Goal: Task Accomplishment & Management: Manage account settings

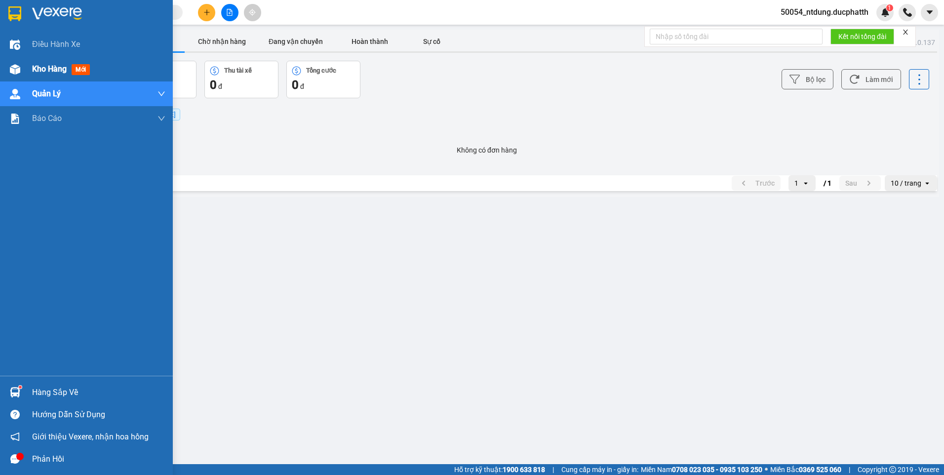
click at [53, 75] on div "Kho hàng mới" at bounding box center [63, 69] width 62 height 12
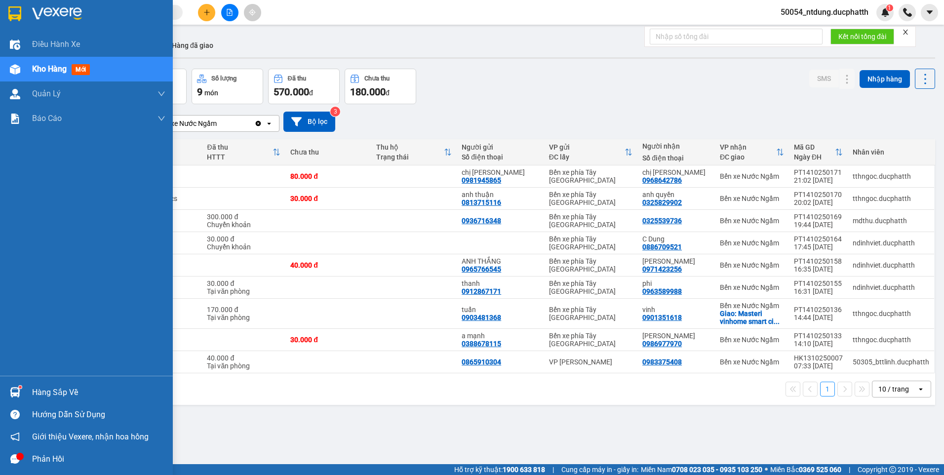
click at [61, 396] on div "Hàng sắp về" at bounding box center [98, 392] width 133 height 15
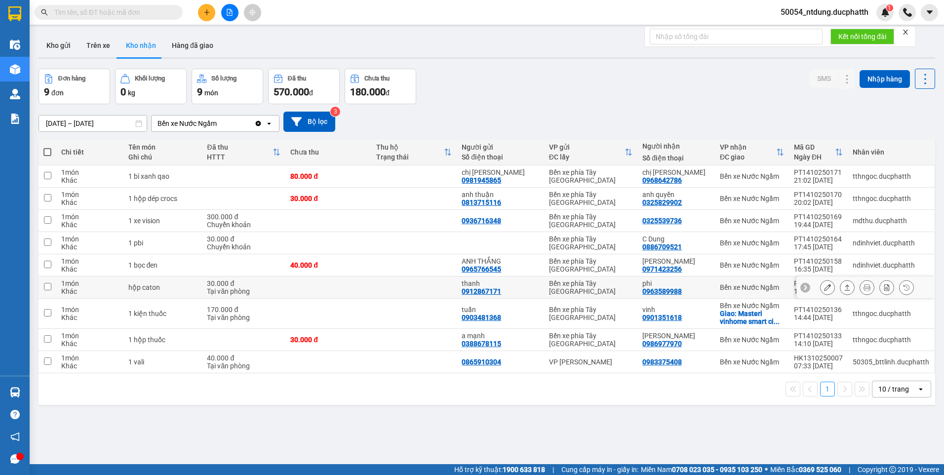
click at [341, 277] on section "Kết quả tìm kiếm ( 0 ) Bộ lọc No Data 50054_ntdung.ducphatth 1 Điều hành xe Kho…" at bounding box center [472, 237] width 944 height 475
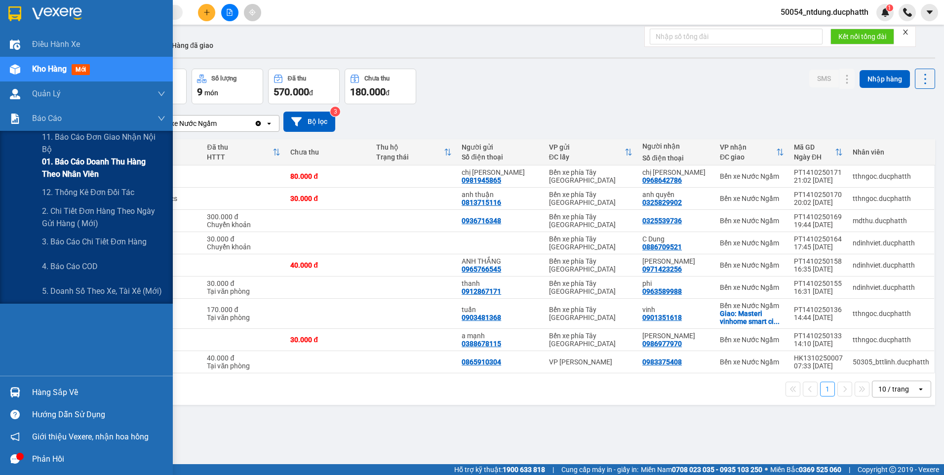
click at [73, 166] on span "01. Báo cáo doanh thu hàng theo nhân viên" at bounding box center [103, 168] width 123 height 25
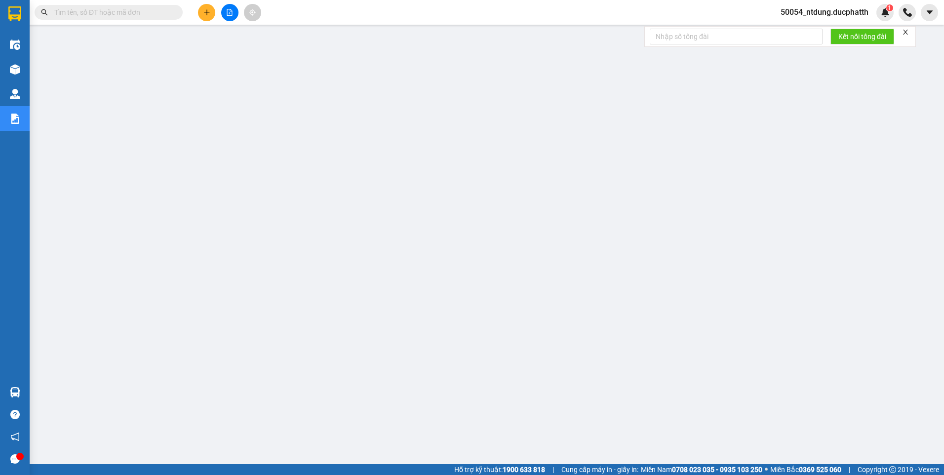
click at [852, 14] on span "50054_ntdung.ducphatth" at bounding box center [825, 12] width 104 height 12
click at [812, 36] on li "Đăng xuất" at bounding box center [823, 31] width 106 height 16
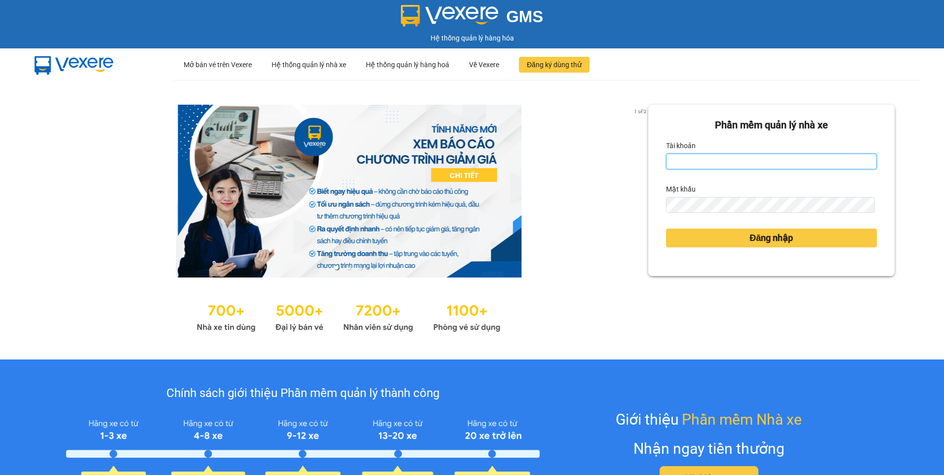
click at [683, 167] on input "Tài khoản" at bounding box center [771, 162] width 211 height 16
type input "ltthu.ducphatth"
click at [666, 229] on button "Đăng nhập" at bounding box center [771, 238] width 211 height 19
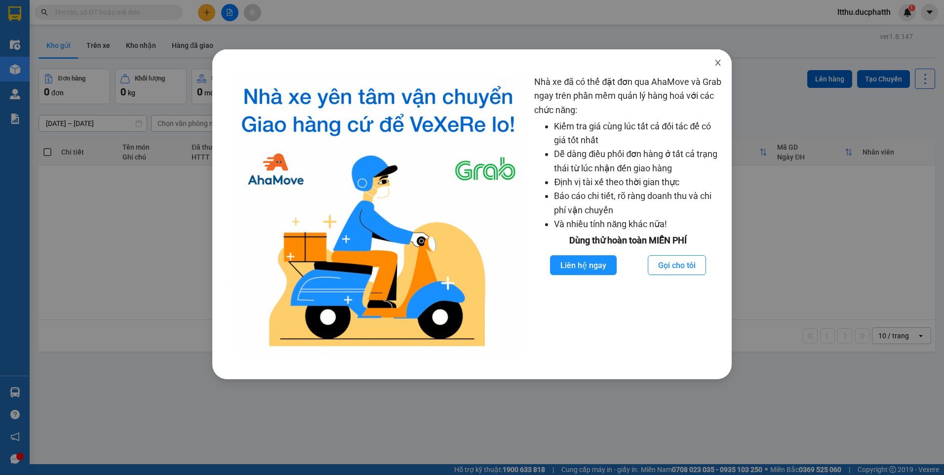
click at [718, 61] on icon "close" at bounding box center [718, 63] width 8 height 8
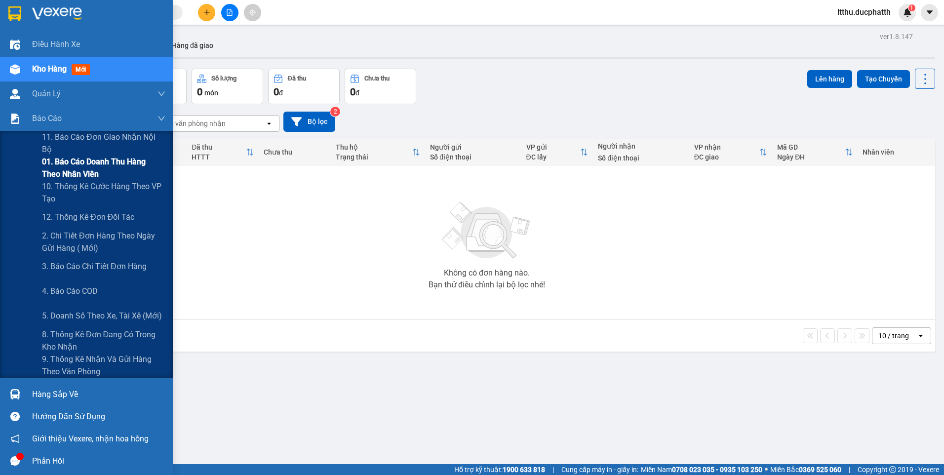
click at [89, 163] on span "01. Báo cáo doanh thu hàng theo nhân viên" at bounding box center [103, 168] width 123 height 25
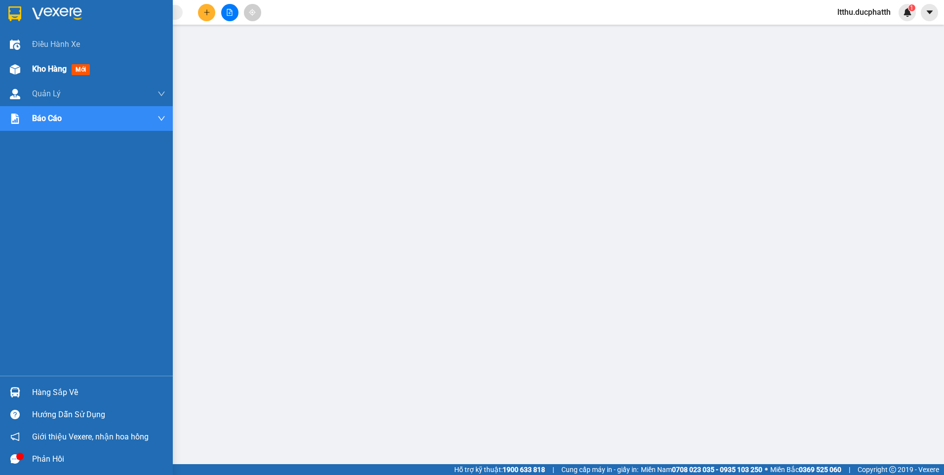
click at [44, 74] on span "Kho hàng" at bounding box center [49, 68] width 35 height 9
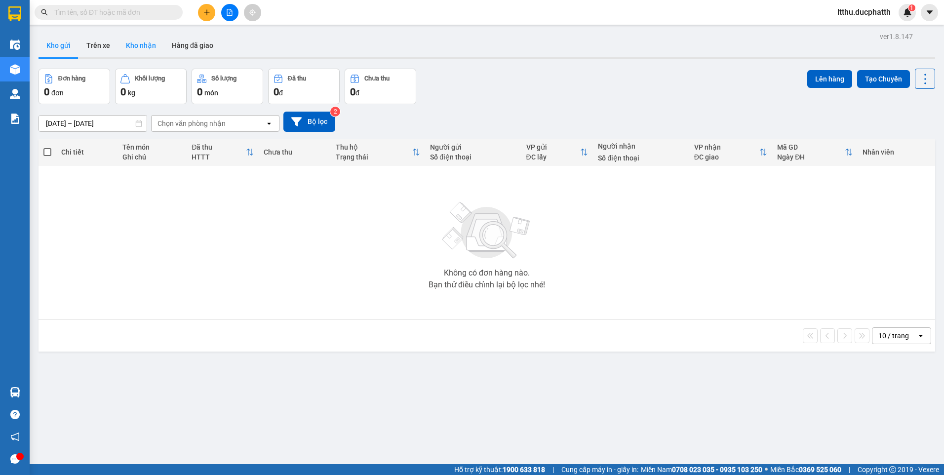
click at [143, 40] on button "Kho nhận" at bounding box center [141, 46] width 46 height 24
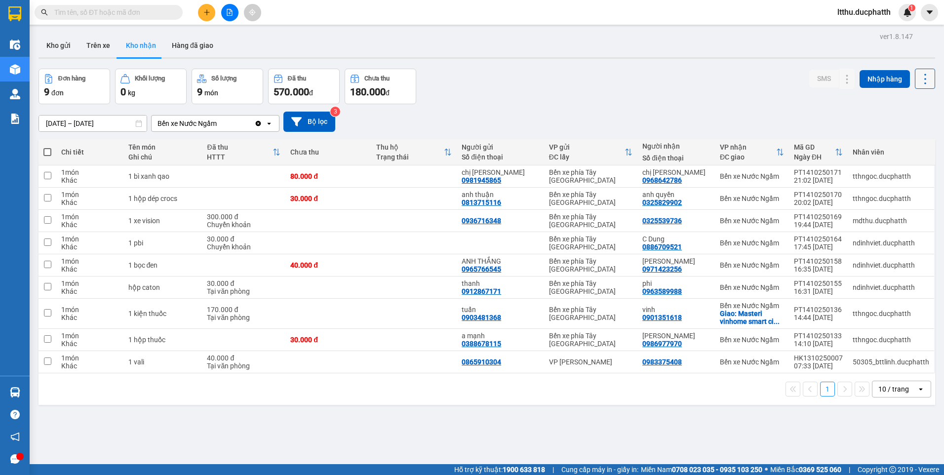
click at [920, 73] on icon at bounding box center [926, 79] width 14 height 14
click at [901, 106] on span "Xuất excel" at bounding box center [906, 106] width 32 height 10
click at [556, 91] on div "Đơn hàng 9 đơn Khối lượng 0 kg Số lượng 9 món Đã thu 570.000 đ Chưa thu 180.000…" at bounding box center [487, 87] width 897 height 36
drag, startPoint x: 245, startPoint y: 211, endPoint x: 242, endPoint y: 216, distance: 5.8
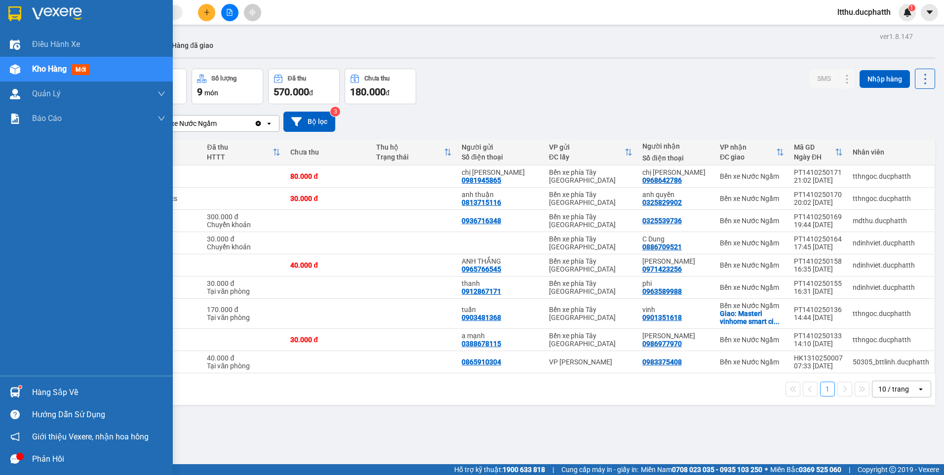
click at [50, 390] on div "Hàng sắp về" at bounding box center [98, 392] width 133 height 15
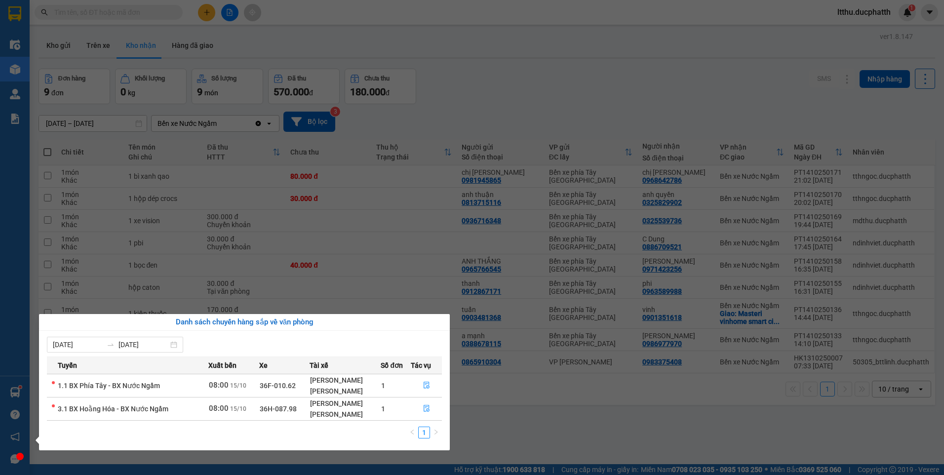
click at [391, 240] on section "Kết quả tìm kiếm ( 0 ) Bộ lọc No Data ltthu.ducphatth 1 Điều hành xe Kho hàng m…" at bounding box center [472, 237] width 944 height 475
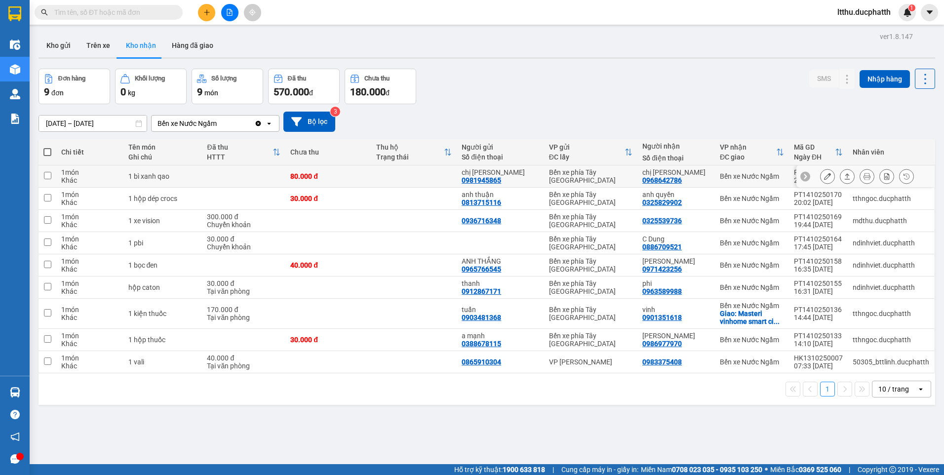
scroll to position [45, 0]
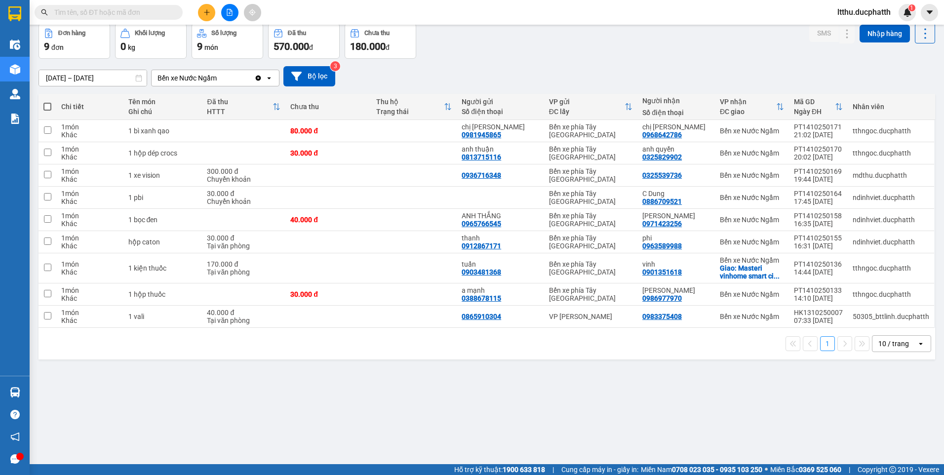
click at [129, 12] on input "text" at bounding box center [112, 12] width 117 height 11
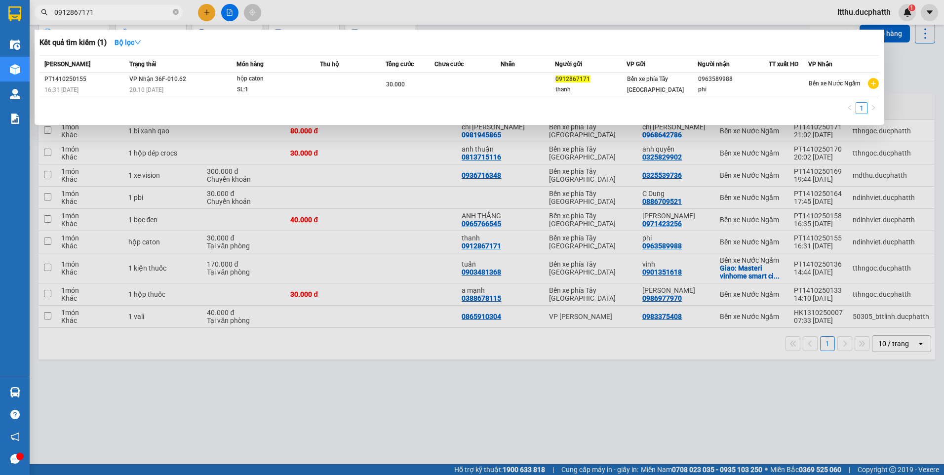
click at [517, 380] on div at bounding box center [472, 237] width 944 height 475
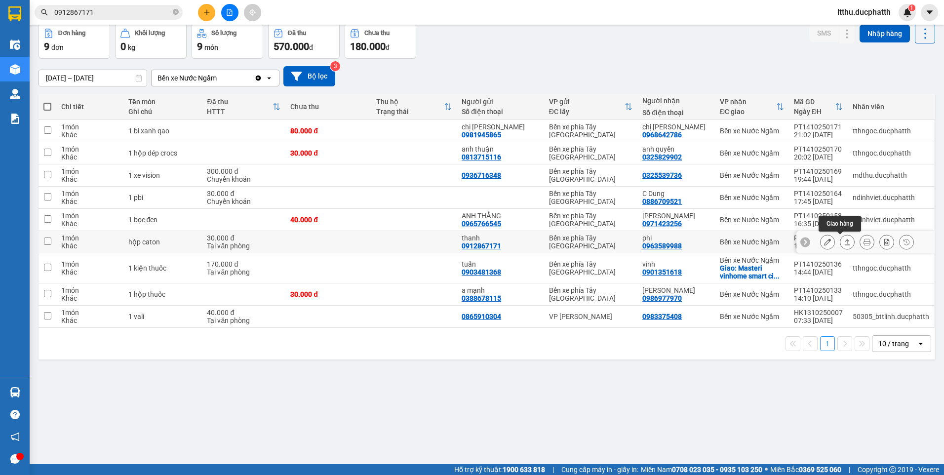
click at [844, 243] on icon at bounding box center [847, 242] width 7 height 7
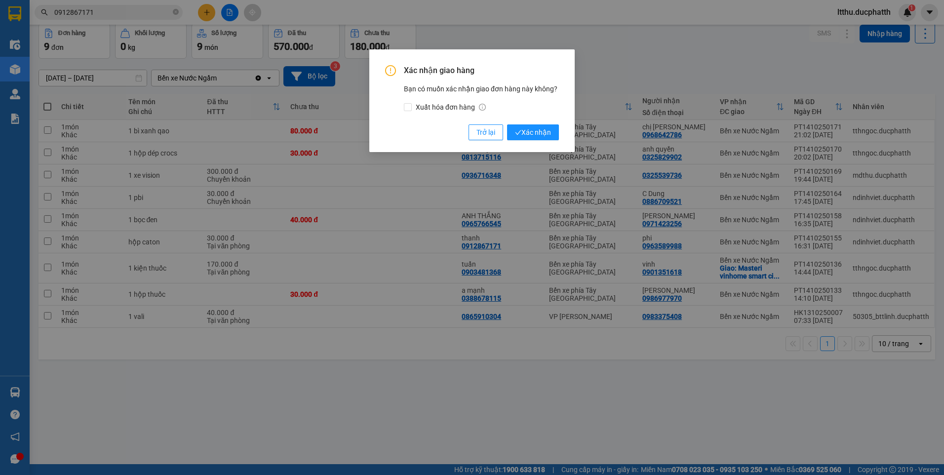
click at [546, 141] on div "Xác nhận giao hàng Bạn có muốn xác nhận giao đơn hàng này không? Xuất hóa đơn h…" at bounding box center [471, 100] width 205 height 103
click at [545, 136] on span "Xác nhận" at bounding box center [533, 132] width 36 height 11
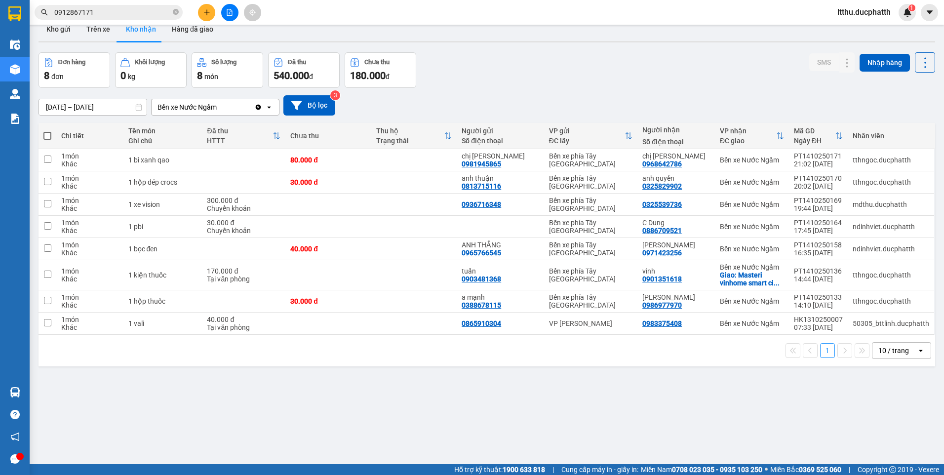
scroll to position [0, 0]
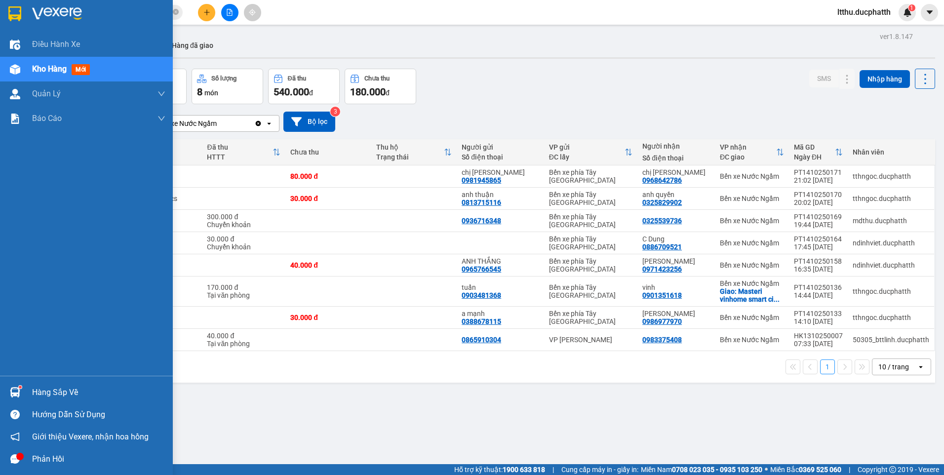
click at [43, 397] on div "Hàng sắp về" at bounding box center [98, 392] width 133 height 15
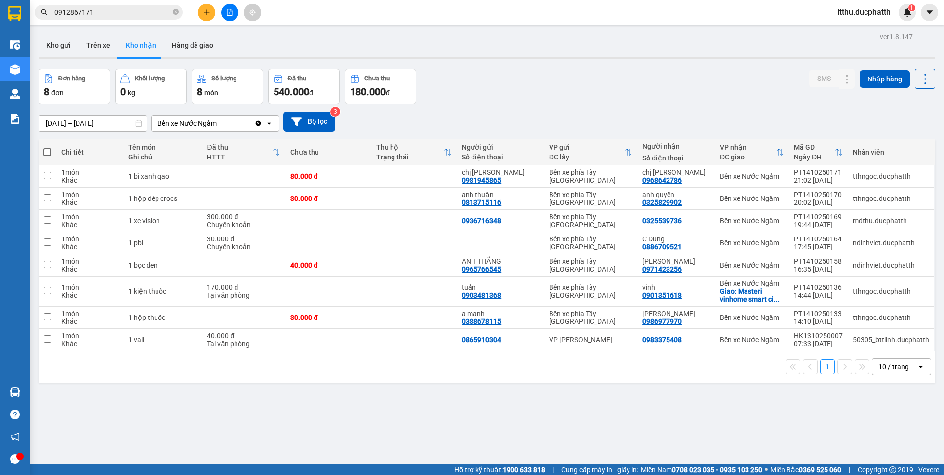
click at [545, 407] on section "Kết quả tìm kiếm ( 1 ) Bộ lọc Mã ĐH Trạng thái Món hàng Thu hộ Tổng cước Chưa c…" at bounding box center [472, 237] width 944 height 475
click at [114, 14] on input "0912867171" at bounding box center [112, 12] width 117 height 11
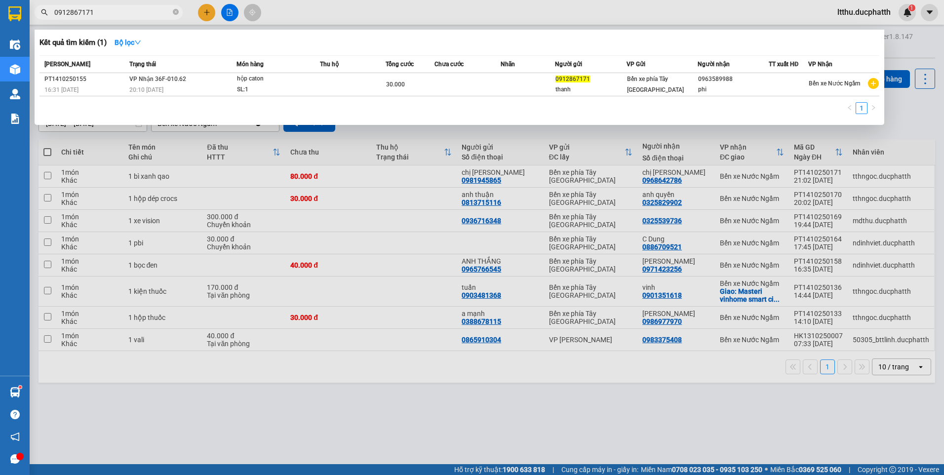
click at [114, 14] on input "0912867171" at bounding box center [112, 12] width 117 height 11
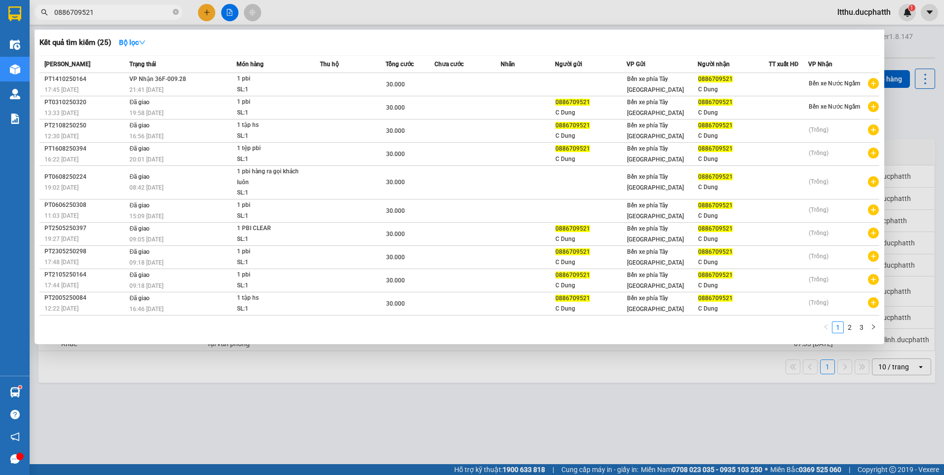
click at [589, 386] on div at bounding box center [472, 237] width 944 height 475
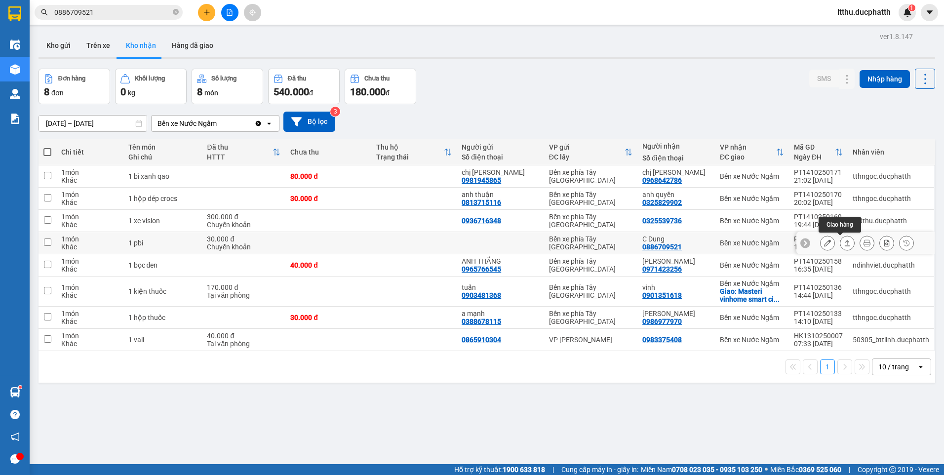
click at [844, 240] on icon at bounding box center [847, 243] width 7 height 7
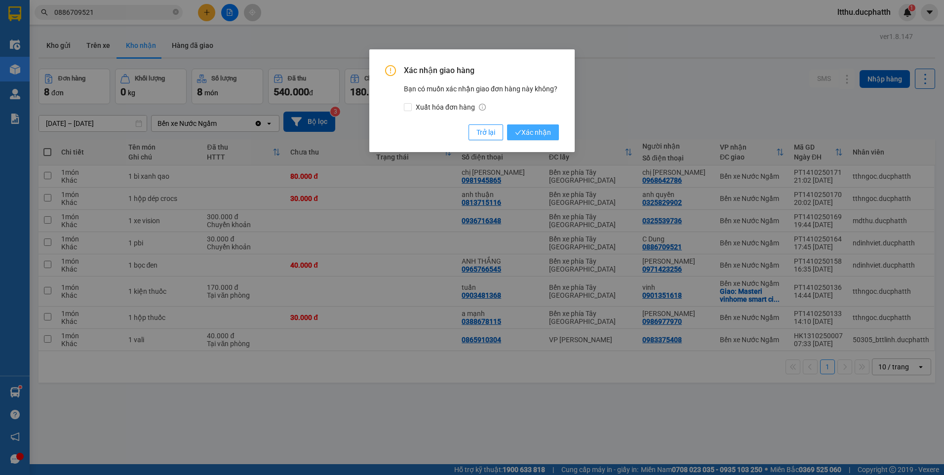
click at [553, 131] on button "Xác nhận" at bounding box center [533, 132] width 52 height 16
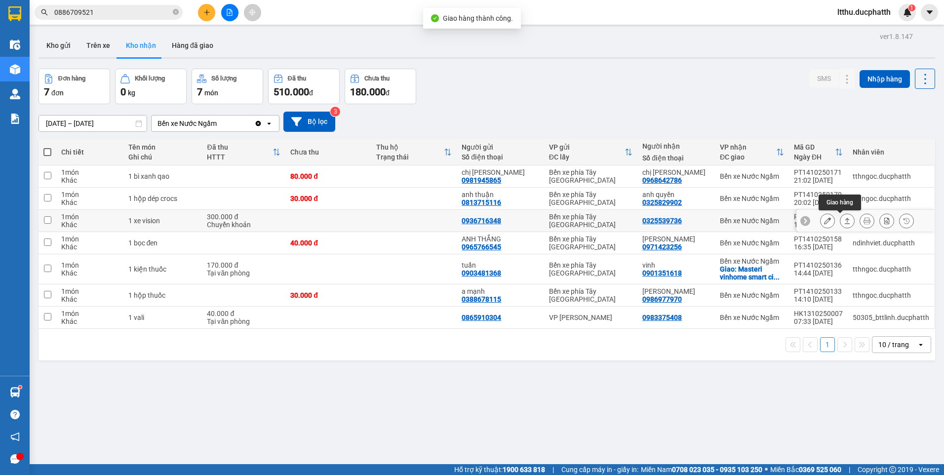
click at [844, 223] on icon at bounding box center [847, 220] width 7 height 7
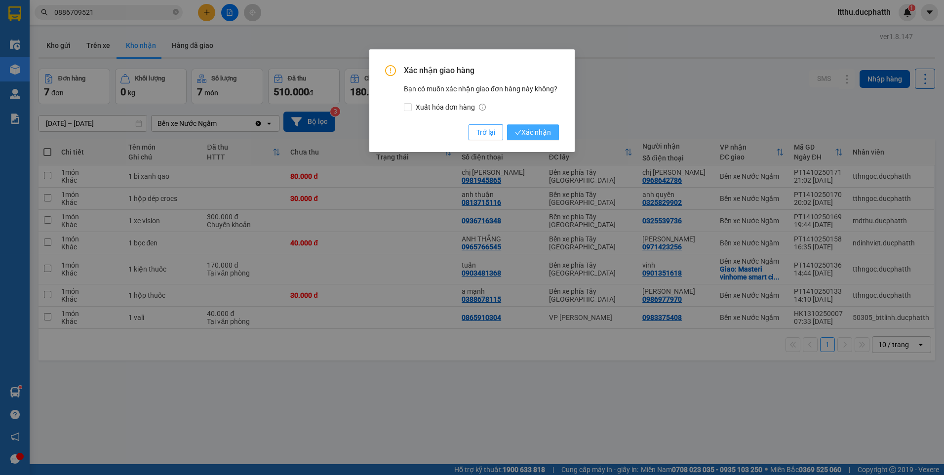
click at [518, 130] on icon "check" at bounding box center [518, 132] width 6 height 6
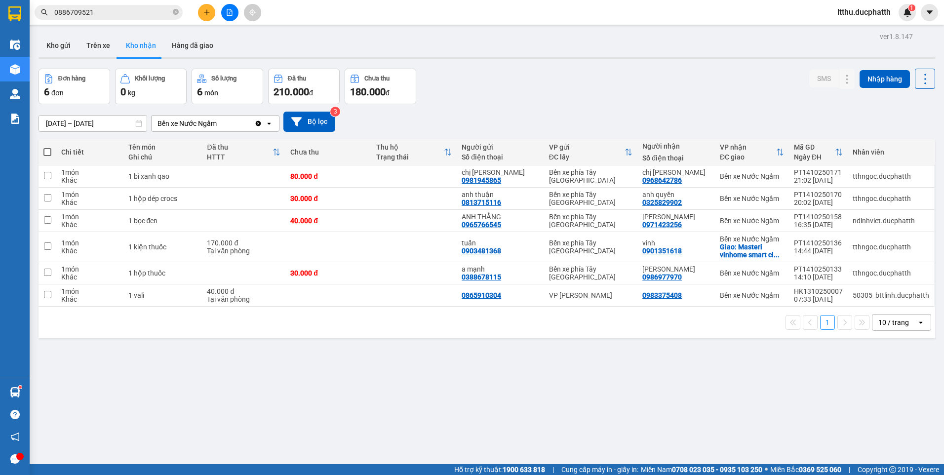
click at [127, 14] on input "0886709521" at bounding box center [112, 12] width 117 height 11
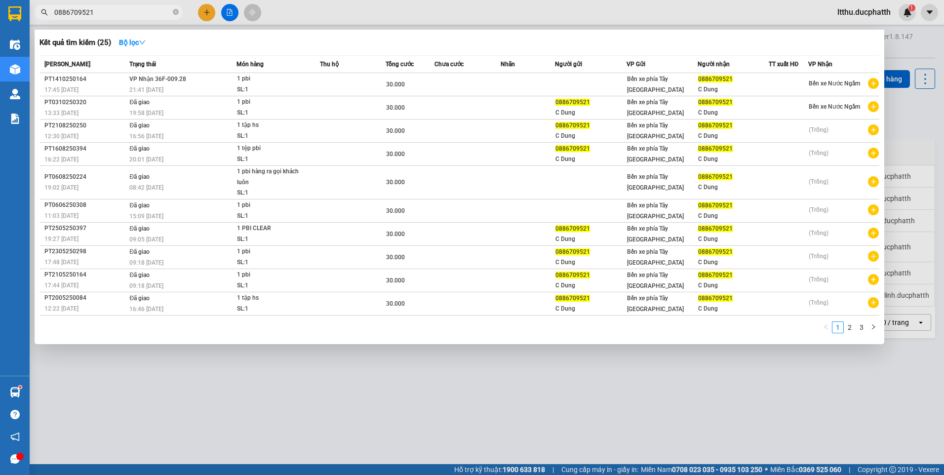
click at [127, 14] on input "0886709521" at bounding box center [112, 12] width 117 height 11
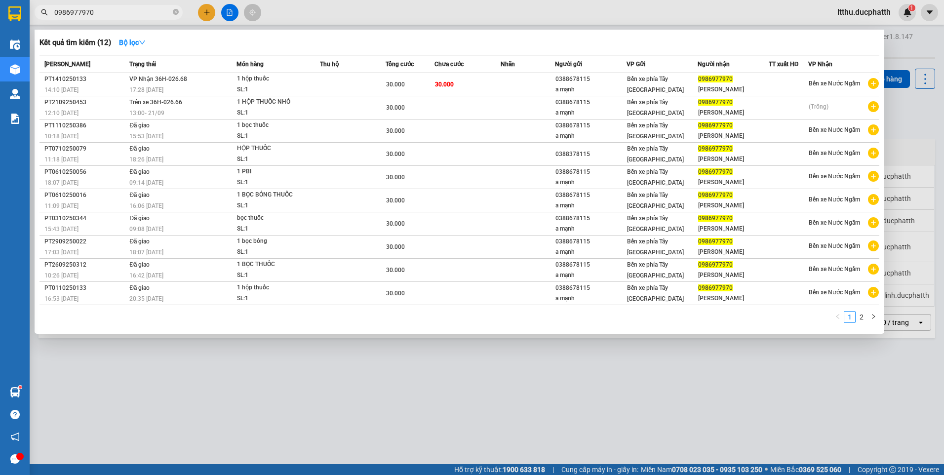
type input "0986977970"
click at [468, 390] on div at bounding box center [472, 237] width 944 height 475
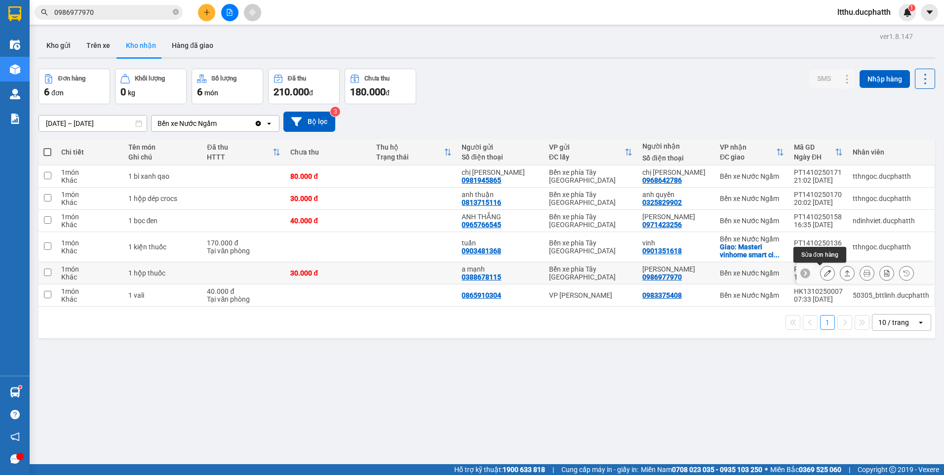
click at [824, 275] on icon at bounding box center [827, 273] width 7 height 7
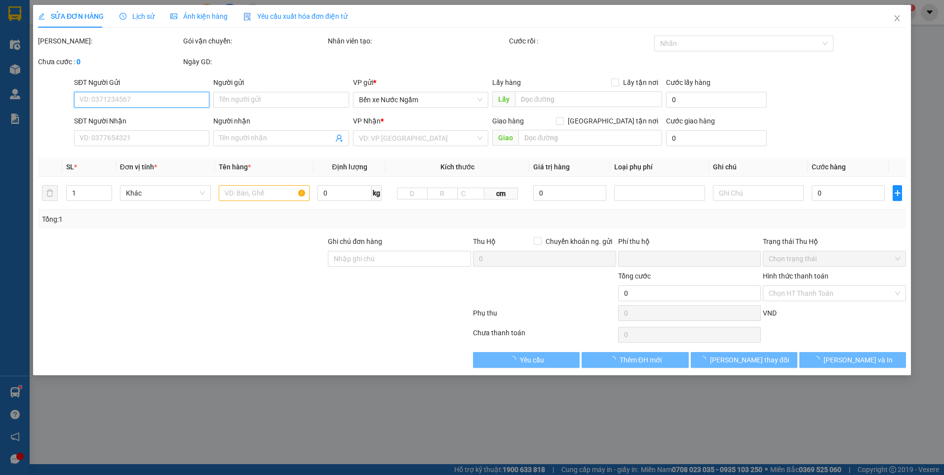
type input "0388678115"
type input "a mạnh"
type input "0986977970"
type input "c ngọc"
type input "nntt"
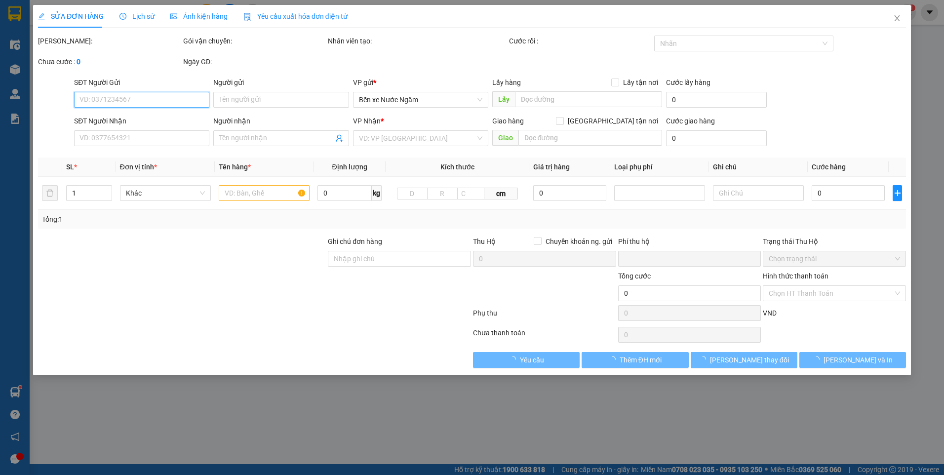
type input "0"
type input "30.000"
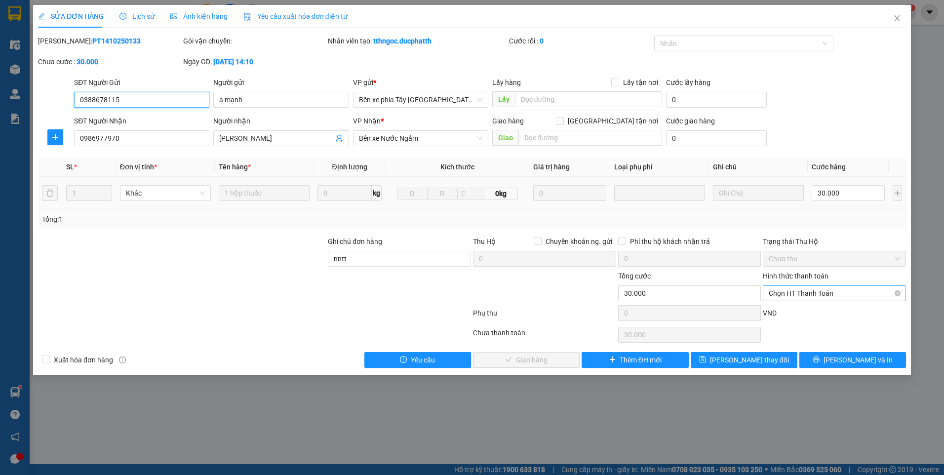
click at [815, 296] on span "Chọn HT Thanh Toán" at bounding box center [834, 293] width 131 height 15
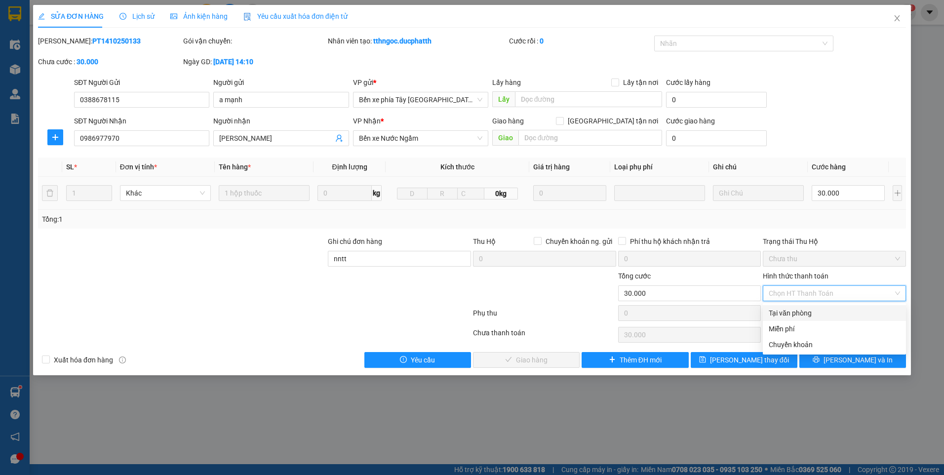
click at [790, 314] on div "Tại văn phòng" at bounding box center [834, 313] width 131 height 11
type input "0"
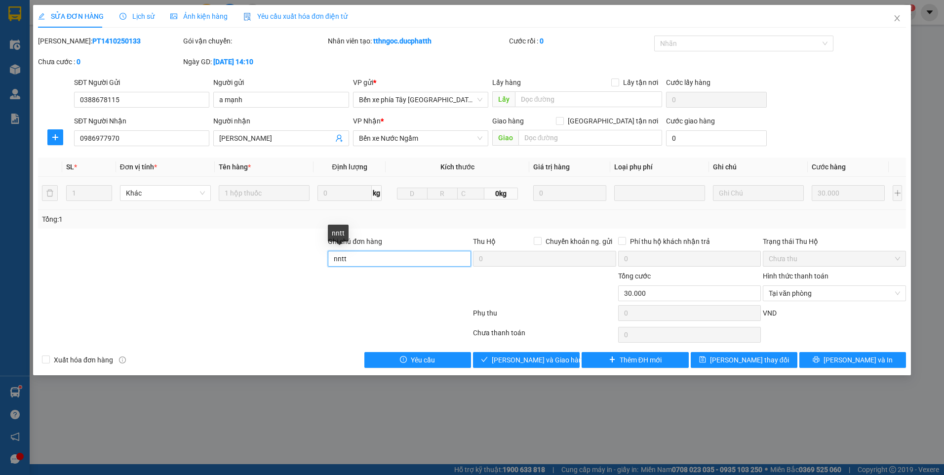
click at [384, 260] on input "nntt" at bounding box center [399, 259] width 143 height 16
type input "TM"
click at [537, 358] on span "[PERSON_NAME] và Giao hàng" at bounding box center [539, 360] width 95 height 11
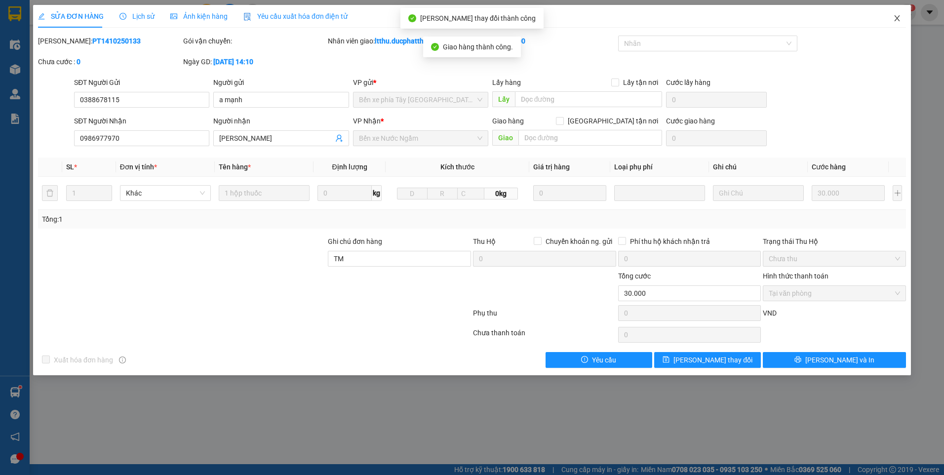
click at [898, 26] on span "Close" at bounding box center [897, 19] width 28 height 28
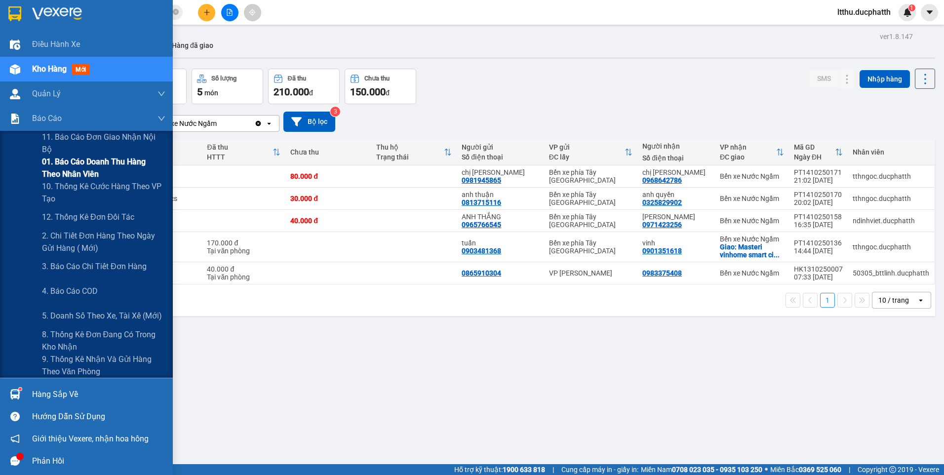
click at [87, 162] on span "01. Báo cáo doanh thu hàng theo nhân viên" at bounding box center [103, 168] width 123 height 25
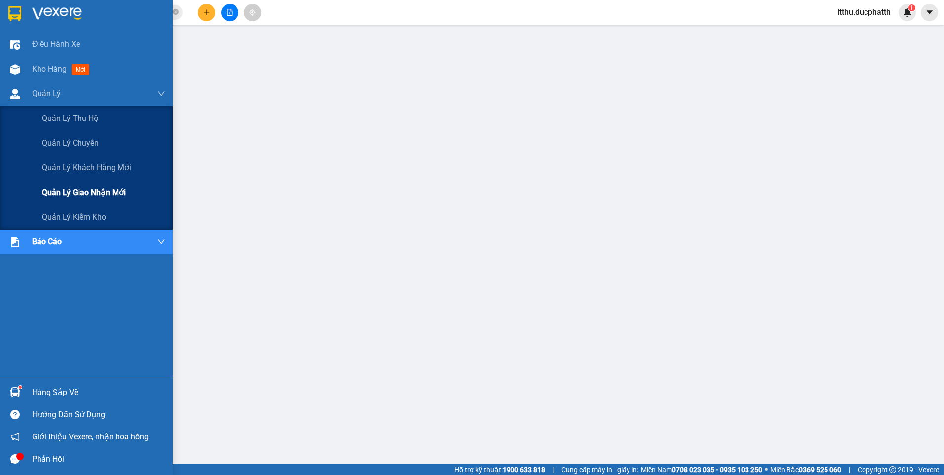
click at [70, 196] on span "Quản lý giao nhận mới" at bounding box center [84, 192] width 84 height 12
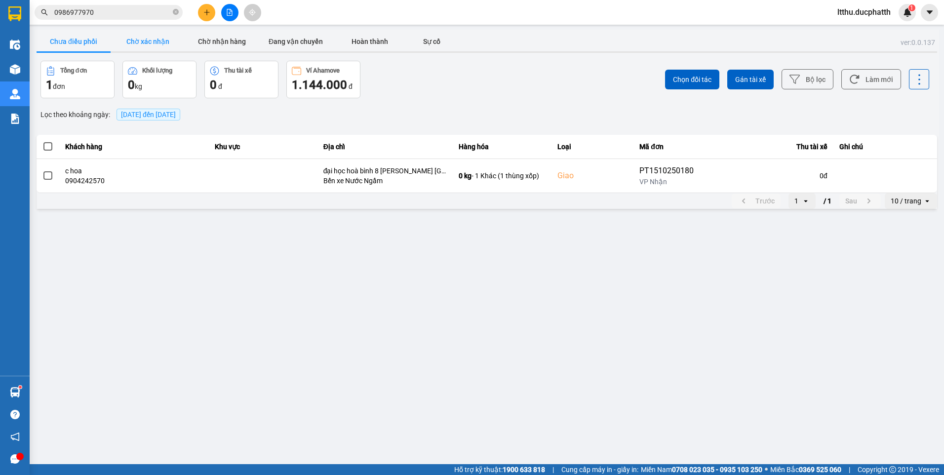
click at [156, 43] on button "Chờ xác nhận" at bounding box center [148, 42] width 74 height 20
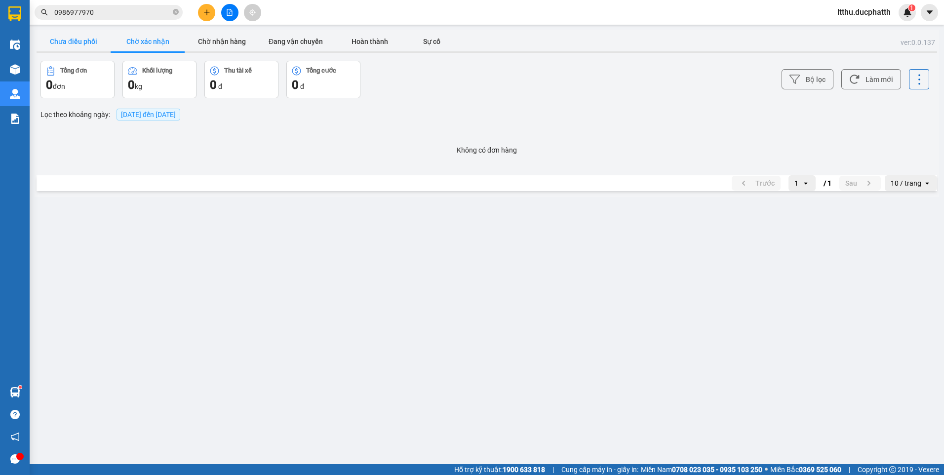
click at [74, 40] on button "Chưa điều phối" at bounding box center [74, 42] width 74 height 20
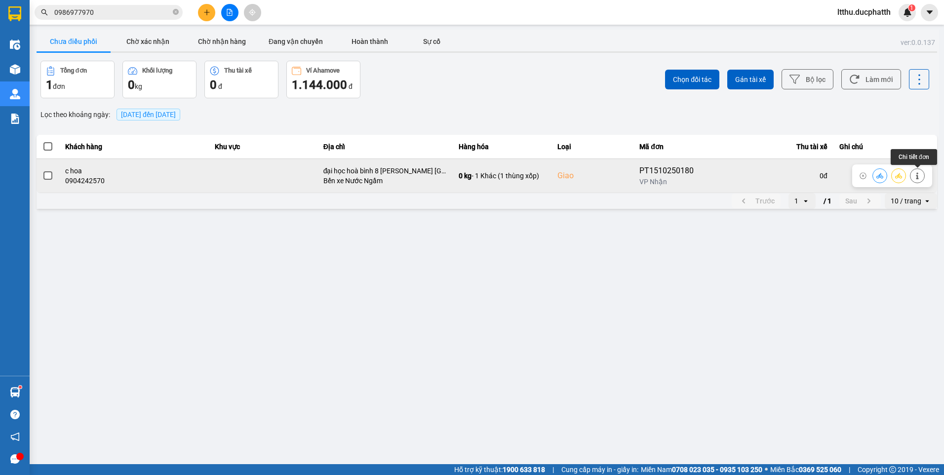
click at [918, 175] on icon at bounding box center [917, 175] width 2 height 7
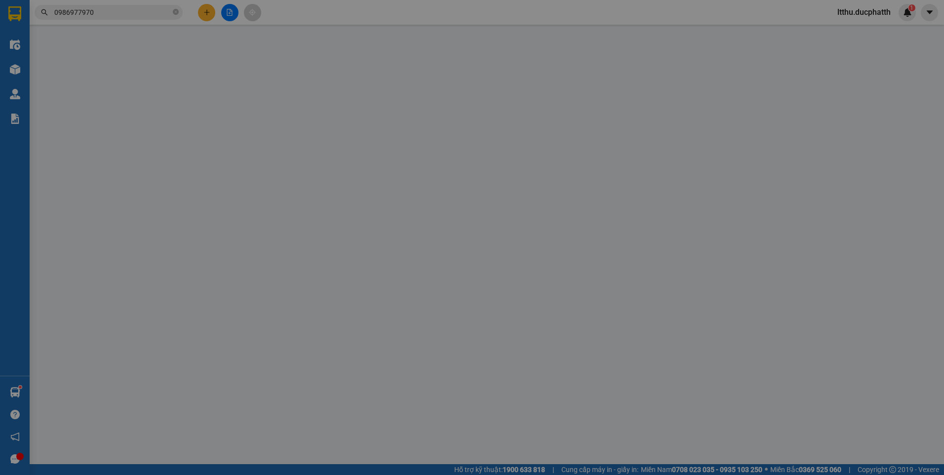
type input "0384853847"
type input "c dung"
type input "0904242570"
type input "c hoa"
checkbox input "true"
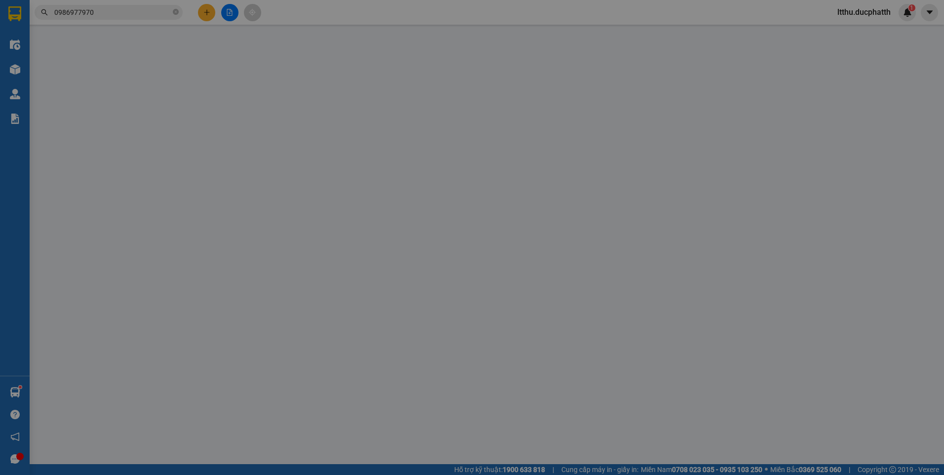
type input "đại học hoà bình 8 [PERSON_NAME] [GEOGRAPHIC_DATA]"
type input "0"
type input "150.000"
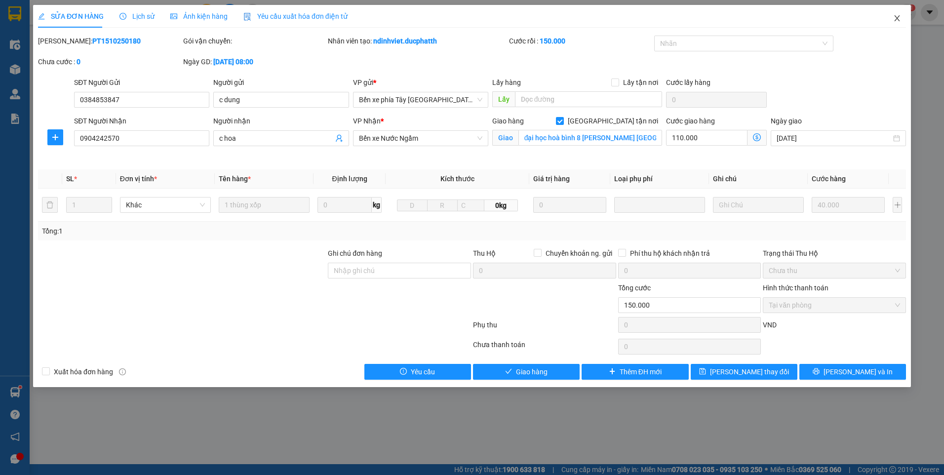
click at [894, 24] on span "Close" at bounding box center [897, 19] width 28 height 28
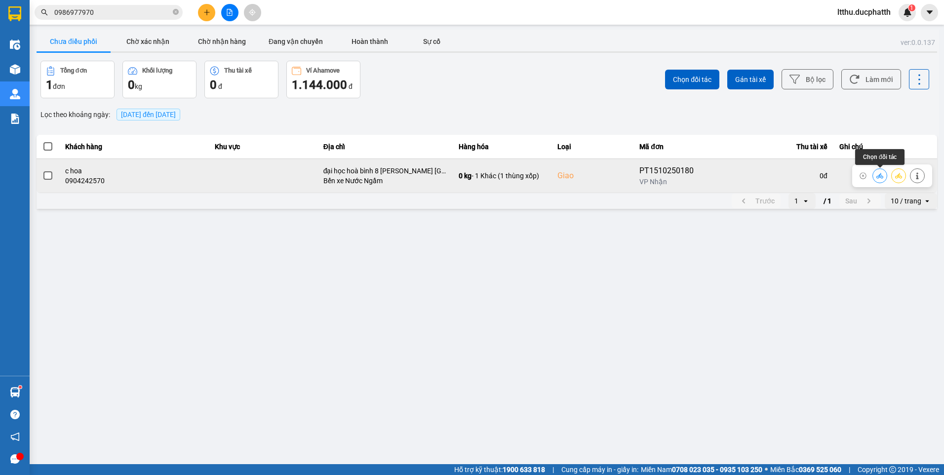
click at [877, 176] on icon at bounding box center [880, 175] width 7 height 7
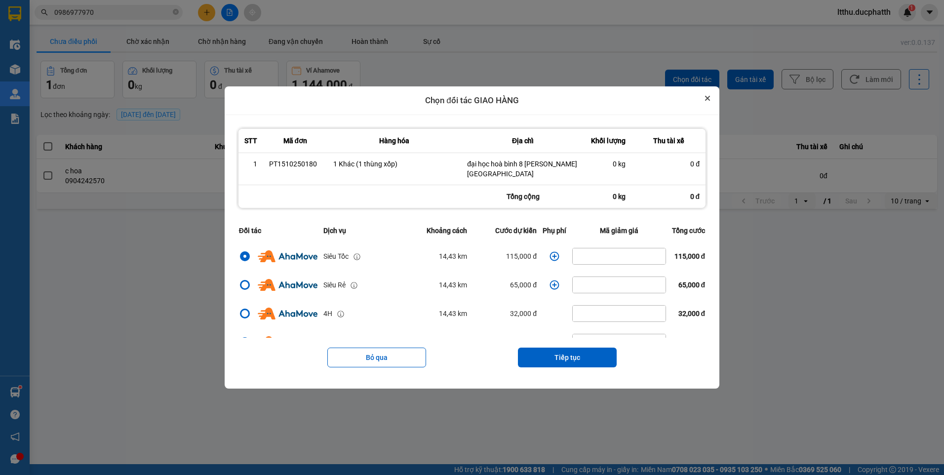
click at [710, 97] on icon "Close" at bounding box center [707, 98] width 5 height 5
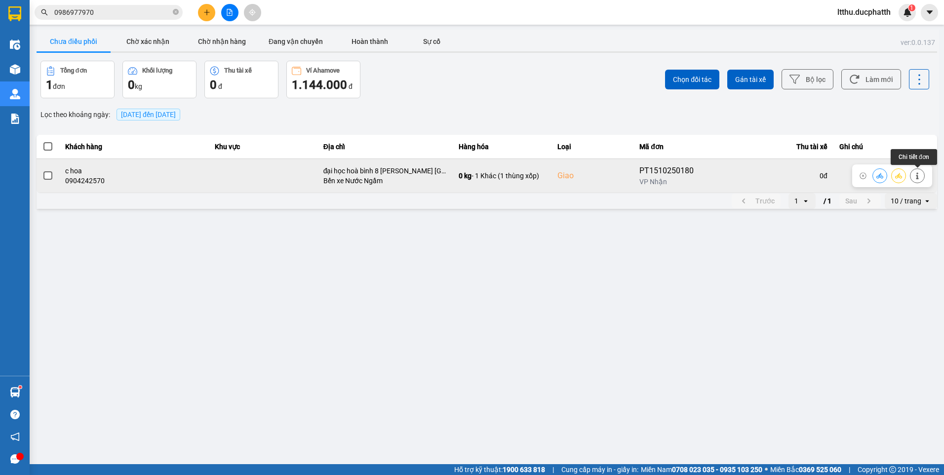
click at [915, 176] on icon at bounding box center [917, 175] width 7 height 7
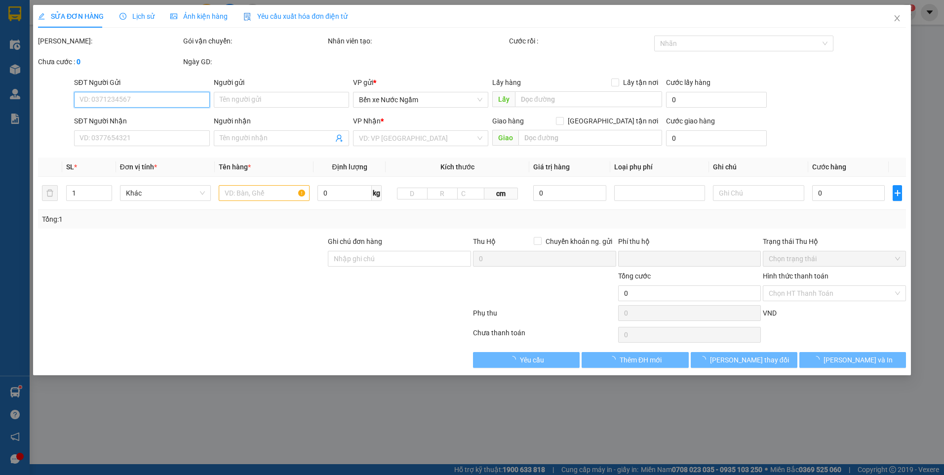
type input "0384853847"
type input "c dung"
type input "0904242570"
type input "c hoa"
checkbox input "true"
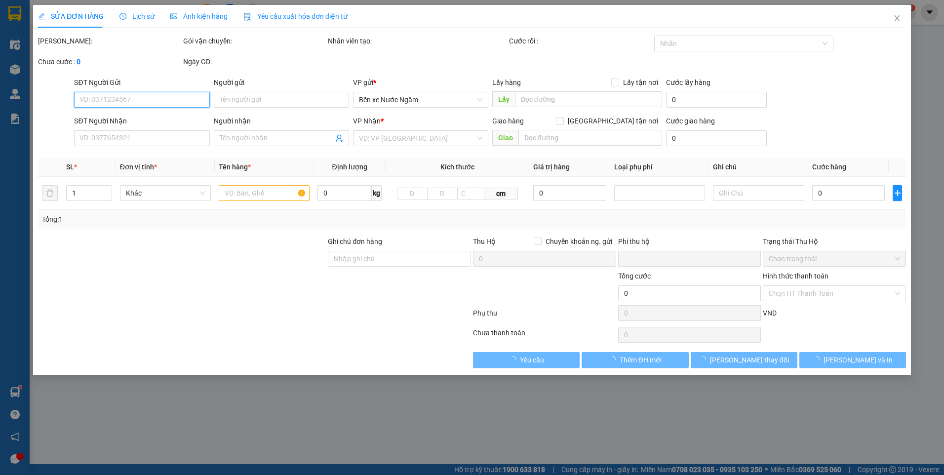
type input "đại học hoà bình 8 bùi xuân thái hà nội"
type input "0"
type input "150.000"
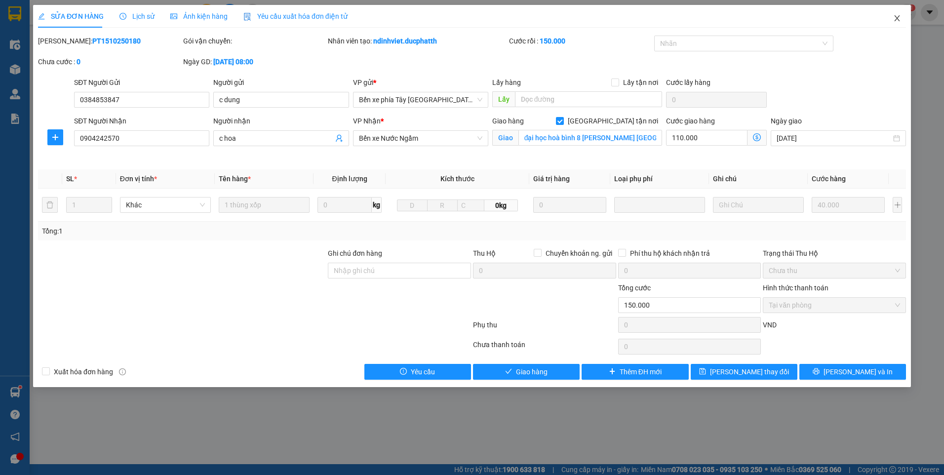
click at [895, 19] on icon "close" at bounding box center [897, 18] width 8 height 8
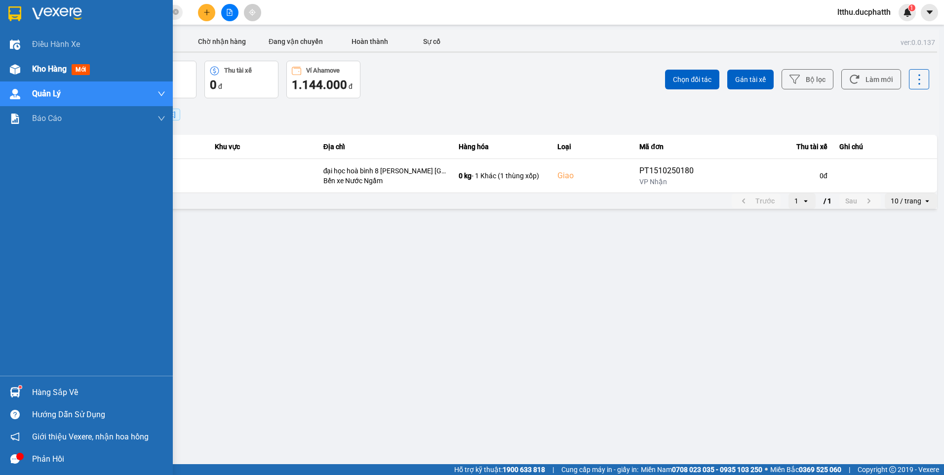
click at [27, 60] on div "Kho hàng mới" at bounding box center [86, 69] width 173 height 25
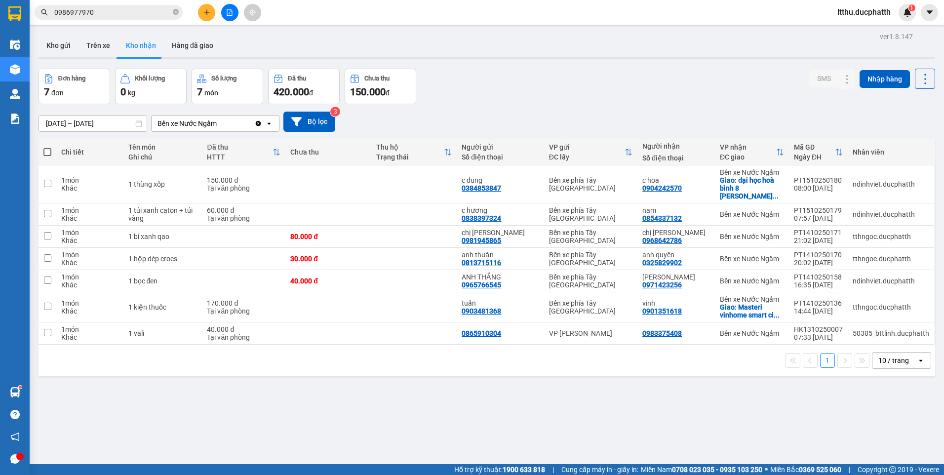
click at [125, 10] on input "0986977970" at bounding box center [112, 12] width 117 height 11
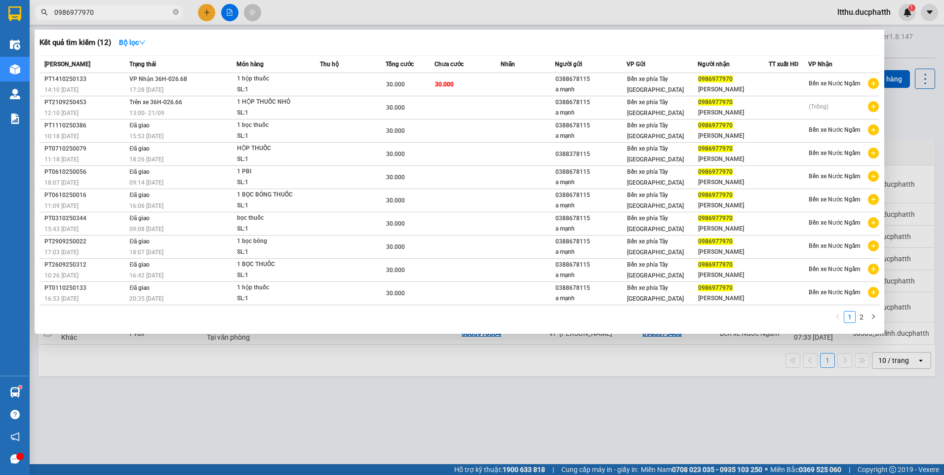
click at [125, 10] on input "0986977970" at bounding box center [112, 12] width 117 height 11
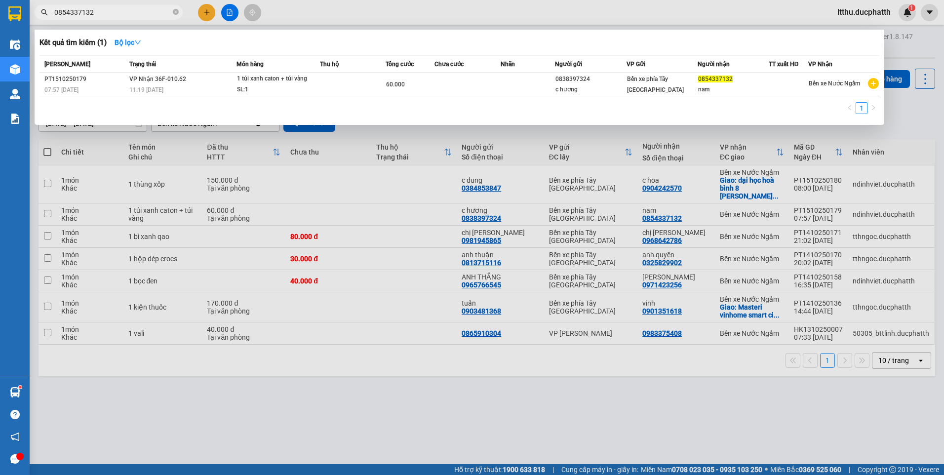
type input "0854337132"
click at [357, 398] on div at bounding box center [472, 237] width 944 height 475
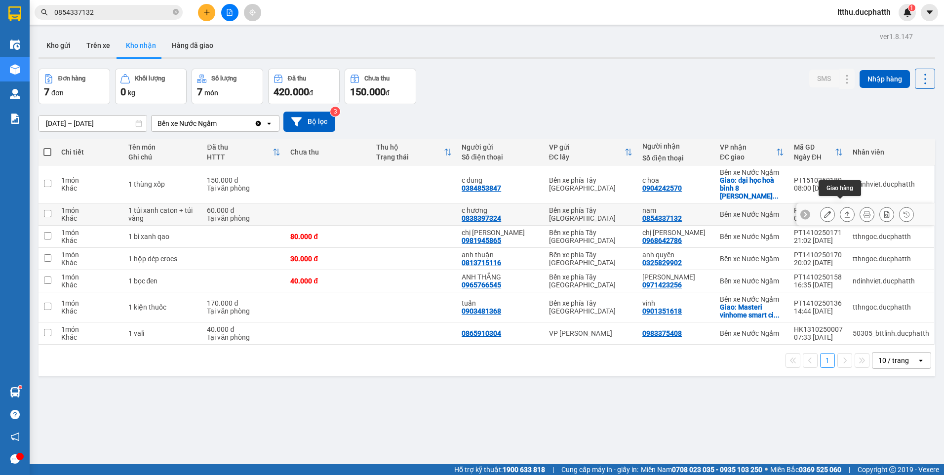
click at [844, 211] on icon at bounding box center [847, 214] width 7 height 7
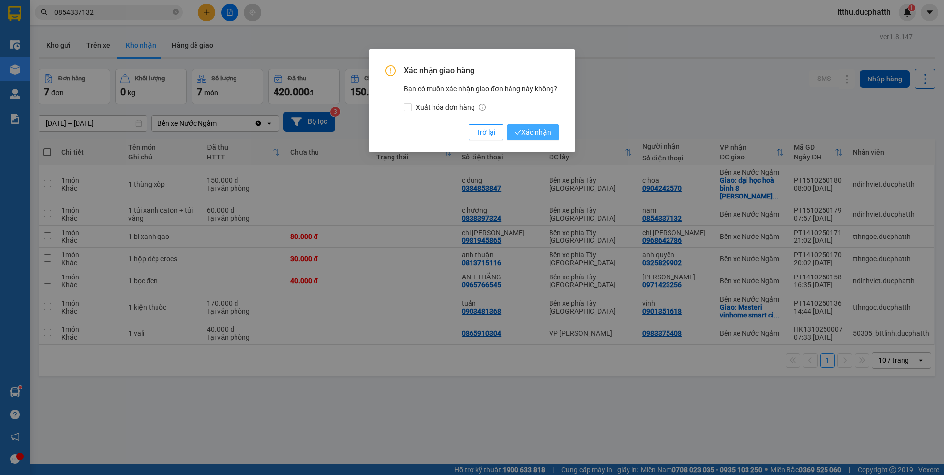
click at [537, 136] on span "Xác nhận" at bounding box center [533, 132] width 36 height 11
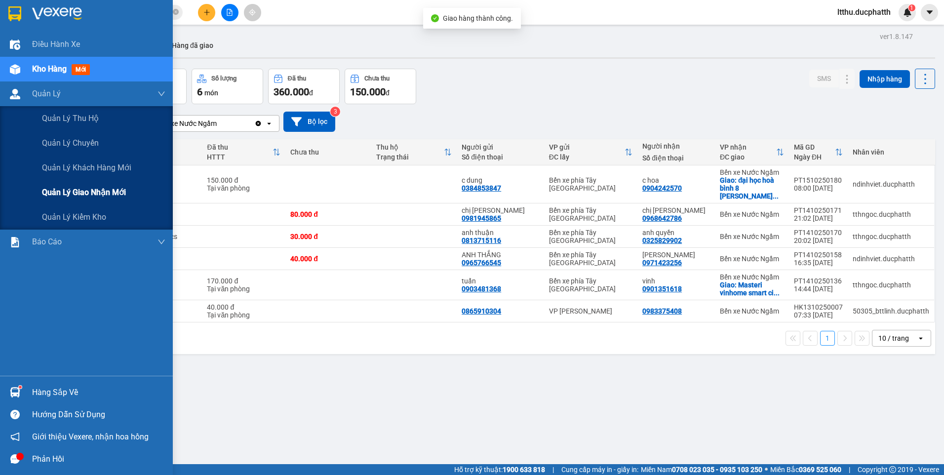
click at [69, 190] on span "Quản lý giao nhận mới" at bounding box center [84, 192] width 84 height 12
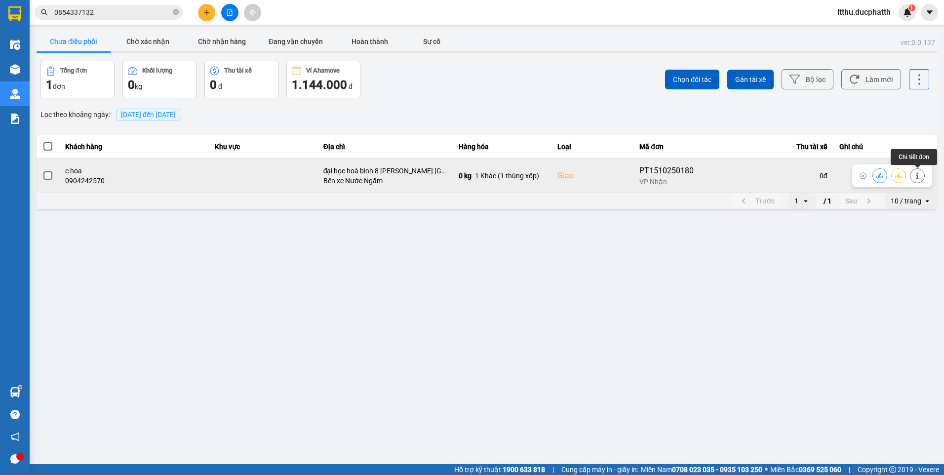
click at [921, 176] on button at bounding box center [918, 175] width 14 height 17
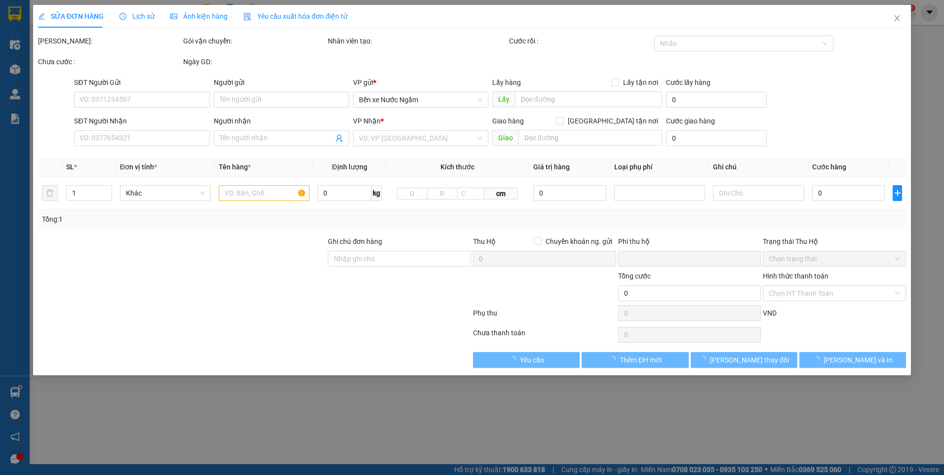
type input "0384853847"
type input "c dung"
type input "0904242570"
type input "c hoa"
checkbox input "true"
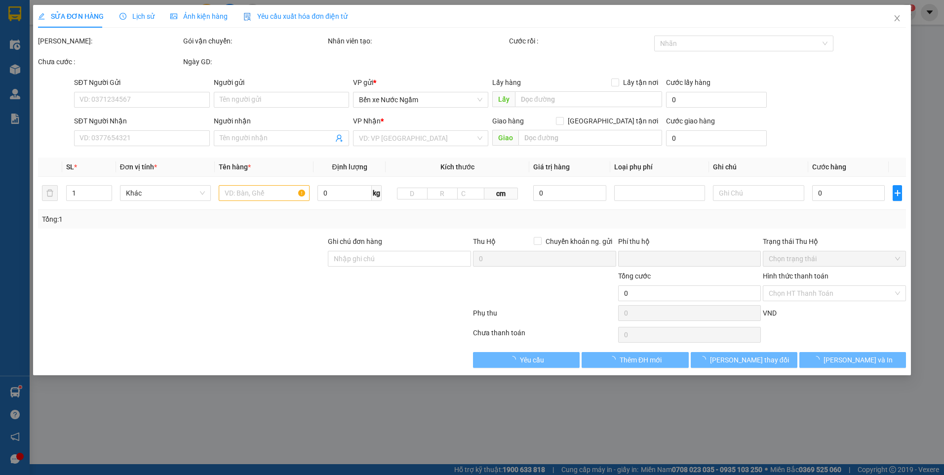
type input "đại học hoà bình 8 bùi xuân thái hà nội"
type input "0"
type input "150.000"
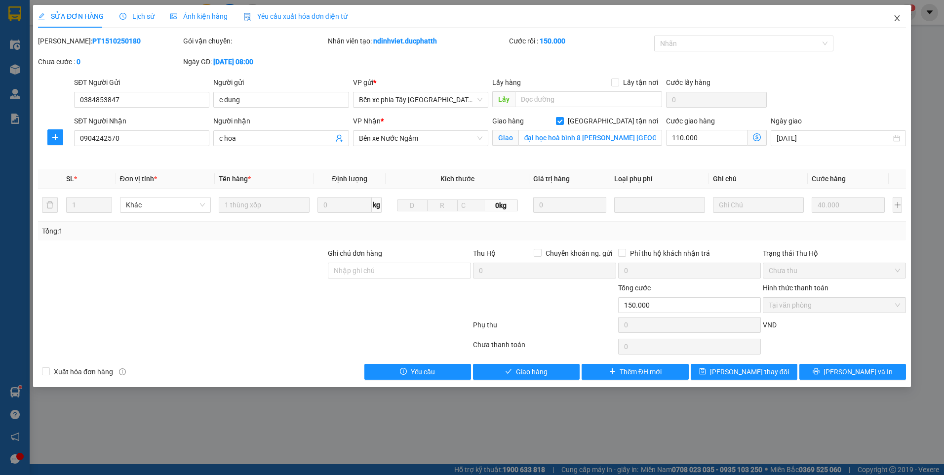
click at [900, 17] on icon "close" at bounding box center [897, 18] width 8 height 8
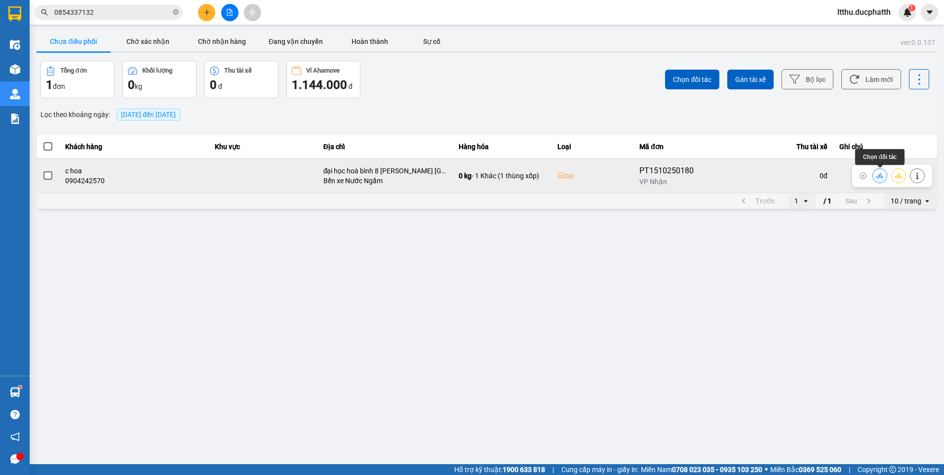
click at [879, 180] on button at bounding box center [880, 175] width 14 height 17
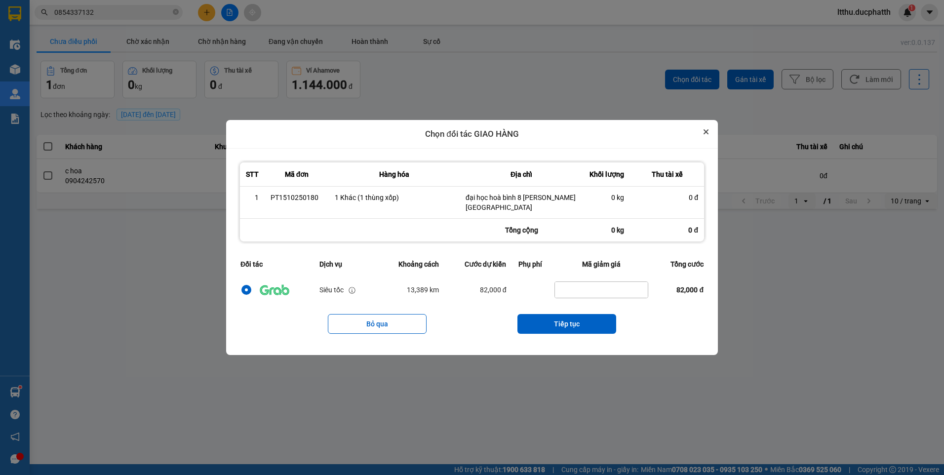
click at [708, 133] on icon "Close" at bounding box center [706, 132] width 4 height 4
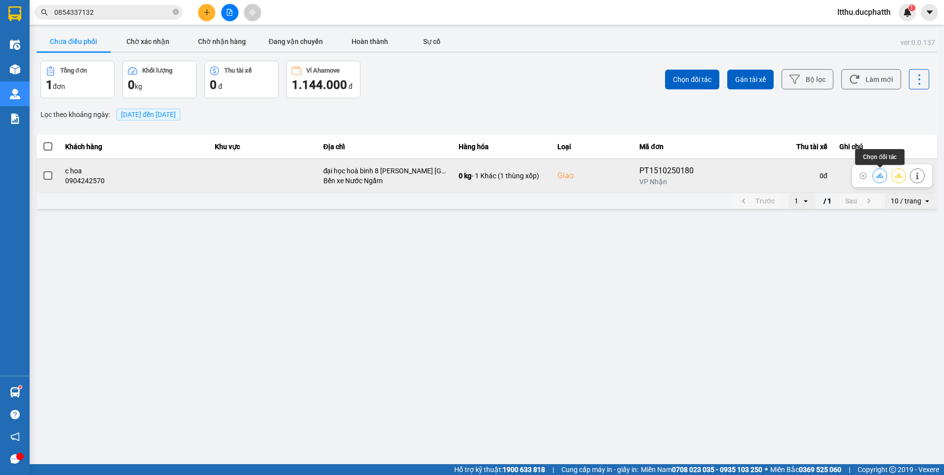
click at [878, 178] on icon at bounding box center [880, 175] width 7 height 7
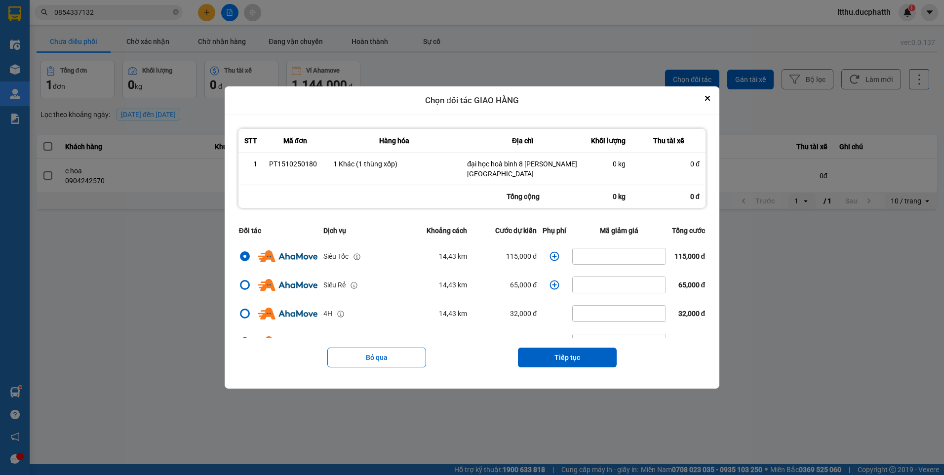
click at [550, 255] on icon "dialog" at bounding box center [555, 256] width 10 height 10
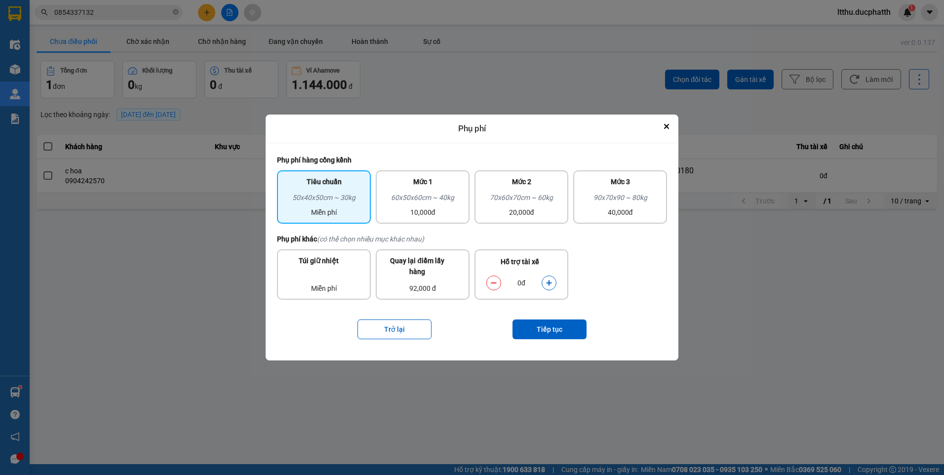
click at [549, 285] on icon "dialog" at bounding box center [548, 282] width 5 height 5
drag, startPoint x: 549, startPoint y: 285, endPoint x: 552, endPoint y: 332, distance: 47.5
click at [552, 332] on button "Tiếp tục" at bounding box center [550, 330] width 74 height 20
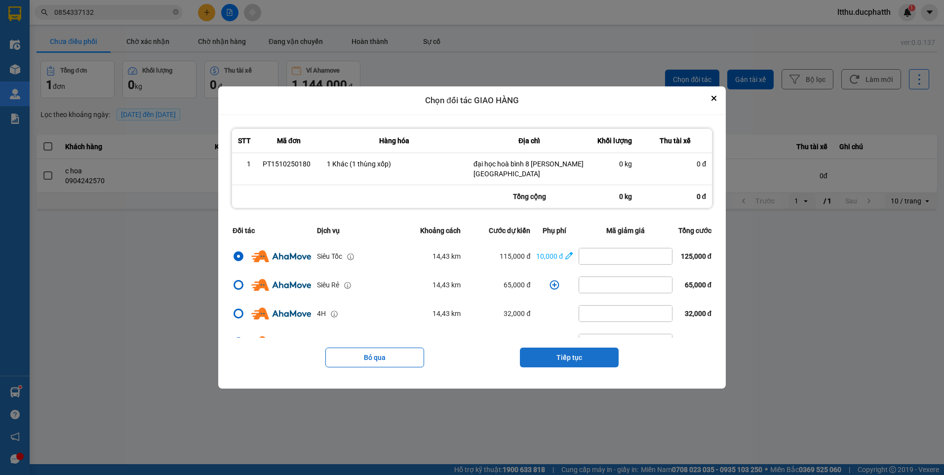
click at [563, 356] on button "Tiếp tục" at bounding box center [569, 358] width 99 height 20
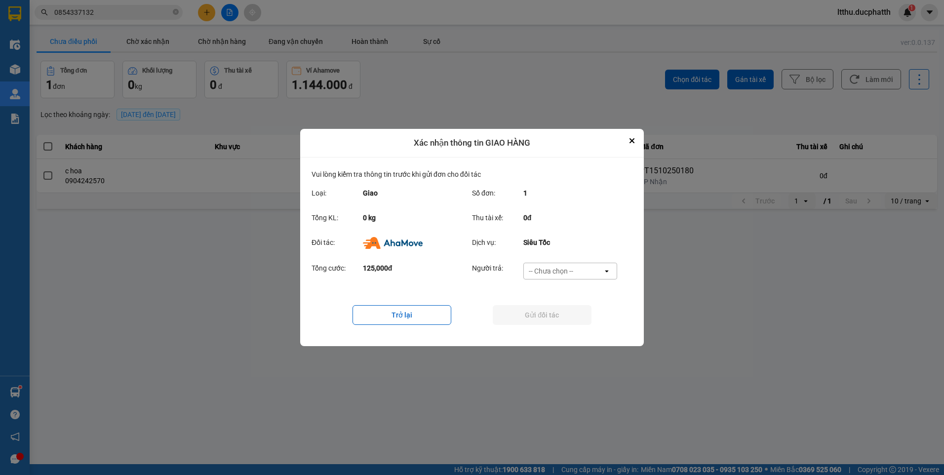
click at [546, 265] on div "-- Chưa chọn --" at bounding box center [563, 271] width 79 height 16
click at [539, 325] on span "Ví Ahamove" at bounding box center [551, 328] width 40 height 10
click at [551, 316] on button "Gửi đối tác" at bounding box center [542, 315] width 99 height 20
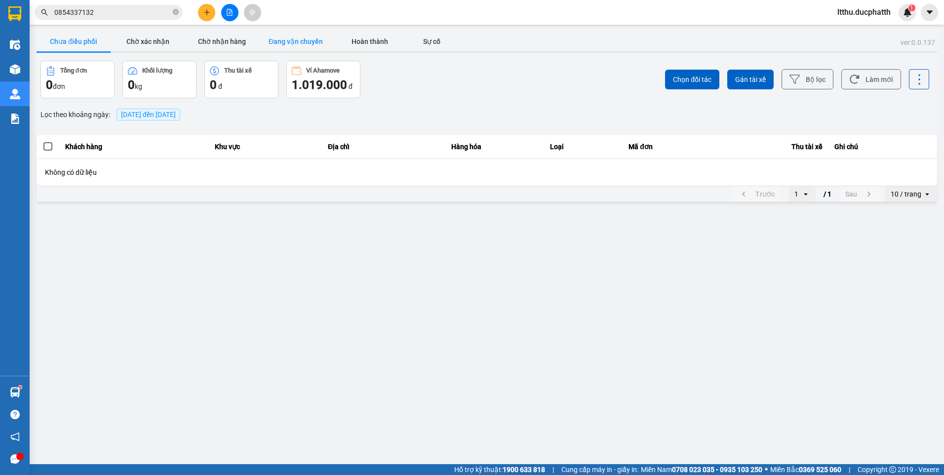
click at [290, 45] on button "Đang vận chuyển" at bounding box center [296, 42] width 74 height 20
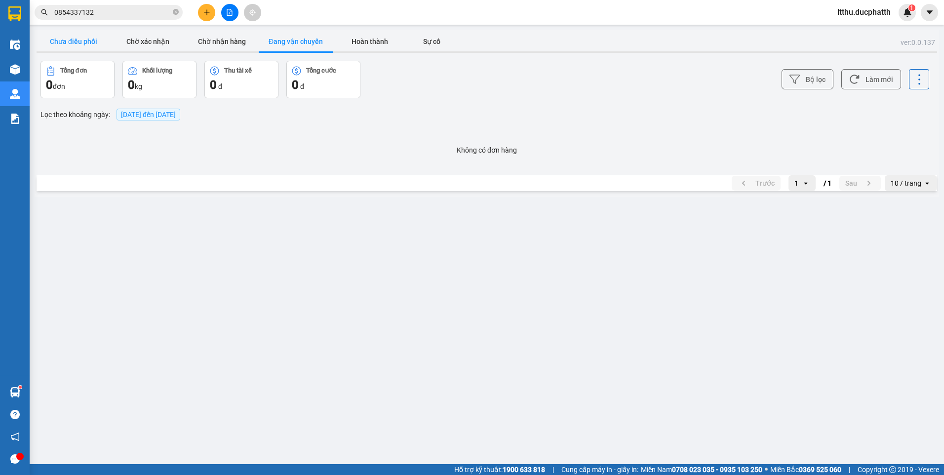
click at [70, 47] on button "Chưa điều phối" at bounding box center [74, 42] width 74 height 20
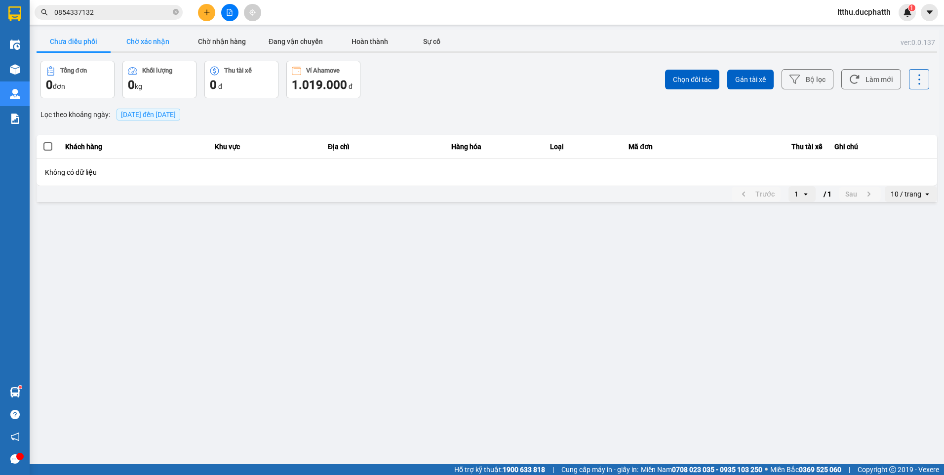
click at [170, 40] on button "Chờ xác nhận" at bounding box center [148, 42] width 74 height 20
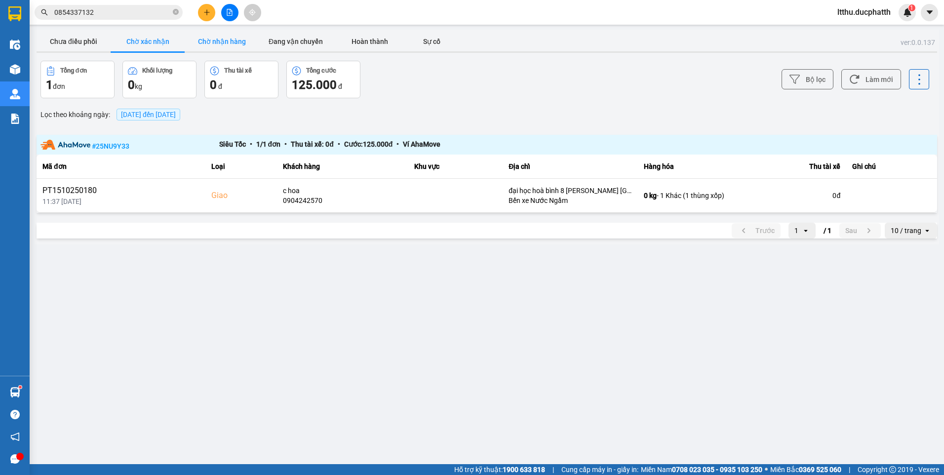
click at [219, 40] on button "Chờ nhận hàng" at bounding box center [222, 42] width 74 height 20
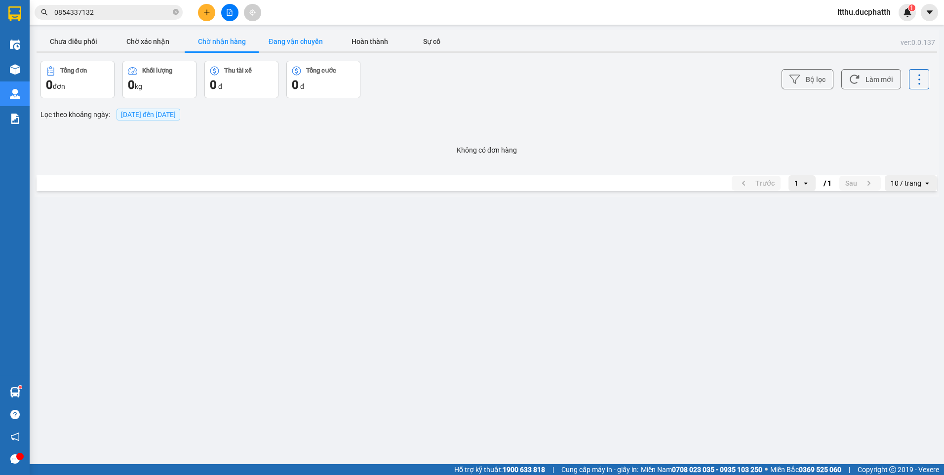
click at [275, 49] on button "Đang vận chuyển" at bounding box center [296, 42] width 74 height 20
click at [237, 47] on button "Chờ nhận hàng" at bounding box center [222, 42] width 74 height 20
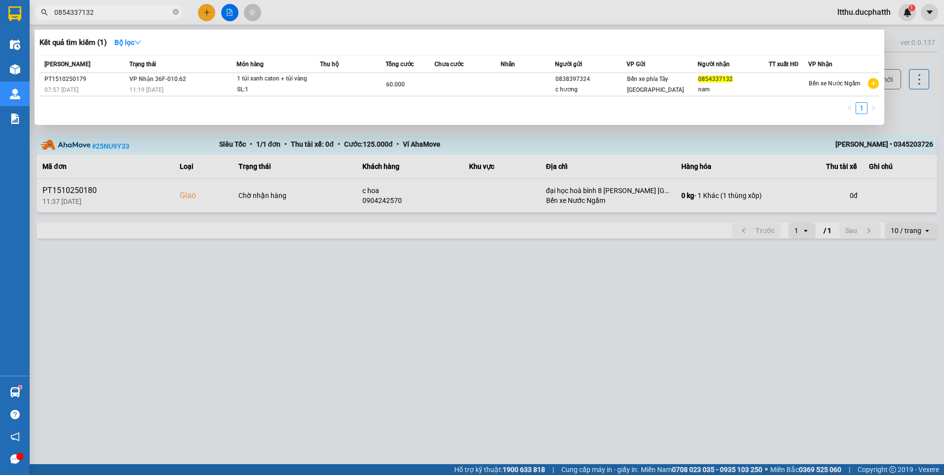
click at [108, 10] on input "0854337132" at bounding box center [112, 12] width 117 height 11
click at [205, 15] on div at bounding box center [472, 237] width 944 height 475
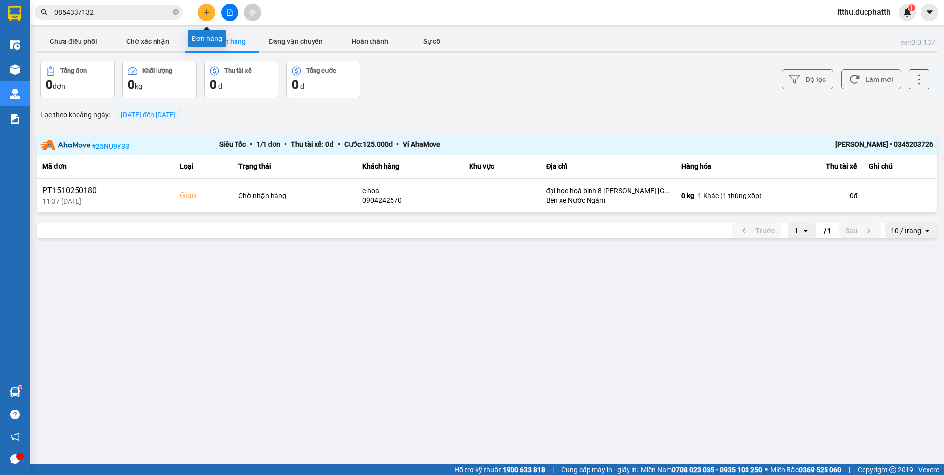
click at [205, 15] on icon "plus" at bounding box center [206, 12] width 7 height 7
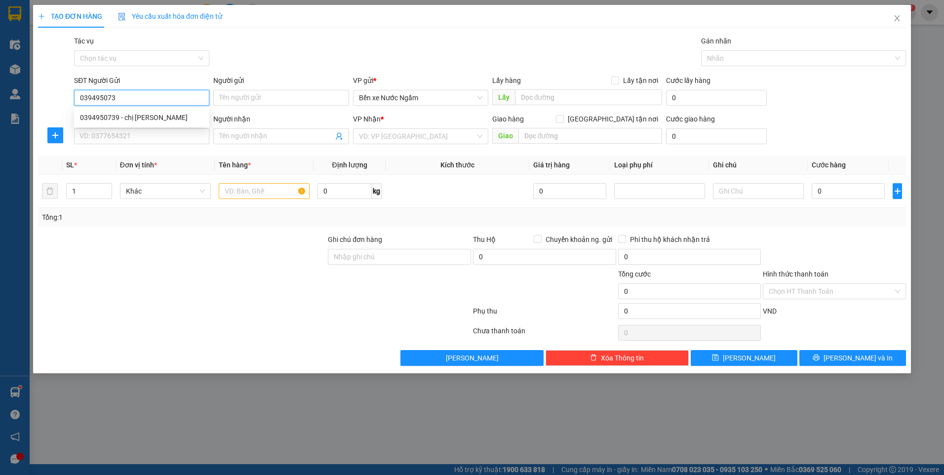
type input "0394950739"
click at [122, 123] on div "0394950739 - chị ngọc" at bounding box center [141, 118] width 135 height 16
type input "chị ngọc"
type input "0394950739"
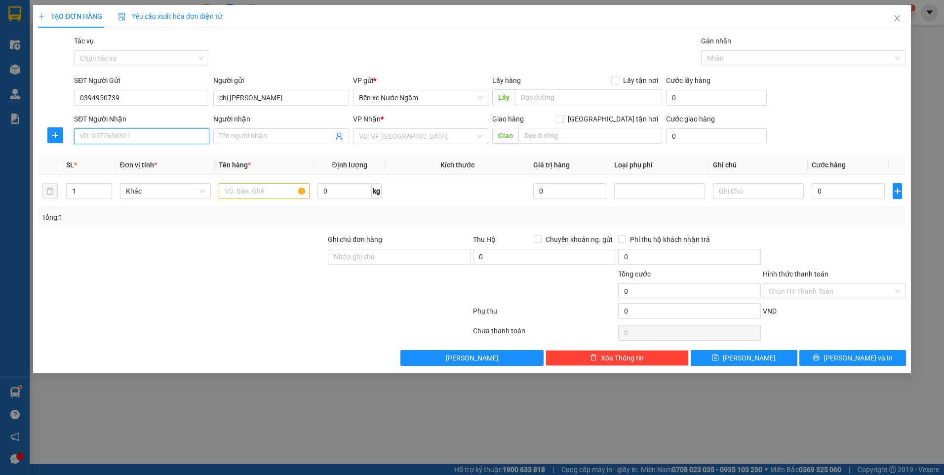
click at [105, 138] on input "SĐT Người Nhận" at bounding box center [141, 136] width 135 height 16
type input "0916241505"
click at [248, 140] on input "Người nhận" at bounding box center [276, 136] width 114 height 11
type input "bà thiếu"
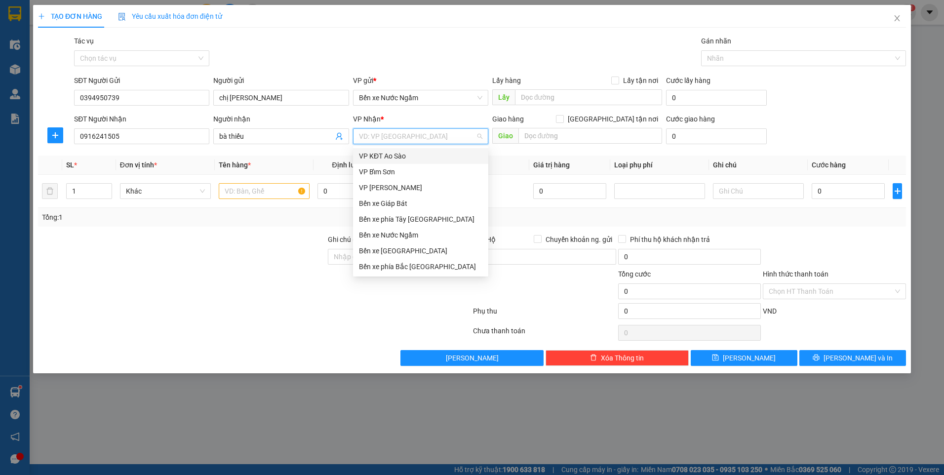
click at [385, 138] on input "search" at bounding box center [417, 136] width 117 height 15
click at [400, 219] on div "Bến xe phía Tây [GEOGRAPHIC_DATA]" at bounding box center [420, 219] width 123 height 11
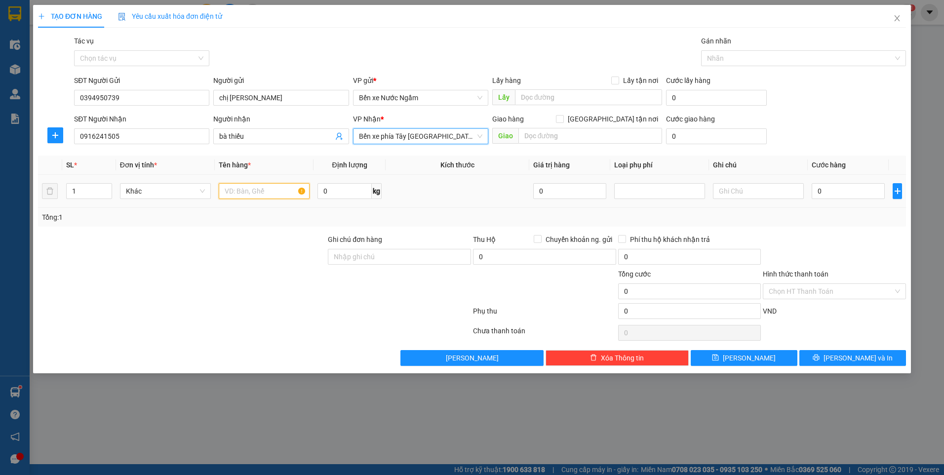
click at [239, 192] on input "text" at bounding box center [264, 191] width 91 height 16
type input "1 thùng cton"
click at [584, 96] on input "text" at bounding box center [589, 97] width 148 height 16
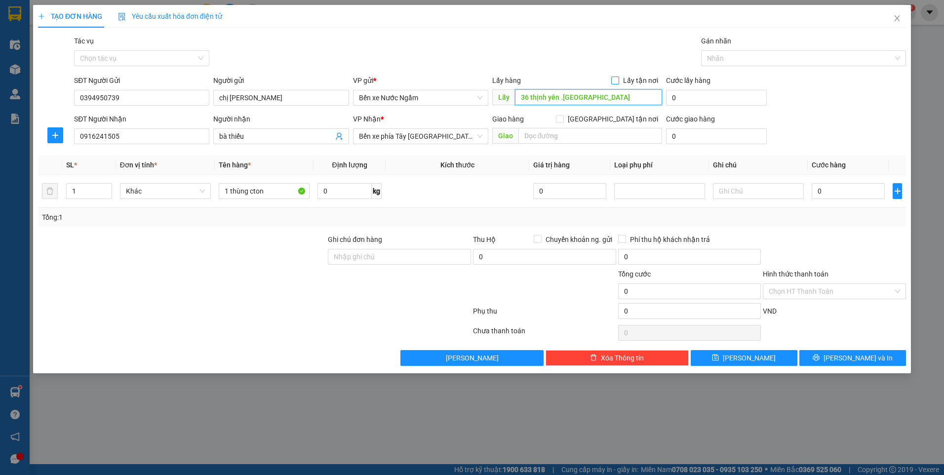
type input "36 thịnh yên .phố huế"
click at [623, 81] on span "Lấy tận nơi" at bounding box center [640, 80] width 43 height 11
click at [618, 81] on input "Lấy tận nơi" at bounding box center [614, 80] width 7 height 7
checkbox input "true"
click at [758, 98] on icon "dollar-circle" at bounding box center [757, 97] width 8 height 8
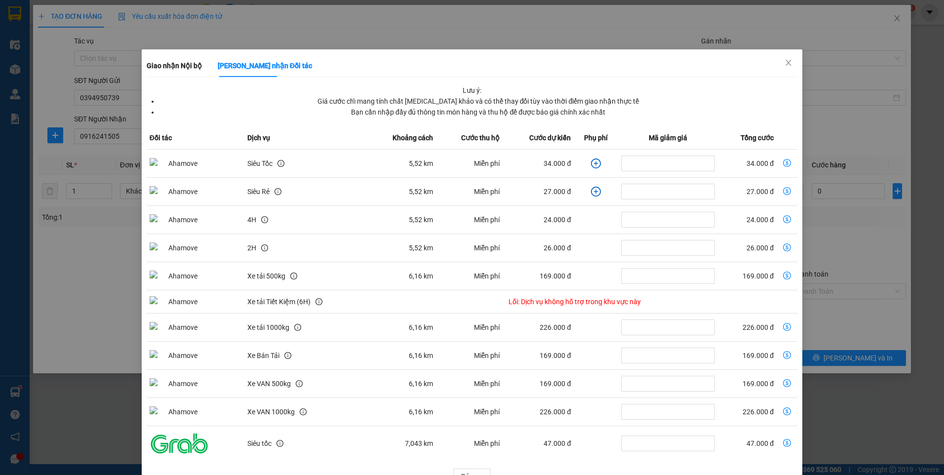
click at [591, 160] on icon "plus-circle" at bounding box center [596, 164] width 10 height 10
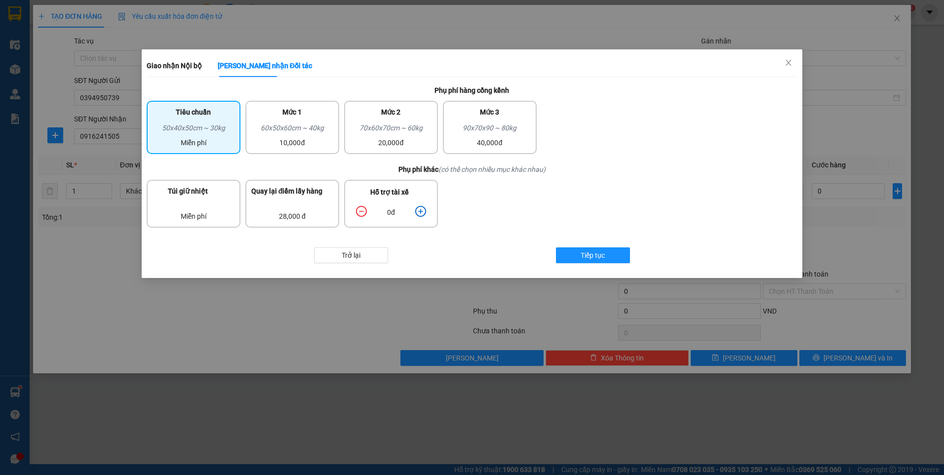
click at [420, 213] on icon "plus-circle" at bounding box center [420, 211] width 11 height 11
click at [422, 214] on icon "plus-circle" at bounding box center [420, 211] width 11 height 11
click at [363, 254] on button "Trở lại" at bounding box center [351, 255] width 74 height 16
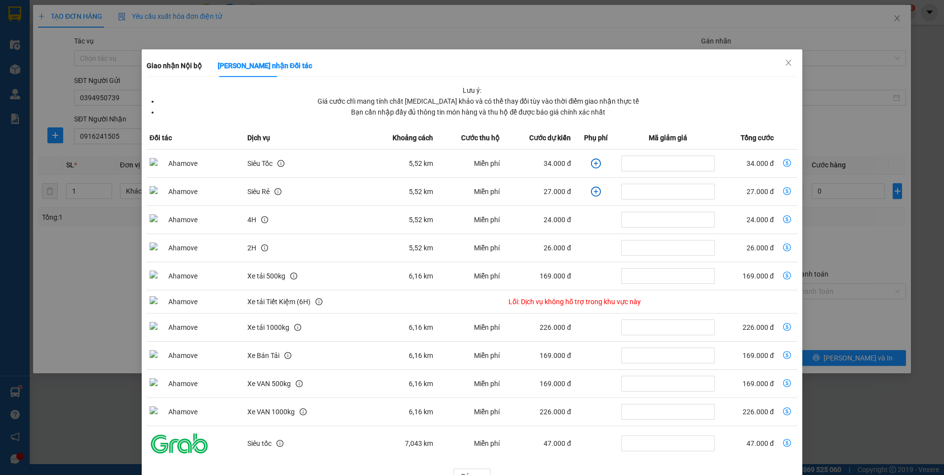
click at [591, 162] on icon "plus-circle" at bounding box center [596, 164] width 10 height 10
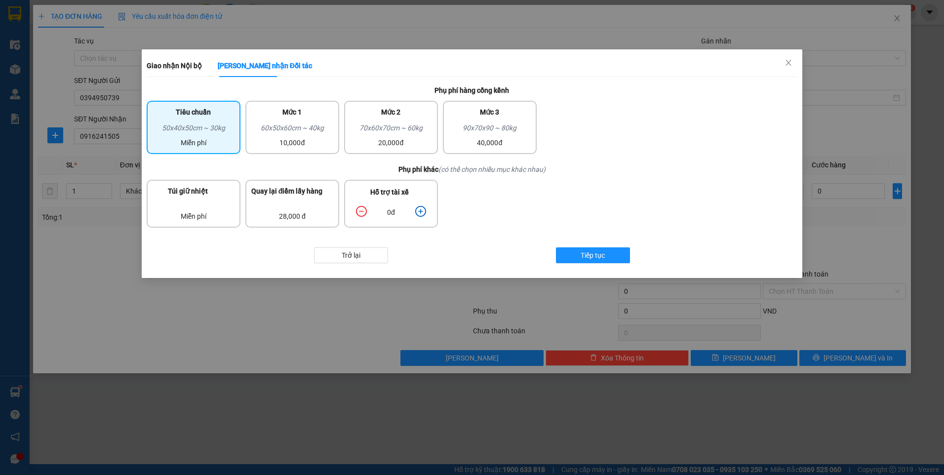
click at [417, 210] on icon "plus-circle" at bounding box center [420, 211] width 11 height 11
click at [578, 255] on button "Tiếp tục" at bounding box center [593, 255] width 74 height 16
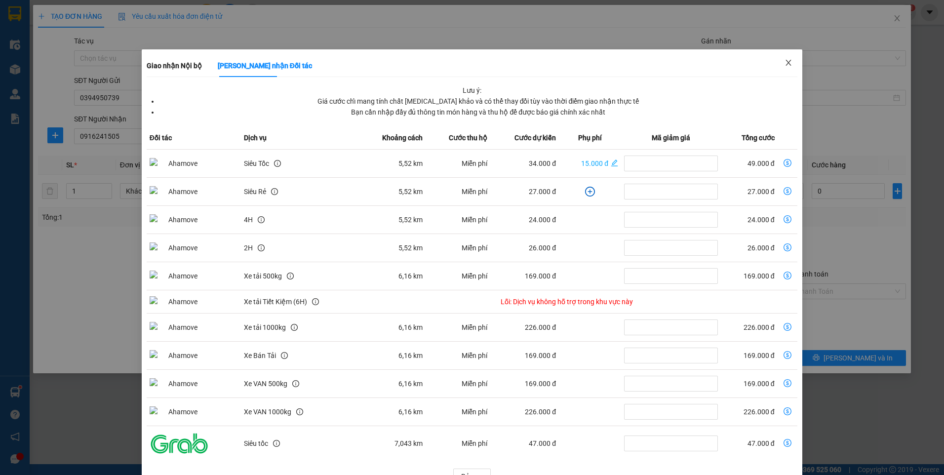
click at [786, 66] on icon "close" at bounding box center [788, 63] width 5 height 6
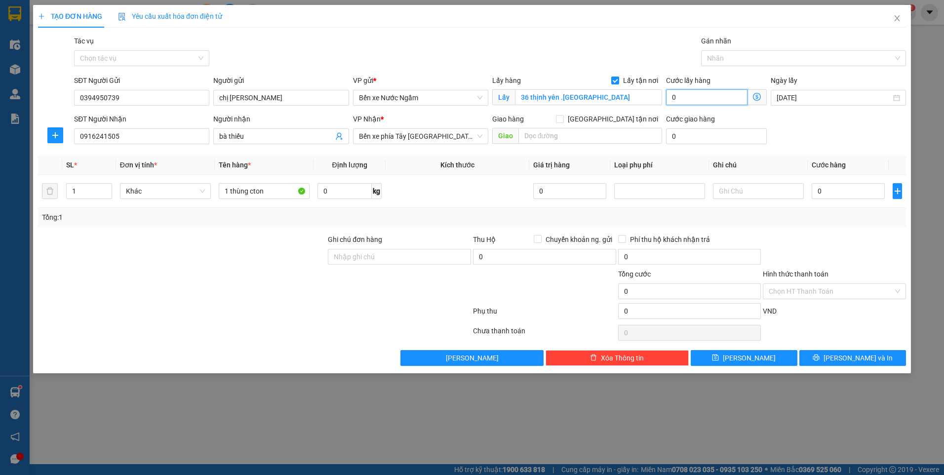
click at [682, 95] on input "0" at bounding box center [706, 97] width 81 height 16
type input "5"
type input "50"
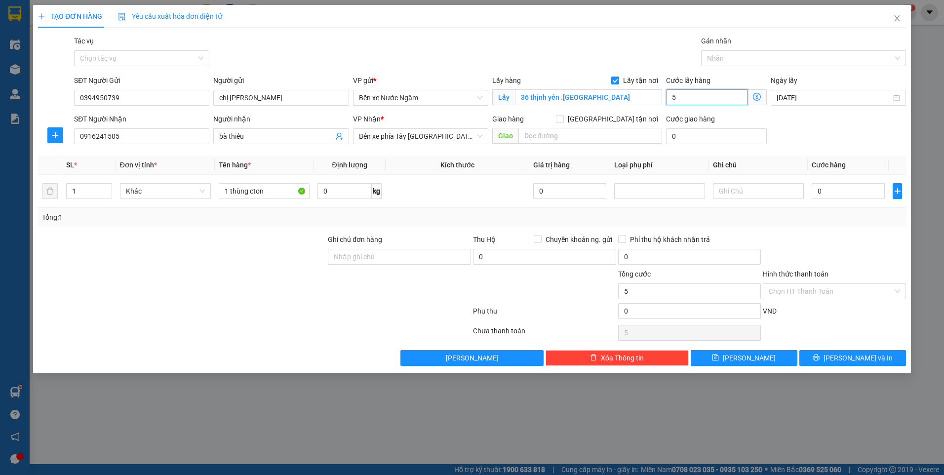
type input "50"
type input "50.000"
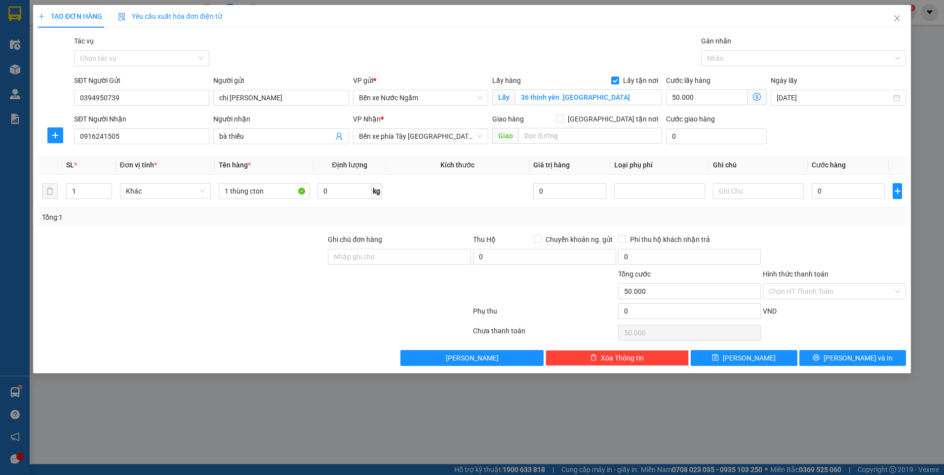
click at [688, 161] on th "Loại phụ phí" at bounding box center [659, 165] width 99 height 19
click at [765, 193] on input "text" at bounding box center [758, 191] width 91 height 16
drag, startPoint x: 251, startPoint y: 192, endPoint x: 276, endPoint y: 190, distance: 24.7
click at [276, 190] on input "1 thùng cton" at bounding box center [264, 191] width 91 height 16
type input "1 thùng xốp"
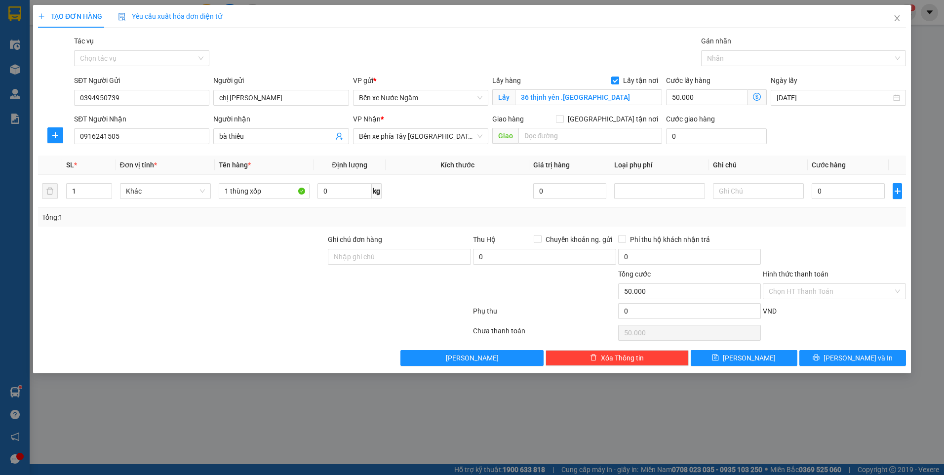
click at [754, 100] on icon "dollar-circle" at bounding box center [757, 97] width 8 height 8
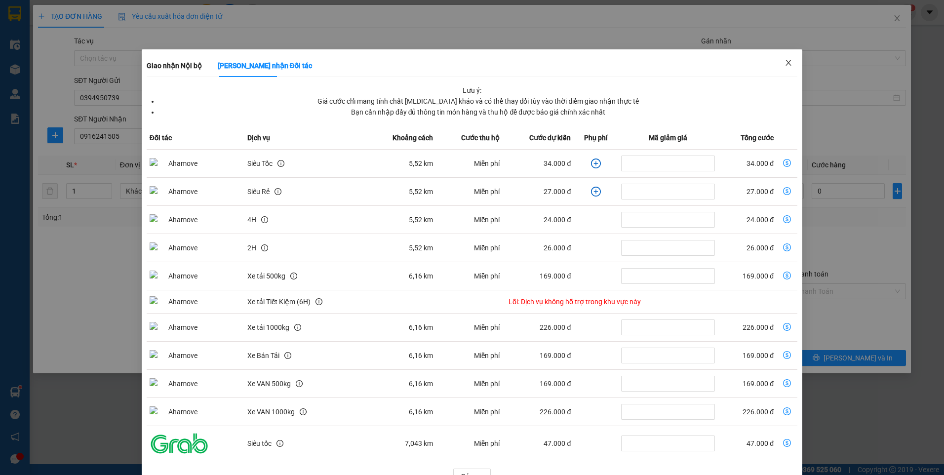
click at [786, 62] on icon "close" at bounding box center [788, 63] width 5 height 6
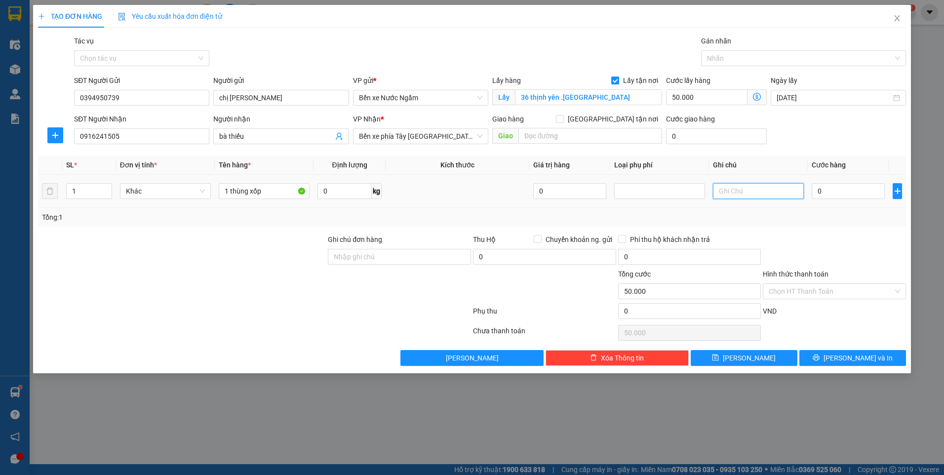
click at [765, 191] on input "text" at bounding box center [758, 191] width 91 height 16
type input "n"
type input "ngtt"
click at [857, 194] on input "0" at bounding box center [848, 191] width 73 height 16
type input "3"
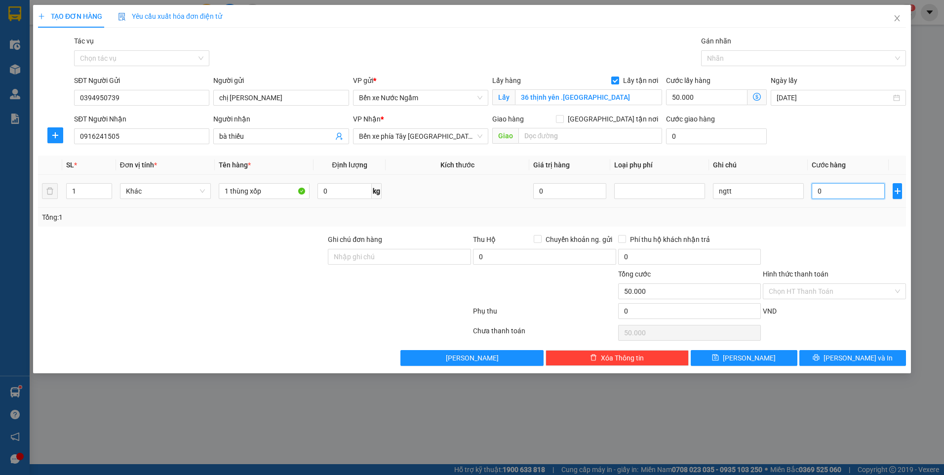
type input "50.003"
type input "30"
type input "50.030"
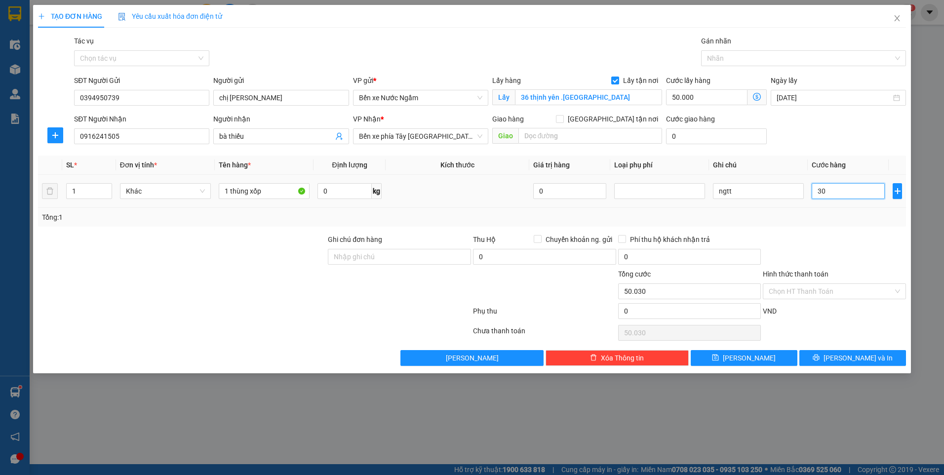
type input "3"
type input "50.003"
type input "0"
type input "50.000"
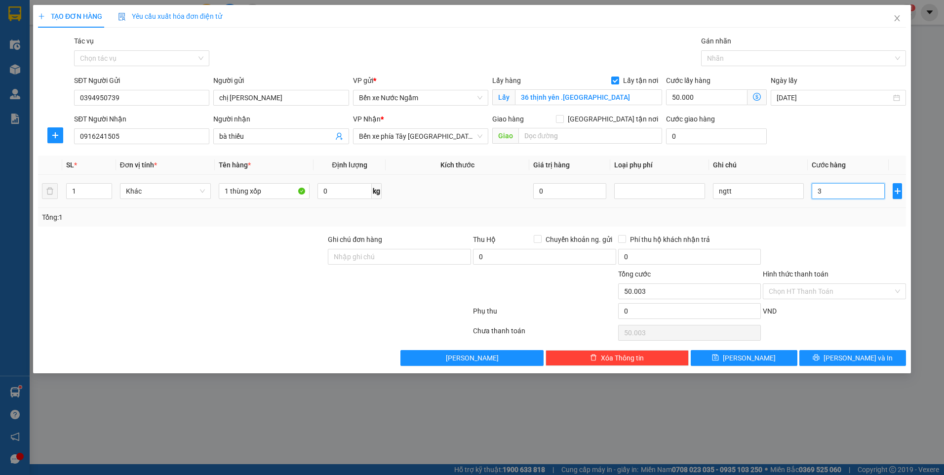
type input "50.000"
type input "04"
type input "50.004"
type input "040"
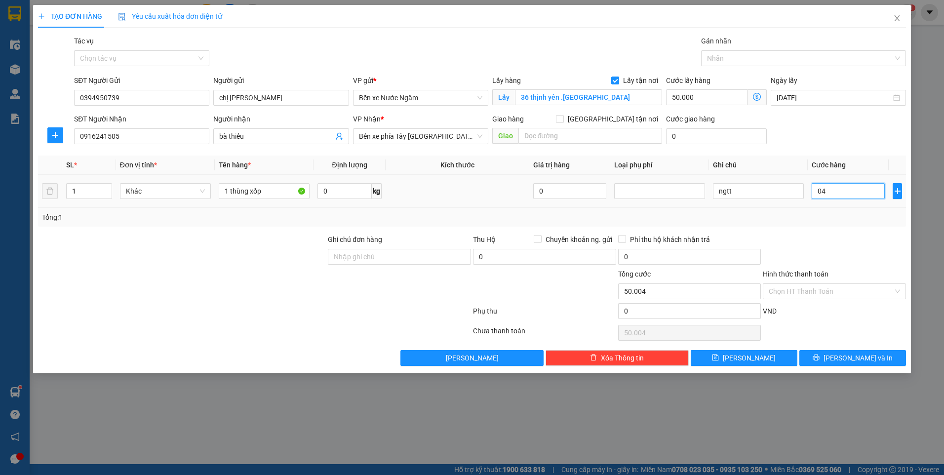
type input "50.040"
type input "04"
type input "50.004"
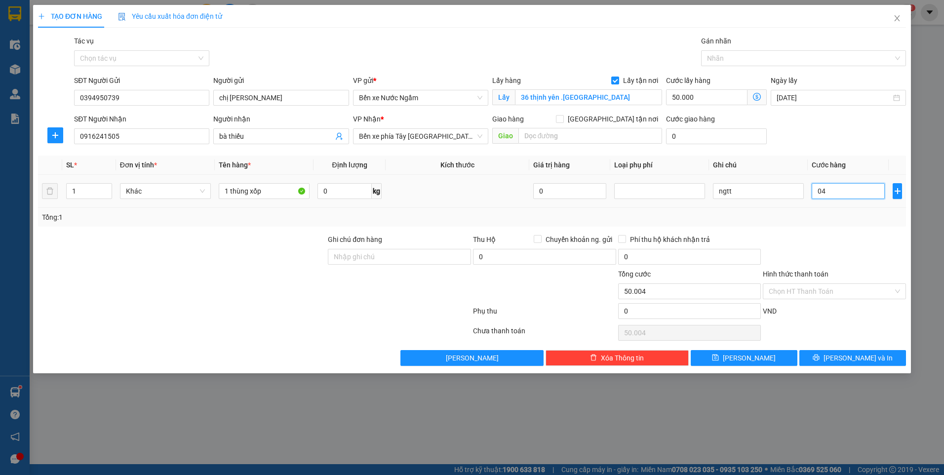
type input "0"
type input "50.000"
type input "04"
type input "50.004"
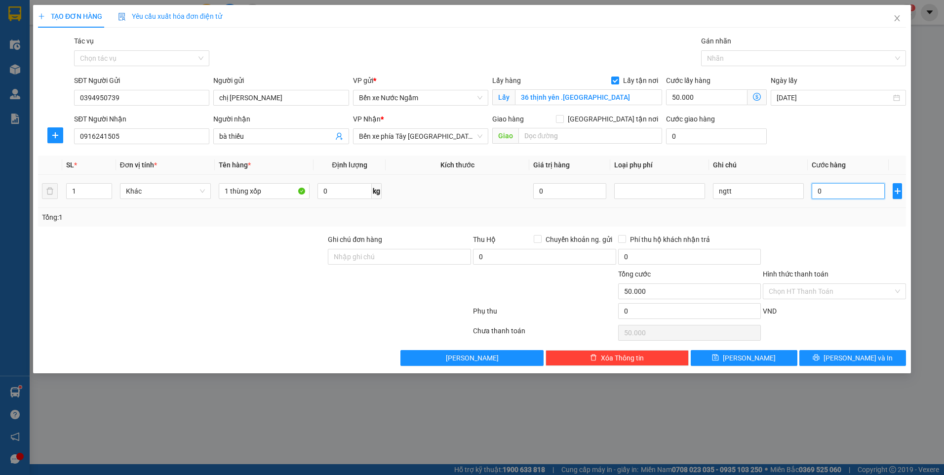
type input "50.004"
type input "040"
type input "50.040"
type input "40.000"
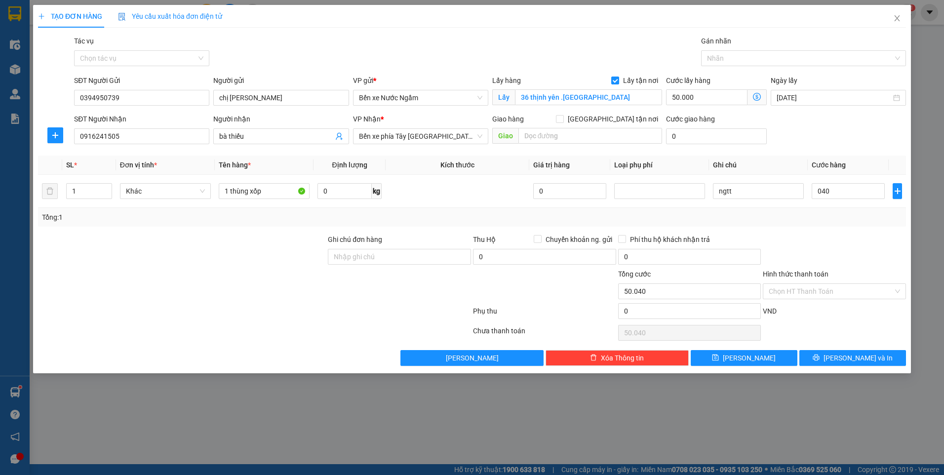
type input "90.000"
click at [817, 221] on div "Tổng: 1" at bounding box center [472, 217] width 860 height 11
click at [757, 357] on button "Lưu" at bounding box center [744, 358] width 107 height 16
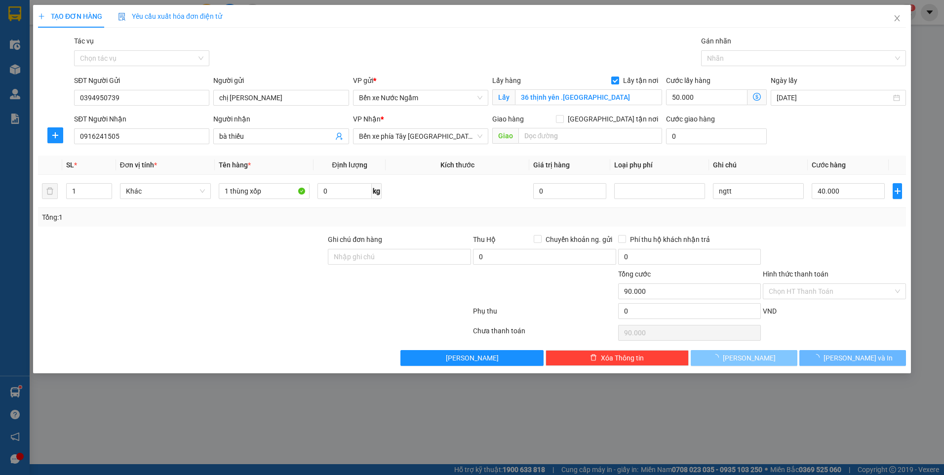
checkbox input "false"
type input "0"
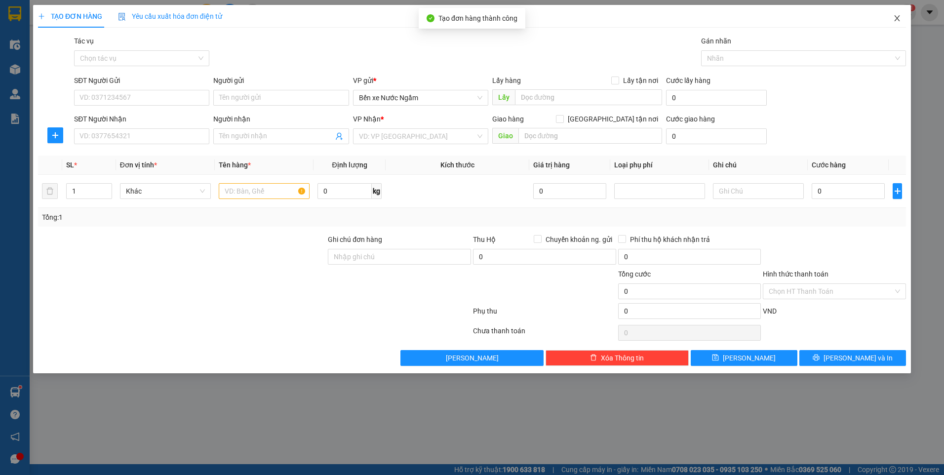
click at [898, 21] on icon "close" at bounding box center [897, 18] width 8 height 8
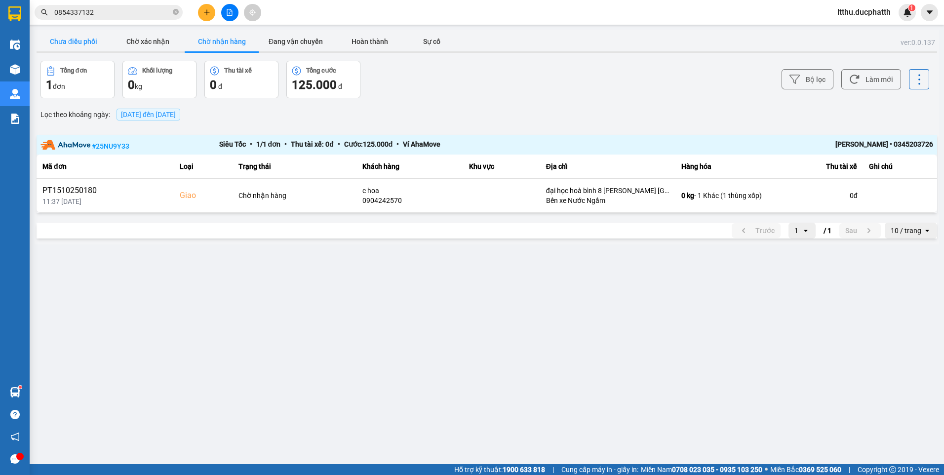
click at [71, 47] on button "Chưa điều phối" at bounding box center [74, 42] width 74 height 20
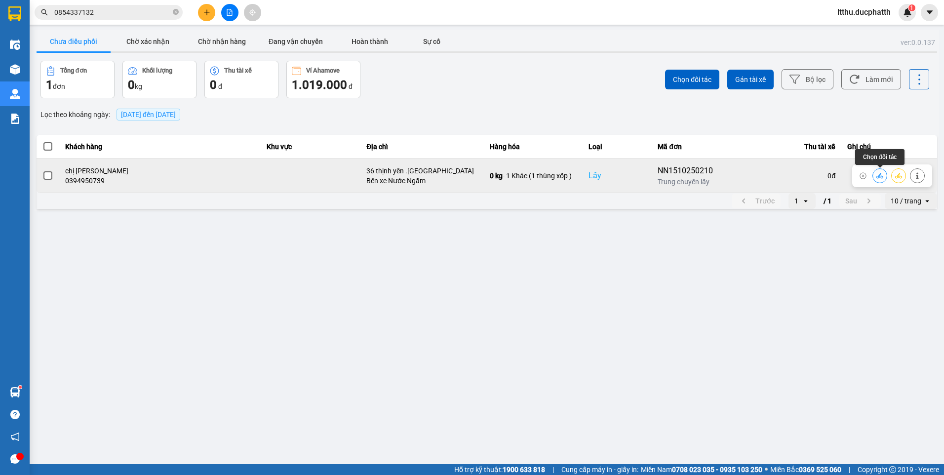
click at [876, 175] on button at bounding box center [880, 175] width 14 height 17
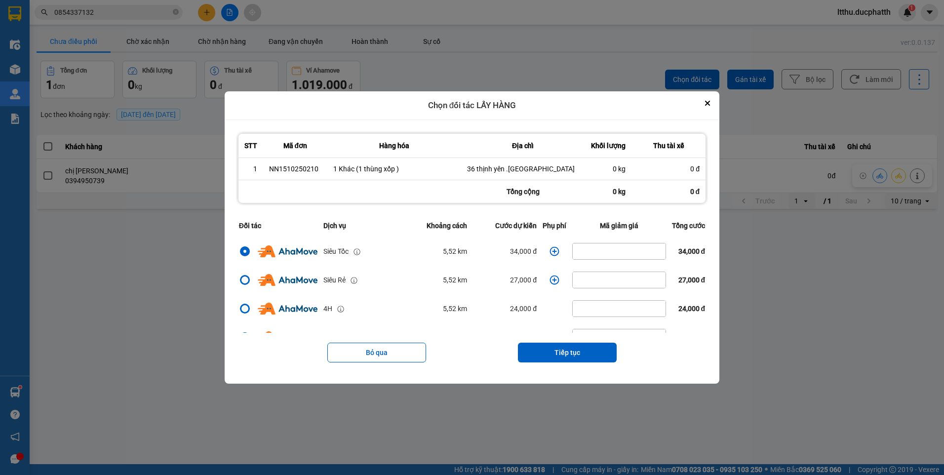
click at [553, 252] on icon "dialog" at bounding box center [555, 251] width 10 height 10
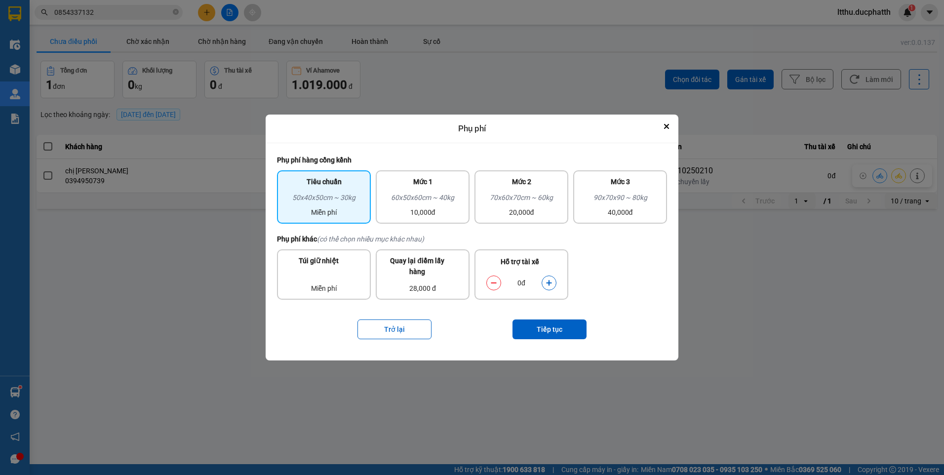
click at [554, 282] on button "dialog" at bounding box center [549, 282] width 14 height 17
click at [552, 327] on button "Tiếp tục" at bounding box center [550, 330] width 74 height 20
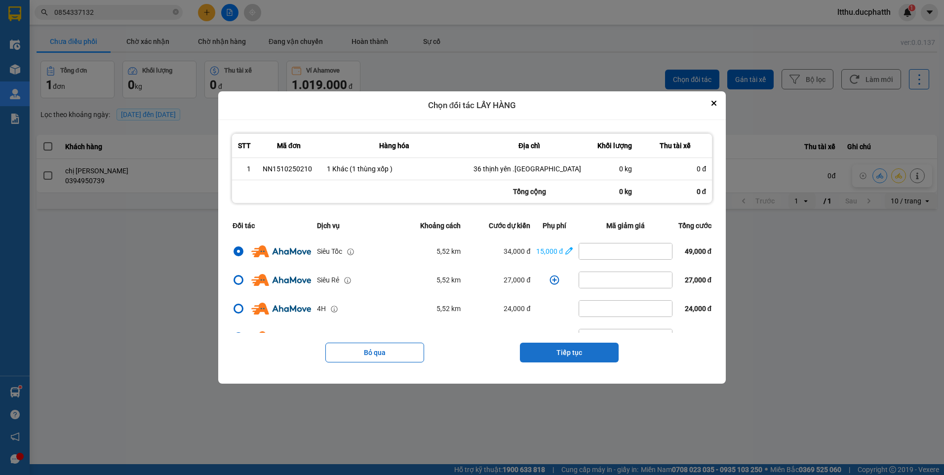
click at [568, 352] on button "Tiếp tục" at bounding box center [569, 353] width 99 height 20
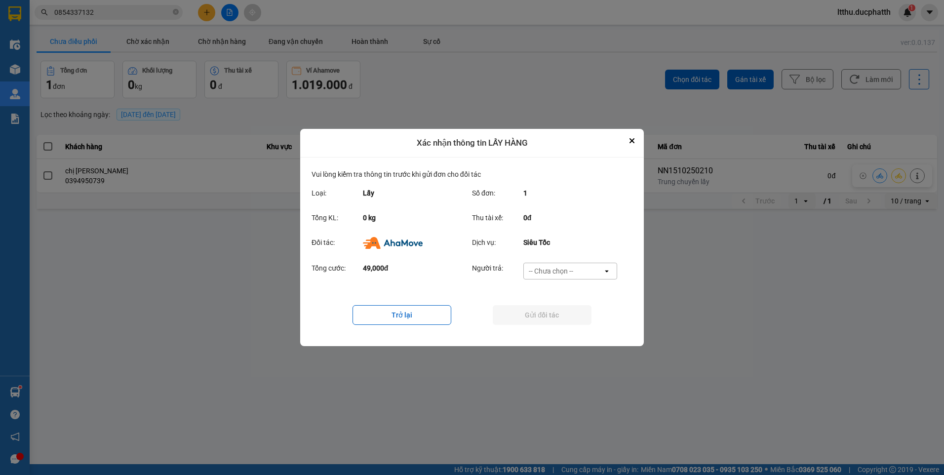
click at [558, 270] on div "-- Chưa chọn --" at bounding box center [551, 271] width 44 height 10
click at [556, 330] on span "Ví Ahamove" at bounding box center [551, 328] width 40 height 10
click at [547, 321] on button "Gửi đối tác" at bounding box center [542, 315] width 99 height 20
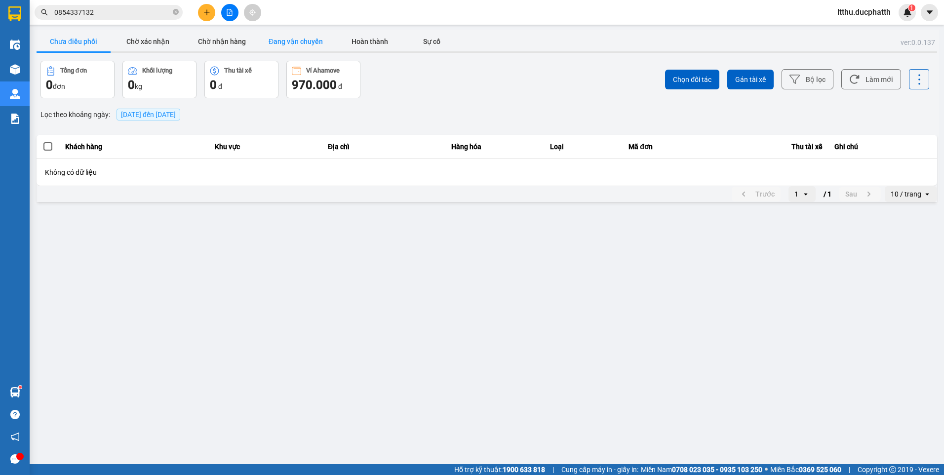
click at [296, 42] on button "Đang vận chuyển" at bounding box center [296, 42] width 74 height 20
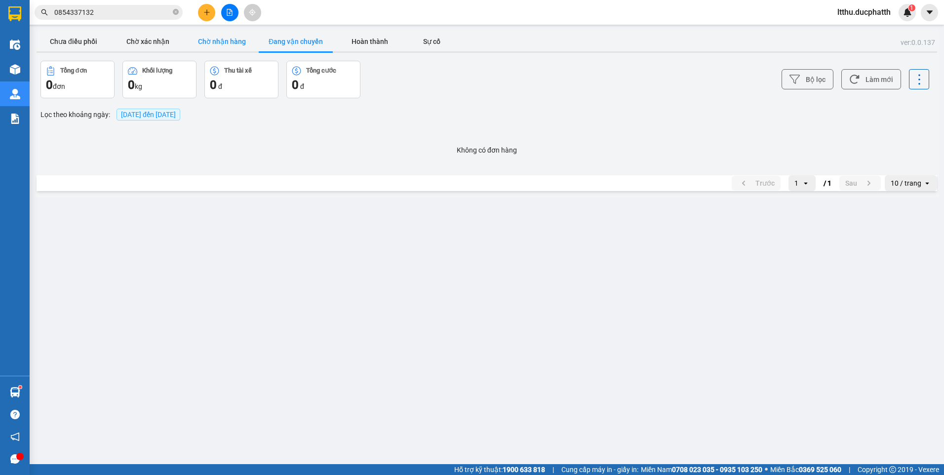
click at [215, 46] on button "Chờ nhận hàng" at bounding box center [222, 42] width 74 height 20
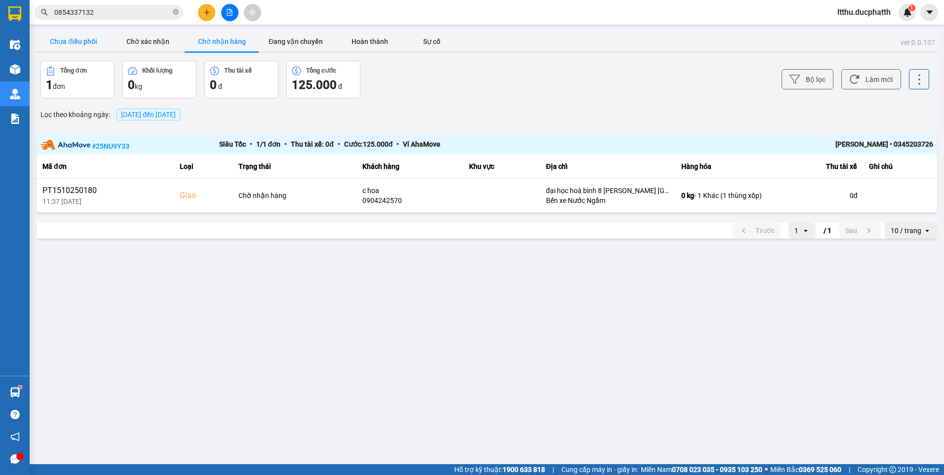
click at [80, 40] on button "Chưa điều phối" at bounding box center [74, 42] width 74 height 20
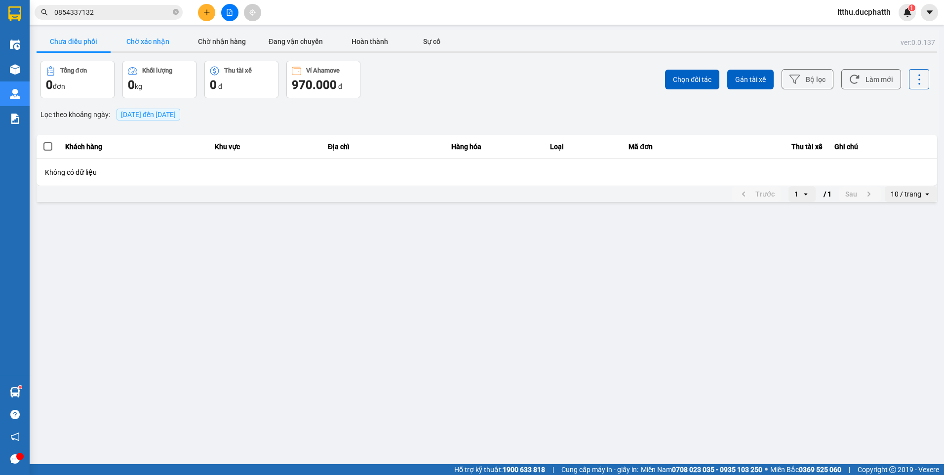
click at [159, 48] on button "Chờ xác nhận" at bounding box center [148, 42] width 74 height 20
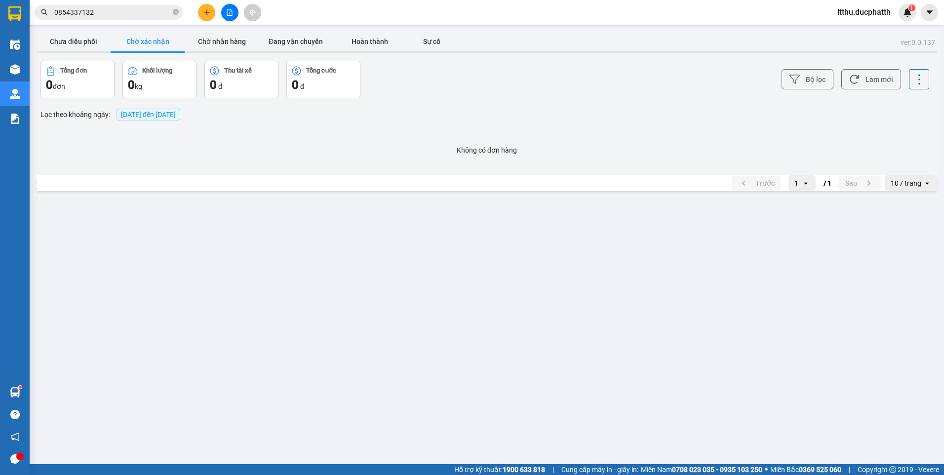
click at [208, 30] on div "ver: 0.0.137 Chưa điều phối Chờ xác nhận Chờ nhận hàng Đang vận chuyển Hoàn thà…" at bounding box center [487, 113] width 905 height 167
click at [216, 41] on button "Chờ nhận hàng" at bounding box center [222, 42] width 74 height 20
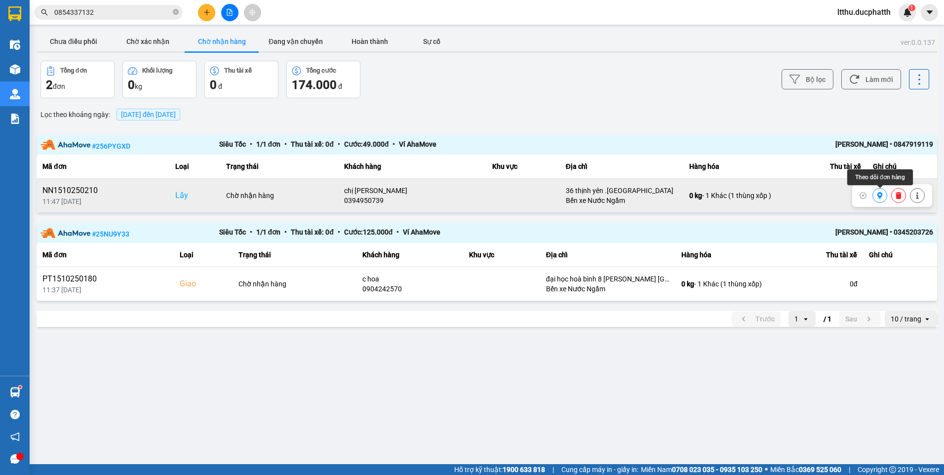
click at [877, 196] on icon at bounding box center [880, 195] width 7 height 7
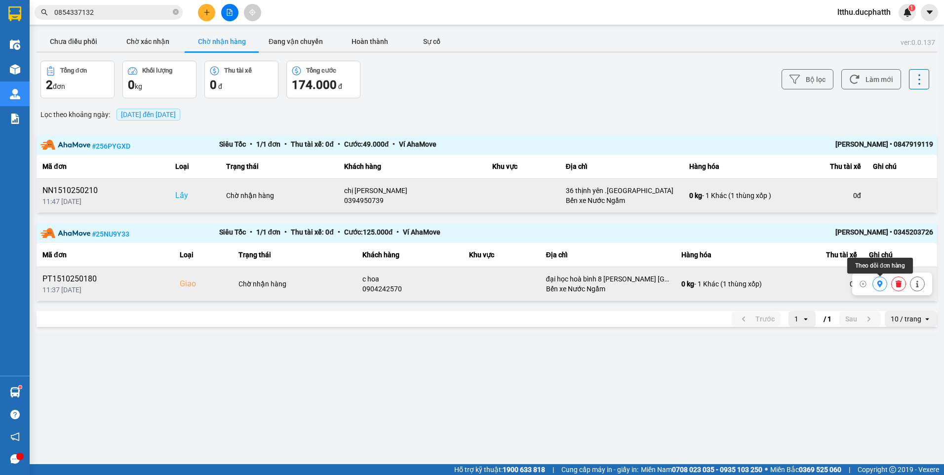
click at [878, 284] on icon at bounding box center [880, 283] width 5 height 7
click at [898, 198] on icon at bounding box center [899, 195] width 6 height 7
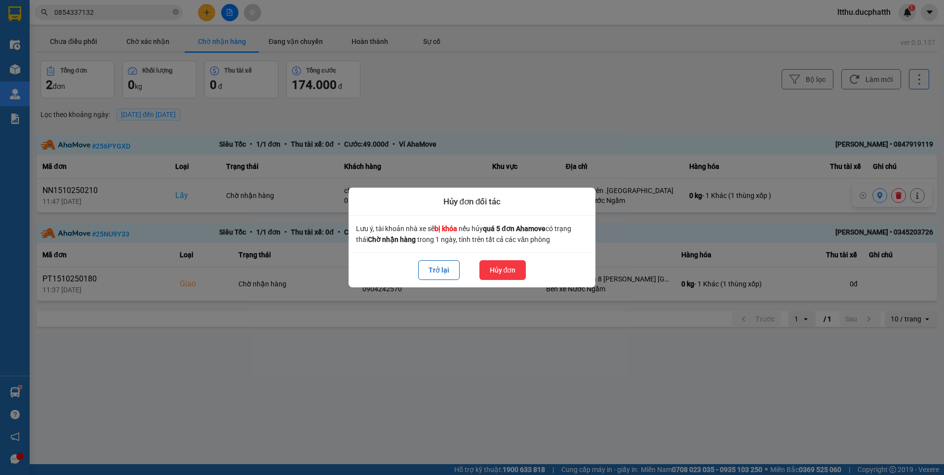
click at [515, 272] on button "Hủy đơn" at bounding box center [503, 270] width 47 height 20
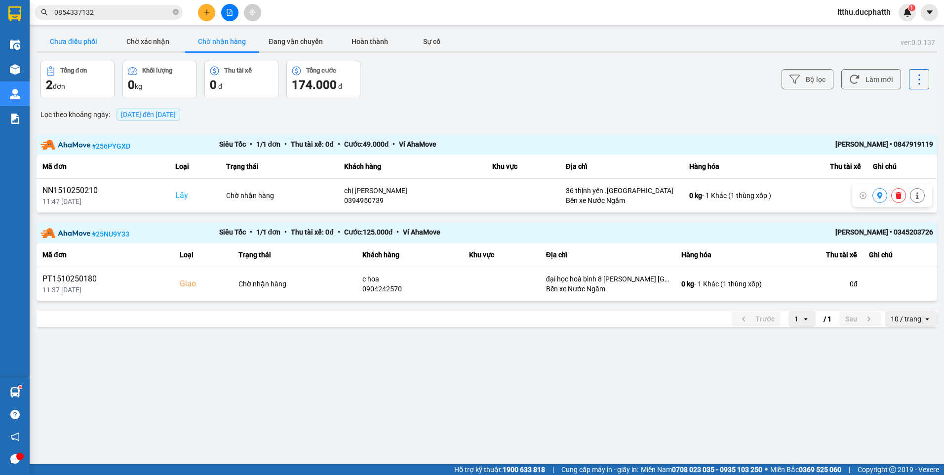
click at [81, 43] on button "Chưa điều phối" at bounding box center [74, 42] width 74 height 20
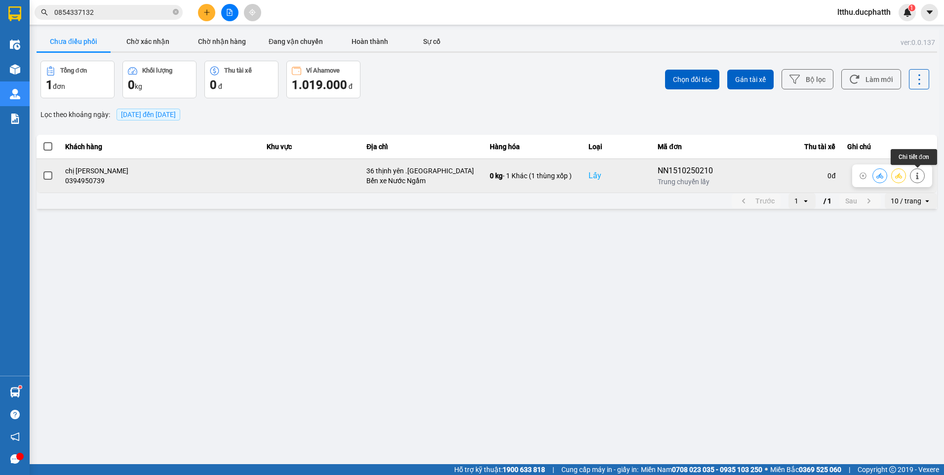
click at [924, 178] on button at bounding box center [918, 175] width 14 height 17
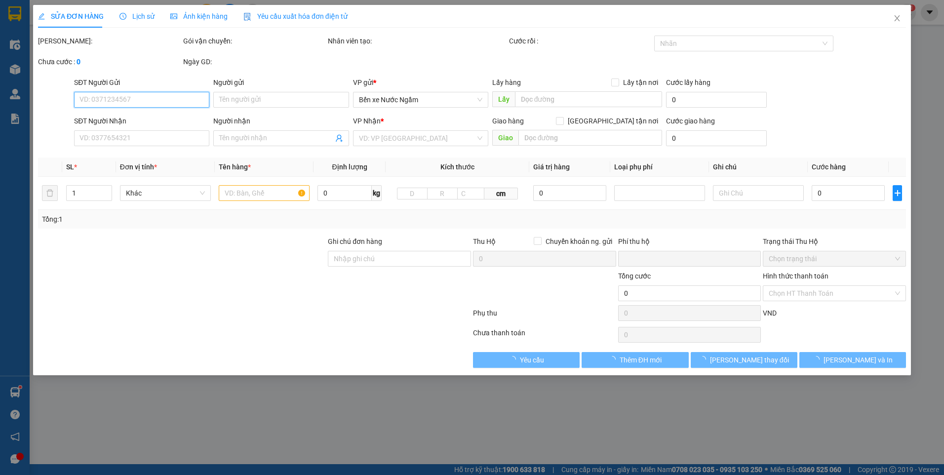
type input "0394950739"
type input "chị ngọc"
checkbox input "true"
type input "36 thịnh yên .phố huế"
type input "0916241505"
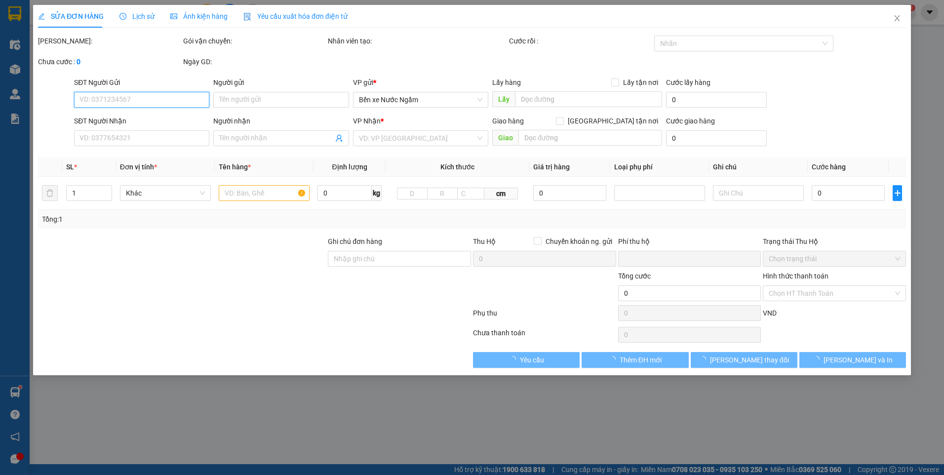
type input "bà thiếu"
type input "0"
type input "90.000"
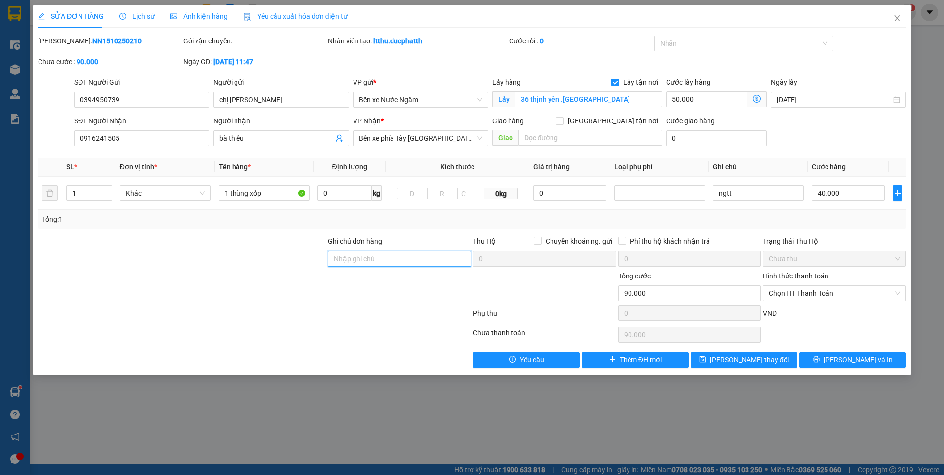
click at [344, 266] on input "Ghi chú đơn hàng" at bounding box center [399, 259] width 143 height 16
type input "mai khách mới gửi hàng"
click at [757, 363] on span "[PERSON_NAME] thay đổi" at bounding box center [749, 360] width 79 height 11
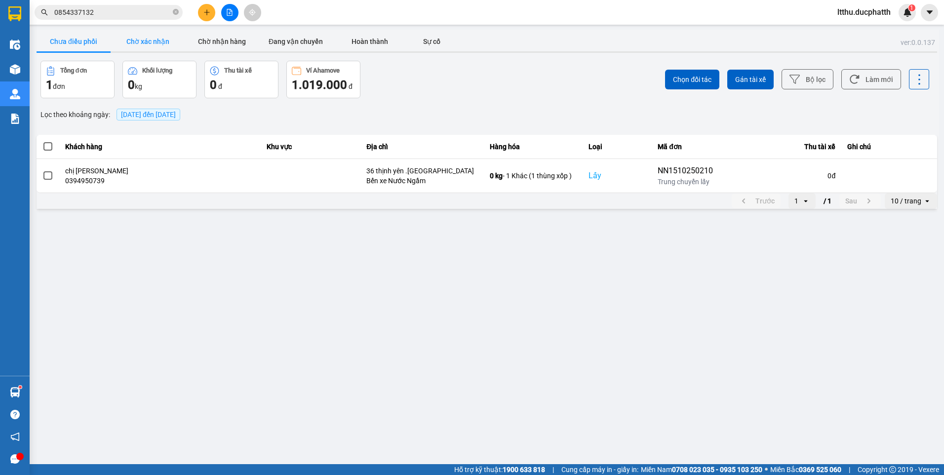
click at [145, 42] on button "Chờ xác nhận" at bounding box center [148, 42] width 74 height 20
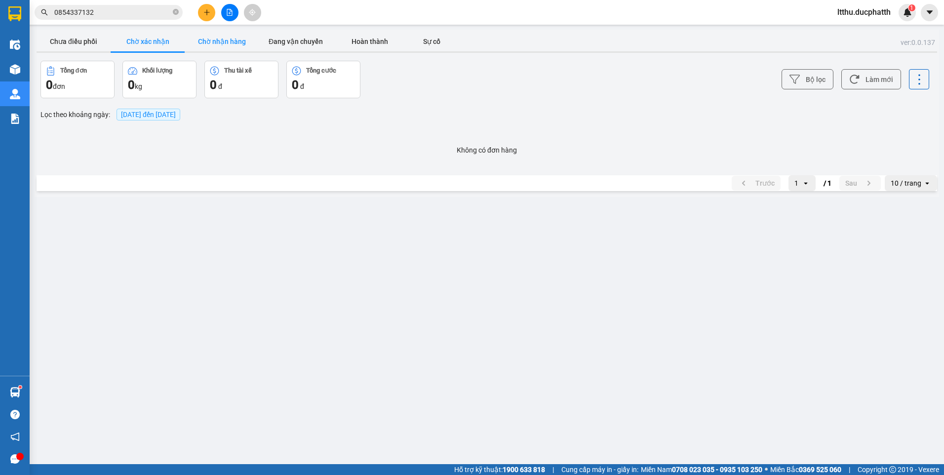
click at [225, 36] on button "Chờ nhận hàng" at bounding box center [222, 42] width 74 height 20
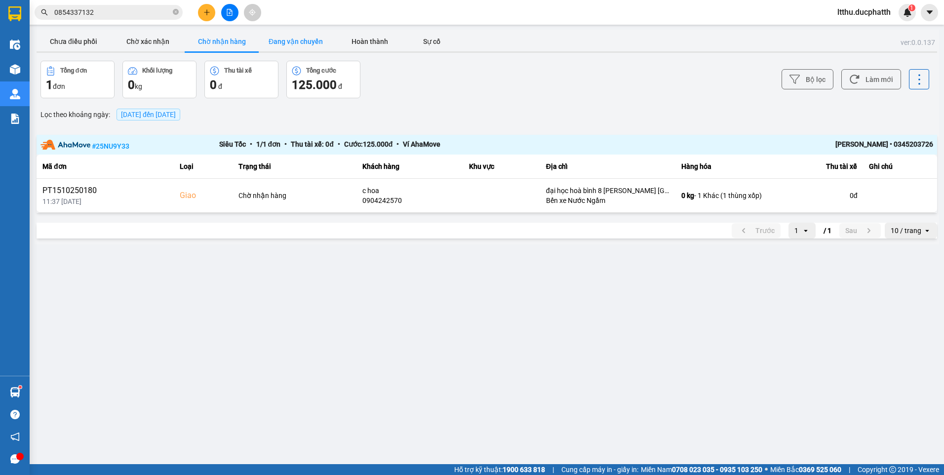
click at [323, 37] on button "Đang vận chuyển" at bounding box center [296, 42] width 74 height 20
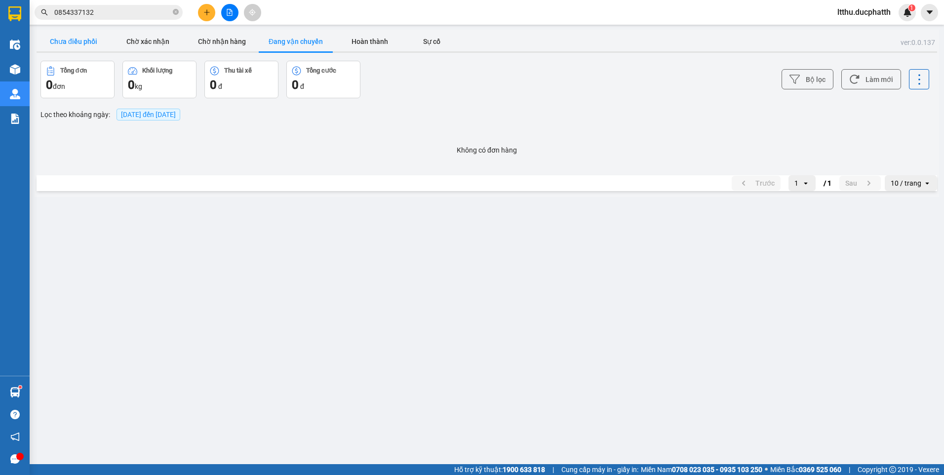
click at [78, 38] on button "Chưa điều phối" at bounding box center [74, 42] width 74 height 20
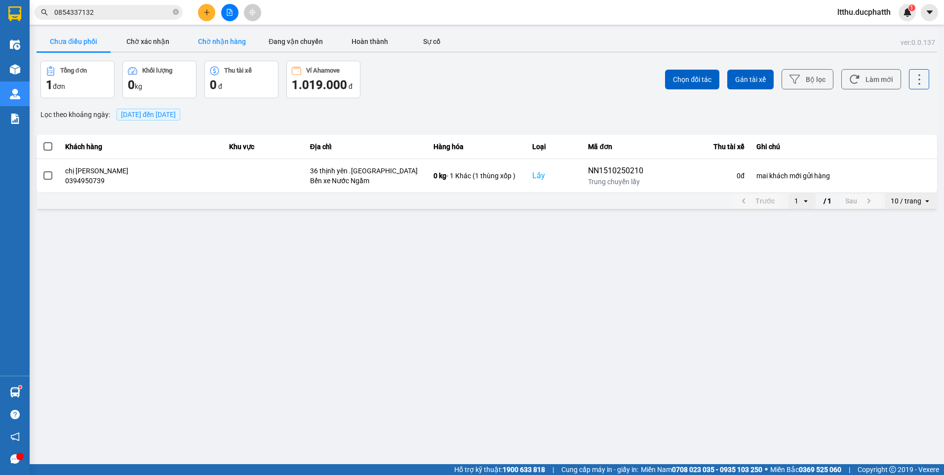
click at [231, 47] on button "Chờ nhận hàng" at bounding box center [222, 42] width 74 height 20
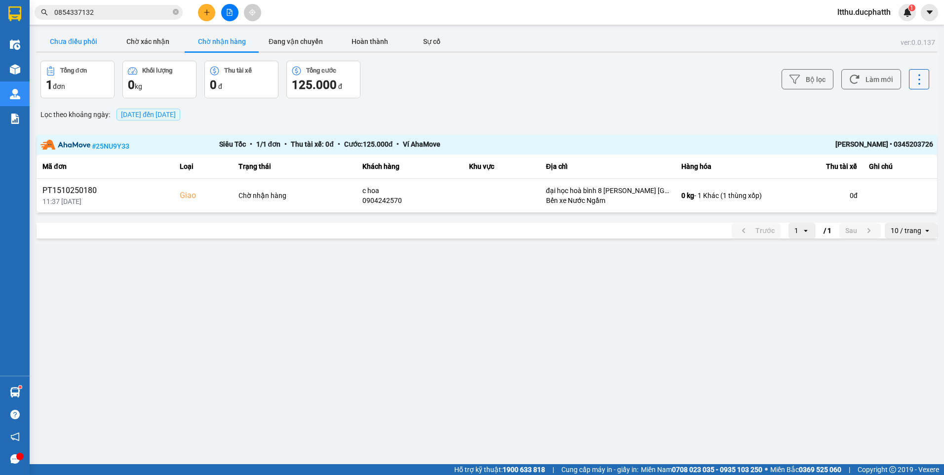
click at [71, 40] on button "Chưa điều phối" at bounding box center [74, 42] width 74 height 20
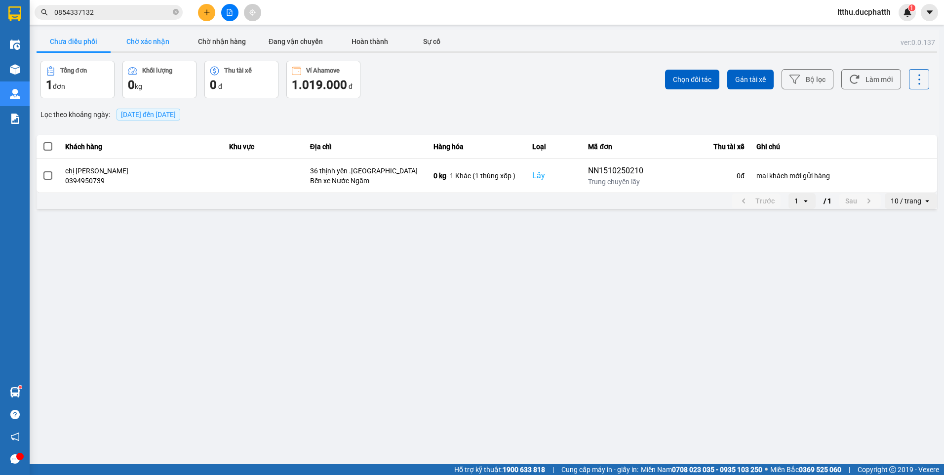
click at [151, 37] on button "Chờ xác nhận" at bounding box center [148, 42] width 74 height 20
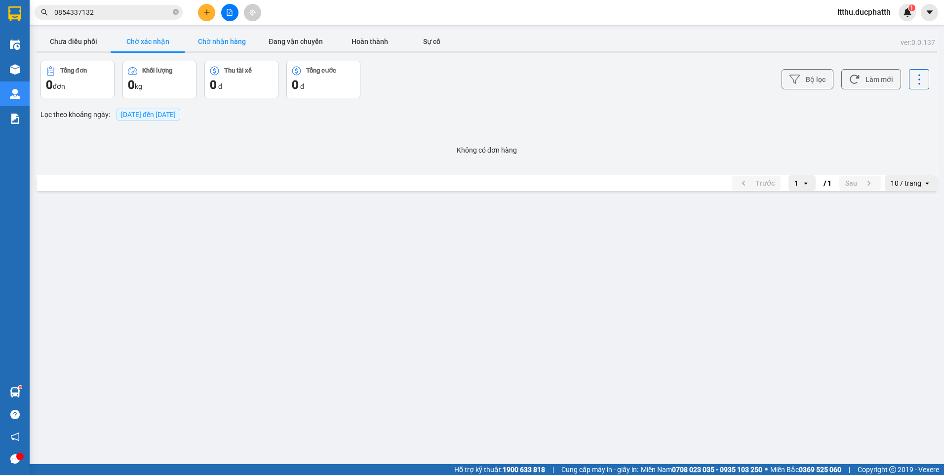
click at [213, 40] on button "Chờ nhận hàng" at bounding box center [222, 42] width 74 height 20
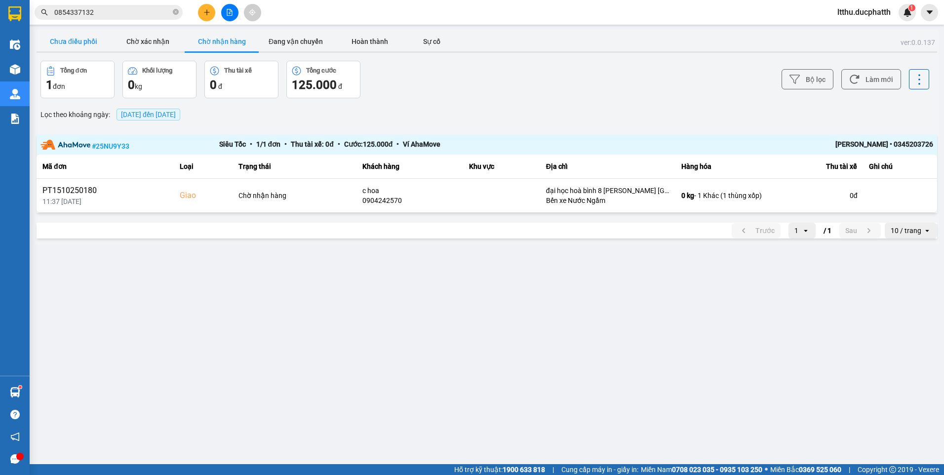
click at [64, 40] on button "Chưa điều phối" at bounding box center [74, 42] width 74 height 20
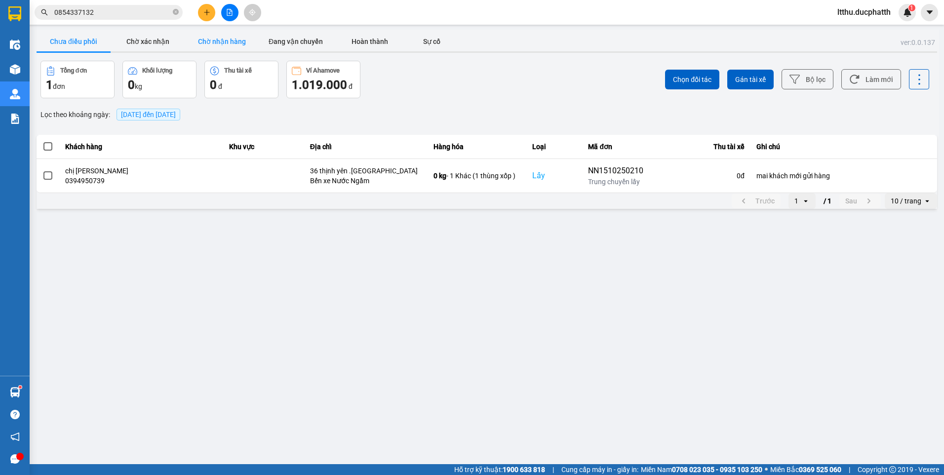
click at [231, 46] on button "Chờ nhận hàng" at bounding box center [222, 42] width 74 height 20
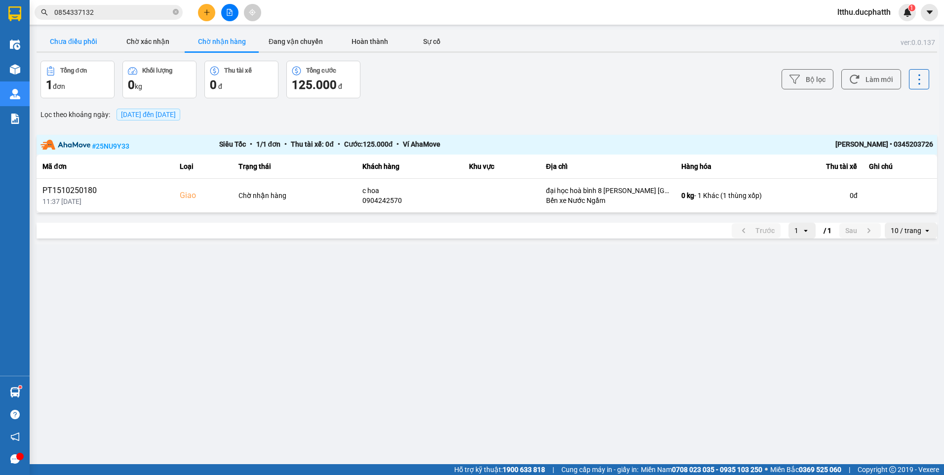
click at [85, 40] on button "Chưa điều phối" at bounding box center [74, 42] width 74 height 20
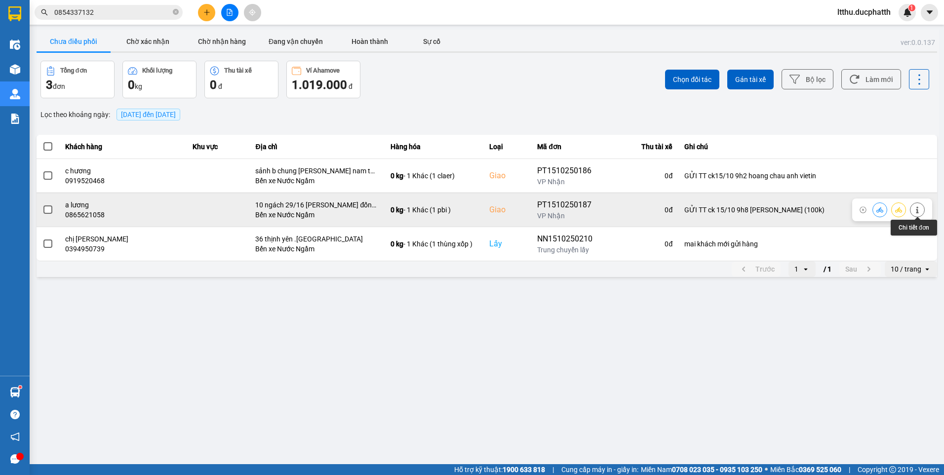
click at [917, 213] on icon at bounding box center [917, 209] width 2 height 7
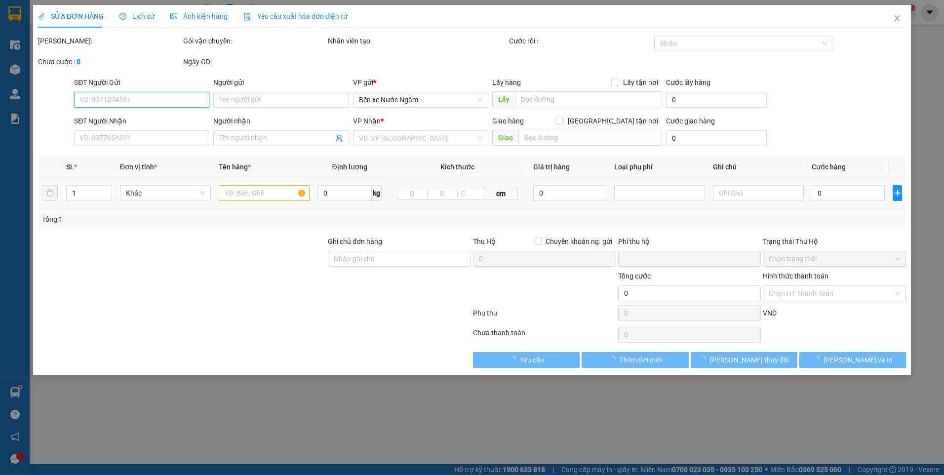
type input "0865621058"
type input "a lương"
checkbox input "true"
type input "10 ngách 29/16 vũ thạch đống đa"
type input "GỬI TT ck 15/10 9h8 nguyen thanh mai vietin (100k)"
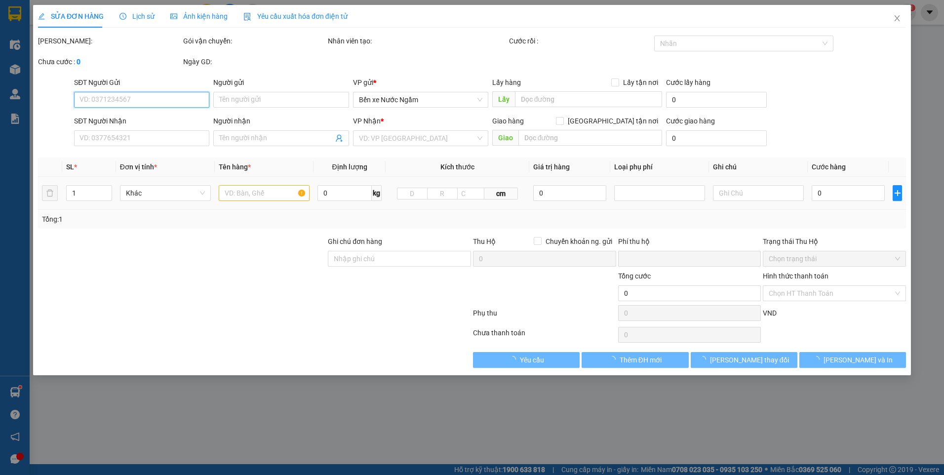
type input "0"
type input "100.000"
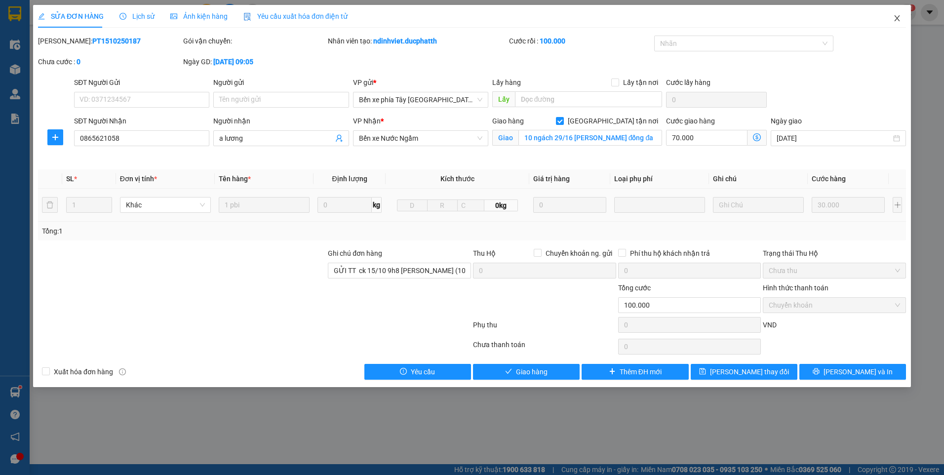
click at [895, 18] on icon "close" at bounding box center [897, 18] width 8 height 8
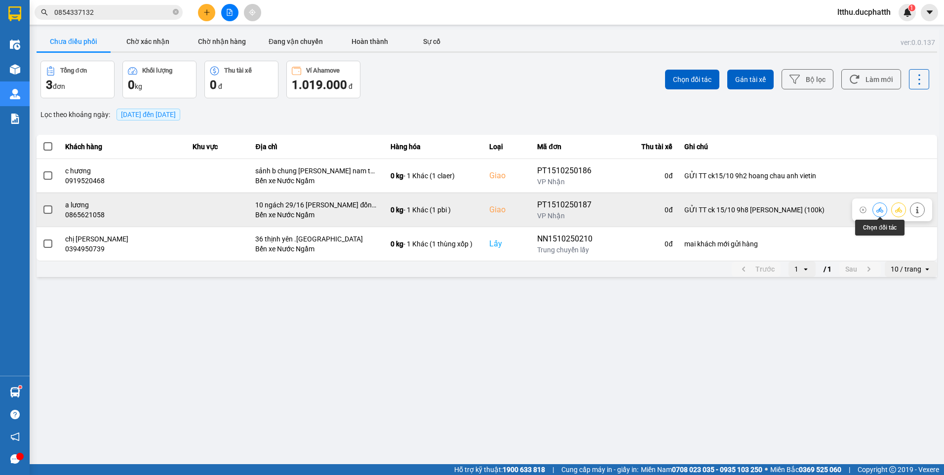
click at [878, 212] on icon at bounding box center [880, 209] width 7 height 5
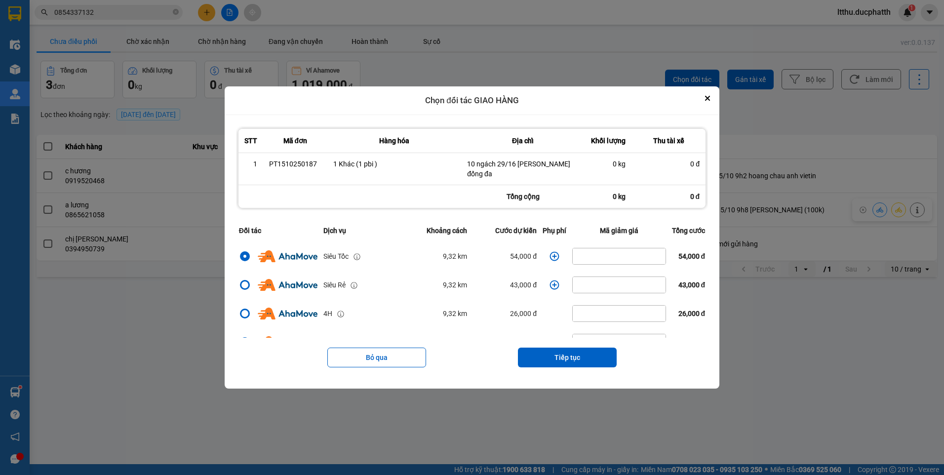
click at [552, 254] on icon "dialog" at bounding box center [555, 256] width 10 height 10
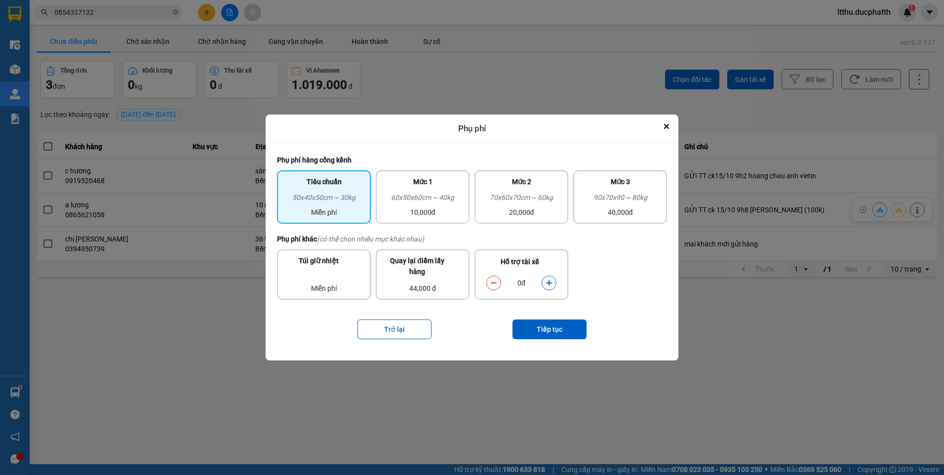
click at [552, 278] on button "dialog" at bounding box center [549, 282] width 14 height 17
click at [549, 282] on icon "dialog" at bounding box center [548, 282] width 5 height 5
click at [541, 336] on button "Tiếp tục" at bounding box center [550, 330] width 74 height 20
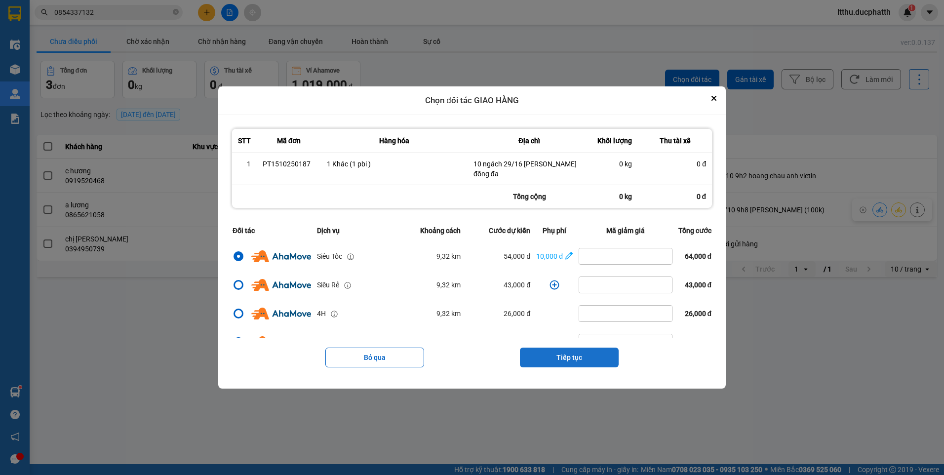
click at [557, 352] on button "Tiếp tục" at bounding box center [569, 358] width 99 height 20
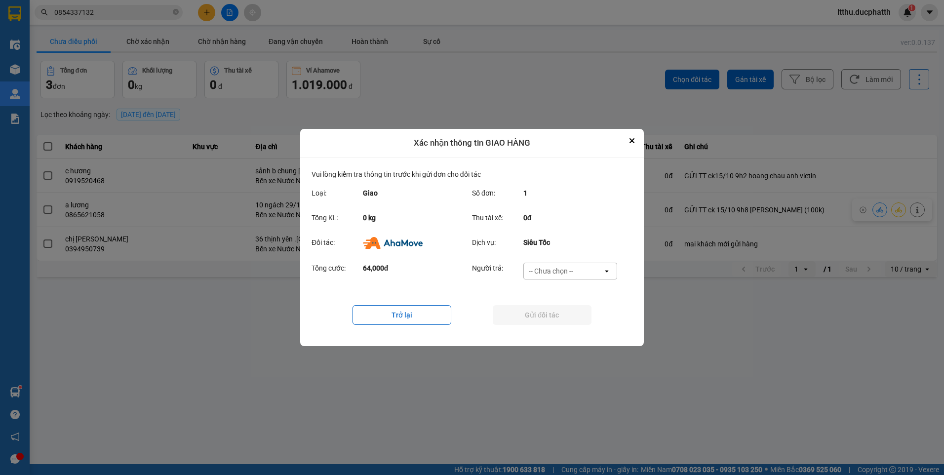
click at [592, 279] on div "-- Chưa chọn --" at bounding box center [563, 271] width 79 height 16
click at [559, 331] on span "Ví Ahamove" at bounding box center [551, 328] width 40 height 10
click at [574, 319] on button "Gửi đối tác" at bounding box center [542, 315] width 99 height 20
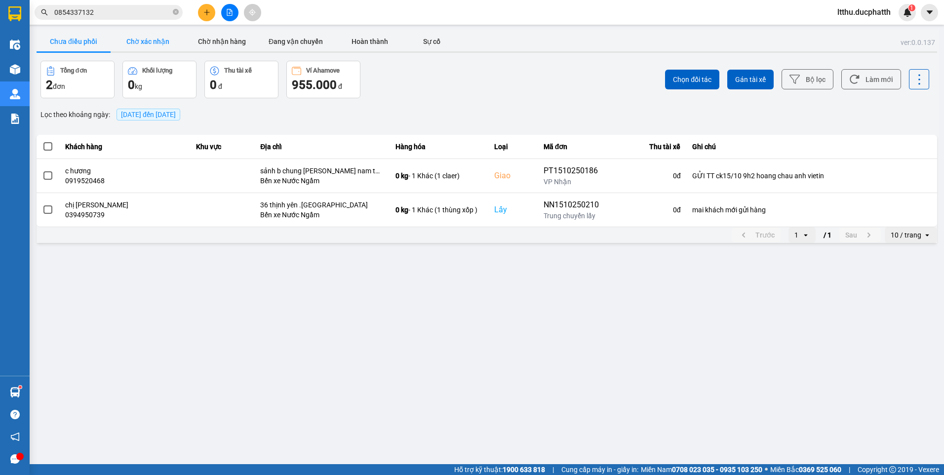
click at [153, 37] on button "Chờ xác nhận" at bounding box center [148, 42] width 74 height 20
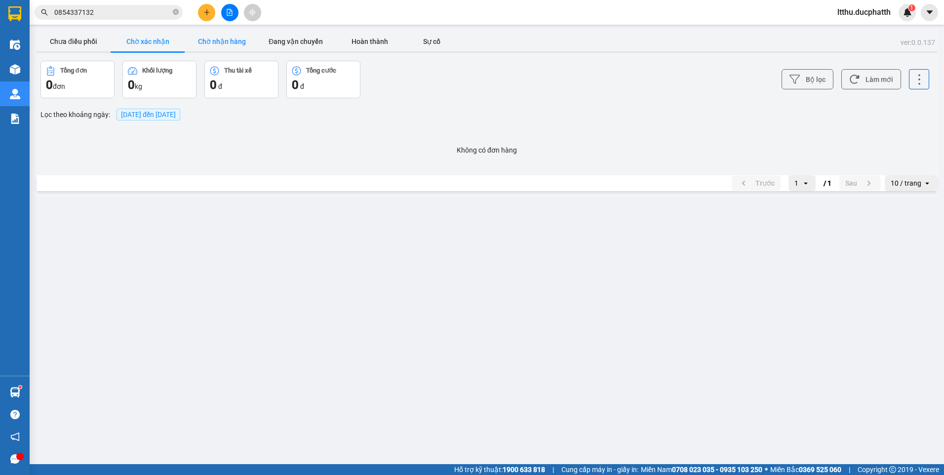
click at [212, 46] on button "Chờ nhận hàng" at bounding box center [222, 42] width 74 height 20
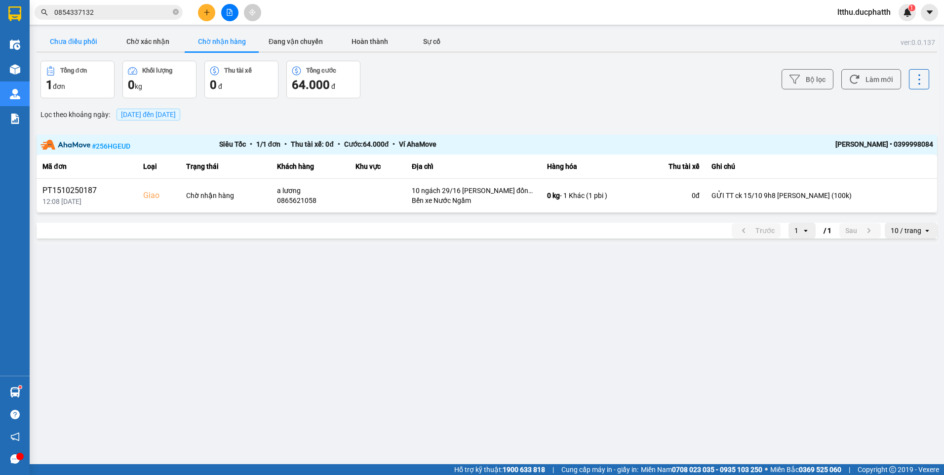
click at [86, 42] on button "Chưa điều phối" at bounding box center [74, 42] width 74 height 20
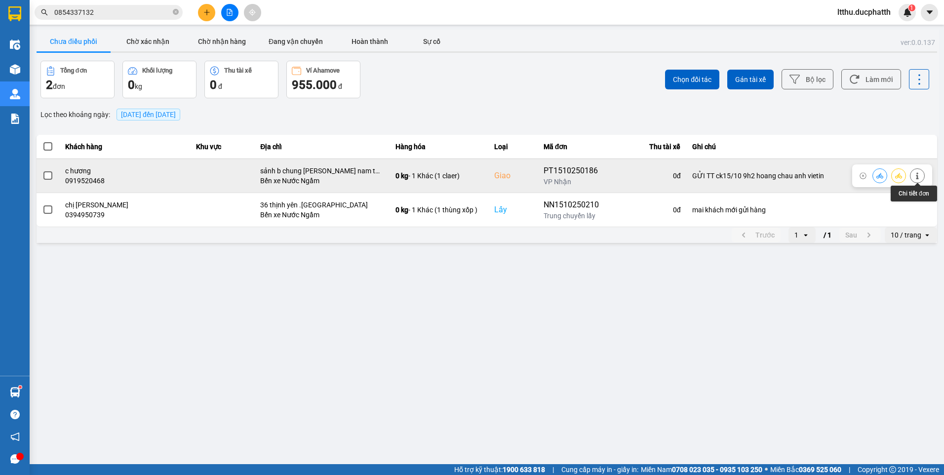
click at [919, 177] on icon at bounding box center [917, 175] width 7 height 7
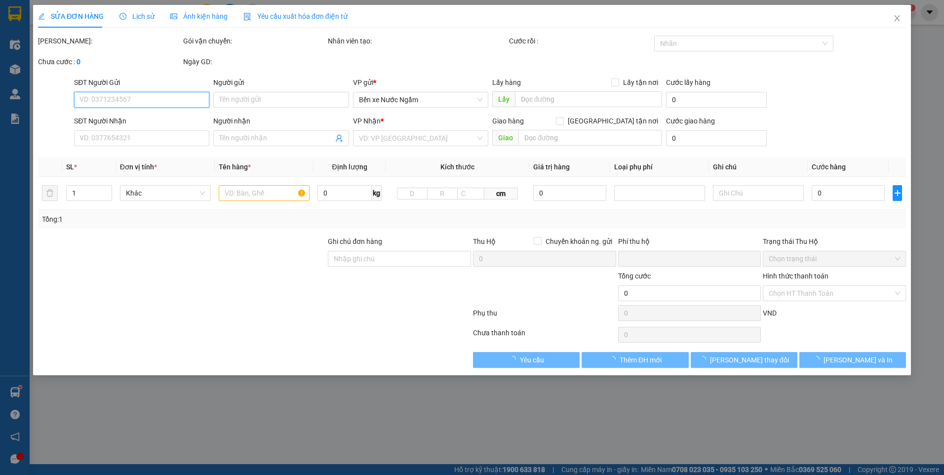
type input "0813857798"
type input "0919520468"
type input "c hương"
checkbox input "true"
type input "sảnh b chung athena xuân phương nam từ liêm"
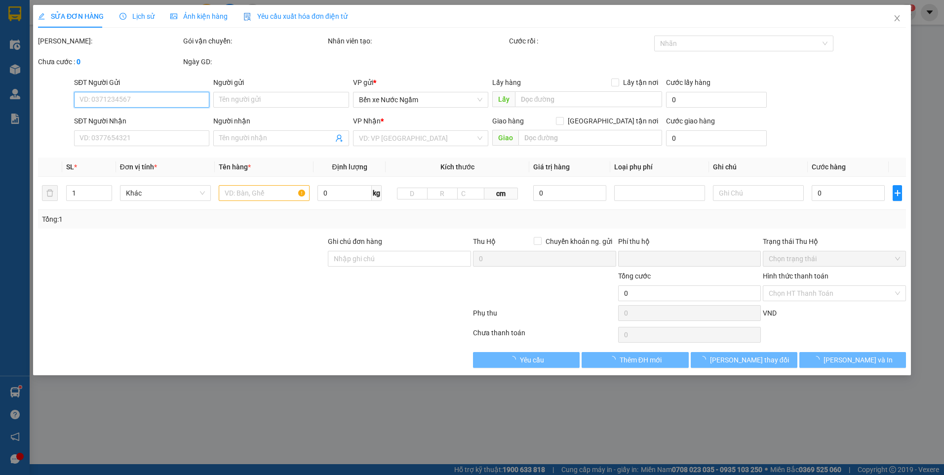
type input "GỬI TT ck15/10 9h2 hoang chau anh vietin"
type input "0"
type input "150.000"
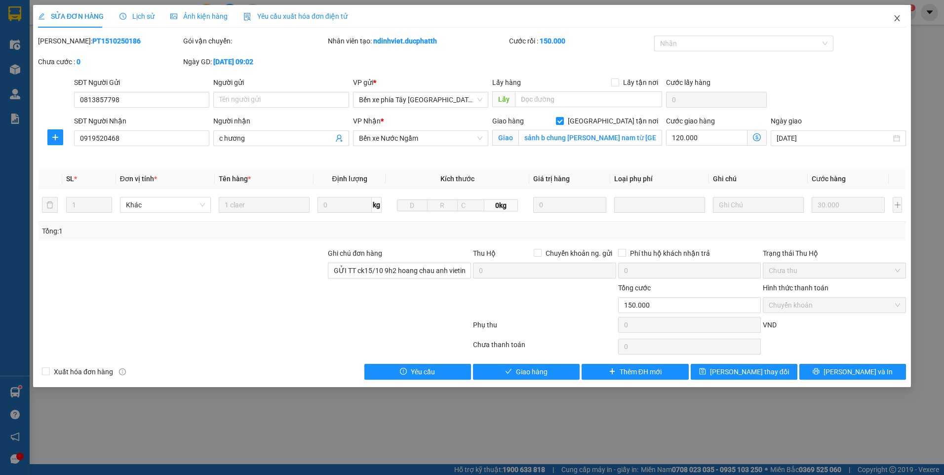
click at [897, 23] on span "Close" at bounding box center [897, 19] width 28 height 28
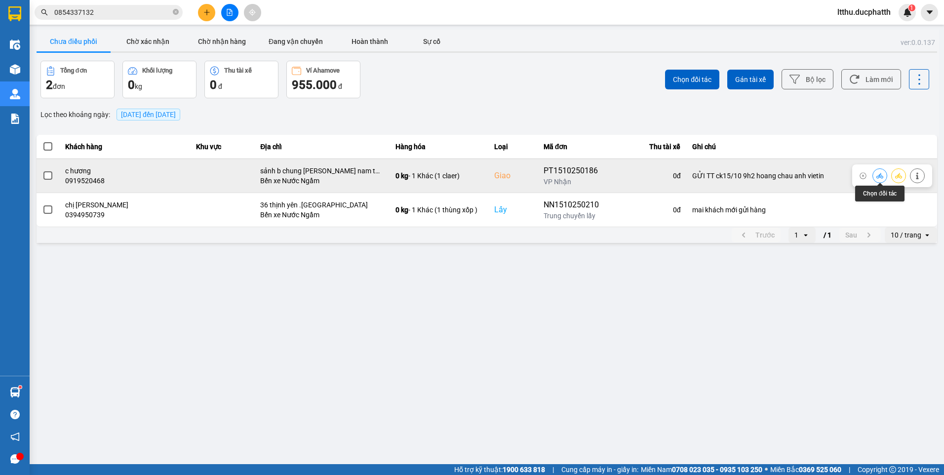
click at [877, 176] on icon at bounding box center [880, 175] width 7 height 7
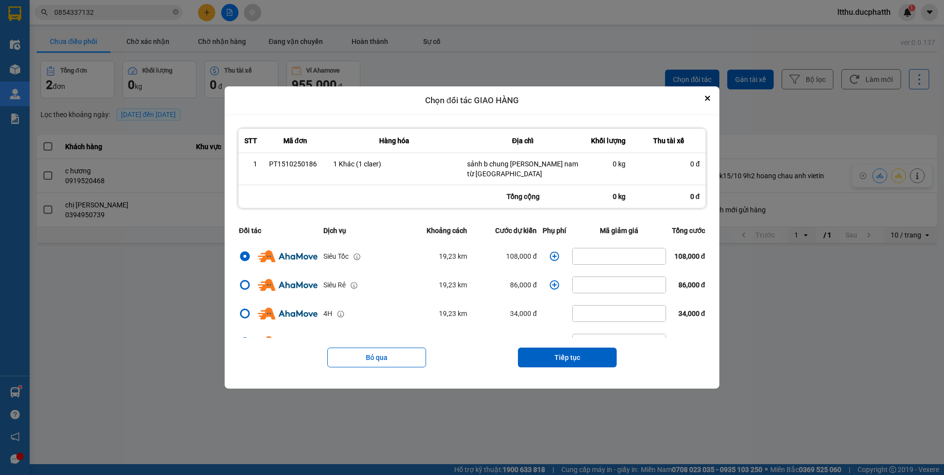
click at [552, 256] on icon "dialog" at bounding box center [554, 255] width 9 height 9
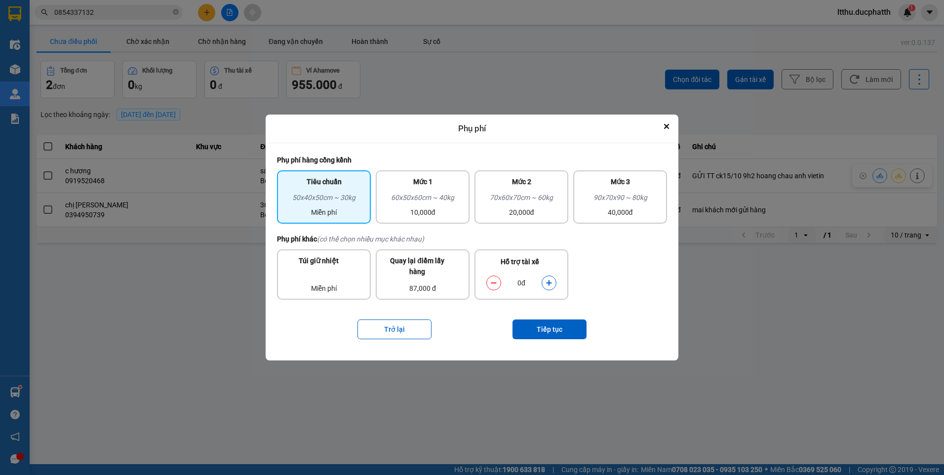
click at [552, 280] on icon "dialog" at bounding box center [549, 283] width 7 height 7
drag, startPoint x: 552, startPoint y: 280, endPoint x: 567, endPoint y: 338, distance: 59.3
click at [567, 338] on button "Tiếp tục" at bounding box center [550, 330] width 74 height 20
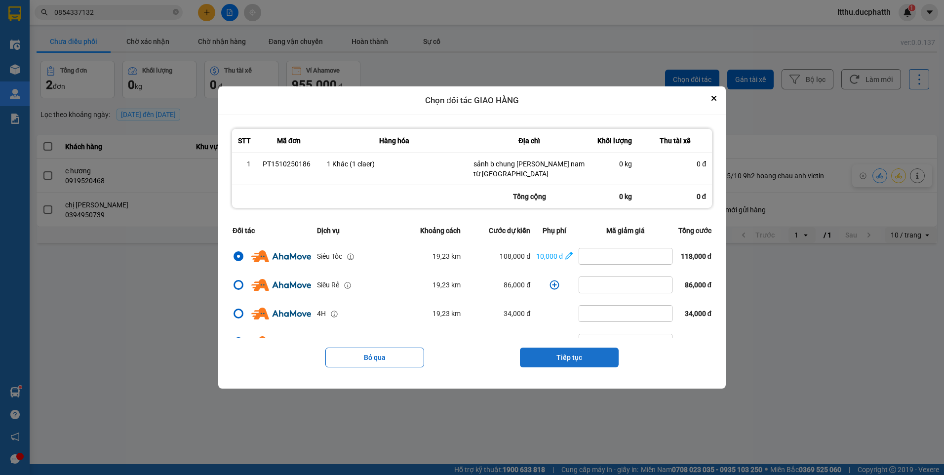
click at [571, 358] on button "Tiếp tục" at bounding box center [569, 358] width 99 height 20
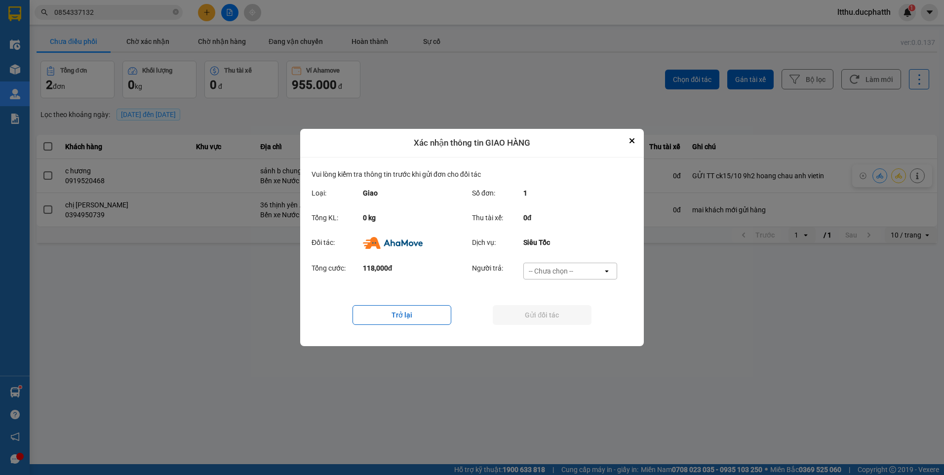
click at [573, 268] on div "-- Chưa chọn --" at bounding box center [551, 271] width 44 height 10
click at [557, 331] on span "Ví Ahamove" at bounding box center [551, 328] width 40 height 10
click at [563, 316] on button "Gửi đối tác" at bounding box center [542, 315] width 99 height 20
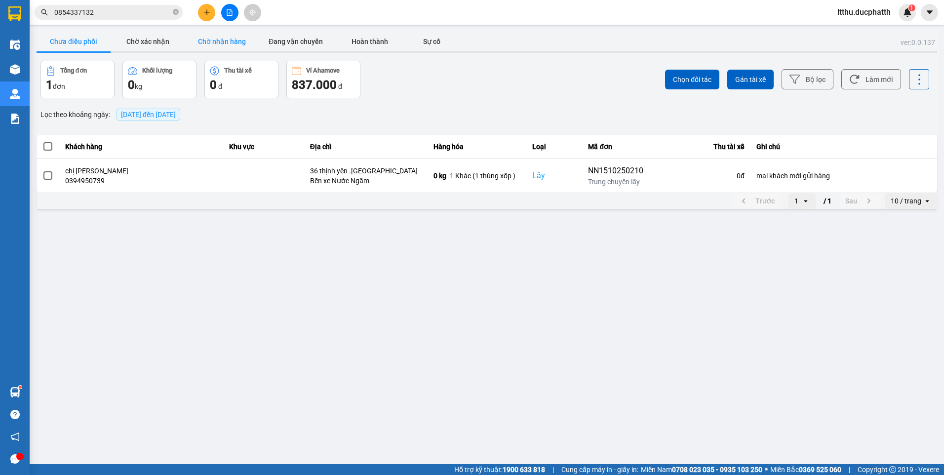
click at [193, 42] on button "Chờ nhận hàng" at bounding box center [222, 42] width 74 height 20
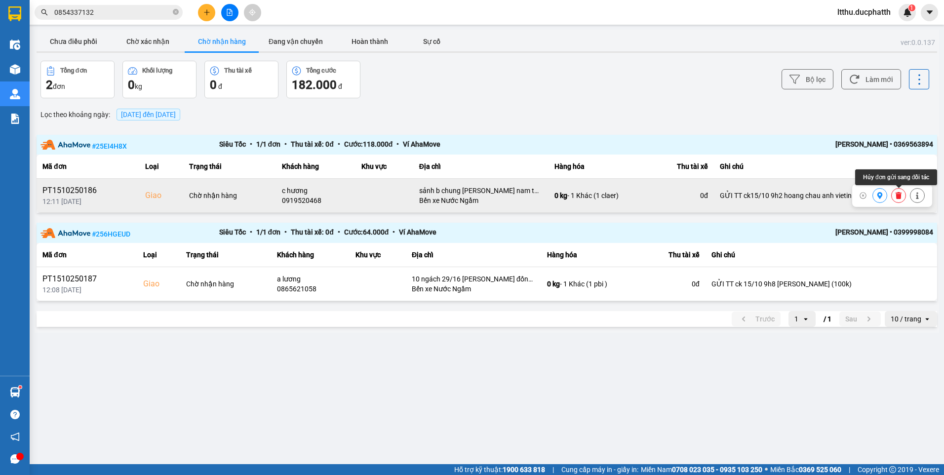
click at [904, 197] on button at bounding box center [899, 195] width 14 height 17
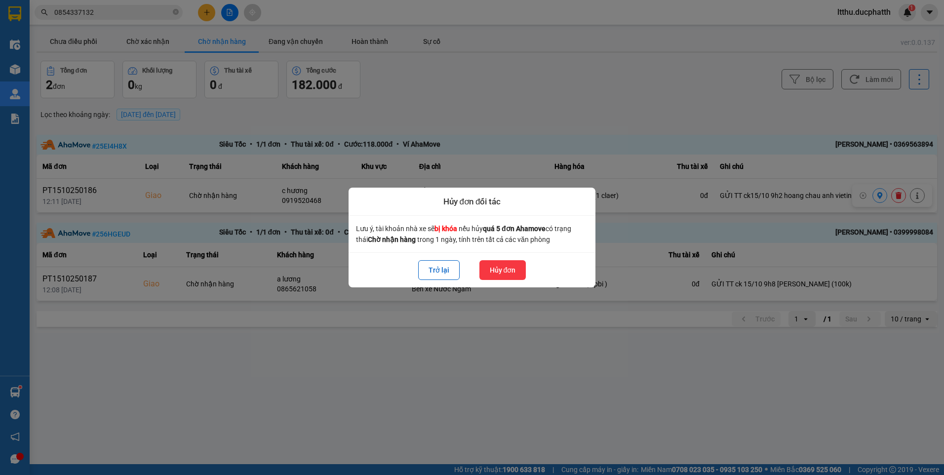
click at [491, 267] on button "Hủy đơn" at bounding box center [503, 270] width 47 height 20
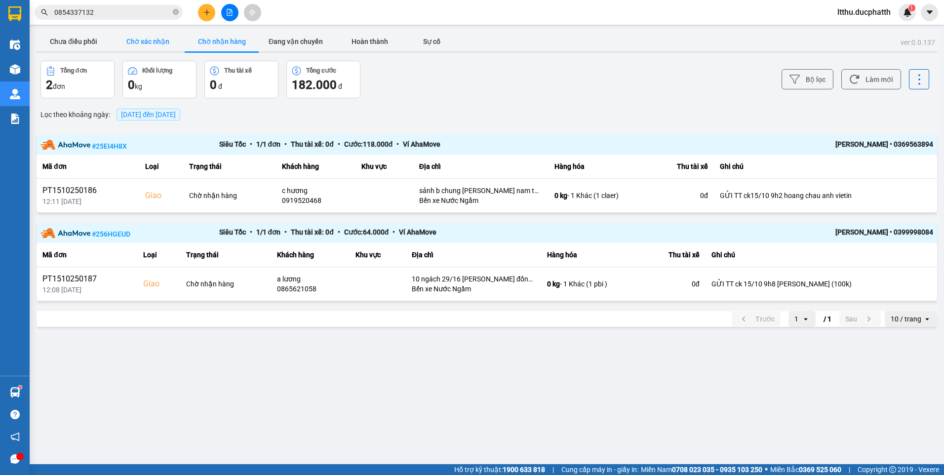
click at [142, 45] on button "Chờ xác nhận" at bounding box center [148, 42] width 74 height 20
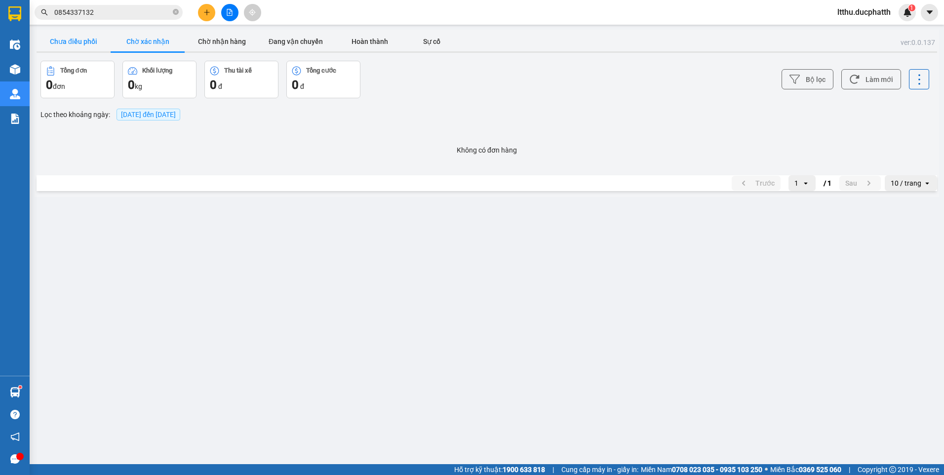
click at [78, 43] on button "Chưa điều phối" at bounding box center [74, 42] width 74 height 20
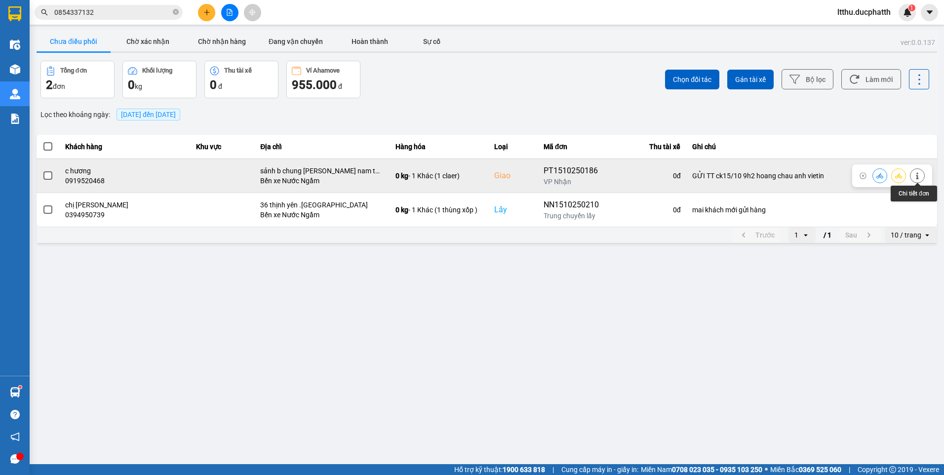
click at [919, 178] on icon at bounding box center [917, 175] width 7 height 7
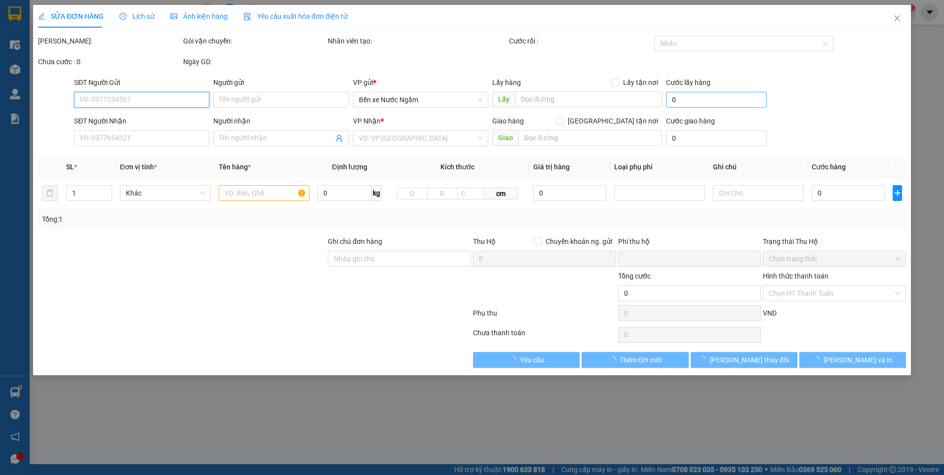
type input "0813857798"
type input "0919520468"
type input "c hương"
checkbox input "true"
type input "sảnh b chung athena xuân phương nam từ liêm"
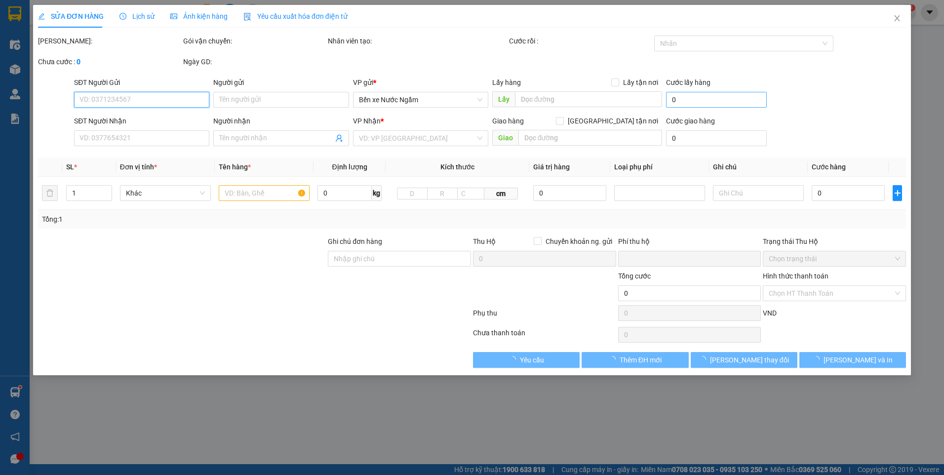
type input "GỬI TT ck15/10 9h2 hoang chau anh vietin"
type input "0"
type input "150.000"
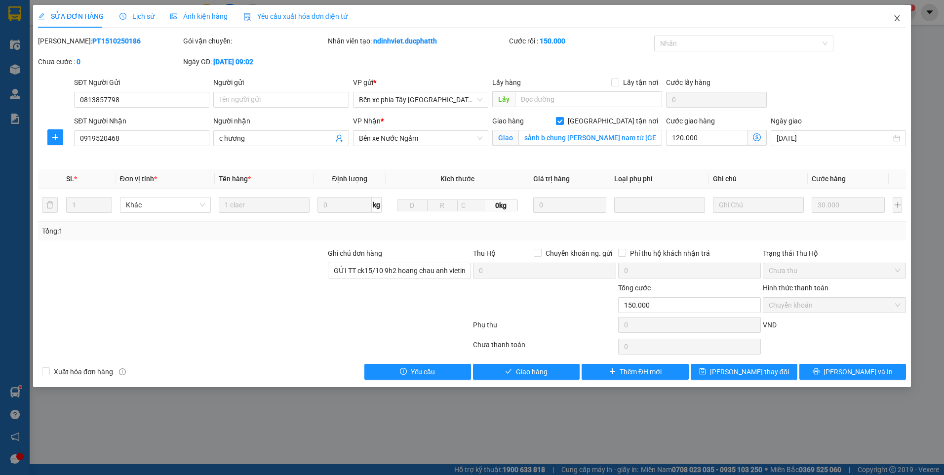
click at [894, 22] on icon "close" at bounding box center [897, 18] width 8 height 8
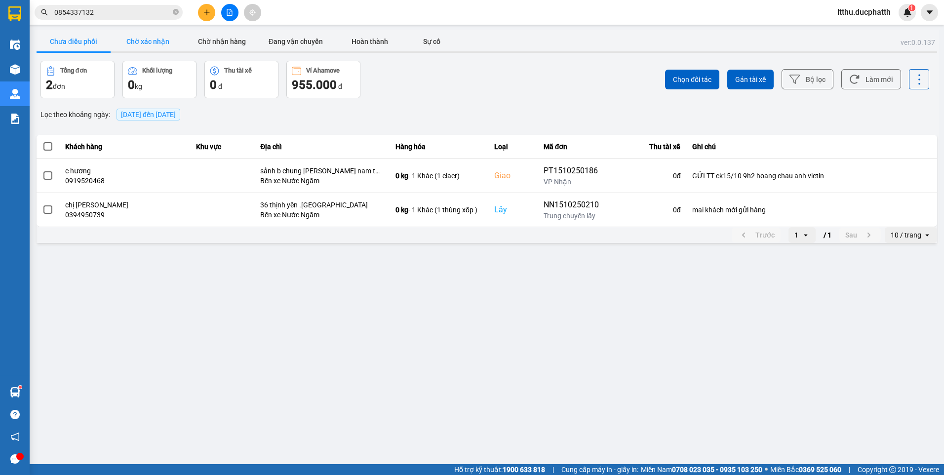
click at [158, 40] on button "Chờ xác nhận" at bounding box center [148, 42] width 74 height 20
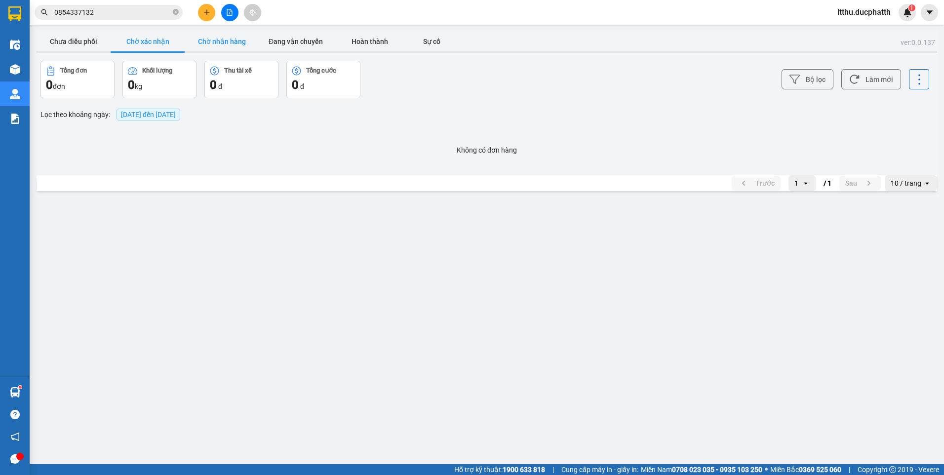
click at [228, 46] on button "Chờ nhận hàng" at bounding box center [222, 42] width 74 height 20
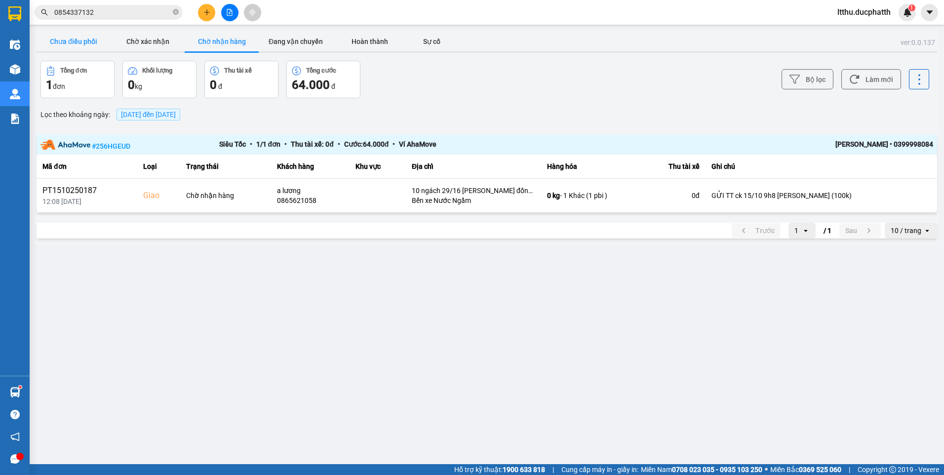
click at [61, 39] on button "Chưa điều phối" at bounding box center [74, 42] width 74 height 20
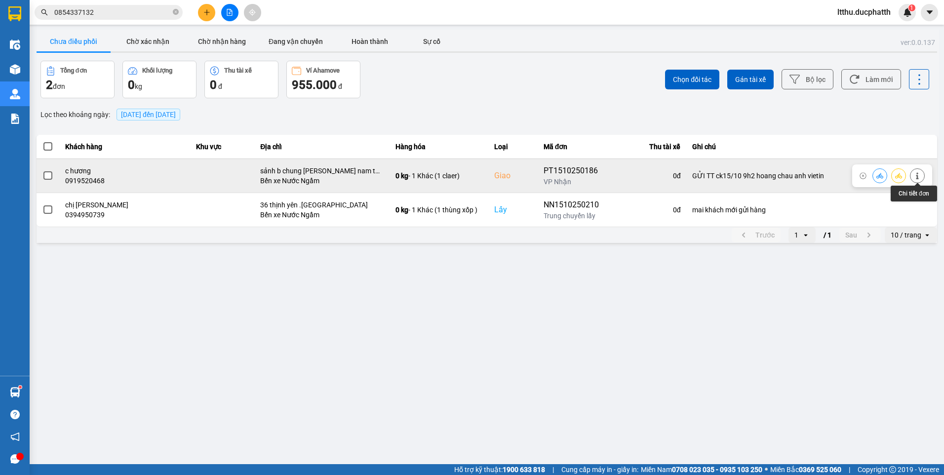
click at [915, 177] on icon at bounding box center [917, 175] width 7 height 7
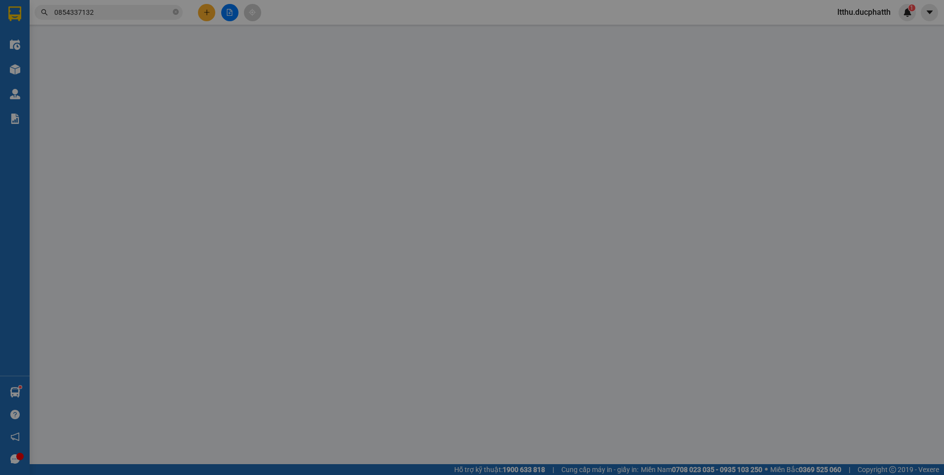
type input "0813857798"
type input "0919520468"
type input "c hương"
checkbox input "true"
type input "sảnh b chung [PERSON_NAME] nam từ [GEOGRAPHIC_DATA]"
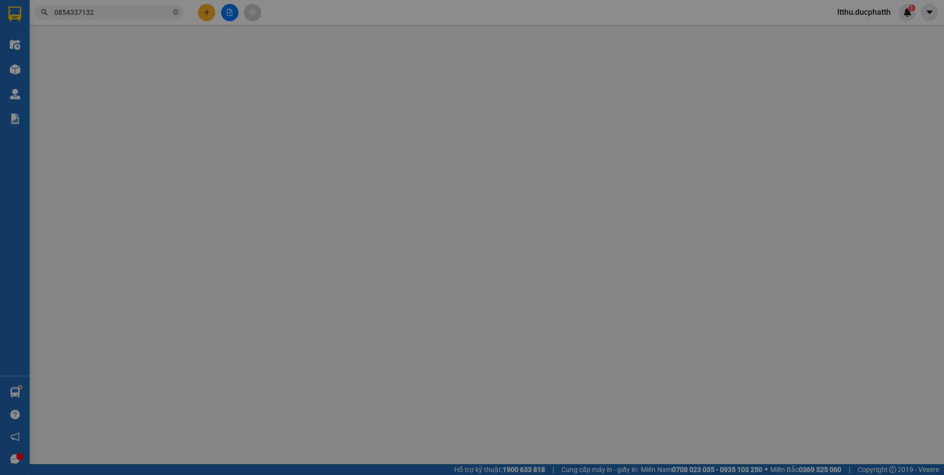
type input "GỬI TT ck15/10 9h2 hoang chau anh vietin"
type input "0"
type input "150.000"
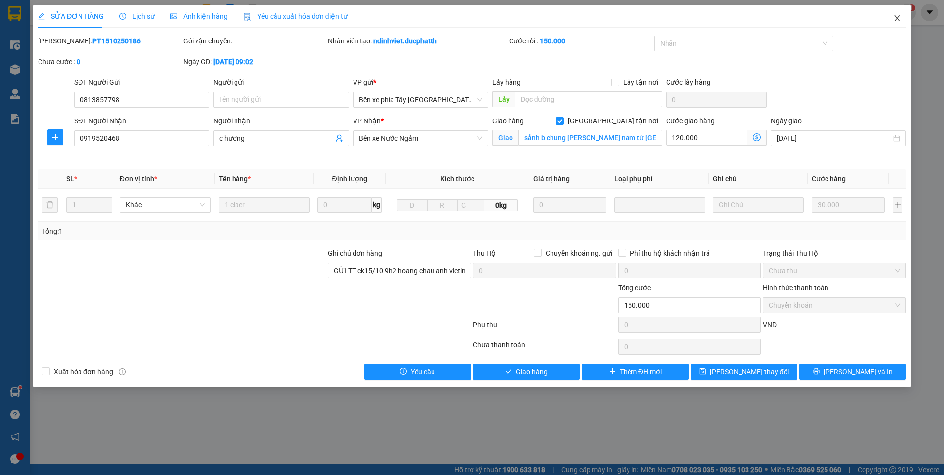
click at [896, 20] on icon "close" at bounding box center [897, 18] width 8 height 8
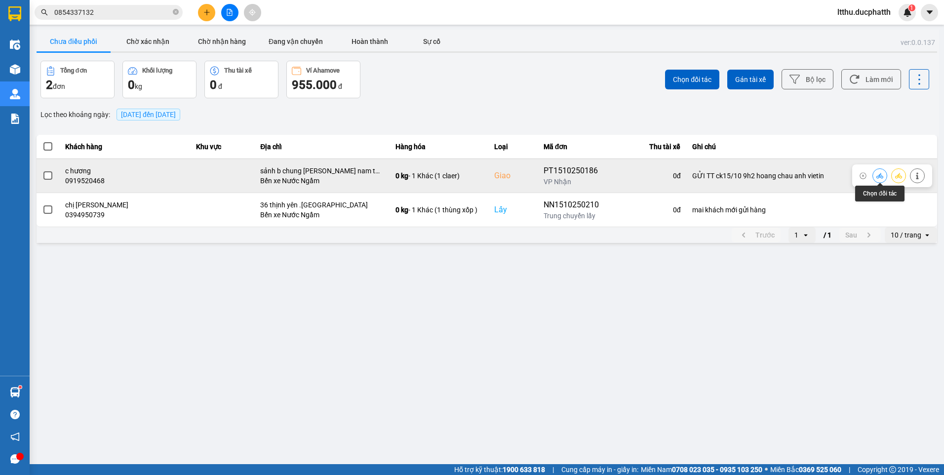
click at [878, 174] on icon at bounding box center [880, 175] width 7 height 7
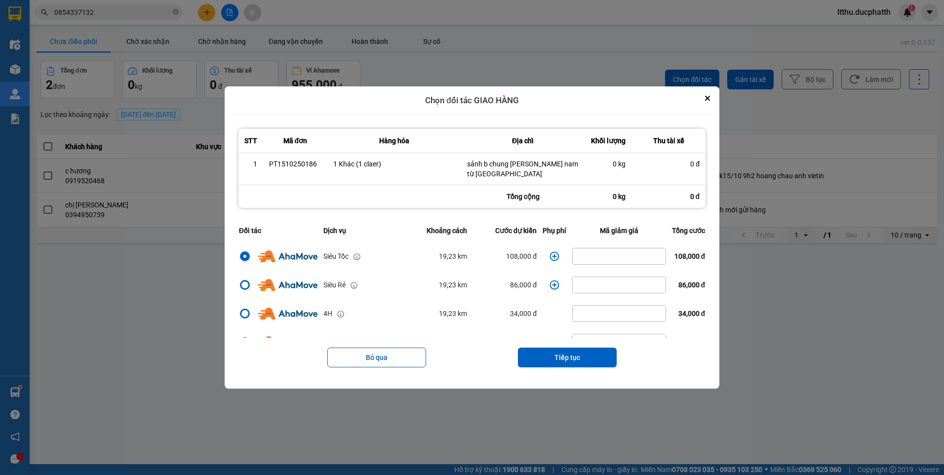
click at [550, 257] on icon "dialog" at bounding box center [555, 256] width 10 height 10
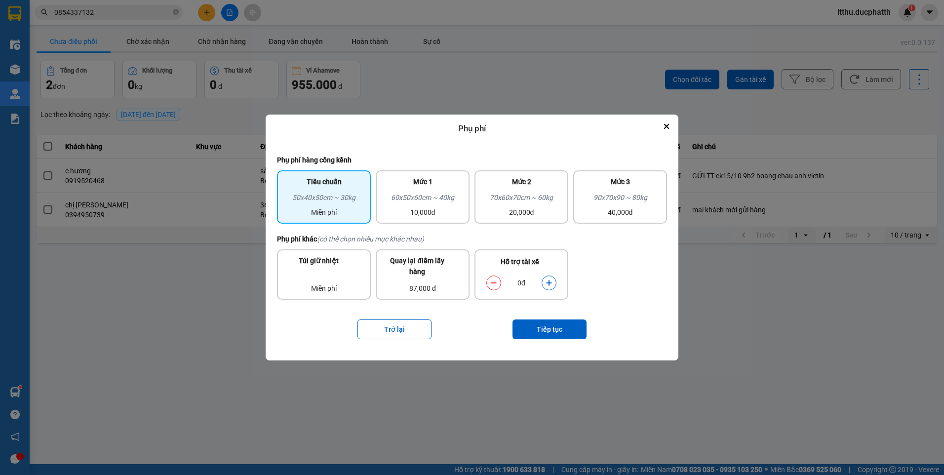
click at [549, 284] on icon "dialog" at bounding box center [548, 282] width 5 height 5
drag, startPoint x: 549, startPoint y: 284, endPoint x: 555, endPoint y: 332, distance: 47.7
click at [555, 332] on button "Tiếp tục" at bounding box center [550, 330] width 74 height 20
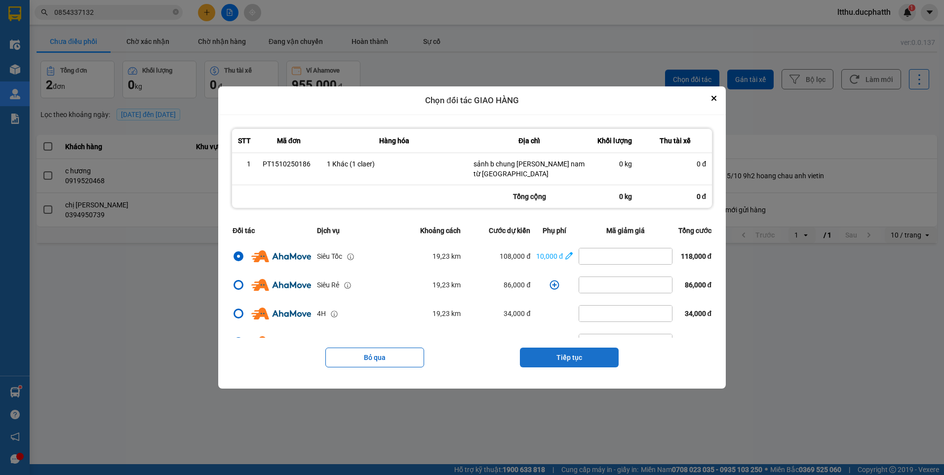
click at [555, 362] on button "Tiếp tục" at bounding box center [569, 358] width 99 height 20
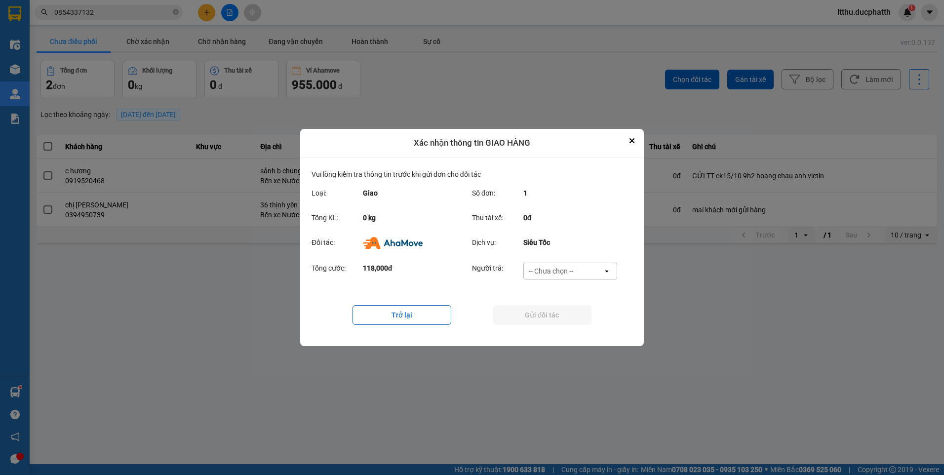
click at [579, 269] on div "-- Chưa chọn --" at bounding box center [563, 271] width 79 height 16
click at [552, 324] on span "Ví Ahamove" at bounding box center [551, 328] width 40 height 10
click at [553, 317] on button "Gửi đối tác" at bounding box center [542, 315] width 99 height 20
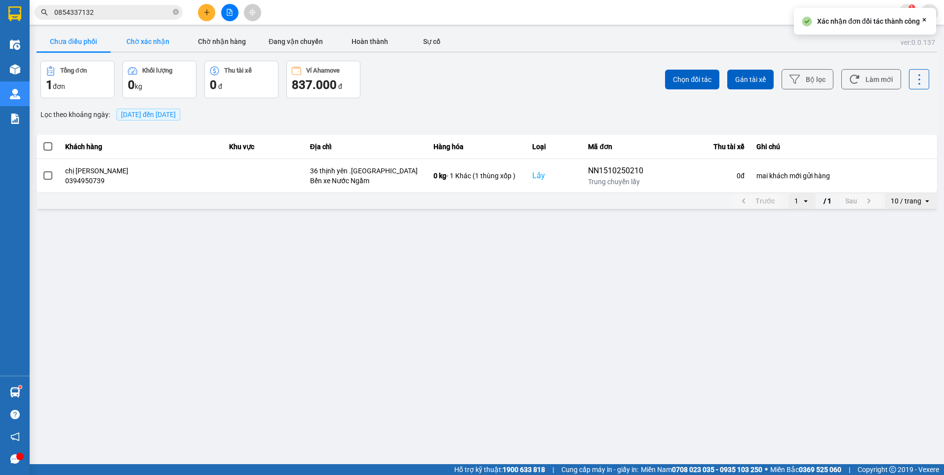
click at [159, 42] on button "Chờ xác nhận" at bounding box center [148, 42] width 74 height 20
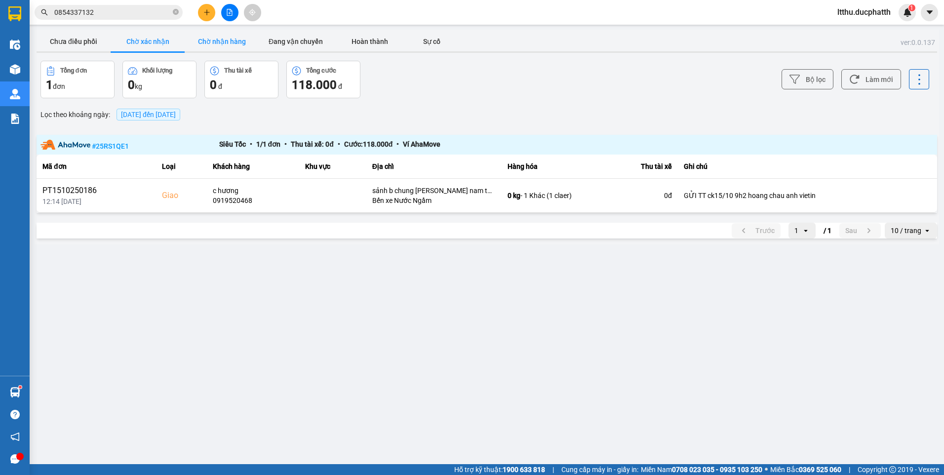
click at [215, 40] on button "Chờ nhận hàng" at bounding box center [222, 42] width 74 height 20
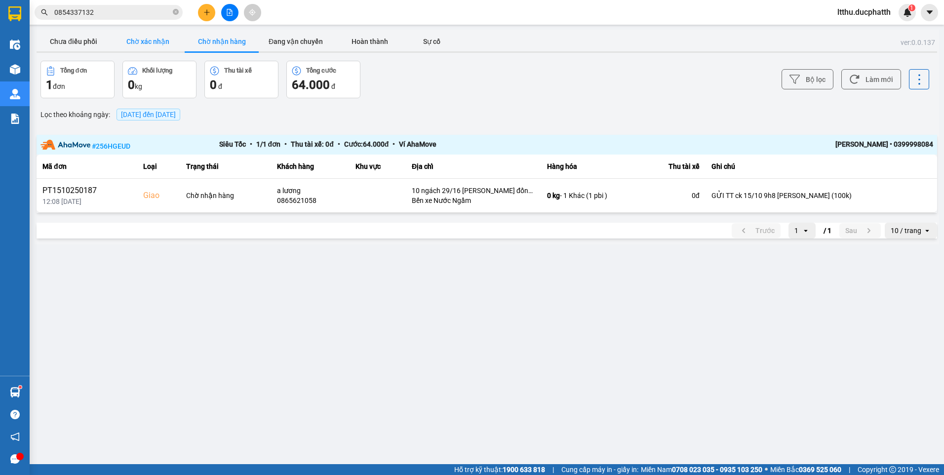
click at [155, 41] on button "Chờ xác nhận" at bounding box center [148, 42] width 74 height 20
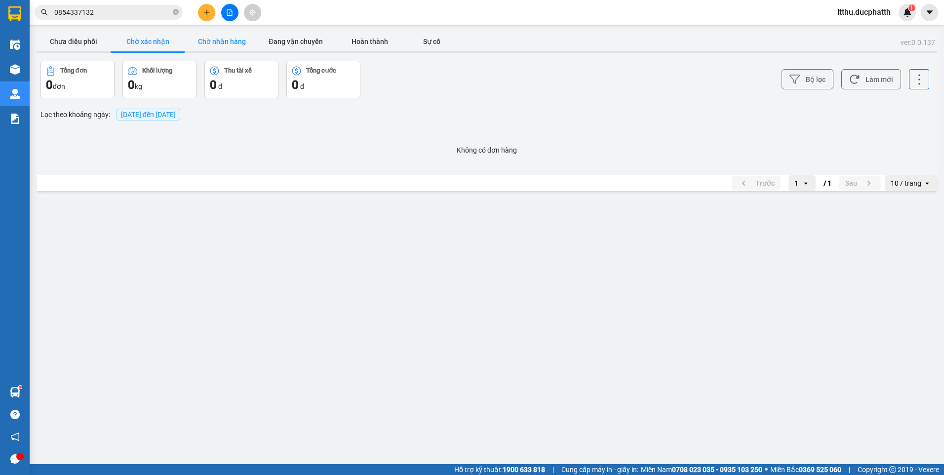
click at [213, 44] on button "Chờ nhận hàng" at bounding box center [222, 42] width 74 height 20
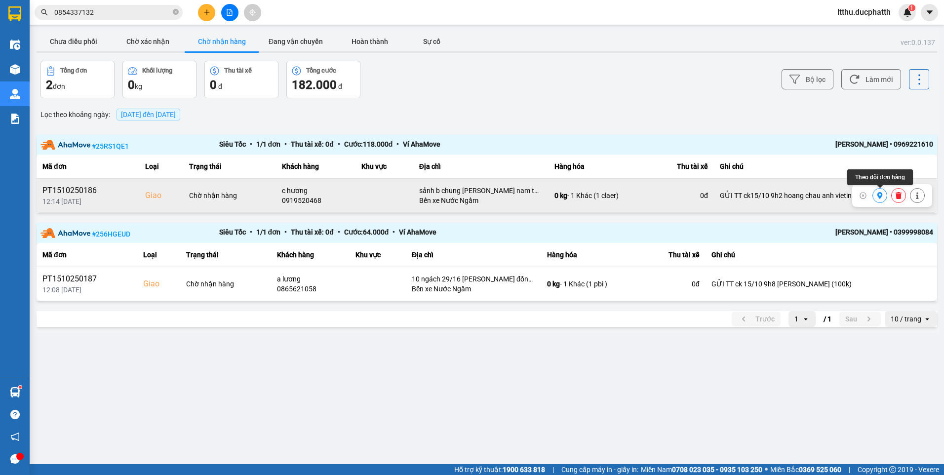
click at [878, 197] on icon at bounding box center [880, 195] width 7 height 7
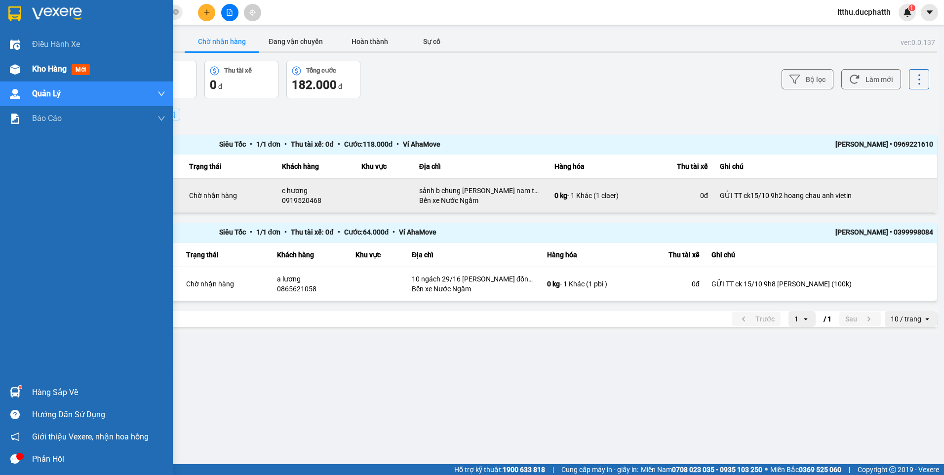
click at [51, 61] on div "Kho hàng mới" at bounding box center [98, 69] width 133 height 25
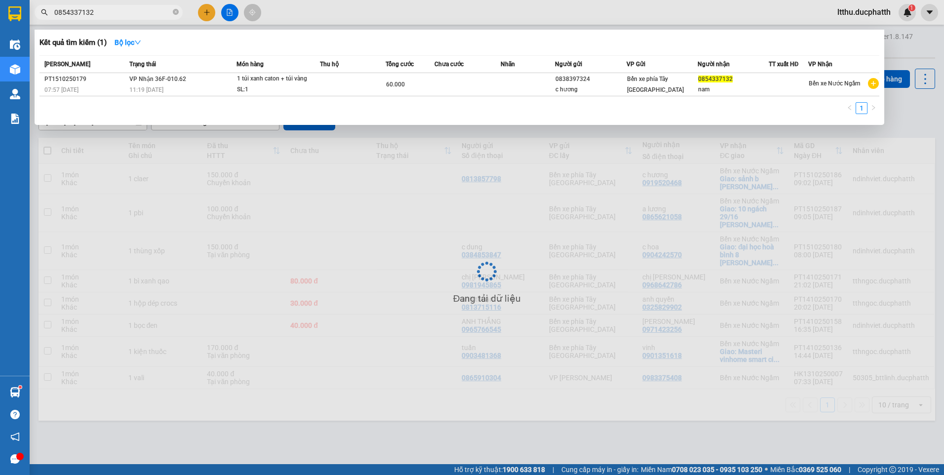
click at [127, 11] on input "0854337132" at bounding box center [112, 12] width 117 height 11
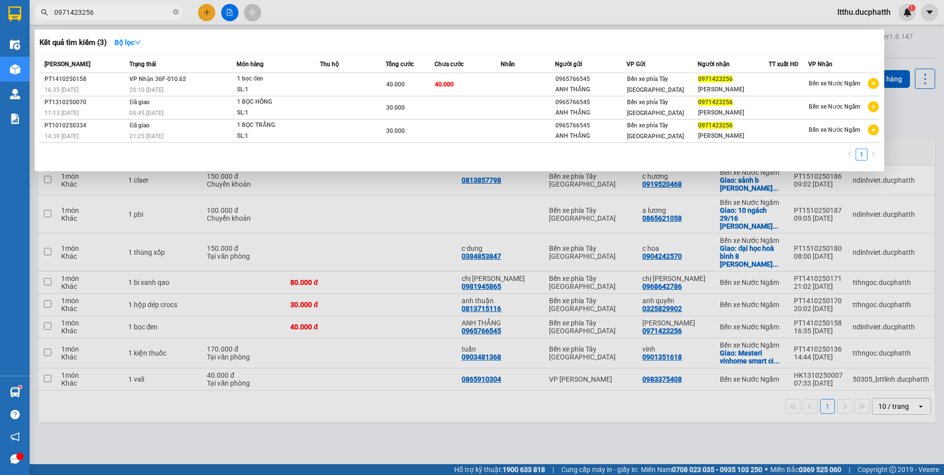
type input "0971423256"
click at [271, 423] on div at bounding box center [472, 237] width 944 height 475
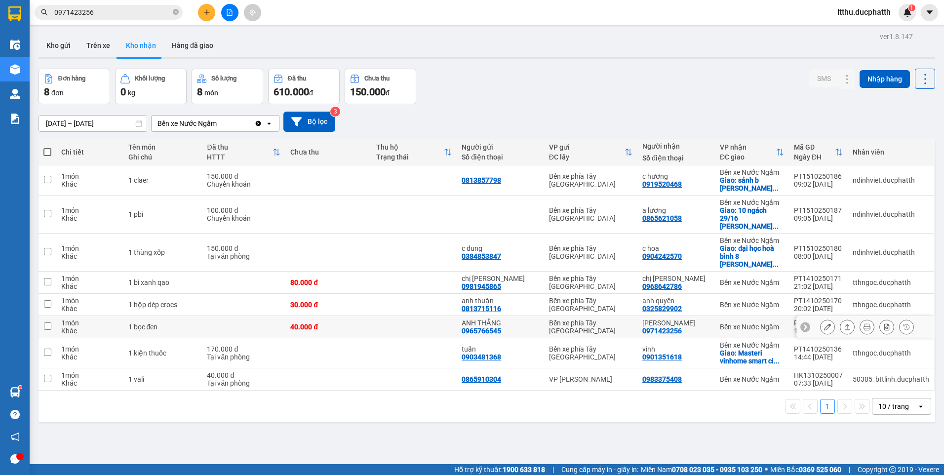
click at [824, 323] on icon at bounding box center [827, 326] width 7 height 7
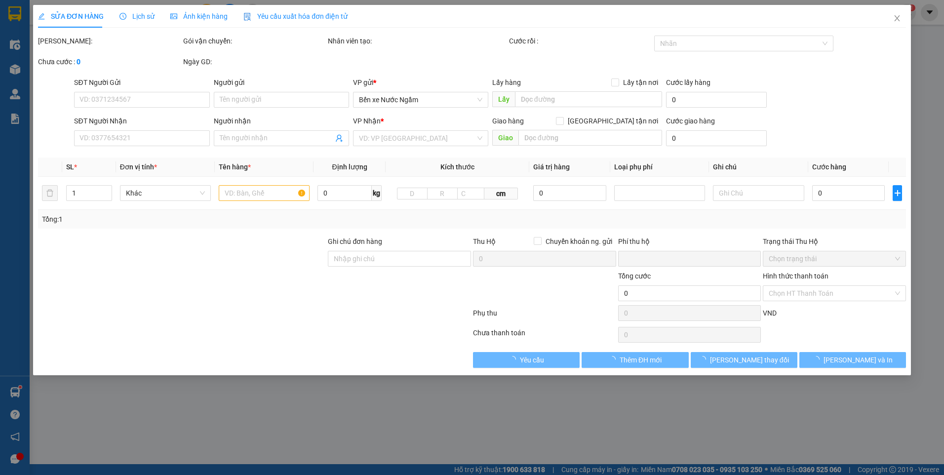
type input "0965766545"
type input "ANH THẮNG"
type input "0971423256"
type input "C TRINH"
type input "0"
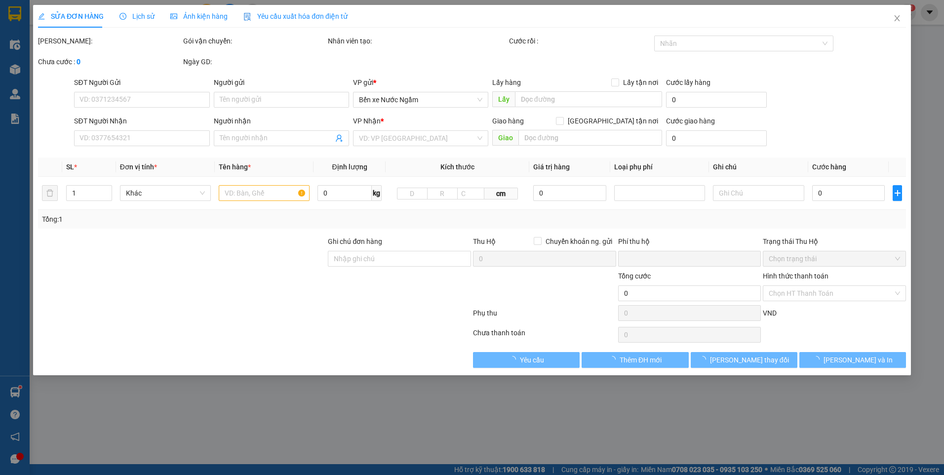
type input "40.000"
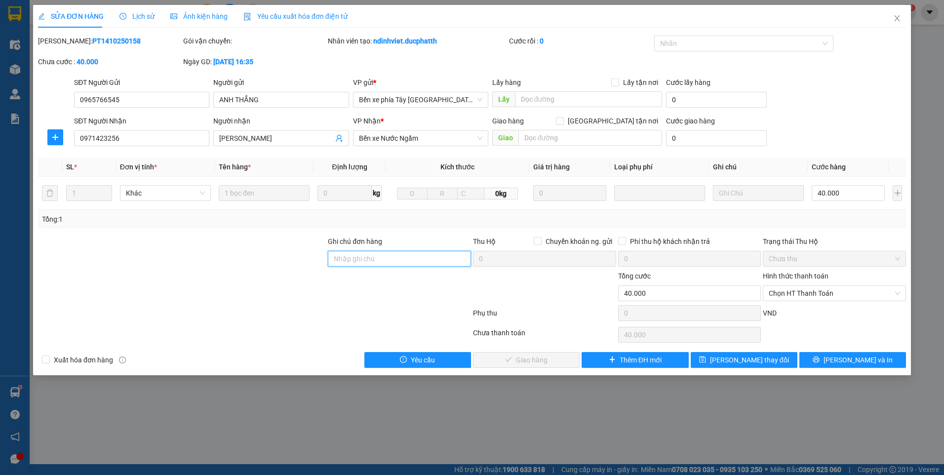
click at [391, 265] on input "Ghi chú đơn hàng" at bounding box center [399, 259] width 143 height 16
type input "ck 15/10"
click at [897, 24] on span "Close" at bounding box center [897, 19] width 28 height 28
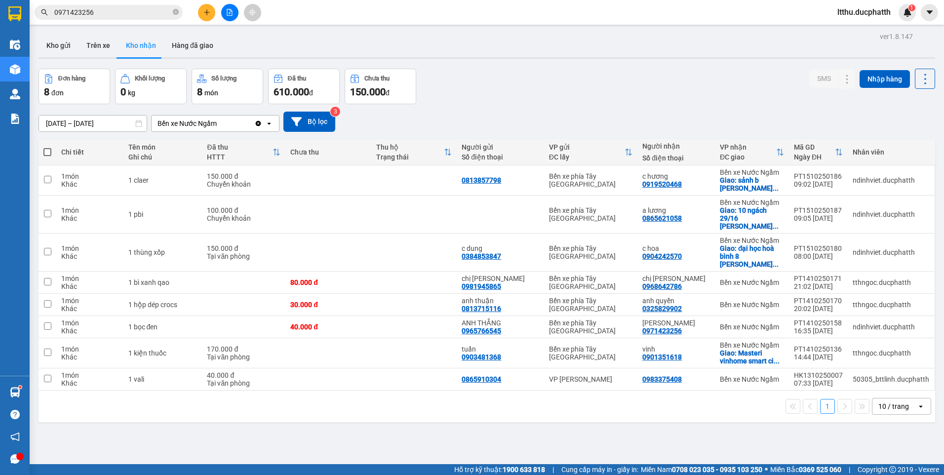
click at [108, 9] on input "0971423256" at bounding box center [112, 12] width 117 height 11
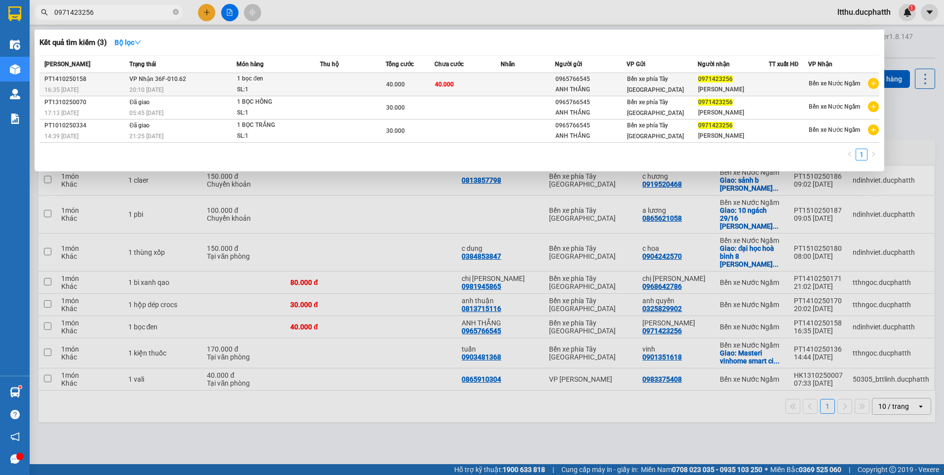
click at [498, 77] on td "40.000" at bounding box center [468, 84] width 66 height 23
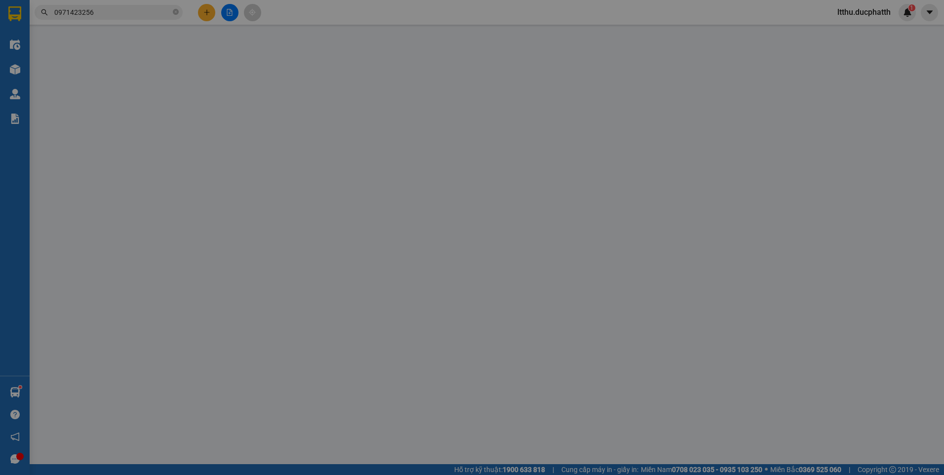
type input "0965766545"
type input "ANH THẮNG"
type input "0971423256"
type input "C TRINH"
type input "0"
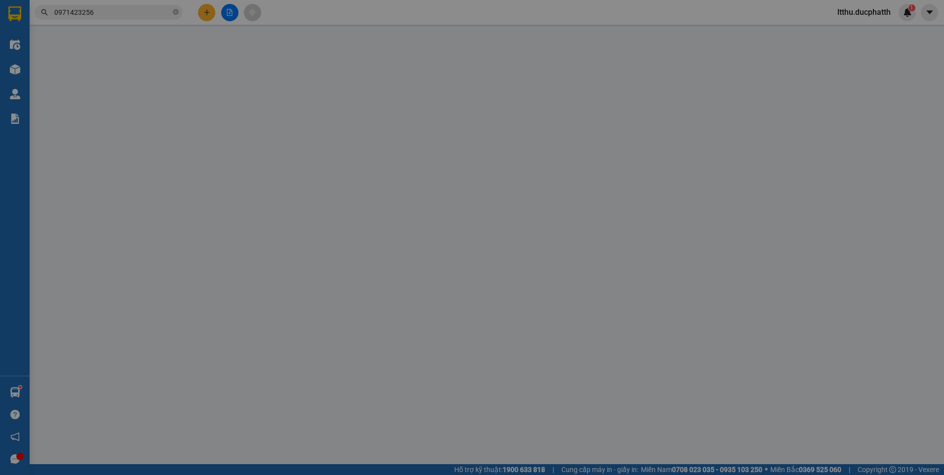
type input "40.000"
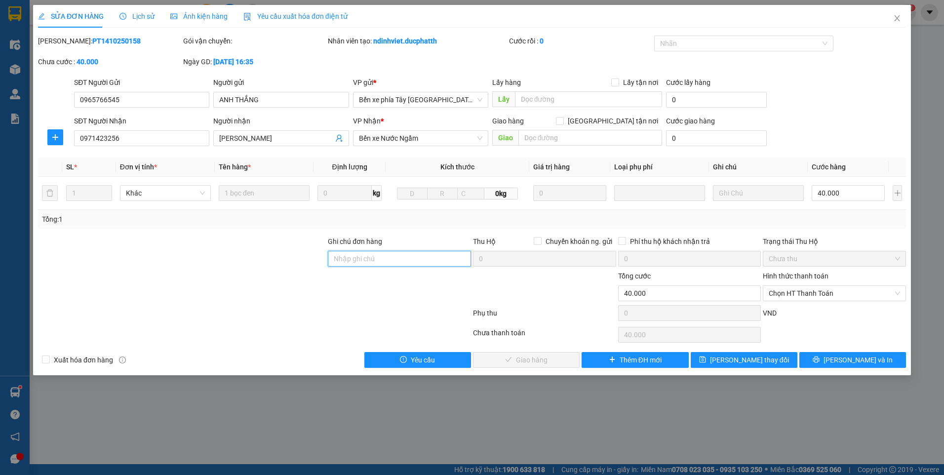
click at [391, 260] on input "Ghi chú đơn hàng" at bounding box center [399, 259] width 143 height 16
click at [822, 293] on span "Chọn HT Thanh Toán" at bounding box center [834, 293] width 131 height 15
type input "ck 15/10 NGUYEN THI YEN 12H19"
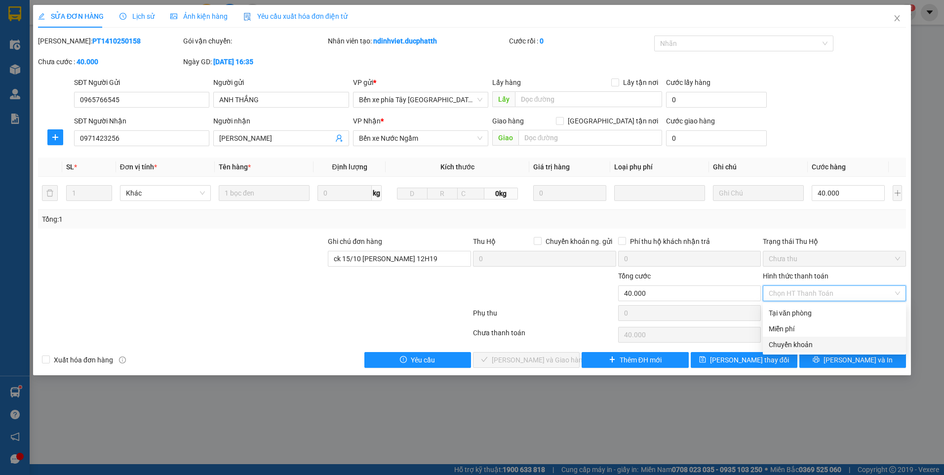
click at [807, 349] on div "Chuyển khoản" at bounding box center [834, 344] width 131 height 11
type input "0"
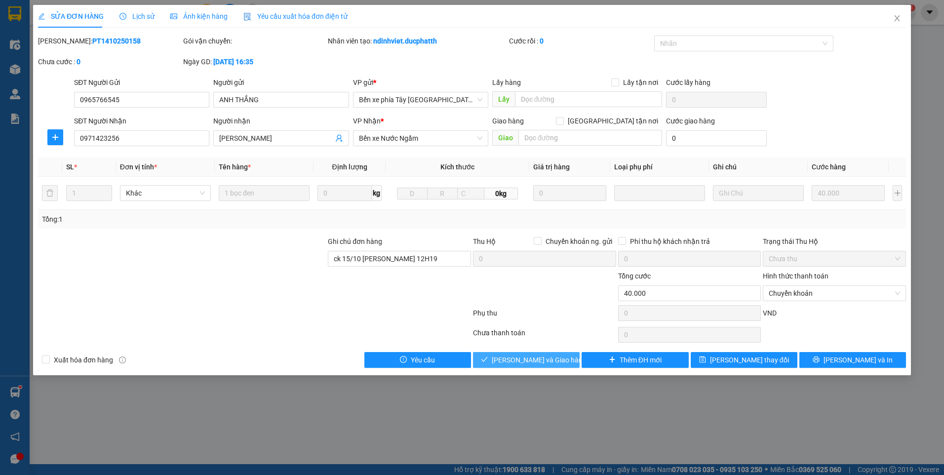
click at [534, 366] on button "Lưu và Giao hàng" at bounding box center [526, 360] width 107 height 16
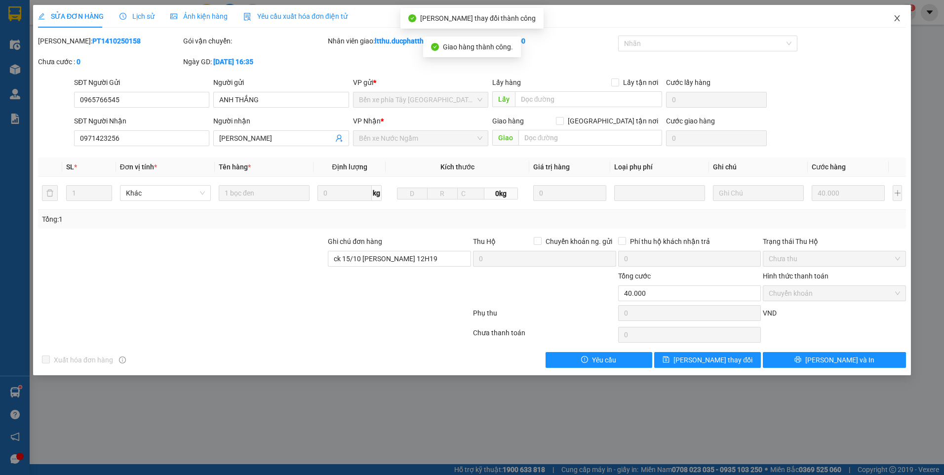
click at [904, 21] on span "Close" at bounding box center [897, 19] width 28 height 28
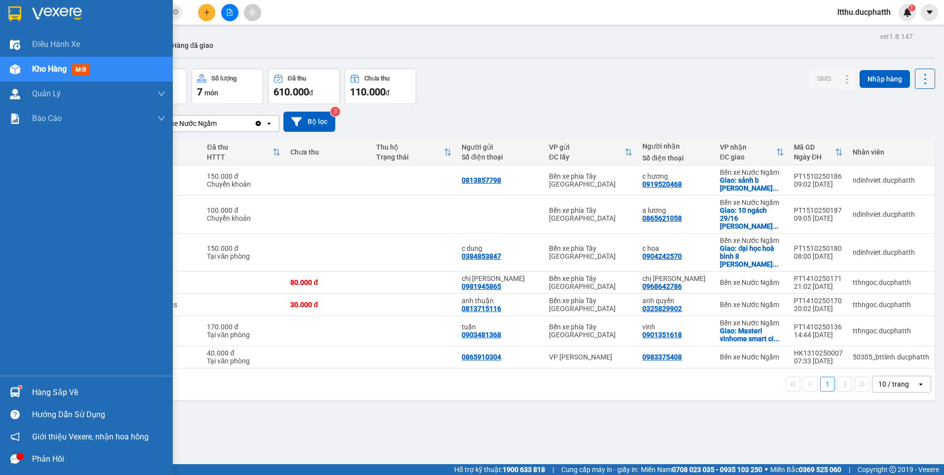
click at [60, 396] on div "Hàng sắp về" at bounding box center [98, 392] width 133 height 15
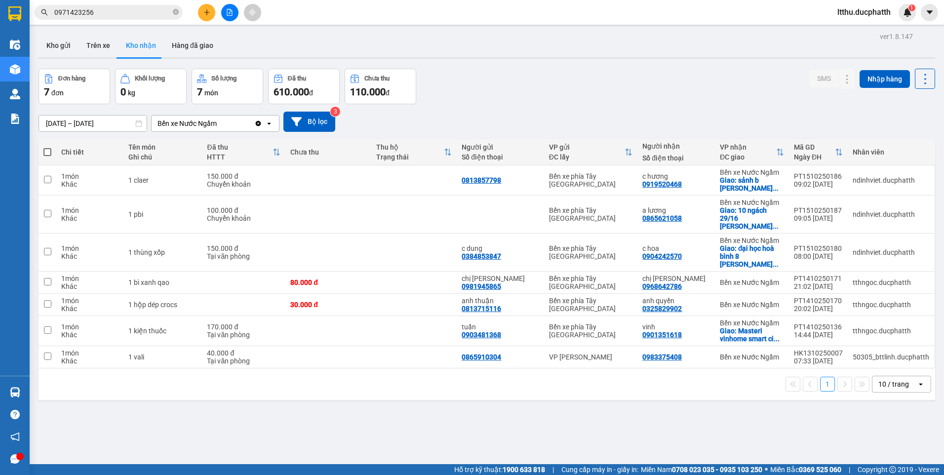
click at [530, 421] on section "Kết quả tìm kiếm ( 3 ) Bộ lọc Mã ĐH Trạng thái Món hàng Thu hộ Tổng cước Chưa c…" at bounding box center [472, 237] width 944 height 475
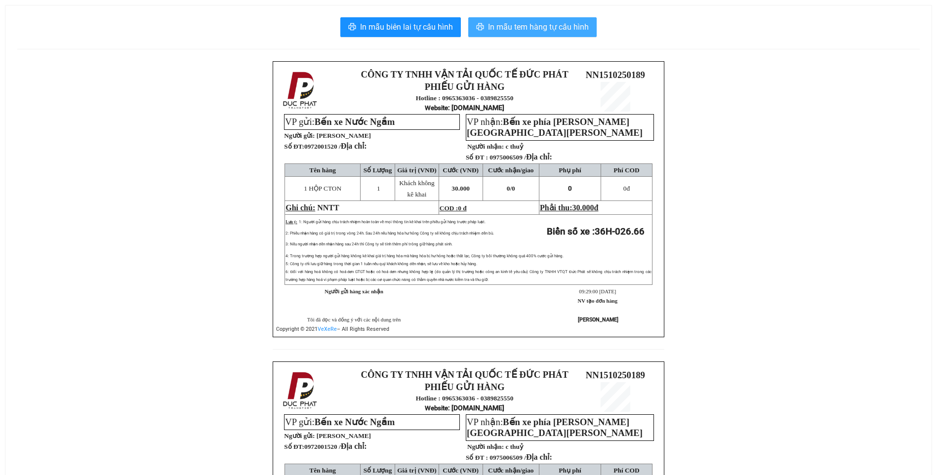
click at [571, 32] on span "In mẫu tem hàng tự cấu hình" at bounding box center [538, 27] width 101 height 12
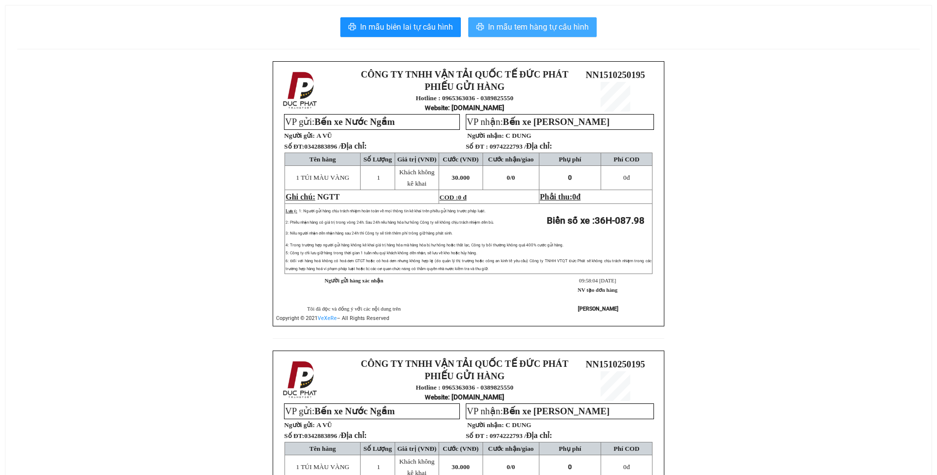
click at [520, 32] on span "In mẫu tem hàng tự cấu hình" at bounding box center [538, 27] width 101 height 12
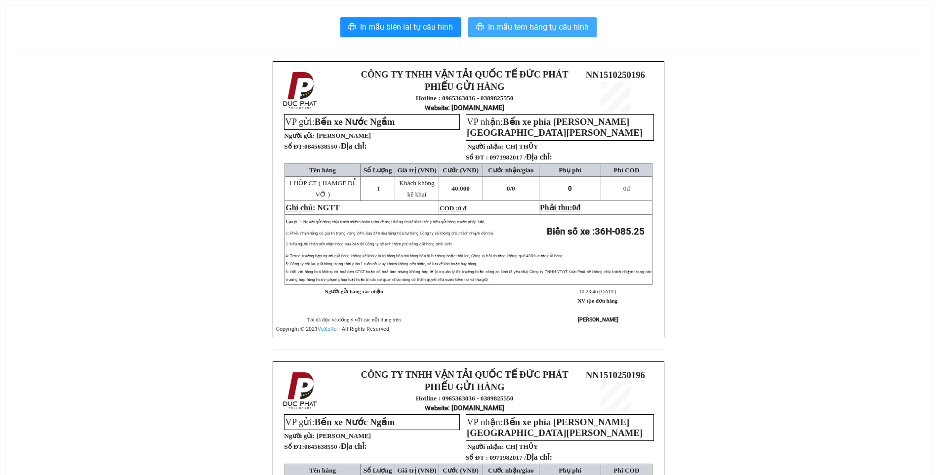
click at [518, 28] on span "In mẫu tem hàng tự cấu hình" at bounding box center [538, 27] width 101 height 12
click at [524, 28] on span "In mẫu tem hàng tự cấu hình" at bounding box center [538, 27] width 101 height 12
click at [510, 25] on span "In mẫu tem hàng tự cấu hình" at bounding box center [538, 27] width 101 height 12
click at [564, 27] on span "In mẫu tem hàng tự cấu hình" at bounding box center [538, 27] width 101 height 12
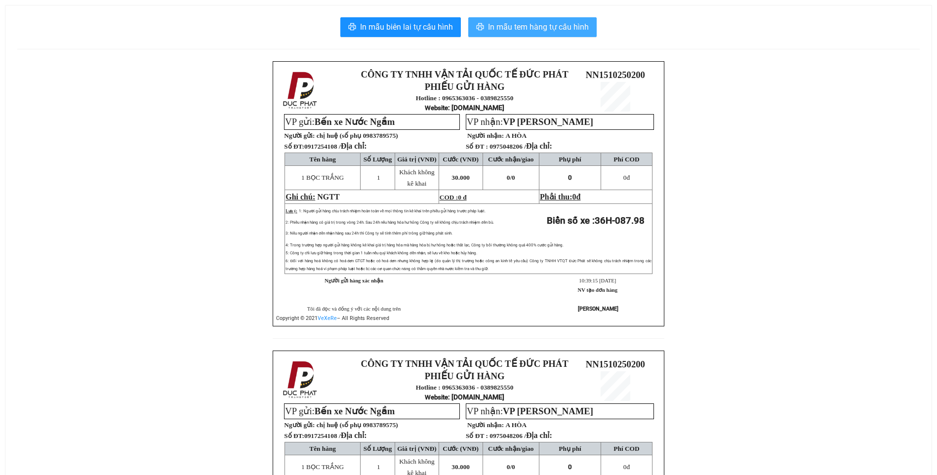
click at [556, 29] on span "In mẫu tem hàng tự cấu hình" at bounding box center [538, 27] width 101 height 12
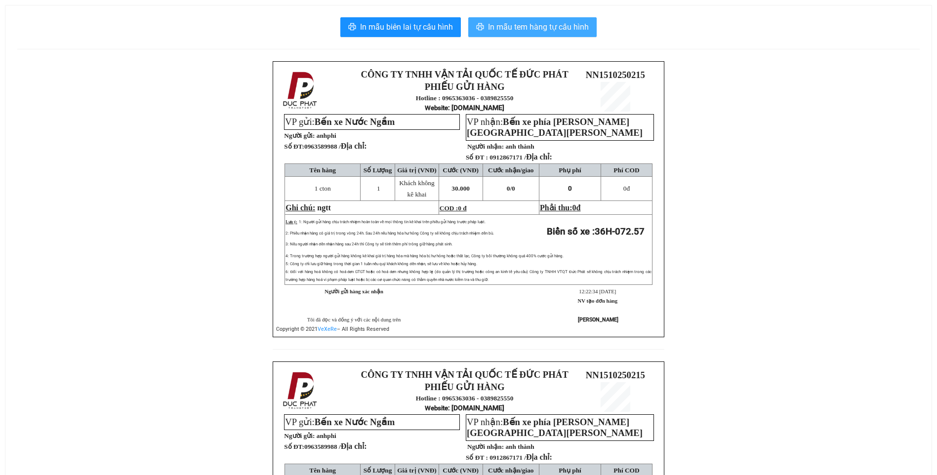
click at [534, 34] on button "In mẫu tem hàng tự cấu hình" at bounding box center [532, 27] width 128 height 20
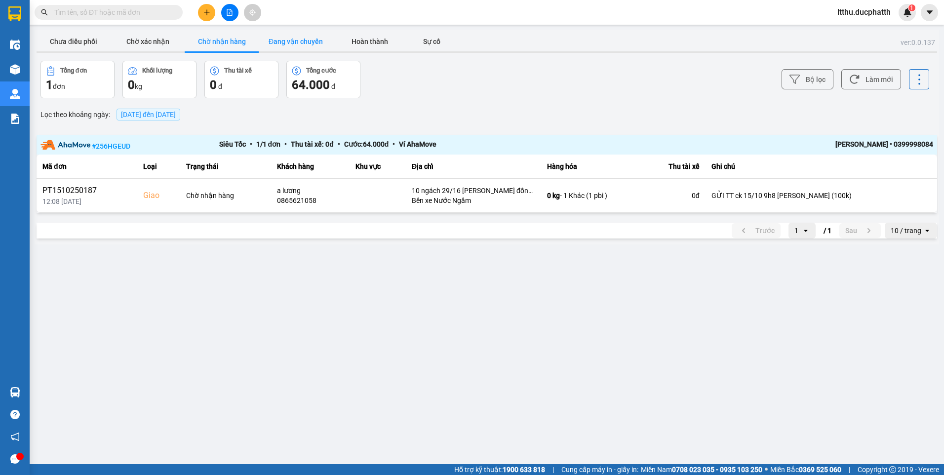
click at [270, 45] on button "Đang vận chuyển" at bounding box center [296, 42] width 74 height 20
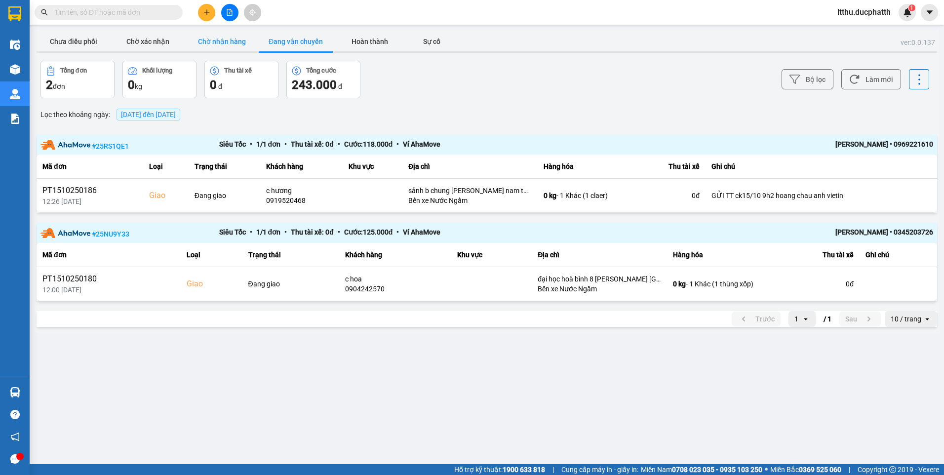
click at [222, 48] on button "Chờ nhận hàng" at bounding box center [222, 42] width 74 height 20
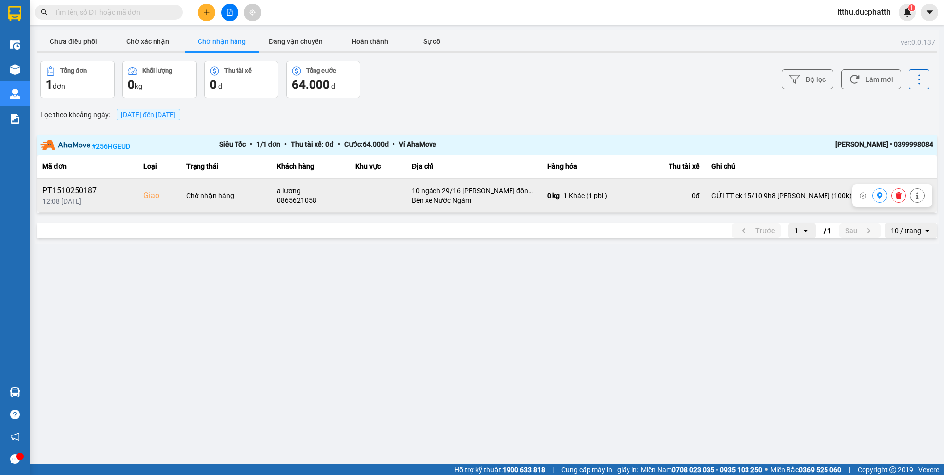
click at [877, 197] on icon at bounding box center [880, 195] width 7 height 7
click at [286, 40] on button "Đang vận chuyển" at bounding box center [296, 42] width 74 height 20
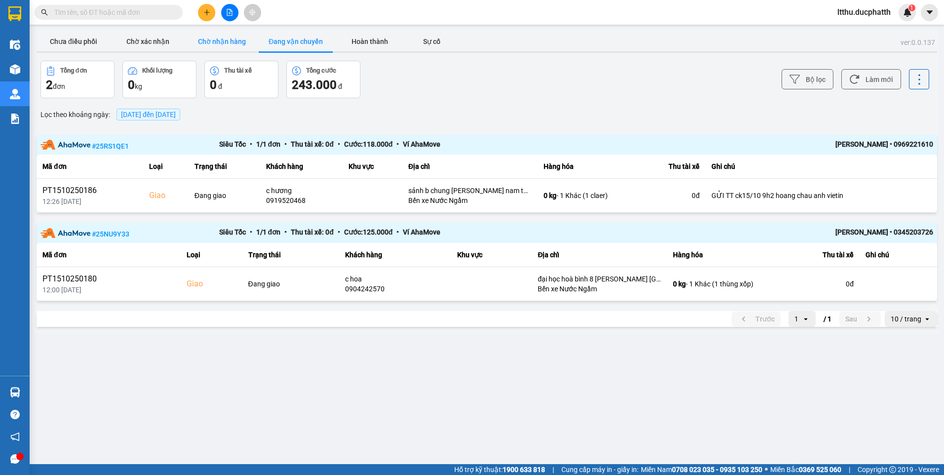
click at [206, 39] on button "Chờ nhận hàng" at bounding box center [222, 42] width 74 height 20
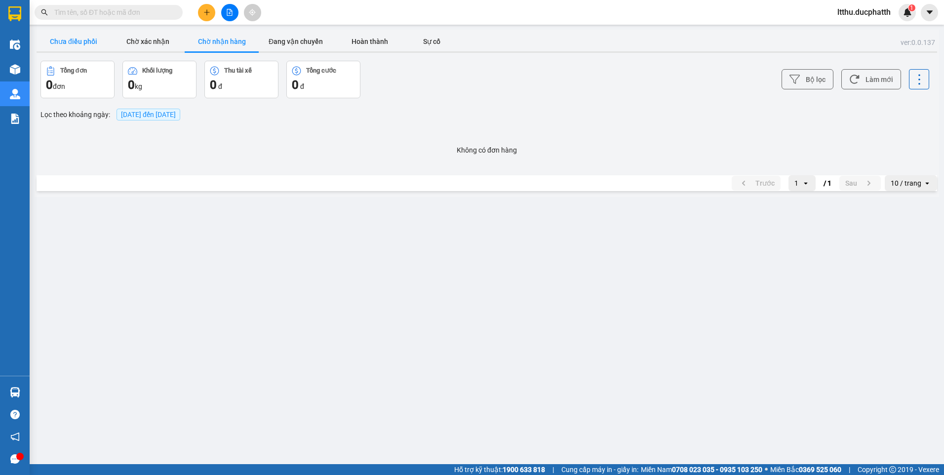
click at [72, 33] on button "Chưa điều phối" at bounding box center [74, 42] width 74 height 20
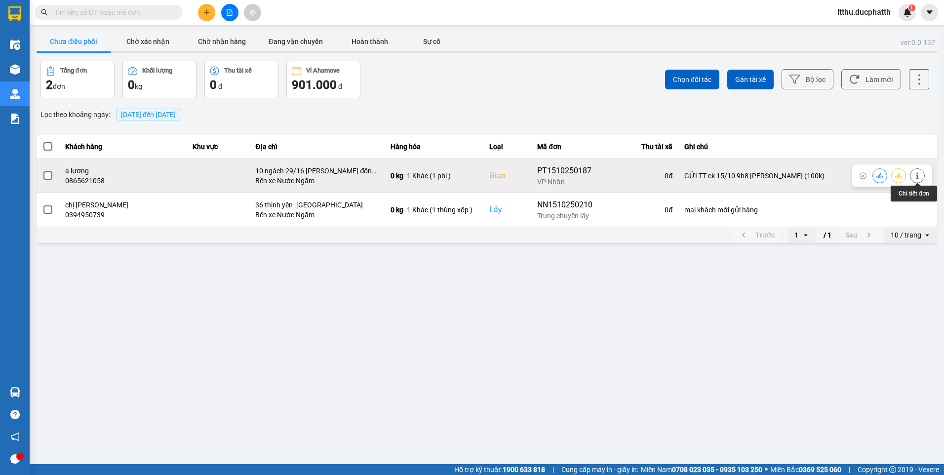
click at [917, 174] on icon at bounding box center [917, 175] width 7 height 7
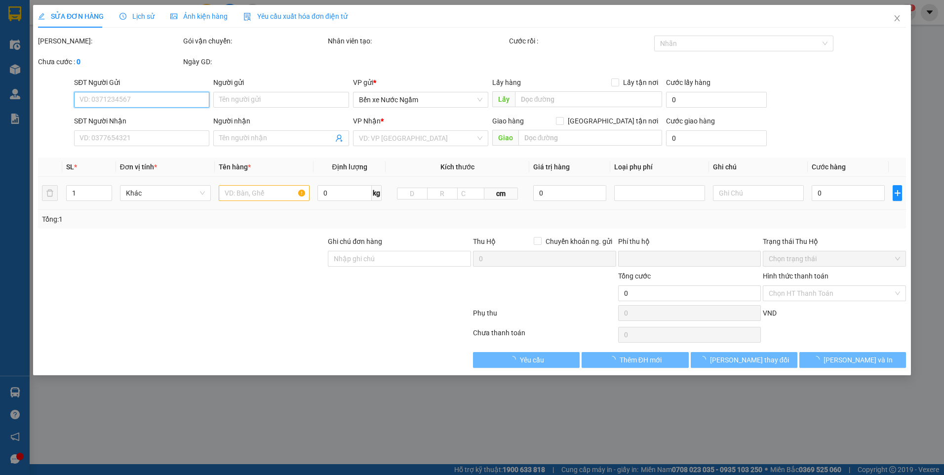
type input "0865621058"
type input "a lương"
checkbox input "true"
type input "10 ngách 29/16 vũ thạch đống đa"
type input "GỬI TT ck 15/10 9h8 nguyen thanh mai vietin (100k)"
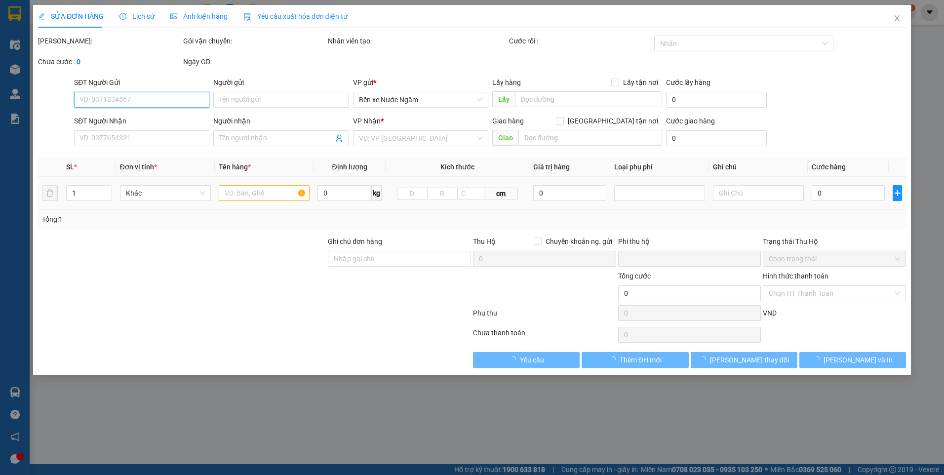
type input "0"
type input "100.000"
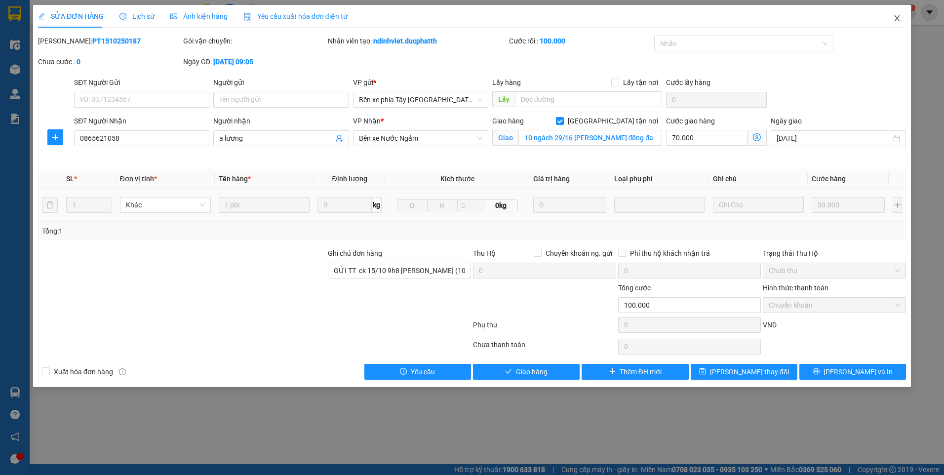
click at [897, 22] on icon "close" at bounding box center [897, 18] width 8 height 8
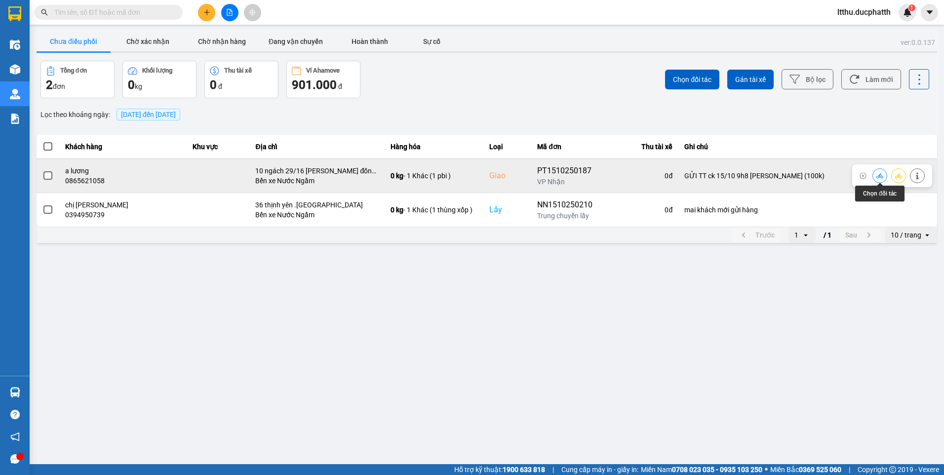
click at [883, 175] on icon at bounding box center [880, 175] width 7 height 7
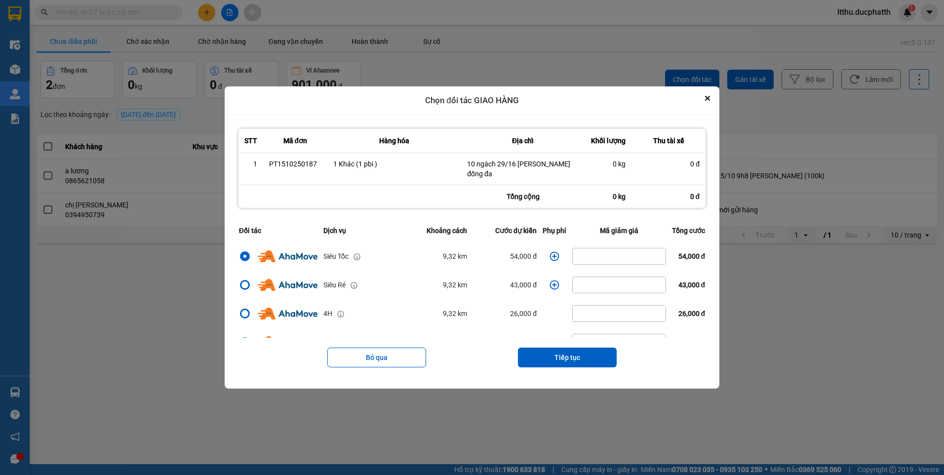
click at [557, 251] on td "dialog" at bounding box center [555, 256] width 30 height 29
click at [550, 253] on icon "dialog" at bounding box center [555, 256] width 10 height 10
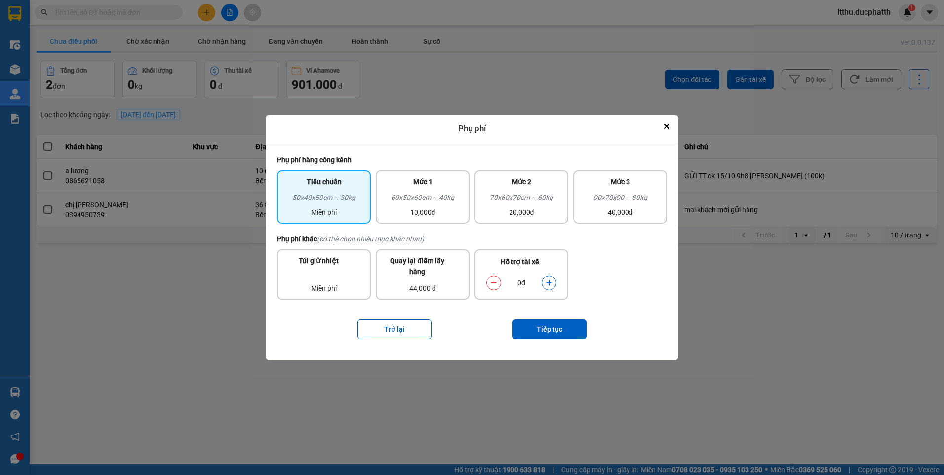
click at [551, 281] on icon "dialog" at bounding box center [549, 283] width 7 height 7
drag, startPoint x: 551, startPoint y: 281, endPoint x: 557, endPoint y: 327, distance: 46.4
click at [557, 327] on button "Tiếp tục" at bounding box center [550, 330] width 74 height 20
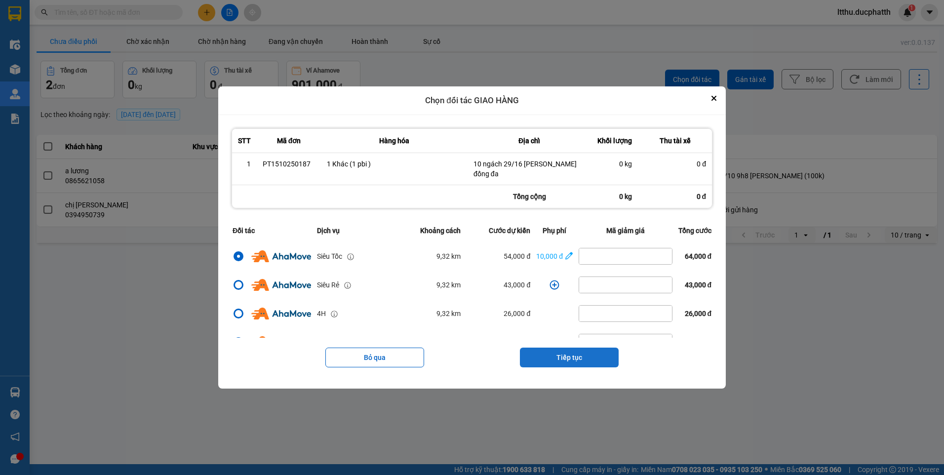
click at [576, 352] on button "Tiếp tục" at bounding box center [569, 358] width 99 height 20
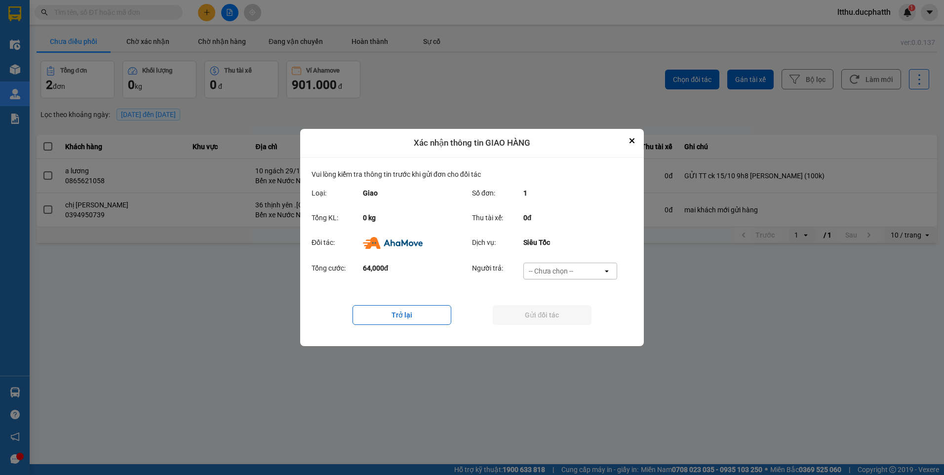
click at [544, 272] on div "-- Chưa chọn --" at bounding box center [551, 271] width 44 height 10
click at [538, 325] on span "Ví Ahamove" at bounding box center [551, 328] width 40 height 10
click at [541, 320] on button "Gửi đối tác" at bounding box center [542, 315] width 99 height 20
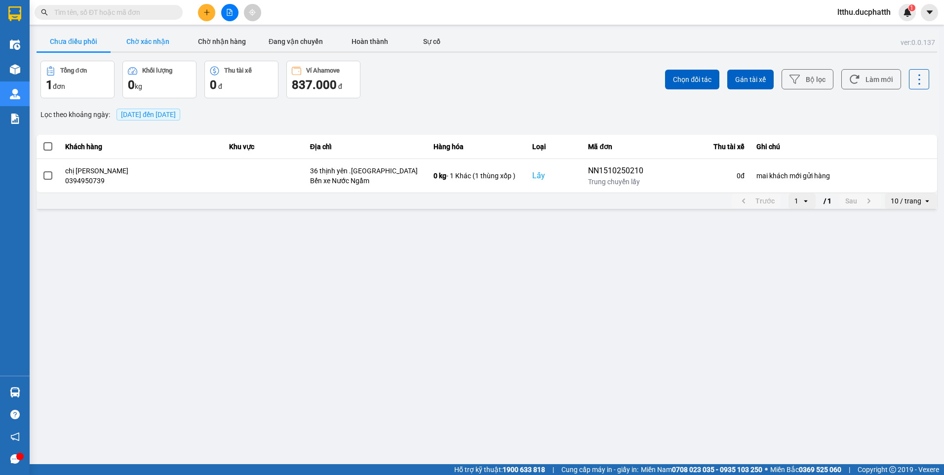
click at [151, 43] on button "Chờ xác nhận" at bounding box center [148, 42] width 74 height 20
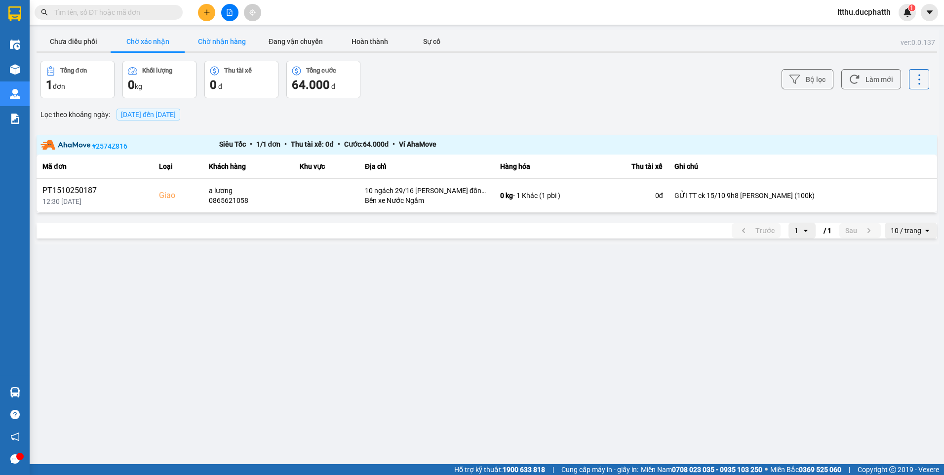
click at [216, 38] on button "Chờ nhận hàng" at bounding box center [222, 42] width 74 height 20
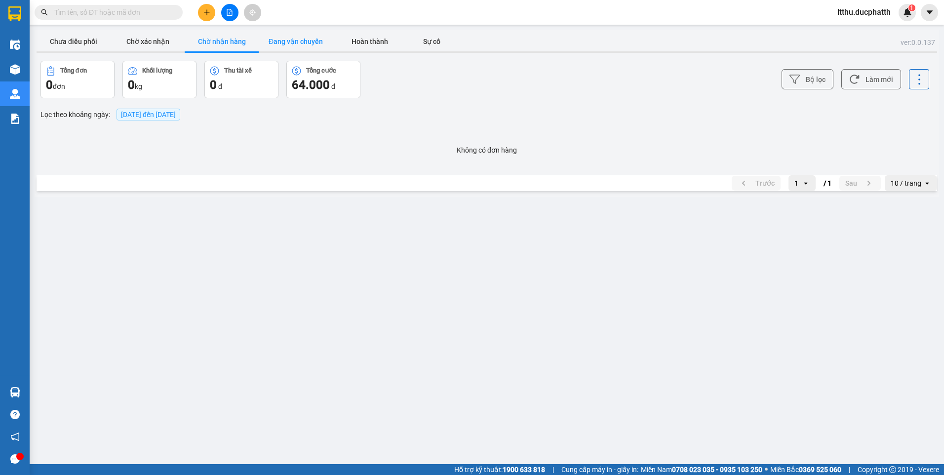
click at [288, 34] on button "Đang vận chuyển" at bounding box center [296, 42] width 74 height 20
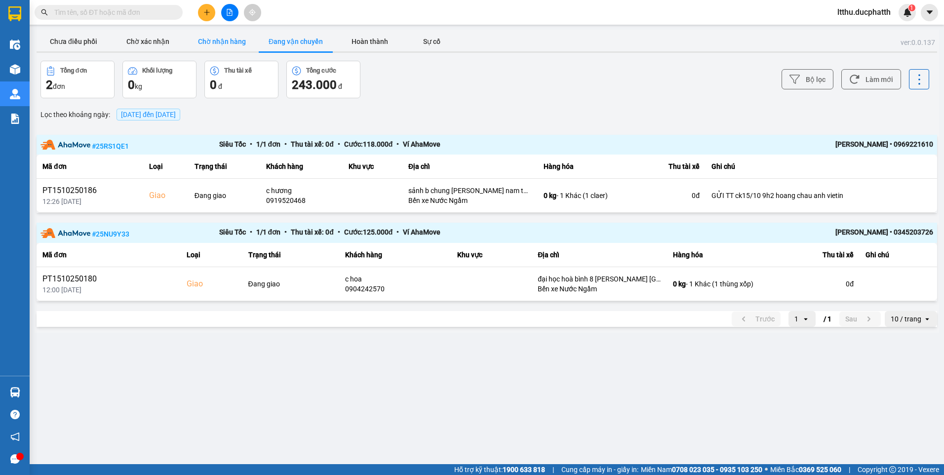
click at [197, 43] on button "Chờ nhận hàng" at bounding box center [222, 42] width 74 height 20
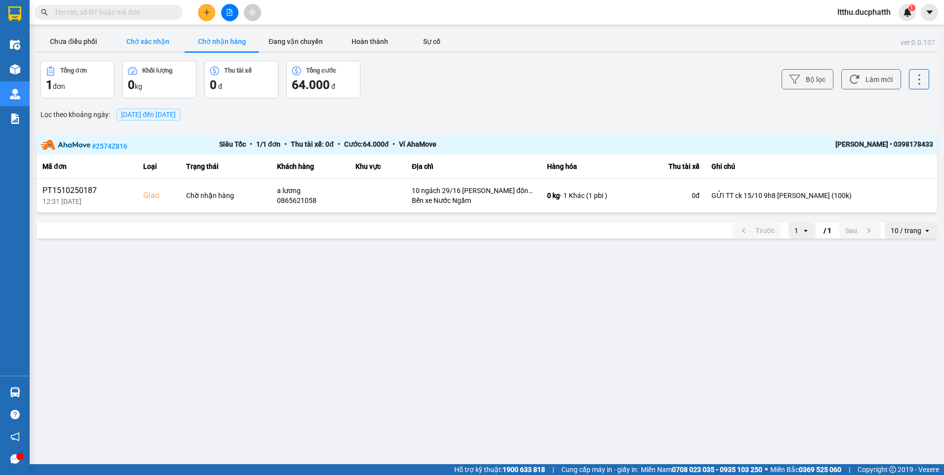
click at [151, 42] on button "Chờ xác nhận" at bounding box center [148, 42] width 74 height 20
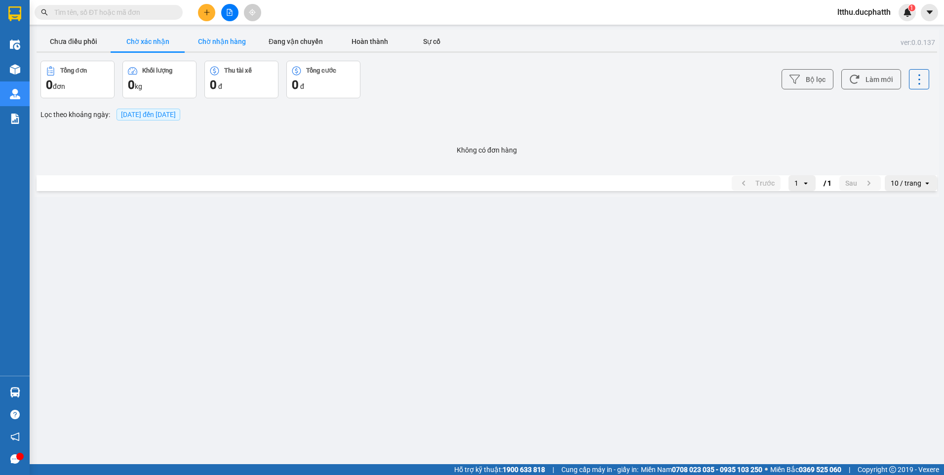
click at [205, 40] on button "Chờ nhận hàng" at bounding box center [222, 42] width 74 height 20
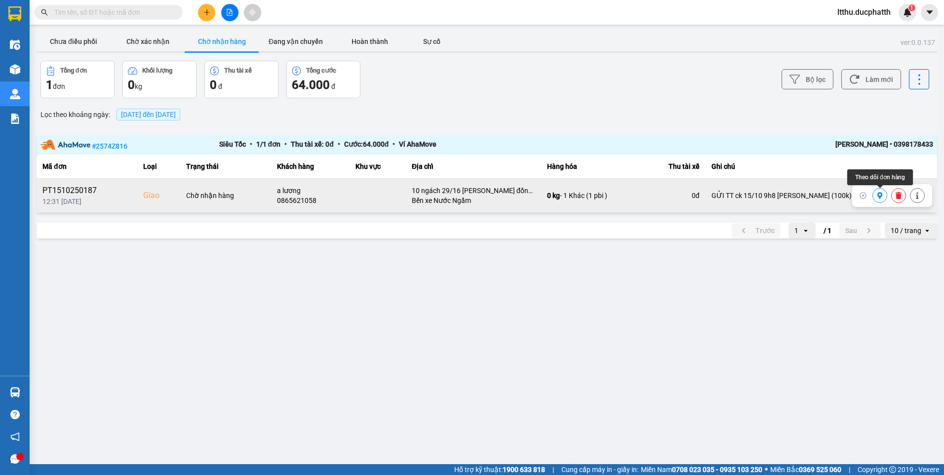
click at [880, 198] on icon at bounding box center [880, 195] width 5 height 7
click at [291, 40] on button "Đang vận chuyển" at bounding box center [296, 42] width 74 height 20
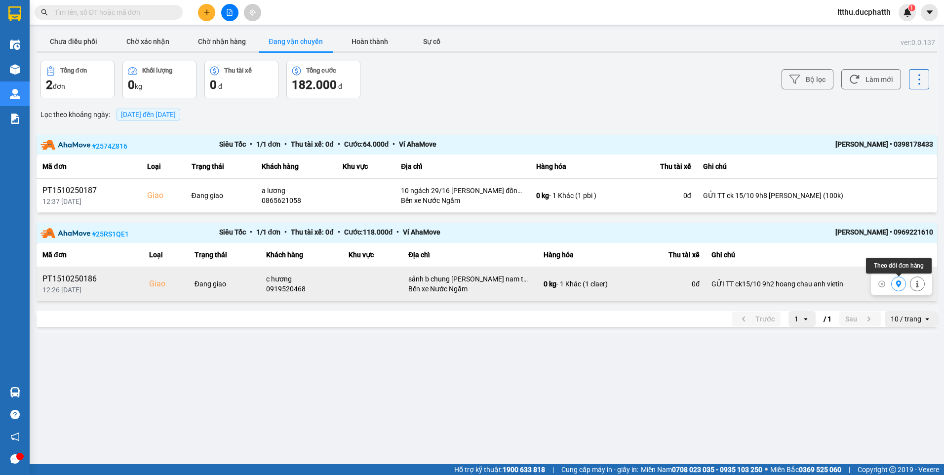
click at [896, 281] on icon at bounding box center [898, 283] width 7 height 7
click at [360, 38] on button "Hoàn thành" at bounding box center [370, 42] width 74 height 20
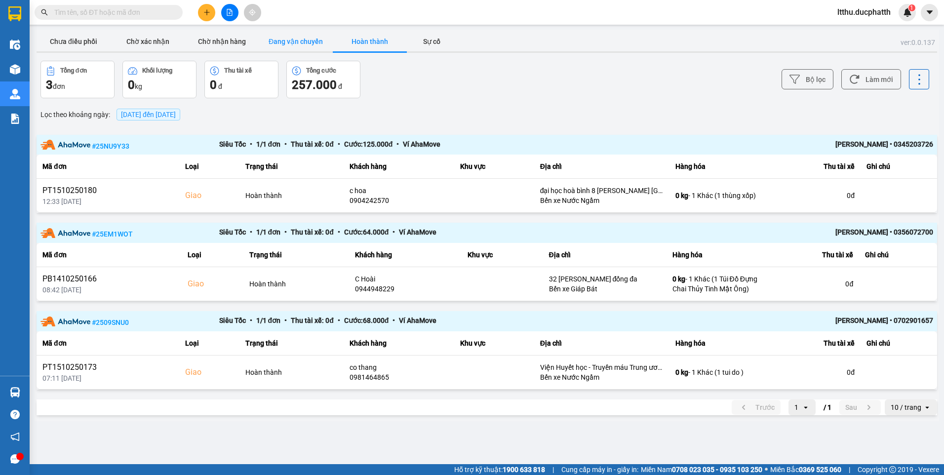
click at [278, 37] on button "Đang vận chuyển" at bounding box center [296, 42] width 74 height 20
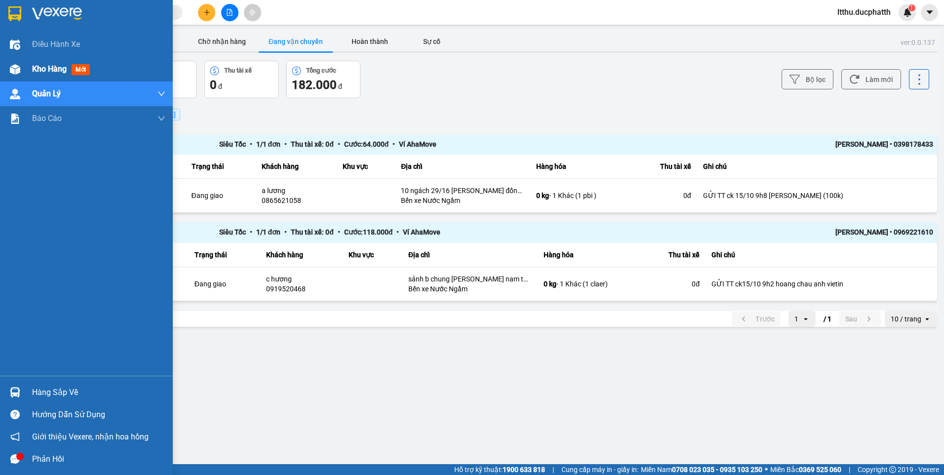
click at [26, 74] on div "Kho hàng mới" at bounding box center [86, 69] width 173 height 25
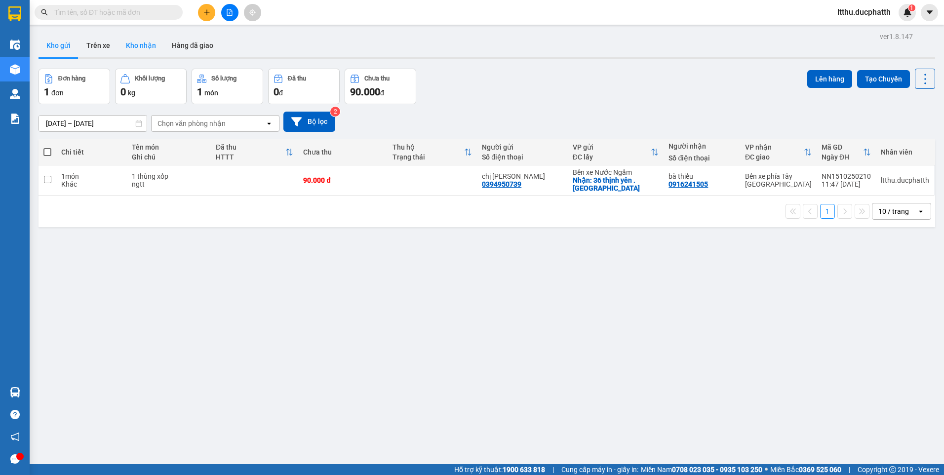
click at [132, 46] on button "Kho nhận" at bounding box center [141, 46] width 46 height 24
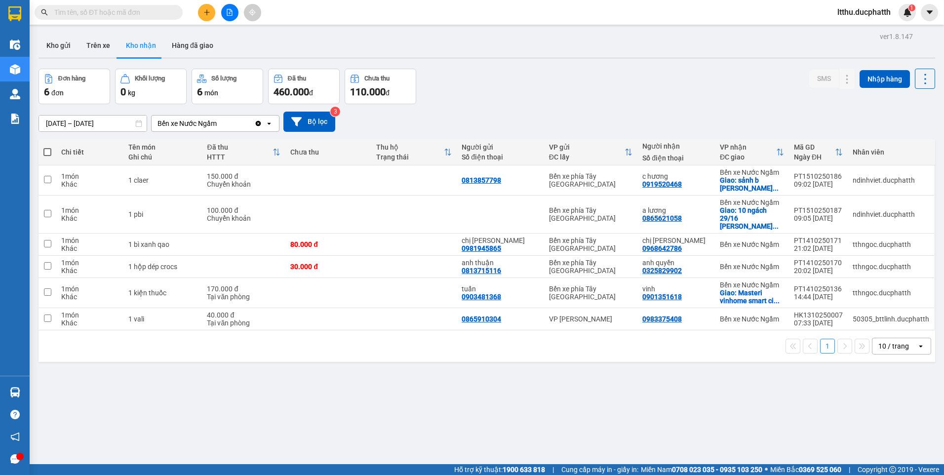
click at [127, 15] on input "text" at bounding box center [112, 12] width 117 height 11
click at [150, 10] on input "text" at bounding box center [112, 12] width 117 height 11
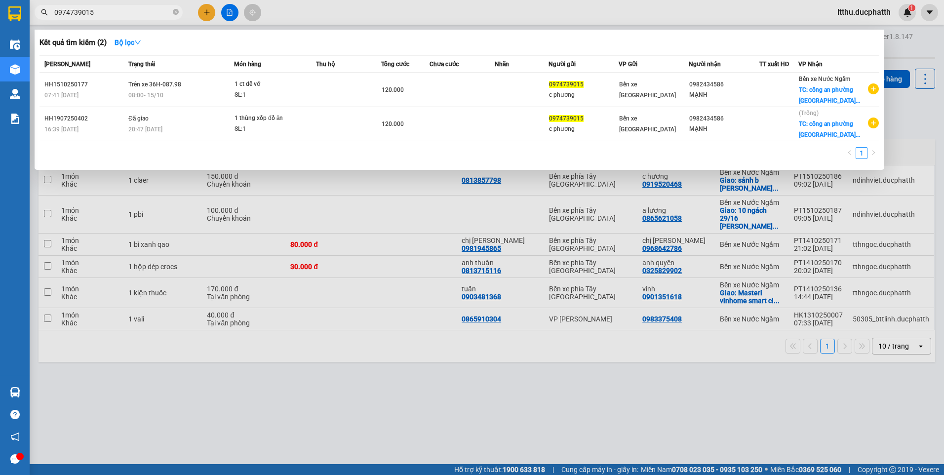
type input "0974739015"
click at [433, 431] on div at bounding box center [472, 237] width 944 height 475
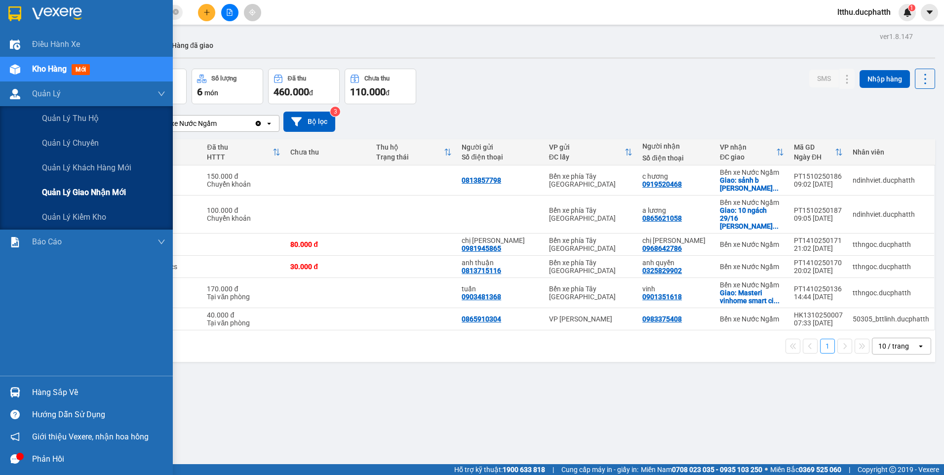
click at [87, 196] on span "Quản lý giao nhận mới" at bounding box center [84, 192] width 84 height 12
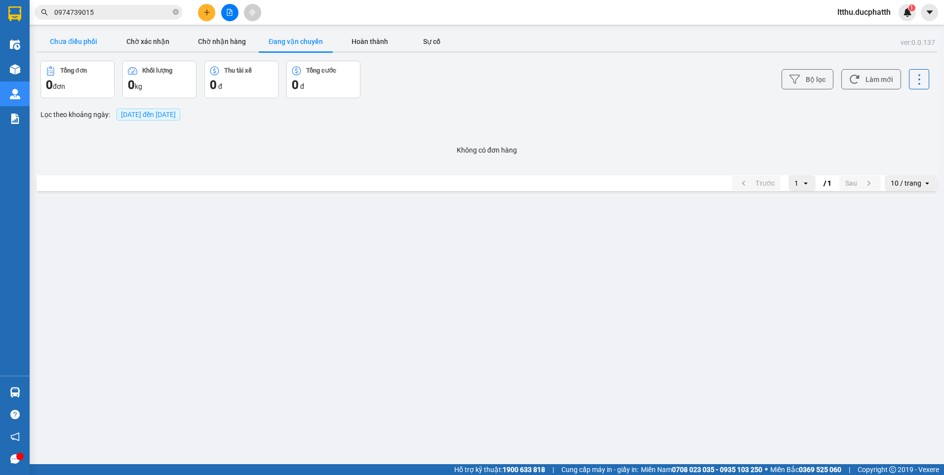
click at [78, 36] on button "Chưa điều phối" at bounding box center [74, 42] width 74 height 20
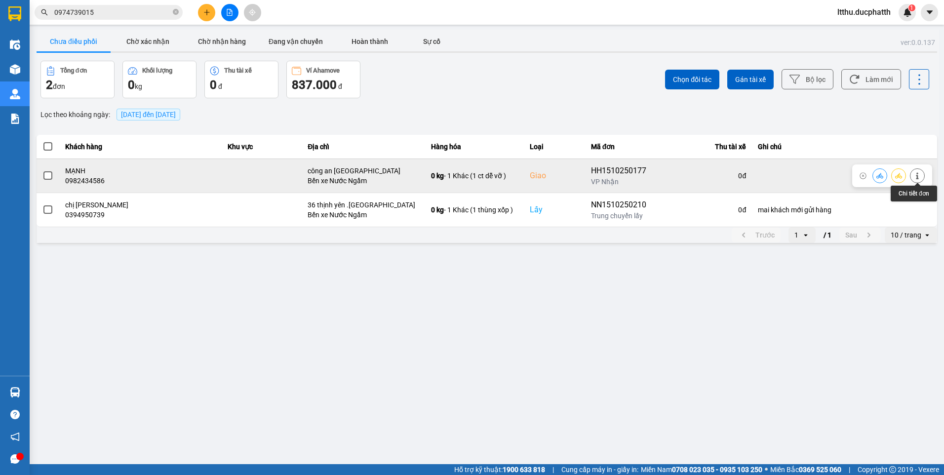
click at [916, 177] on icon at bounding box center [917, 175] width 7 height 7
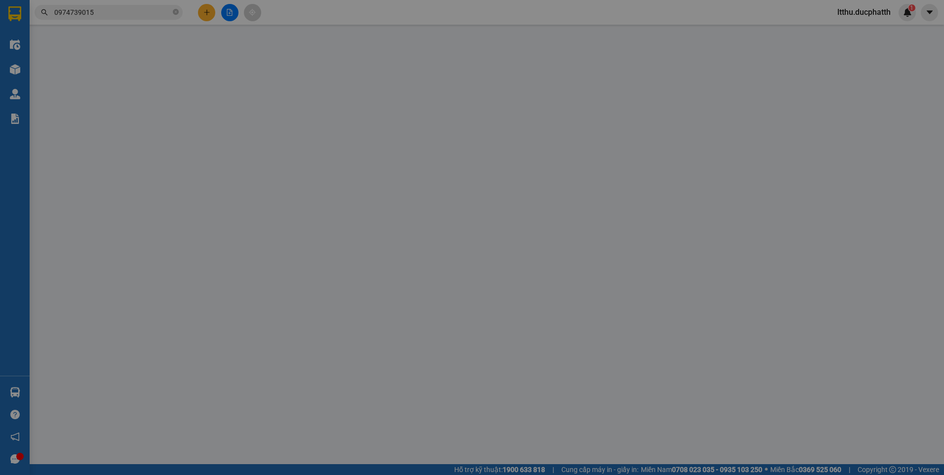
type input "0974739015"
type input "c phương"
type input "0982434586"
type input "MẠNH"
checkbox input "true"
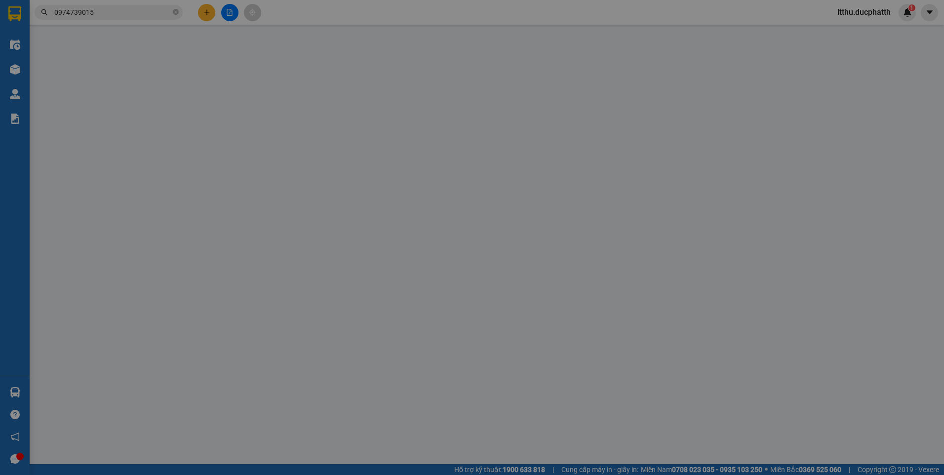
type input "công an phường kiến hưng hà đông"
type input "0"
type input "120.000"
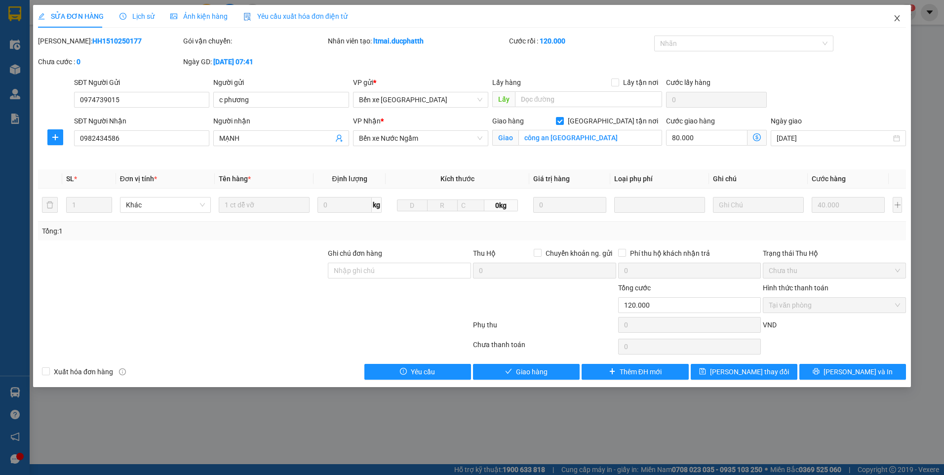
click at [902, 16] on span "Close" at bounding box center [897, 19] width 28 height 28
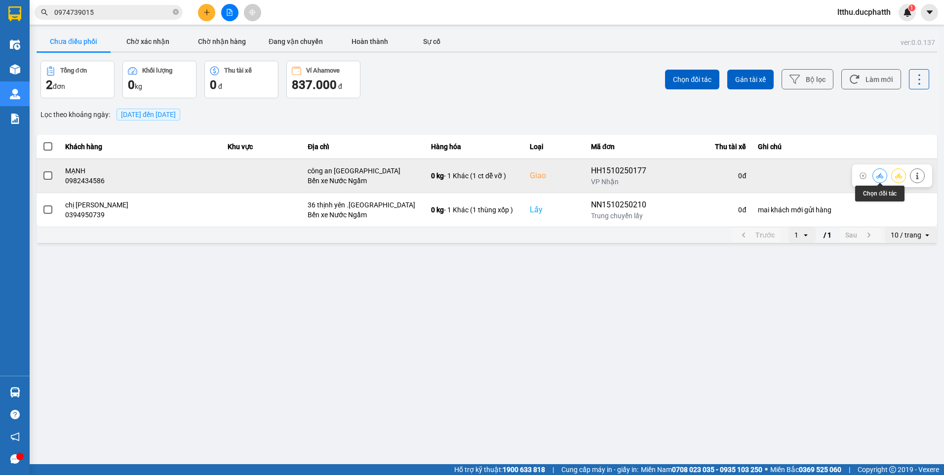
click at [878, 178] on icon at bounding box center [880, 175] width 7 height 5
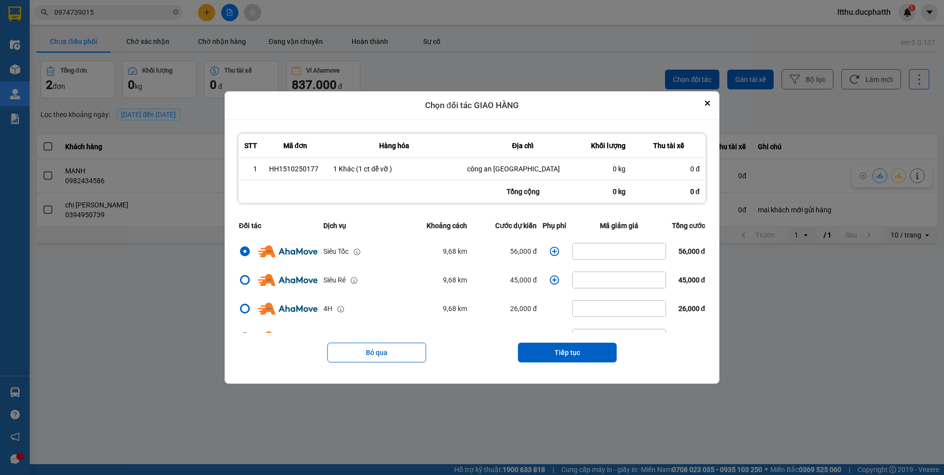
click at [552, 248] on icon "dialog" at bounding box center [555, 251] width 10 height 10
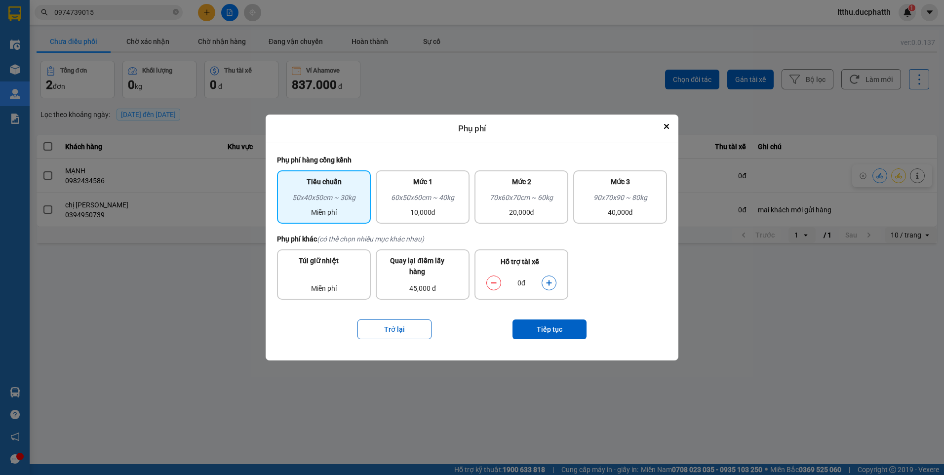
click at [549, 286] on button "dialog" at bounding box center [549, 282] width 14 height 17
click at [552, 334] on button "Tiếp tục" at bounding box center [550, 330] width 74 height 20
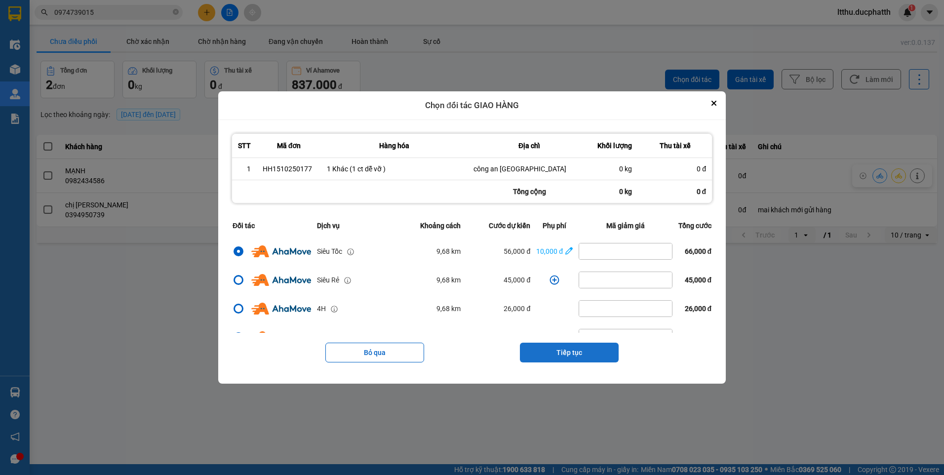
click at [577, 357] on button "Tiếp tục" at bounding box center [569, 353] width 99 height 20
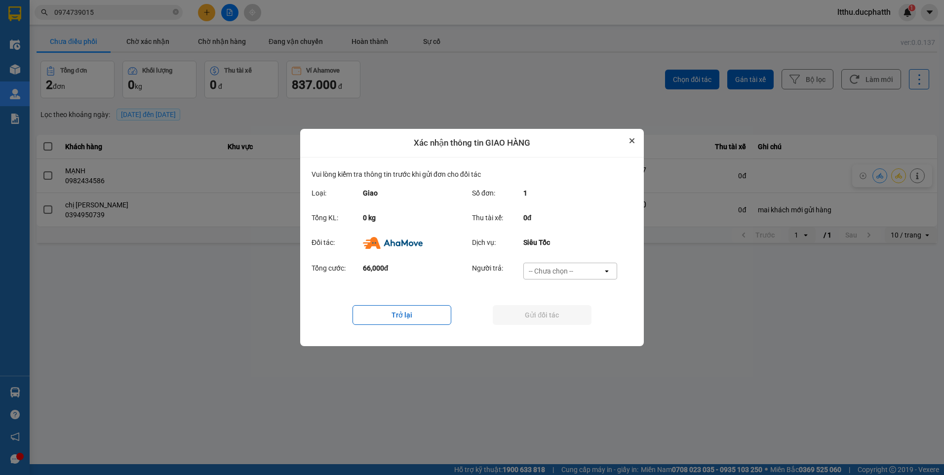
click at [633, 144] on button "Close" at bounding box center [632, 141] width 12 height 12
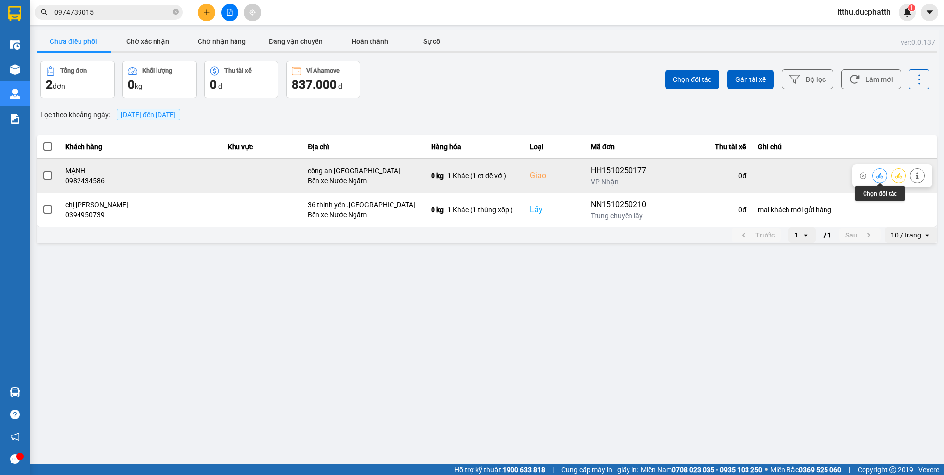
click at [875, 177] on button at bounding box center [880, 175] width 14 height 17
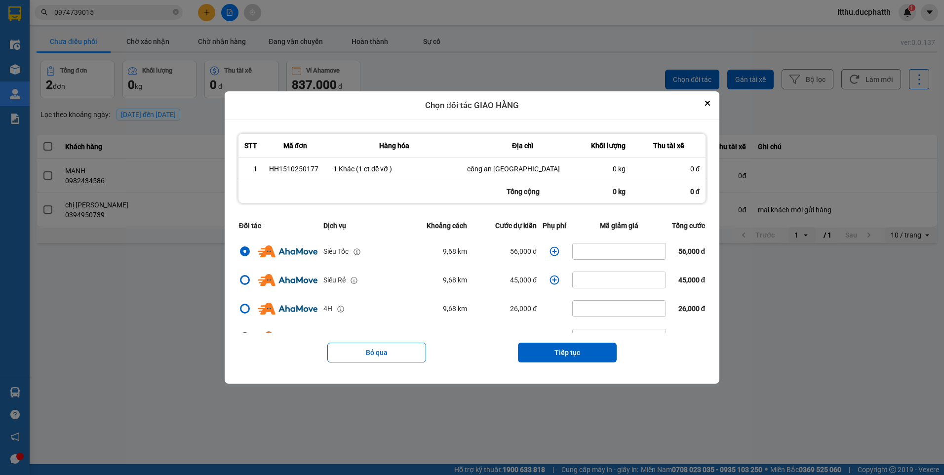
click at [550, 253] on icon "dialog" at bounding box center [554, 250] width 9 height 9
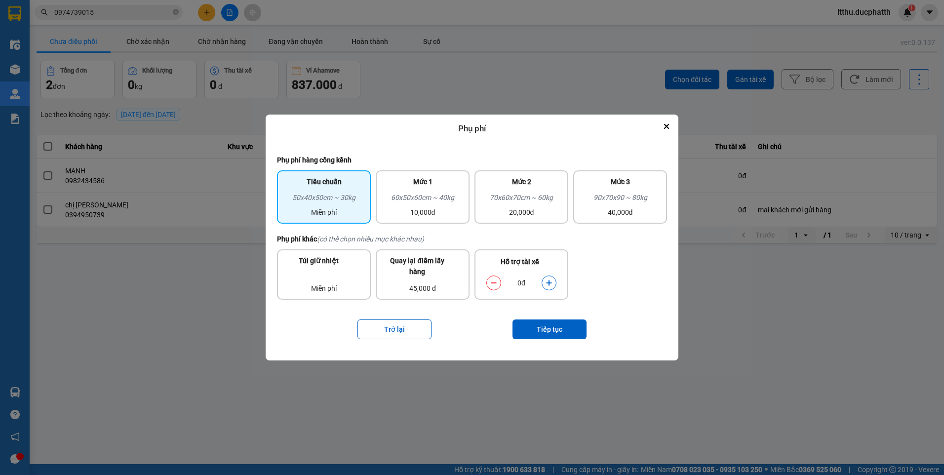
click at [546, 280] on icon "dialog" at bounding box center [549, 283] width 7 height 7
click at [546, 282] on icon "dialog" at bounding box center [549, 283] width 7 height 7
click at [553, 328] on button "Tiếp tục" at bounding box center [550, 330] width 74 height 20
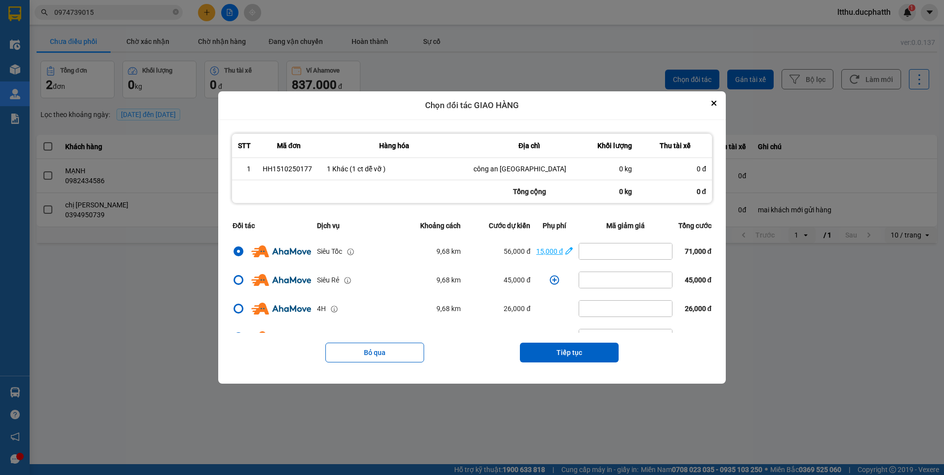
click at [547, 247] on div "15,000 đ" at bounding box center [549, 251] width 27 height 11
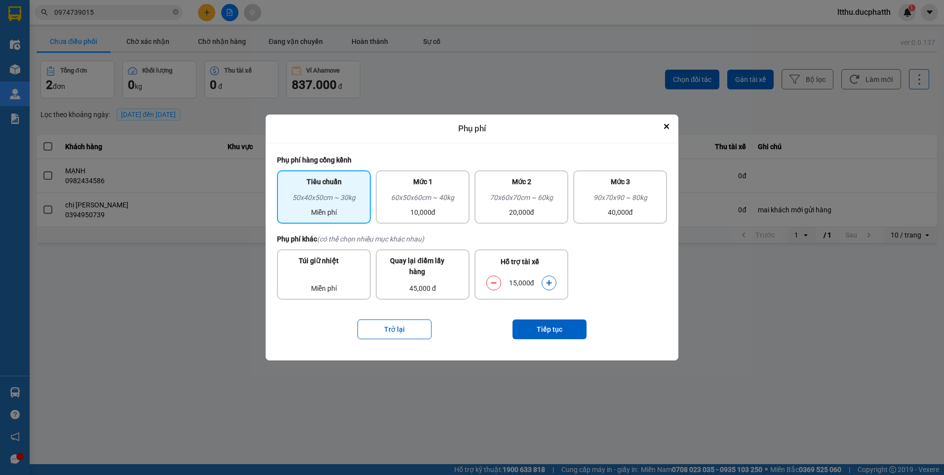
click at [494, 280] on icon "dialog" at bounding box center [493, 283] width 7 height 7
click at [548, 329] on button "Tiếp tục" at bounding box center [550, 330] width 74 height 20
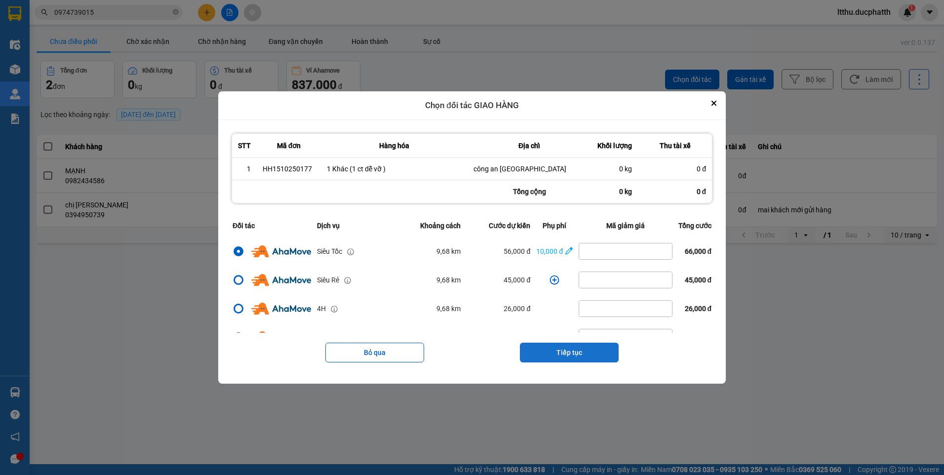
click at [571, 356] on button "Tiếp tục" at bounding box center [569, 353] width 99 height 20
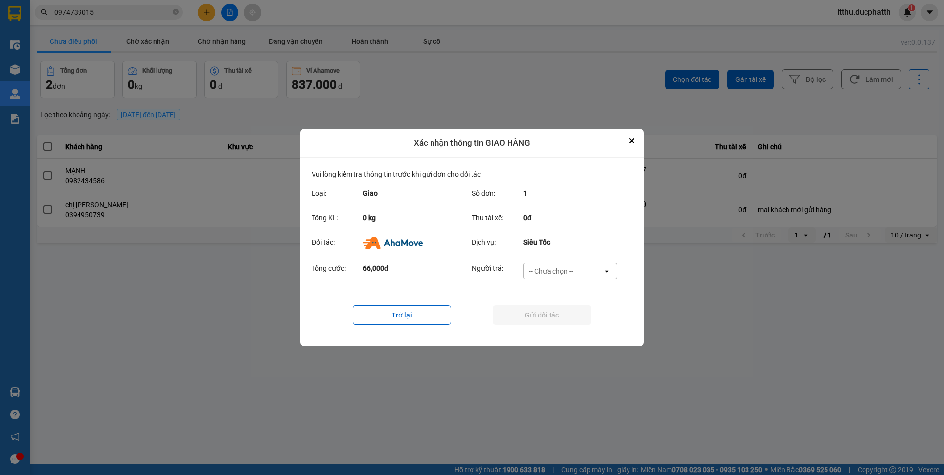
click at [577, 274] on div "-- Chưa chọn --" at bounding box center [563, 271] width 79 height 16
click at [558, 323] on span "Ví Ahamove" at bounding box center [551, 328] width 40 height 10
click at [563, 319] on button "Gửi đối tác" at bounding box center [542, 315] width 99 height 20
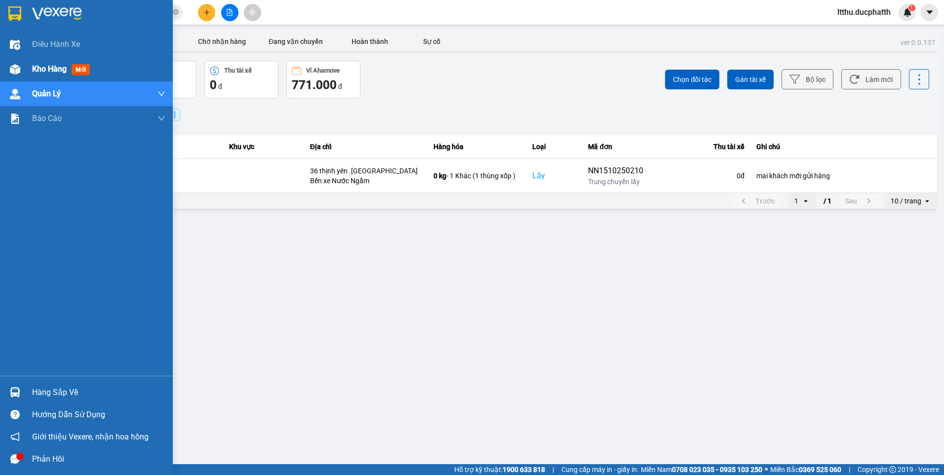
click at [31, 68] on div "Kho hàng mới" at bounding box center [86, 69] width 173 height 25
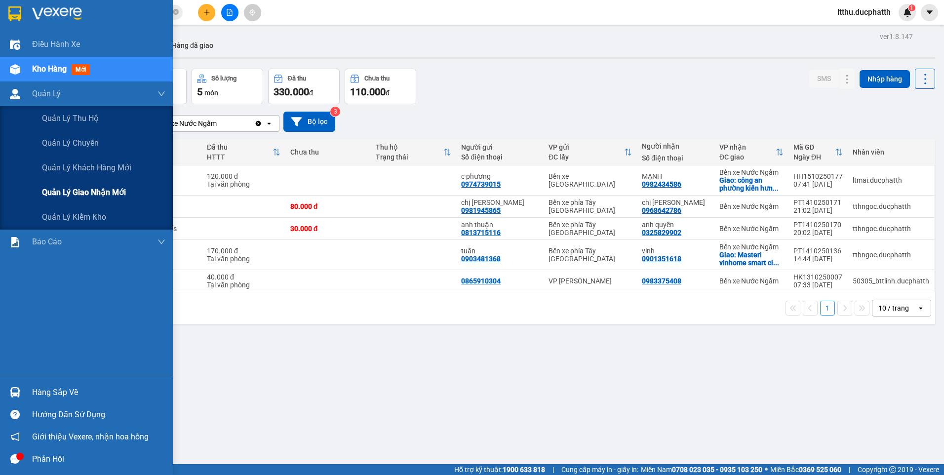
click at [83, 193] on span "Quản lý giao nhận mới" at bounding box center [84, 192] width 84 height 12
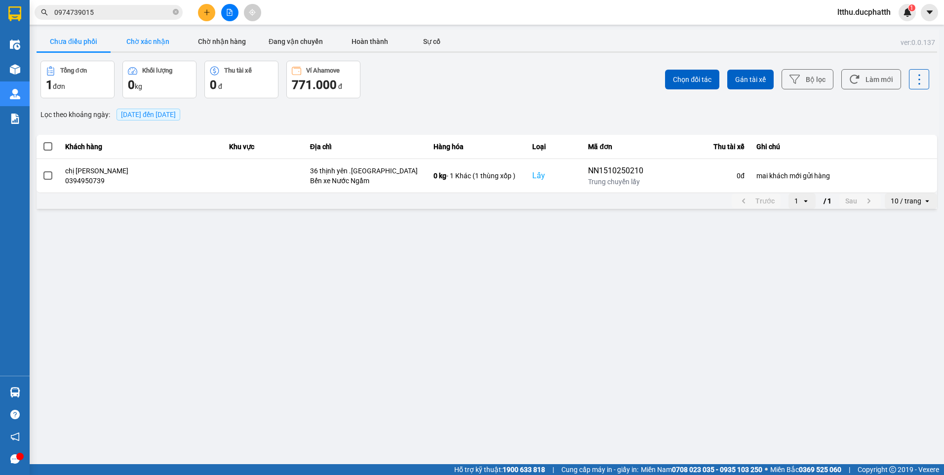
click at [153, 40] on button "Chờ xác nhận" at bounding box center [148, 42] width 74 height 20
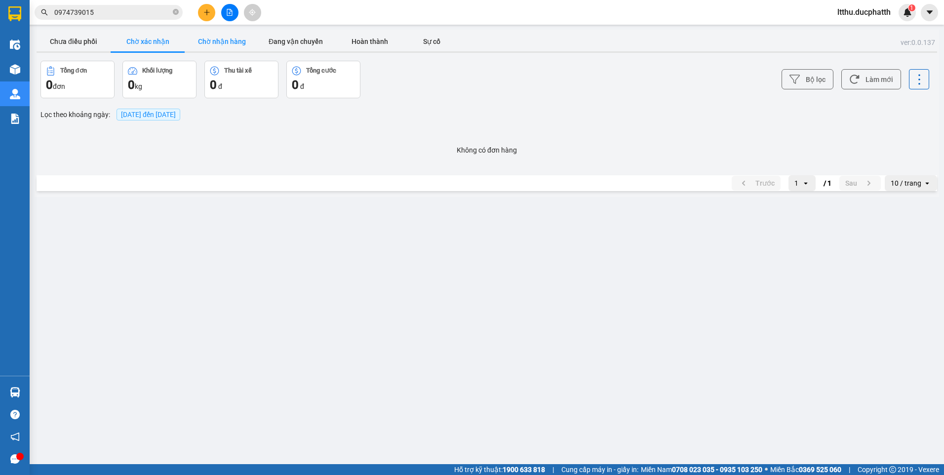
click at [210, 38] on button "Chờ nhận hàng" at bounding box center [222, 42] width 74 height 20
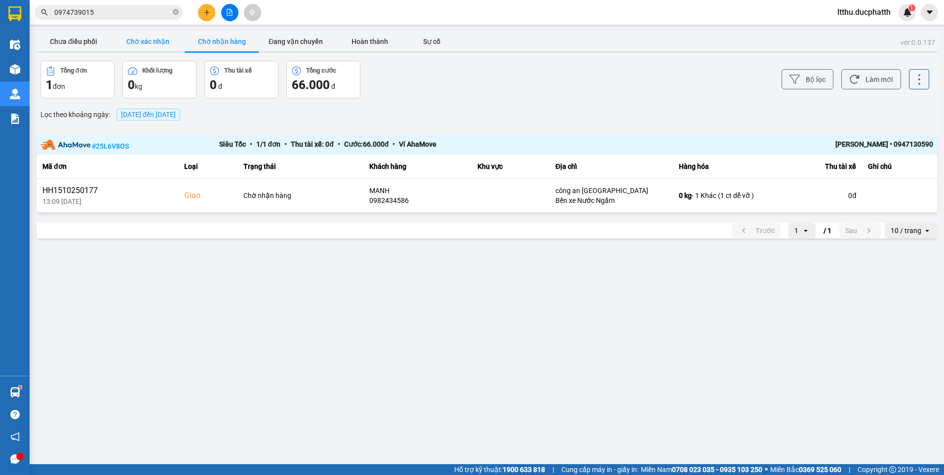
click at [173, 40] on button "Chờ xác nhận" at bounding box center [148, 42] width 74 height 20
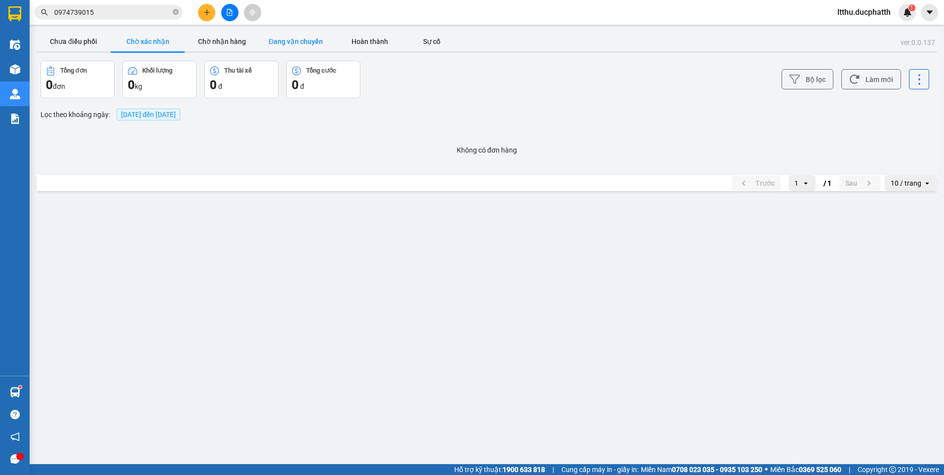
click at [295, 42] on button "Đang vận chuyển" at bounding box center [296, 42] width 74 height 20
click at [223, 43] on button "Chờ nhận hàng" at bounding box center [222, 42] width 74 height 20
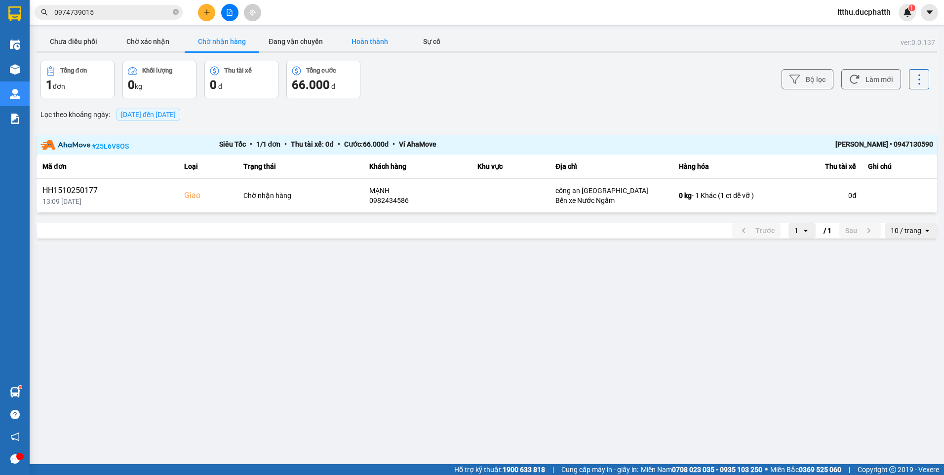
click at [376, 45] on button "Hoàn thành" at bounding box center [370, 42] width 74 height 20
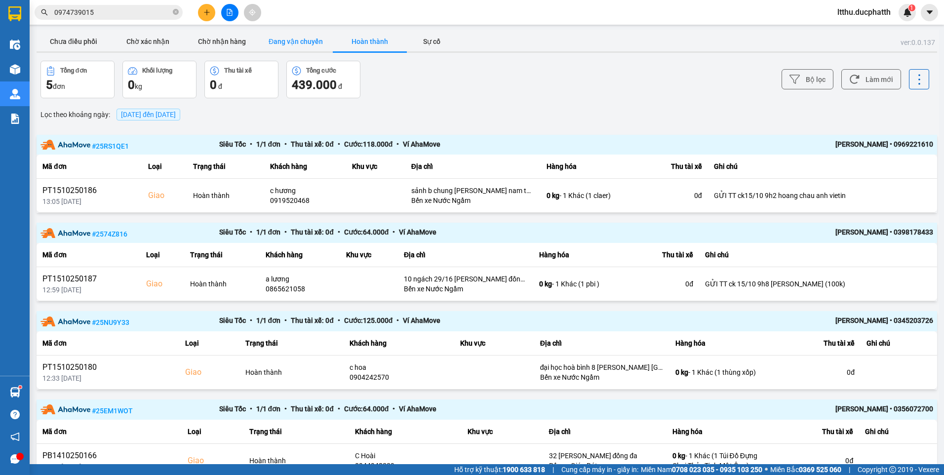
click at [288, 38] on button "Đang vận chuyển" at bounding box center [296, 42] width 74 height 20
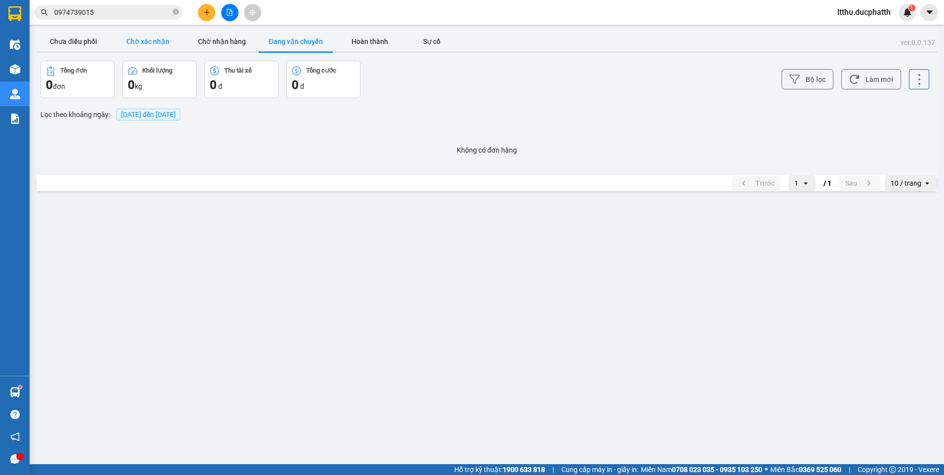
click at [141, 38] on button "Chờ xác nhận" at bounding box center [148, 42] width 74 height 20
click at [220, 47] on button "Chờ nhận hàng" at bounding box center [222, 42] width 74 height 20
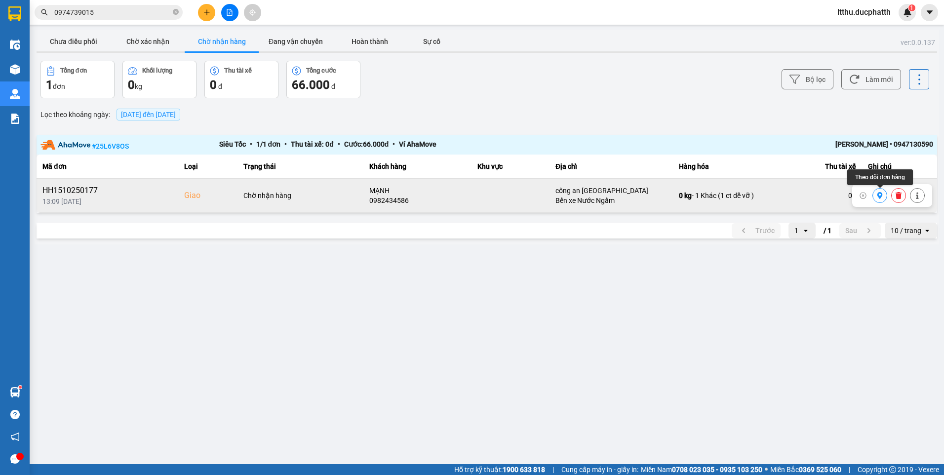
click at [881, 193] on icon at bounding box center [880, 195] width 5 height 7
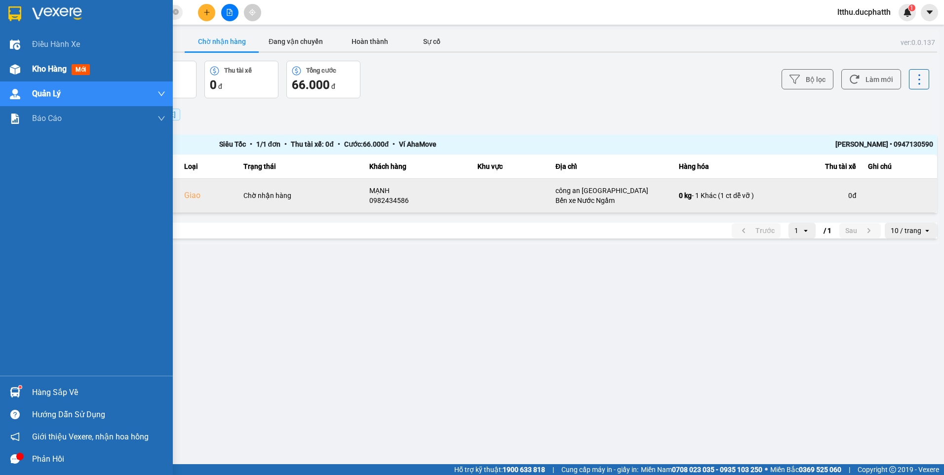
click at [69, 76] on div "Kho hàng mới" at bounding box center [98, 69] width 133 height 25
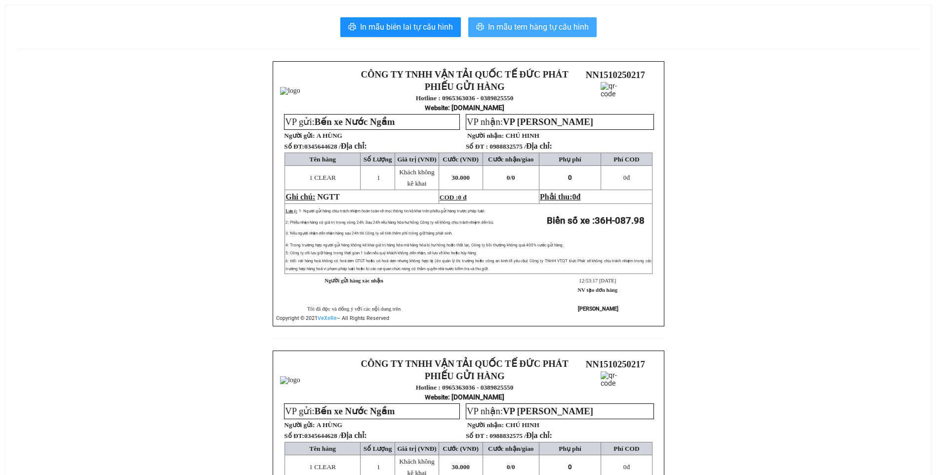
click at [535, 22] on span "In mẫu tem hàng tự cấu hình" at bounding box center [538, 27] width 101 height 12
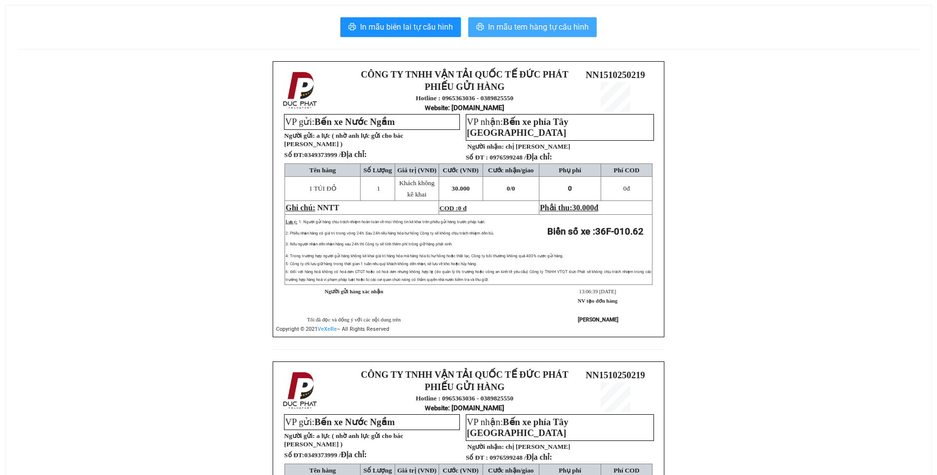
click at [548, 24] on span "In mẫu tem hàng tự cấu hình" at bounding box center [538, 27] width 101 height 12
click at [569, 31] on span "In mẫu tem hàng tự cấu hình" at bounding box center [538, 27] width 101 height 12
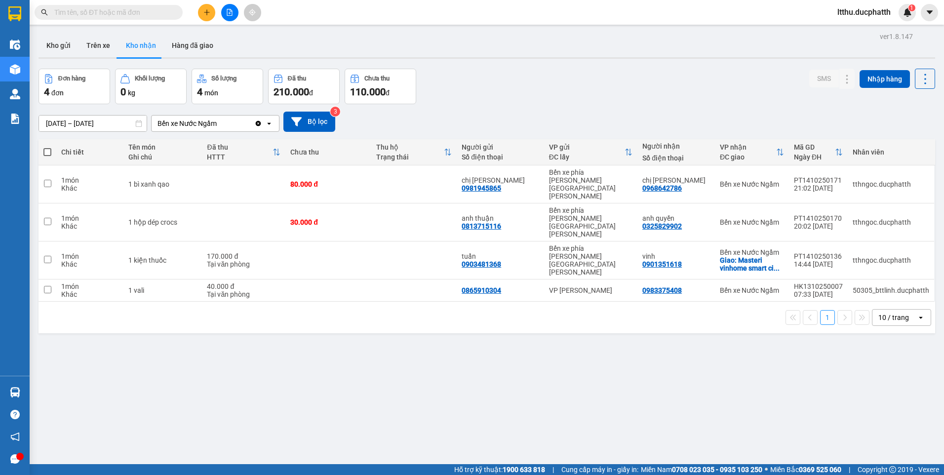
click at [150, 14] on input "text" at bounding box center [112, 12] width 117 height 11
click at [177, 50] on button "Hàng đã giao" at bounding box center [192, 46] width 57 height 24
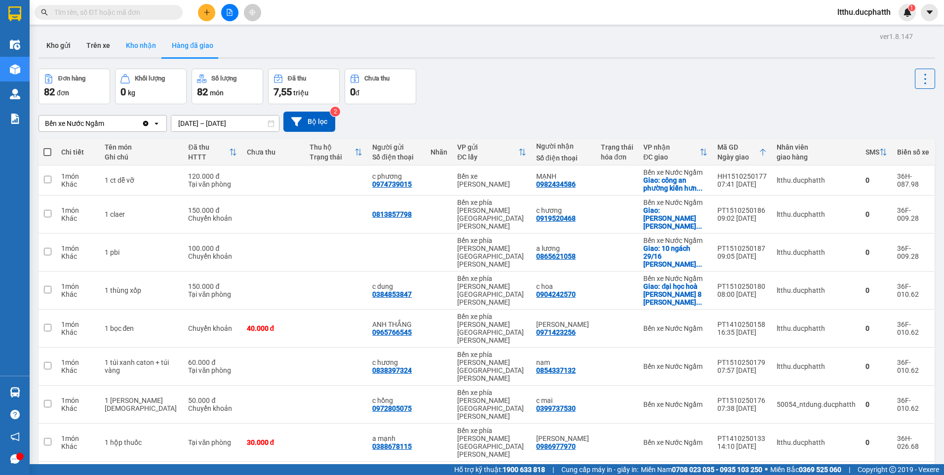
click at [143, 47] on button "Kho nhận" at bounding box center [141, 46] width 46 height 24
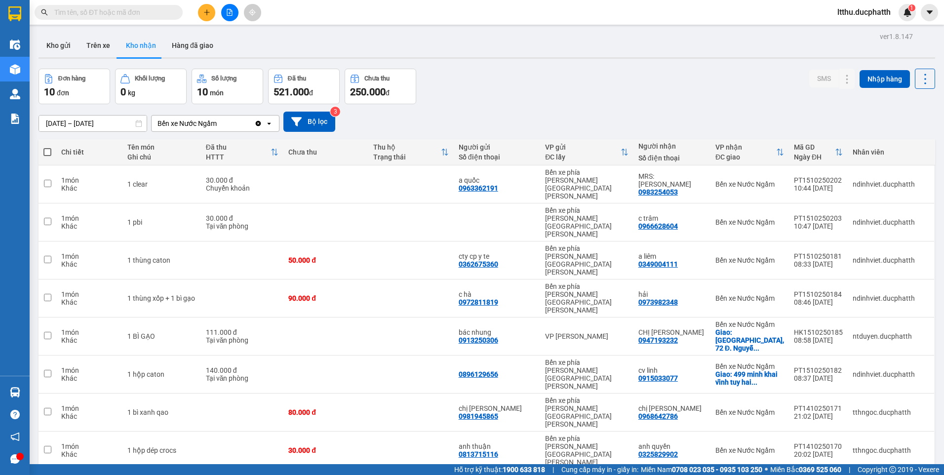
click at [115, 11] on input "text" at bounding box center [112, 12] width 117 height 11
click at [118, 16] on input "text" at bounding box center [112, 12] width 117 height 11
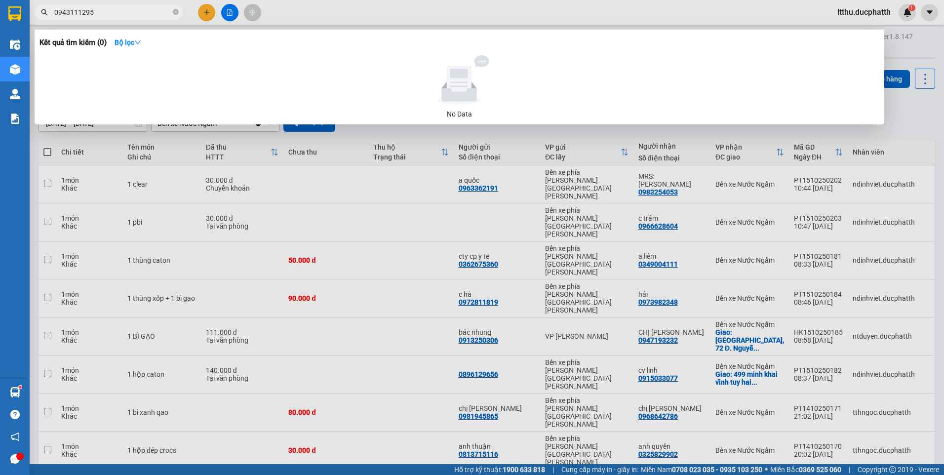
click at [77, 11] on input "0943111295" at bounding box center [112, 12] width 117 height 11
click at [115, 13] on input "094311295" at bounding box center [112, 12] width 117 height 11
type input "0"
click at [70, 13] on input "09433111245" at bounding box center [112, 12] width 117 height 11
type input "0943111245"
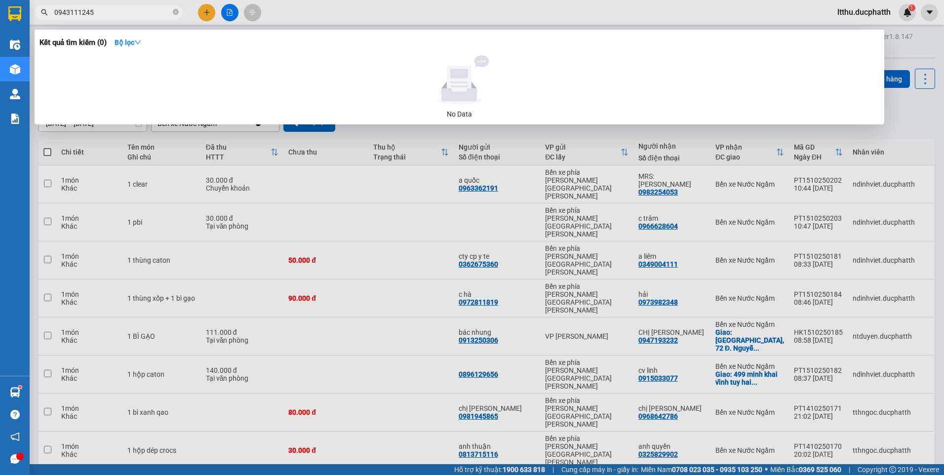
click at [324, 441] on div at bounding box center [472, 237] width 944 height 475
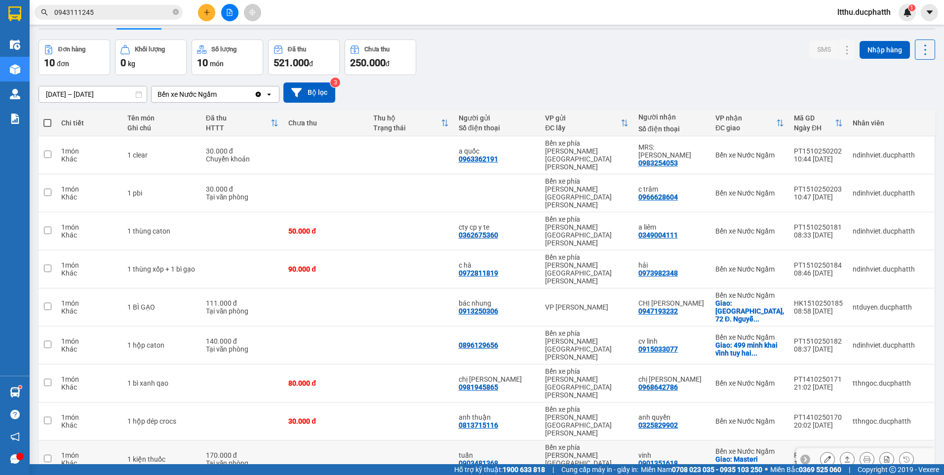
scroll to position [45, 0]
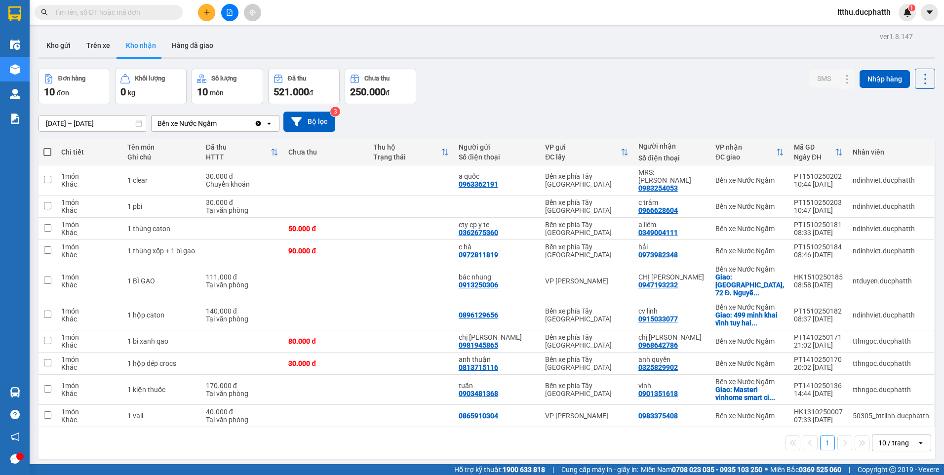
click at [132, 15] on input "text" at bounding box center [112, 12] width 117 height 11
click at [123, 14] on input "text" at bounding box center [112, 12] width 117 height 11
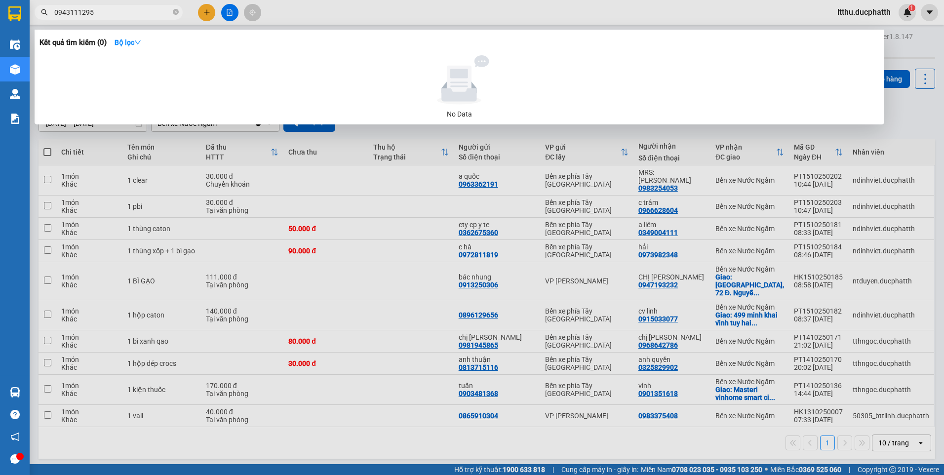
click at [51, 11] on span "0943111295" at bounding box center [109, 12] width 148 height 15
click at [113, 14] on input "0943111295" at bounding box center [112, 12] width 117 height 11
type input "0389825550"
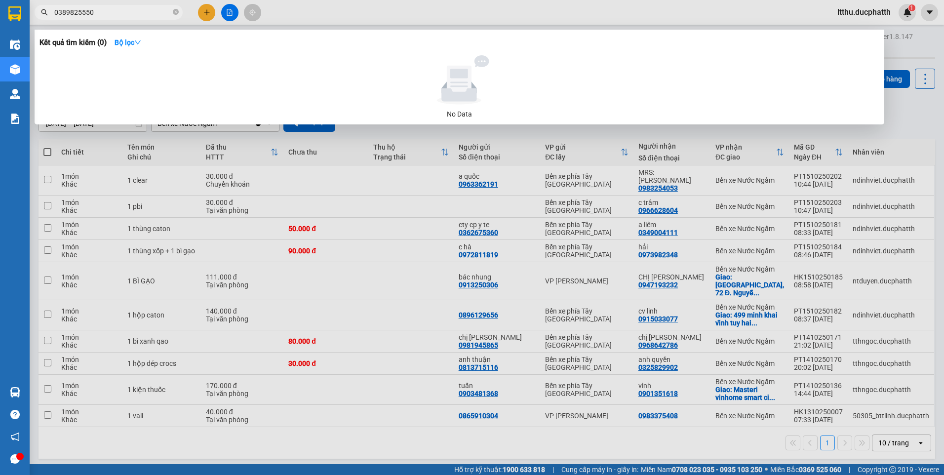
click at [400, 439] on div at bounding box center [472, 237] width 944 height 475
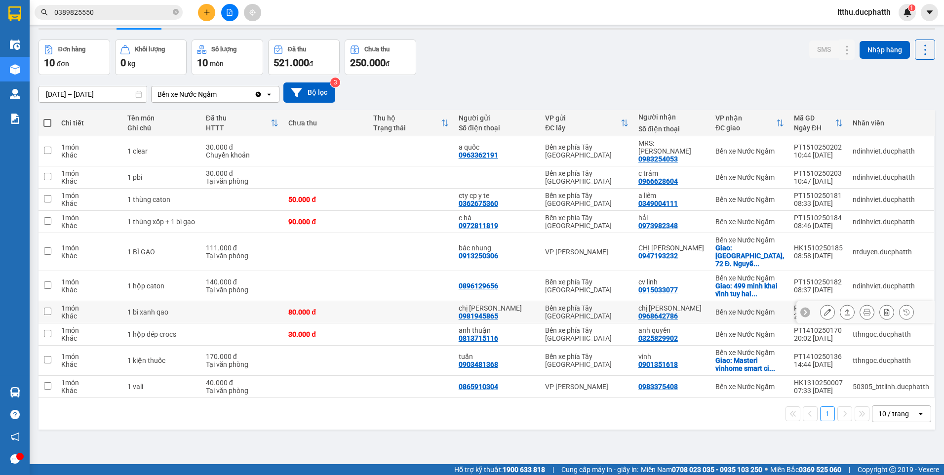
scroll to position [45, 0]
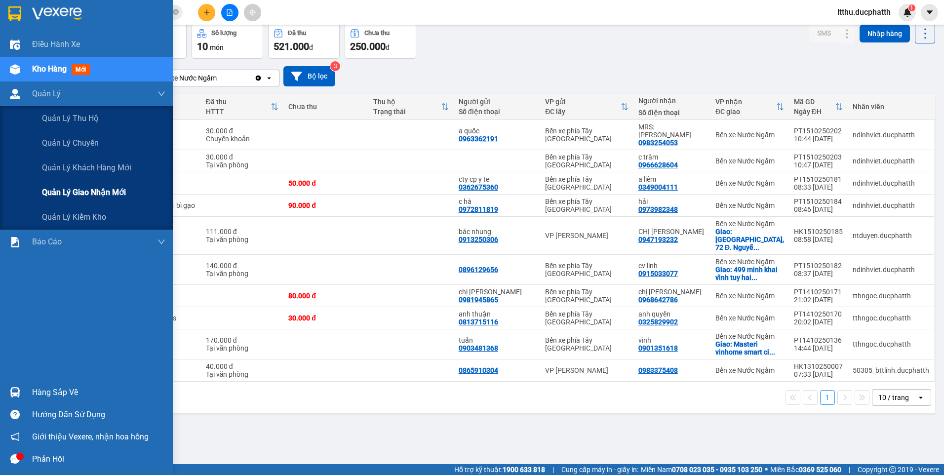
click at [83, 191] on span "Quản lý giao nhận mới" at bounding box center [84, 192] width 84 height 12
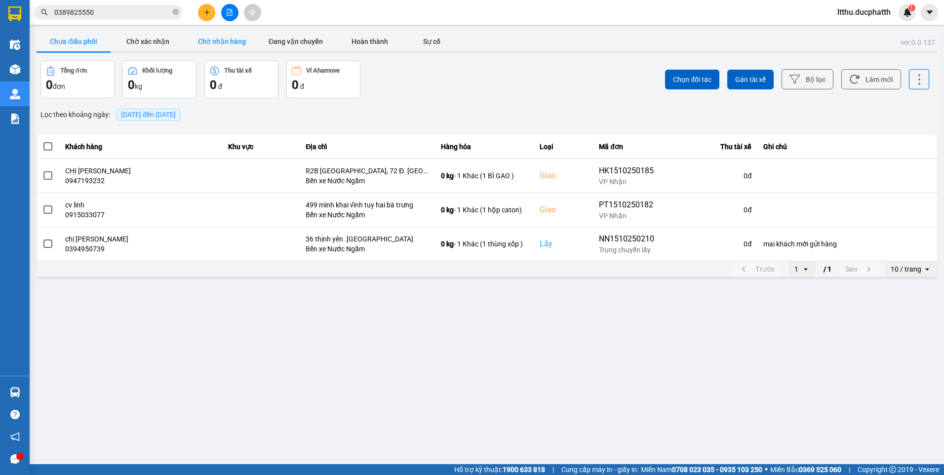
click at [224, 41] on button "Chờ nhận hàng" at bounding box center [222, 42] width 74 height 20
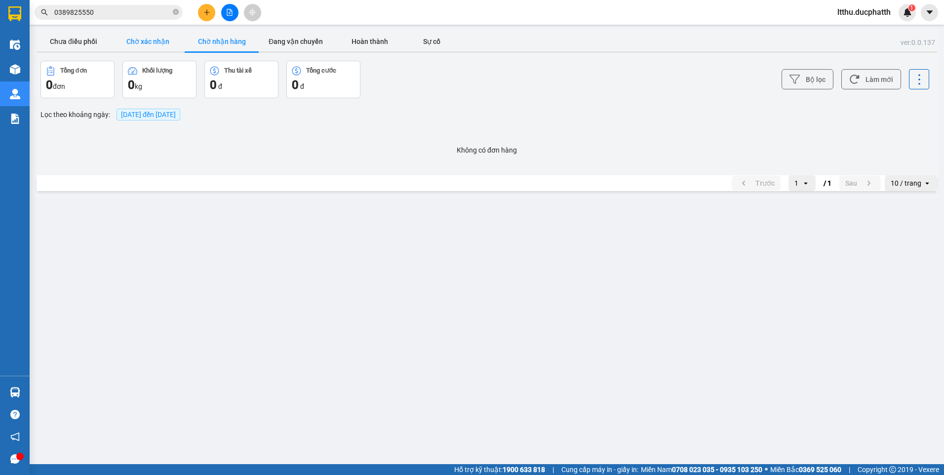
click at [159, 42] on button "Chờ xác nhận" at bounding box center [148, 42] width 74 height 20
click at [288, 43] on button "Đang vận chuyển" at bounding box center [296, 42] width 74 height 20
click at [387, 41] on button "Hoàn thành" at bounding box center [370, 42] width 74 height 20
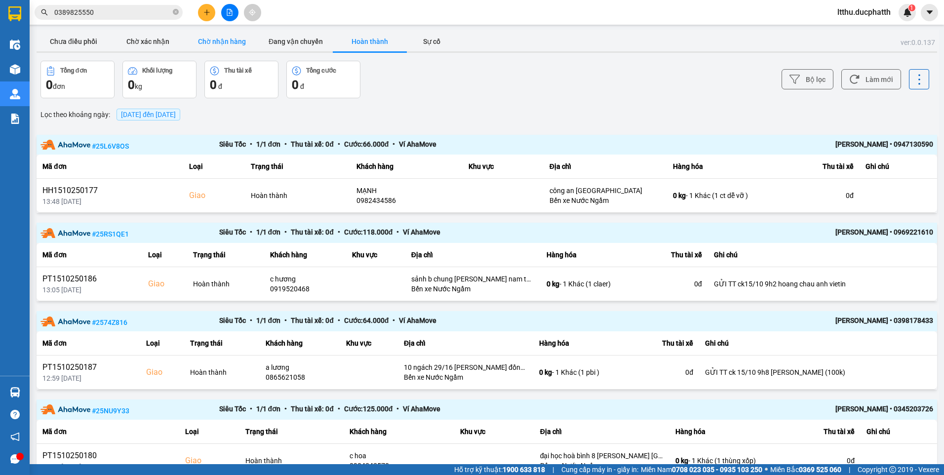
click at [212, 42] on button "Chờ nhận hàng" at bounding box center [222, 42] width 74 height 20
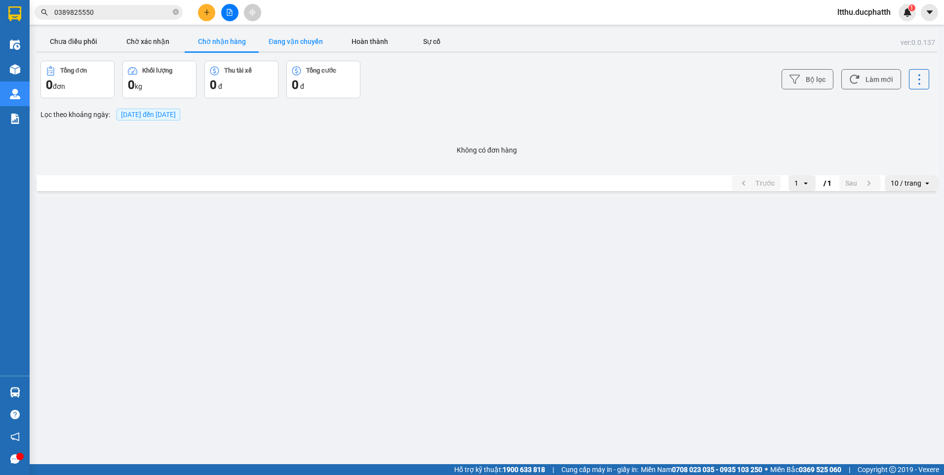
click at [297, 37] on button "Đang vận chuyển" at bounding box center [296, 42] width 74 height 20
click at [362, 46] on button "Hoàn thành" at bounding box center [370, 42] width 74 height 20
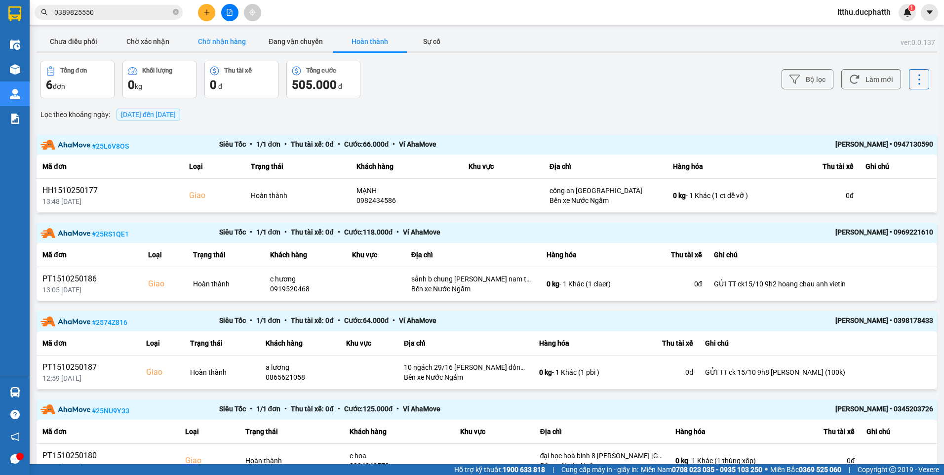
click at [202, 46] on button "Chờ nhận hàng" at bounding box center [222, 42] width 74 height 20
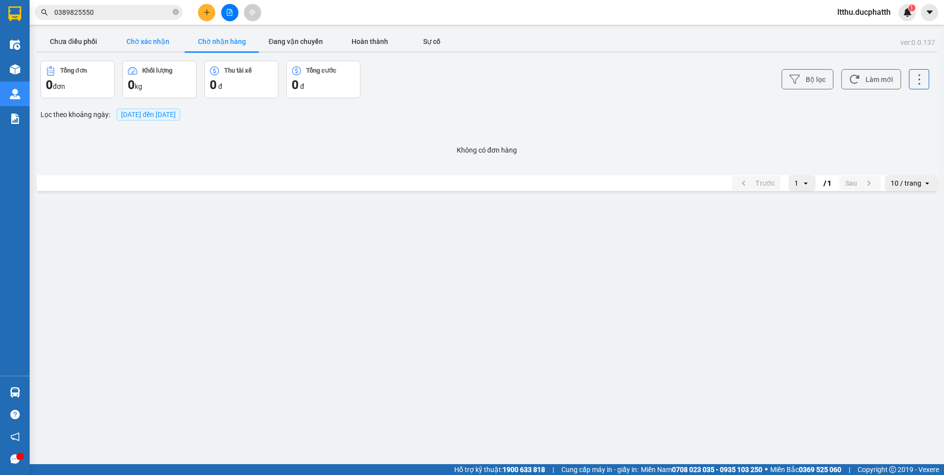
click at [145, 38] on button "Chờ xác nhận" at bounding box center [148, 42] width 74 height 20
click at [93, 39] on button "Chưa điều phối" at bounding box center [74, 42] width 74 height 20
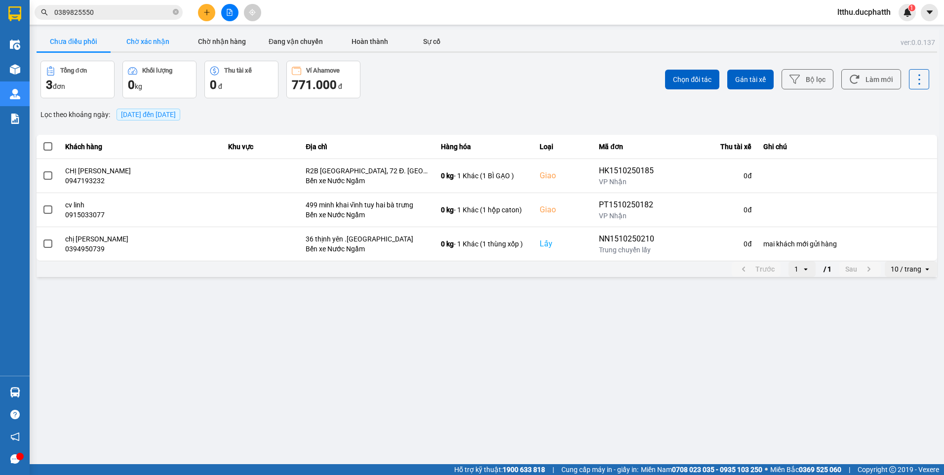
click at [146, 37] on button "Chờ xác nhận" at bounding box center [148, 42] width 74 height 20
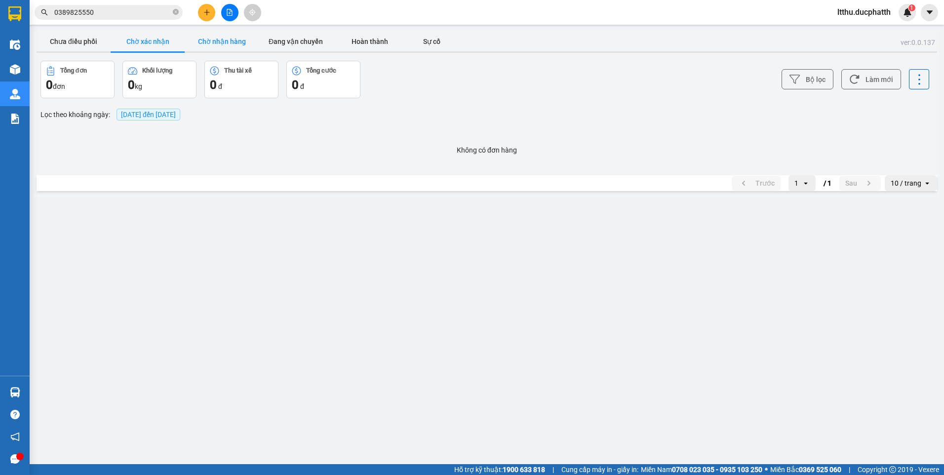
click at [238, 42] on button "Chờ nhận hàng" at bounding box center [222, 42] width 74 height 20
click at [156, 46] on button "Chờ xác nhận" at bounding box center [148, 42] width 74 height 20
click at [219, 46] on button "Chờ nhận hàng" at bounding box center [222, 42] width 74 height 20
click at [72, 40] on button "Chưa điều phối" at bounding box center [74, 42] width 74 height 20
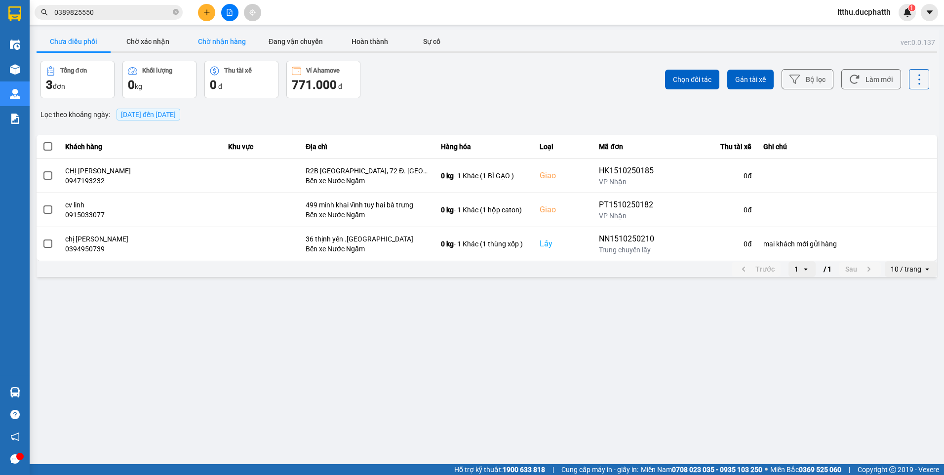
click at [199, 36] on button "Chờ nhận hàng" at bounding box center [222, 42] width 74 height 20
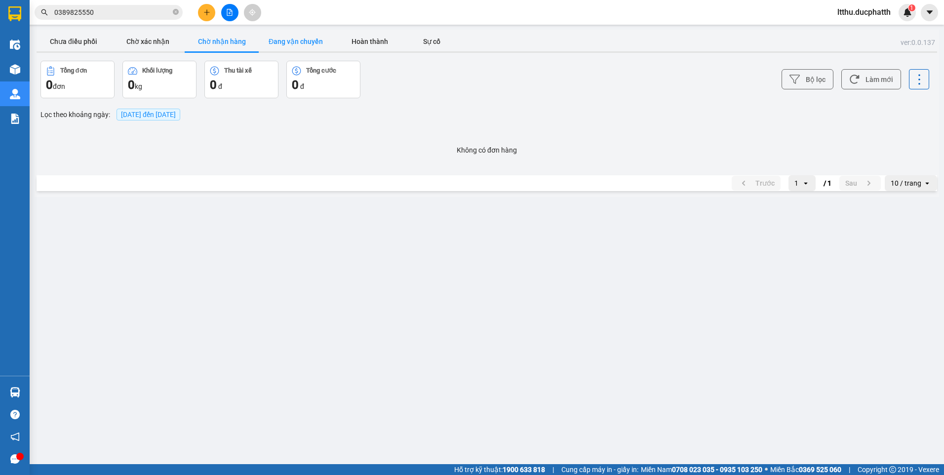
click at [298, 43] on button "Đang vận chuyển" at bounding box center [296, 42] width 74 height 20
click at [212, 40] on button "Chờ nhận hàng" at bounding box center [222, 42] width 74 height 20
click at [315, 33] on button "Đang vận chuyển" at bounding box center [296, 42] width 74 height 20
click at [140, 47] on button "Chờ xác nhận" at bounding box center [148, 42] width 74 height 20
click at [71, 41] on button "Chưa điều phối" at bounding box center [74, 42] width 74 height 20
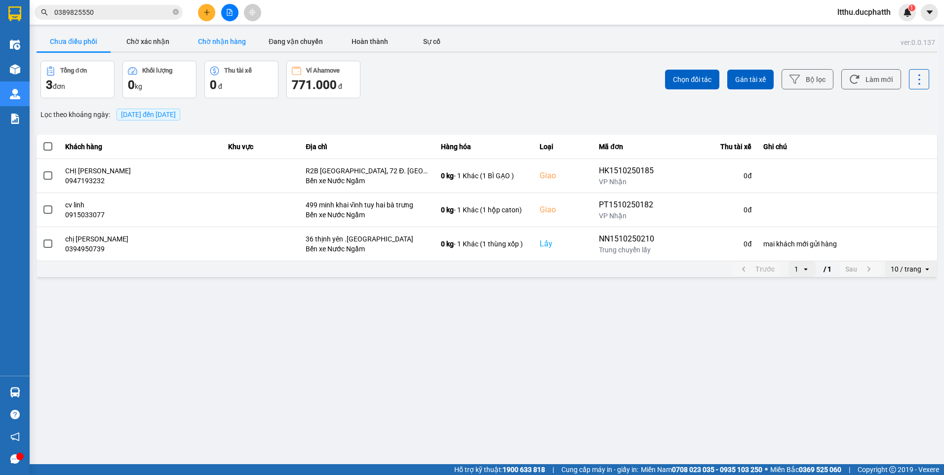
click at [226, 37] on button "Chờ nhận hàng" at bounding box center [222, 42] width 74 height 20
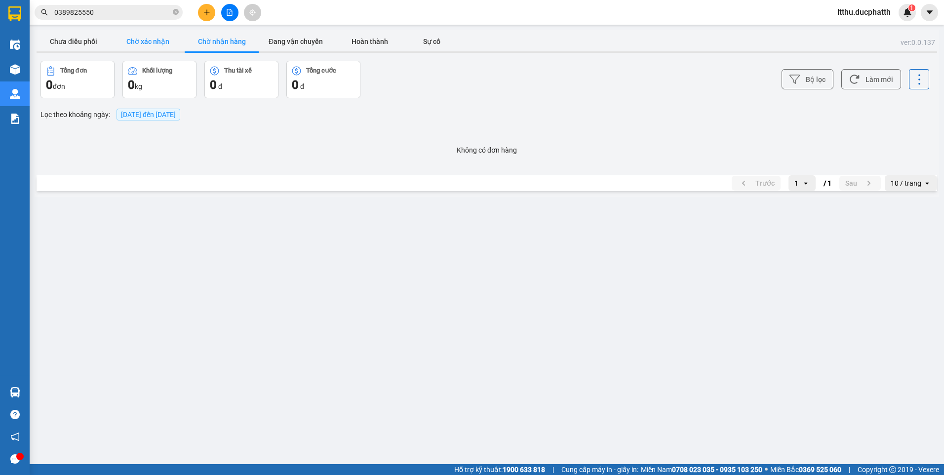
click at [131, 38] on button "Chờ xác nhận" at bounding box center [148, 42] width 74 height 20
click at [312, 40] on button "Đang vận chuyển" at bounding box center [296, 42] width 74 height 20
click at [360, 41] on button "Hoàn thành" at bounding box center [370, 42] width 74 height 20
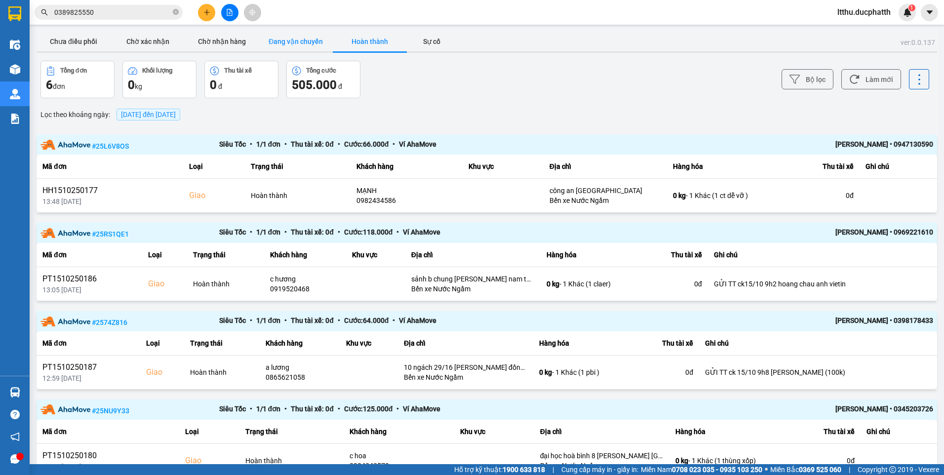
click at [278, 38] on button "Đang vận chuyển" at bounding box center [296, 42] width 74 height 20
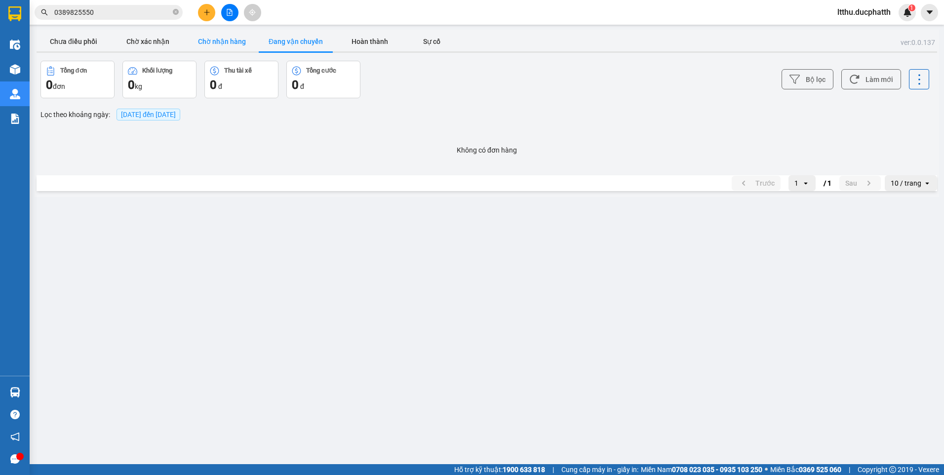
click at [220, 41] on button "Chờ nhận hàng" at bounding box center [222, 42] width 74 height 20
click at [159, 41] on button "Chờ xác nhận" at bounding box center [148, 42] width 74 height 20
click at [82, 37] on button "Chưa điều phối" at bounding box center [74, 42] width 74 height 20
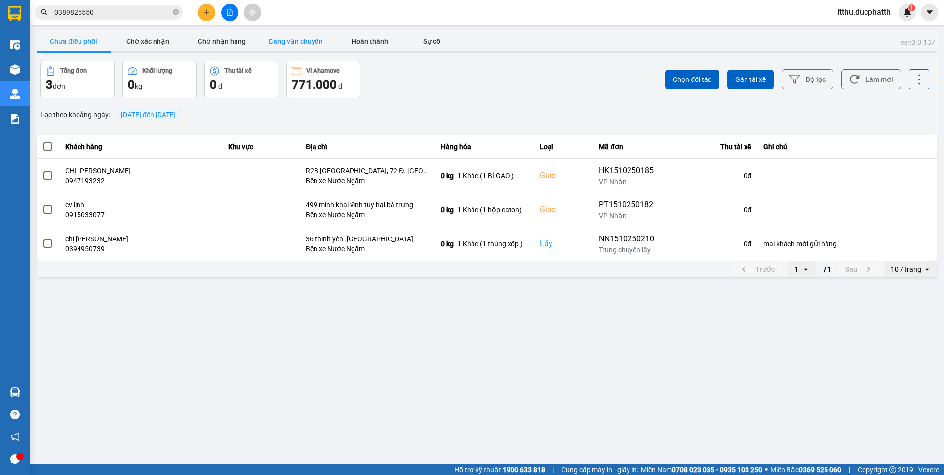
click at [311, 42] on button "Đang vận chuyển" at bounding box center [296, 42] width 74 height 20
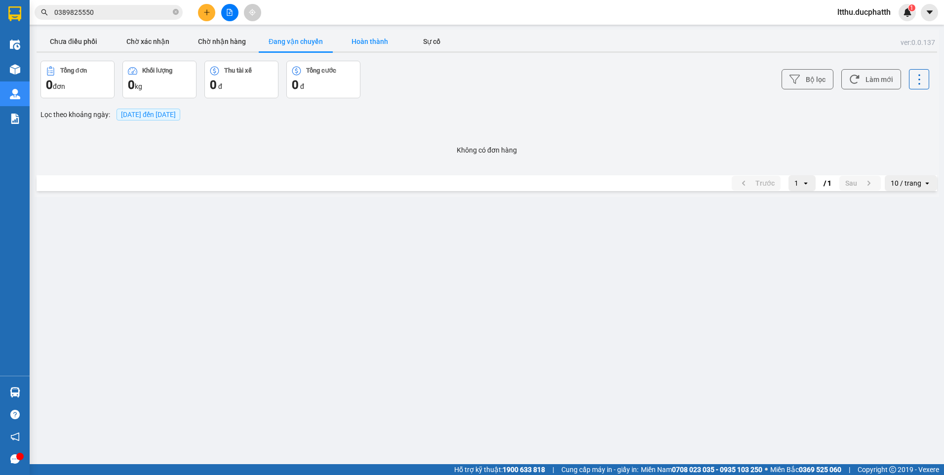
click at [354, 43] on button "Hoàn thành" at bounding box center [370, 42] width 74 height 20
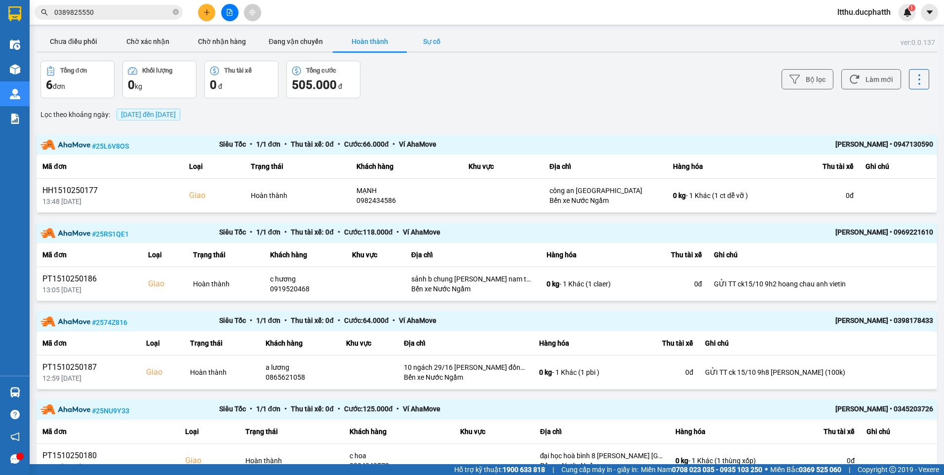
click at [429, 41] on button "Sự cố" at bounding box center [431, 42] width 49 height 20
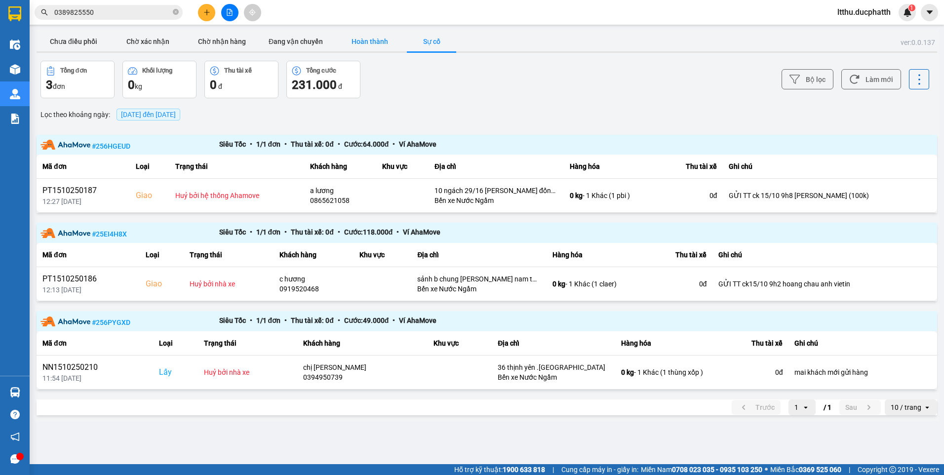
click at [372, 41] on button "Hoàn thành" at bounding box center [370, 42] width 74 height 20
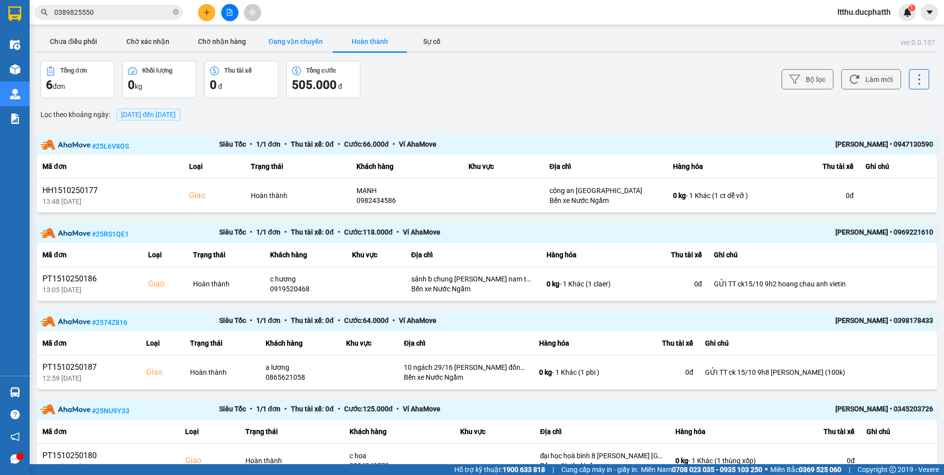
click at [282, 36] on button "Đang vận chuyển" at bounding box center [296, 42] width 74 height 20
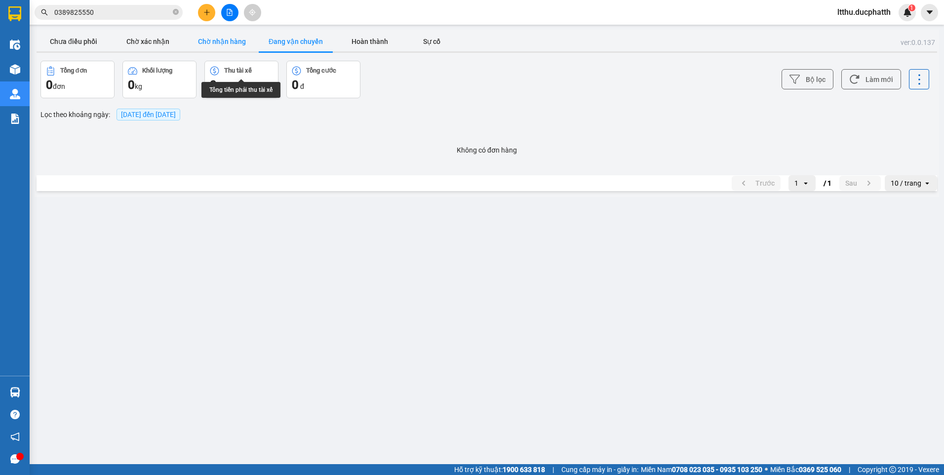
click at [225, 49] on button "Chờ nhận hàng" at bounding box center [222, 42] width 74 height 20
click at [138, 41] on button "Chờ xác nhận" at bounding box center [148, 42] width 74 height 20
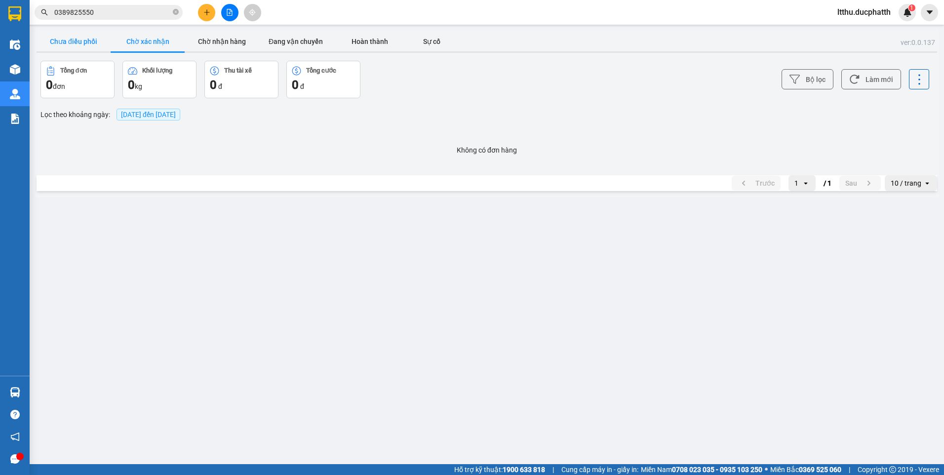
click at [80, 44] on button "Chưa điều phối" at bounding box center [74, 42] width 74 height 20
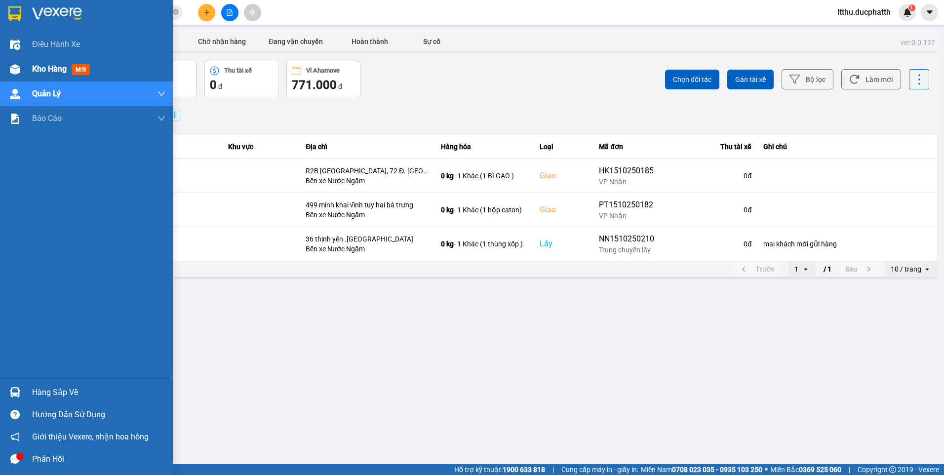
click at [42, 66] on span "Kho hàng" at bounding box center [49, 68] width 35 height 9
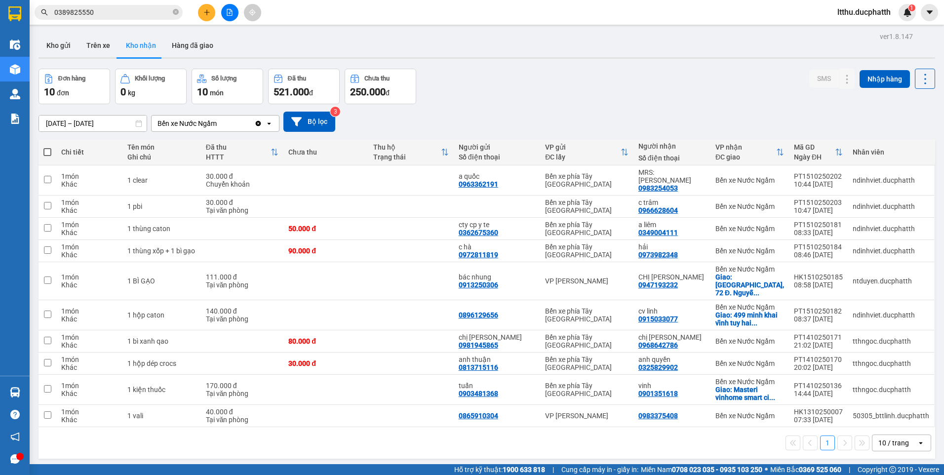
click at [123, 13] on input "0389825550" at bounding box center [112, 12] width 117 height 11
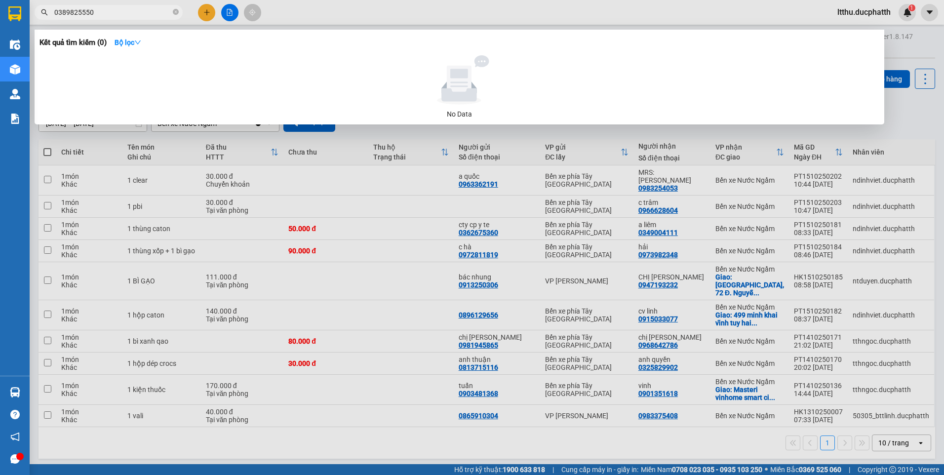
click at [123, 13] on input "0389825550" at bounding box center [112, 12] width 117 height 11
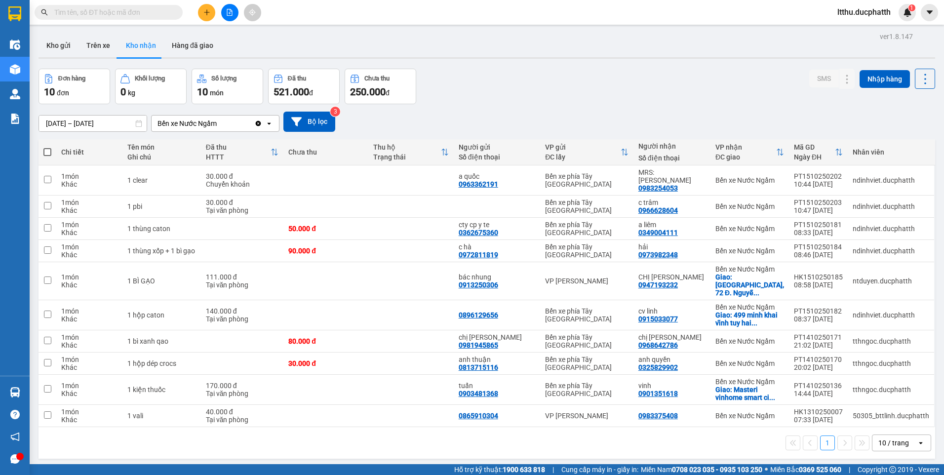
click at [111, 16] on input "text" at bounding box center [112, 12] width 117 height 11
click at [110, 16] on input "text" at bounding box center [112, 12] width 117 height 11
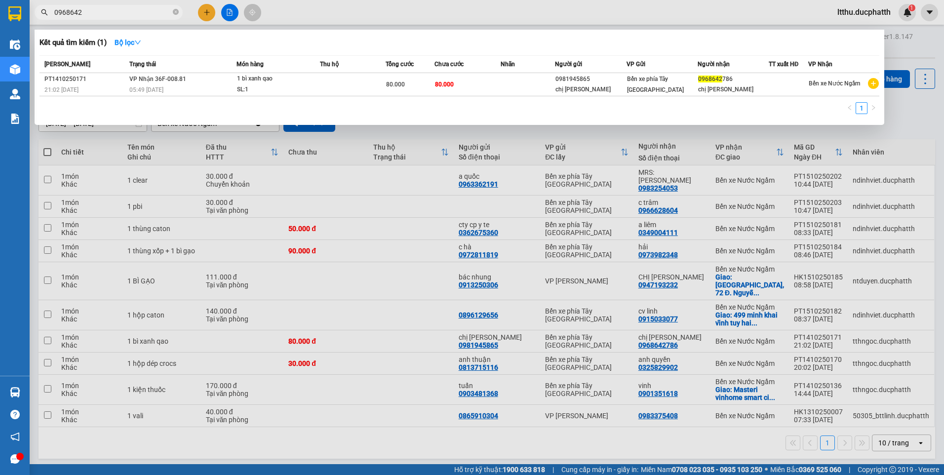
click at [90, 13] on input "0968642" at bounding box center [112, 12] width 117 height 11
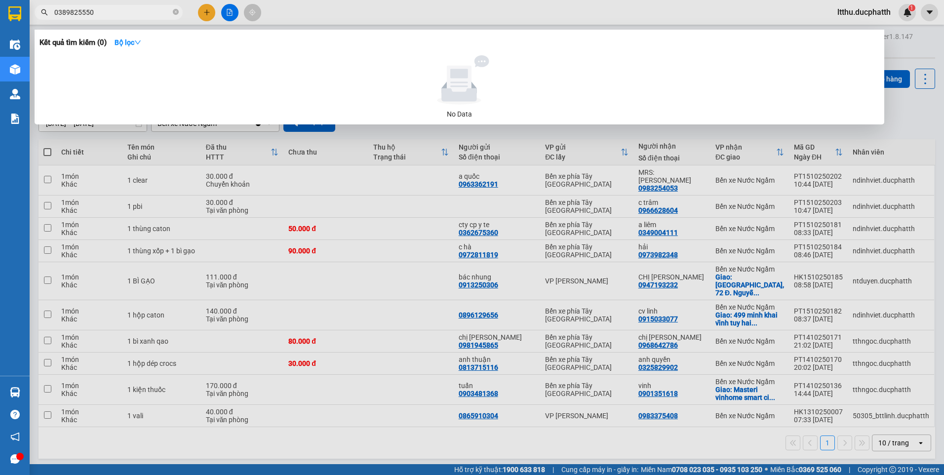
click at [101, 14] on input "0389825550" at bounding box center [112, 12] width 117 height 11
click at [100, 14] on input "0389825550" at bounding box center [112, 12] width 117 height 11
click at [111, 12] on input "0943111295" at bounding box center [112, 12] width 117 height 11
type input "0943111295"
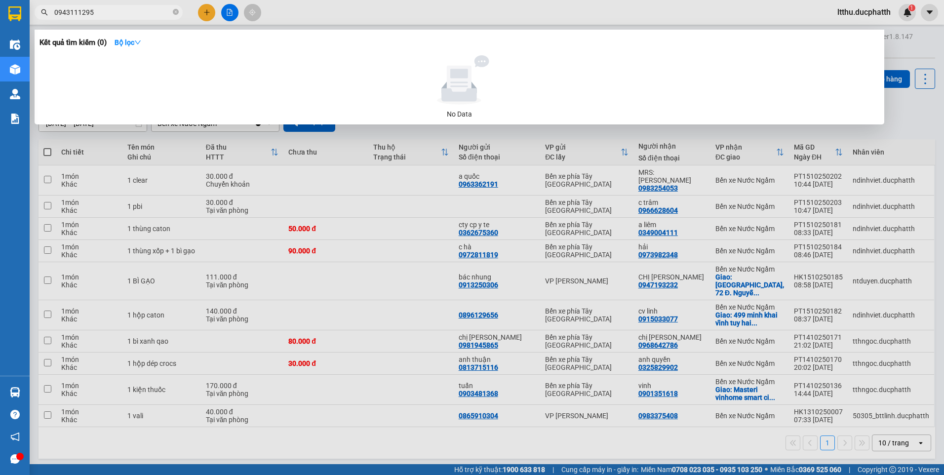
click at [427, 437] on div at bounding box center [472, 237] width 944 height 475
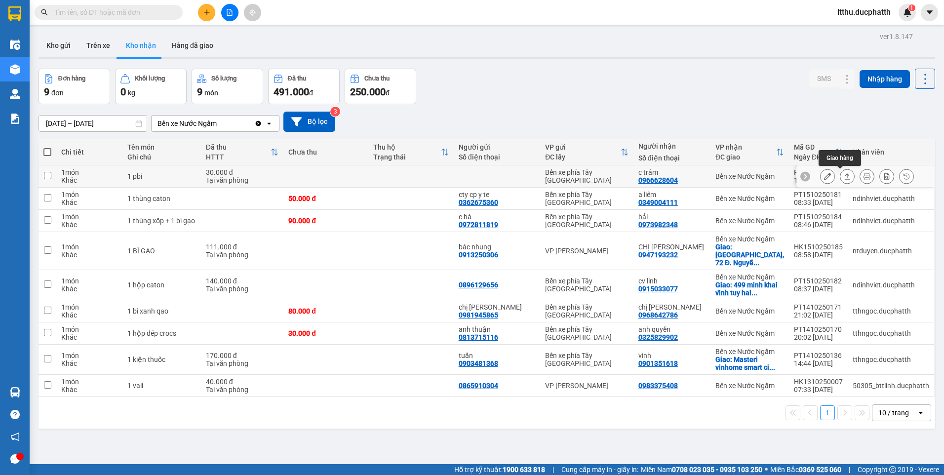
click at [844, 174] on icon at bounding box center [847, 176] width 7 height 7
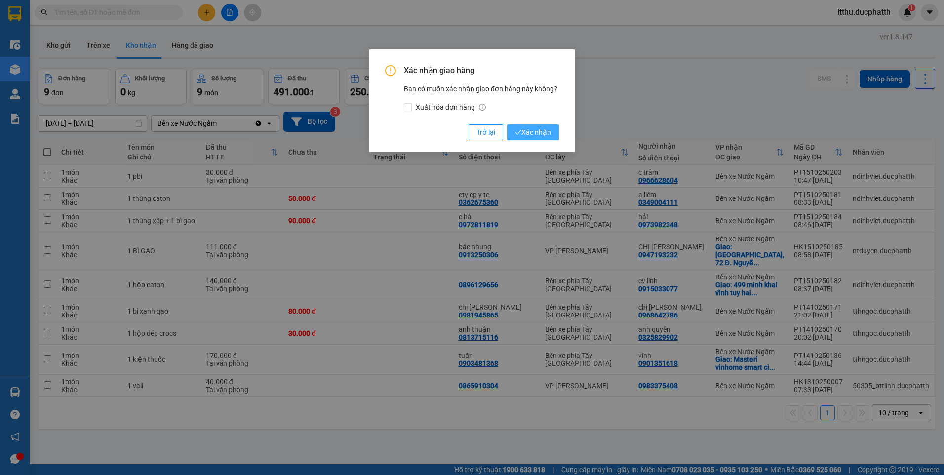
click at [536, 134] on span "Xác nhận" at bounding box center [533, 132] width 36 height 11
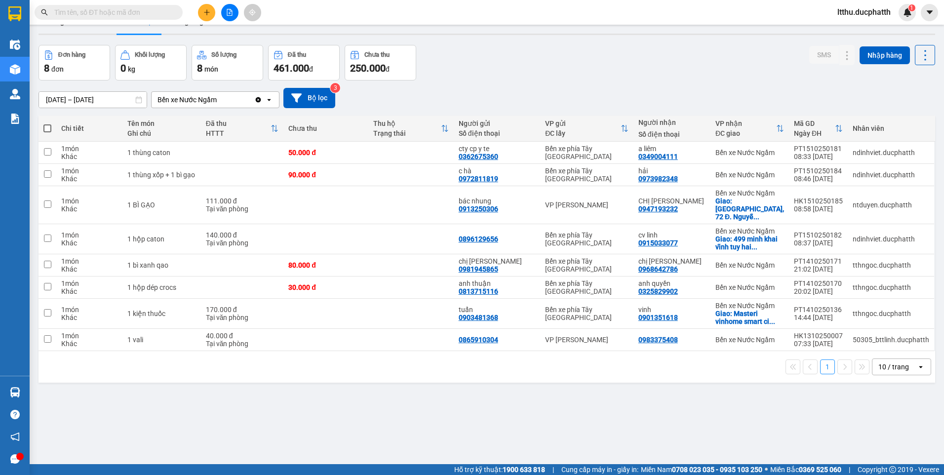
scroll to position [45, 0]
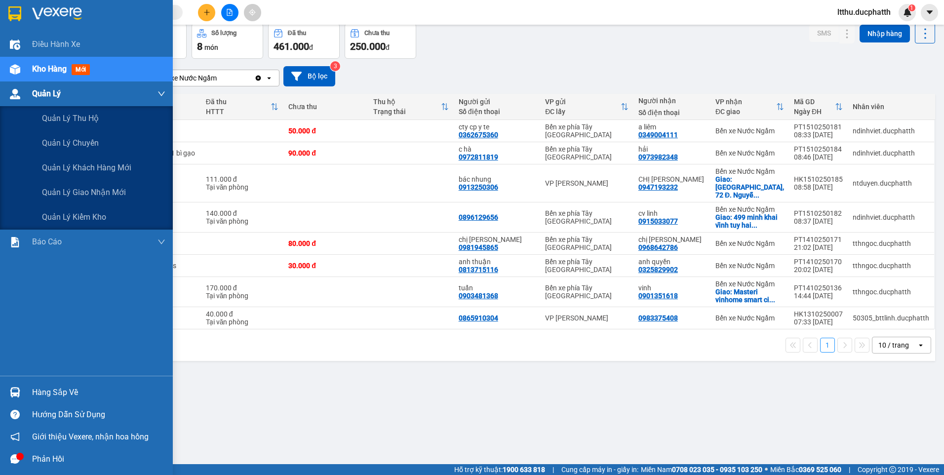
click at [31, 88] on div "Quản Lý" at bounding box center [86, 93] width 173 height 25
click at [76, 96] on div "Quản Lý" at bounding box center [98, 93] width 133 height 25
click at [84, 188] on span "Quản lý giao nhận mới" at bounding box center [84, 192] width 84 height 12
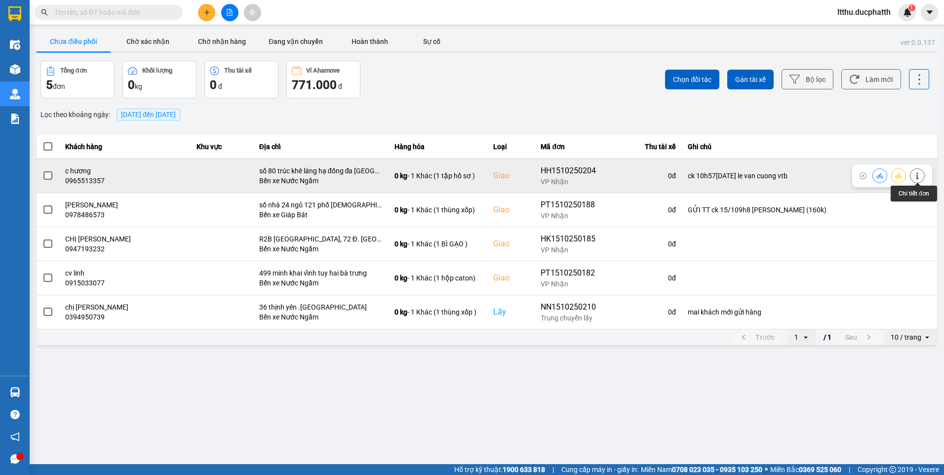
click at [917, 174] on icon at bounding box center [917, 175] width 2 height 7
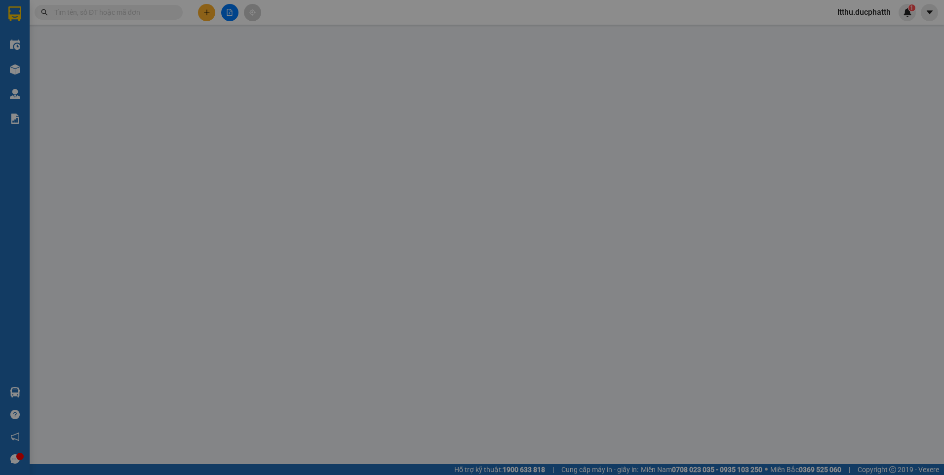
type input "0358222777"
type input "a cường"
type input "0965513357"
type input "c hương"
checkbox input "true"
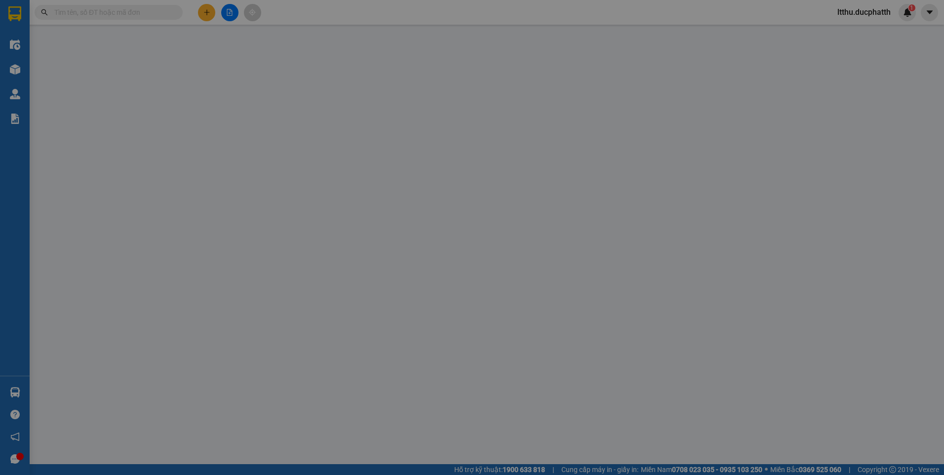
type input "số 80 trúc khê láng hạ đống đa [GEOGRAPHIC_DATA]"
type input "ck 10h57[DATE] le van cuong vtb"
type input "0"
type input "100.000"
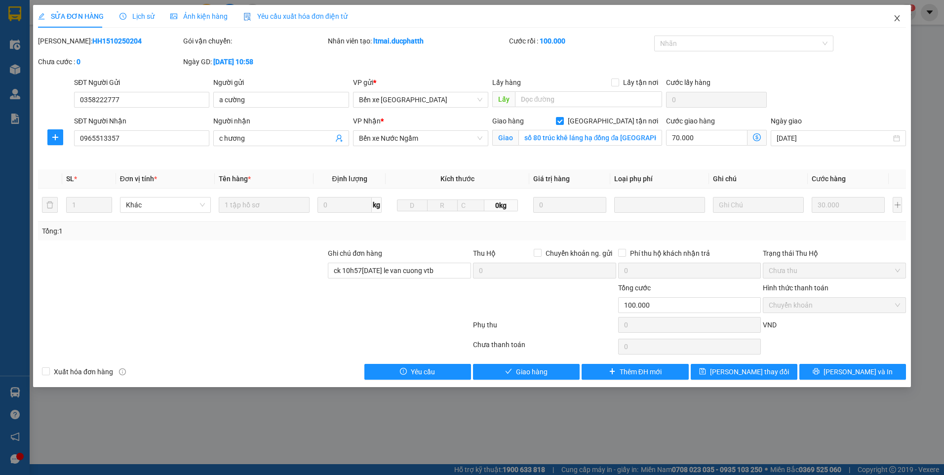
click at [897, 20] on icon "close" at bounding box center [897, 18] width 8 height 8
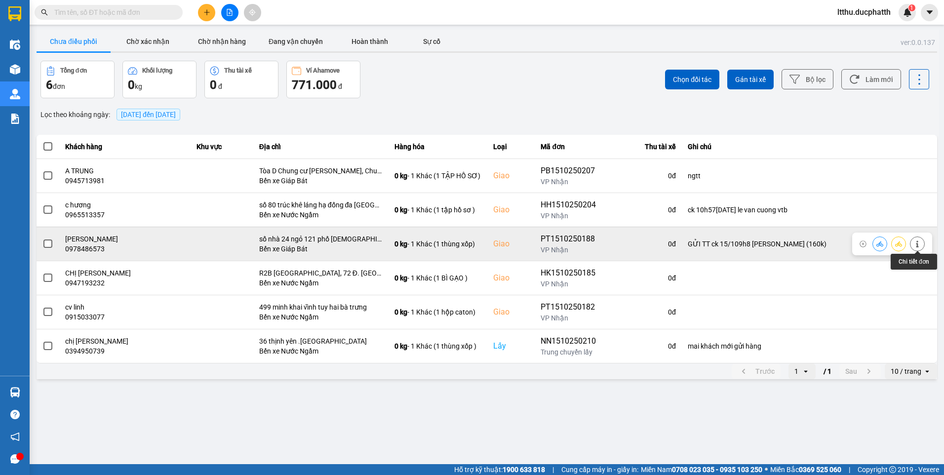
click at [919, 246] on icon at bounding box center [917, 243] width 2 height 7
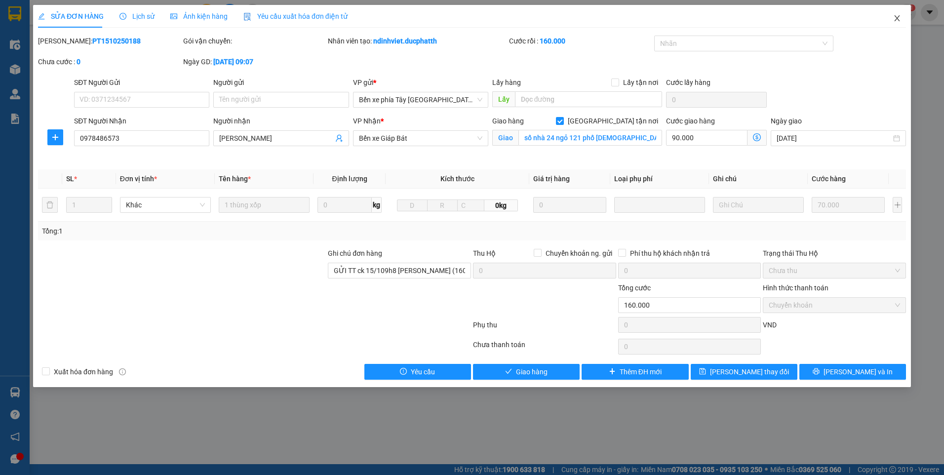
click at [894, 18] on icon "close" at bounding box center [897, 18] width 8 height 8
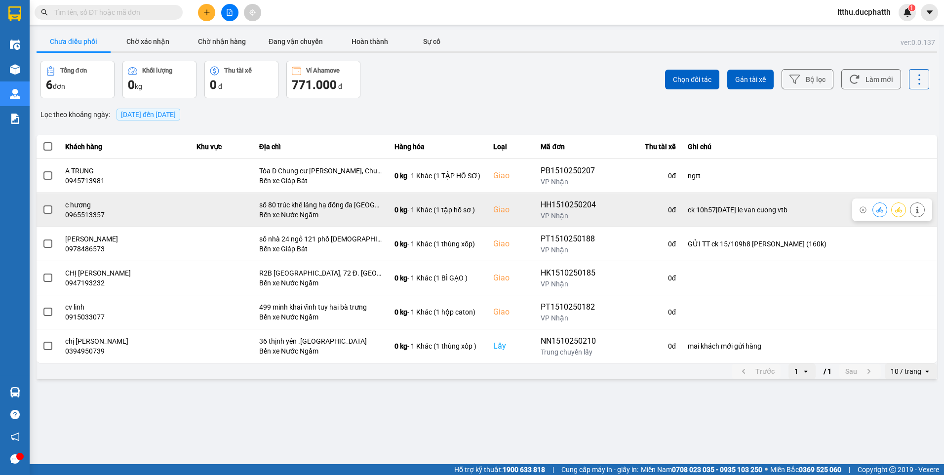
click at [883, 210] on button at bounding box center [880, 209] width 14 height 17
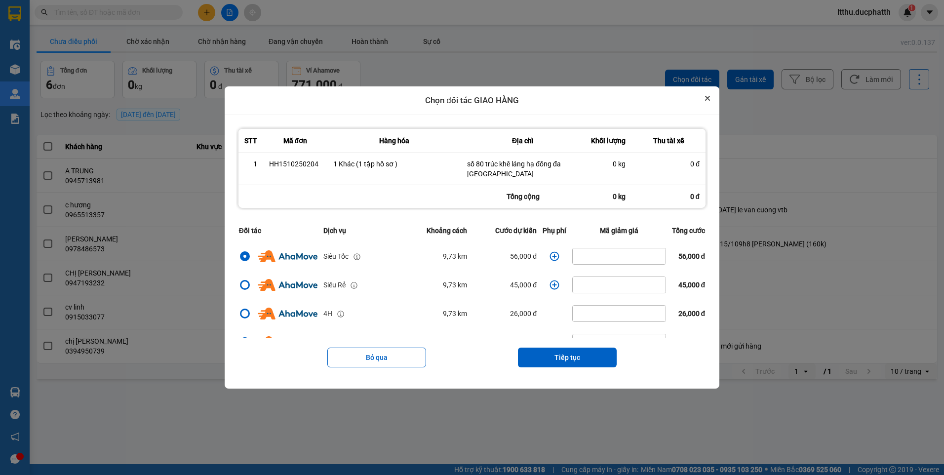
click at [710, 98] on icon "Close" at bounding box center [708, 98] width 4 height 4
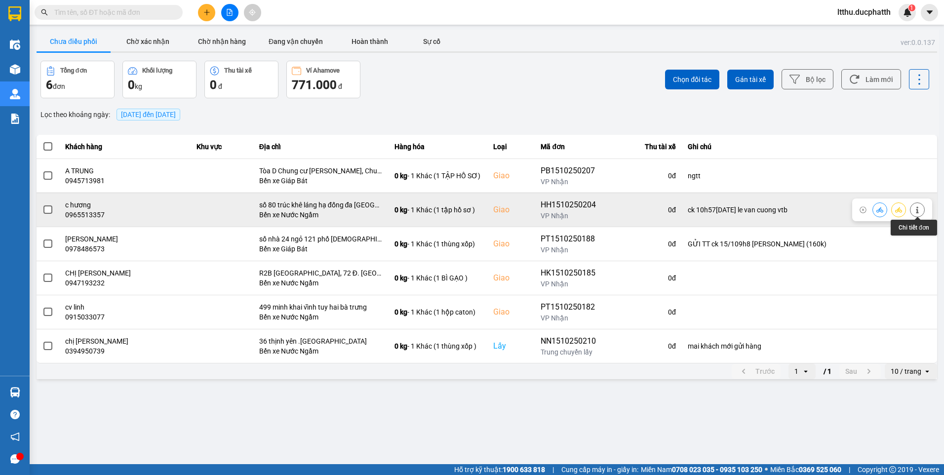
click at [920, 209] on icon at bounding box center [917, 209] width 7 height 7
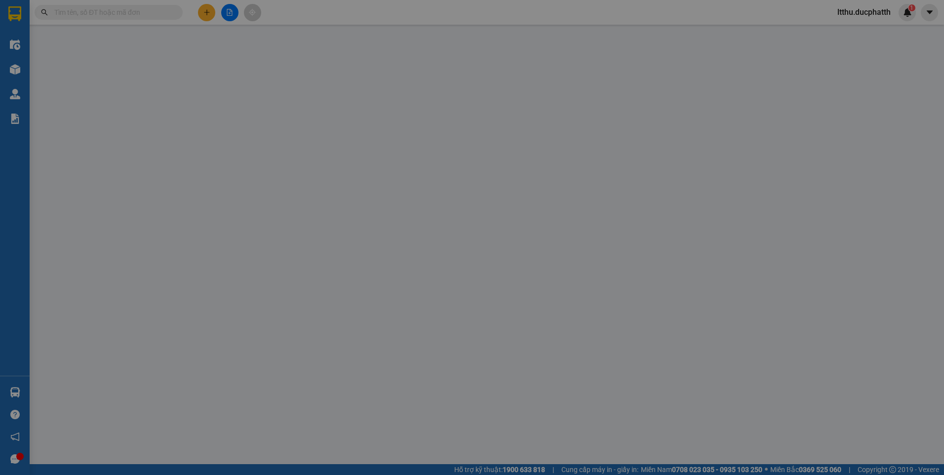
type input "0358222777"
type input "a cường"
type input "0965513357"
type input "c hương"
checkbox input "true"
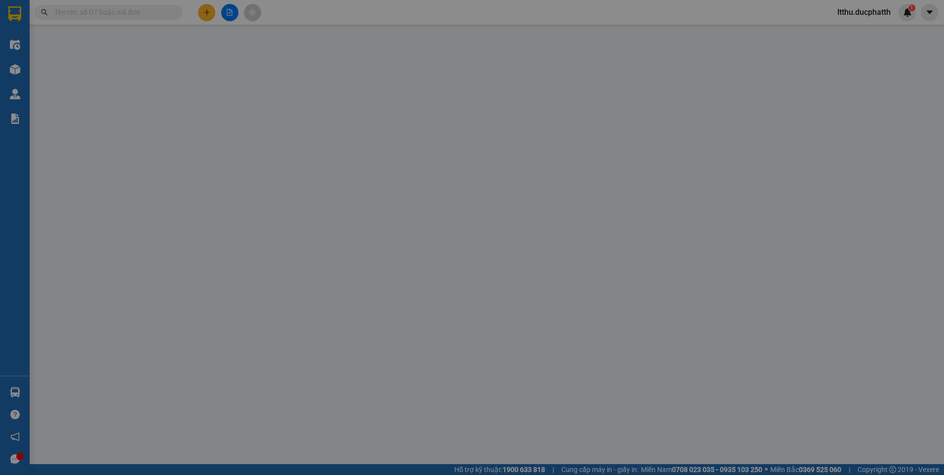
type input "số 80 trúc khê láng hạ đống đa hà nội"
type input "ck 10h57-15/10 le van cuong vtb"
type input "0"
type input "100.000"
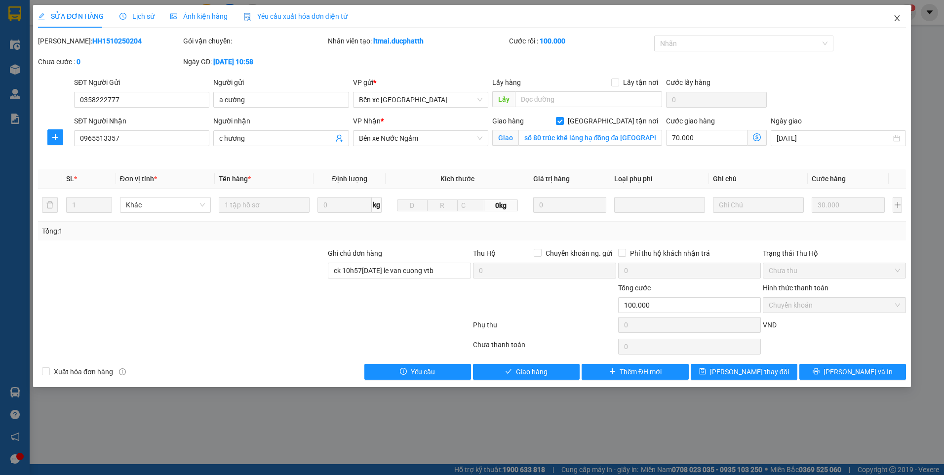
click at [895, 16] on icon "close" at bounding box center [897, 18] width 8 height 8
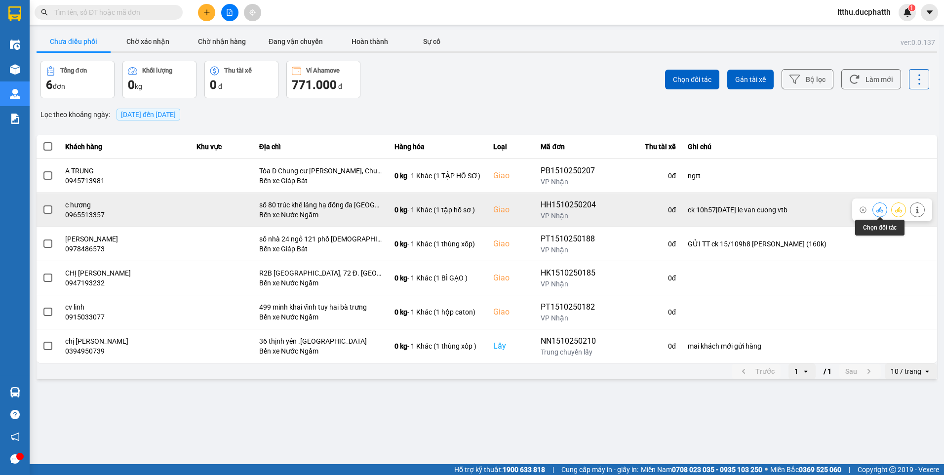
click at [885, 212] on button at bounding box center [880, 209] width 14 height 17
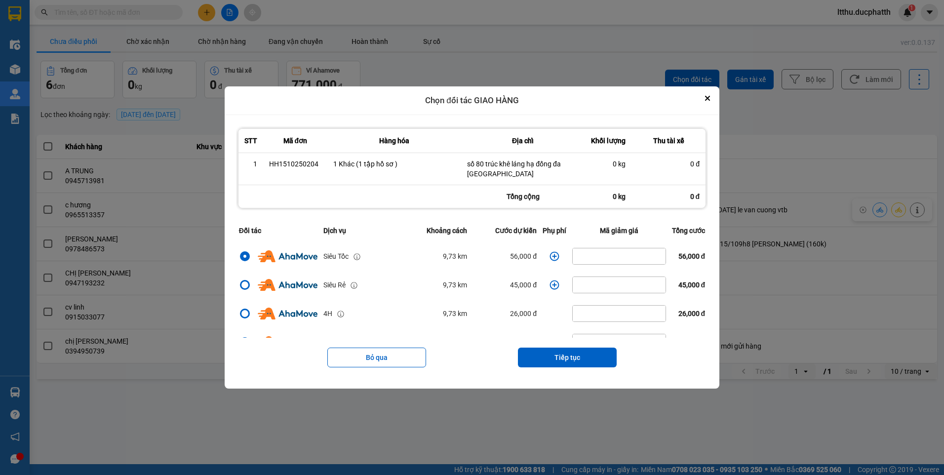
click at [550, 255] on icon "dialog" at bounding box center [555, 256] width 10 height 10
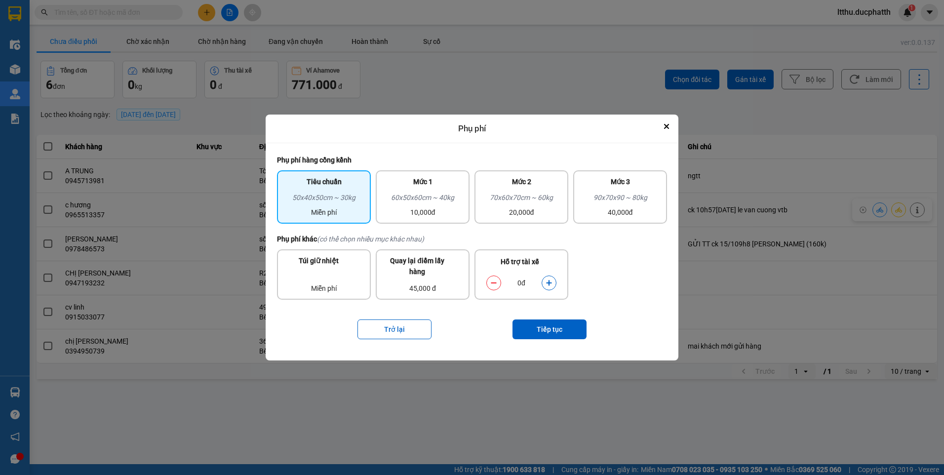
click at [547, 283] on icon "dialog" at bounding box center [549, 283] width 7 height 7
click at [561, 327] on button "Tiếp tục" at bounding box center [550, 330] width 74 height 20
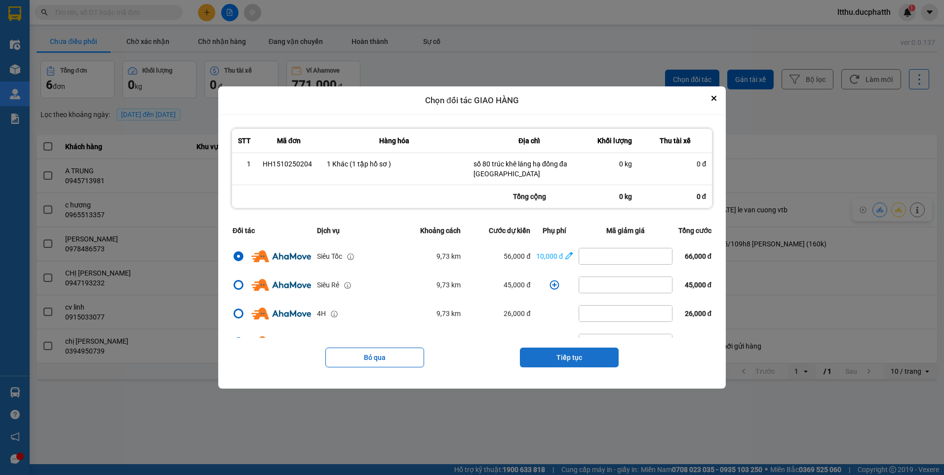
click at [551, 354] on button "Tiếp tục" at bounding box center [569, 358] width 99 height 20
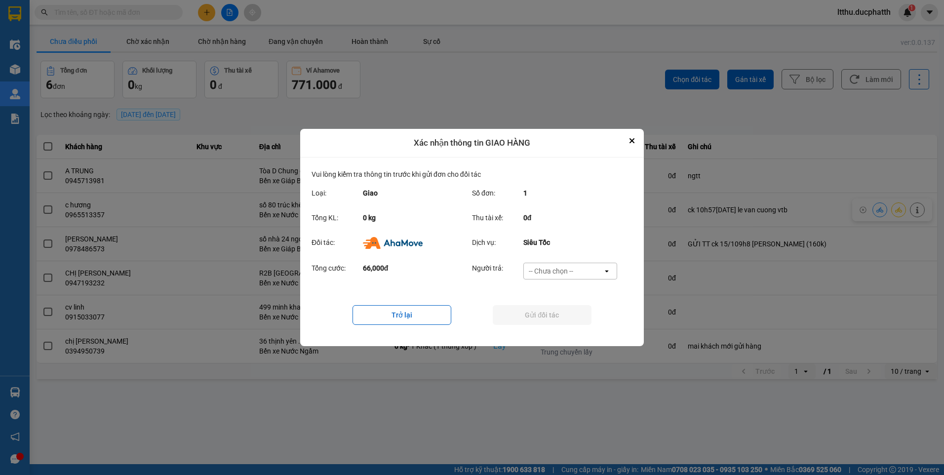
click at [566, 272] on div "-- Chưa chọn --" at bounding box center [551, 271] width 44 height 10
click at [561, 325] on span "Ví Ahamove" at bounding box center [551, 328] width 40 height 10
click at [565, 314] on button "Gửi đối tác" at bounding box center [542, 315] width 99 height 20
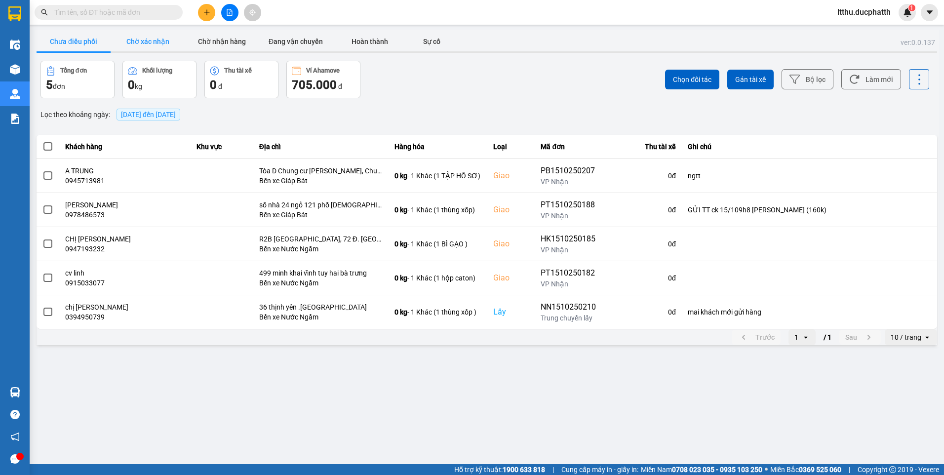
click at [125, 45] on button "Chờ xác nhận" at bounding box center [148, 42] width 74 height 20
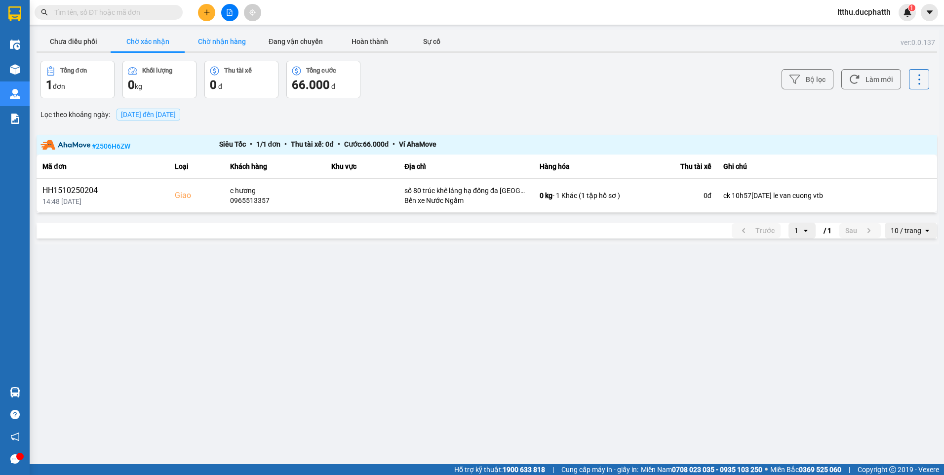
click at [212, 44] on button "Chờ nhận hàng" at bounding box center [222, 42] width 74 height 20
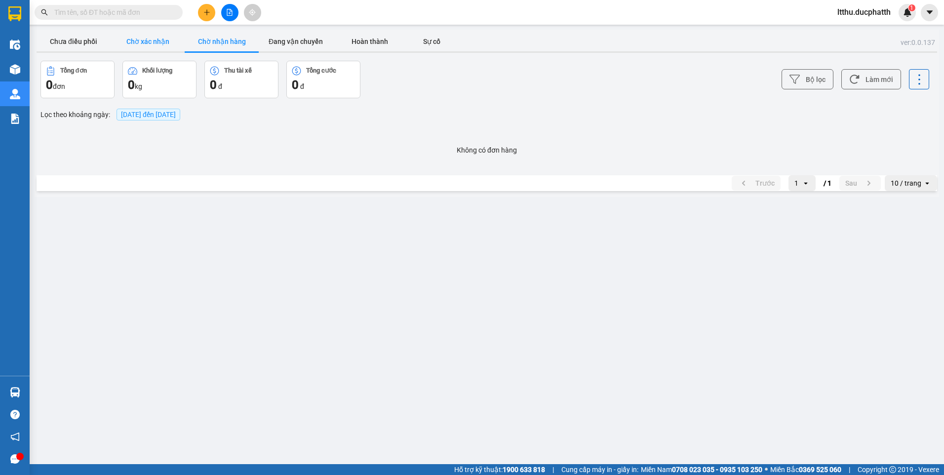
click at [164, 43] on button "Chờ xác nhận" at bounding box center [148, 42] width 74 height 20
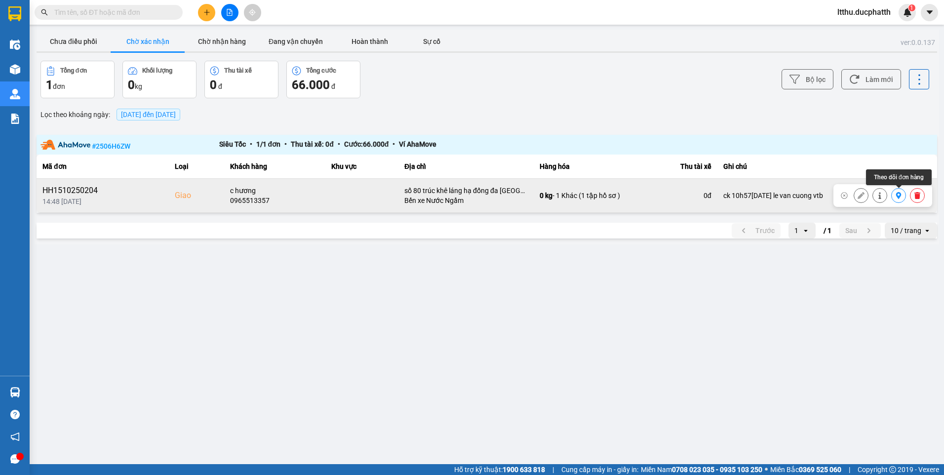
click at [901, 196] on icon at bounding box center [898, 195] width 7 height 7
click at [915, 197] on icon at bounding box center [917, 195] width 7 height 7
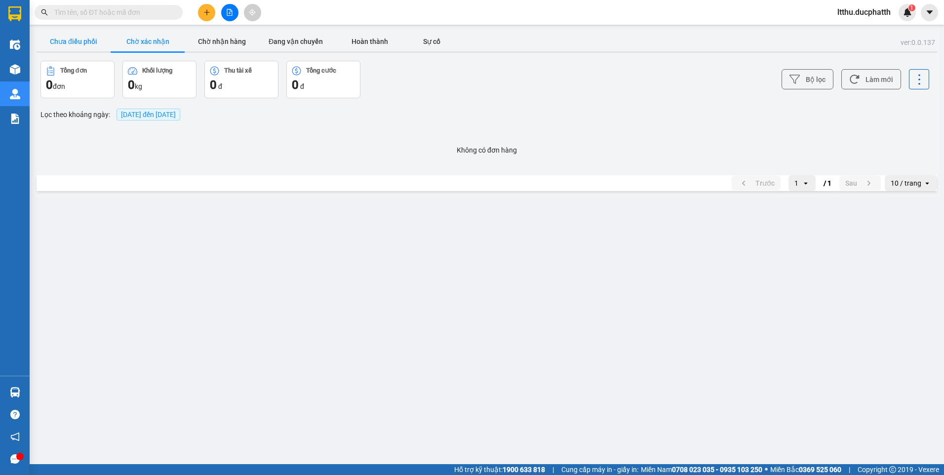
click at [94, 45] on button "Chưa điều phối" at bounding box center [74, 42] width 74 height 20
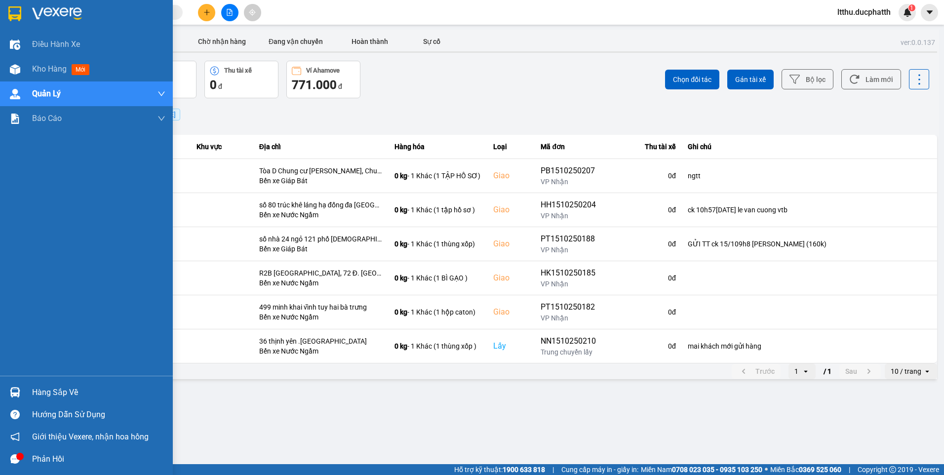
click at [61, 388] on div "Hàng sắp về" at bounding box center [98, 392] width 133 height 15
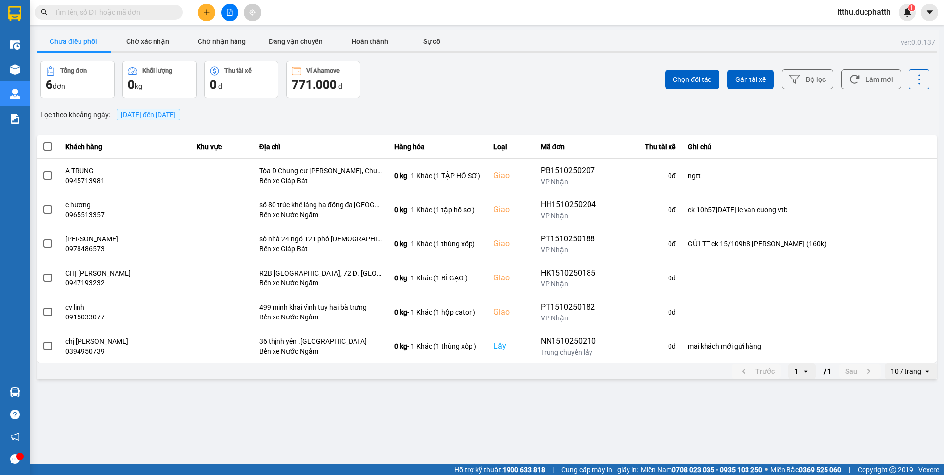
click at [571, 408] on section "Kết quả tìm kiếm ( 0 ) Bộ lọc No Data ltthu.ducphatth 1 Điều hành xe Kho hàng m…" at bounding box center [472, 237] width 944 height 475
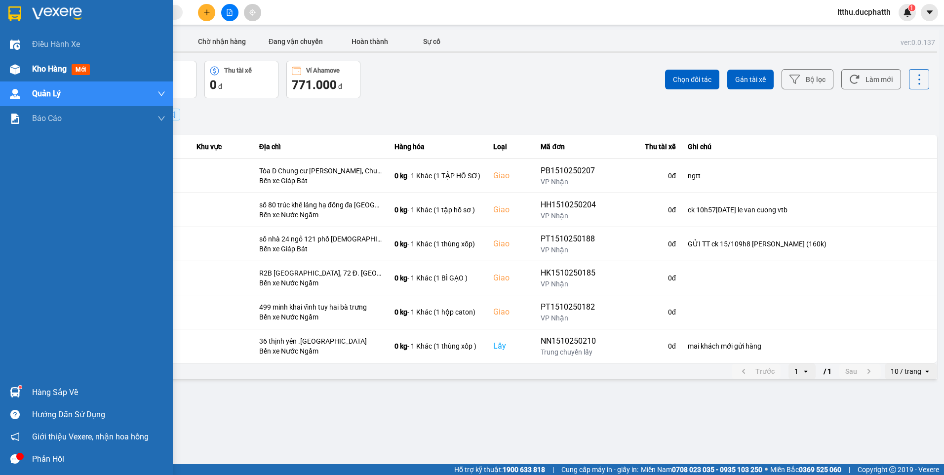
click at [42, 67] on span "Kho hàng" at bounding box center [49, 68] width 35 height 9
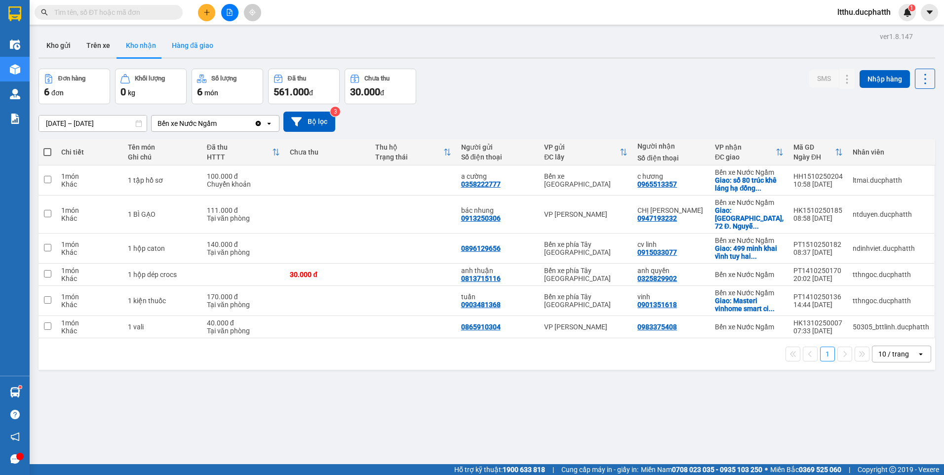
click at [187, 41] on button "Hàng đã giao" at bounding box center [192, 46] width 57 height 24
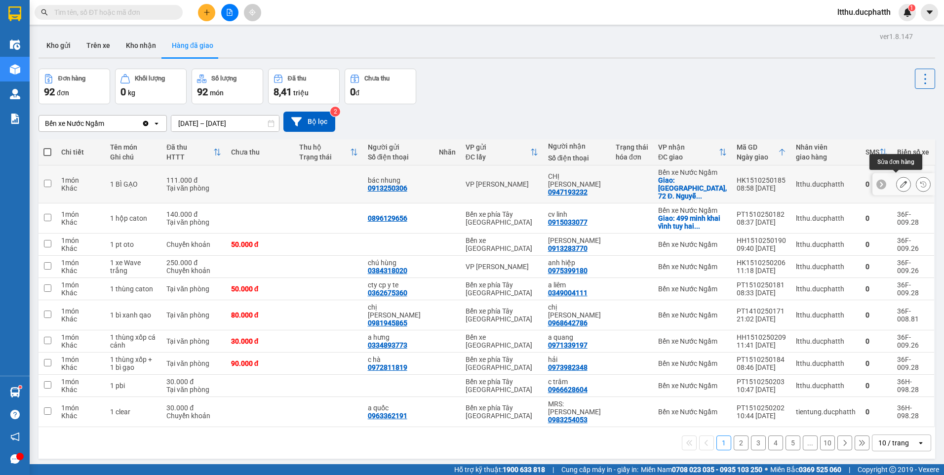
click at [900, 181] on icon at bounding box center [903, 184] width 7 height 7
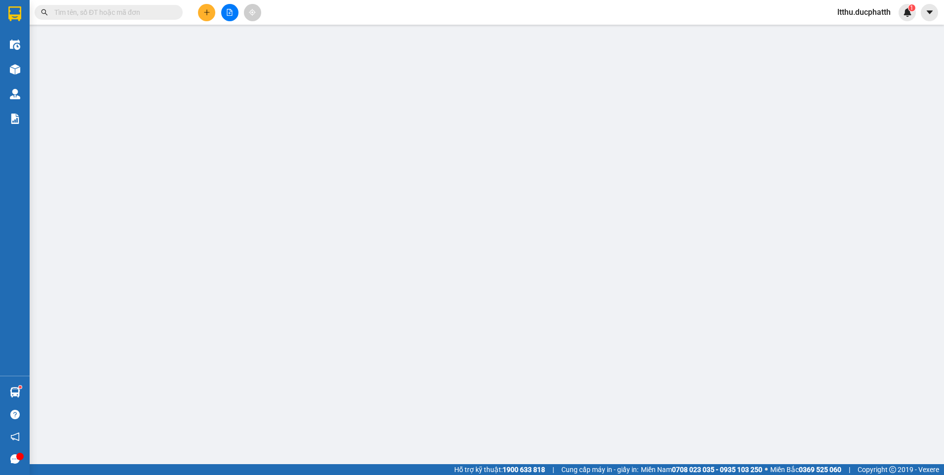
type input "0913250306"
type input "bác nhung"
type input "0947193232"
type input "CHỊ [PERSON_NAME]"
checkbox input "true"
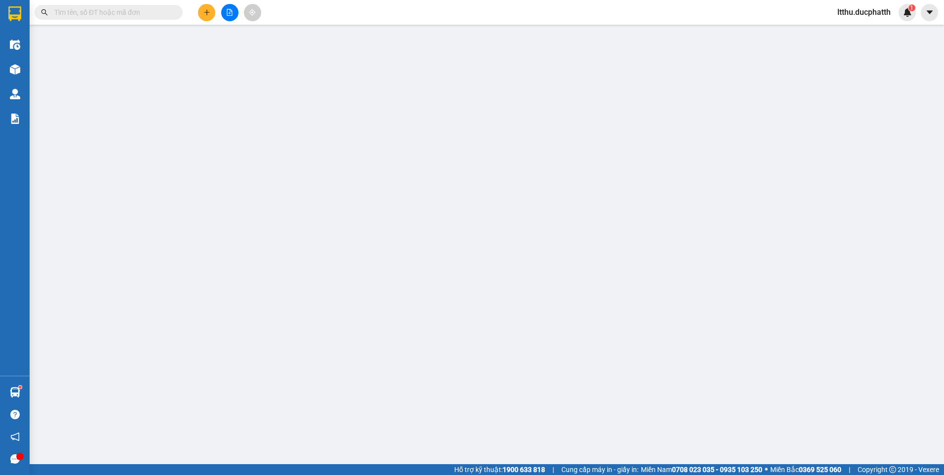
type input "R2B Royal City, 72 Đ. Nguyễn Trãi, Khu đô thị Royal City, Thanh Xuân"
type input "71.000"
type input "0"
type input "111.000"
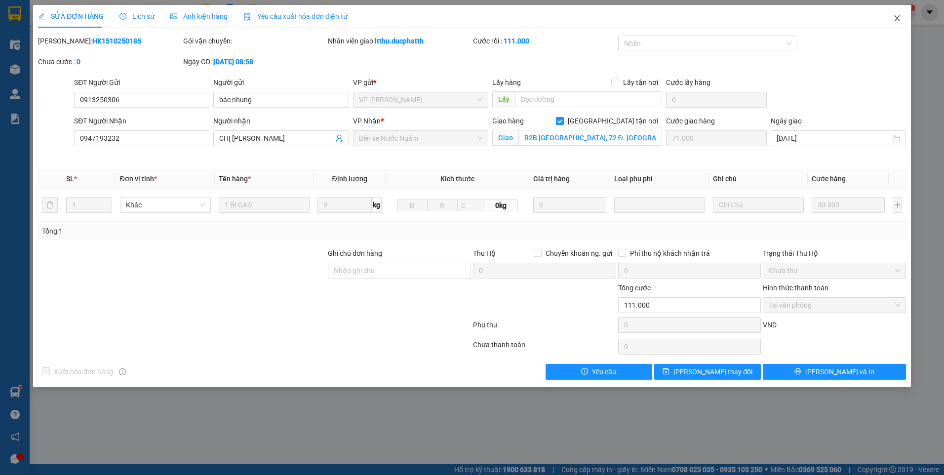
click at [899, 21] on icon "close" at bounding box center [896, 18] width 5 height 6
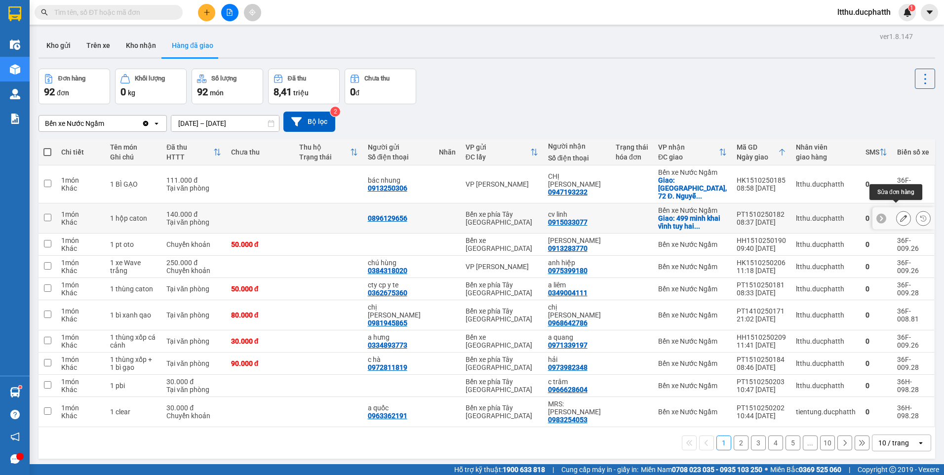
click at [897, 210] on button at bounding box center [904, 218] width 14 height 17
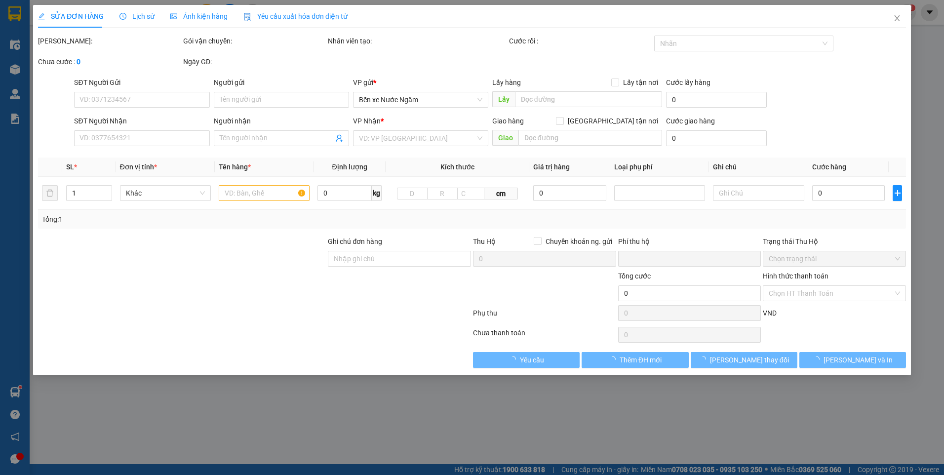
type input "0896129656"
type input "0915033077"
type input "cv linh"
checkbox input "true"
type input "499 minh khai vĩnh tuy hai bà trưng"
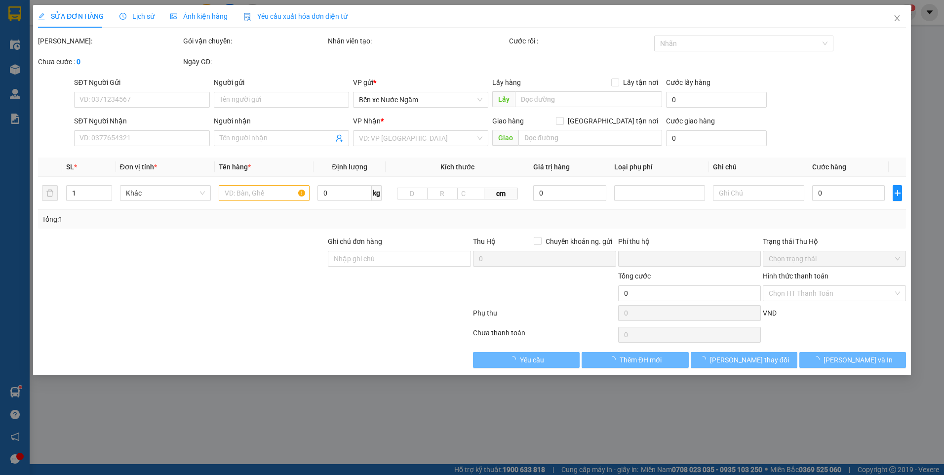
type input "110.000"
type input "0"
type input "140.000"
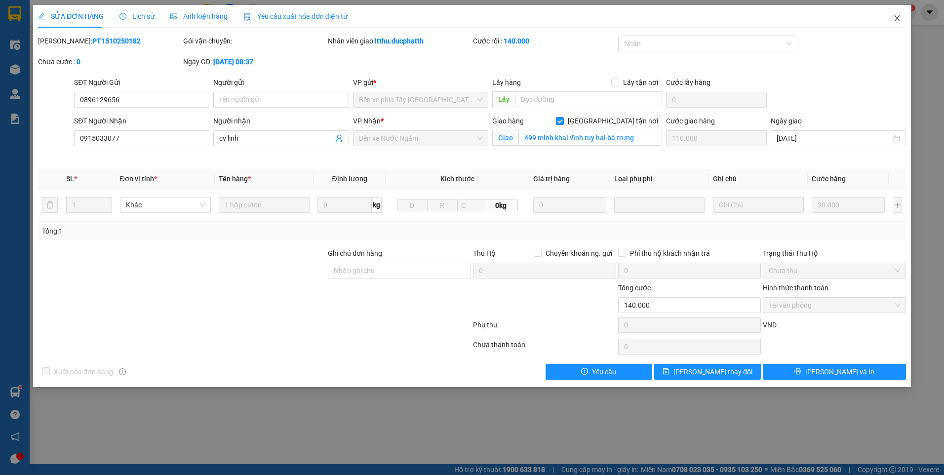
click at [897, 18] on icon "close" at bounding box center [896, 18] width 5 height 6
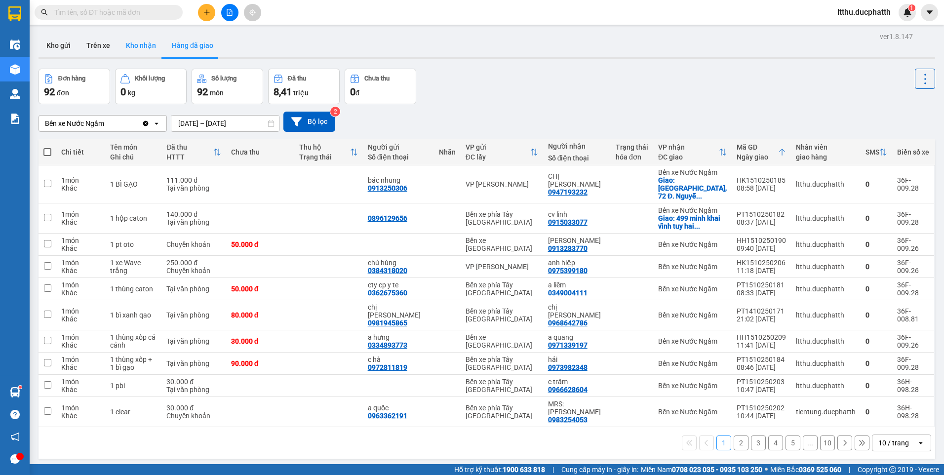
click at [135, 51] on button "Kho nhận" at bounding box center [141, 46] width 46 height 24
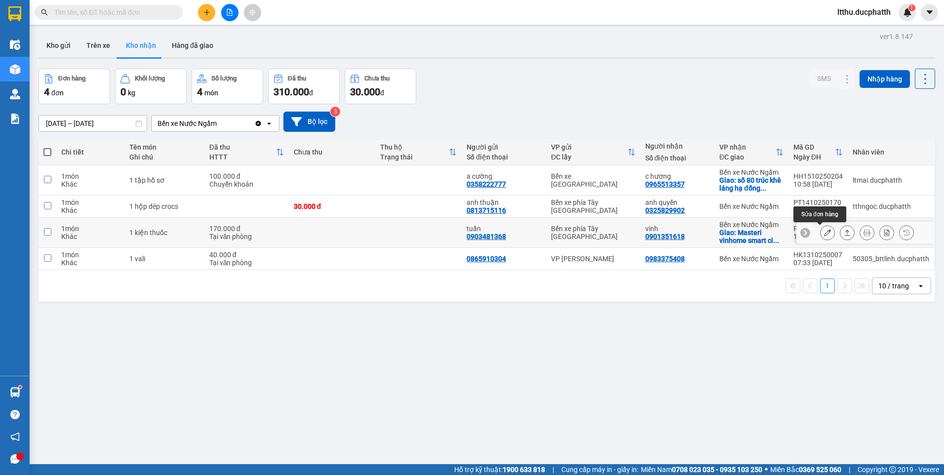
click at [824, 234] on icon at bounding box center [827, 232] width 7 height 7
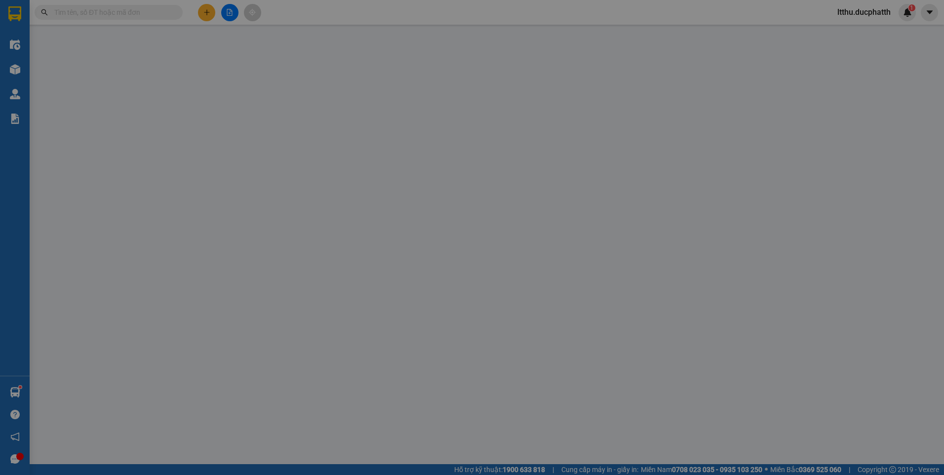
type input "0903481368"
type input "tuấn"
type input "0901351618"
type input "vinh"
checkbox input "true"
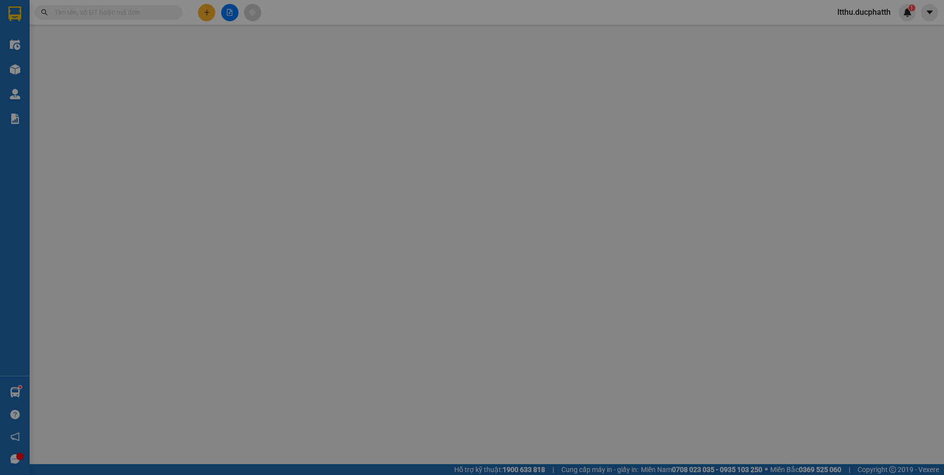
type input "Masteri vinhome smart city ( sảnh b)"
type input "0"
type input "170.000"
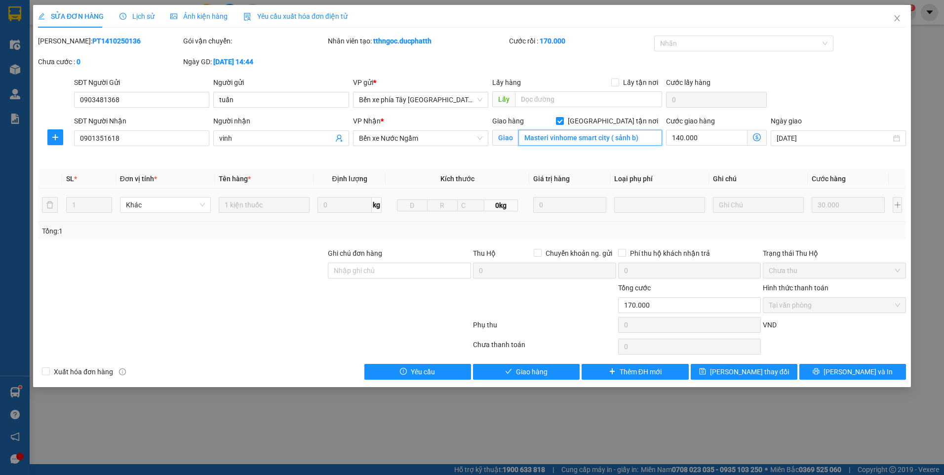
click at [625, 138] on input "Masteri vinhome smart city ( sảnh b)" at bounding box center [591, 138] width 144 height 16
click at [634, 138] on input "Masteri vinhome smart city ( sảnh b)" at bounding box center [591, 138] width 144 height 16
drag, startPoint x: 617, startPoint y: 137, endPoint x: 637, endPoint y: 135, distance: 19.9
click at [637, 135] on input "Masteri vinhome smart city ( sảnh b)" at bounding box center [591, 138] width 144 height 16
drag, startPoint x: 611, startPoint y: 139, endPoint x: 630, endPoint y: 140, distance: 18.3
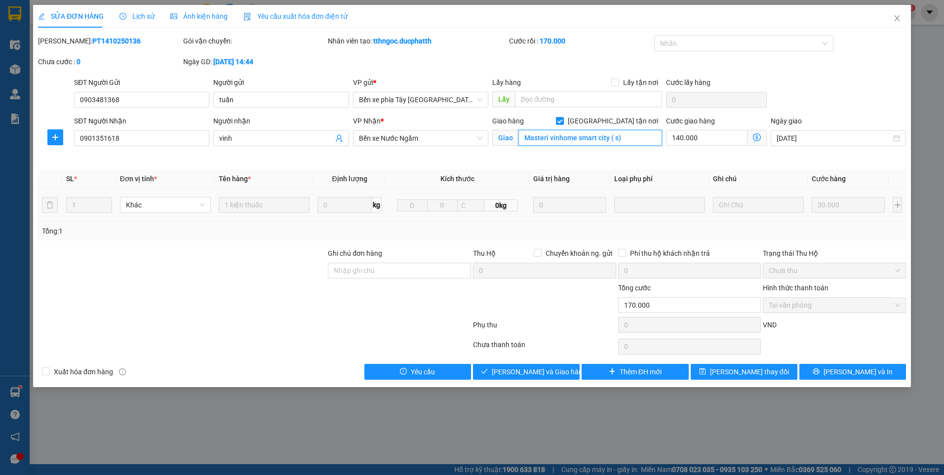
click at [629, 140] on input "Masteri vinhome smart city ( s)" at bounding box center [591, 138] width 144 height 16
type input "Masteri vinhome smart city"
click at [731, 374] on span "[PERSON_NAME] thay đổi" at bounding box center [749, 371] width 79 height 11
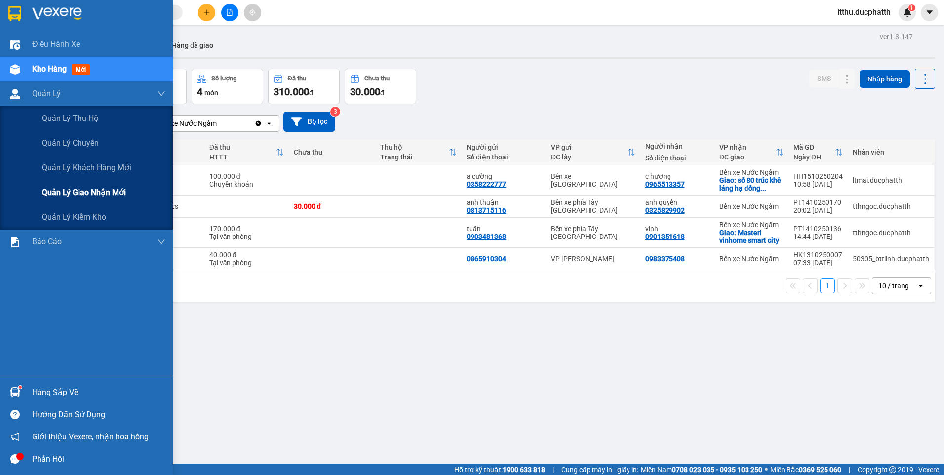
click at [86, 191] on span "Quản lý giao nhận mới" at bounding box center [84, 192] width 84 height 12
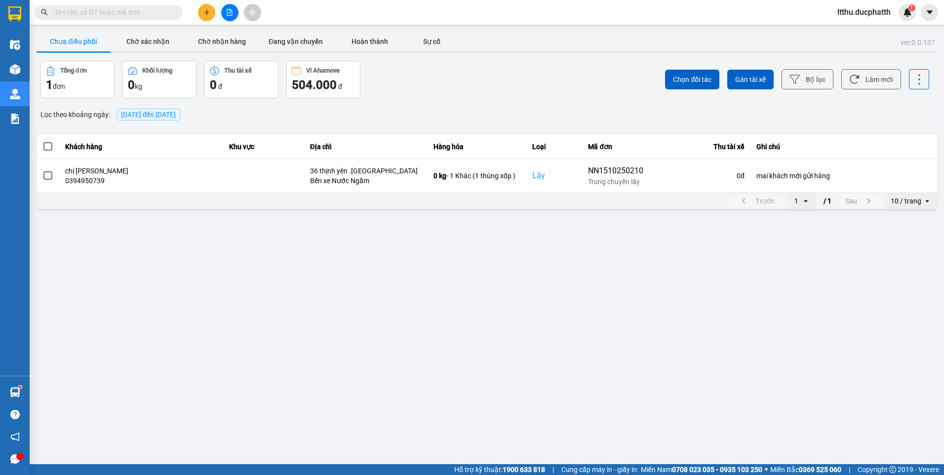
click at [131, 113] on span "[DATE] đến [DATE]" at bounding box center [148, 115] width 55 height 8
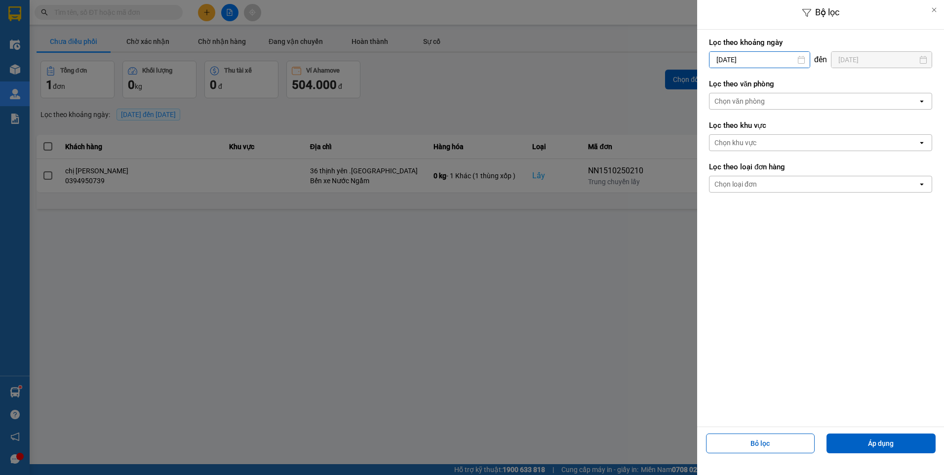
click at [739, 65] on input "[DATE]" at bounding box center [760, 60] width 100 height 16
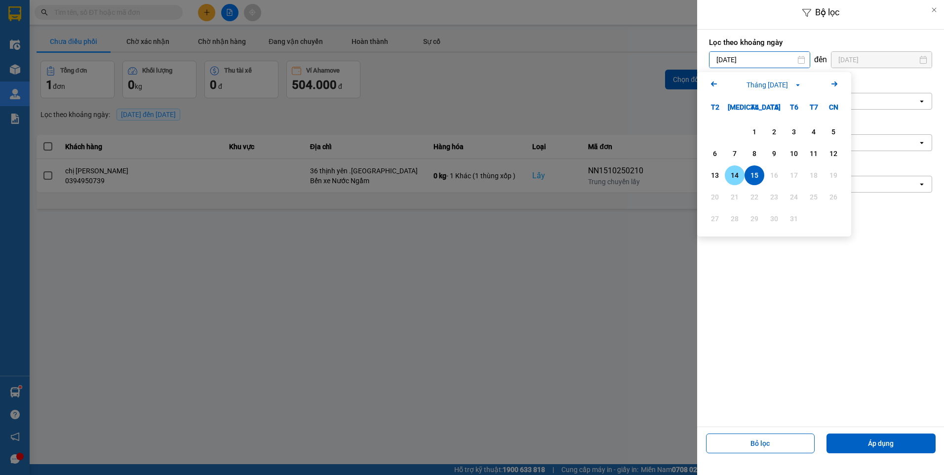
click at [731, 170] on div "14" at bounding box center [735, 175] width 14 height 12
type input "[DATE]"
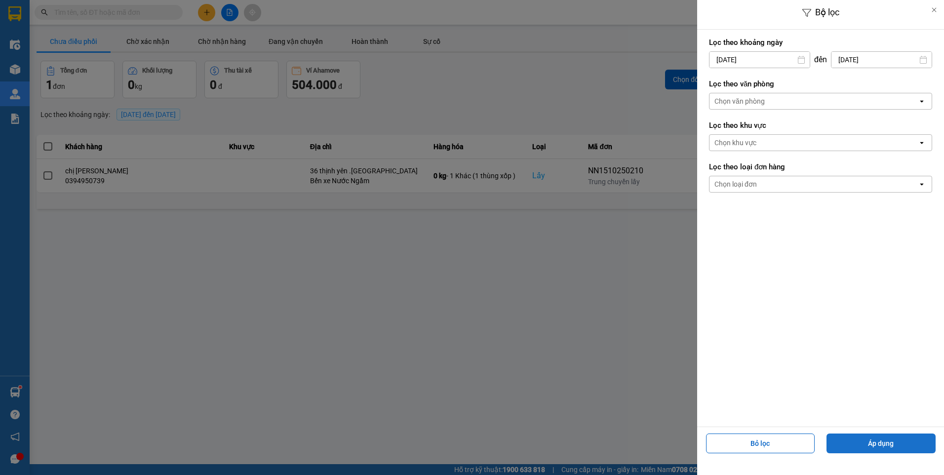
click at [893, 444] on button "Áp dụng" at bounding box center [881, 444] width 109 height 20
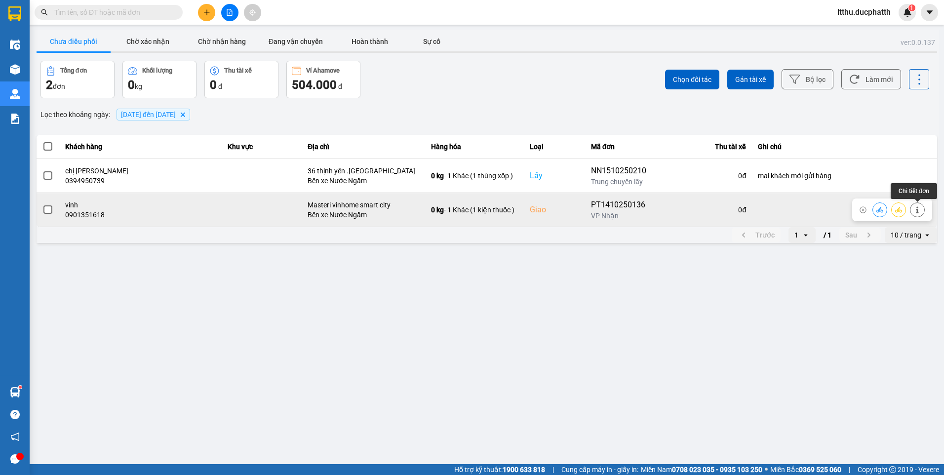
click at [920, 211] on icon at bounding box center [917, 209] width 7 height 7
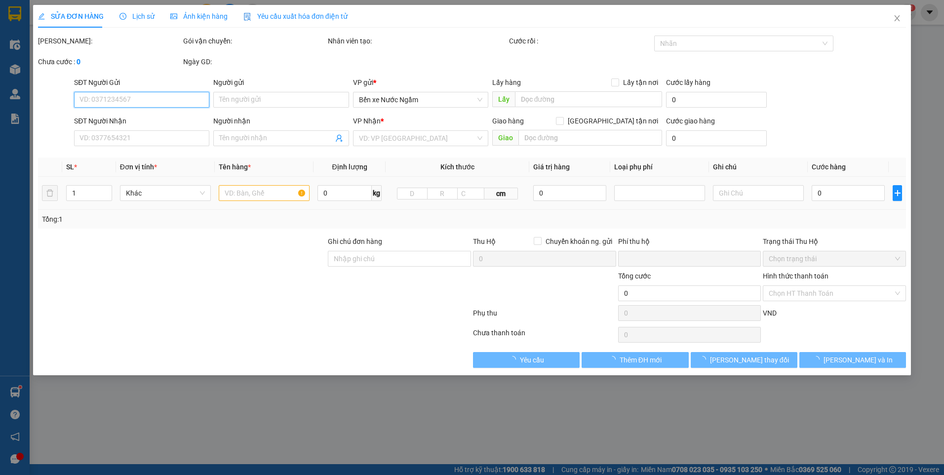
type input "0903481368"
type input "tuấn"
type input "0901351618"
type input "vinh"
checkbox input "true"
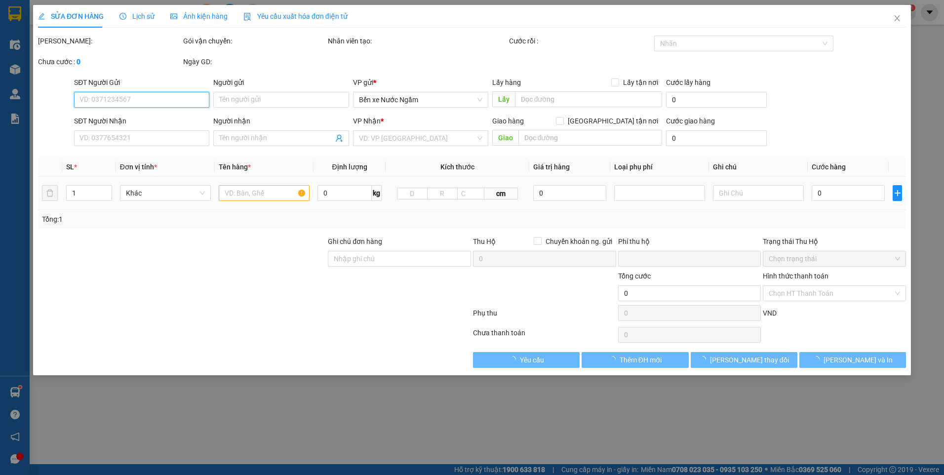
type input "Masteri vinhome smart city"
type input "0"
type input "170.000"
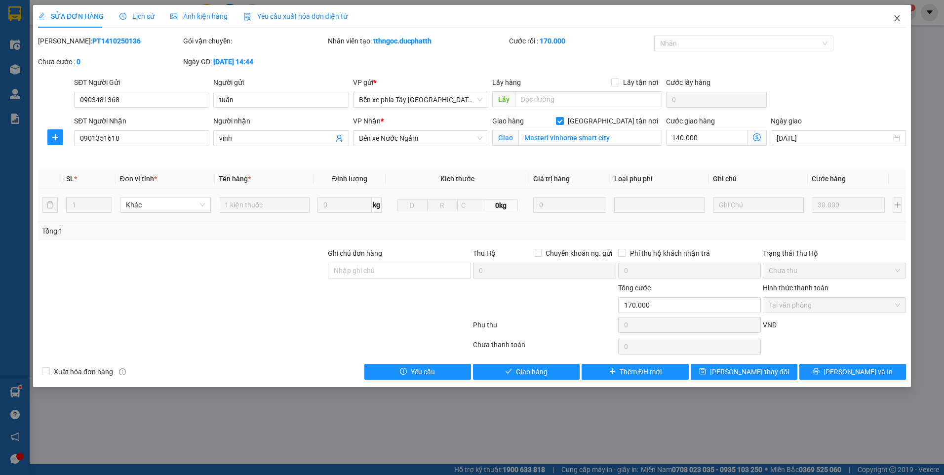
click at [899, 21] on icon "close" at bounding box center [896, 18] width 5 height 6
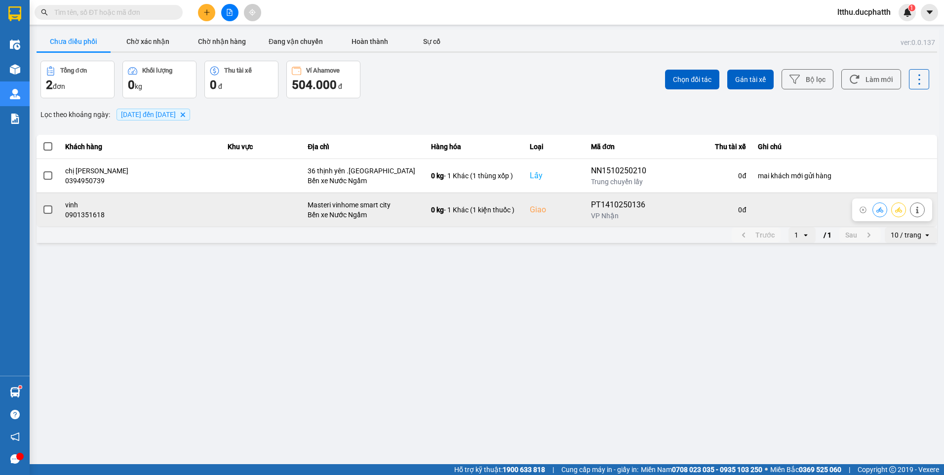
click at [885, 207] on button at bounding box center [880, 209] width 14 height 17
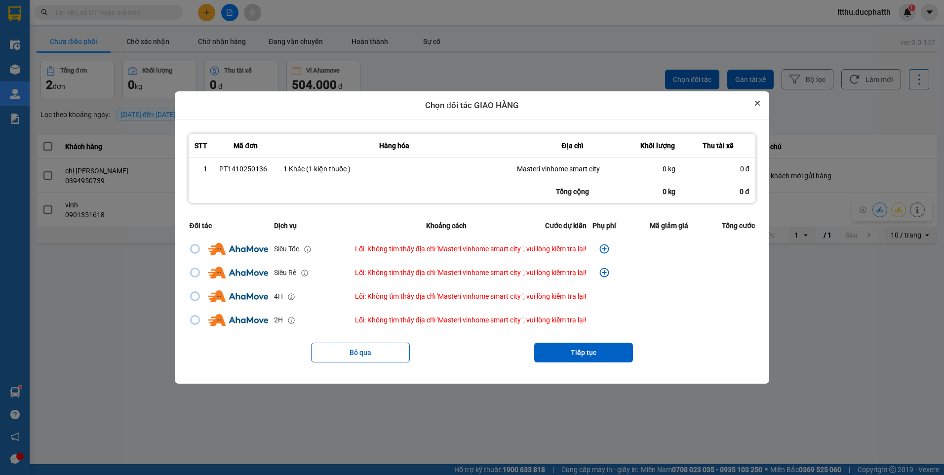
click at [760, 105] on icon "Close" at bounding box center [757, 103] width 5 height 5
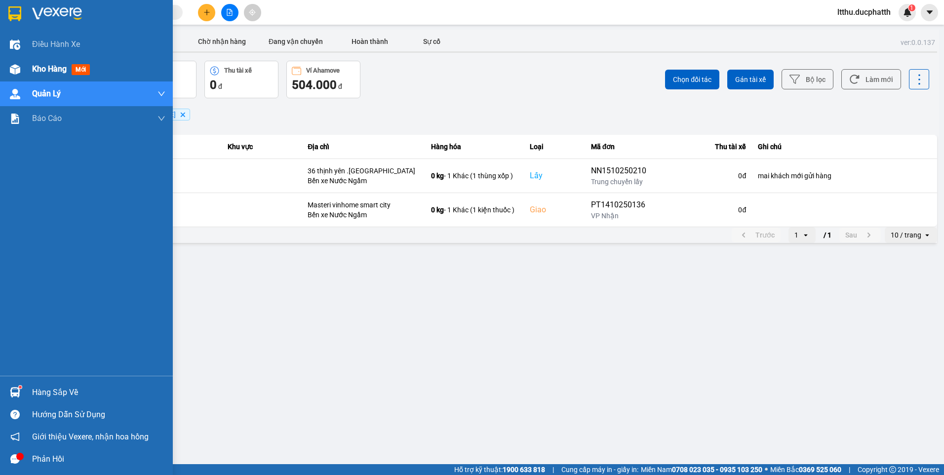
click at [67, 69] on span "Kho hàng" at bounding box center [49, 68] width 35 height 9
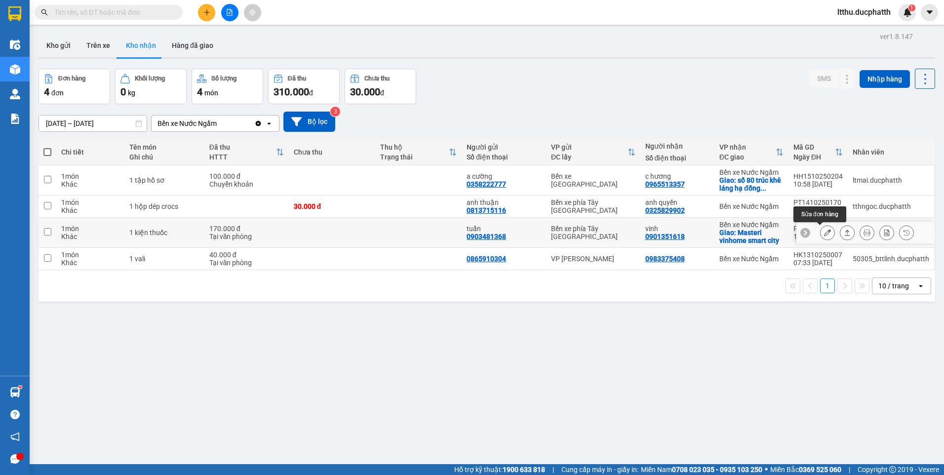
click at [824, 234] on icon at bounding box center [827, 232] width 7 height 7
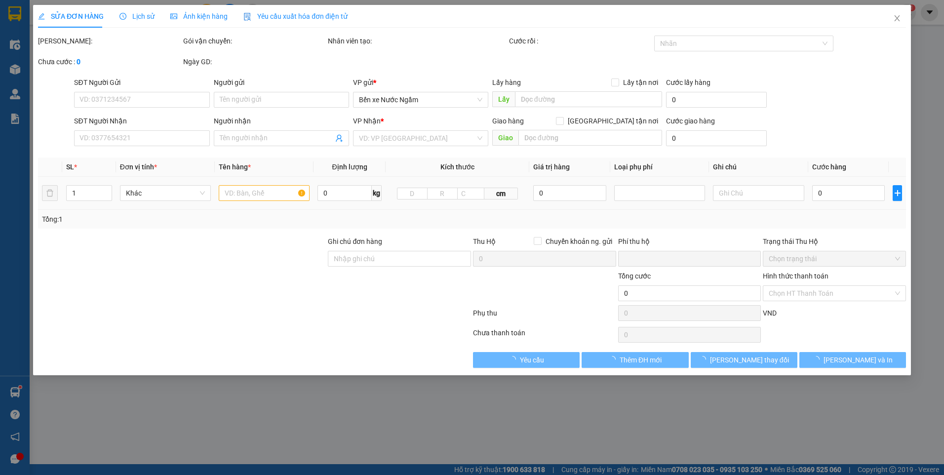
type input "0903481368"
type input "tuấn"
type input "0901351618"
type input "vinh"
checkbox input "true"
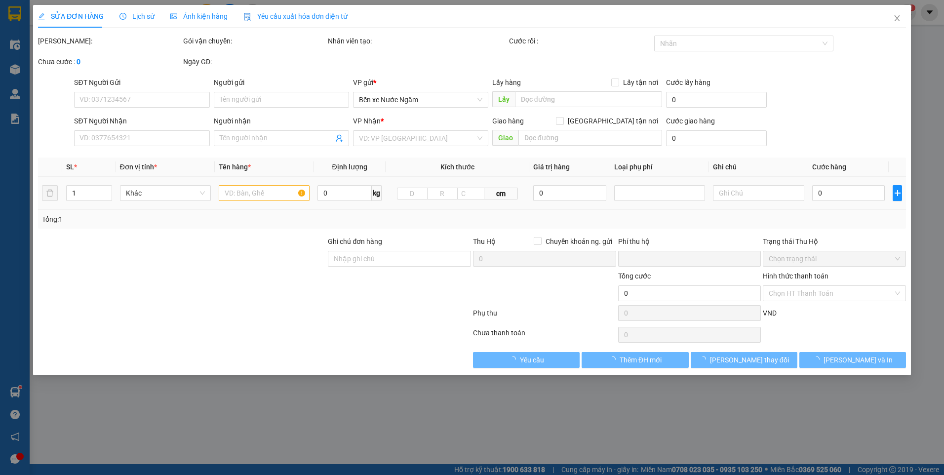
type input "Masteri vinhome smart city"
type input "0"
type input "170.000"
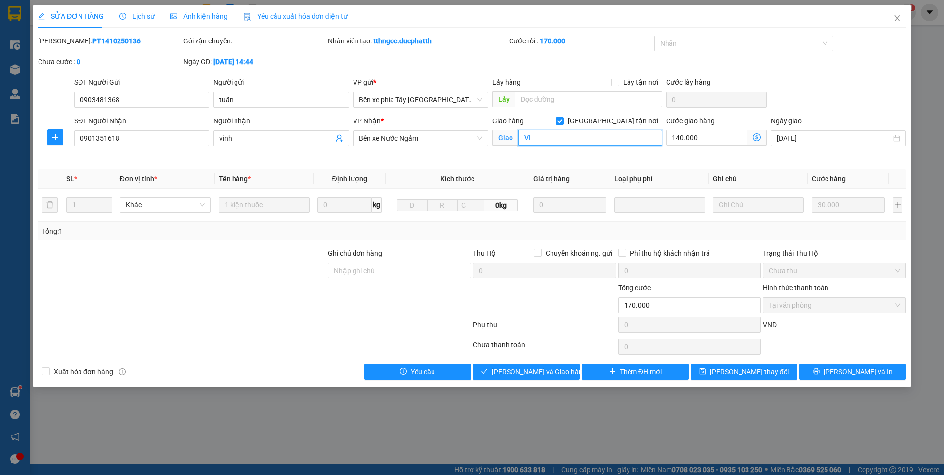
type input "V"
drag, startPoint x: 539, startPoint y: 139, endPoint x: 661, endPoint y: 138, distance: 122.0
click at [661, 138] on input "vinhomes masteri west heights smart city âprtmens" at bounding box center [591, 138] width 144 height 16
type input "vinhomes masteri west heights smart city âprtmens"
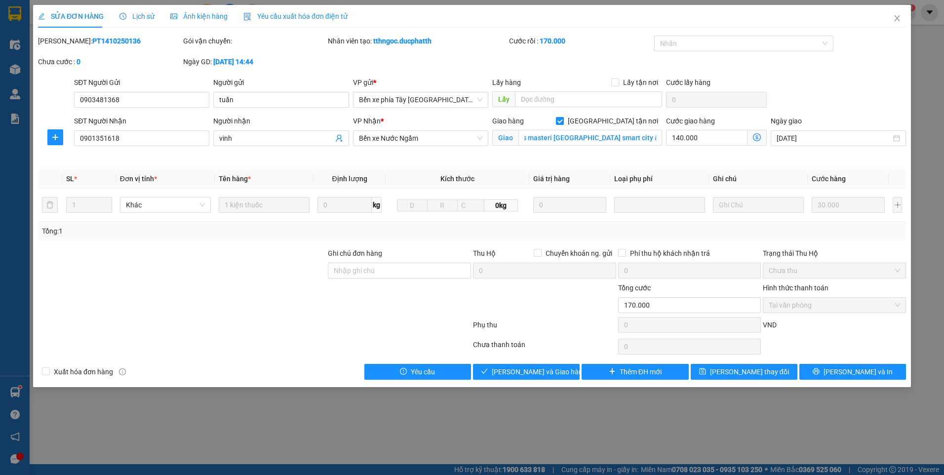
scroll to position [0, 0]
click at [628, 156] on div "Giao hàng Giao tận nơi Giao vinhomes masteri west heights smart city âprtmens" at bounding box center [577, 139] width 174 height 46
click at [388, 269] on input "Ghi chú đơn hàng" at bounding box center [399, 271] width 143 height 16
paste input "vinhomes masteri west heights smart city âprtmens"
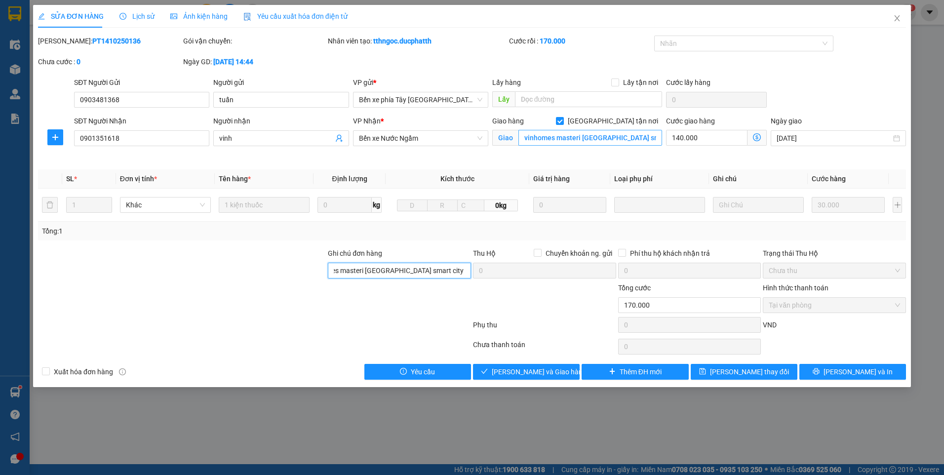
type input "vinhomes masteri west heights smart city âprtmens"
click at [719, 160] on div "Cước giao hàng 140.000" at bounding box center [716, 139] width 105 height 46
click at [790, 79] on div "SĐT Người Gửi 0903481368 Người gửi tuấn VP gửi * Bến xe phía Tây Thanh Hóa Lấy …" at bounding box center [490, 94] width 836 height 35
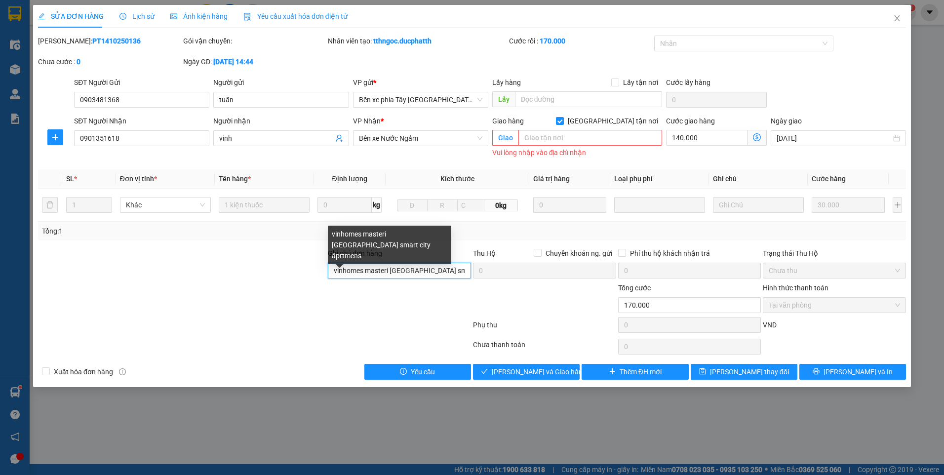
scroll to position [0, 25]
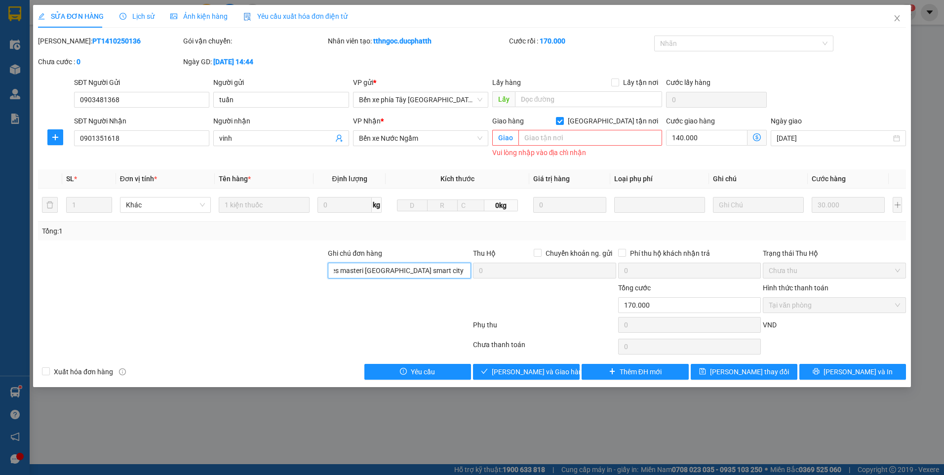
click at [479, 265] on div "Ghi chú đơn hàng vinhomes masteri west heights smart city âprtmens Thu Hộ Chuyể…" at bounding box center [472, 265] width 870 height 35
click at [554, 142] on input "text" at bounding box center [591, 138] width 144 height 16
paste input "vinhomes masteri west heights smart city âprtmens"
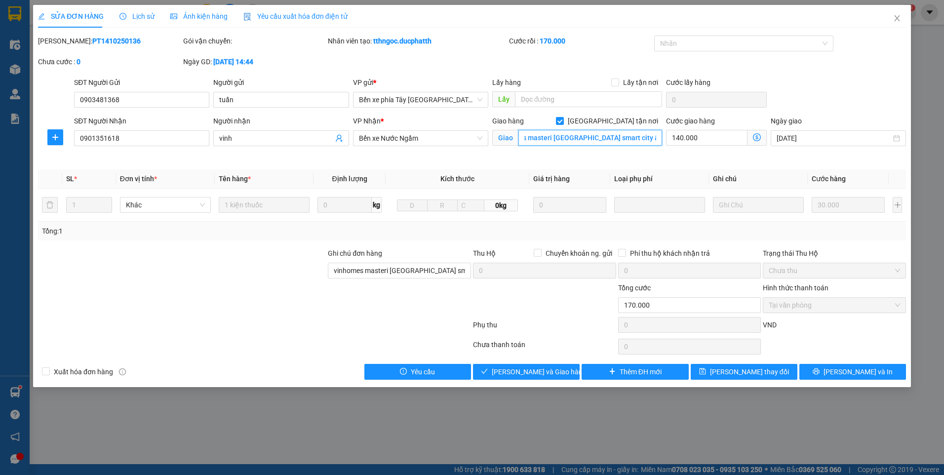
type input "vinhomes masteri west heights smart city âprtmens"
click at [756, 139] on icon "dollar-circle" at bounding box center [757, 137] width 8 height 8
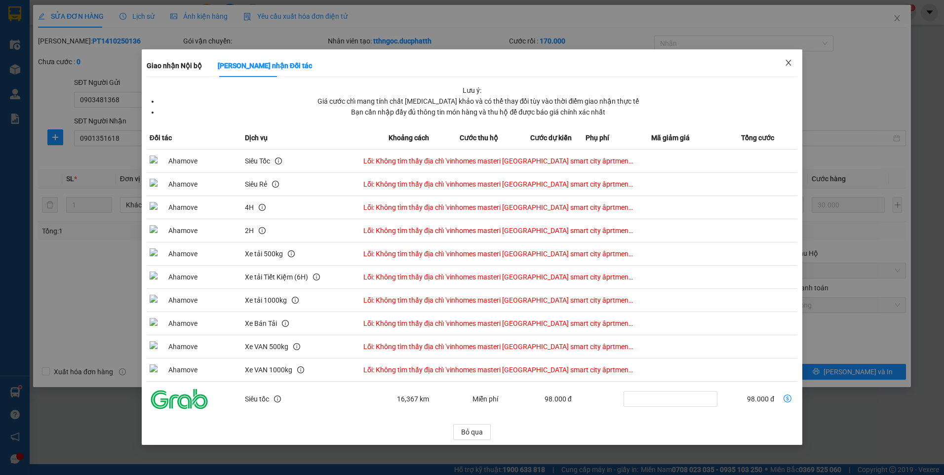
click at [788, 63] on icon "close" at bounding box center [788, 63] width 5 height 6
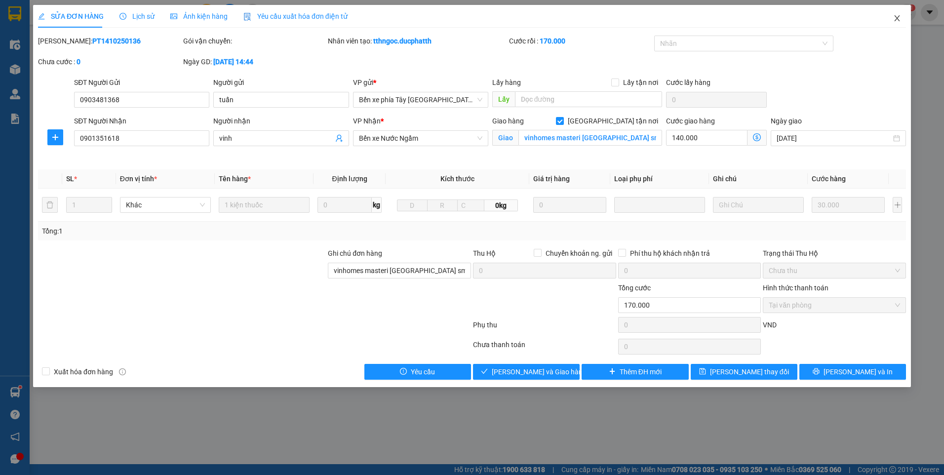
click at [894, 19] on icon "close" at bounding box center [897, 18] width 8 height 8
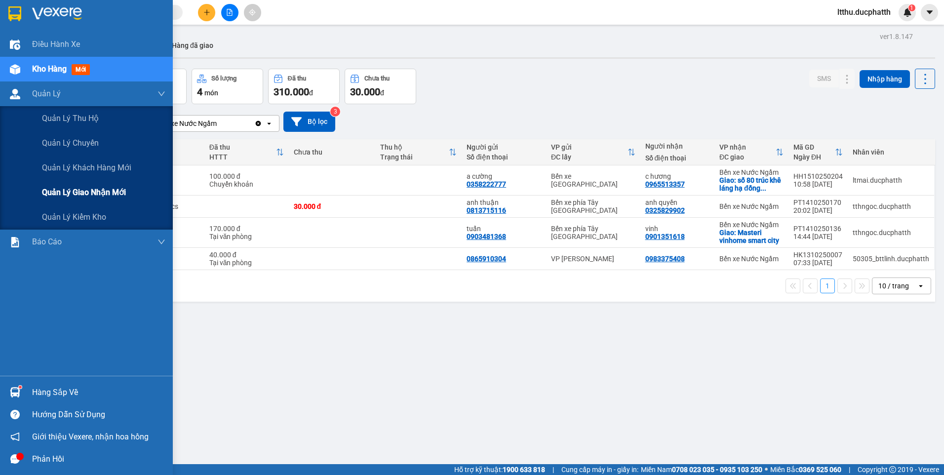
click at [81, 188] on span "Quản lý giao nhận mới" at bounding box center [84, 192] width 84 height 12
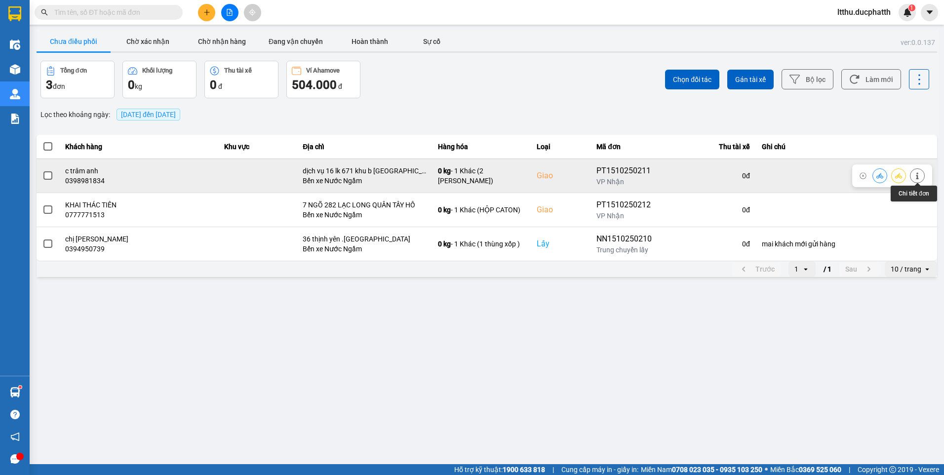
click at [919, 178] on icon at bounding box center [917, 175] width 7 height 7
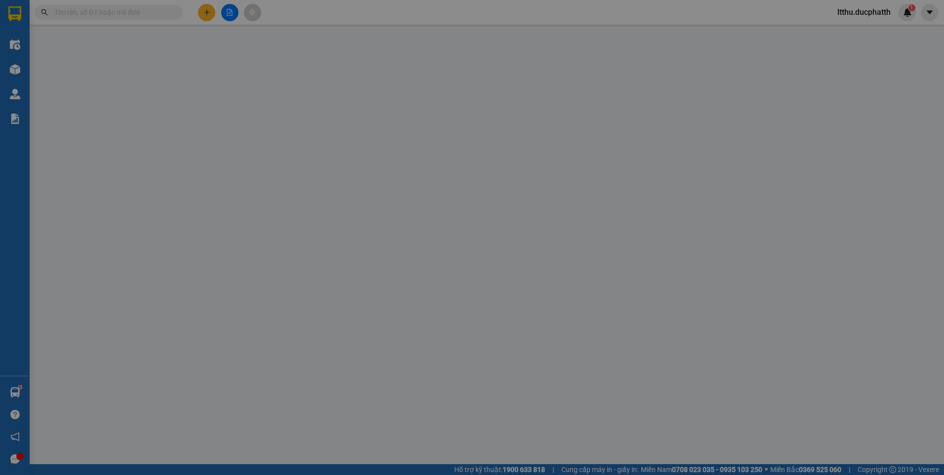
type input "0846229777"
type input "a duy"
type input "0398981834"
type input "c trâm anh"
checkbox input "true"
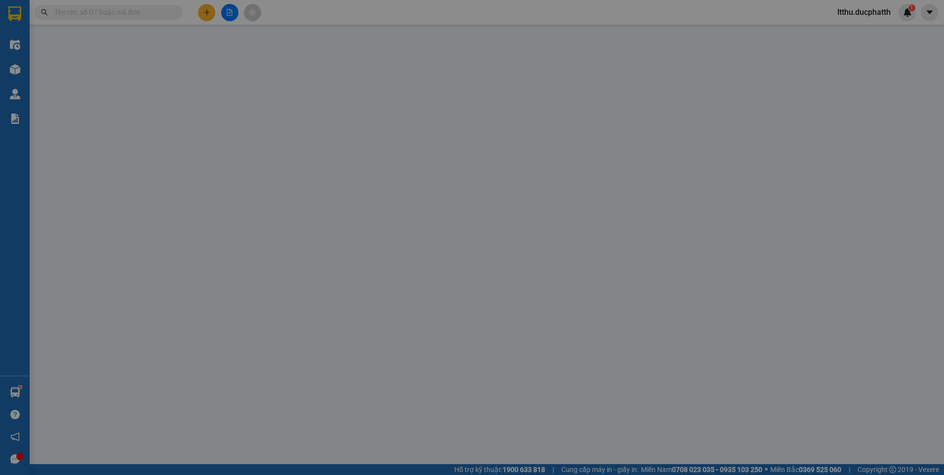
type input "dịch vụ 16 lk 671 khu b [GEOGRAPHIC_DATA]"
type input "0"
type input "230.000"
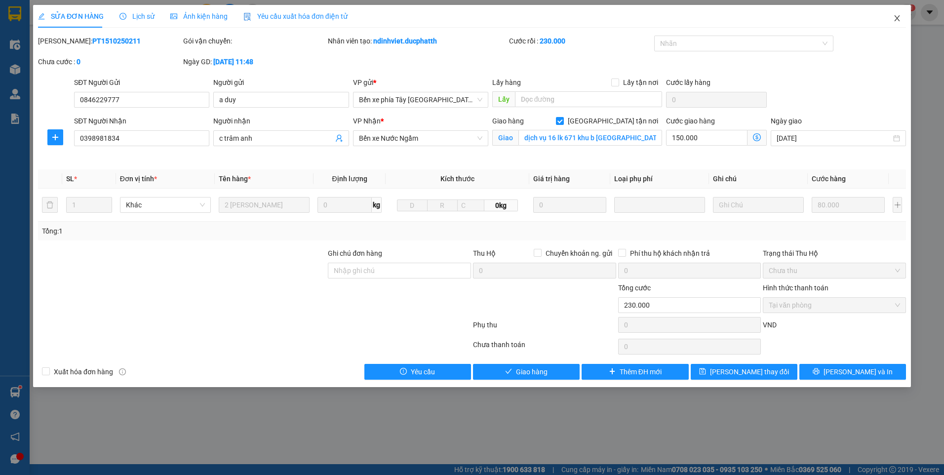
click at [893, 17] on icon "close" at bounding box center [897, 18] width 8 height 8
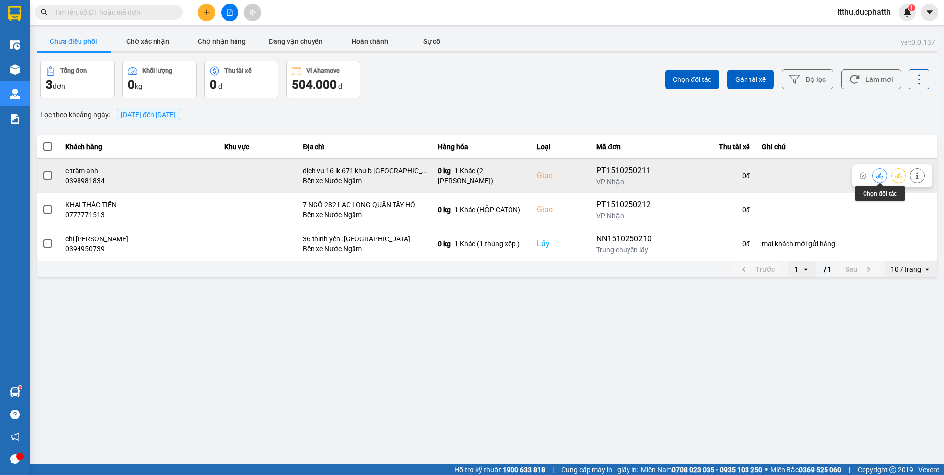
click at [878, 176] on icon at bounding box center [880, 175] width 7 height 5
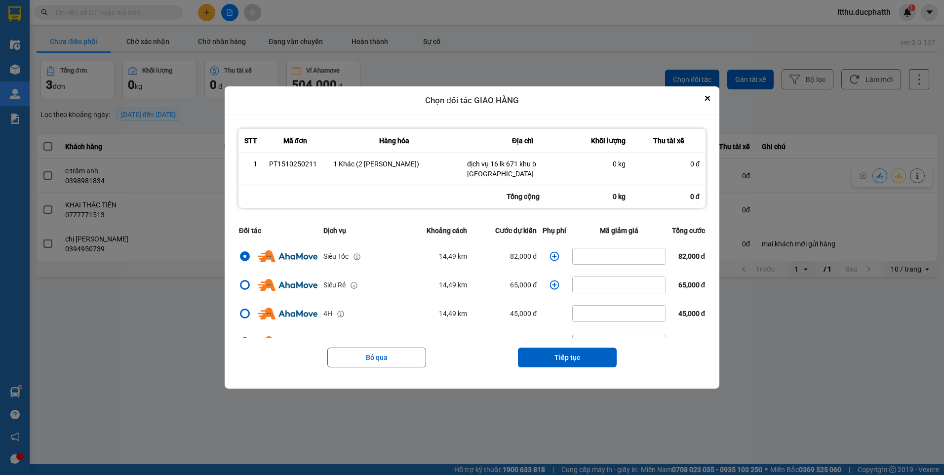
click at [550, 255] on icon "dialog" at bounding box center [555, 256] width 10 height 10
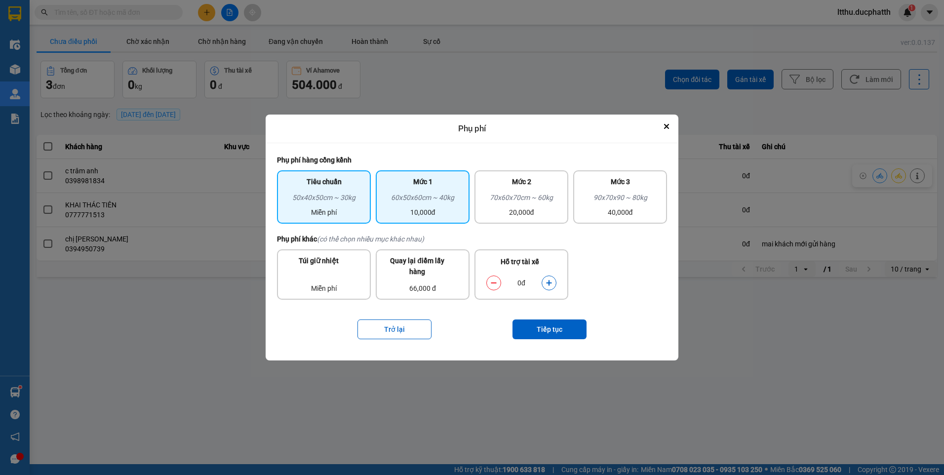
click at [433, 205] on div "60x50x60cm ~ 40kg" at bounding box center [423, 199] width 82 height 15
click at [547, 283] on icon "dialog" at bounding box center [548, 282] width 5 height 5
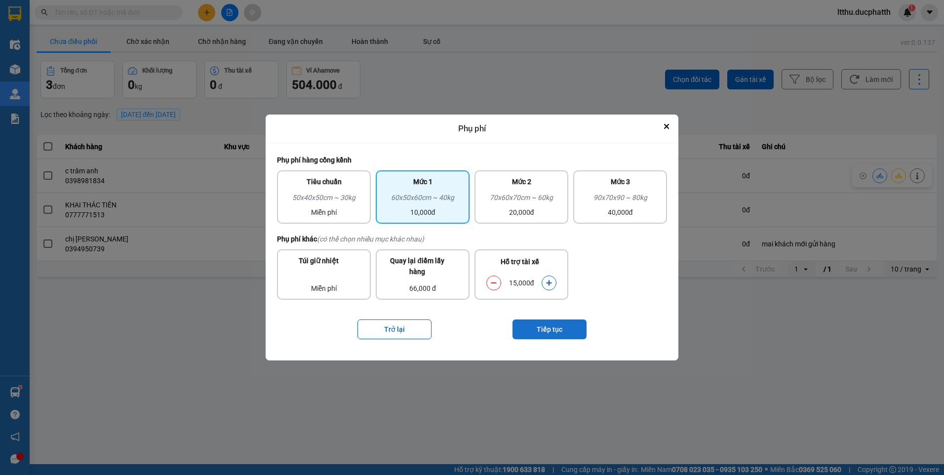
click at [549, 332] on button "Tiếp tục" at bounding box center [550, 330] width 74 height 20
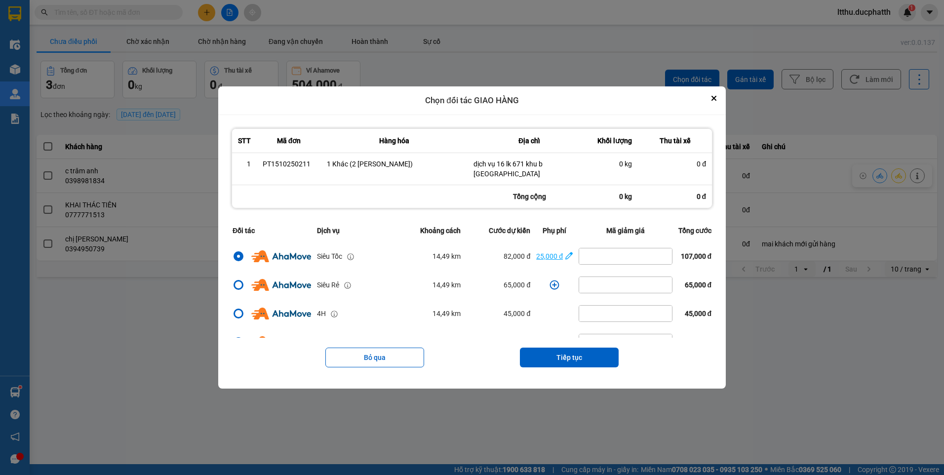
click at [546, 258] on div "25,000 đ" at bounding box center [549, 256] width 27 height 11
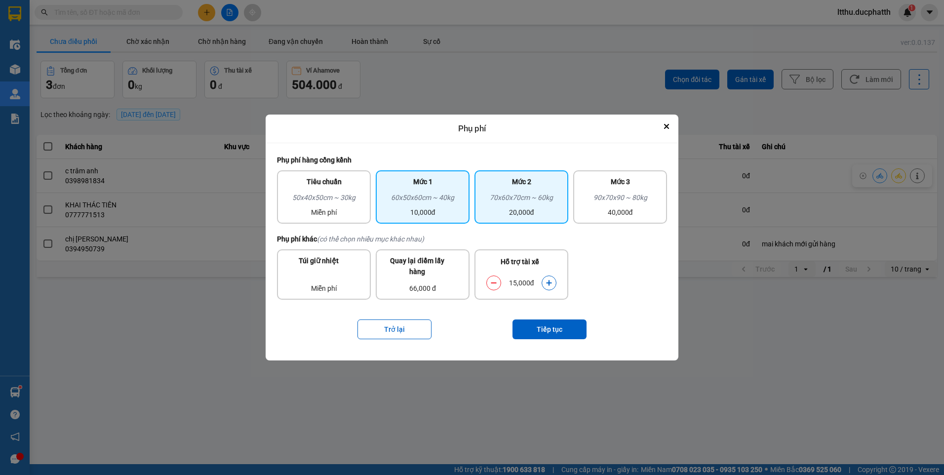
click at [495, 205] on div "70x60x70cm ~ 60kg" at bounding box center [521, 199] width 82 height 15
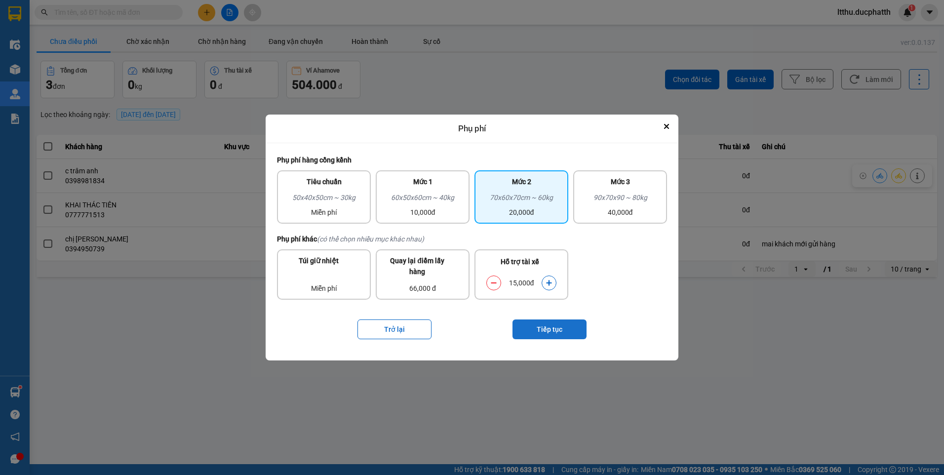
click at [561, 333] on button "Tiếp tục" at bounding box center [550, 330] width 74 height 20
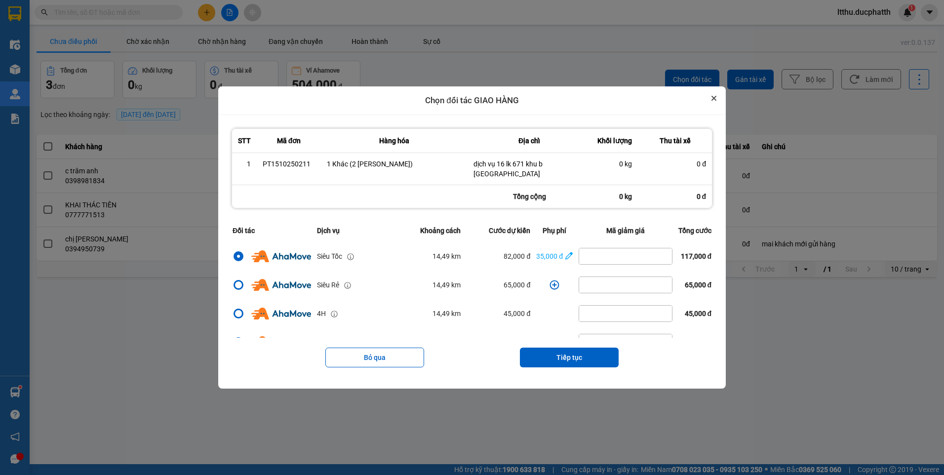
click at [717, 101] on icon "Close" at bounding box center [714, 98] width 5 height 5
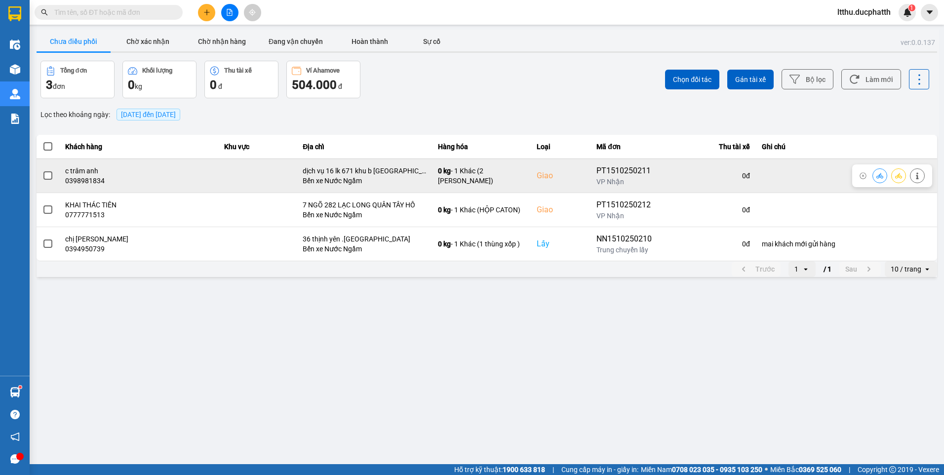
click at [918, 177] on icon at bounding box center [917, 175] width 2 height 7
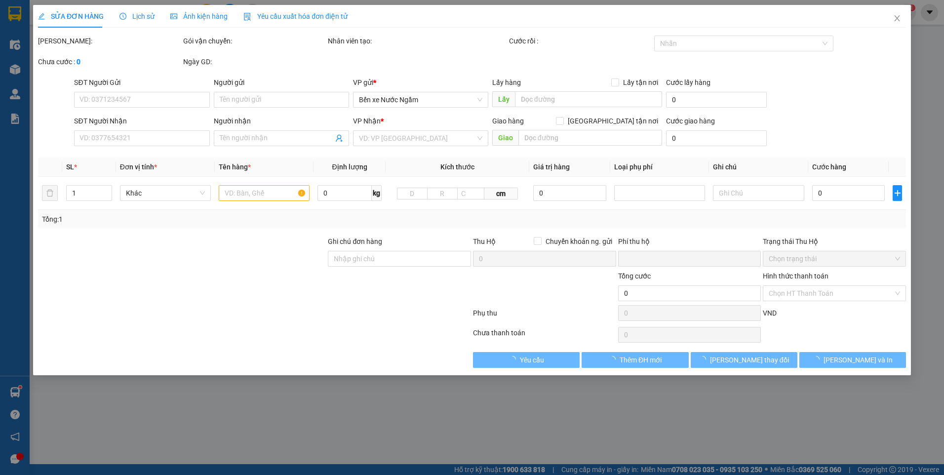
type input "0846229777"
type input "a duy"
type input "0398981834"
type input "c trâm anh"
checkbox input "true"
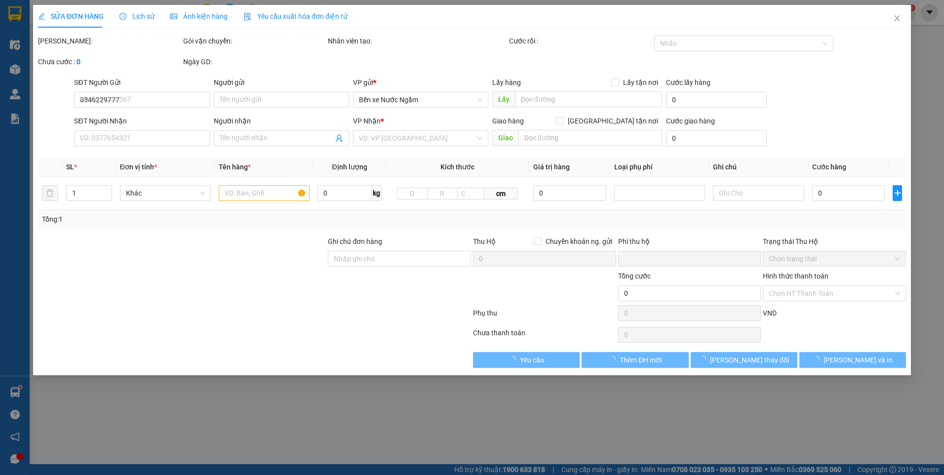
type input "dịch vụ 16 lk 671 khu b [GEOGRAPHIC_DATA]"
type input "0"
type input "230.000"
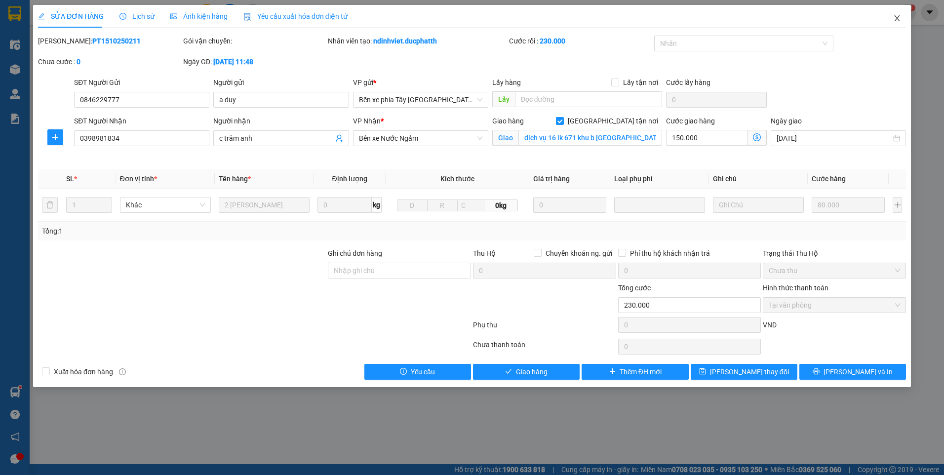
click at [899, 16] on icon "close" at bounding box center [897, 18] width 8 height 8
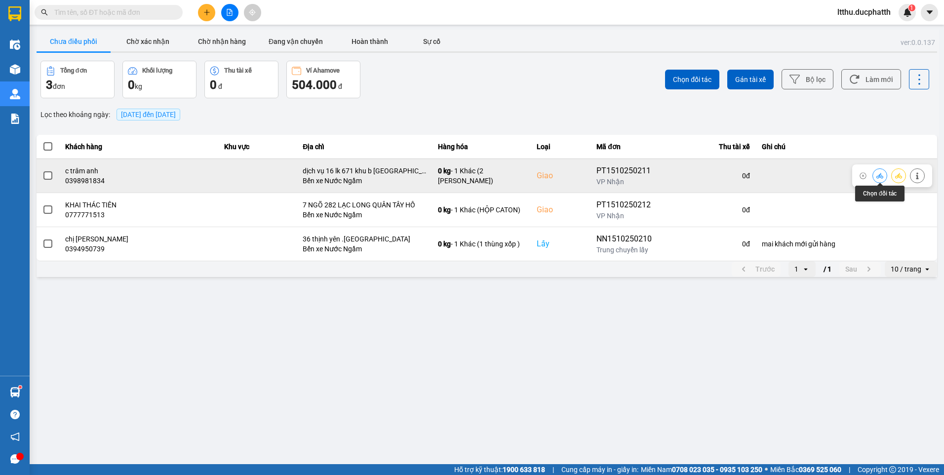
click at [883, 176] on icon at bounding box center [880, 175] width 7 height 7
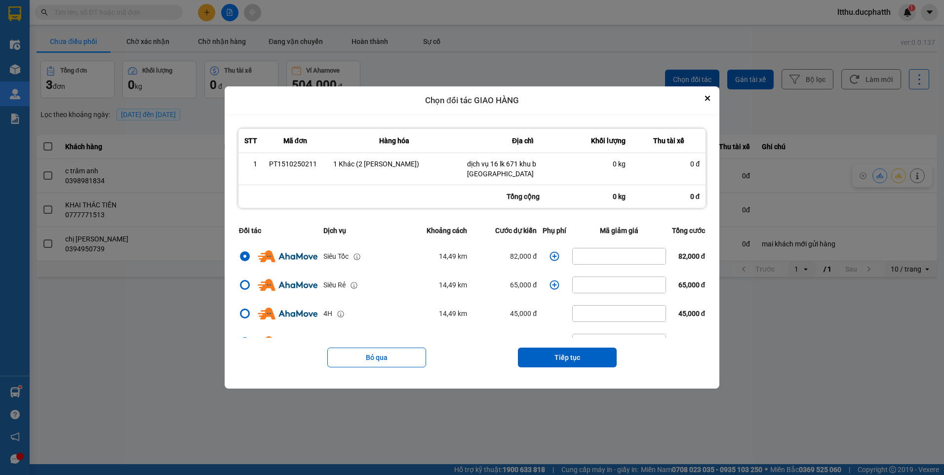
click at [550, 255] on icon "dialog" at bounding box center [555, 256] width 10 height 10
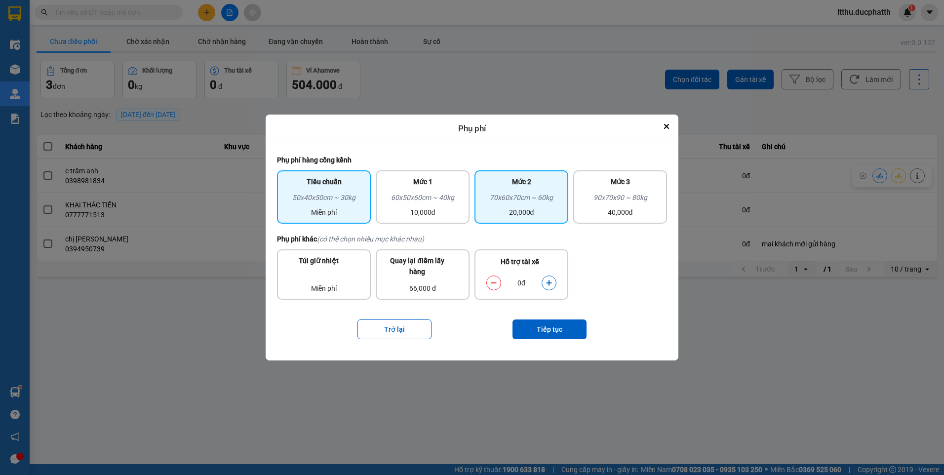
click at [523, 207] on div "20,000đ" at bounding box center [521, 212] width 82 height 11
click at [550, 282] on icon "dialog" at bounding box center [548, 282] width 5 height 5
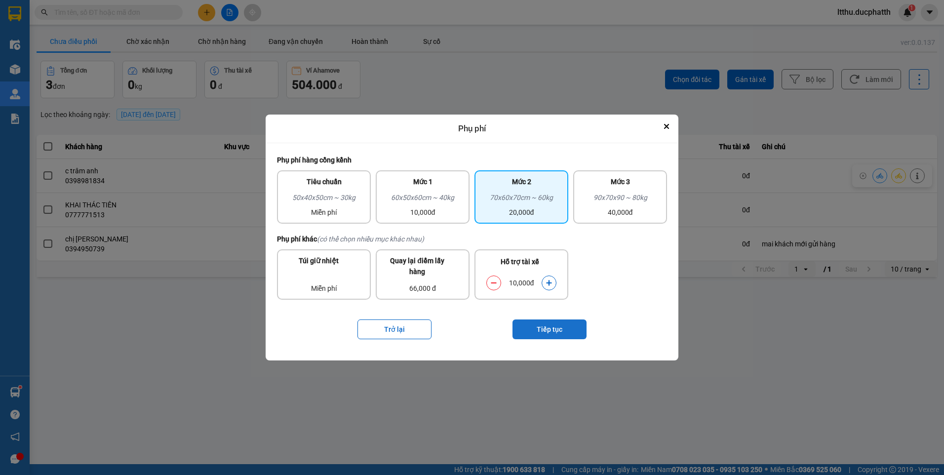
drag, startPoint x: 550, startPoint y: 282, endPoint x: 557, endPoint y: 330, distance: 48.9
click at [557, 330] on button "Tiếp tục" at bounding box center [550, 330] width 74 height 20
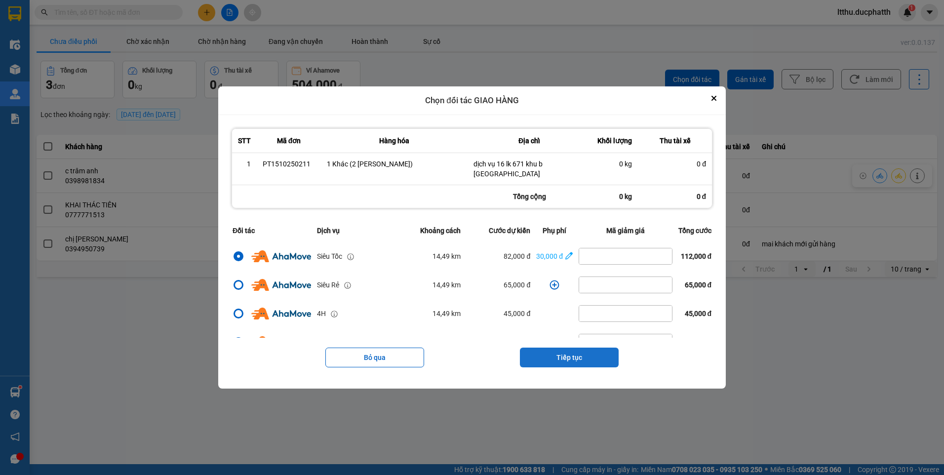
click at [571, 357] on button "Tiếp tục" at bounding box center [569, 358] width 99 height 20
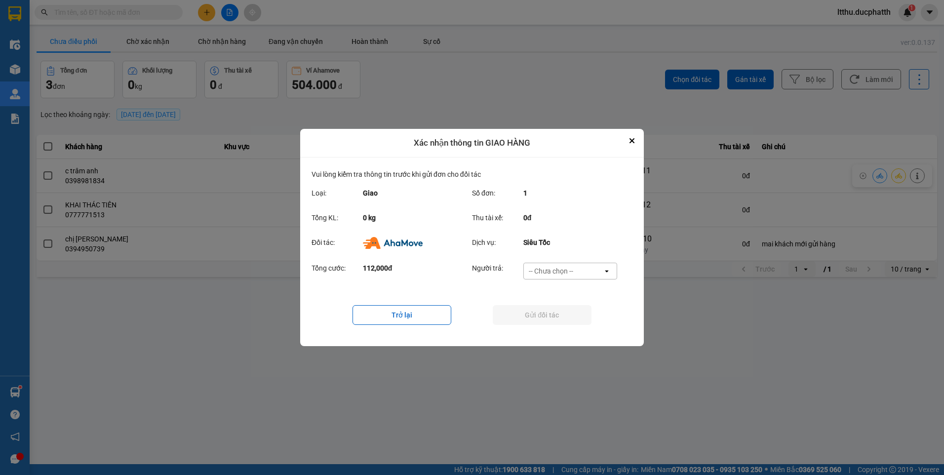
click at [553, 270] on div "-- Chưa chọn --" at bounding box center [551, 271] width 44 height 10
click at [557, 325] on span "Ví Ahamove" at bounding box center [551, 328] width 40 height 10
click at [547, 316] on button "Gửi đối tác" at bounding box center [542, 315] width 99 height 20
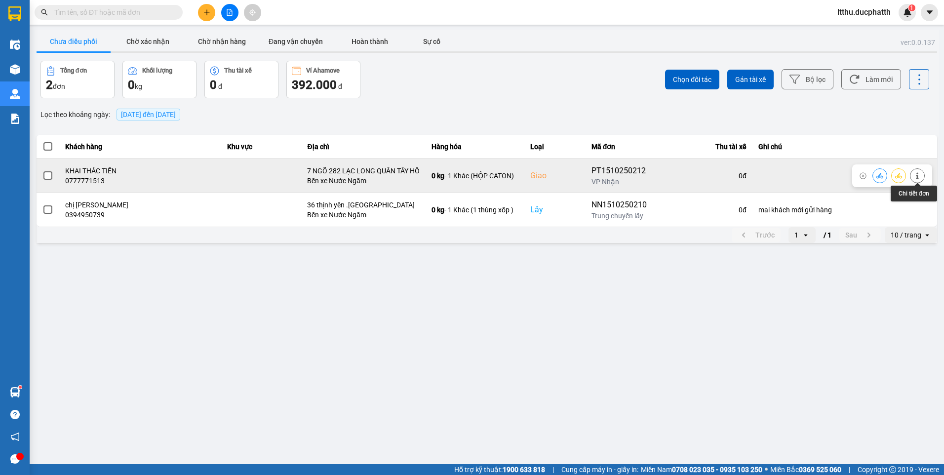
click at [918, 176] on icon at bounding box center [917, 175] width 2 height 7
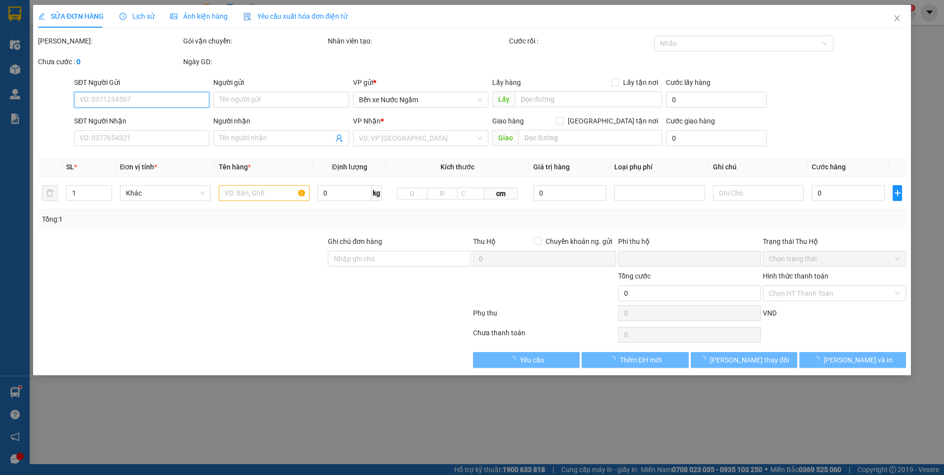
type input "0846229777"
type input "a duy"
type input "0777771513"
type input "KHAI THÁC TIÊN"
checkbox input "true"
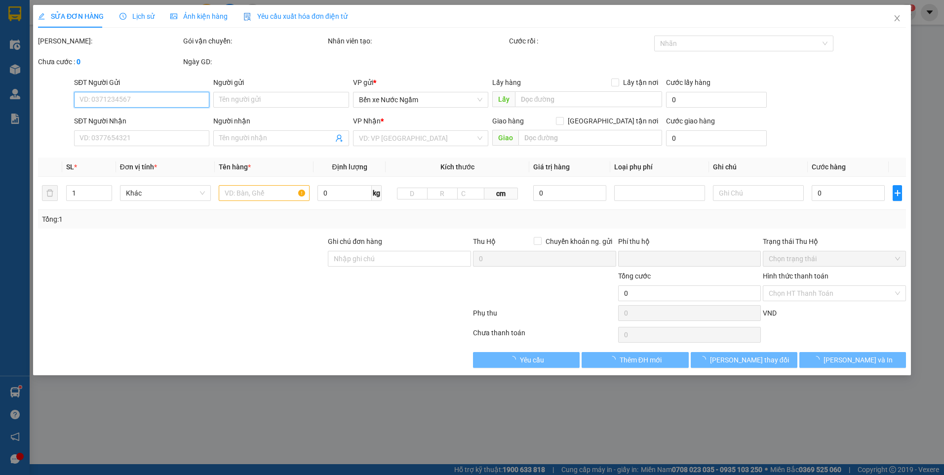
type input "7 NGÕ 282 LẠC LONG QUÂN TÂY HỒ"
type input "0"
type input "140.000"
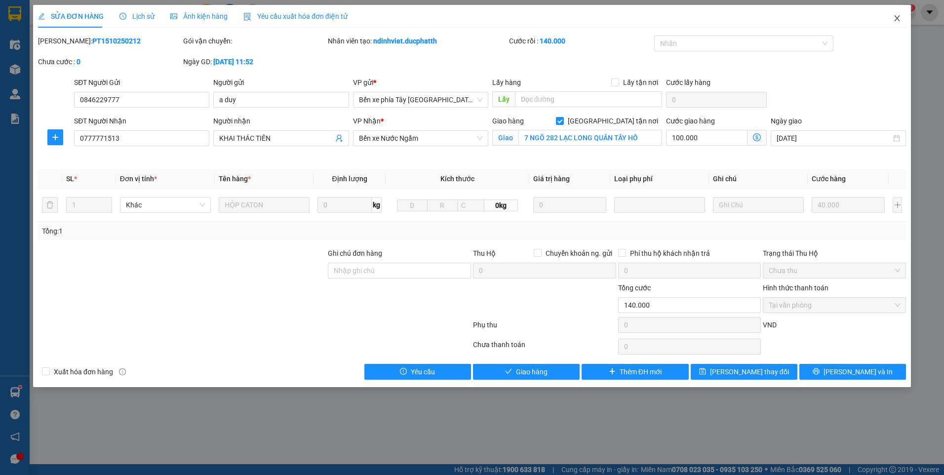
click at [899, 24] on span "Close" at bounding box center [897, 19] width 28 height 28
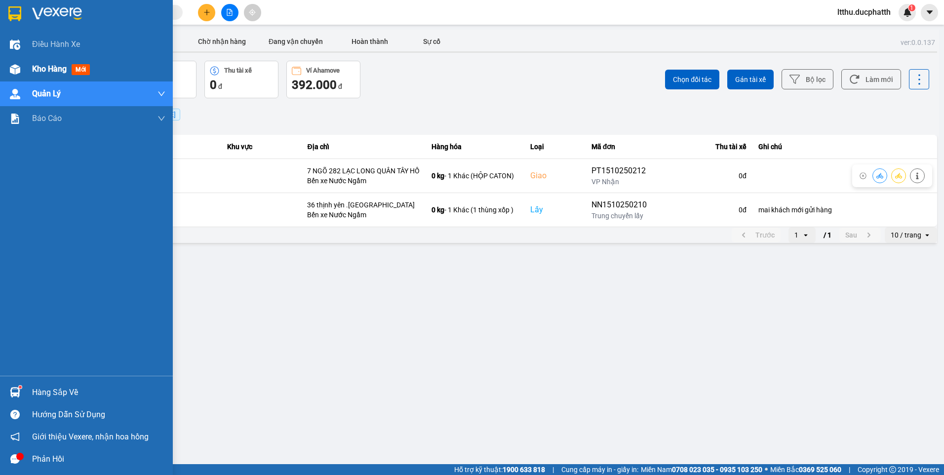
click at [26, 63] on div "Kho hàng mới" at bounding box center [86, 69] width 173 height 25
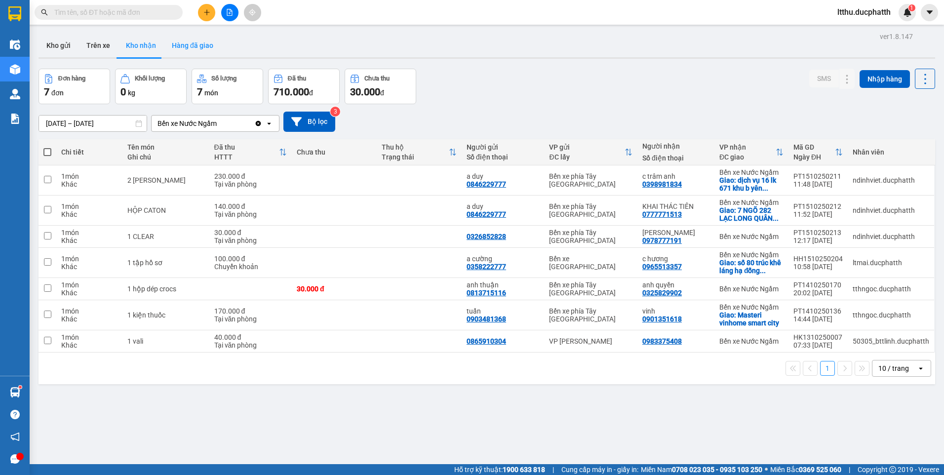
click at [202, 44] on button "Hàng đã giao" at bounding box center [192, 46] width 57 height 24
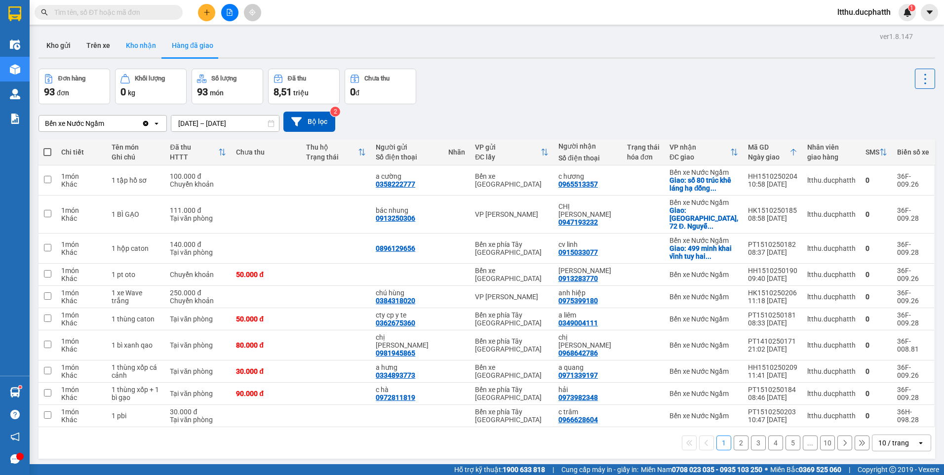
click at [130, 48] on button "Kho nhận" at bounding box center [141, 46] width 46 height 24
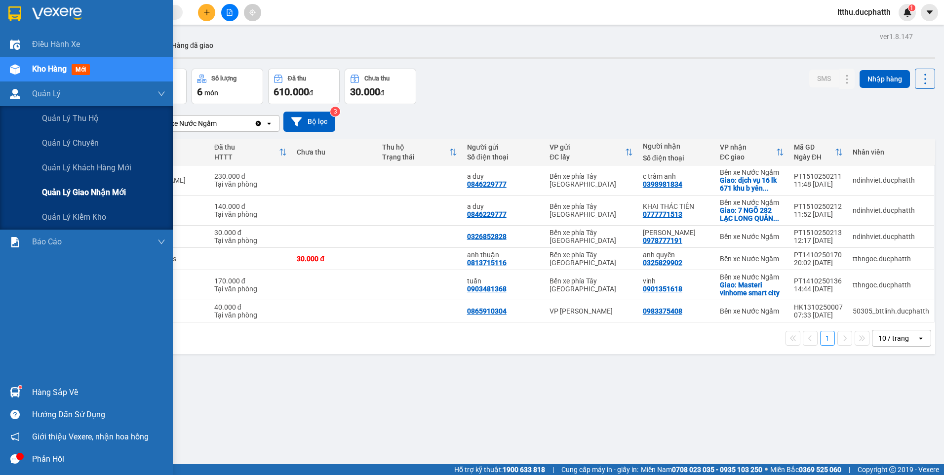
click at [60, 198] on span "Quản lý giao nhận mới" at bounding box center [84, 192] width 84 height 12
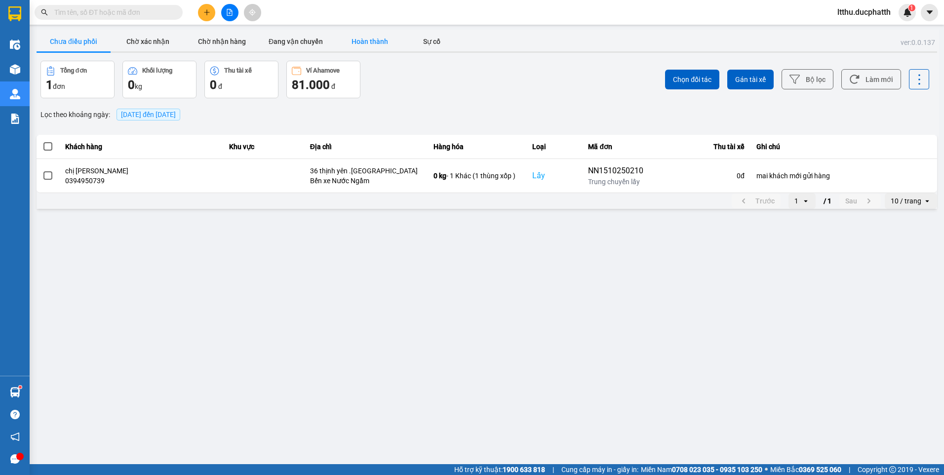
click at [383, 39] on button "Hoàn thành" at bounding box center [370, 42] width 74 height 20
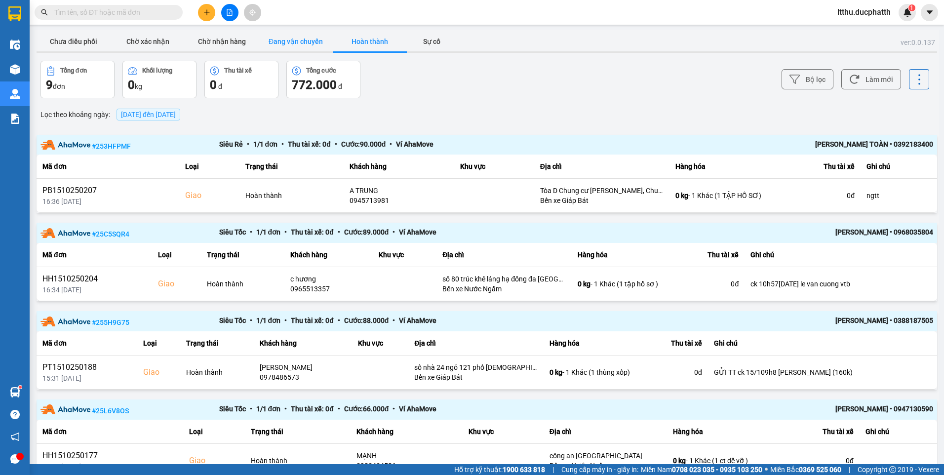
click at [322, 40] on button "Đang vận chuyển" at bounding box center [296, 42] width 74 height 20
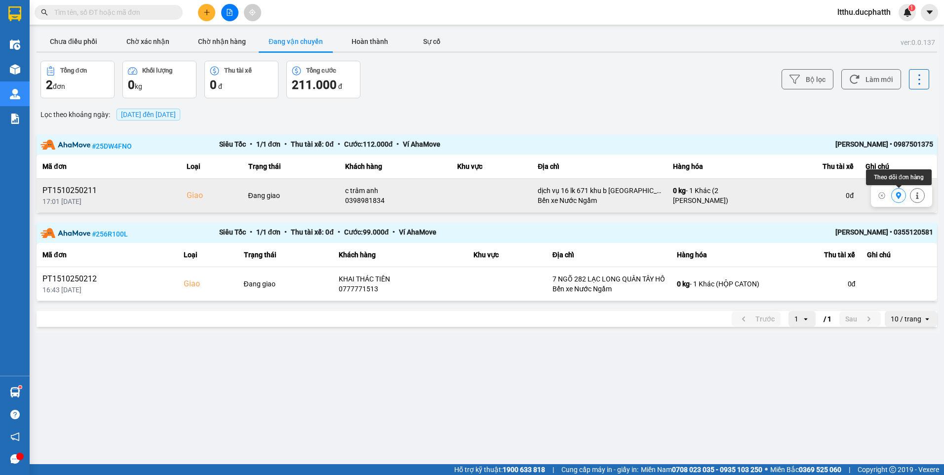
click at [900, 200] on button at bounding box center [899, 195] width 14 height 17
click at [230, 44] on button "Chờ nhận hàng" at bounding box center [222, 42] width 74 height 20
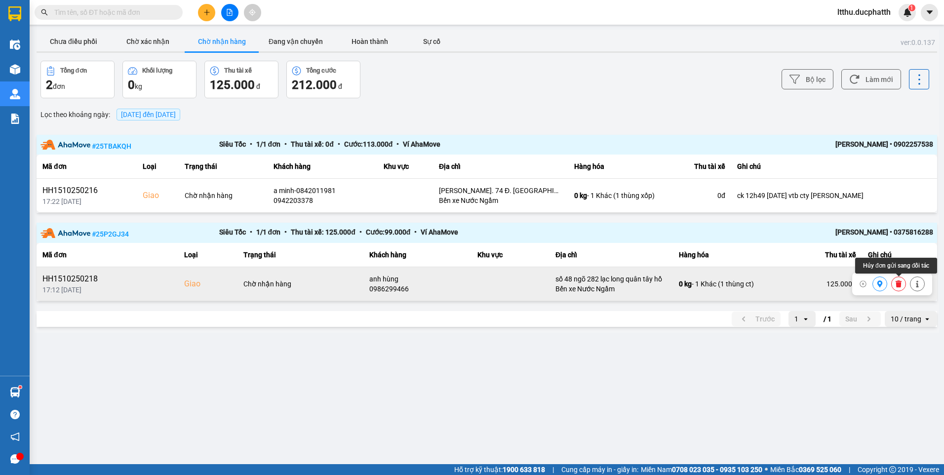
click at [901, 283] on icon at bounding box center [899, 283] width 6 height 7
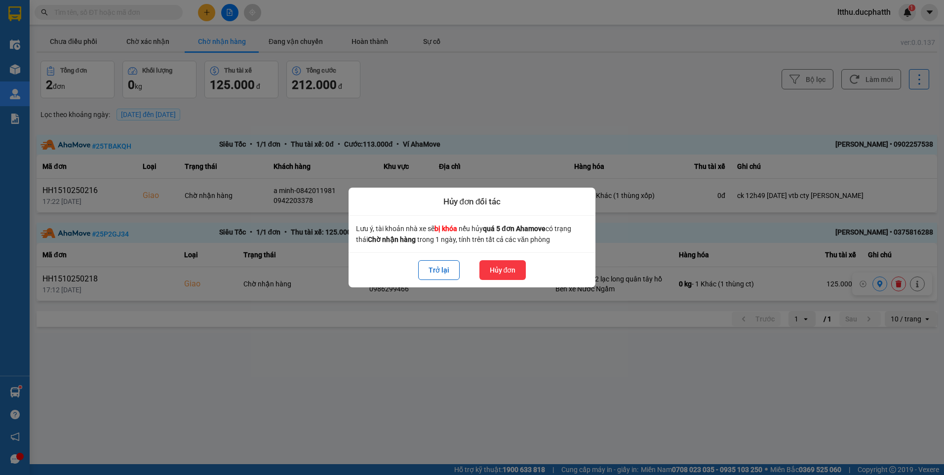
click at [510, 269] on button "Hủy đơn" at bounding box center [503, 270] width 47 height 20
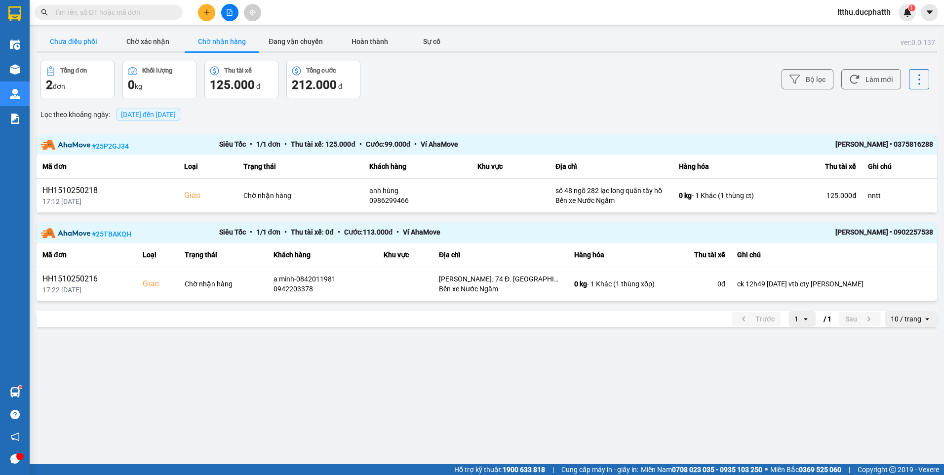
click at [66, 39] on button "Chưa điều phối" at bounding box center [74, 42] width 74 height 20
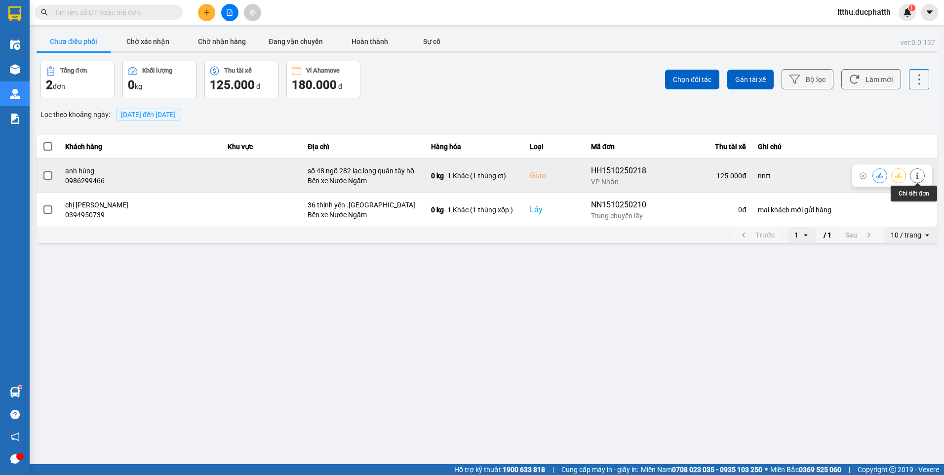
click at [918, 182] on button at bounding box center [918, 175] width 14 height 17
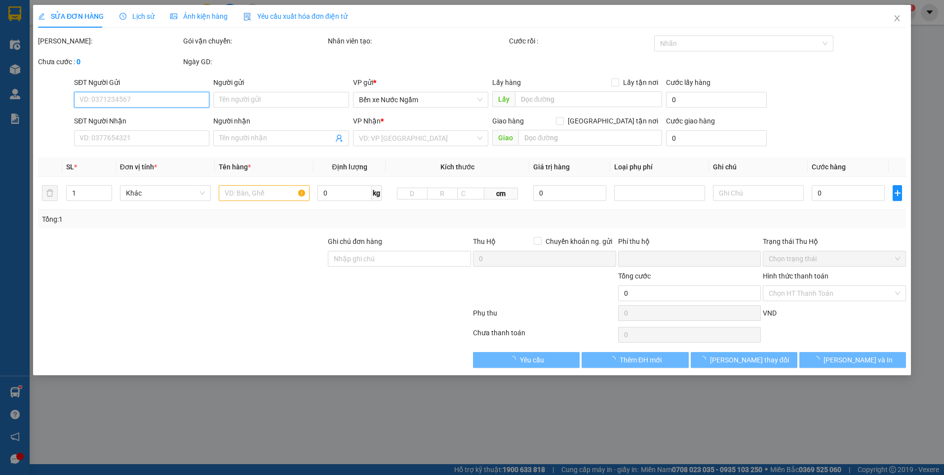
type input "0987955402"
type input "c hằng"
type input "0986299466"
type input "anh hùng"
checkbox input "true"
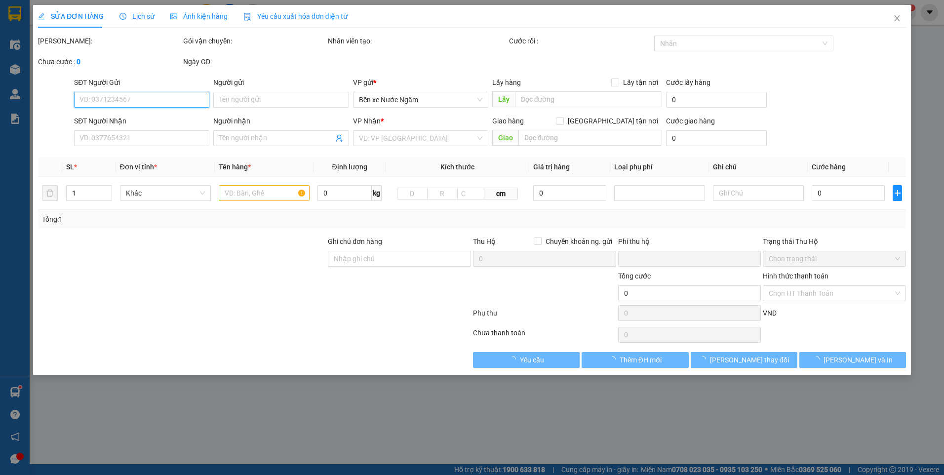
type input "số 48 ngõ 282 lạc long quân tây hồ"
type input "nntt"
type input "0"
type input "125.000"
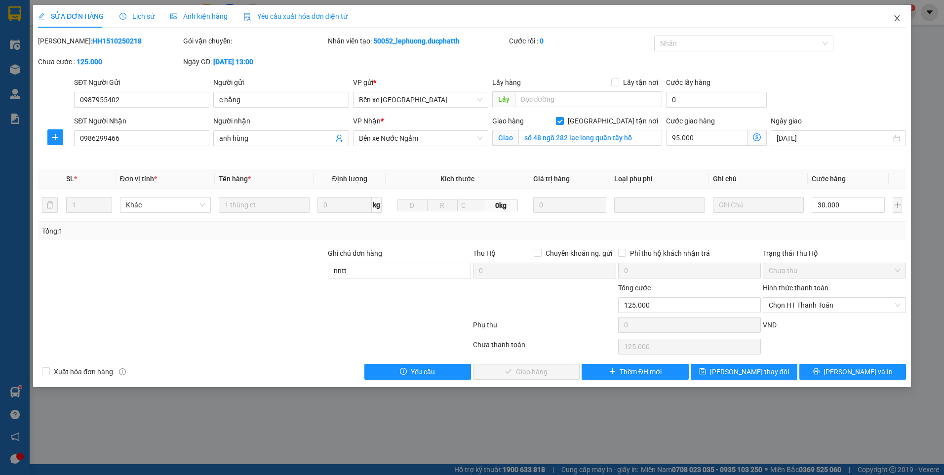
click at [897, 19] on icon "close" at bounding box center [897, 18] width 8 height 8
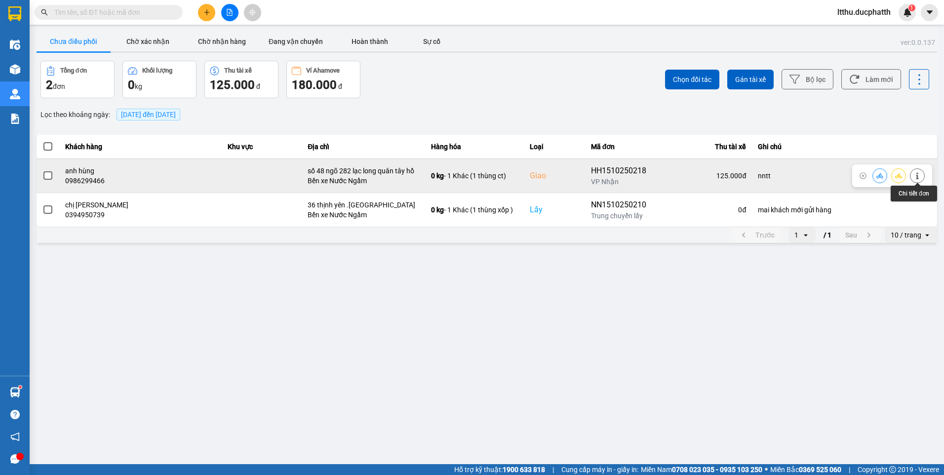
click at [923, 177] on button at bounding box center [918, 175] width 14 height 17
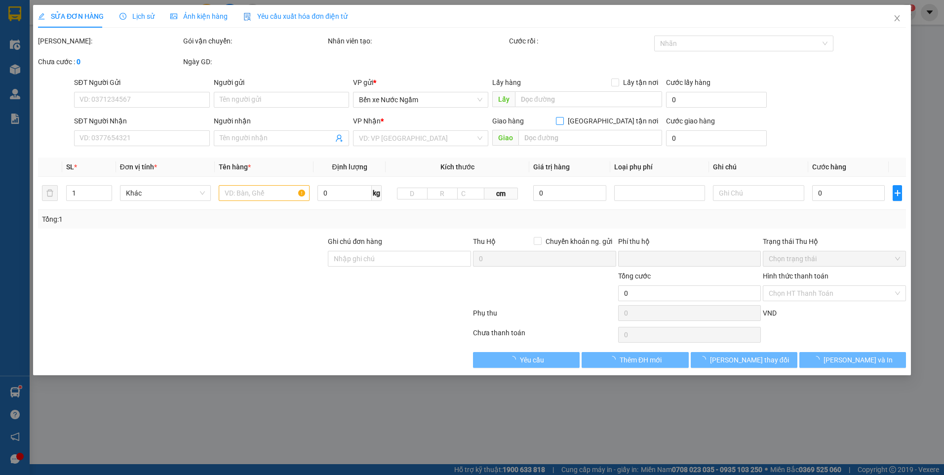
type input "0987955402"
type input "c hằng"
type input "0986299466"
type input "anh hùng"
checkbox input "true"
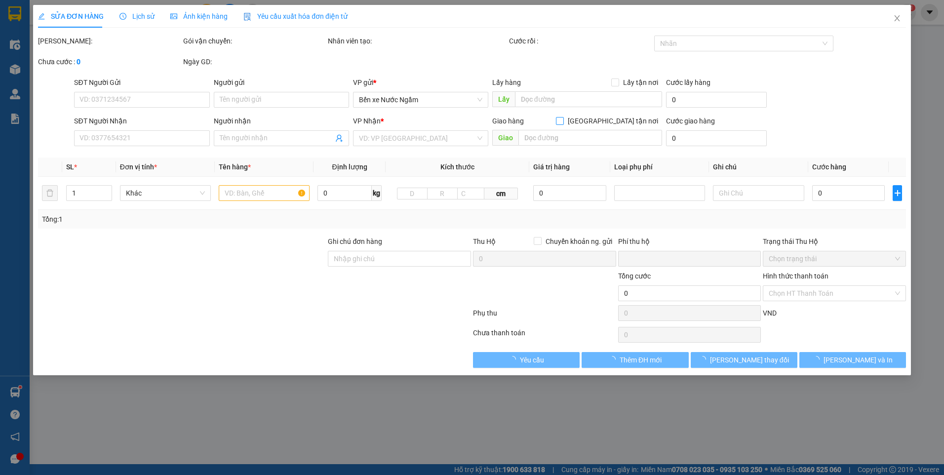
type input "số 48 ngõ 282 lạc long quân tây hồ"
type input "nntt"
type input "0"
type input "125.000"
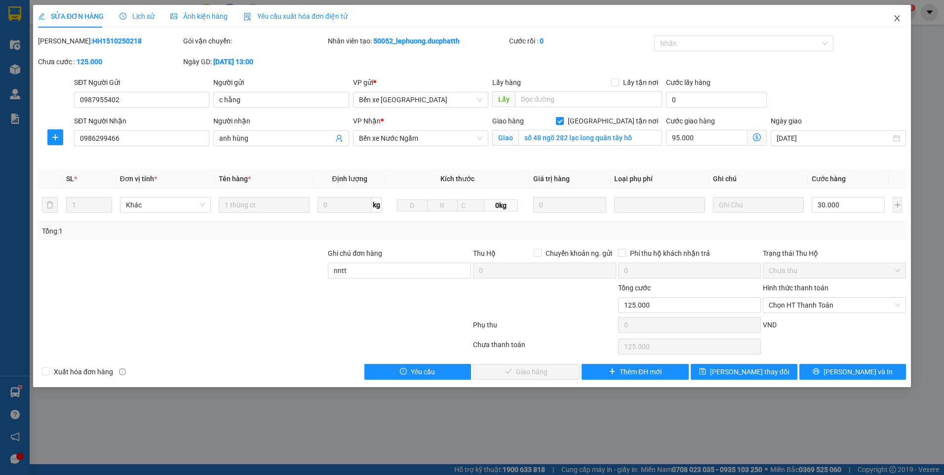
click at [898, 18] on icon "close" at bounding box center [897, 18] width 8 height 8
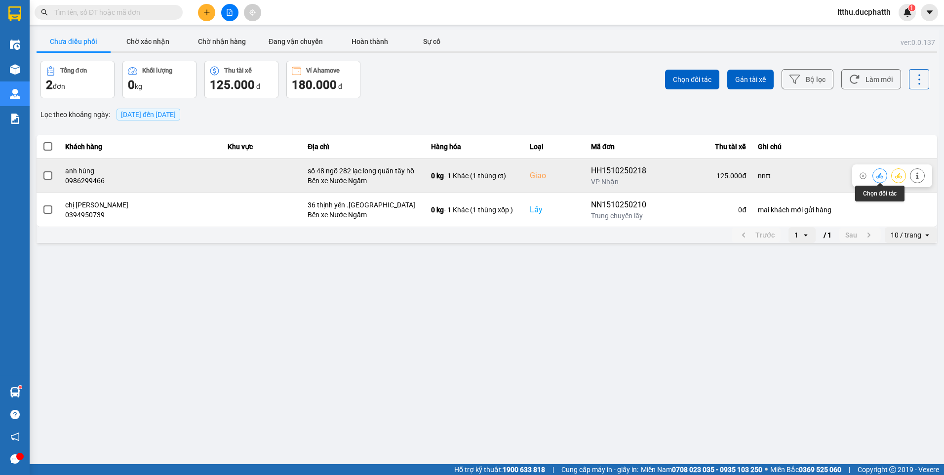
click at [878, 174] on icon at bounding box center [880, 175] width 7 height 7
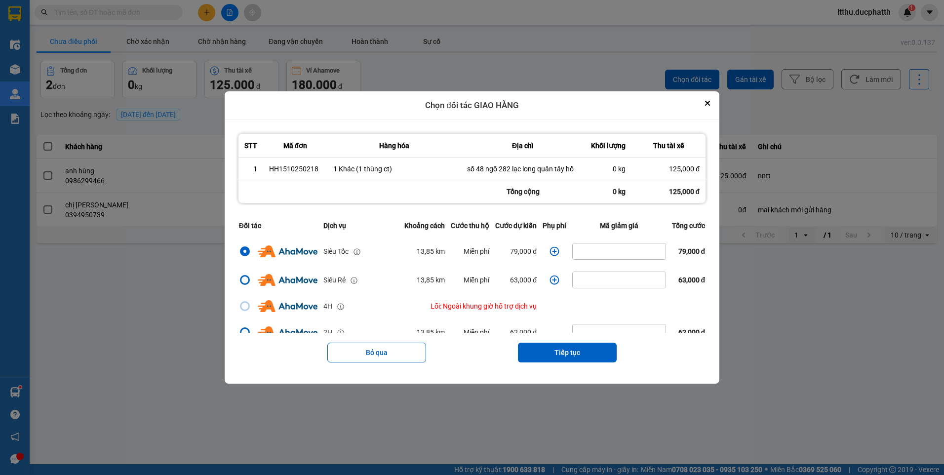
click at [552, 253] on icon "dialog" at bounding box center [554, 250] width 9 height 9
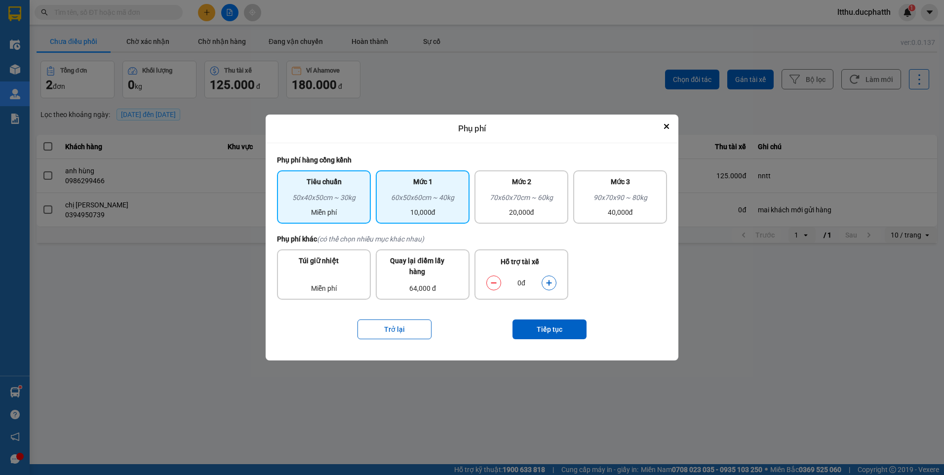
click at [391, 208] on div "10,000đ" at bounding box center [423, 212] width 82 height 11
click at [551, 287] on button "dialog" at bounding box center [549, 282] width 14 height 17
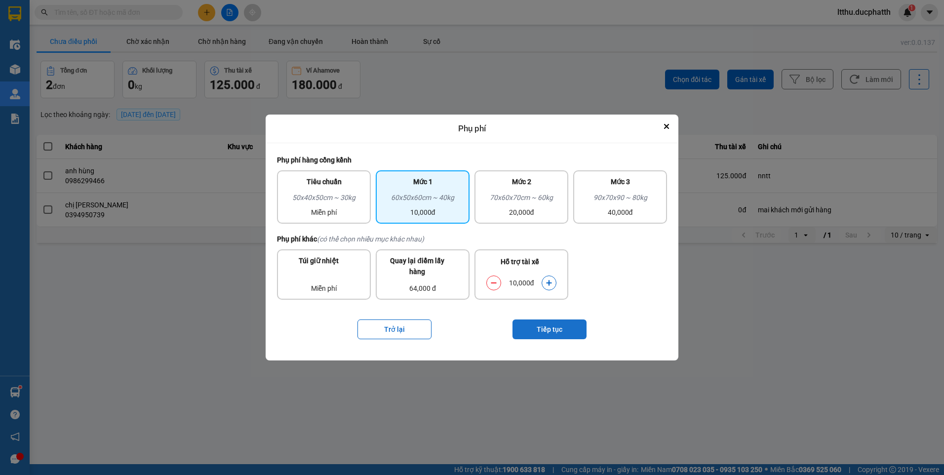
click at [558, 334] on button "Tiếp tục" at bounding box center [550, 330] width 74 height 20
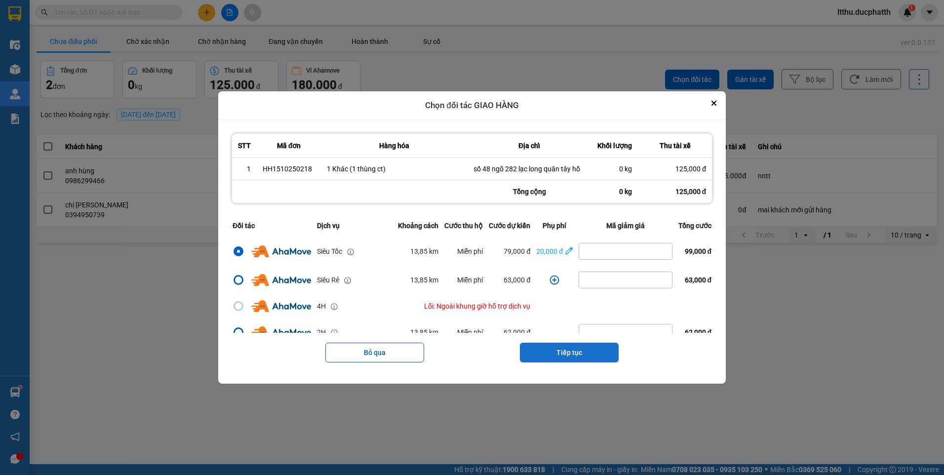
click at [582, 362] on button "Tiếp tục" at bounding box center [569, 353] width 99 height 20
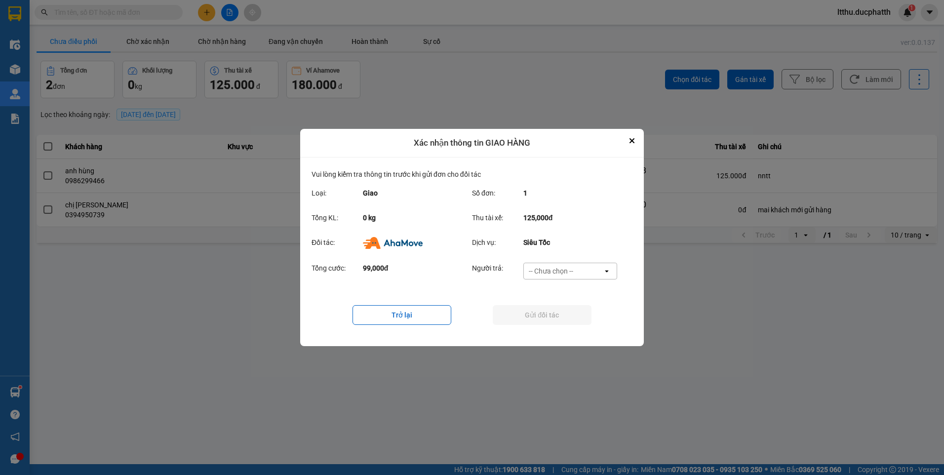
click at [563, 271] on div "-- Chưa chọn --" at bounding box center [551, 271] width 44 height 10
click at [557, 328] on span "Ví Ahamove" at bounding box center [551, 328] width 40 height 10
click at [530, 311] on button "Gửi đối tác" at bounding box center [542, 315] width 99 height 20
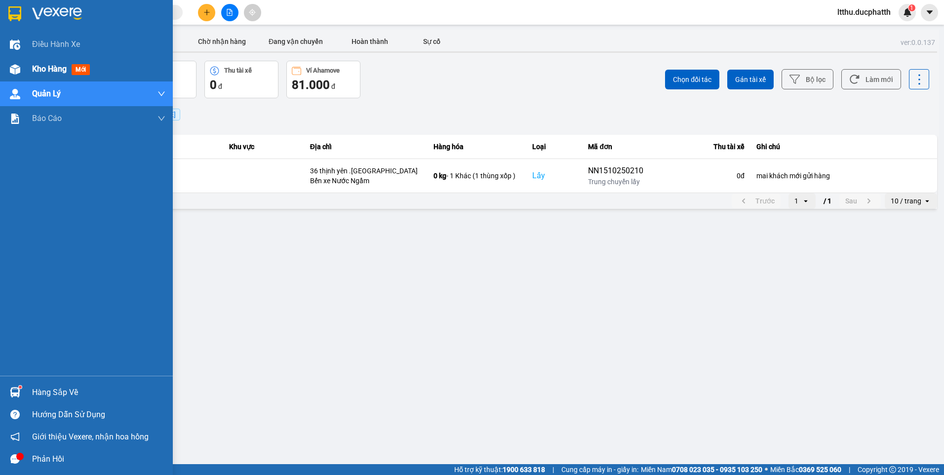
click at [60, 69] on span "Kho hàng" at bounding box center [49, 68] width 35 height 9
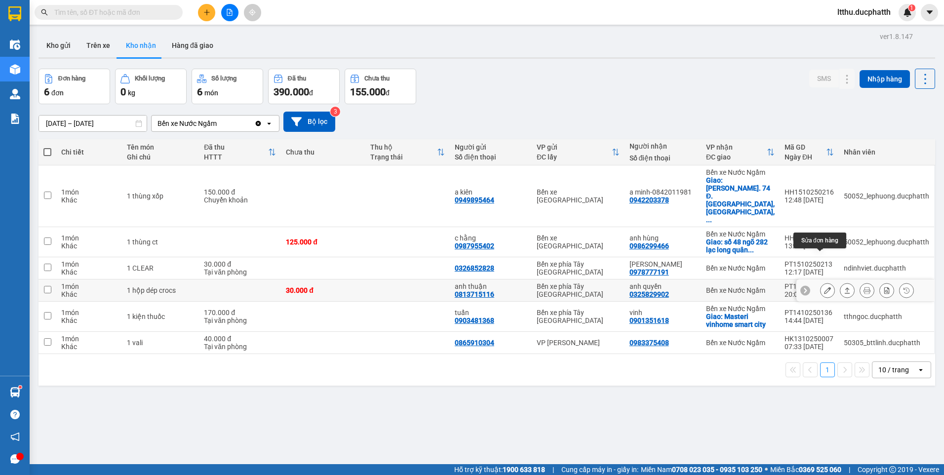
click at [824, 287] on icon at bounding box center [827, 290] width 7 height 7
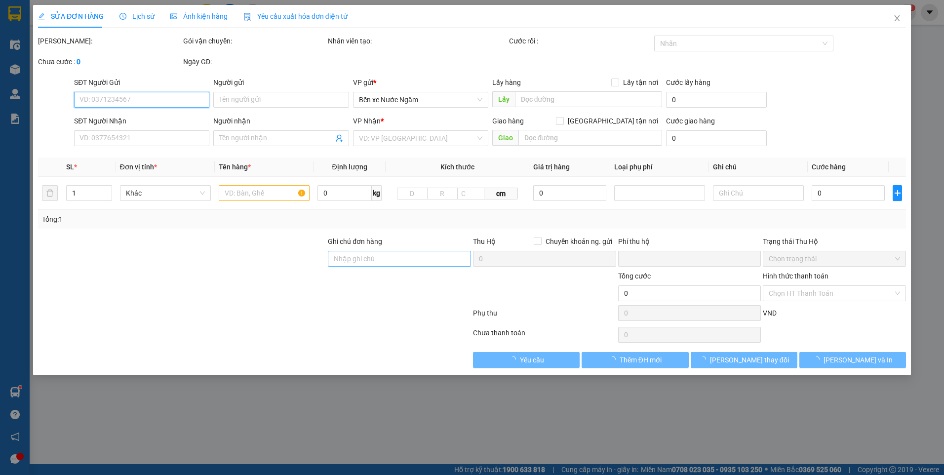
type input "0813715116"
type input "anh thuận"
type input "0325829902"
type input "anh quyền"
type input "nntt"
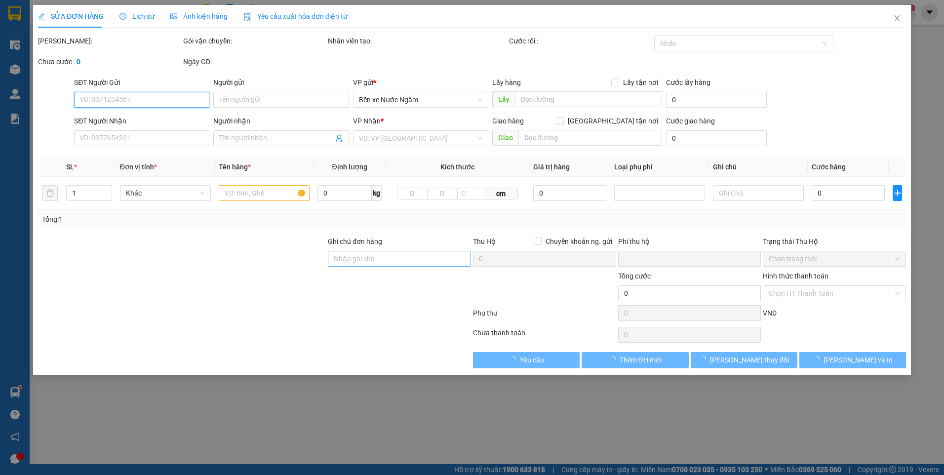
type input "0"
type input "30.000"
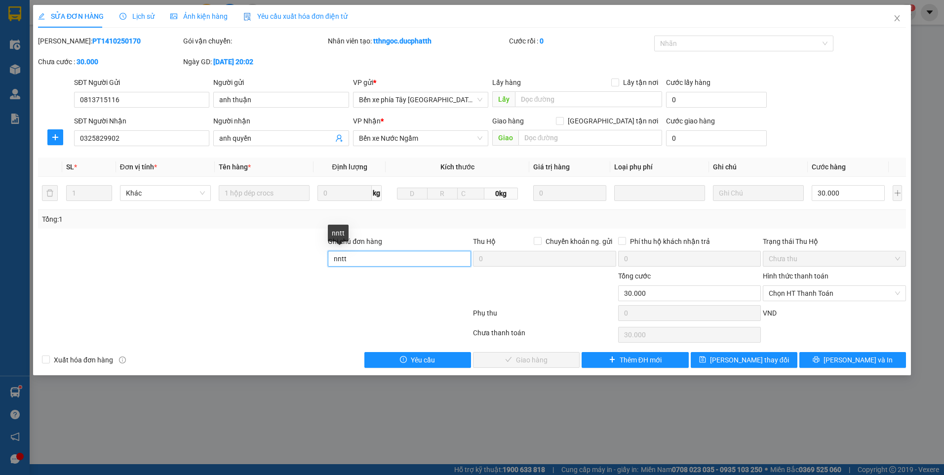
click at [395, 260] on input "nntt" at bounding box center [399, 259] width 143 height 16
click at [829, 294] on span "Chọn HT Thanh Toán" at bounding box center [834, 293] width 131 height 15
type input "TM"
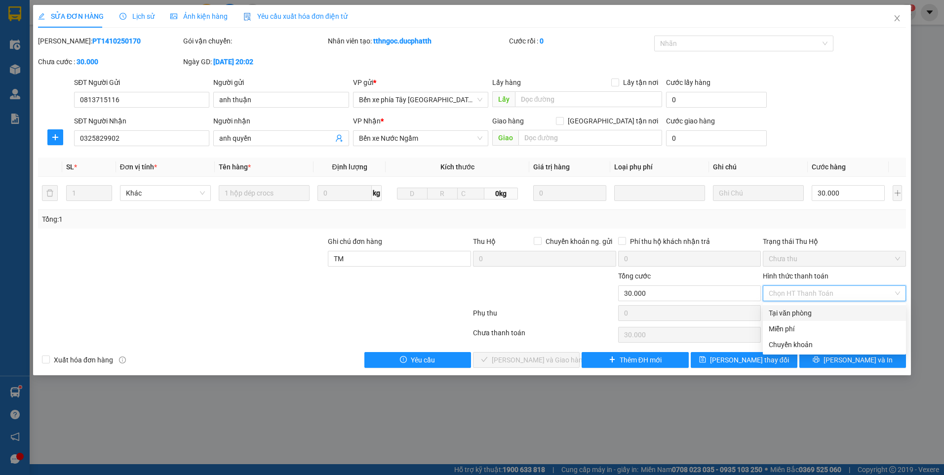
click at [810, 312] on div "Tại văn phòng" at bounding box center [834, 313] width 131 height 11
type input "0"
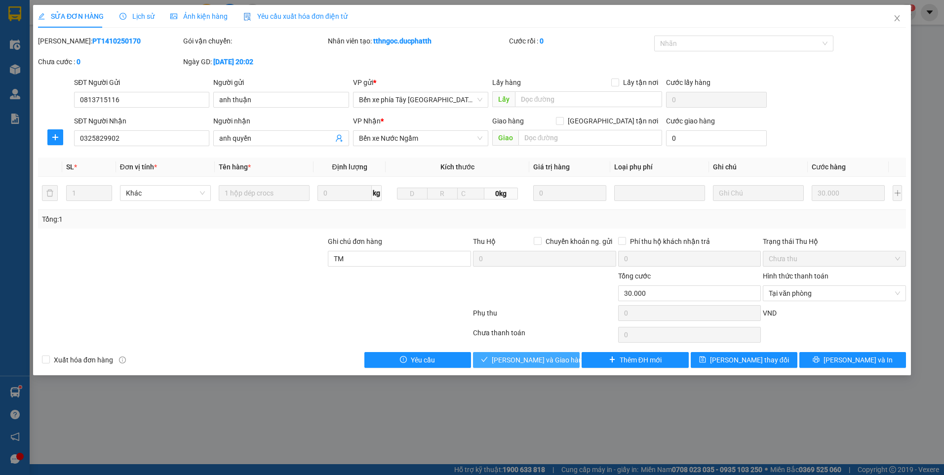
click at [513, 360] on span "Lưu và Giao hàng" at bounding box center [539, 360] width 95 height 11
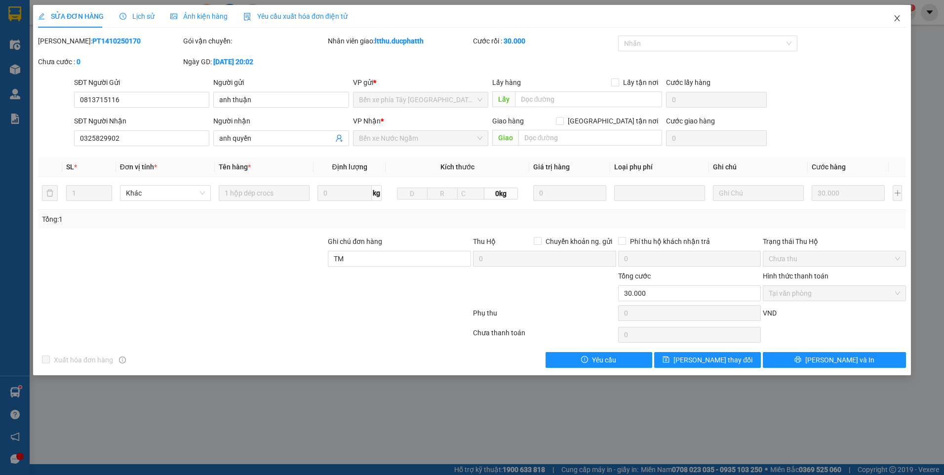
click at [898, 21] on icon "close" at bounding box center [897, 18] width 8 height 8
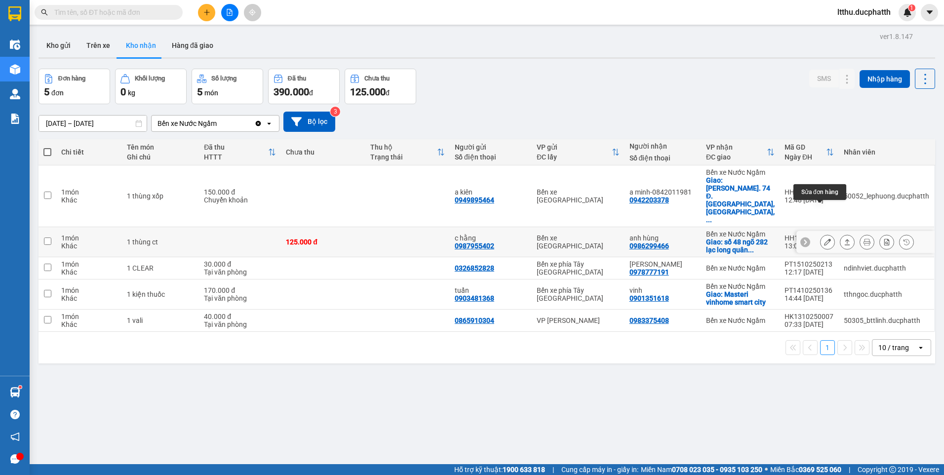
click at [824, 239] on icon at bounding box center [827, 242] width 7 height 7
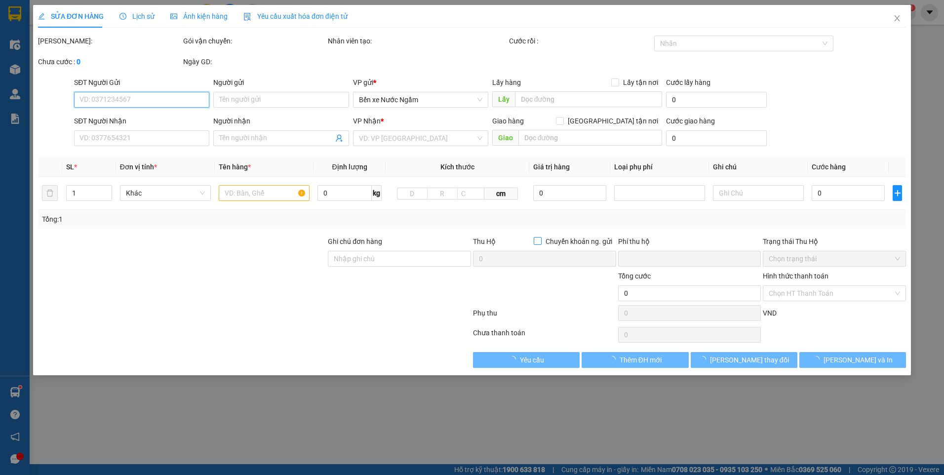
type input "0987955402"
type input "c hằng"
type input "0986299466"
type input "anh hùng"
checkbox input "true"
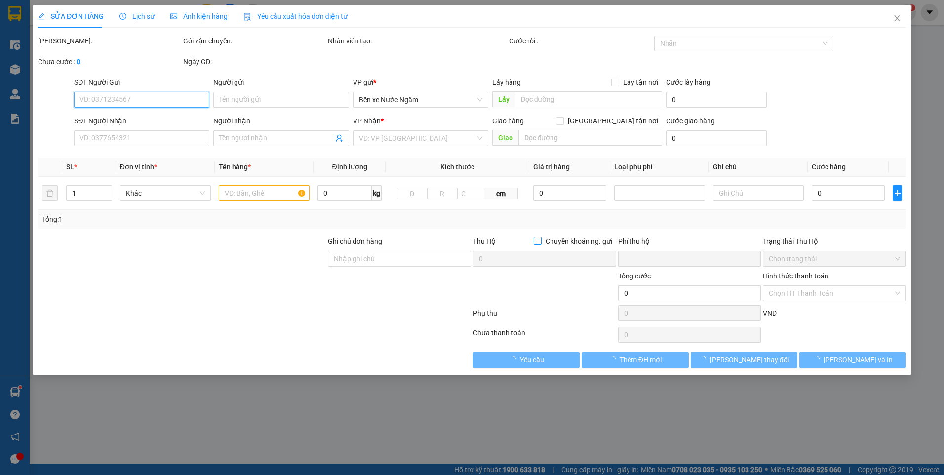
type input "số 48 ngõ 282 lạc long quân tây hồ"
type input "nntt"
type input "0"
type input "125.000"
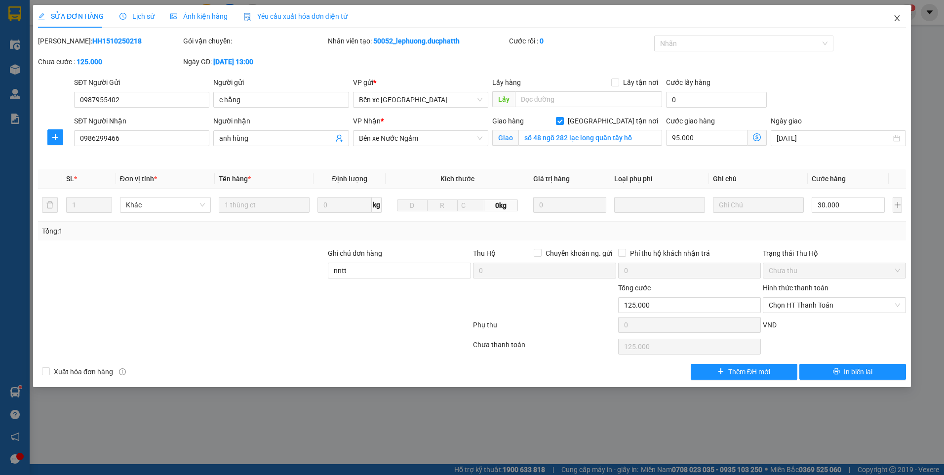
click at [895, 23] on span "Close" at bounding box center [897, 19] width 28 height 28
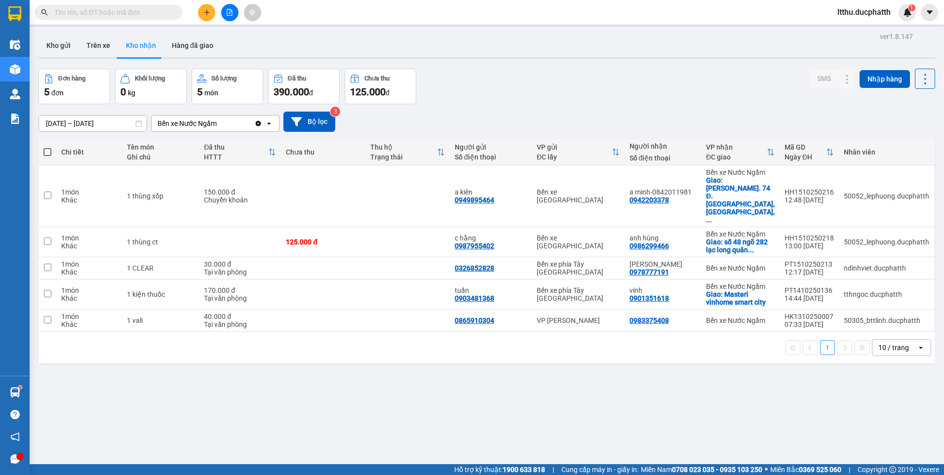
click at [116, 13] on input "text" at bounding box center [112, 12] width 117 height 11
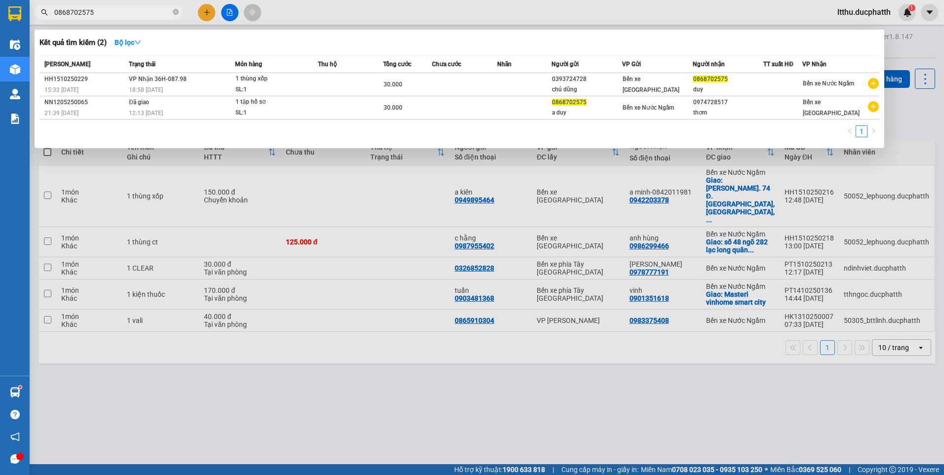
type input "0868702575"
click at [488, 393] on div at bounding box center [472, 237] width 944 height 475
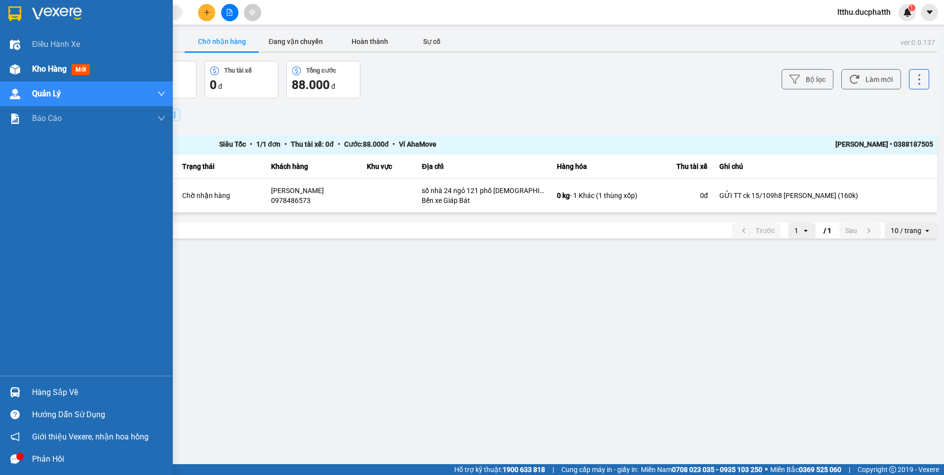
click at [57, 72] on span "Kho hàng" at bounding box center [49, 68] width 35 height 9
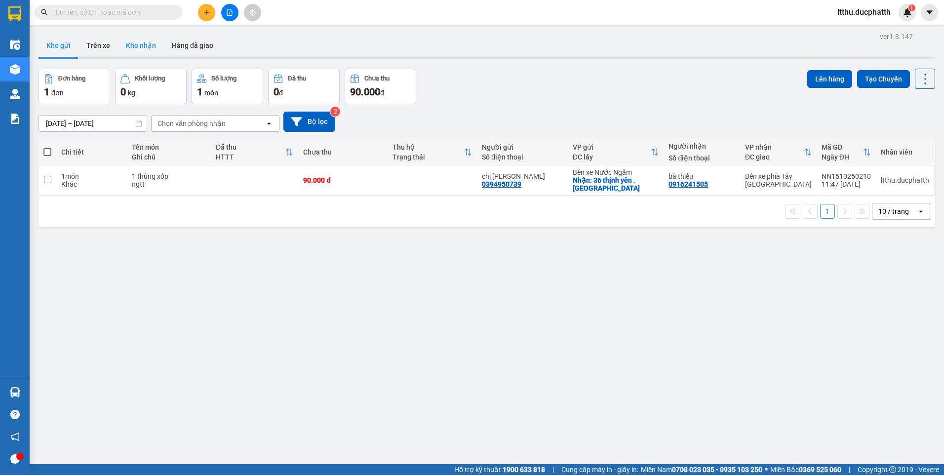
click at [150, 50] on button "Kho nhận" at bounding box center [141, 46] width 46 height 24
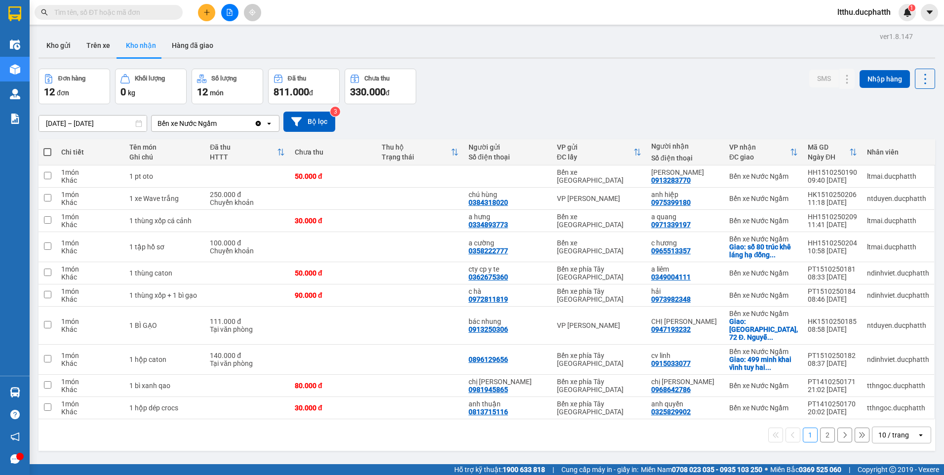
click at [824, 428] on button "2" at bounding box center [827, 435] width 15 height 15
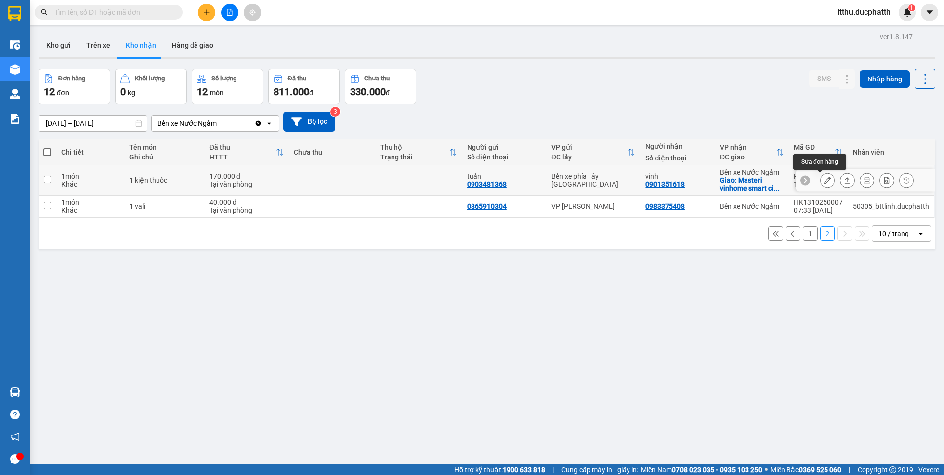
click at [824, 183] on icon at bounding box center [827, 180] width 7 height 7
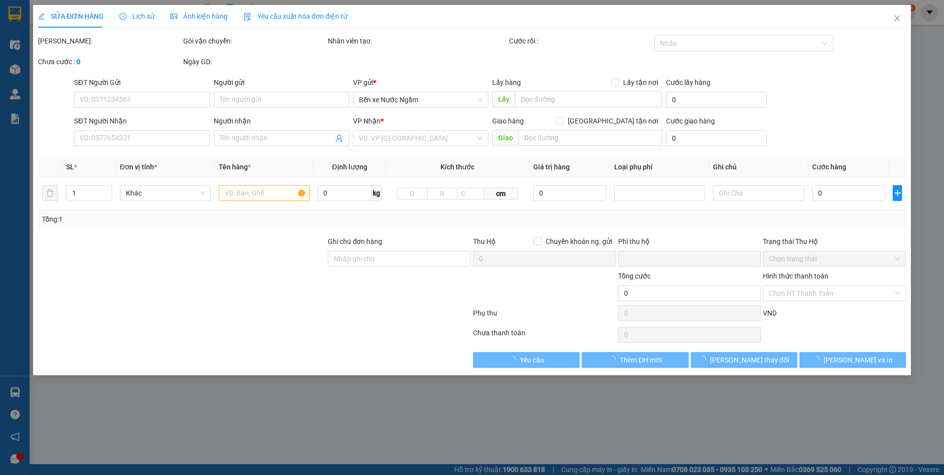
type input "0903481368"
type input "tuấn"
type input "0901351618"
type input "vinh"
checkbox input "true"
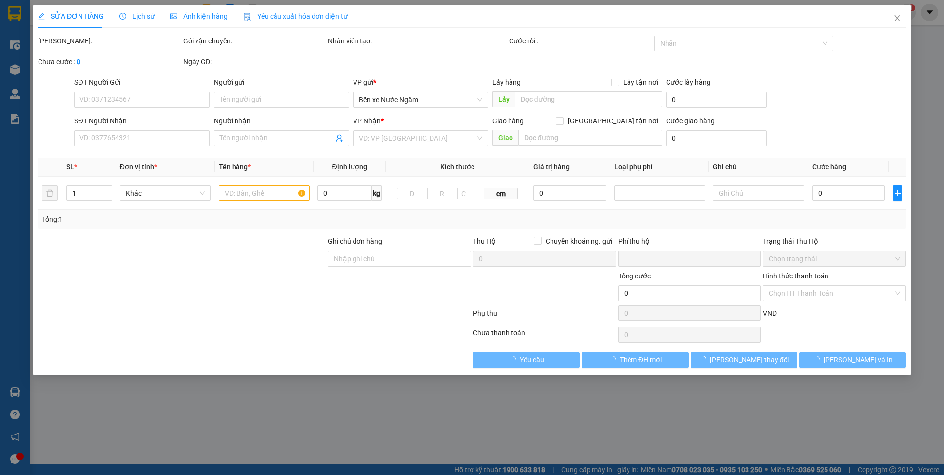
type input "Masteri vinhome smart city ( sảnh b)"
type input "0"
type input "170.000"
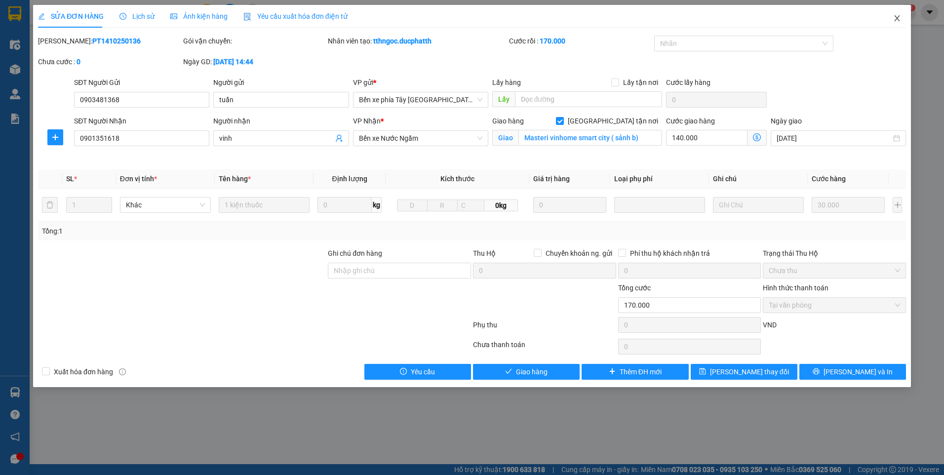
click at [897, 21] on icon "close" at bounding box center [897, 18] width 8 height 8
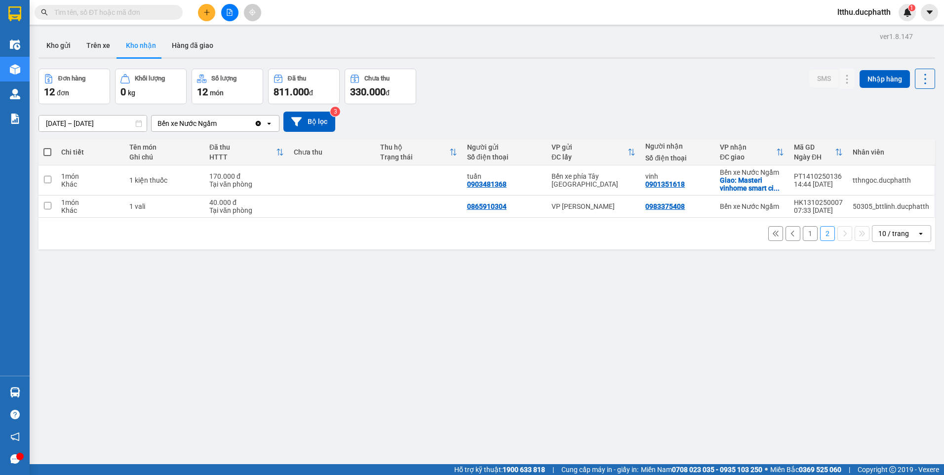
click at [92, 16] on input "text" at bounding box center [112, 12] width 117 height 11
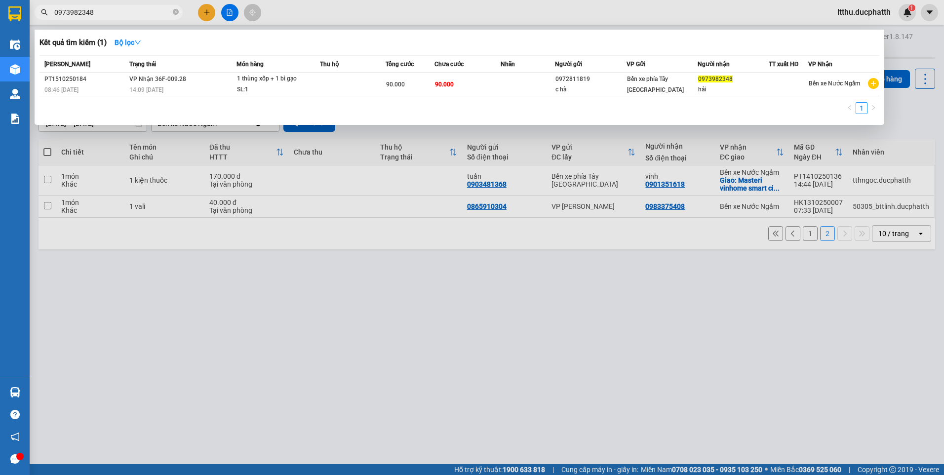
type input "0973982348"
click at [418, 320] on div at bounding box center [472, 237] width 944 height 475
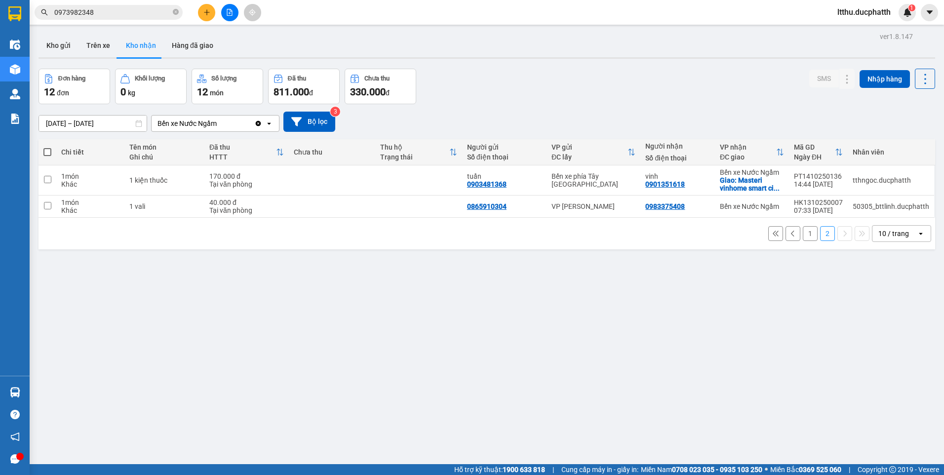
click at [105, 14] on input "0973982348" at bounding box center [112, 12] width 117 height 11
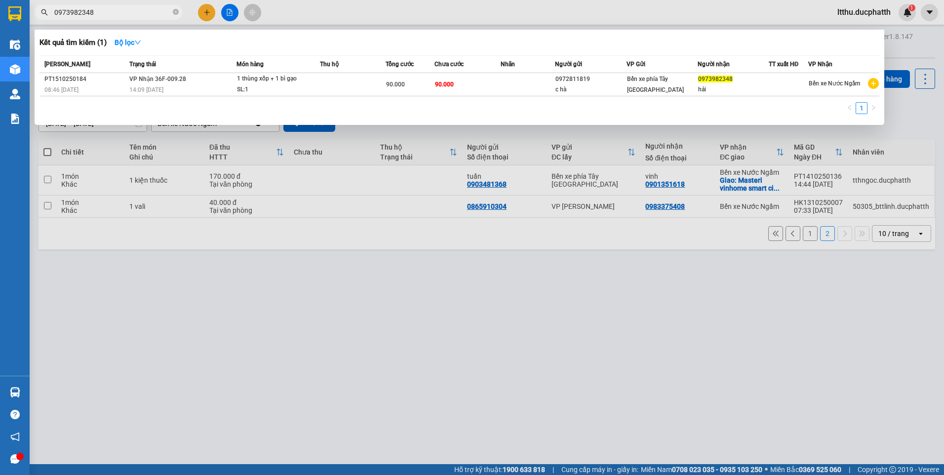
click at [105, 14] on input "0973982348" at bounding box center [112, 12] width 117 height 11
click at [272, 253] on div at bounding box center [472, 237] width 944 height 475
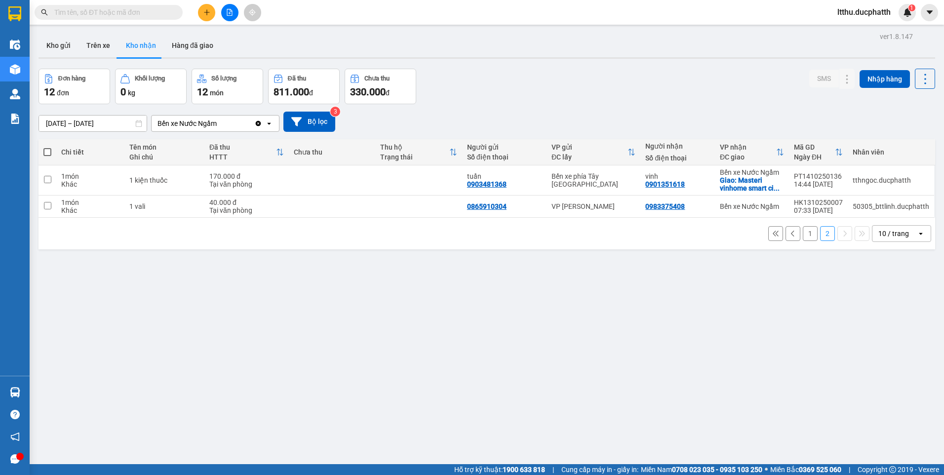
click at [805, 239] on button "1" at bounding box center [810, 233] width 15 height 15
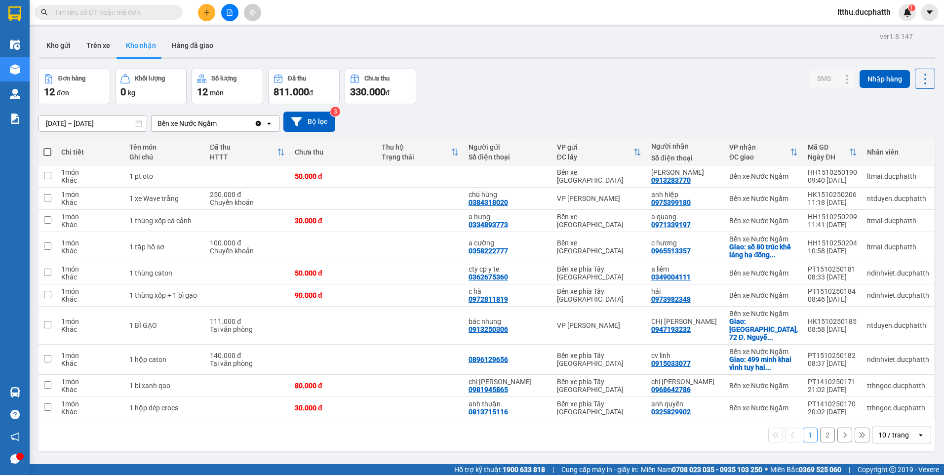
click at [118, 10] on input "text" at bounding box center [112, 12] width 117 height 11
paste input "0973982348"
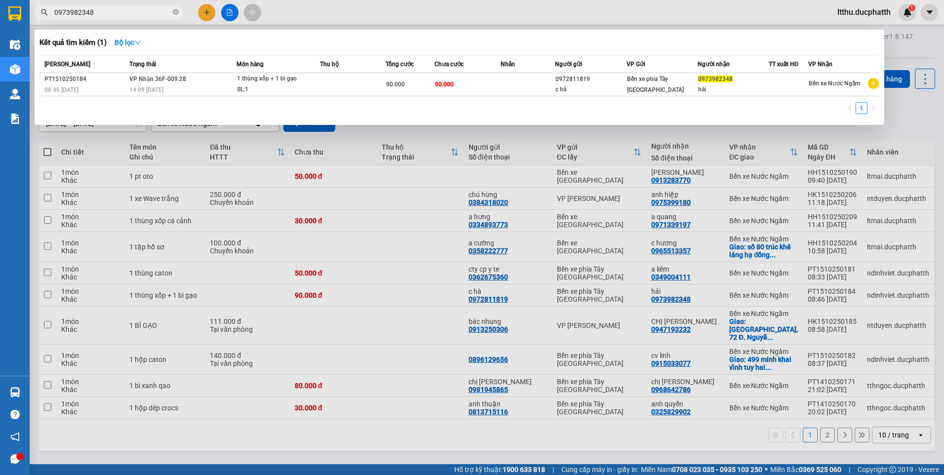
type input "0973982348"
click at [441, 446] on div at bounding box center [472, 237] width 944 height 475
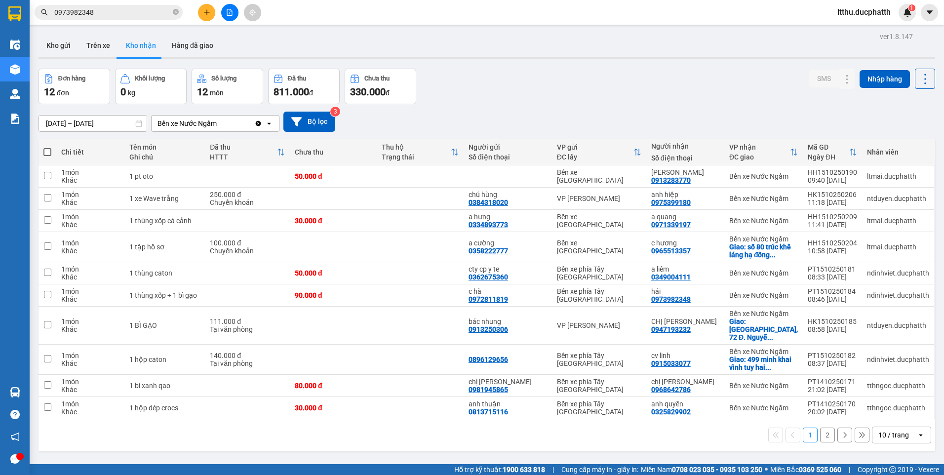
click at [135, 16] on input "0973982348" at bounding box center [112, 12] width 117 height 11
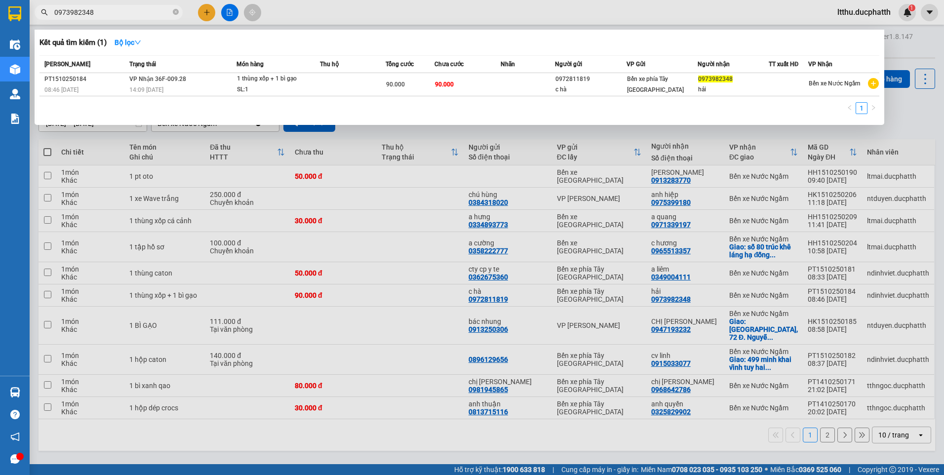
click at [135, 16] on input "0973982348" at bounding box center [112, 12] width 117 height 11
click at [462, 455] on div at bounding box center [472, 237] width 944 height 475
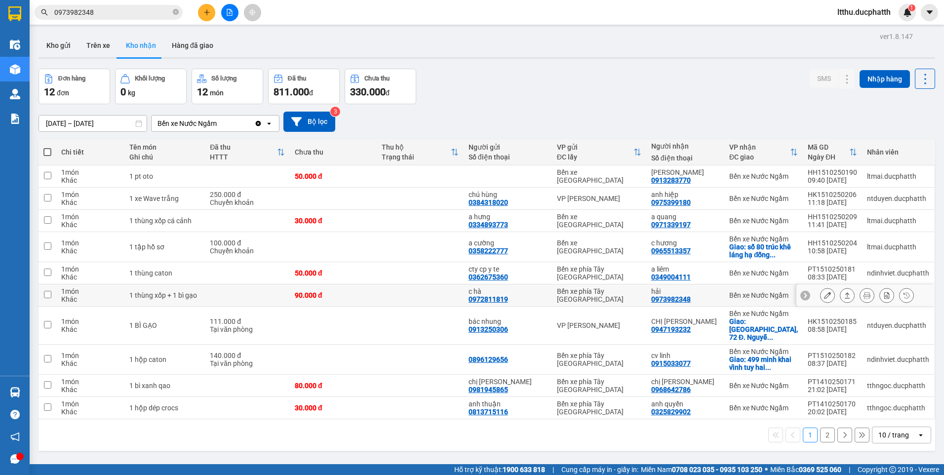
click at [824, 298] on icon at bounding box center [827, 295] width 7 height 7
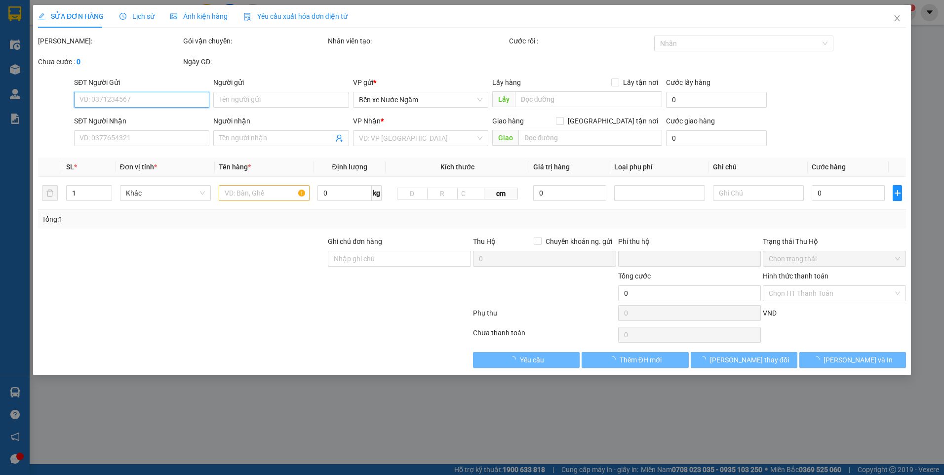
type input "0972811819"
type input "c hà"
type input "0973982348"
type input "hải"
type input "0"
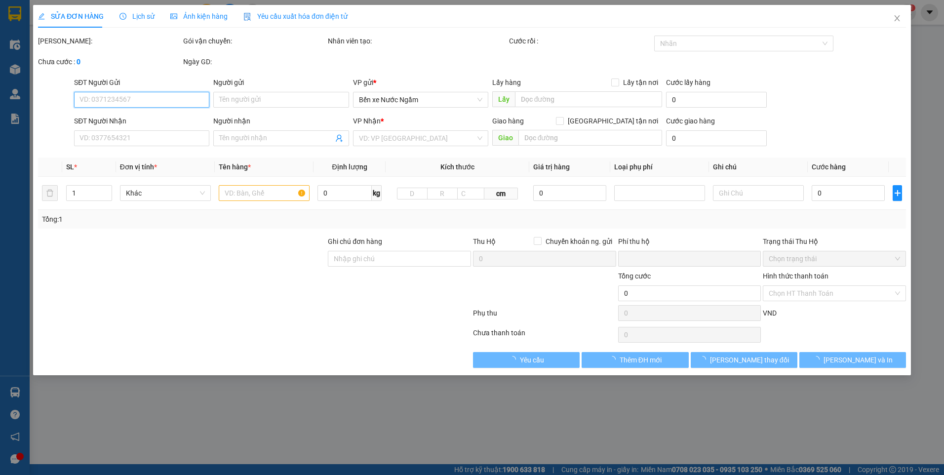
type input "90.000"
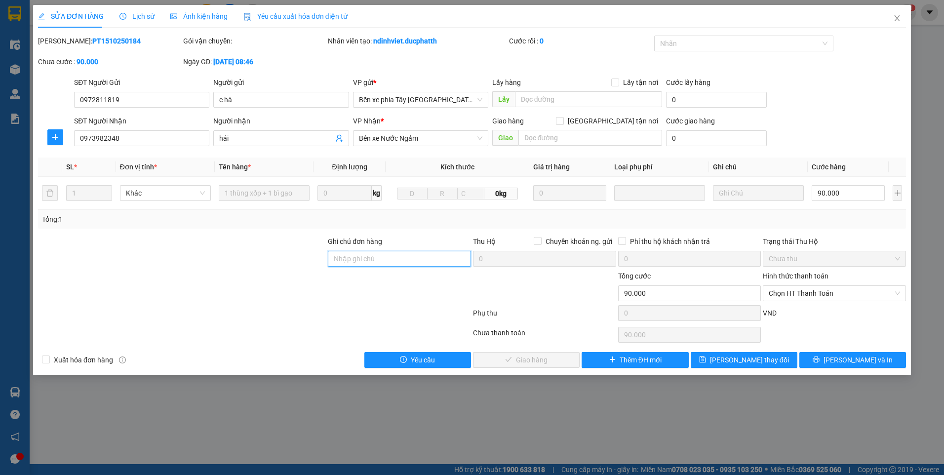
click at [402, 259] on input "Ghi chú đơn hàng" at bounding box center [399, 259] width 143 height 16
type input "TM"
drag, startPoint x: 846, startPoint y: 296, endPoint x: 837, endPoint y: 300, distance: 10.5
click at [846, 296] on span "Chọn HT Thanh Toán" at bounding box center [834, 293] width 131 height 15
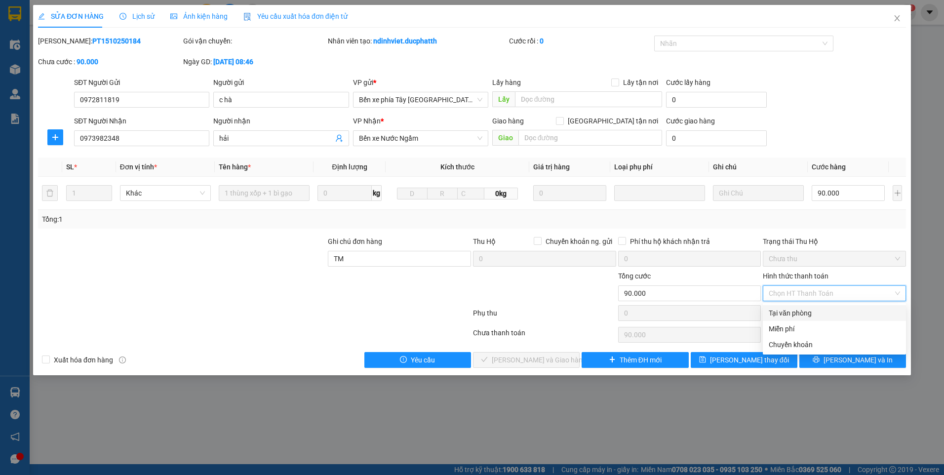
click at [809, 317] on div "Tại văn phòng" at bounding box center [834, 313] width 131 height 11
type input "0"
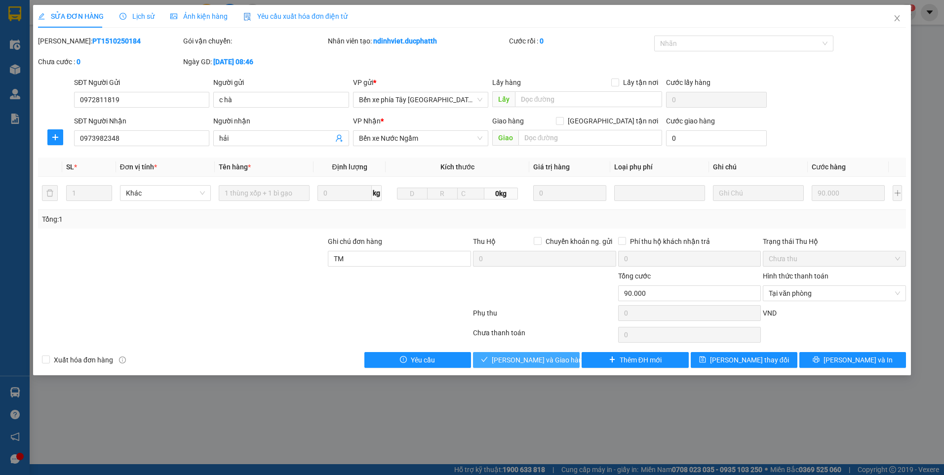
click at [503, 361] on button "[PERSON_NAME] và Giao hàng" at bounding box center [526, 360] width 107 height 16
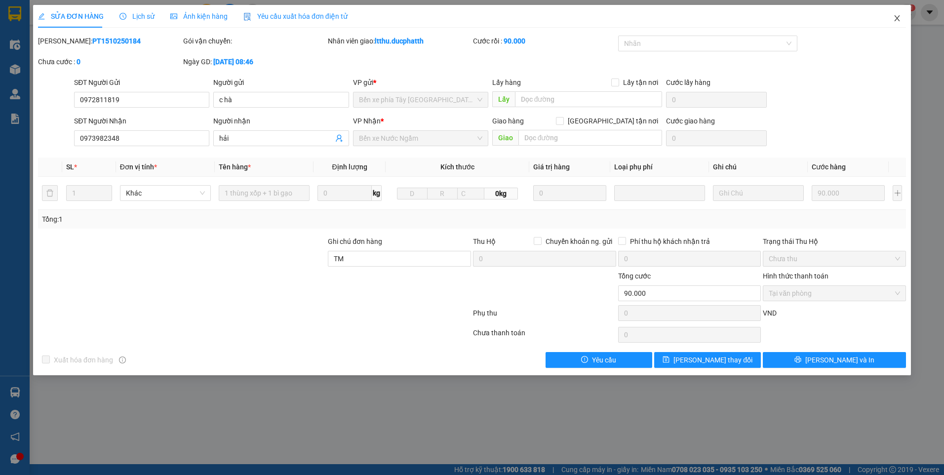
click at [897, 20] on icon "close" at bounding box center [897, 18] width 8 height 8
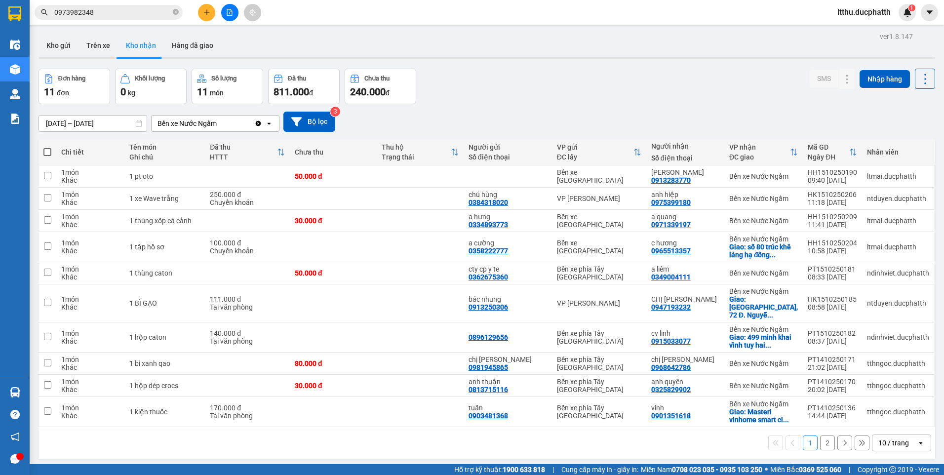
click at [502, 100] on div "Đơn hàng 11 đơn Khối lượng 0 kg Số lượng 11 món Đã thu 811.000 đ Chưa thu 240.0…" at bounding box center [487, 87] width 897 height 36
click at [105, 13] on input "0973982348" at bounding box center [112, 12] width 117 height 11
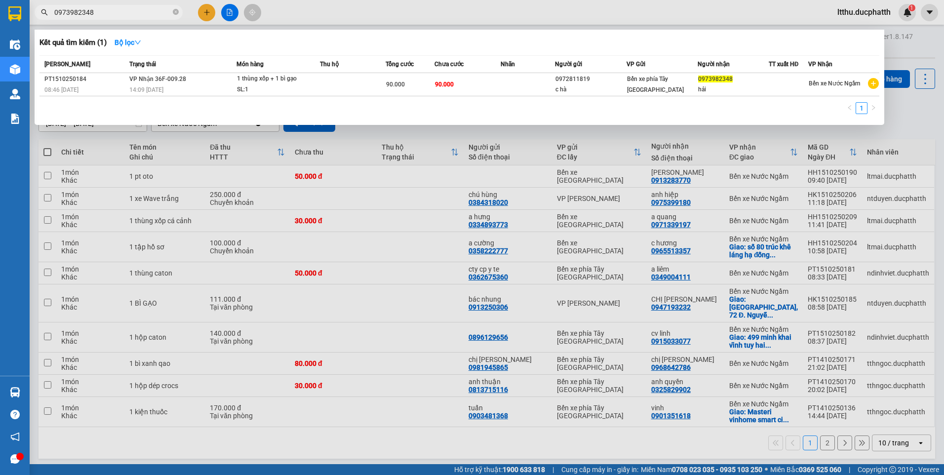
click at [105, 13] on input "0973982348" at bounding box center [112, 12] width 117 height 11
type input "0971339197"
click at [376, 452] on div at bounding box center [472, 237] width 944 height 475
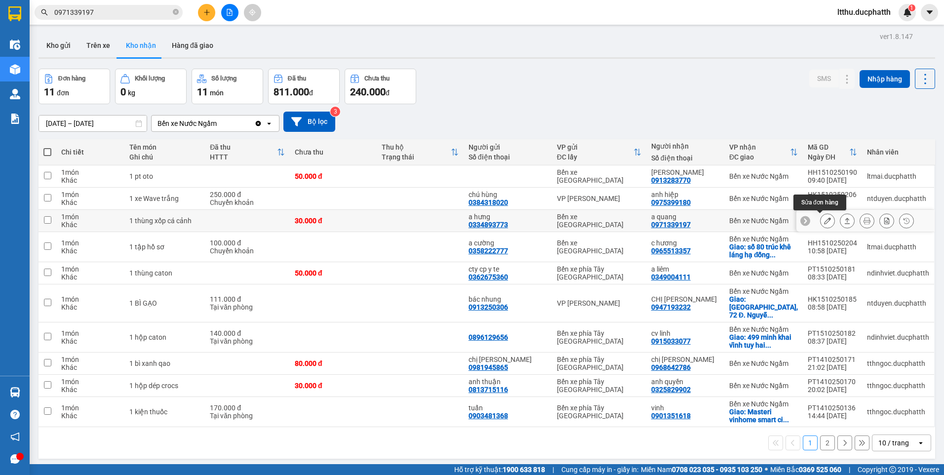
click at [824, 222] on icon at bounding box center [827, 220] width 7 height 7
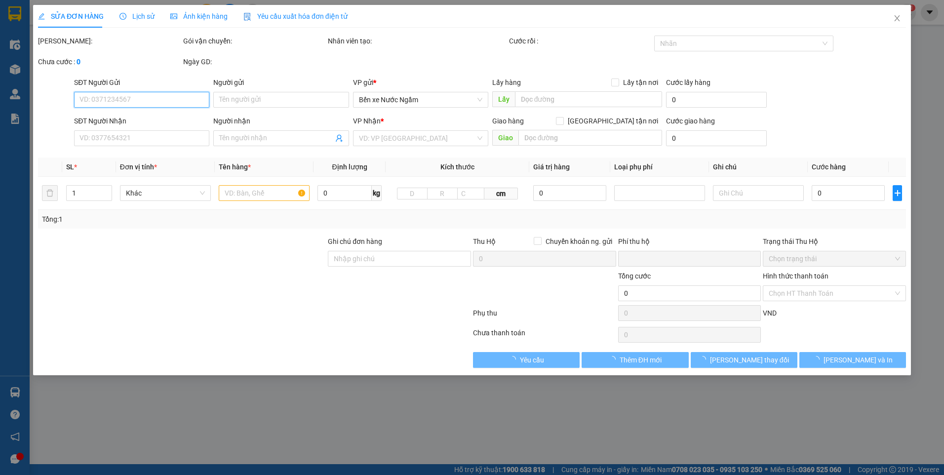
type input "0334893773"
type input "a hưng"
type input "0971339197"
type input "a quang"
type input "0"
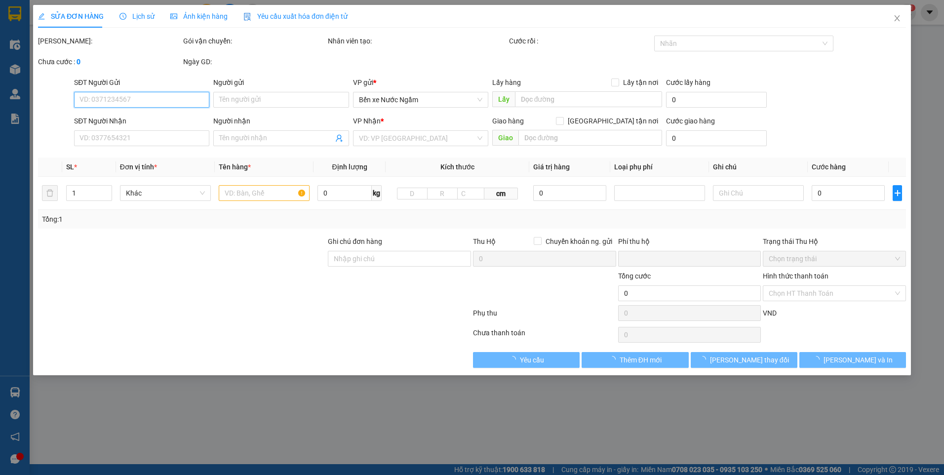
type input "30.000"
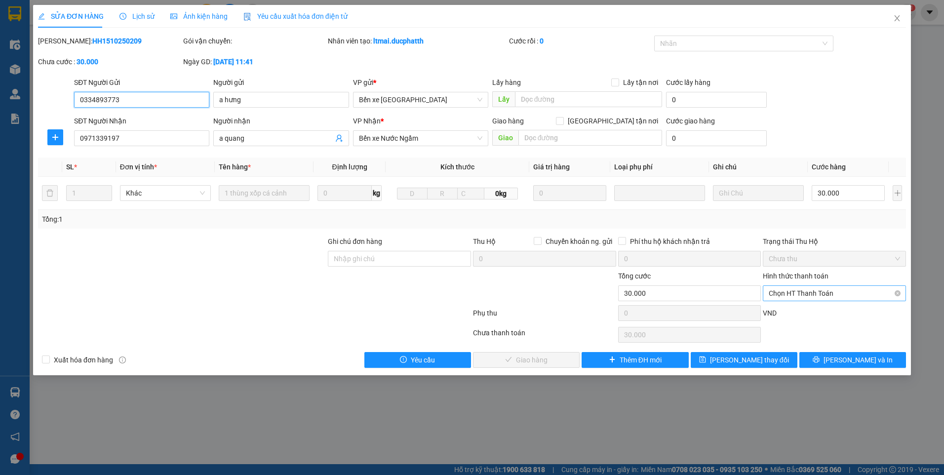
click at [801, 295] on span "Chọn HT Thanh Toán" at bounding box center [834, 293] width 131 height 15
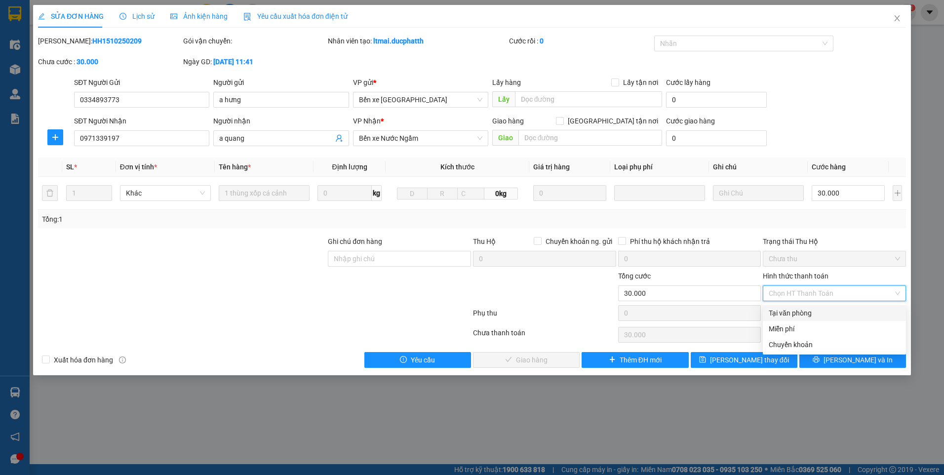
click at [786, 309] on div "Tại văn phòng" at bounding box center [834, 313] width 131 height 11
type input "0"
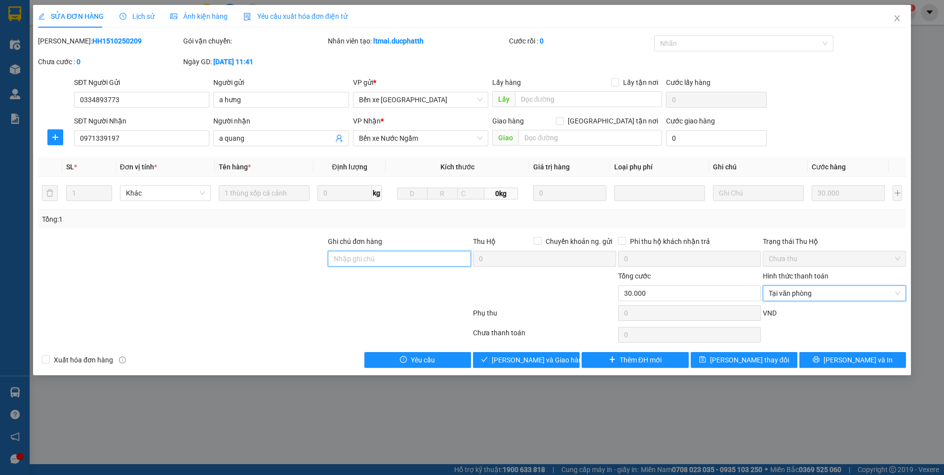
click at [348, 264] on input "Ghi chú đơn hàng" at bounding box center [399, 259] width 143 height 16
type input "TM"
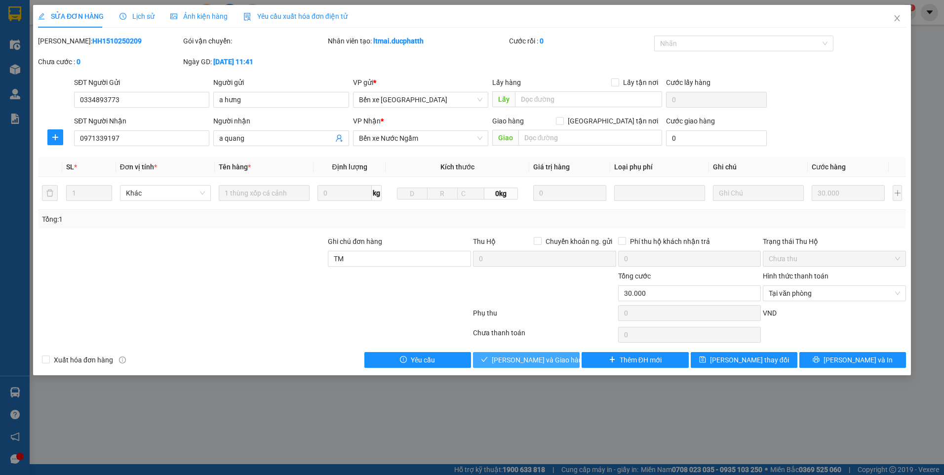
click at [505, 365] on button "[PERSON_NAME] và Giao hàng" at bounding box center [526, 360] width 107 height 16
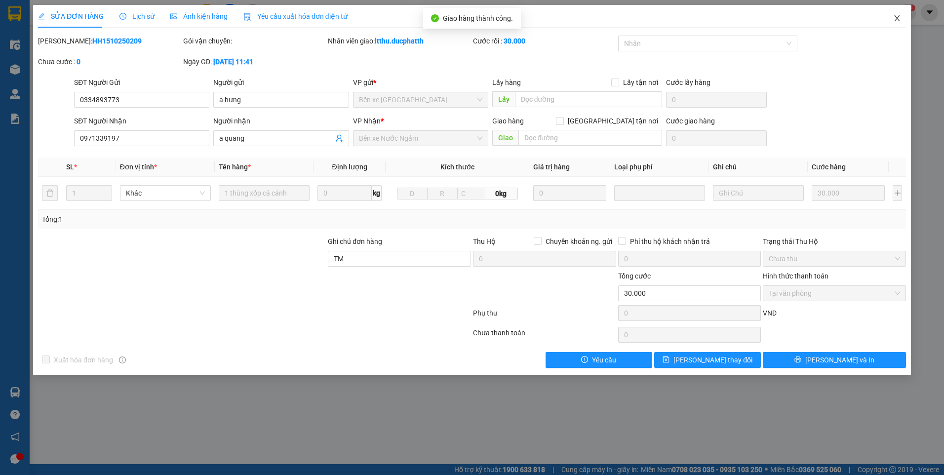
click at [900, 19] on icon "close" at bounding box center [897, 18] width 8 height 8
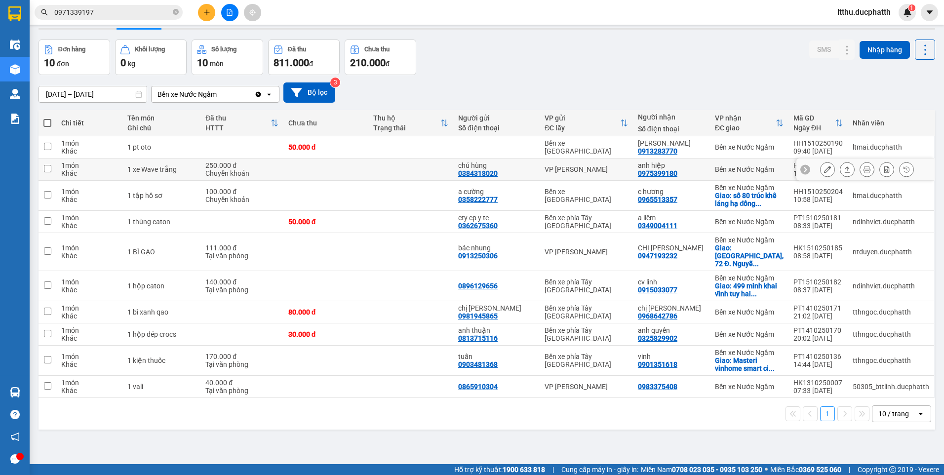
scroll to position [45, 0]
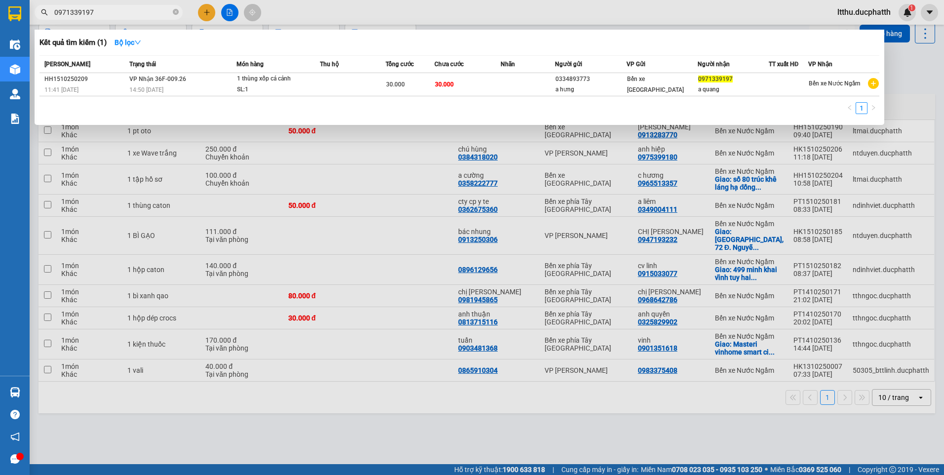
click at [117, 10] on input "0971339197" at bounding box center [112, 12] width 117 height 11
type input "0968642786"
click at [327, 448] on div at bounding box center [472, 237] width 944 height 475
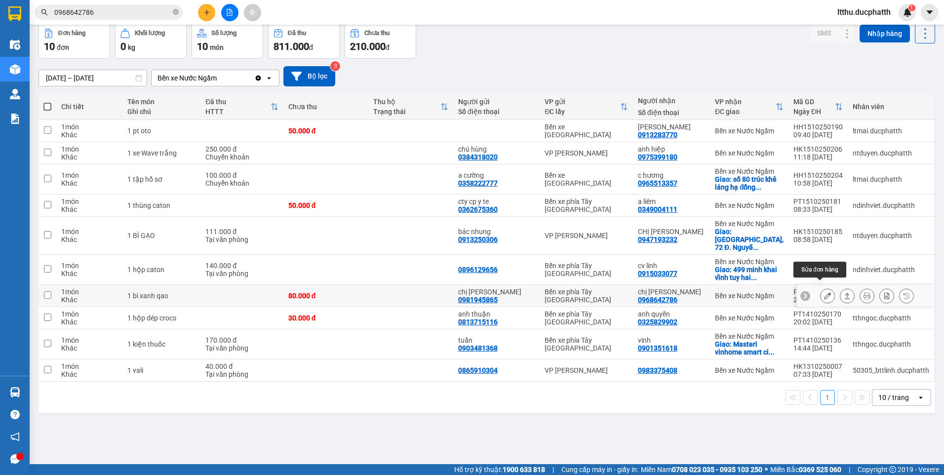
click at [825, 290] on button at bounding box center [828, 295] width 14 height 17
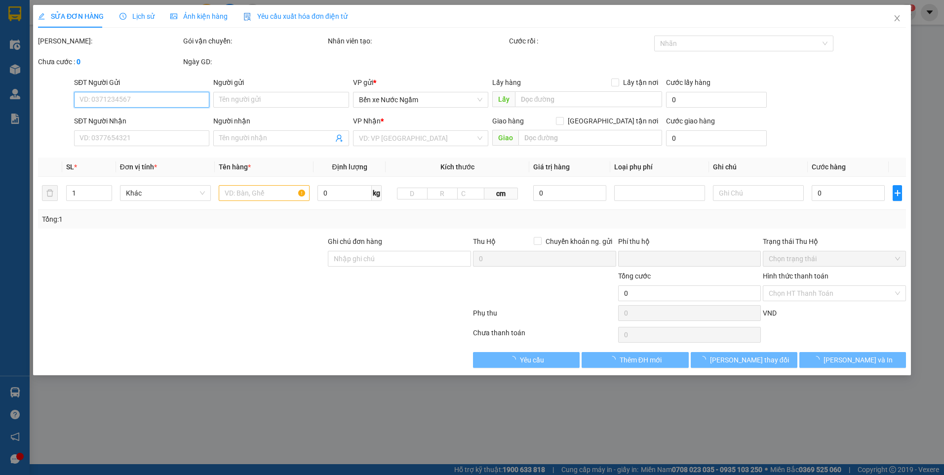
type input "0981945865"
type input "chị [PERSON_NAME]"
type input "0968642786"
type input "chị [PERSON_NAME]"
type input "nntt"
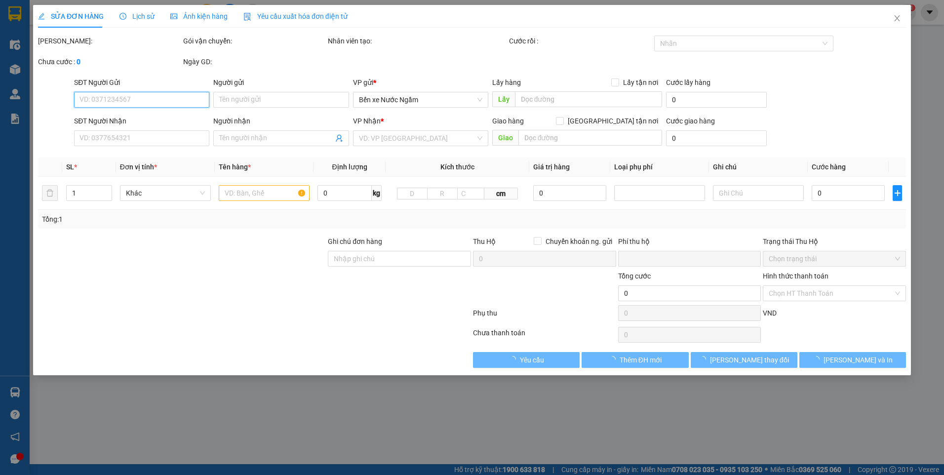
type input "0"
type input "80.000"
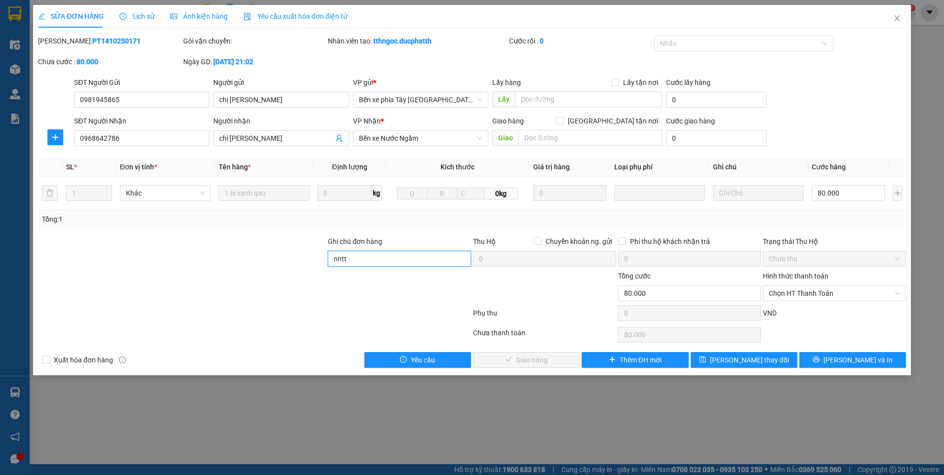
click at [377, 262] on input "nntt" at bounding box center [399, 259] width 143 height 16
click at [797, 291] on span "Chọn HT Thanh Toán" at bounding box center [834, 293] width 131 height 15
type input "TM"
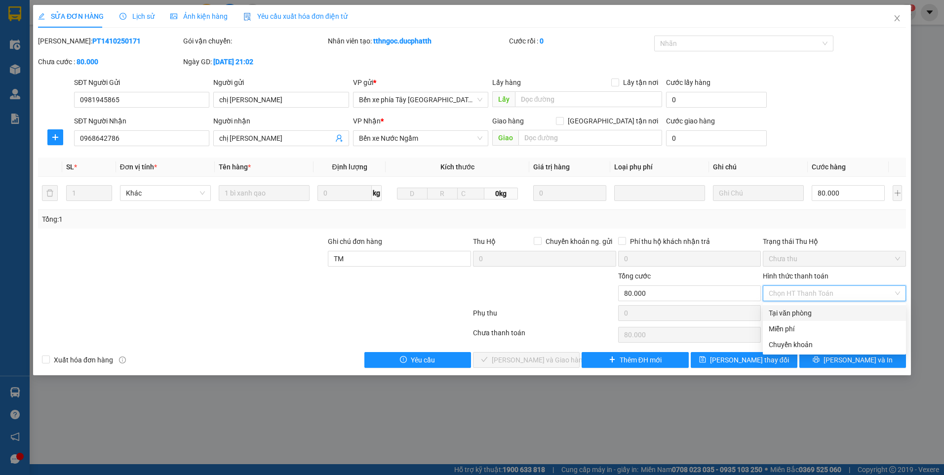
click at [781, 314] on div "Tại văn phòng" at bounding box center [834, 313] width 131 height 11
type input "0"
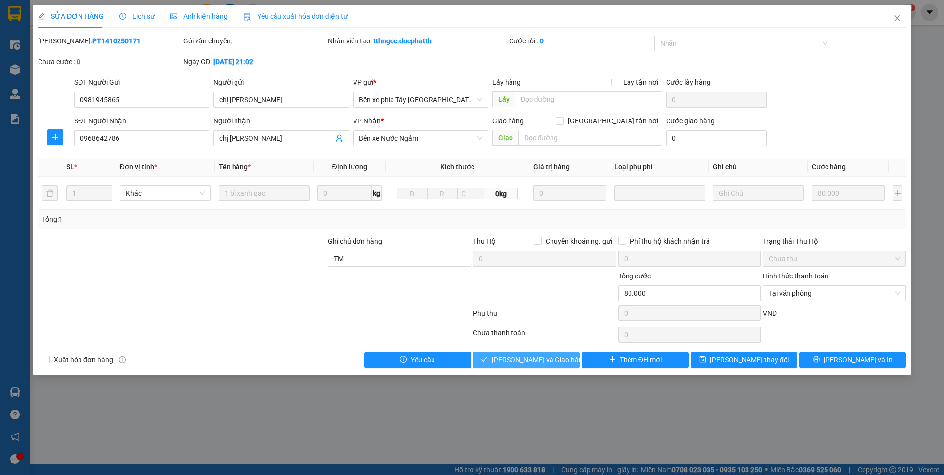
click at [545, 361] on span "[PERSON_NAME] và Giao hàng" at bounding box center [539, 360] width 95 height 11
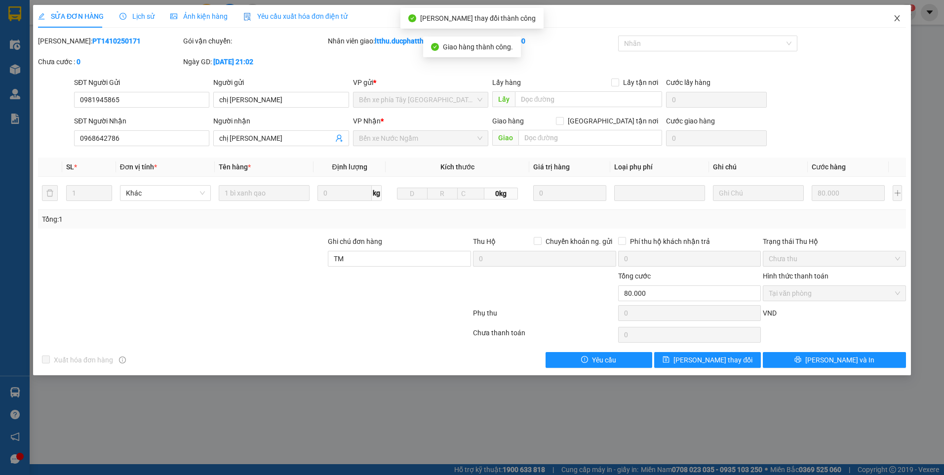
click at [896, 19] on icon "close" at bounding box center [897, 18] width 8 height 8
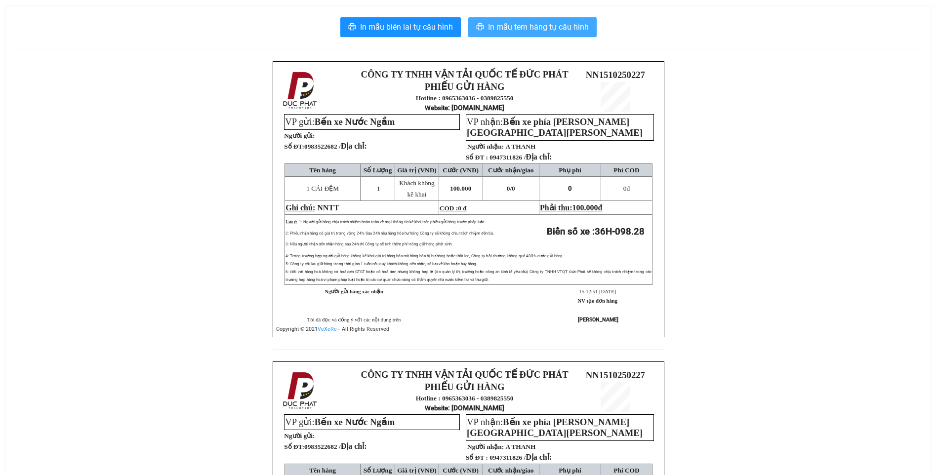
click at [551, 29] on span "In mẫu tem hàng tự cấu hình" at bounding box center [538, 27] width 101 height 12
click at [560, 24] on span "In mẫu tem hàng tự cấu hình" at bounding box center [538, 27] width 101 height 12
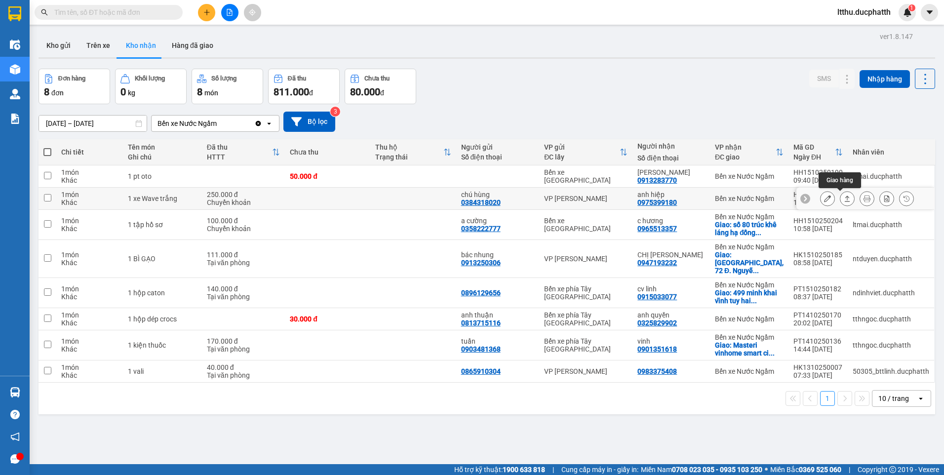
click at [844, 201] on icon at bounding box center [847, 198] width 7 height 7
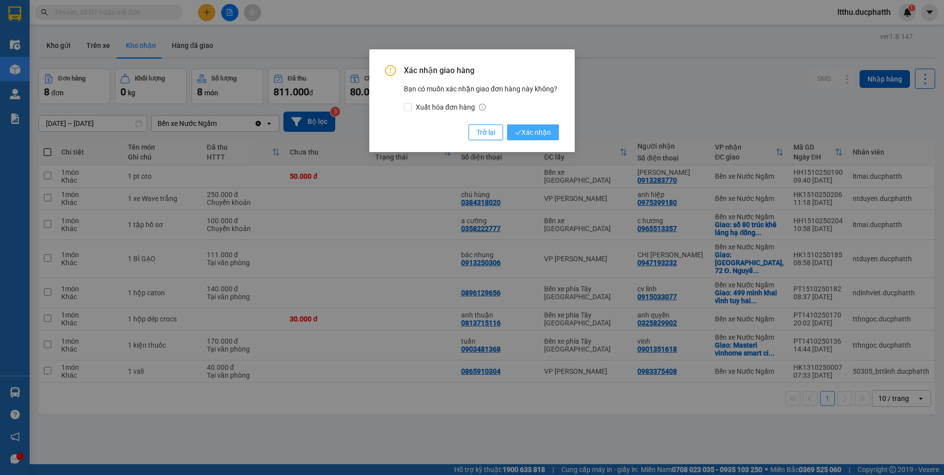
click at [548, 136] on span "Xác nhận" at bounding box center [533, 132] width 36 height 11
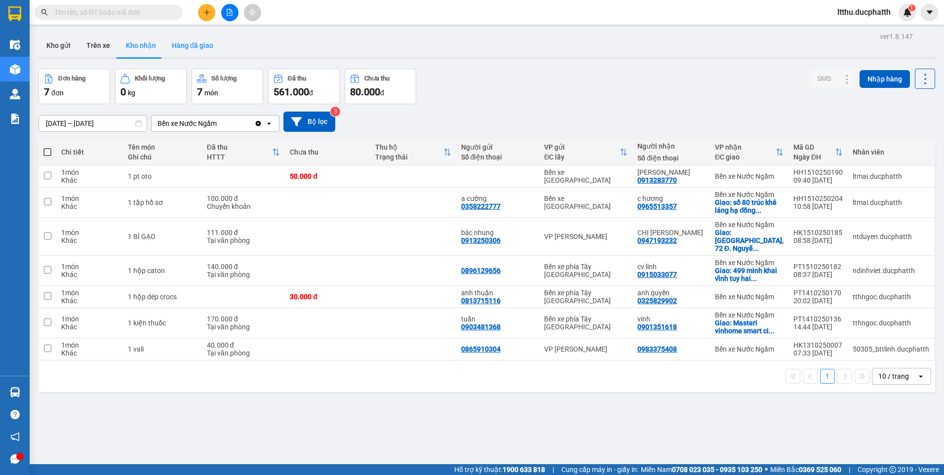
click at [192, 47] on button "Hàng đã giao" at bounding box center [192, 46] width 57 height 24
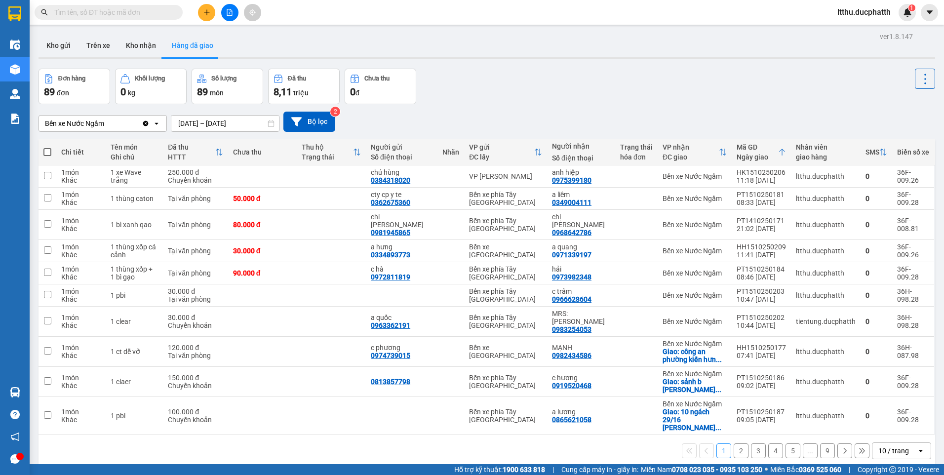
click at [822, 443] on button "9" at bounding box center [827, 450] width 15 height 15
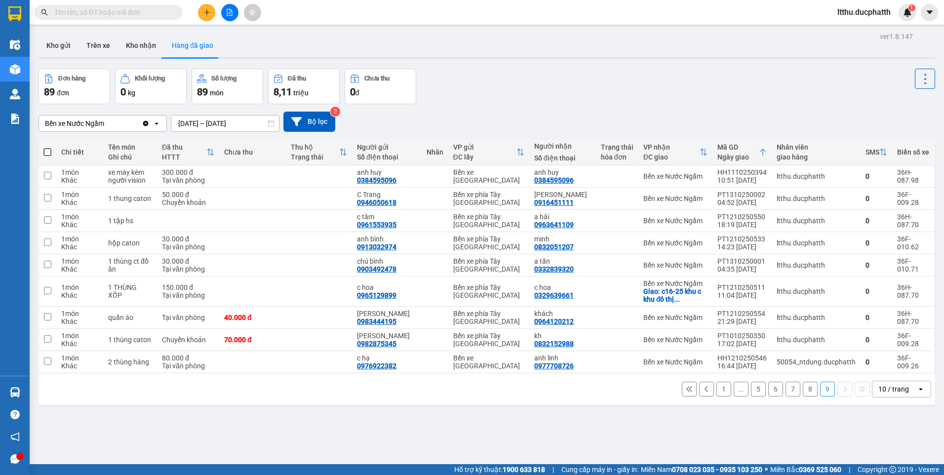
click at [803, 393] on button "8" at bounding box center [810, 389] width 15 height 15
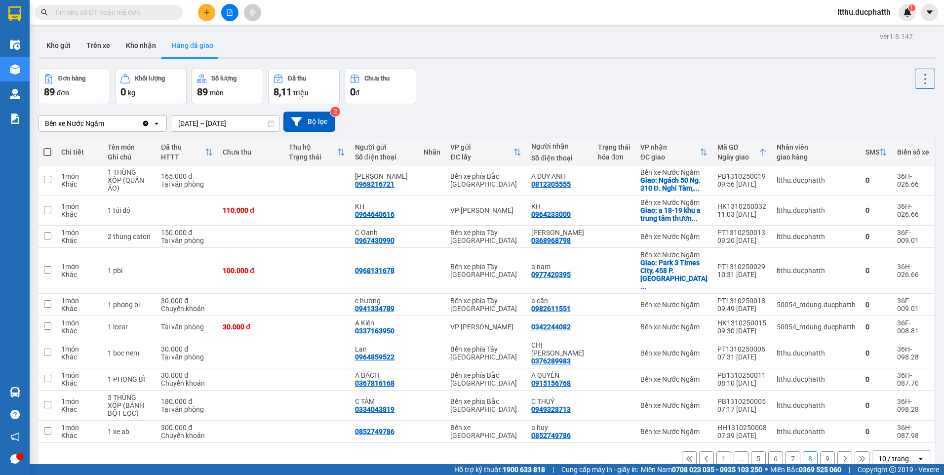
click at [786, 451] on button "7" at bounding box center [793, 458] width 15 height 15
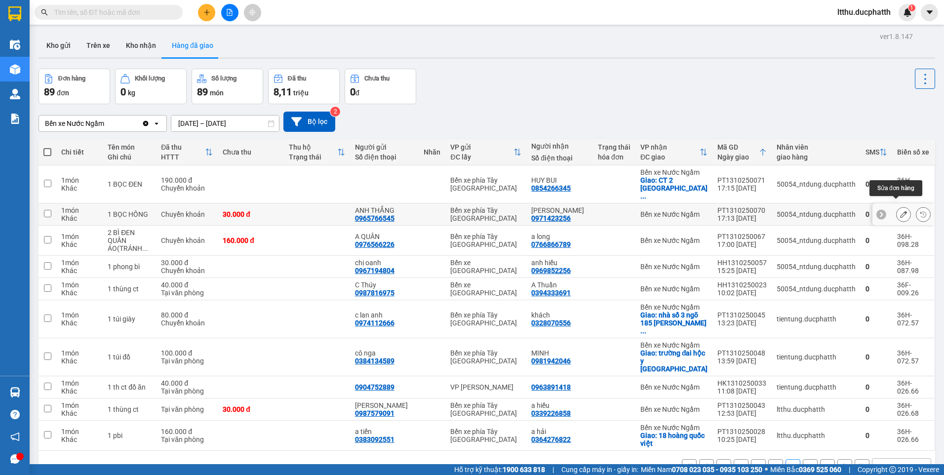
click at [900, 211] on icon at bounding box center [903, 214] width 7 height 7
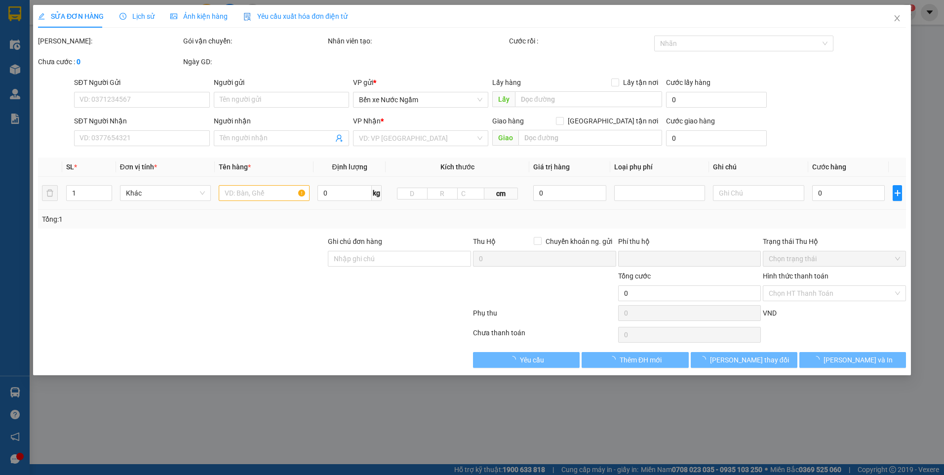
type input "0965766545"
type input "ANH THẮNG"
type input "0971423256"
type input "C TRINH"
type input "ck 13/10 20:42 nguyen thi yen"
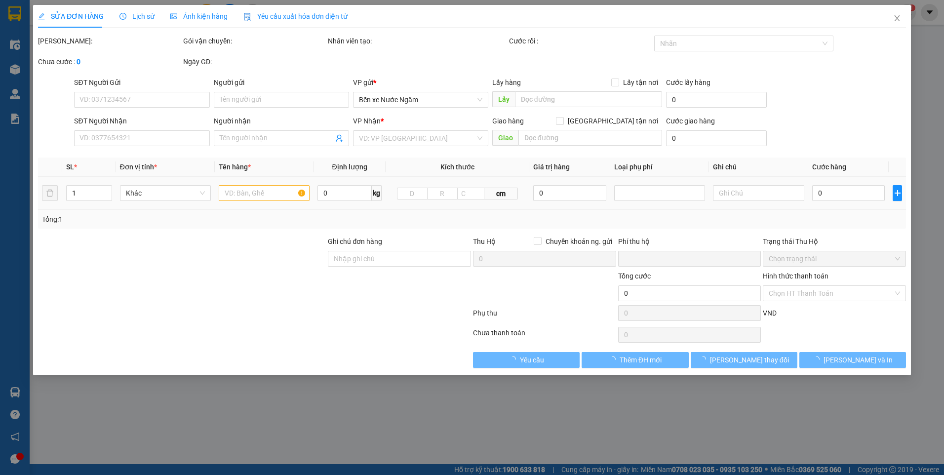
type input "0"
type input "30.000"
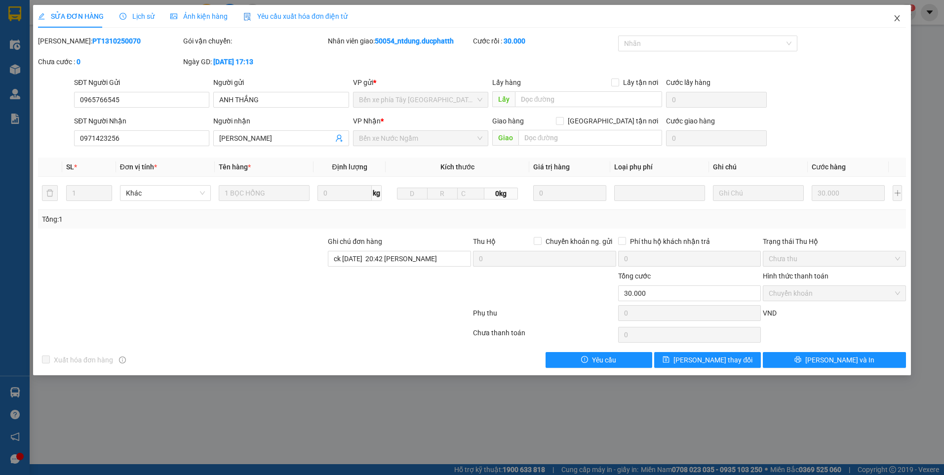
click at [900, 18] on icon "close" at bounding box center [897, 18] width 8 height 8
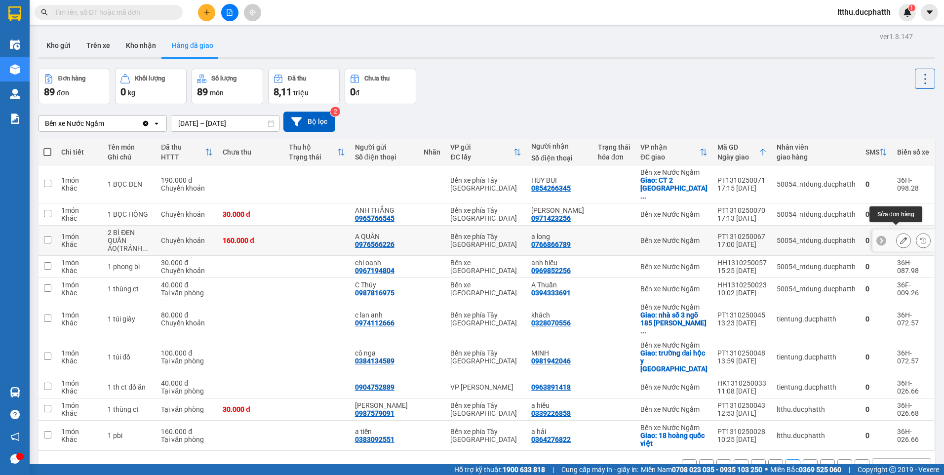
click at [900, 237] on icon at bounding box center [903, 240] width 7 height 7
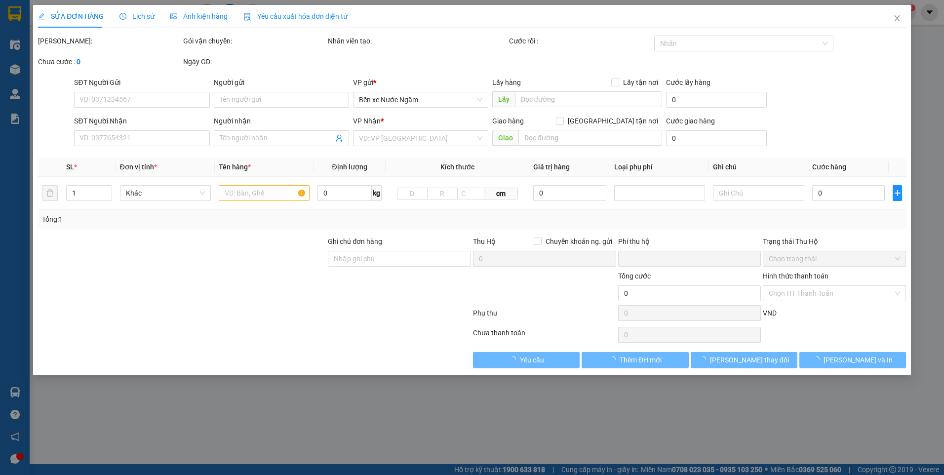
type input "0976566226"
type input "A QUÂN"
type input "0766866789"
type input "a long"
type input "ck 13/10 la van long 21:37"
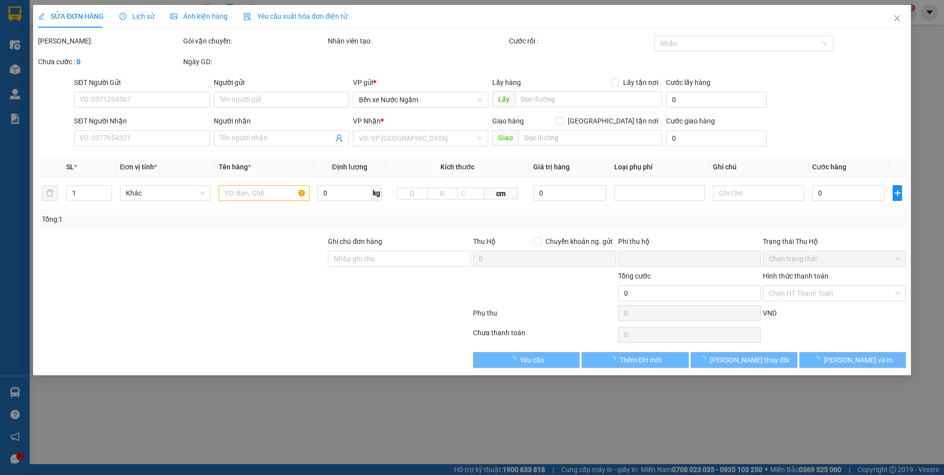
type input "0"
type input "160.000"
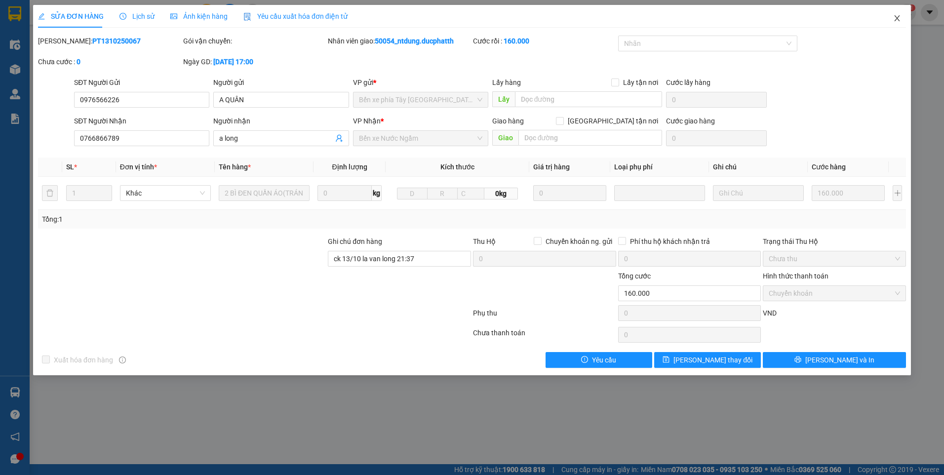
click at [895, 19] on icon "close" at bounding box center [897, 18] width 8 height 8
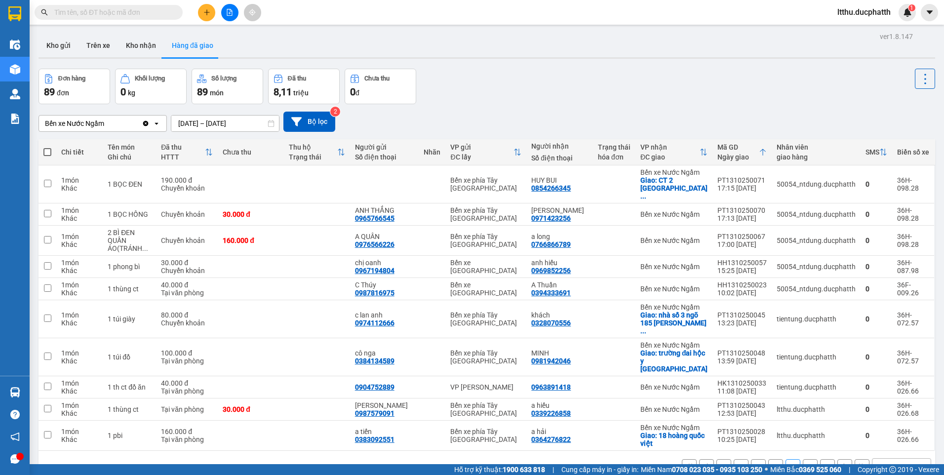
click at [717, 459] on button "1" at bounding box center [724, 466] width 15 height 15
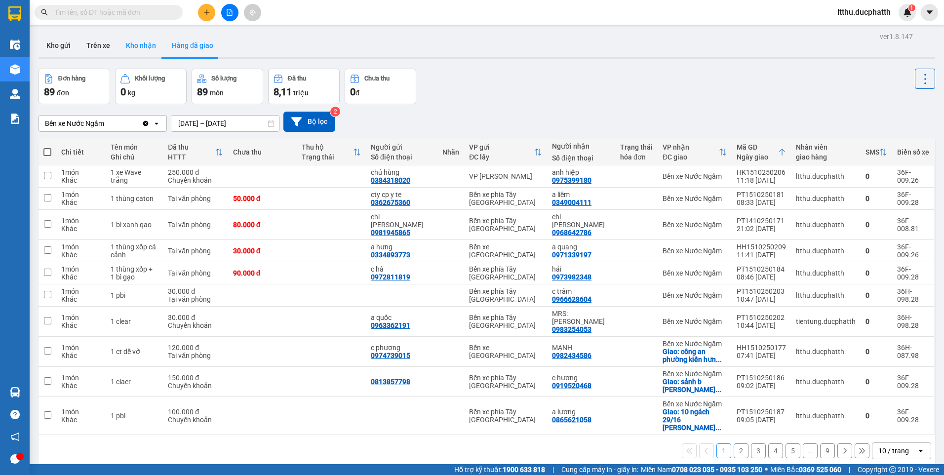
click at [142, 43] on button "Kho nhận" at bounding box center [141, 46] width 46 height 24
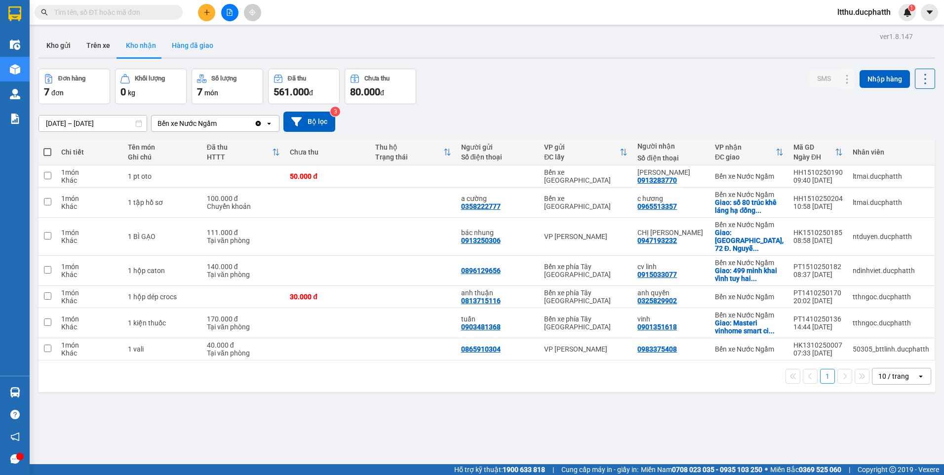
click at [191, 42] on button "Hàng đã giao" at bounding box center [192, 46] width 57 height 24
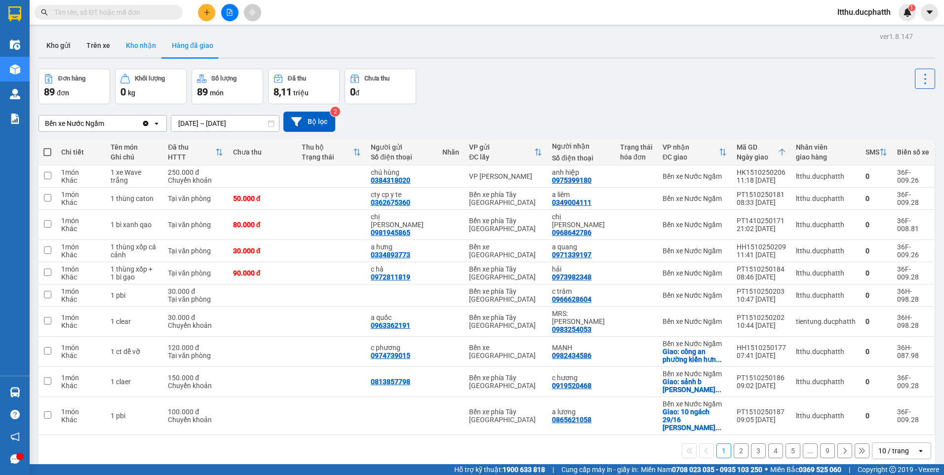
click at [146, 43] on button "Kho nhận" at bounding box center [141, 46] width 46 height 24
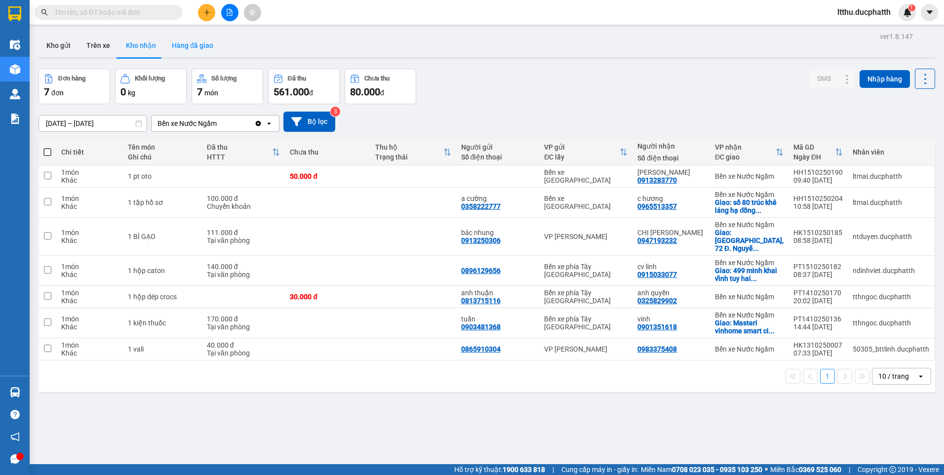
click at [180, 47] on button "Hàng đã giao" at bounding box center [192, 46] width 57 height 24
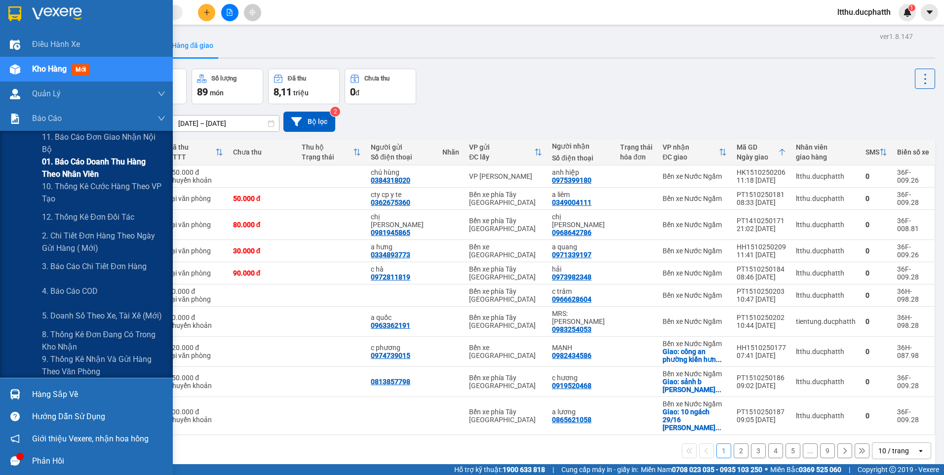
click at [68, 167] on span "01. Báo cáo doanh thu hàng theo nhân viên" at bounding box center [103, 168] width 123 height 25
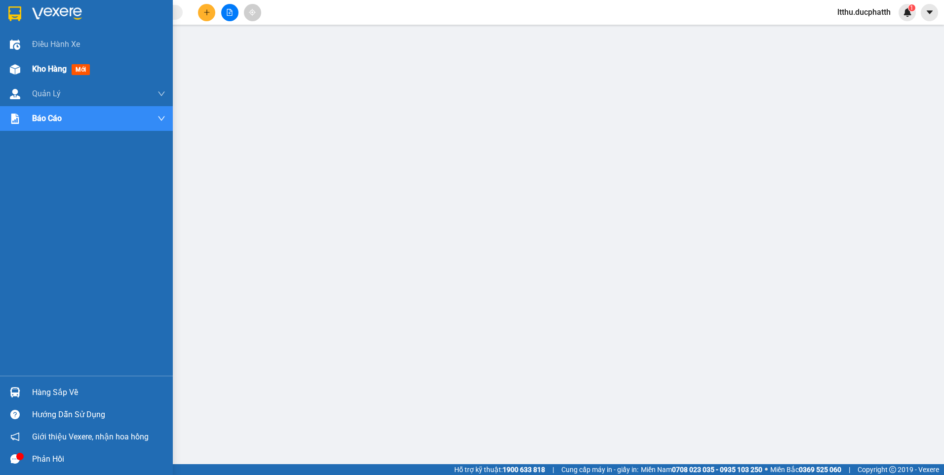
click at [44, 72] on span "Kho hàng" at bounding box center [49, 68] width 35 height 9
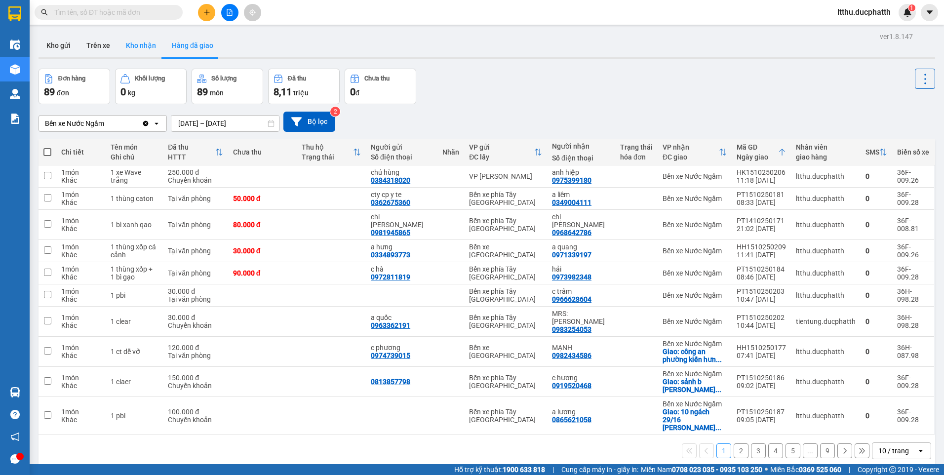
click at [122, 51] on button "Kho nhận" at bounding box center [141, 46] width 46 height 24
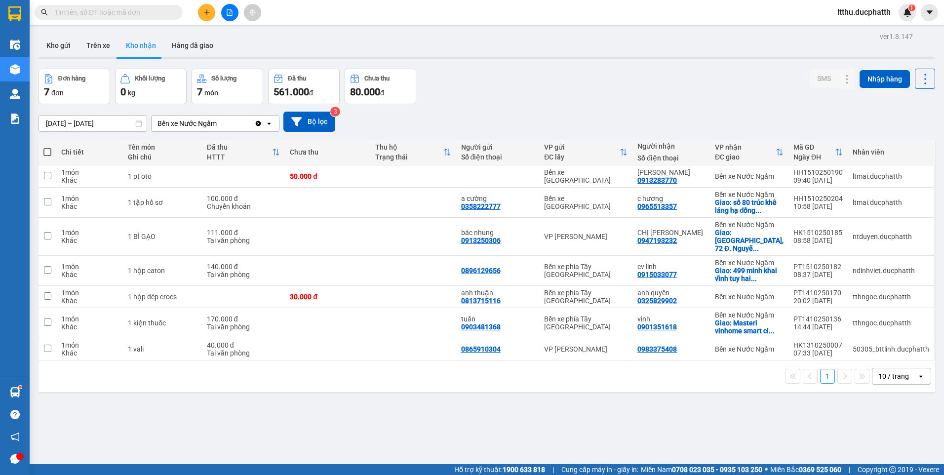
click at [86, 15] on input "text" at bounding box center [112, 12] width 117 height 11
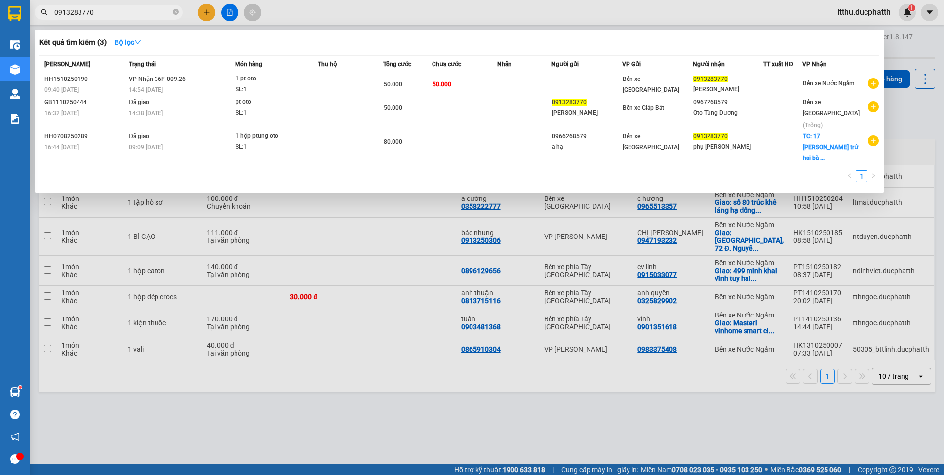
type input "0913283770"
click at [476, 390] on div at bounding box center [472, 237] width 944 height 475
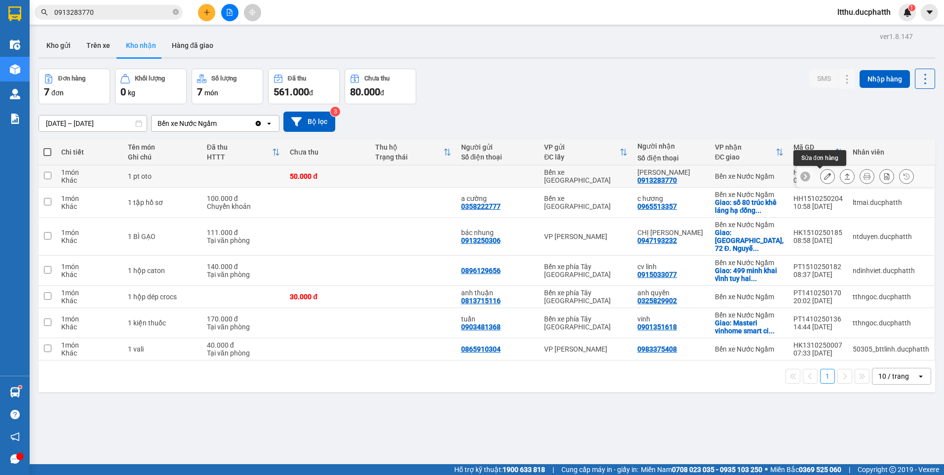
click at [824, 179] on icon at bounding box center [827, 176] width 7 height 7
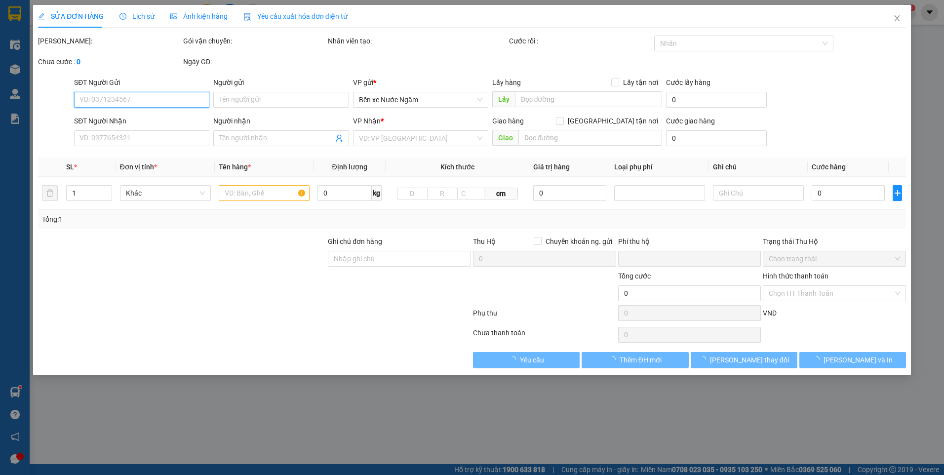
type input "0913283770"
type input "Nam Phong"
type input "0"
type input "50.000"
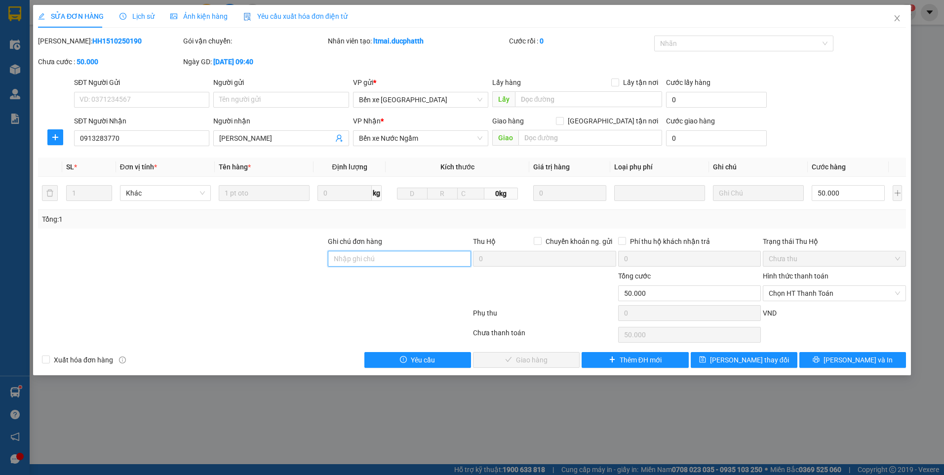
click at [369, 258] on input "Ghi chú đơn hàng" at bounding box center [399, 259] width 143 height 16
click at [808, 297] on span "Chọn HT Thanh Toán" at bounding box center [834, 293] width 131 height 15
type input "CK 15/10"
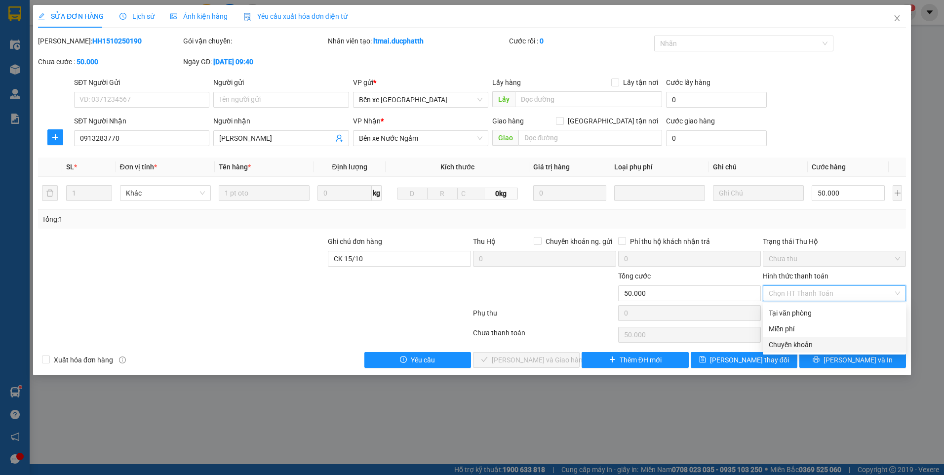
click at [795, 347] on div "Chuyển khoản" at bounding box center [834, 344] width 131 height 11
type input "0"
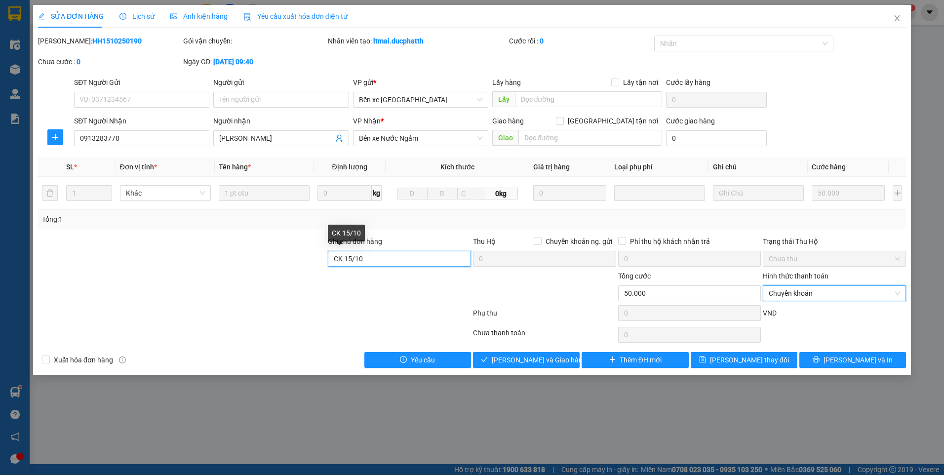
click at [426, 260] on input "CK 15/10" at bounding box center [399, 259] width 143 height 16
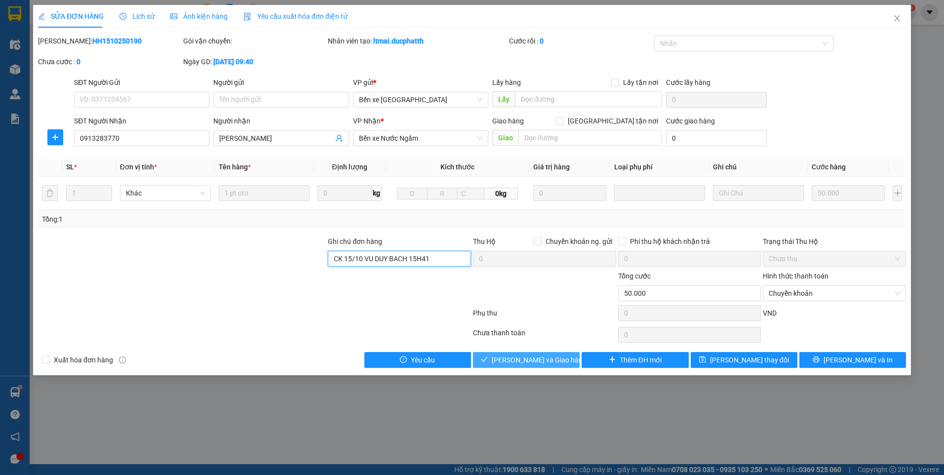
type input "CK 15/10 VU DUY BACH 15H41"
click at [544, 362] on span "Lưu và Giao hàng" at bounding box center [539, 360] width 95 height 11
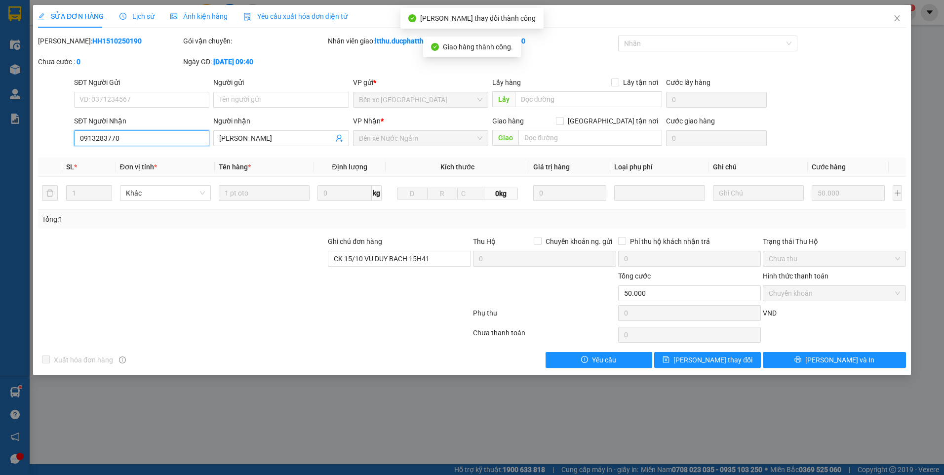
drag, startPoint x: 78, startPoint y: 139, endPoint x: 146, endPoint y: 141, distance: 68.2
click at [146, 141] on input "0913283770" at bounding box center [141, 138] width 135 height 16
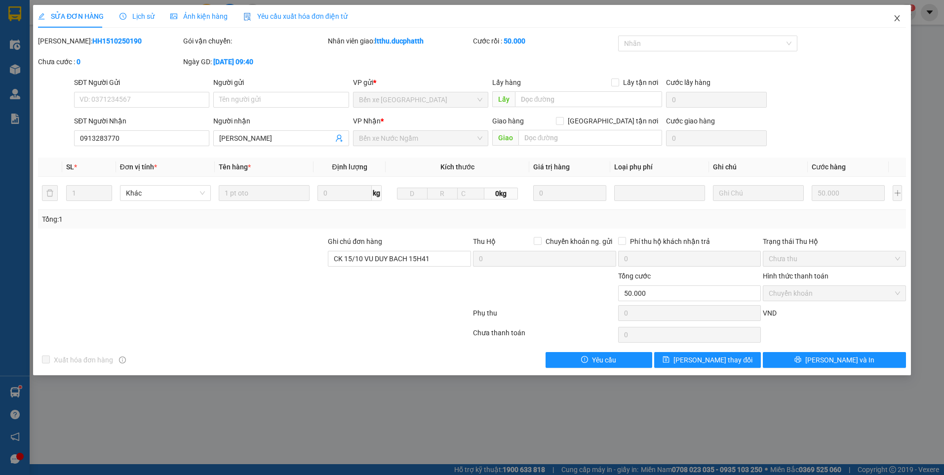
click at [895, 20] on icon "close" at bounding box center [897, 18] width 8 height 8
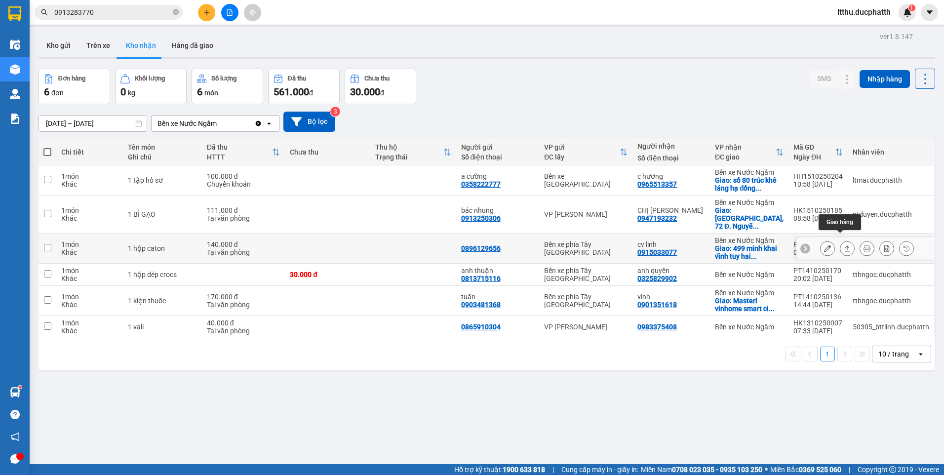
click at [844, 245] on icon at bounding box center [847, 248] width 7 height 7
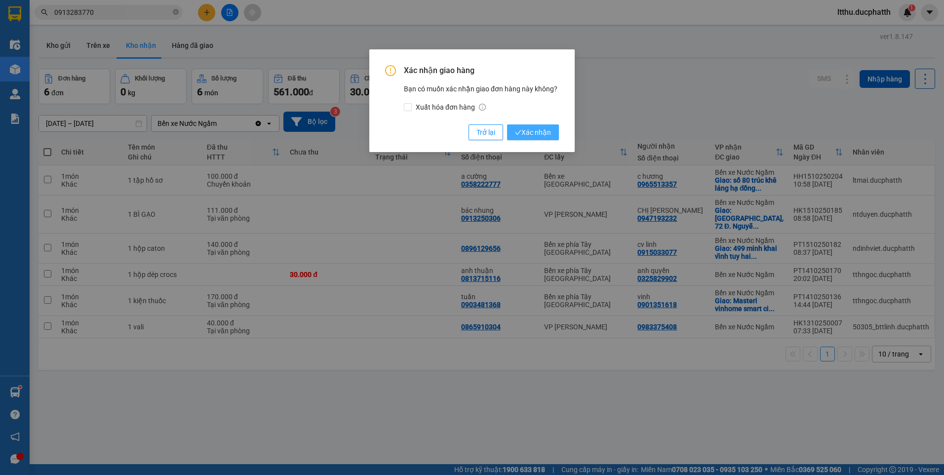
click at [552, 133] on button "Xác nhận" at bounding box center [533, 132] width 52 height 16
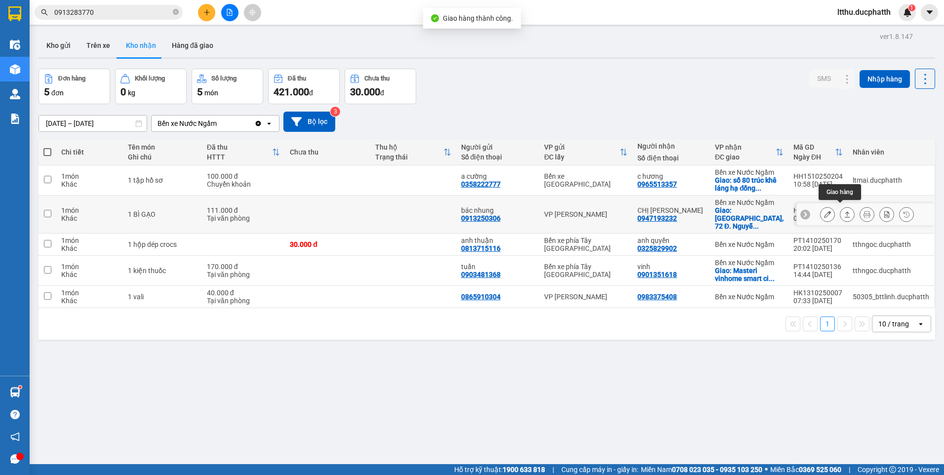
click at [844, 212] on icon at bounding box center [847, 214] width 7 height 7
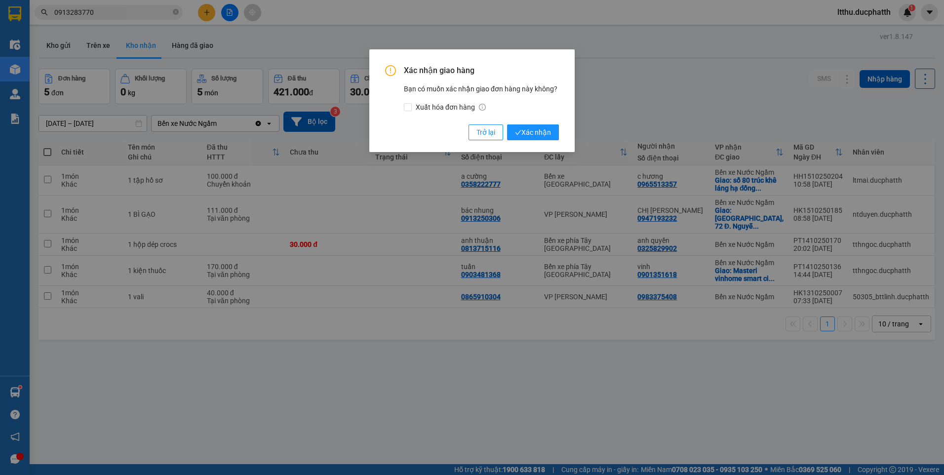
click at [560, 134] on div "Xác nhận giao hàng Bạn có muốn xác nhận giao đơn hàng này không? Xuất hóa đơn h…" at bounding box center [471, 100] width 205 height 103
click at [547, 129] on span "Xác nhận" at bounding box center [533, 132] width 36 height 11
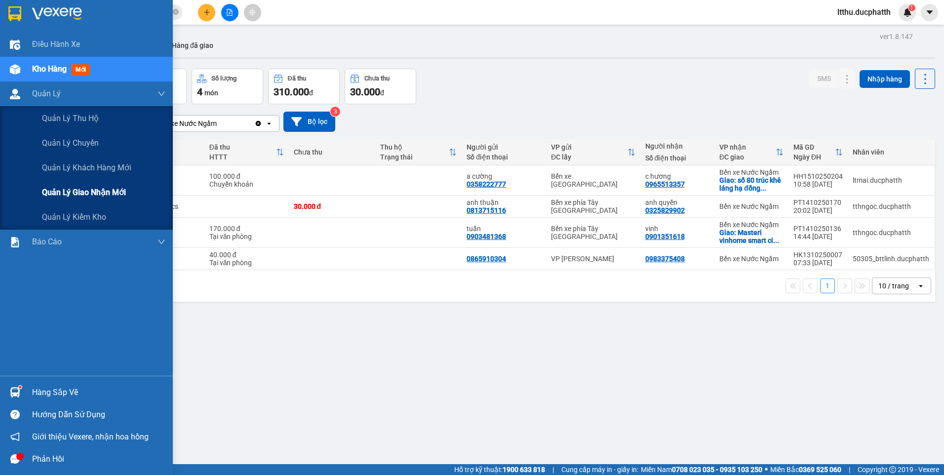
click at [83, 196] on span "Quản lý giao nhận mới" at bounding box center [84, 192] width 84 height 12
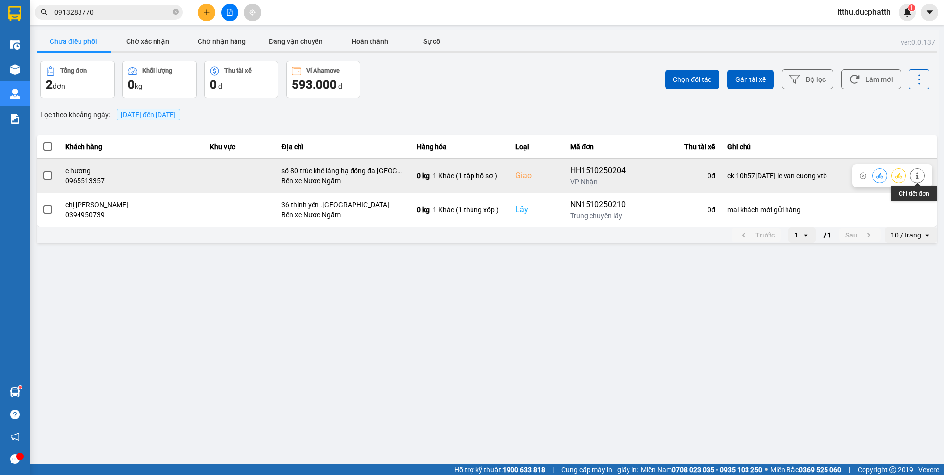
click at [915, 176] on icon at bounding box center [917, 175] width 7 height 7
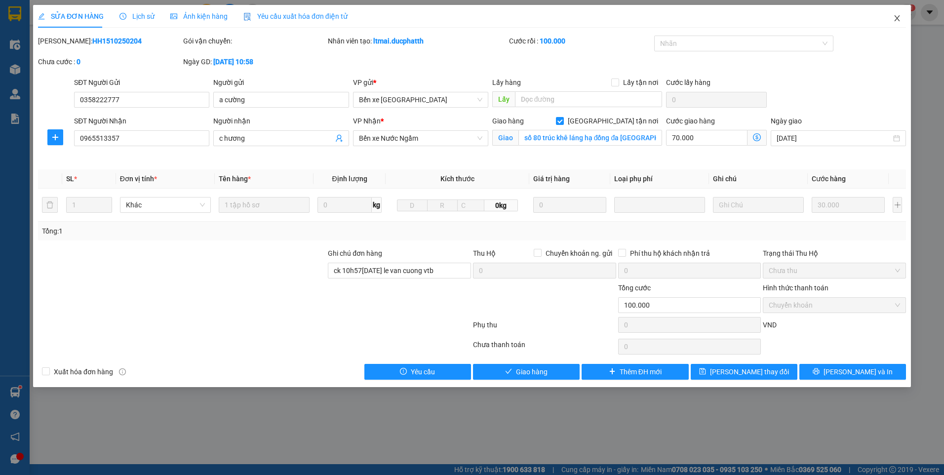
click at [899, 19] on icon "close" at bounding box center [897, 18] width 8 height 8
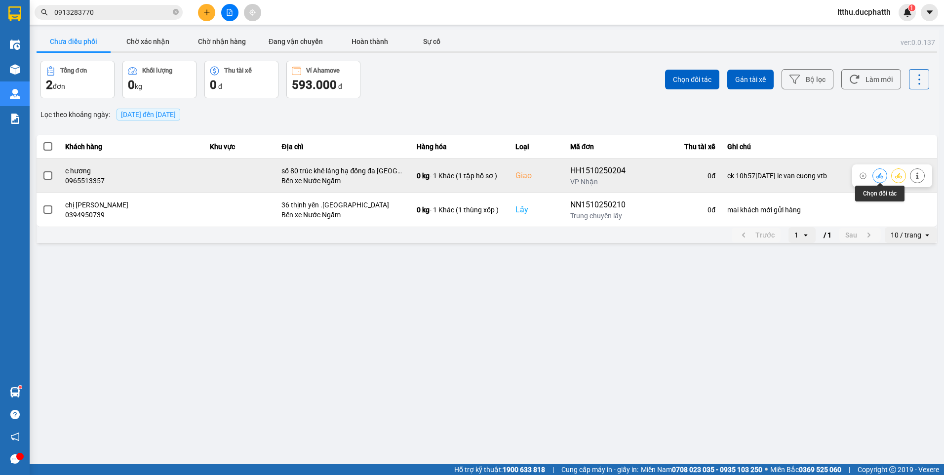
click at [878, 175] on icon at bounding box center [880, 175] width 7 height 7
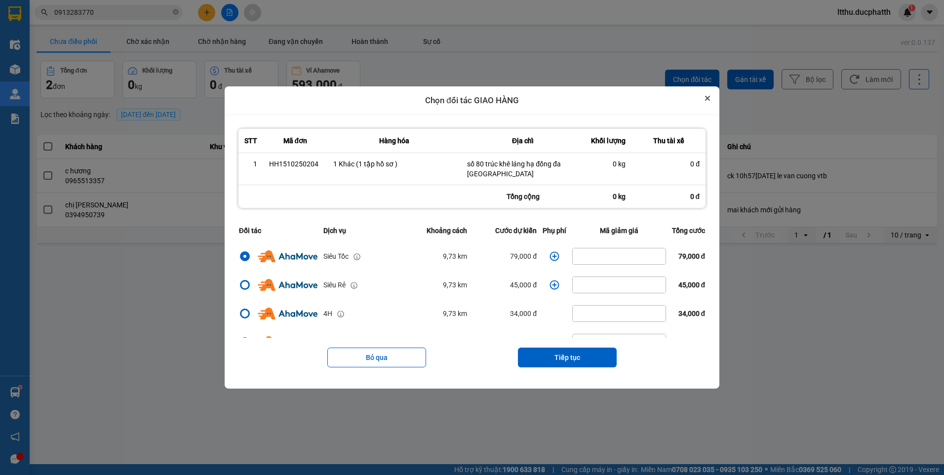
click at [710, 98] on icon "Close" at bounding box center [707, 98] width 5 height 5
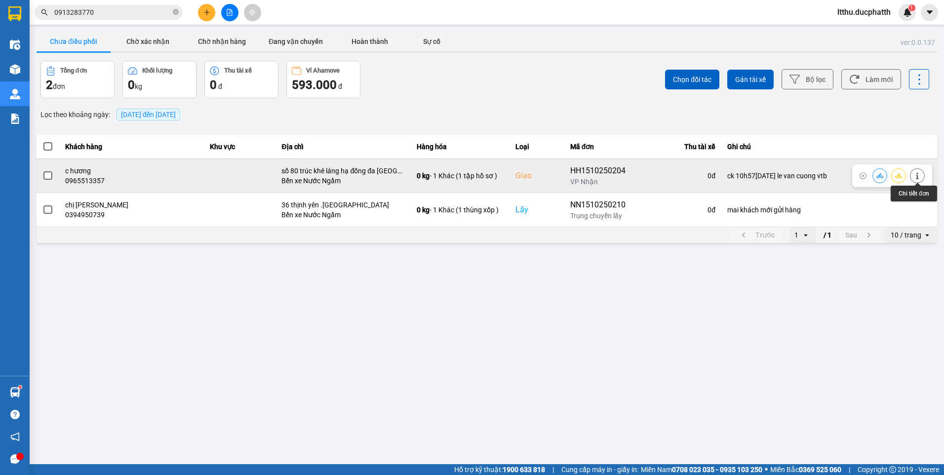
click at [918, 174] on icon at bounding box center [917, 175] width 7 height 7
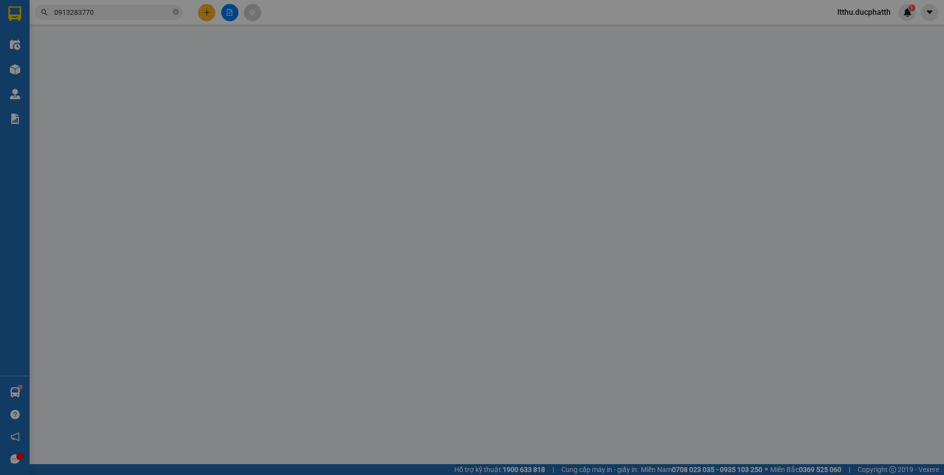
type input "0358222777"
type input "a cường"
type input "0965513357"
type input "c hương"
checkbox input "true"
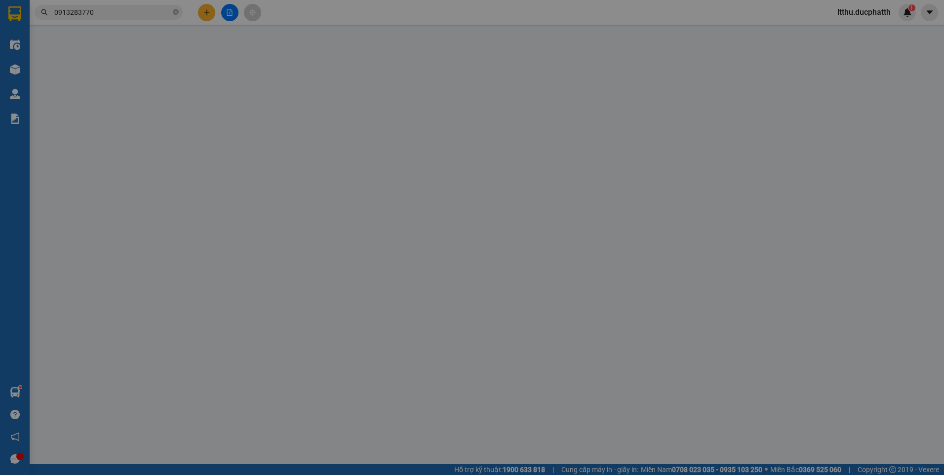
type input "số 80 trúc khê láng hạ đống đa hà nội"
type input "ck 10h57-15/10 le van cuong vtb"
type input "0"
type input "100.000"
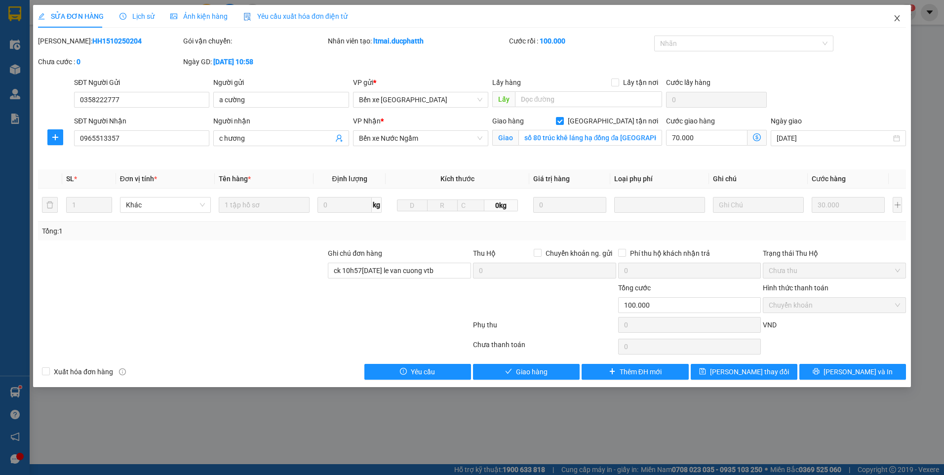
click at [899, 16] on icon "close" at bounding box center [896, 18] width 5 height 6
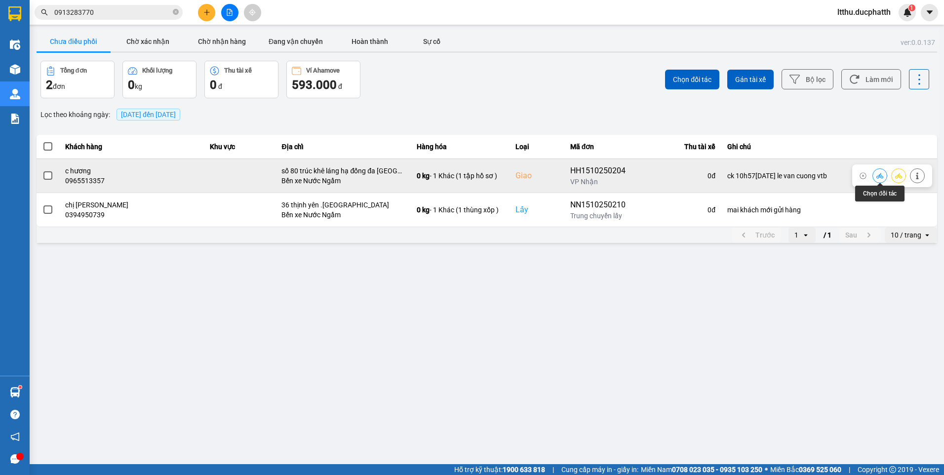
click at [877, 174] on icon at bounding box center [880, 175] width 7 height 7
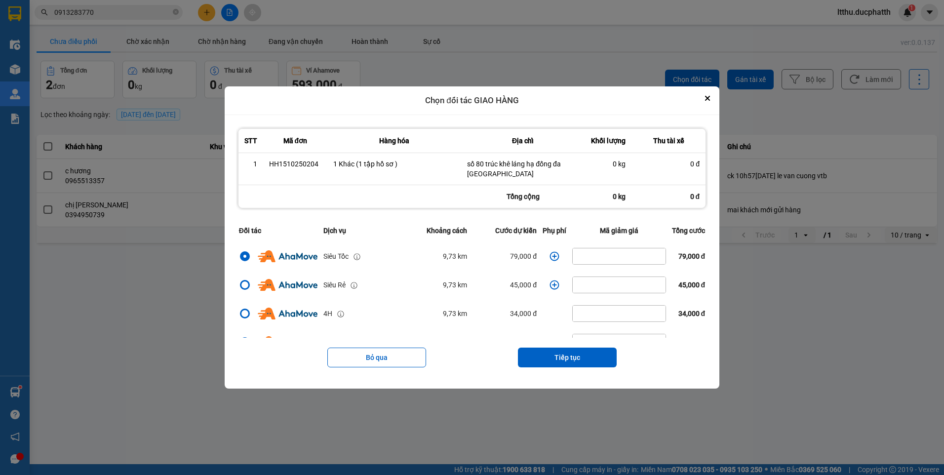
click at [551, 254] on icon "dialog" at bounding box center [554, 255] width 9 height 9
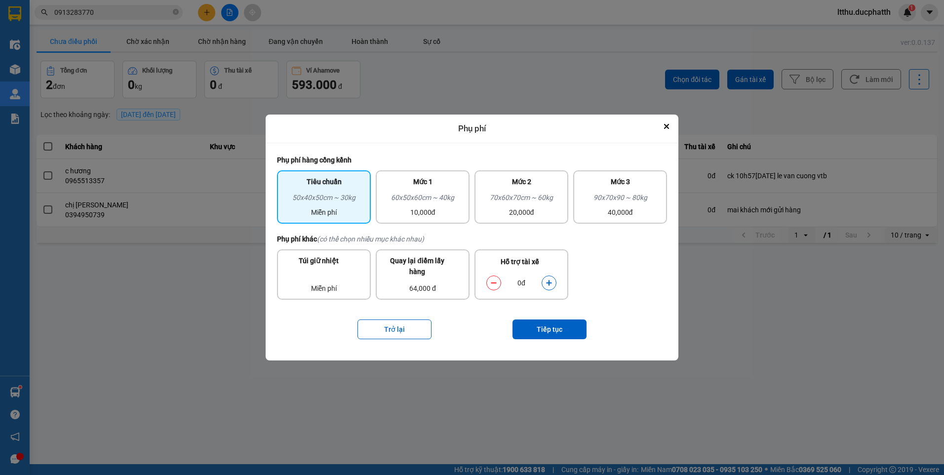
click at [549, 287] on button "dialog" at bounding box center [549, 282] width 14 height 17
click at [545, 337] on button "Tiếp tục" at bounding box center [550, 330] width 74 height 20
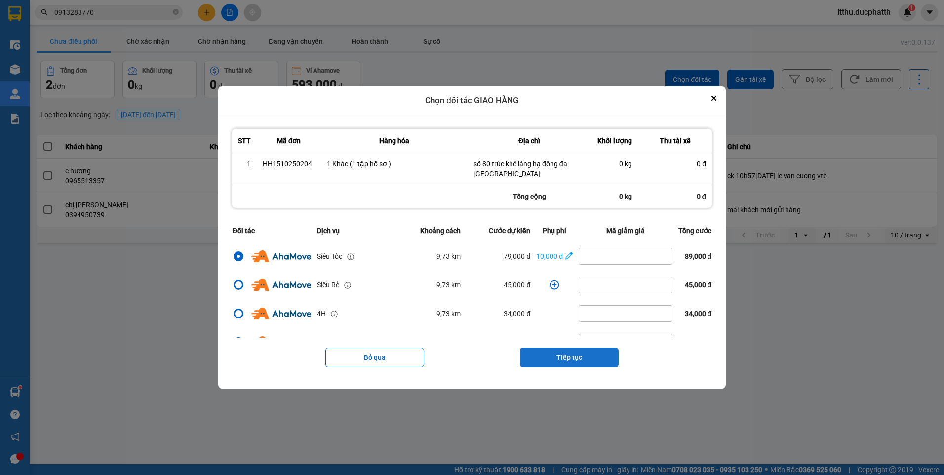
click at [554, 356] on button "Tiếp tục" at bounding box center [569, 358] width 99 height 20
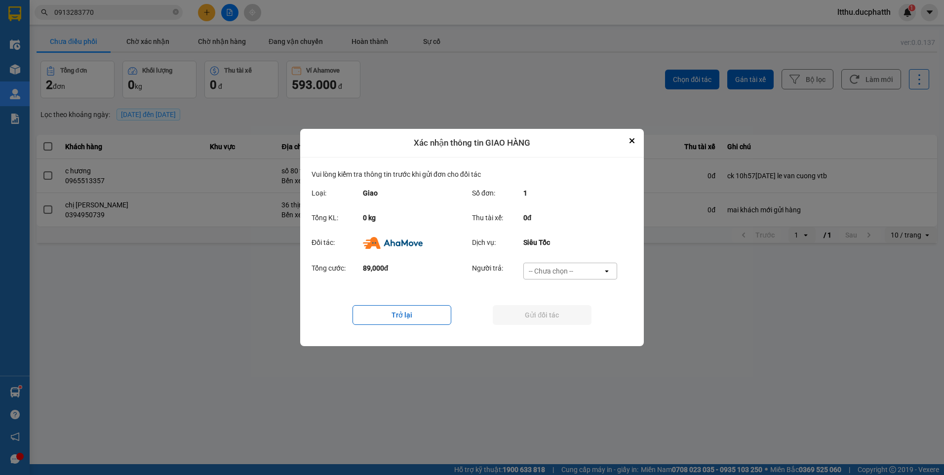
click at [545, 266] on div "-- Chưa chọn --" at bounding box center [563, 271] width 79 height 16
click at [564, 326] on span "Ví Ahamove" at bounding box center [551, 328] width 40 height 10
click at [546, 313] on button "Gửi đối tác" at bounding box center [542, 315] width 99 height 20
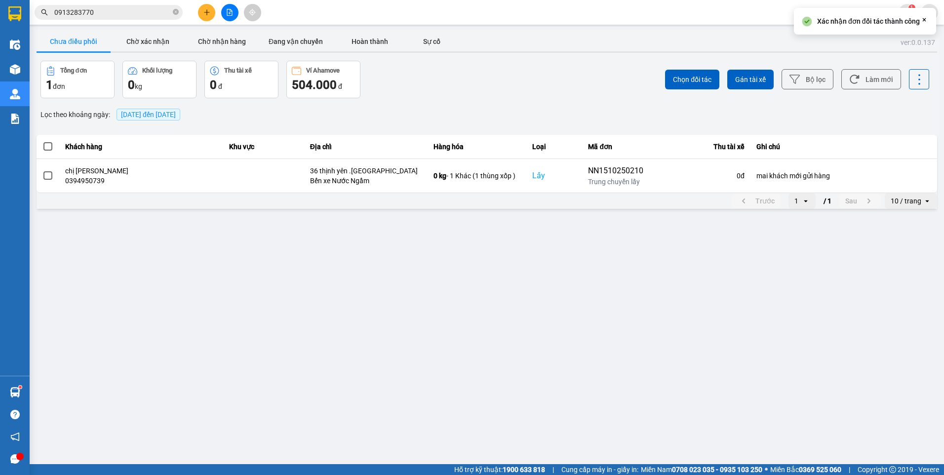
click at [132, 111] on span "[DATE] đến [DATE]" at bounding box center [148, 115] width 55 height 8
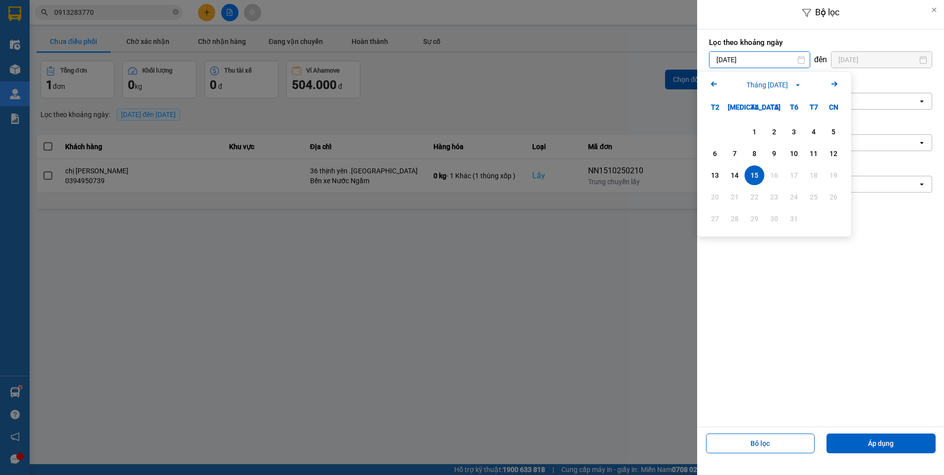
click at [733, 58] on input "[DATE]" at bounding box center [760, 60] width 100 height 16
click at [729, 173] on div "14" at bounding box center [735, 175] width 14 height 12
type input "[DATE]"
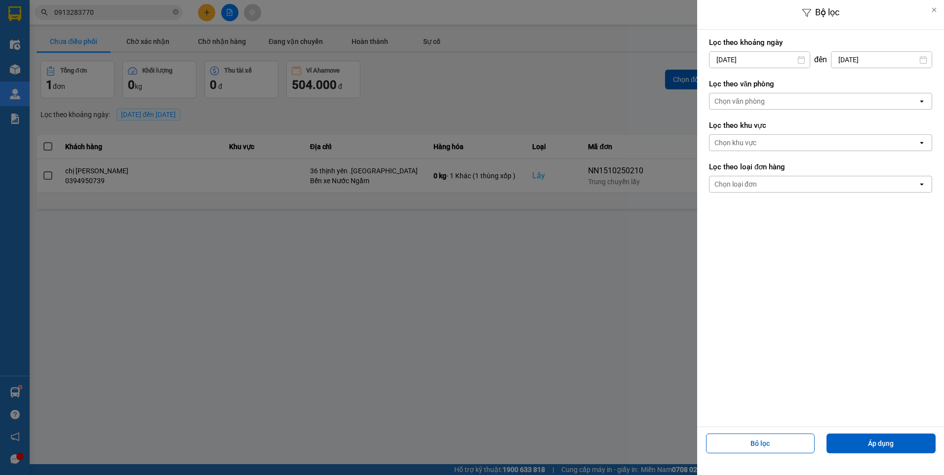
click at [787, 98] on div "Chọn văn phòng" at bounding box center [814, 101] width 208 height 16
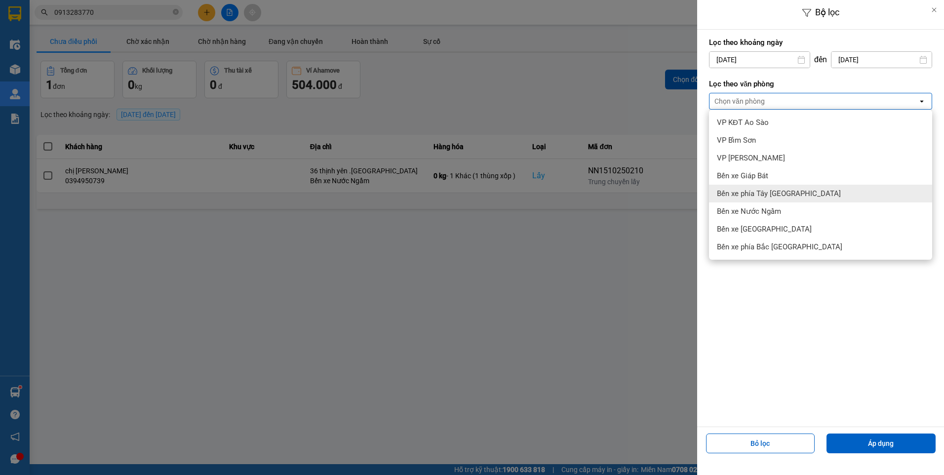
click at [604, 280] on div at bounding box center [472, 237] width 944 height 475
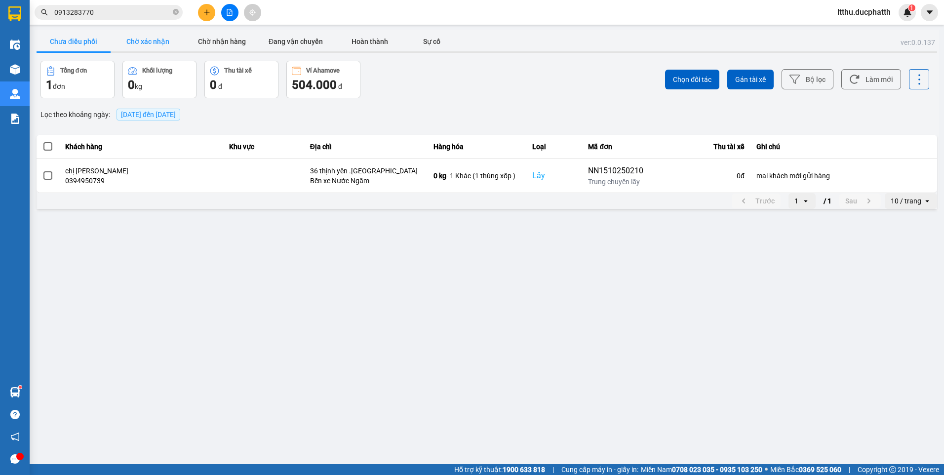
click at [177, 39] on button "Chờ xác nhận" at bounding box center [148, 42] width 74 height 20
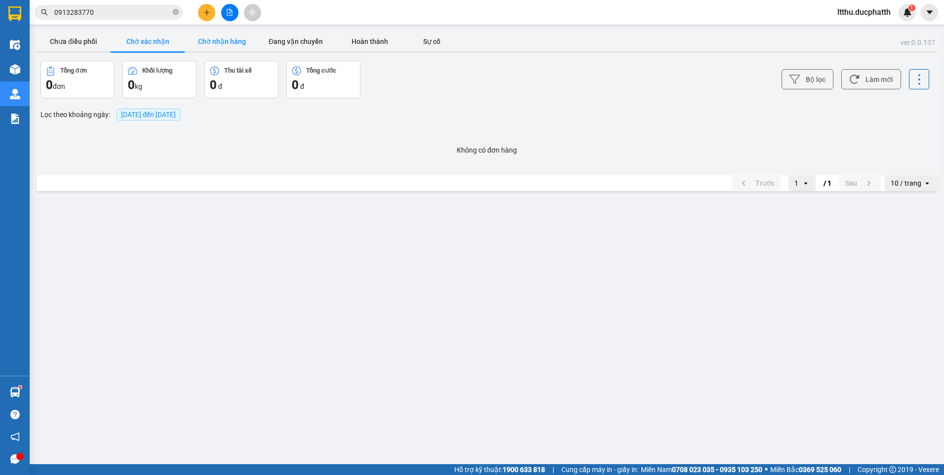
click at [219, 38] on button "Chờ nhận hàng" at bounding box center [222, 42] width 74 height 20
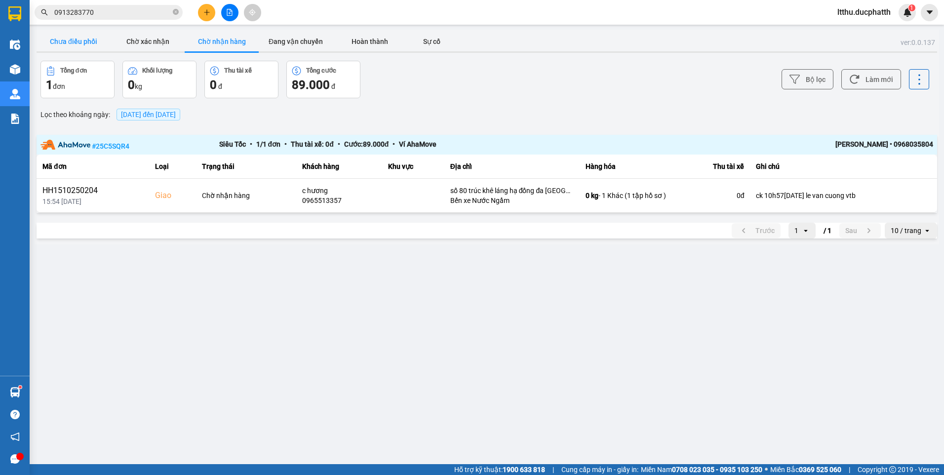
click at [78, 43] on button "Chưa điều phối" at bounding box center [74, 42] width 74 height 20
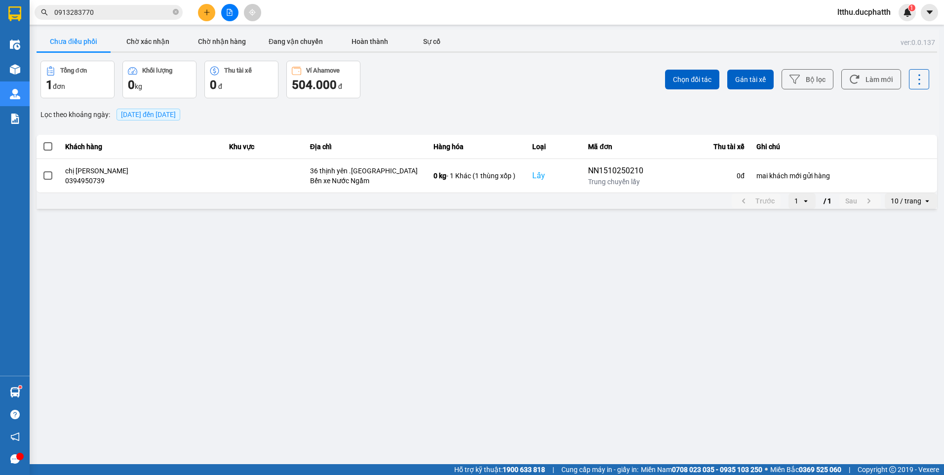
click at [120, 109] on span "[DATE] đến [DATE]" at bounding box center [149, 115] width 64 height 12
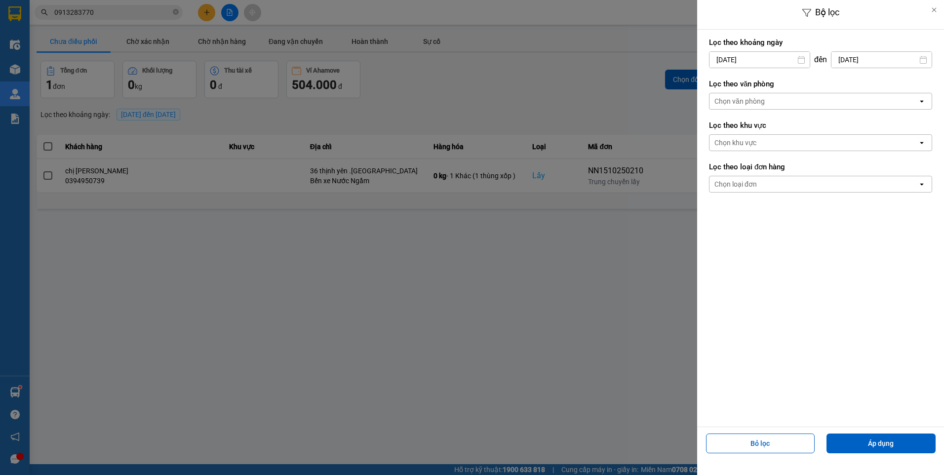
click at [581, 274] on div at bounding box center [472, 237] width 944 height 475
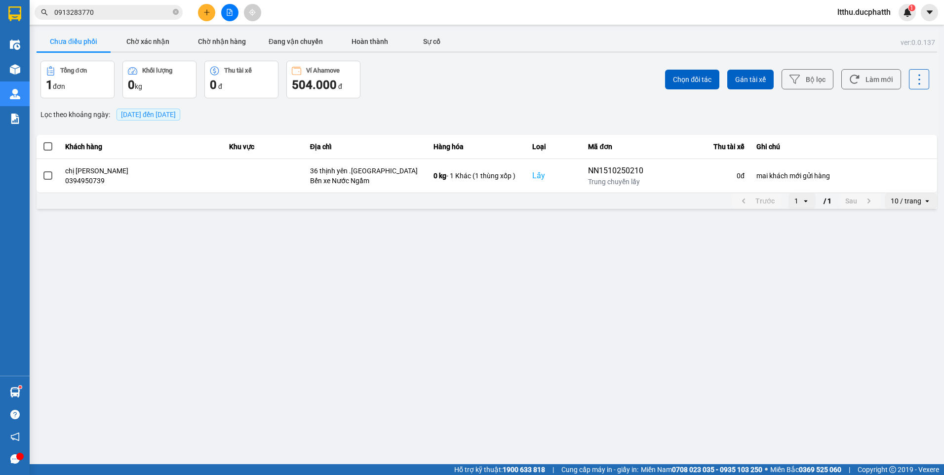
click at [133, 115] on span "[DATE] đến [DATE]" at bounding box center [148, 115] width 55 height 8
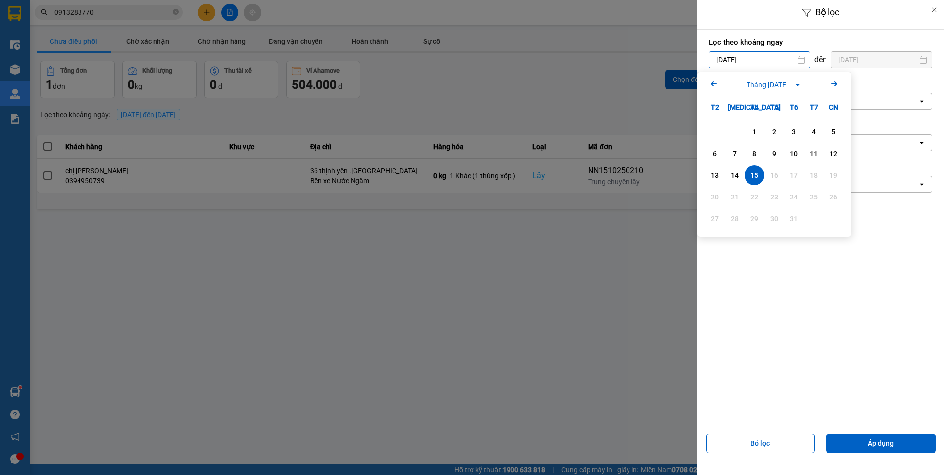
click at [739, 56] on input "[DATE]" at bounding box center [760, 60] width 100 height 16
click at [740, 174] on div "14" at bounding box center [735, 175] width 14 height 12
type input "[DATE]"
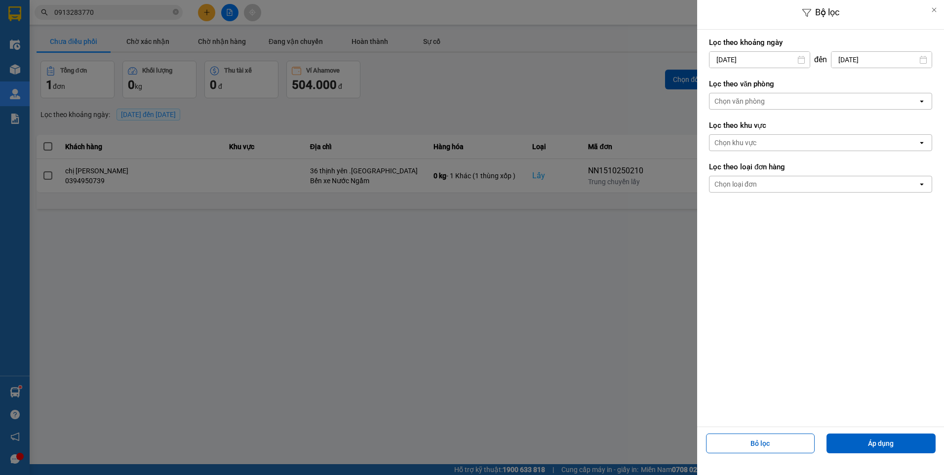
click at [731, 101] on div "Chọn văn phòng" at bounding box center [740, 101] width 50 height 10
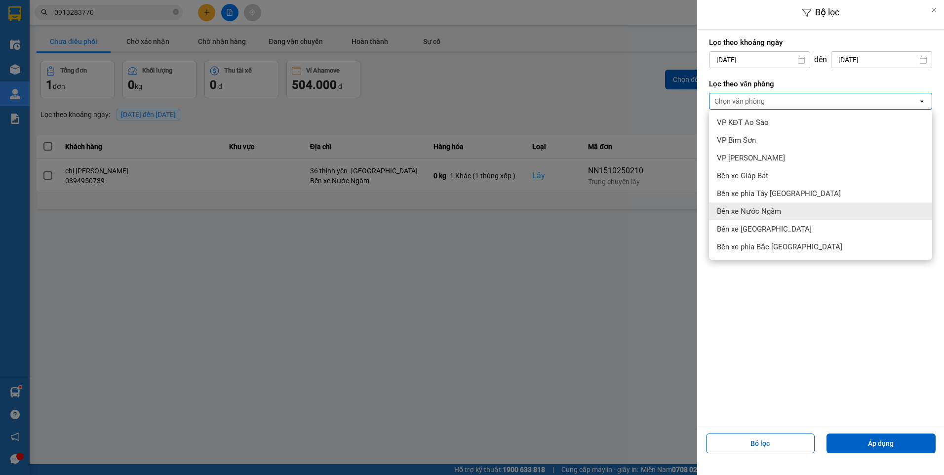
click at [759, 213] on span "Bến xe Nước Ngầm" at bounding box center [749, 211] width 64 height 10
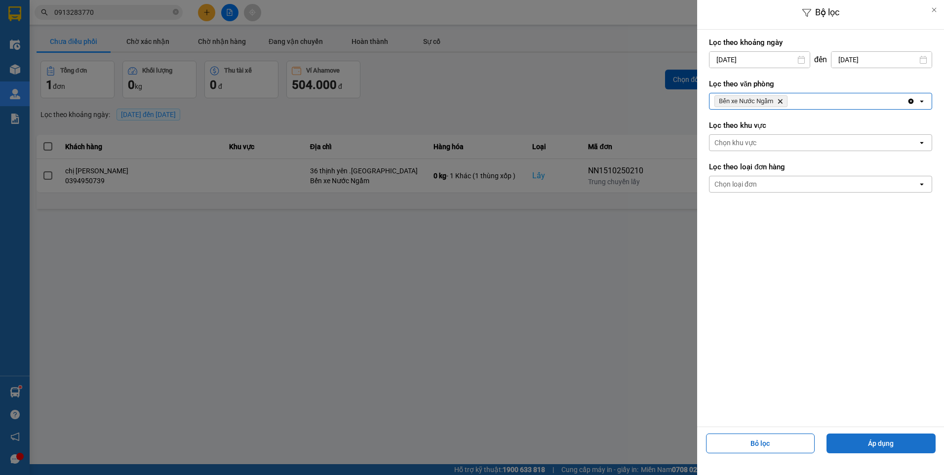
drag, startPoint x: 880, startPoint y: 434, endPoint x: 881, endPoint y: 439, distance: 5.8
click at [880, 434] on button "Áp dụng" at bounding box center [881, 444] width 109 height 20
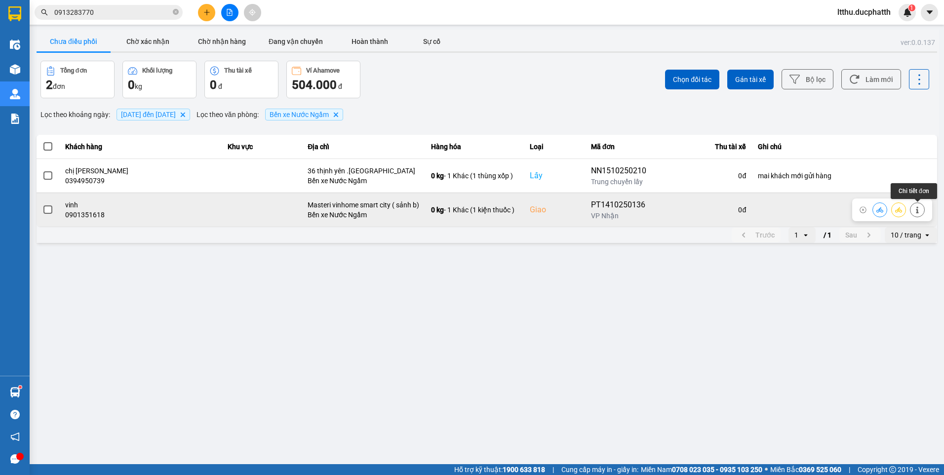
click at [917, 210] on icon at bounding box center [917, 209] width 2 height 7
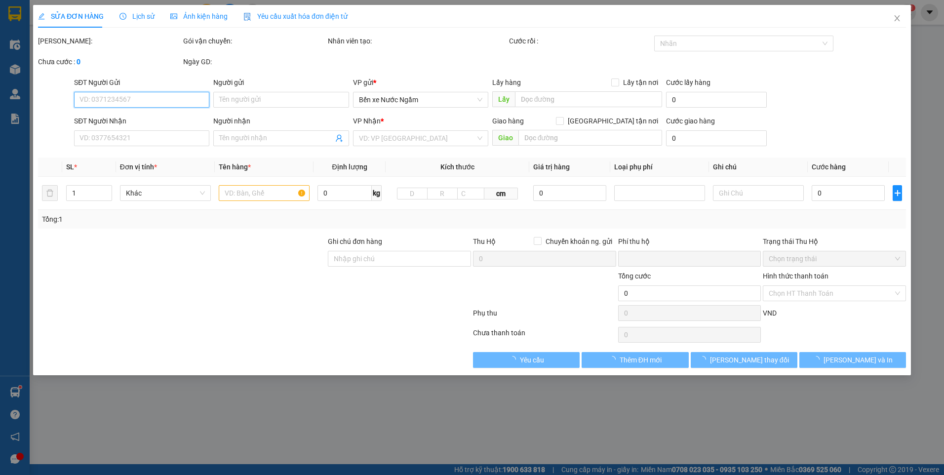
type input "0903481368"
type input "tuấn"
type input "0901351618"
type input "vinh"
checkbox input "true"
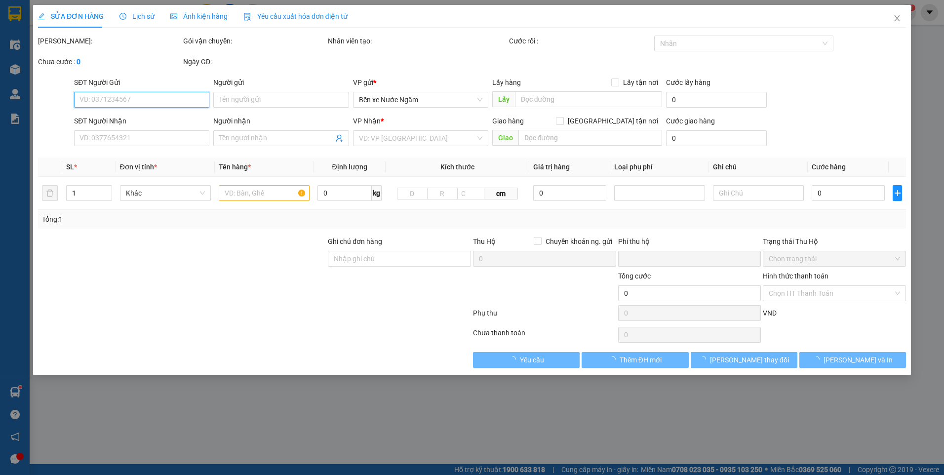
type input "Masteri vinhome smart city ( sảnh b)"
type input "0"
type input "170.000"
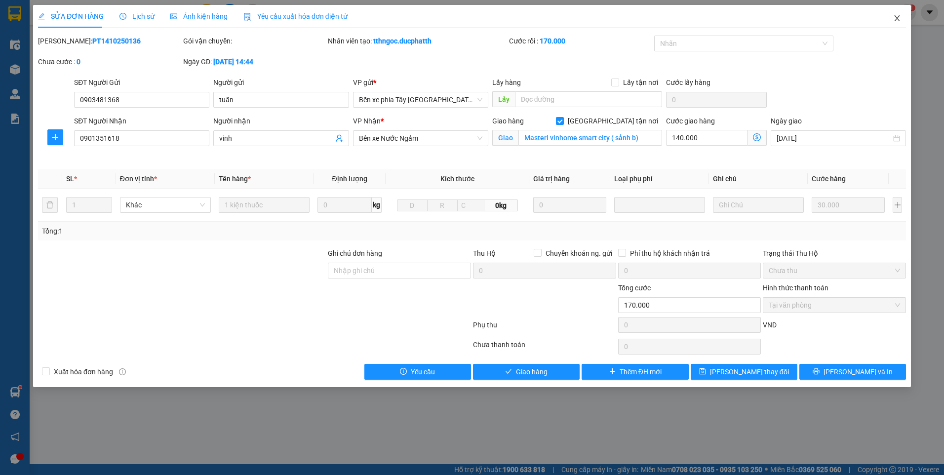
click at [897, 21] on icon "close" at bounding box center [897, 18] width 8 height 8
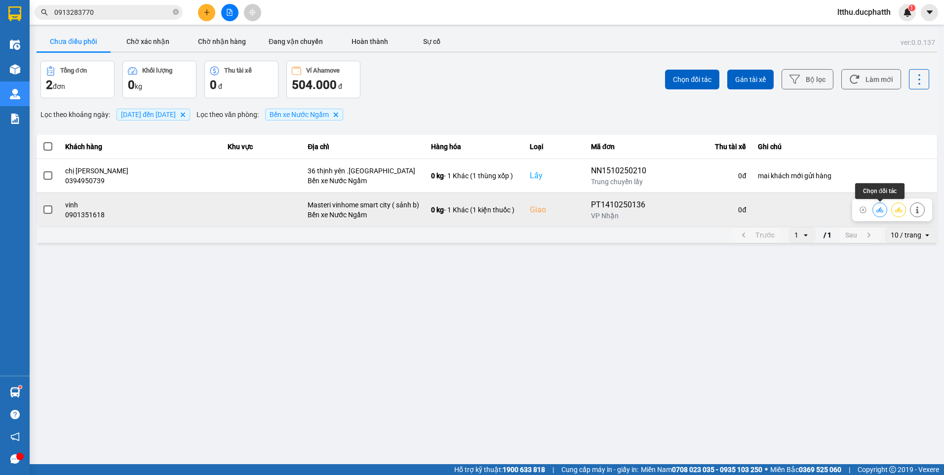
click at [880, 208] on icon at bounding box center [880, 209] width 7 height 7
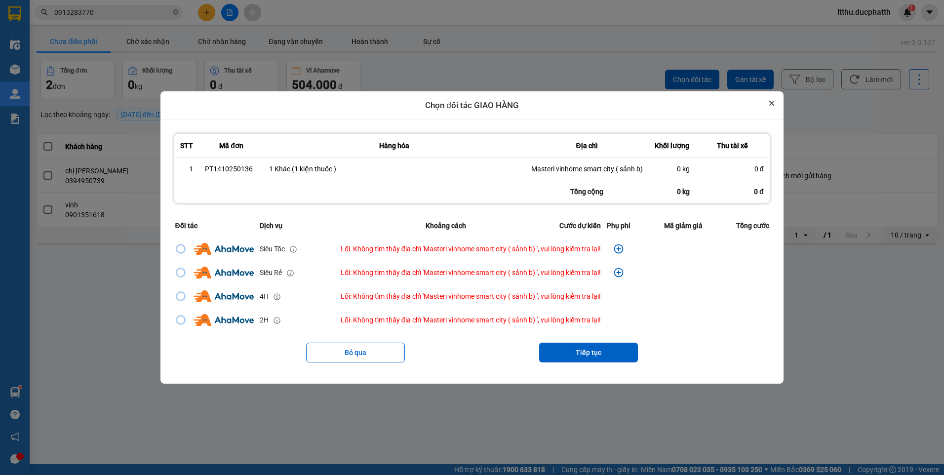
click at [774, 101] on icon "Close" at bounding box center [771, 103] width 5 height 5
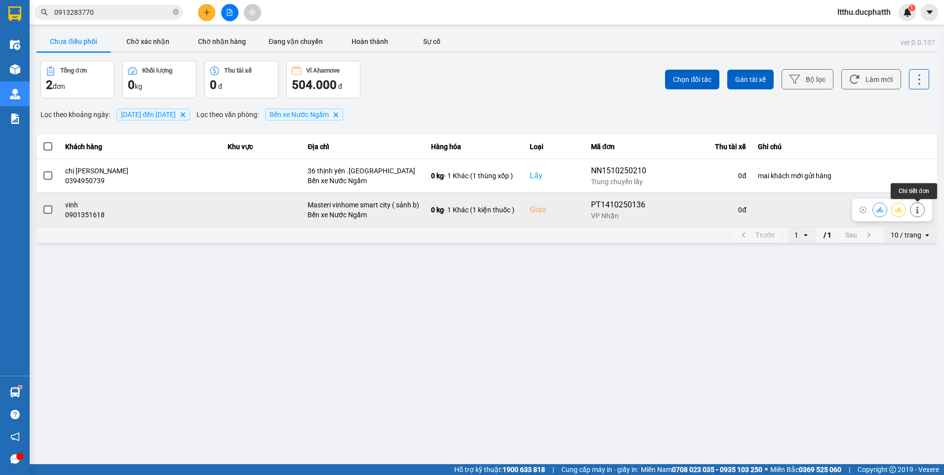
click at [923, 209] on button at bounding box center [918, 209] width 14 height 17
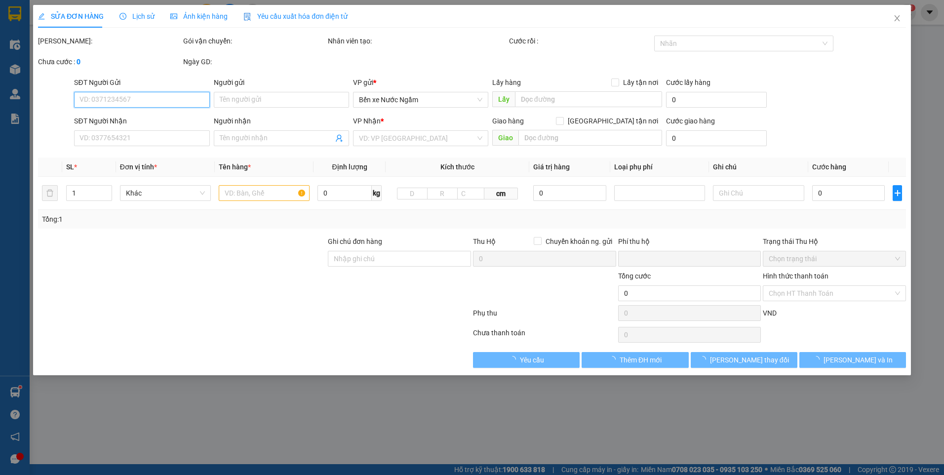
type input "0903481368"
type input "tuấn"
type input "0901351618"
type input "vinh"
checkbox input "true"
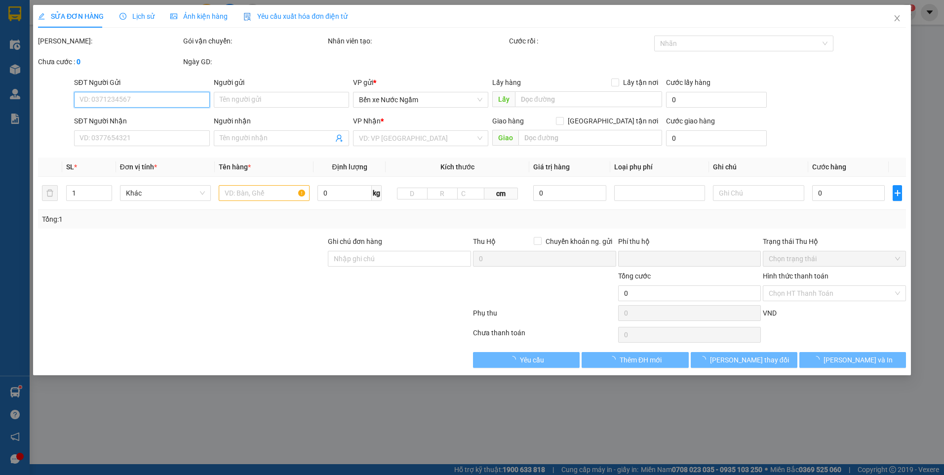
type input "Masteri vinhome smart city"
type input "0"
type input "170.000"
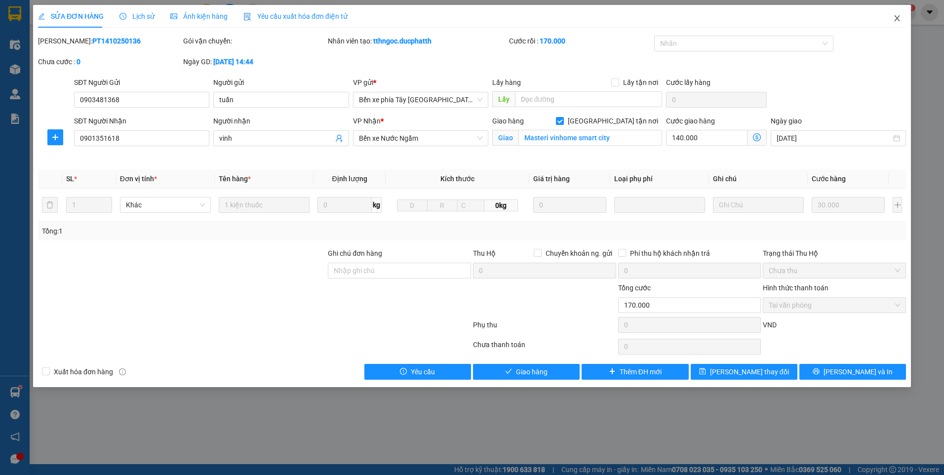
click at [895, 19] on icon "close" at bounding box center [897, 18] width 8 height 8
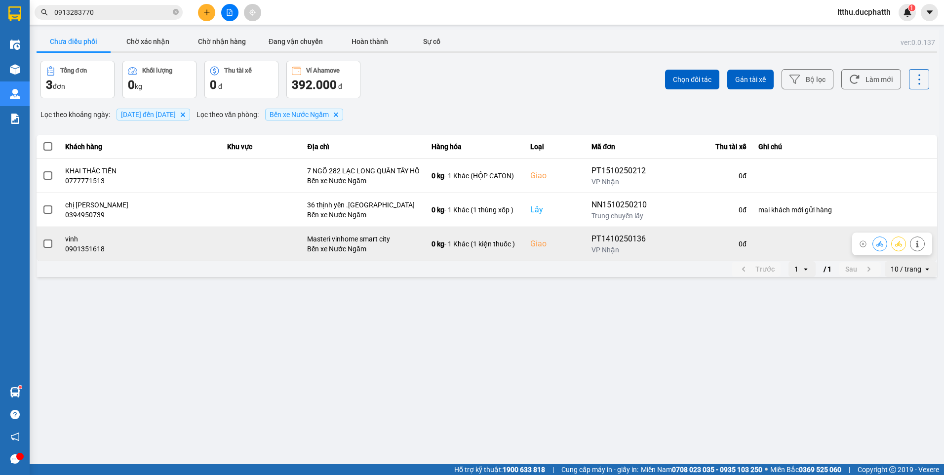
click at [881, 243] on icon at bounding box center [880, 243] width 7 height 5
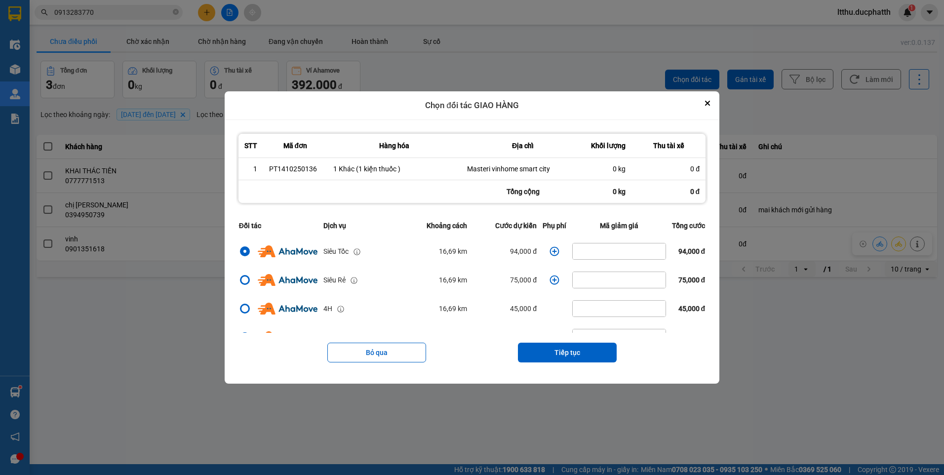
click at [552, 250] on icon "dialog" at bounding box center [555, 251] width 10 height 10
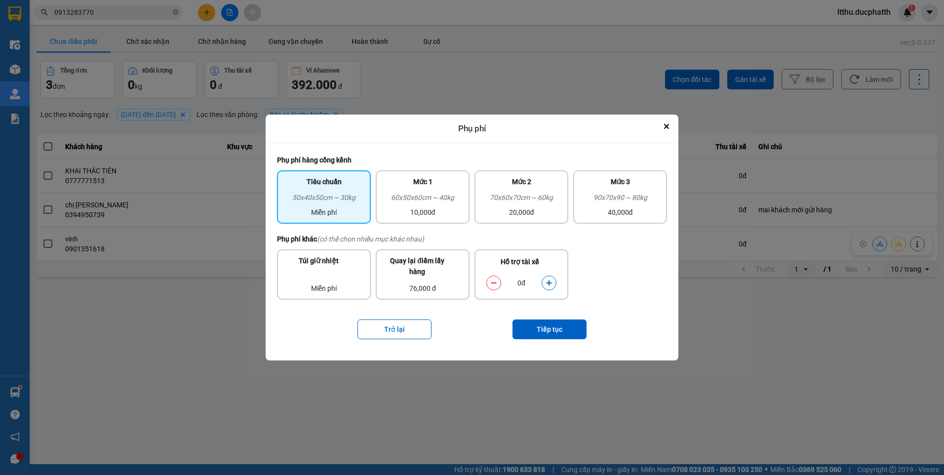
click at [545, 280] on button "dialog" at bounding box center [549, 282] width 14 height 17
click at [548, 280] on icon "dialog" at bounding box center [549, 283] width 7 height 7
click at [551, 326] on button "Tiếp tục" at bounding box center [550, 330] width 74 height 20
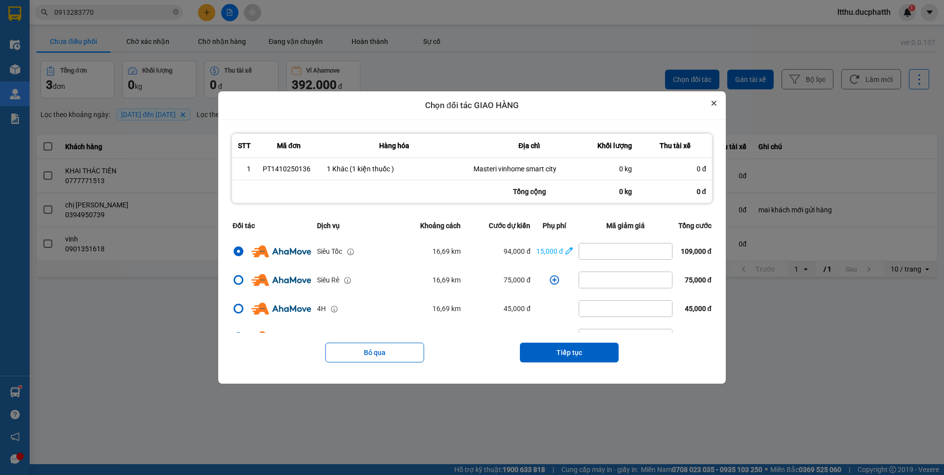
click at [714, 106] on button "Close" at bounding box center [714, 103] width 12 height 12
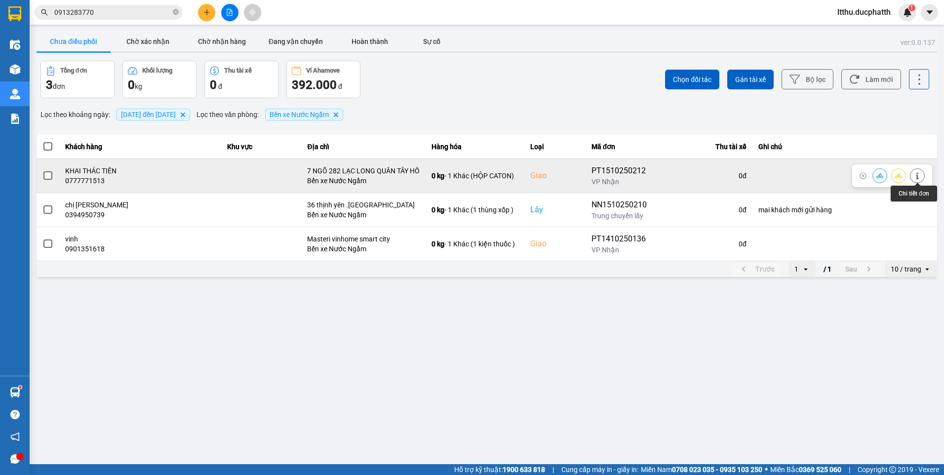
click at [919, 177] on icon at bounding box center [917, 175] width 7 height 7
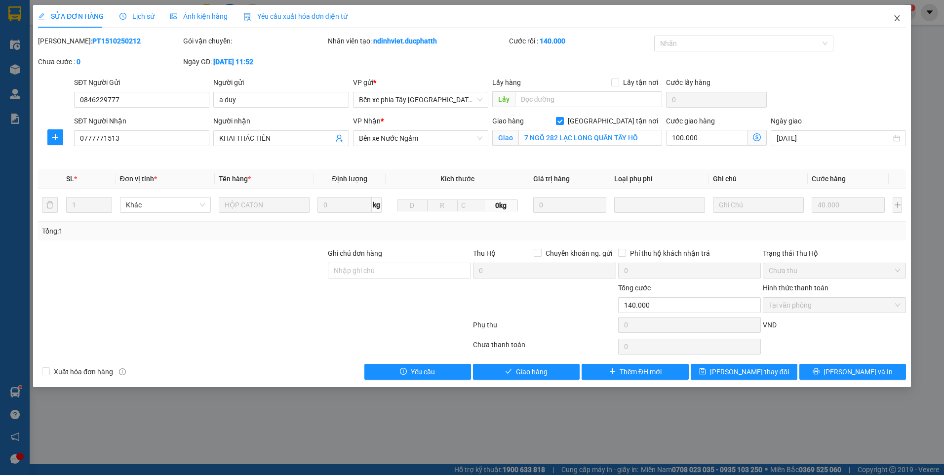
click at [897, 20] on icon "close" at bounding box center [897, 18] width 8 height 8
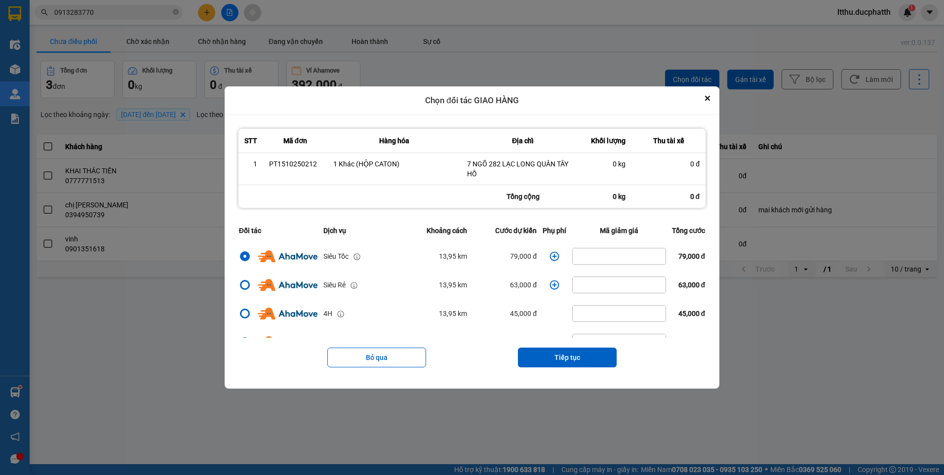
click at [551, 258] on icon "dialog" at bounding box center [555, 256] width 10 height 10
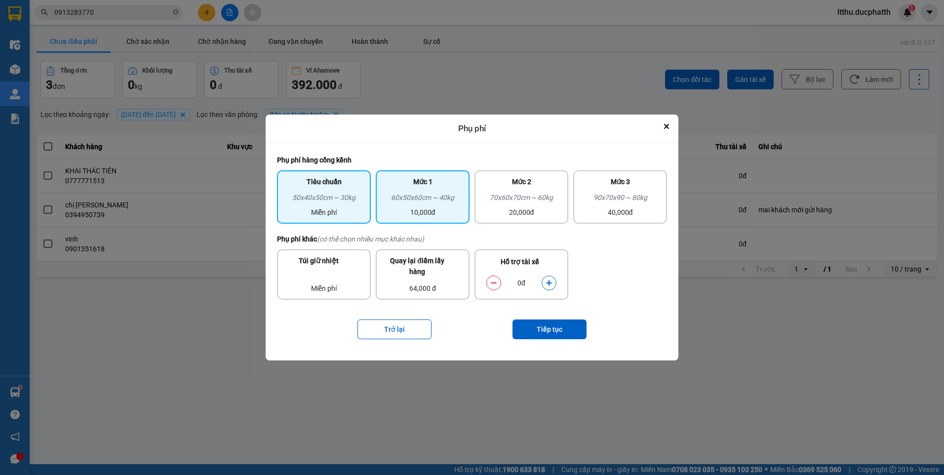
click at [449, 207] on div "10,000đ" at bounding box center [423, 212] width 82 height 11
click at [555, 283] on button "dialog" at bounding box center [549, 282] width 14 height 17
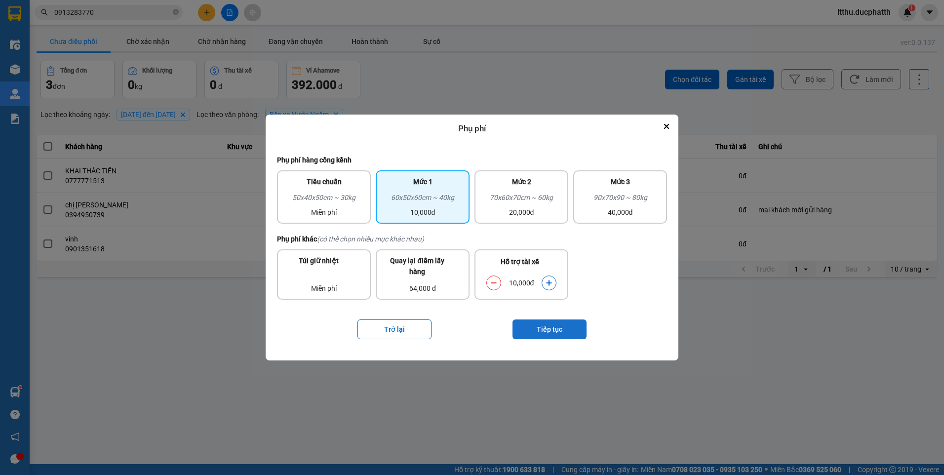
click at [566, 330] on button "Tiếp tục" at bounding box center [550, 330] width 74 height 20
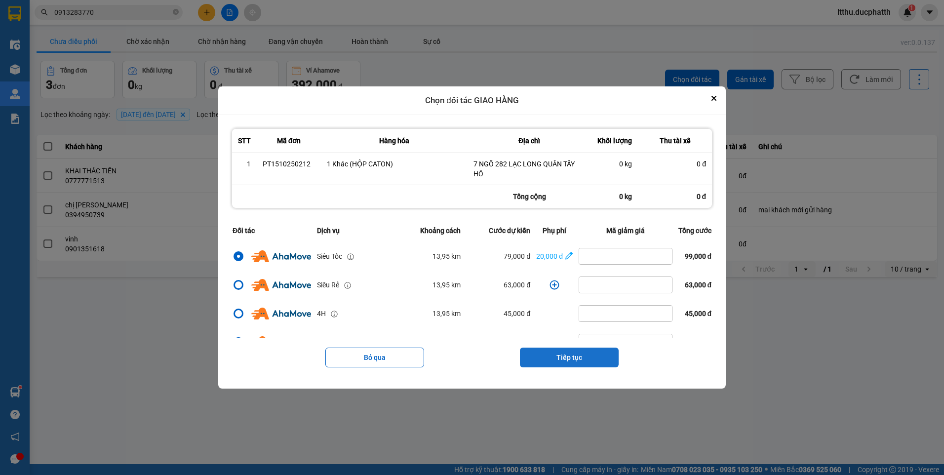
click at [563, 361] on button "Tiếp tục" at bounding box center [569, 358] width 99 height 20
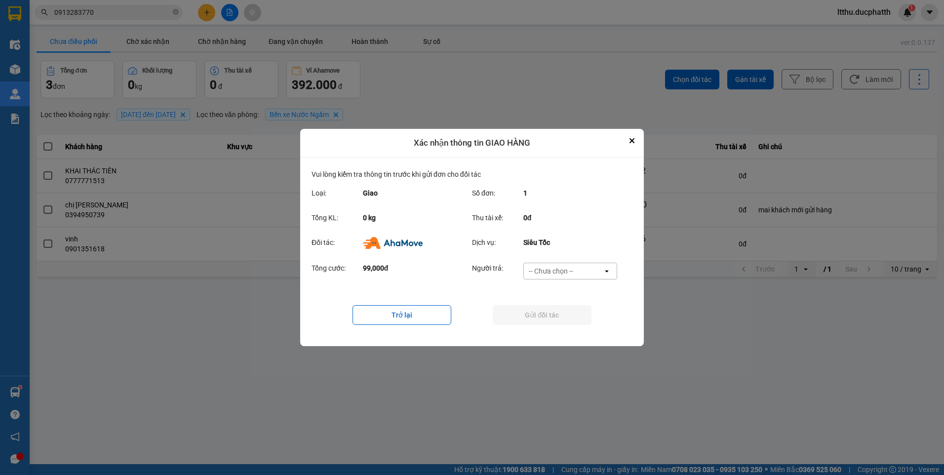
click at [556, 275] on div "-- Chưa chọn --" at bounding box center [551, 271] width 44 height 10
click at [563, 325] on span "Ví Ahamove" at bounding box center [551, 328] width 40 height 10
click at [573, 321] on button "Gửi đối tác" at bounding box center [542, 315] width 99 height 20
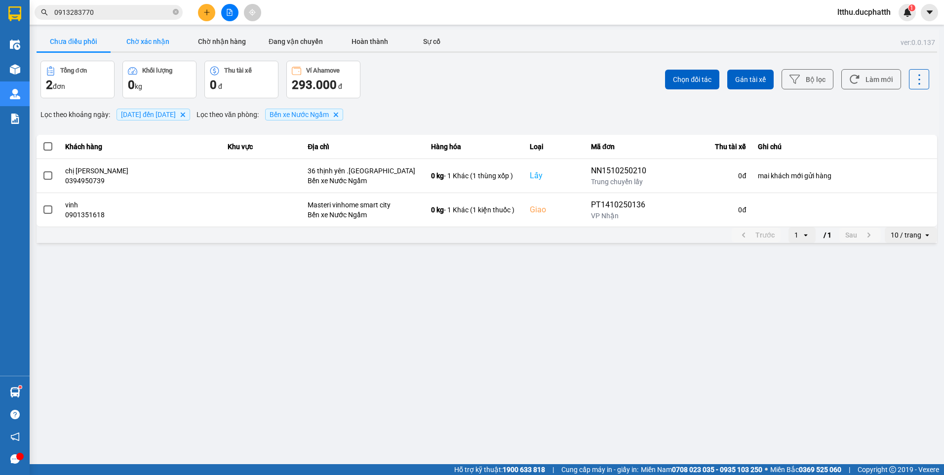
click at [165, 48] on button "Chờ xác nhận" at bounding box center [148, 42] width 74 height 20
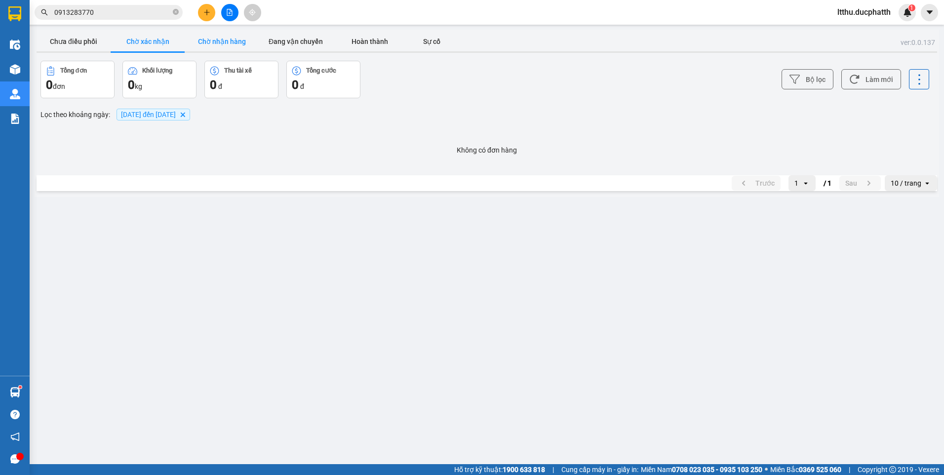
click at [242, 45] on button "Chờ nhận hàng" at bounding box center [222, 42] width 74 height 20
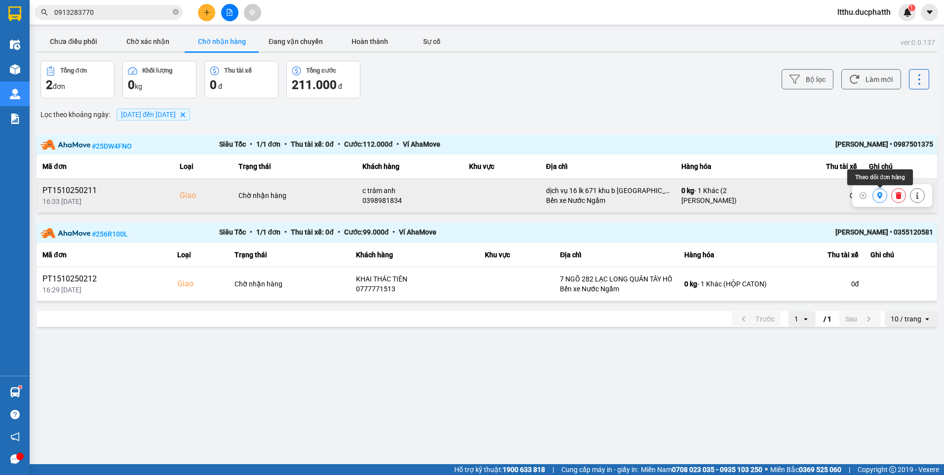
click at [879, 200] on button at bounding box center [880, 195] width 14 height 17
click at [296, 40] on button "Đang vận chuyển" at bounding box center [296, 42] width 74 height 20
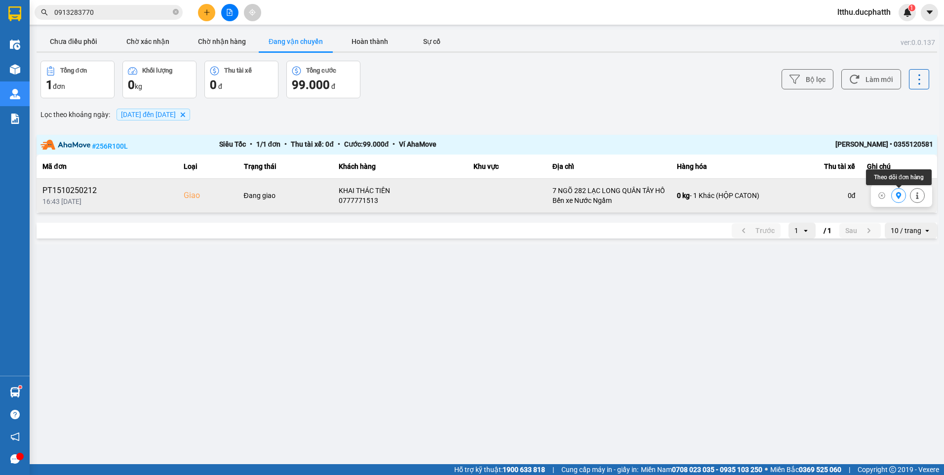
click at [894, 200] on button at bounding box center [899, 195] width 14 height 17
click at [212, 40] on button "Chờ nhận hàng" at bounding box center [222, 42] width 74 height 20
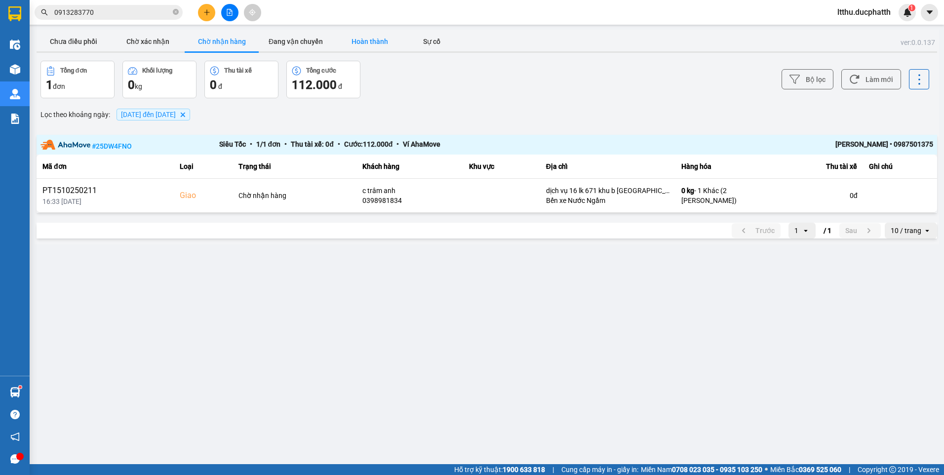
click at [357, 41] on button "Hoàn thành" at bounding box center [370, 42] width 74 height 20
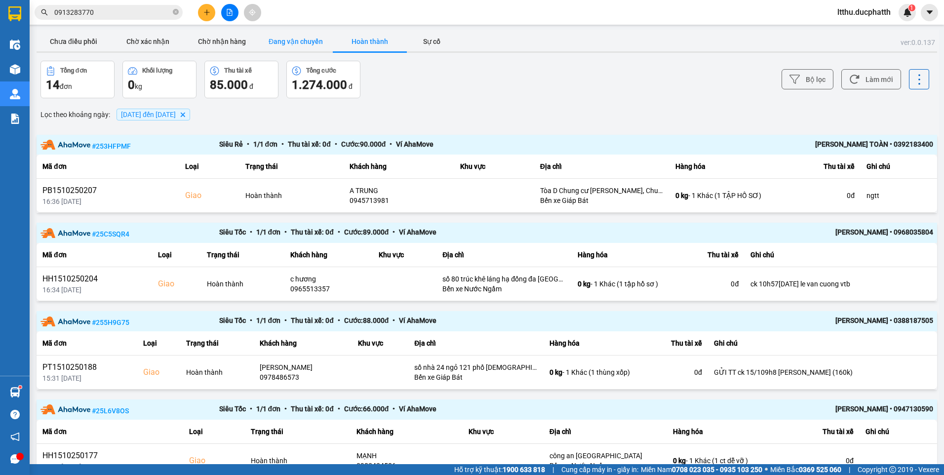
click at [305, 44] on button "Đang vận chuyển" at bounding box center [296, 42] width 74 height 20
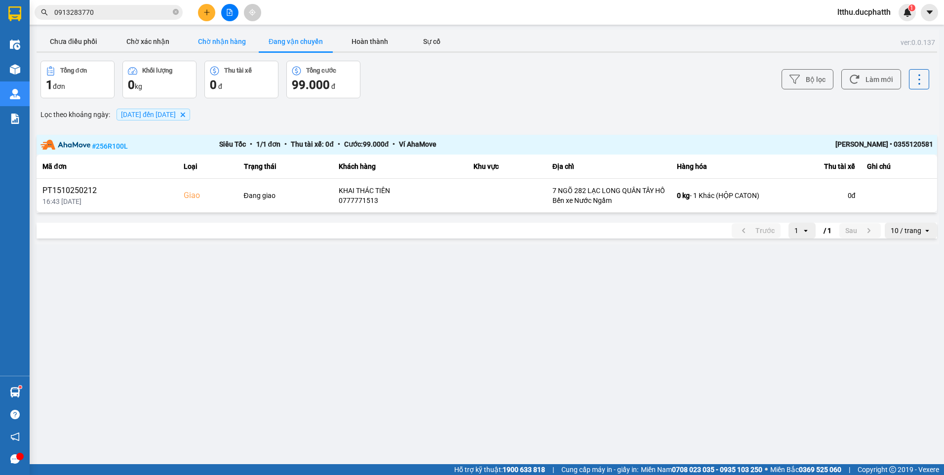
click at [226, 41] on button "Chờ nhận hàng" at bounding box center [222, 42] width 74 height 20
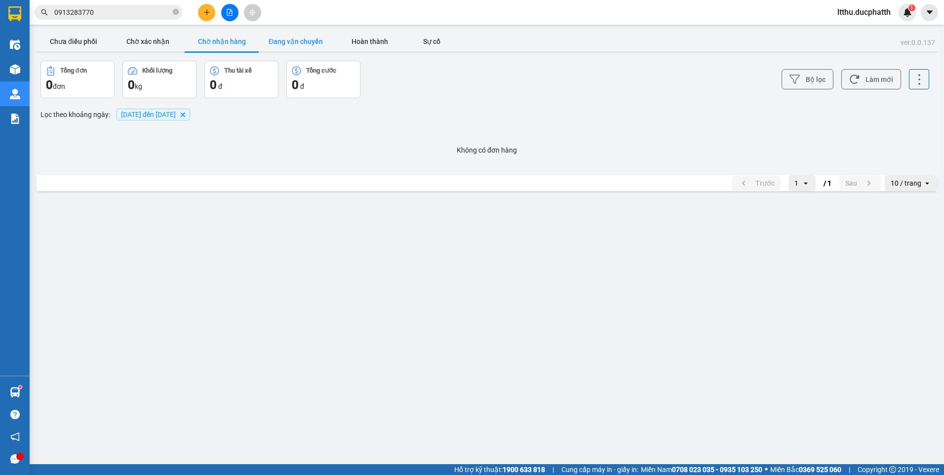
click at [295, 39] on button "Đang vận chuyển" at bounding box center [296, 42] width 74 height 20
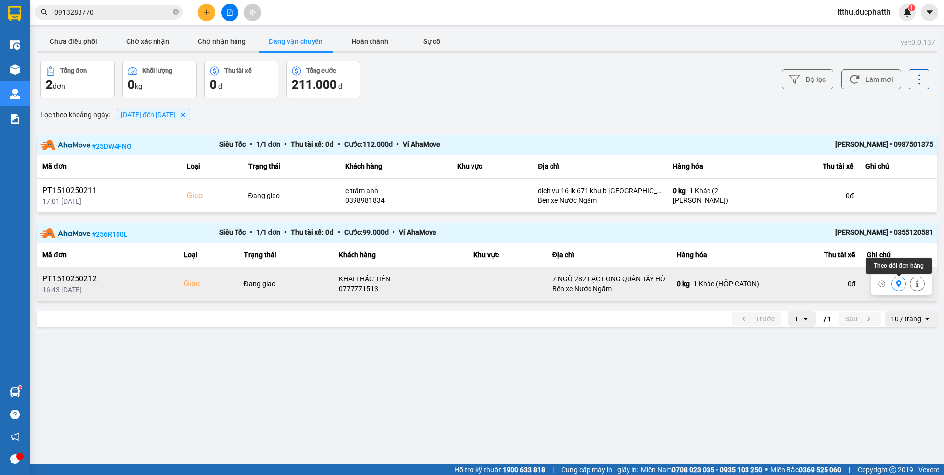
click at [896, 284] on icon at bounding box center [898, 283] width 7 height 7
click at [99, 43] on button "Chưa điều phối" at bounding box center [74, 42] width 74 height 20
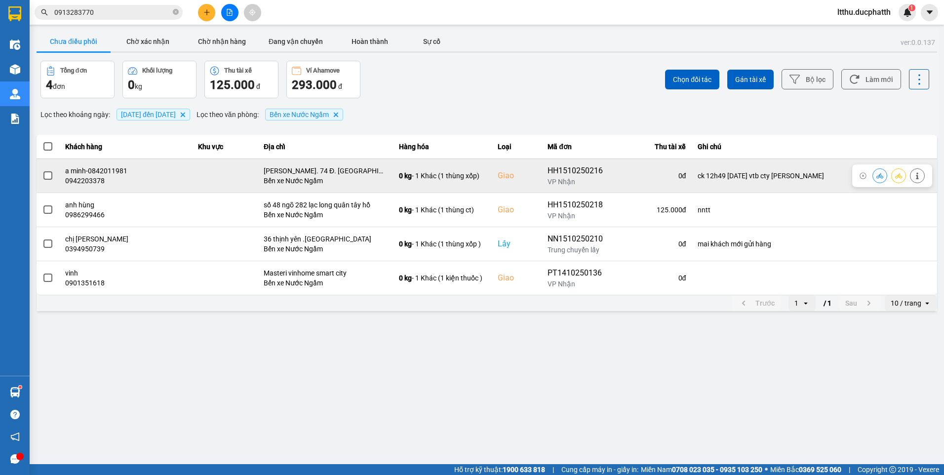
click at [923, 178] on button at bounding box center [918, 175] width 14 height 17
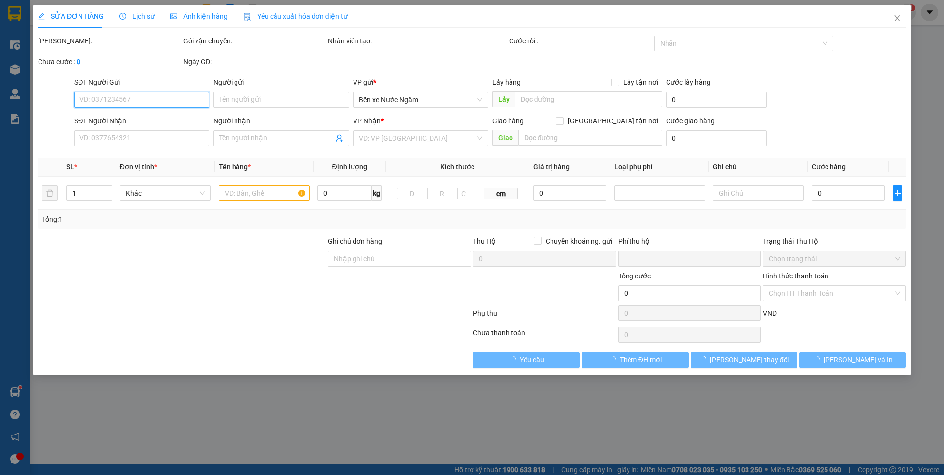
type input "0949895464"
type input "a kiên"
type input "0942203378"
type input "a minh-0842011981"
checkbox input "true"
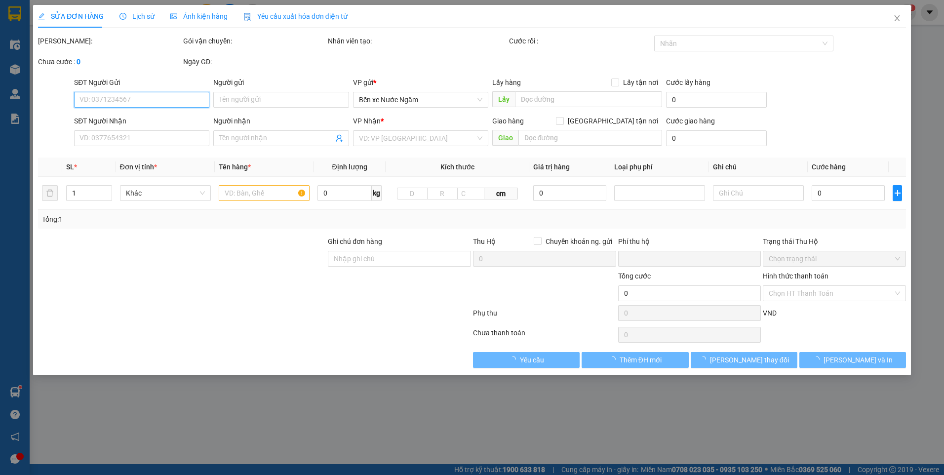
type input "[PERSON_NAME]. 74 Đ. [GEOGRAPHIC_DATA], [GEOGRAPHIC_DATA], [GEOGRAPHIC_DATA], […"
type input "ck 12h49 [DATE] vtb cty [PERSON_NAME]"
type input "0"
type input "150.000"
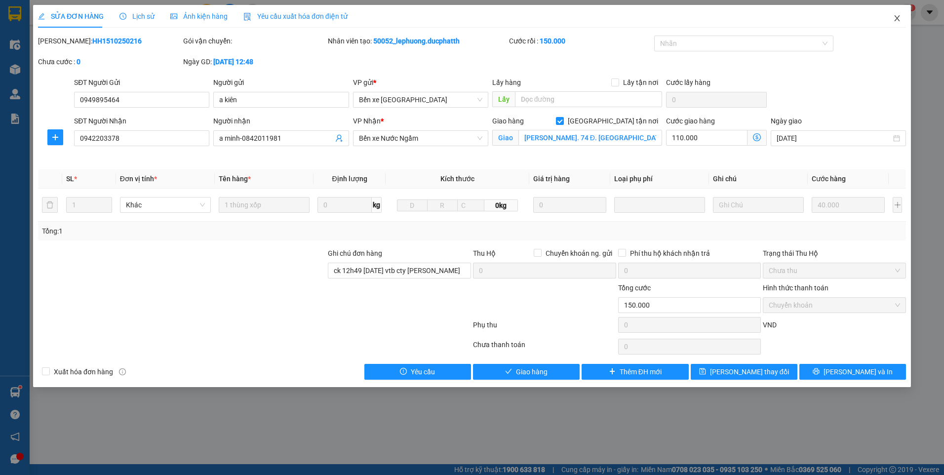
click at [894, 21] on icon "close" at bounding box center [897, 18] width 8 height 8
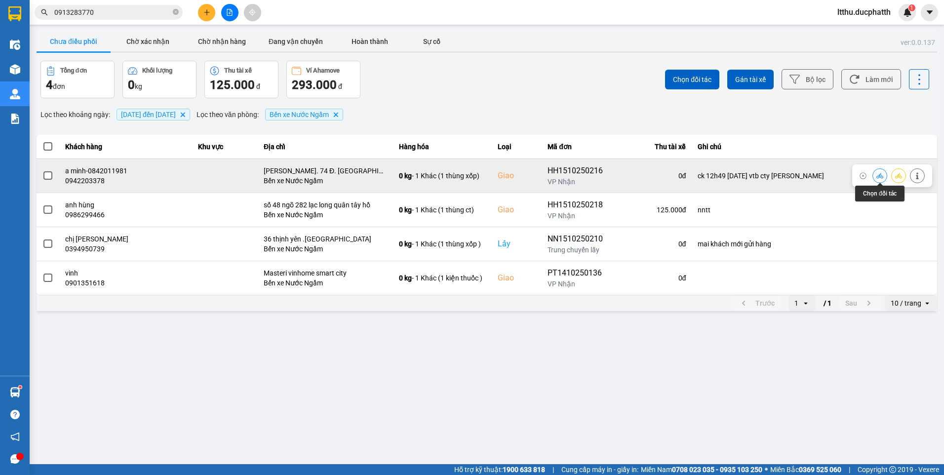
click at [883, 177] on button at bounding box center [880, 175] width 14 height 17
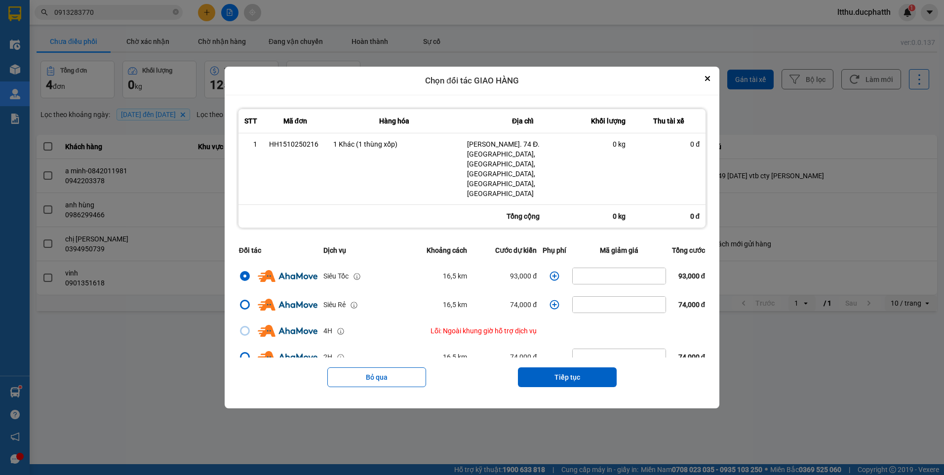
click at [551, 271] on icon "dialog" at bounding box center [555, 276] width 10 height 10
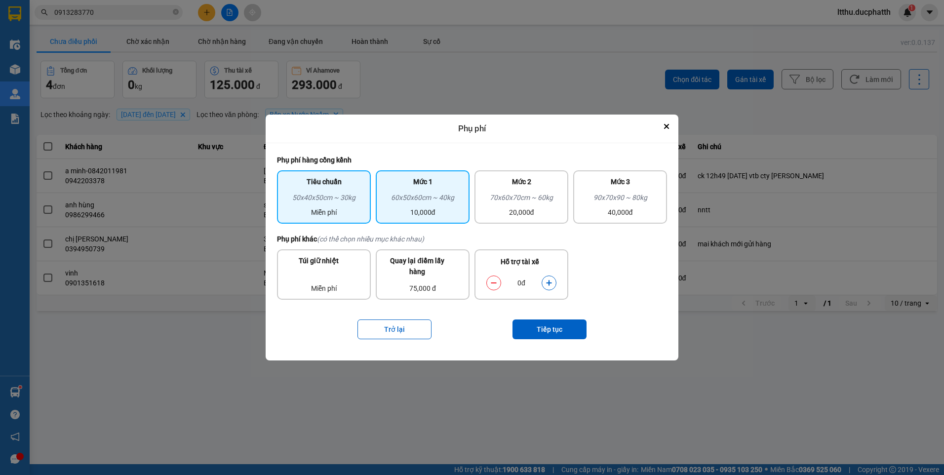
click at [441, 211] on div "10,000đ" at bounding box center [423, 212] width 82 height 11
click at [551, 283] on icon "dialog" at bounding box center [548, 282] width 5 height 5
click at [551, 285] on icon "dialog" at bounding box center [549, 283] width 7 height 7
click at [558, 319] on div "Trở lại Tiếp tục" at bounding box center [472, 330] width 390 height 40
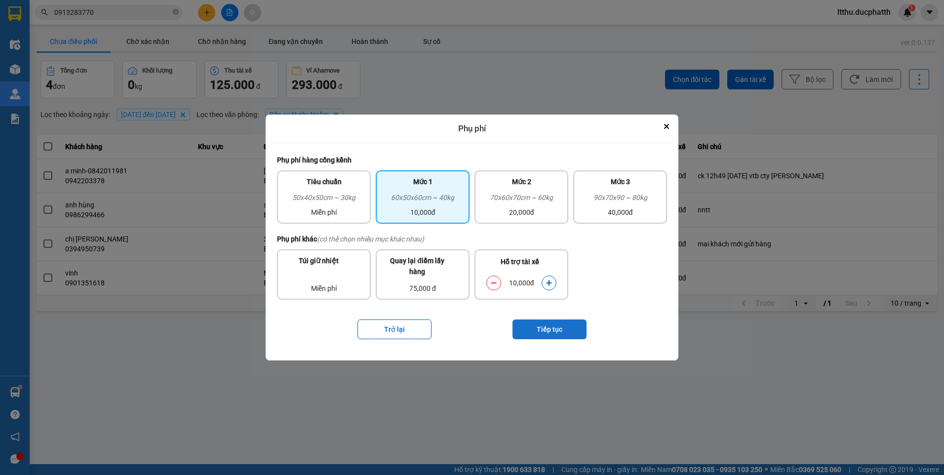
click at [549, 331] on button "Tiếp tục" at bounding box center [550, 330] width 74 height 20
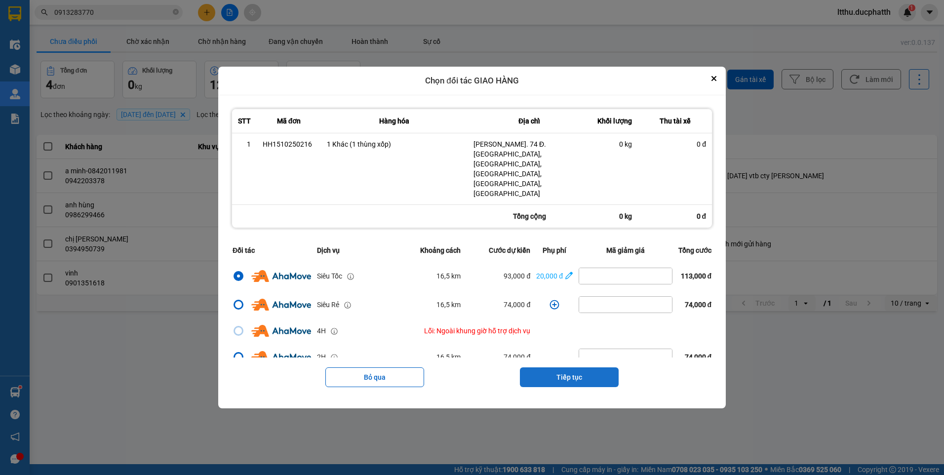
click at [568, 367] on button "Tiếp tục" at bounding box center [569, 377] width 99 height 20
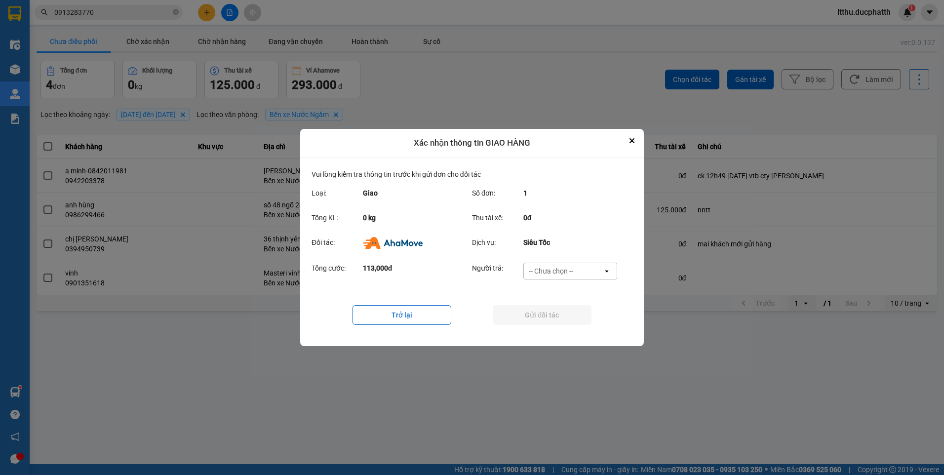
click at [586, 275] on div "-- Chưa chọn --" at bounding box center [563, 271] width 79 height 16
click at [569, 324] on span "Ví Ahamove" at bounding box center [551, 328] width 40 height 10
click at [554, 318] on button "Gửi đối tác" at bounding box center [542, 315] width 99 height 20
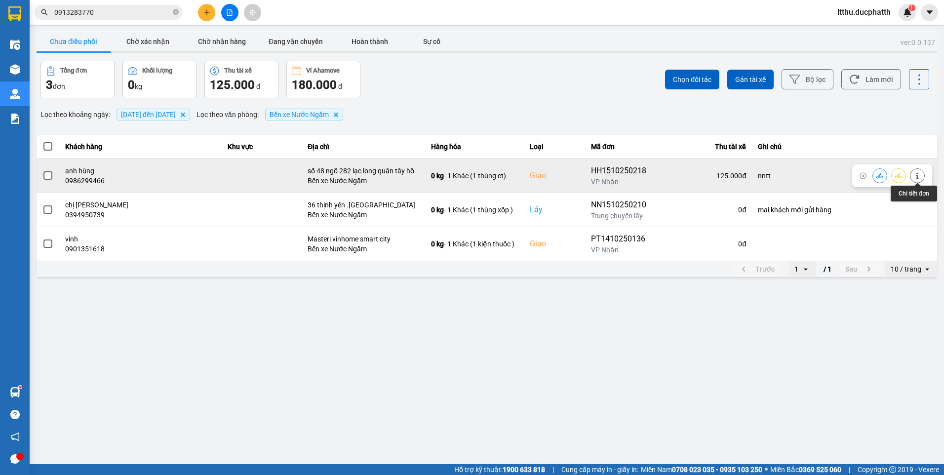
click at [919, 177] on icon at bounding box center [917, 175] width 7 height 7
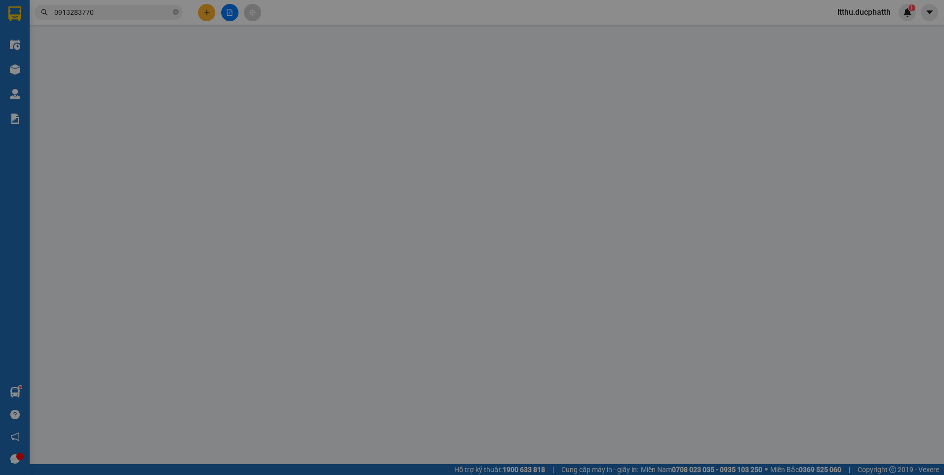
type input "0987955402"
type input "c hằng"
type input "0986299466"
type input "anh hùng"
checkbox input "true"
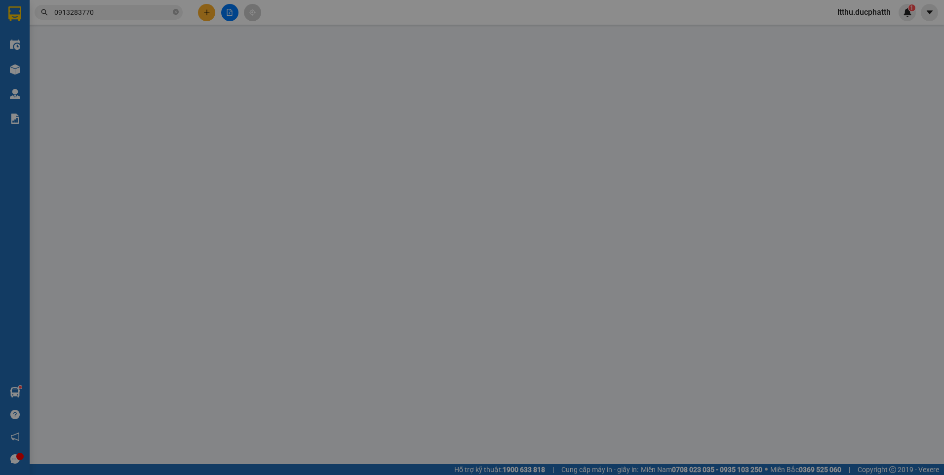
type input "số 48 ngõ 282 lạc long quân tây hồ"
type input "nntt"
type input "0"
type input "125.000"
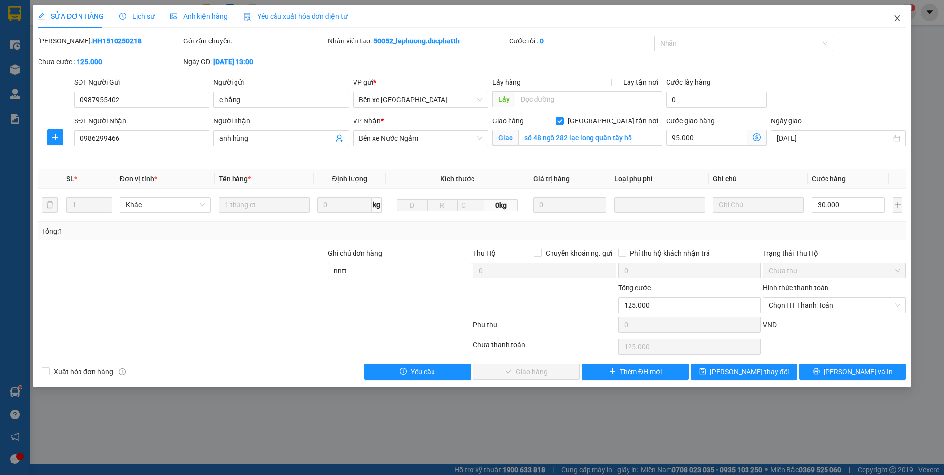
click at [898, 25] on span "Close" at bounding box center [897, 19] width 28 height 28
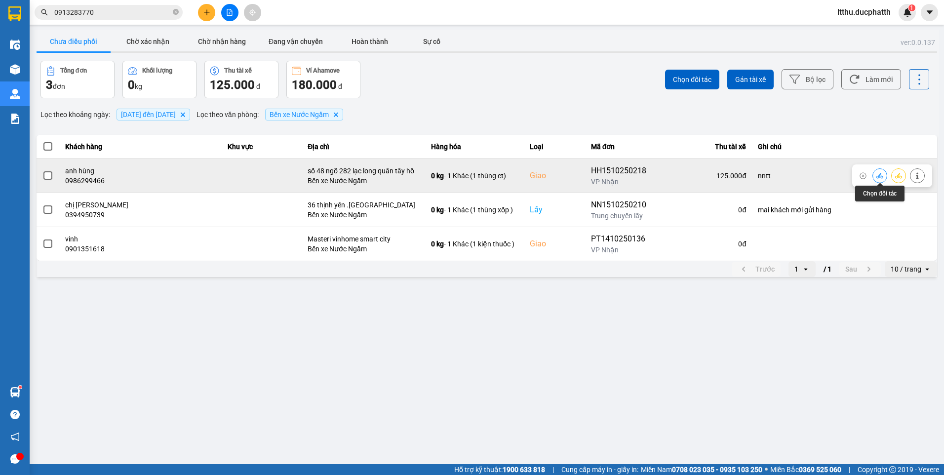
click at [879, 179] on button at bounding box center [880, 175] width 14 height 17
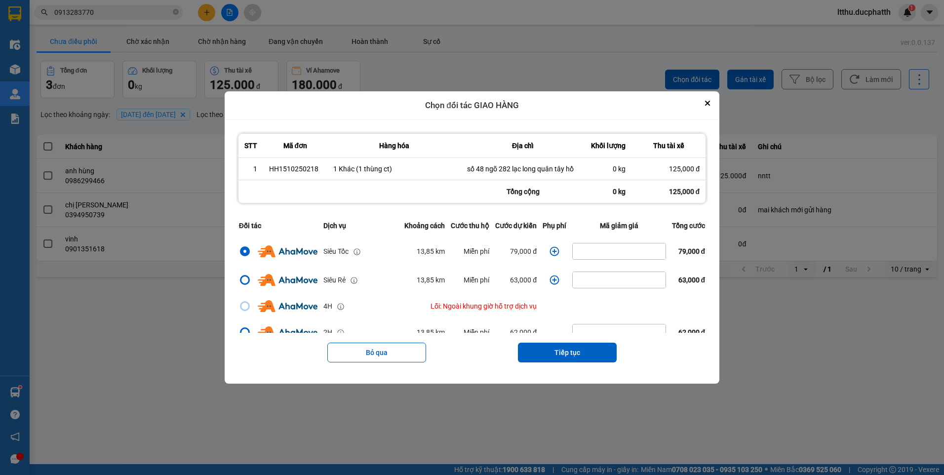
click at [550, 249] on icon "dialog" at bounding box center [555, 251] width 10 height 10
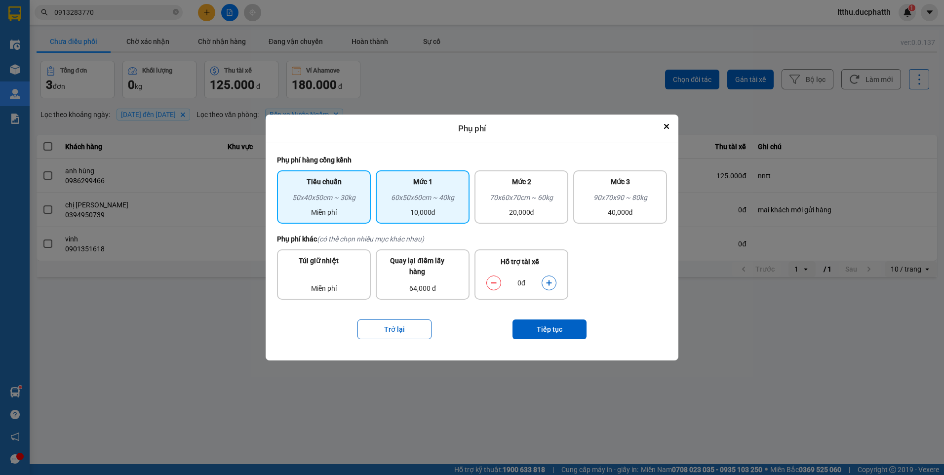
click at [449, 205] on div "60x50x60cm ~ 40kg" at bounding box center [423, 199] width 82 height 15
click at [551, 284] on icon "dialog" at bounding box center [549, 283] width 7 height 7
click at [553, 282] on button "dialog" at bounding box center [549, 282] width 14 height 17
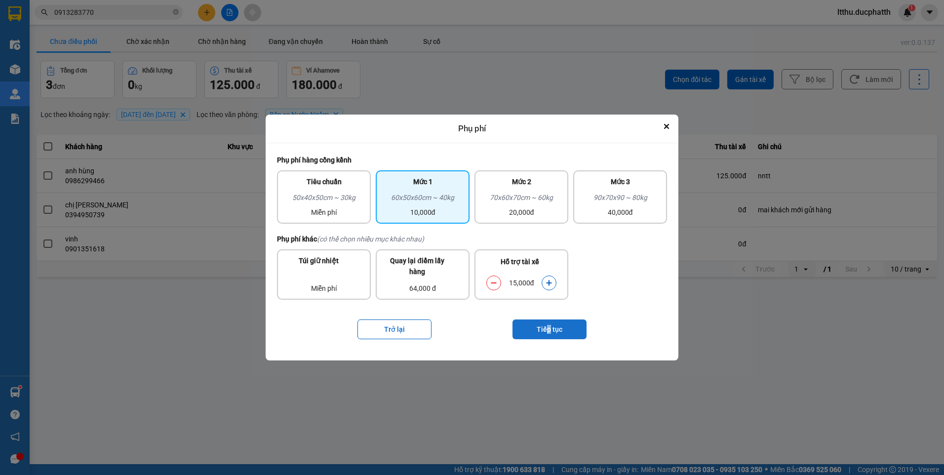
click at [549, 329] on button "Tiếp tục" at bounding box center [550, 330] width 74 height 20
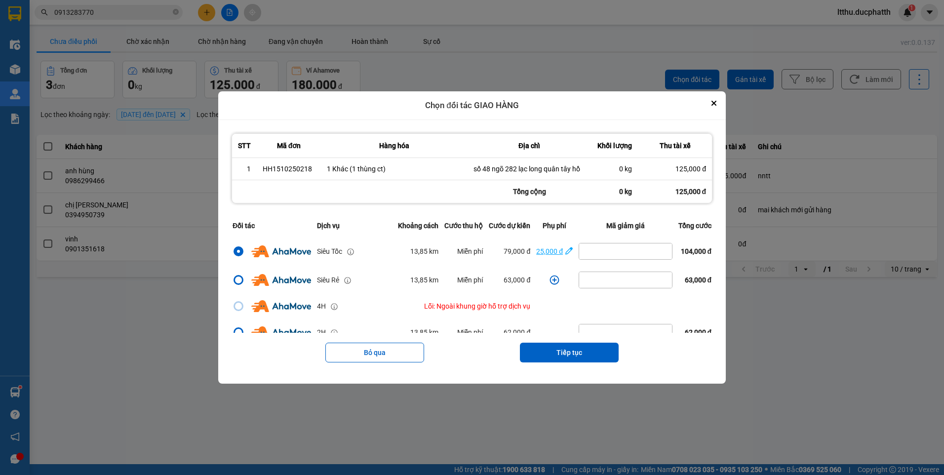
click at [549, 252] on div "25,000 đ" at bounding box center [549, 251] width 27 height 11
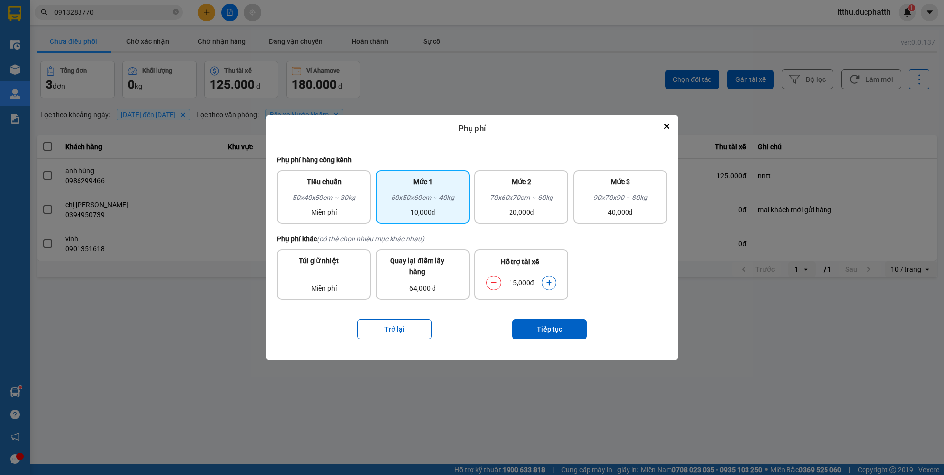
click at [496, 288] on button "dialog" at bounding box center [494, 282] width 14 height 17
click at [542, 326] on button "Tiếp tục" at bounding box center [550, 330] width 74 height 20
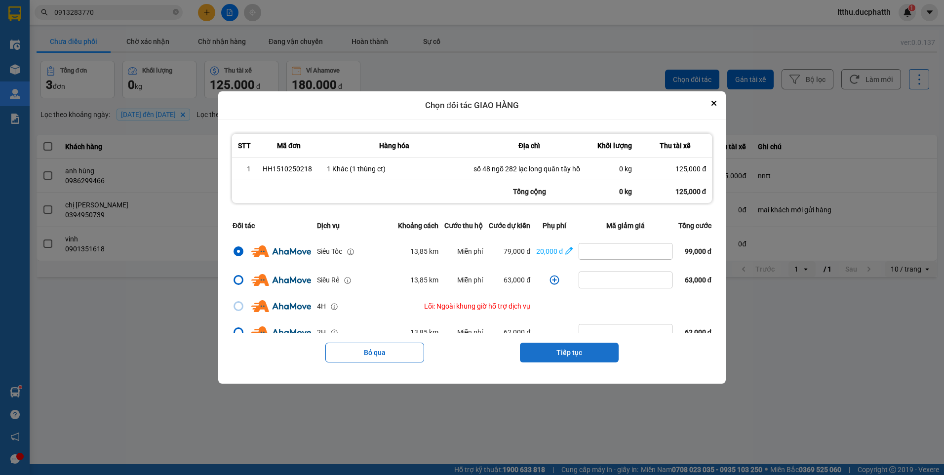
click at [579, 362] on button "Tiếp tục" at bounding box center [569, 353] width 99 height 20
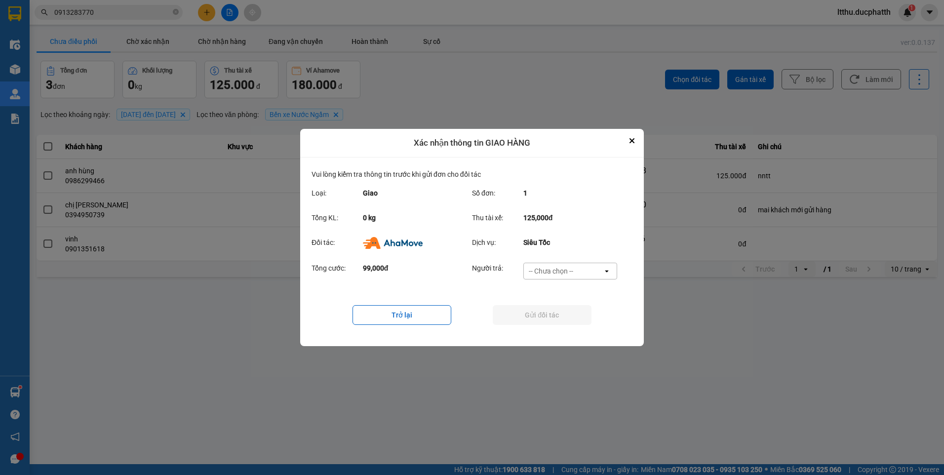
click at [556, 267] on div "-- Chưa chọn --" at bounding box center [551, 271] width 44 height 10
click at [567, 329] on span "Ví Ahamove" at bounding box center [551, 328] width 40 height 10
click at [551, 315] on button "Gửi đối tác" at bounding box center [542, 315] width 99 height 20
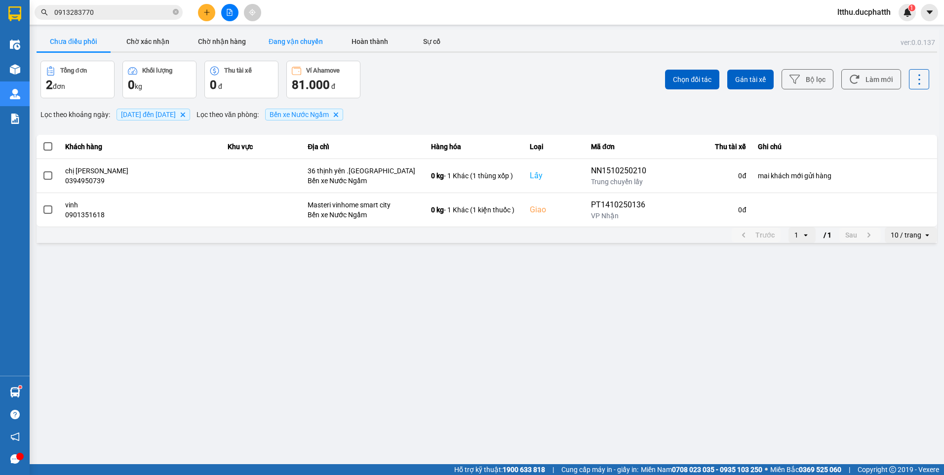
click at [286, 34] on button "Đang vận chuyển" at bounding box center [296, 42] width 74 height 20
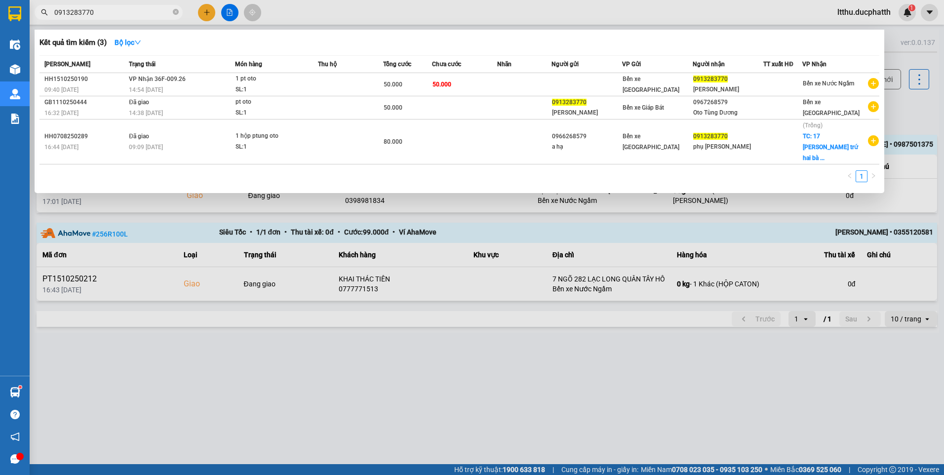
click at [132, 14] on input "0913283770" at bounding box center [112, 12] width 117 height 11
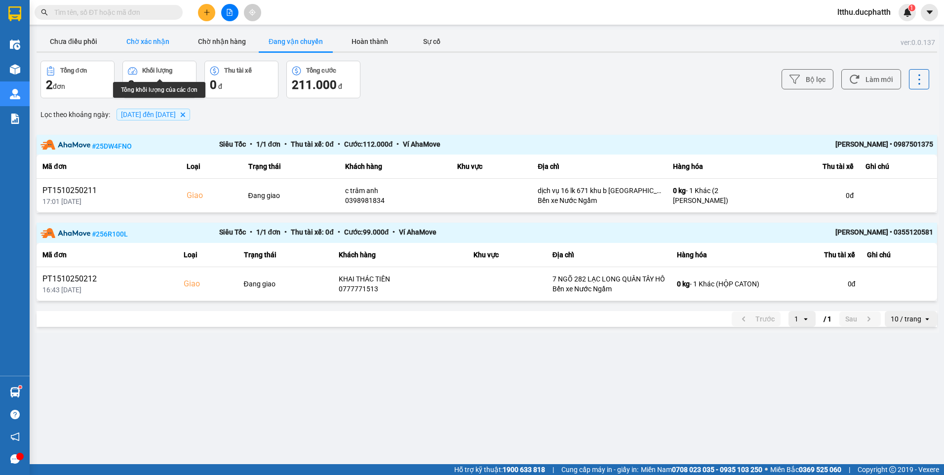
click at [149, 43] on button "Chờ xác nhận" at bounding box center [148, 42] width 74 height 20
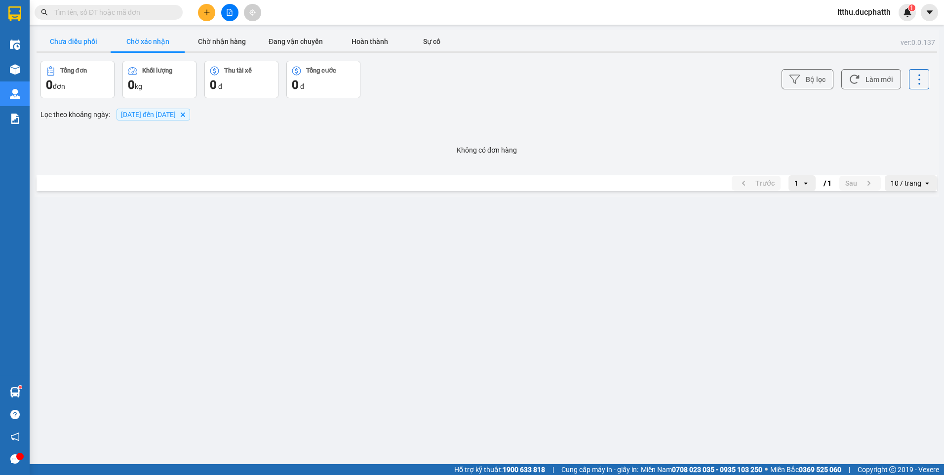
click at [87, 40] on button "Chưa điều phối" at bounding box center [74, 42] width 74 height 20
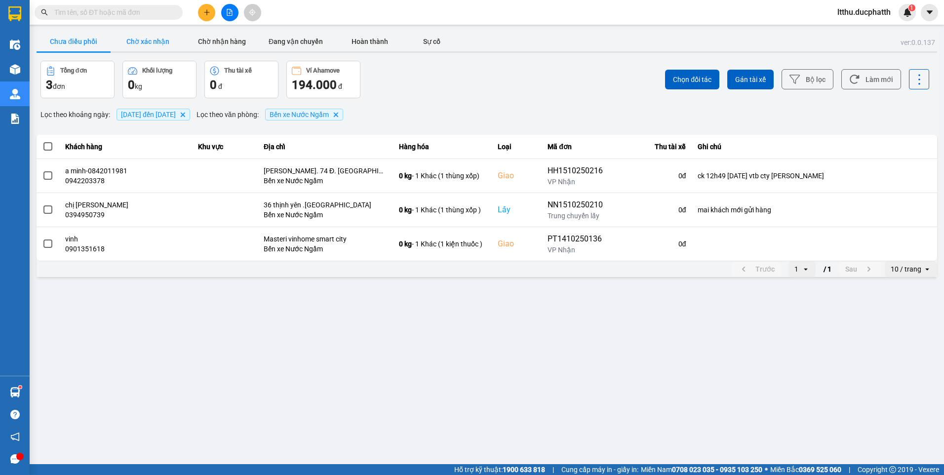
click at [160, 39] on button "Chờ xác nhận" at bounding box center [148, 42] width 74 height 20
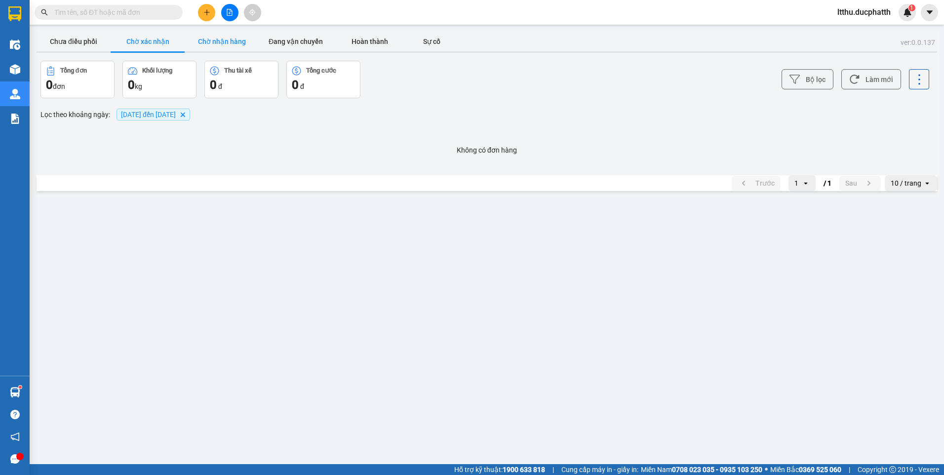
click at [210, 39] on button "Chờ nhận hàng" at bounding box center [222, 42] width 74 height 20
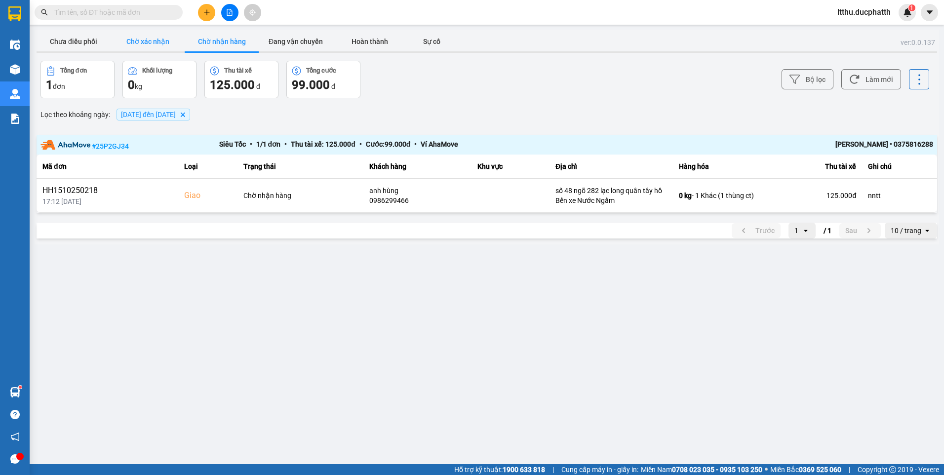
click at [145, 43] on button "Chờ xác nhận" at bounding box center [148, 42] width 74 height 20
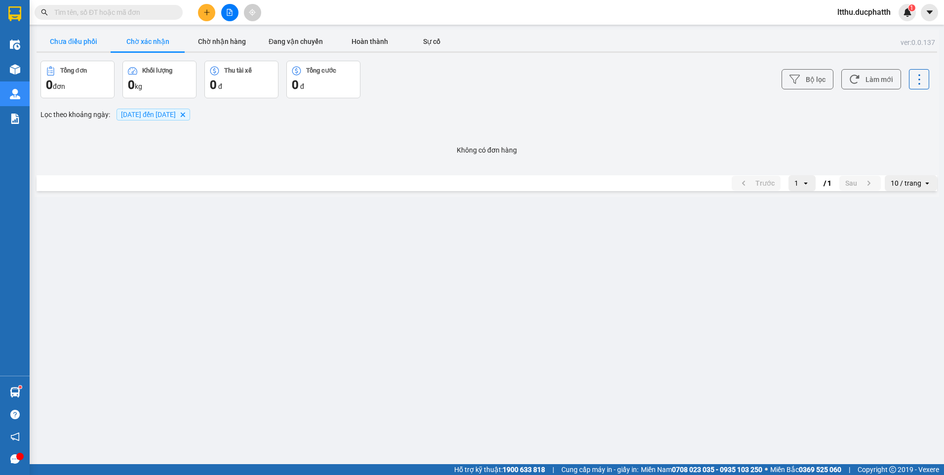
click at [99, 42] on button "Chưa điều phối" at bounding box center [74, 42] width 74 height 20
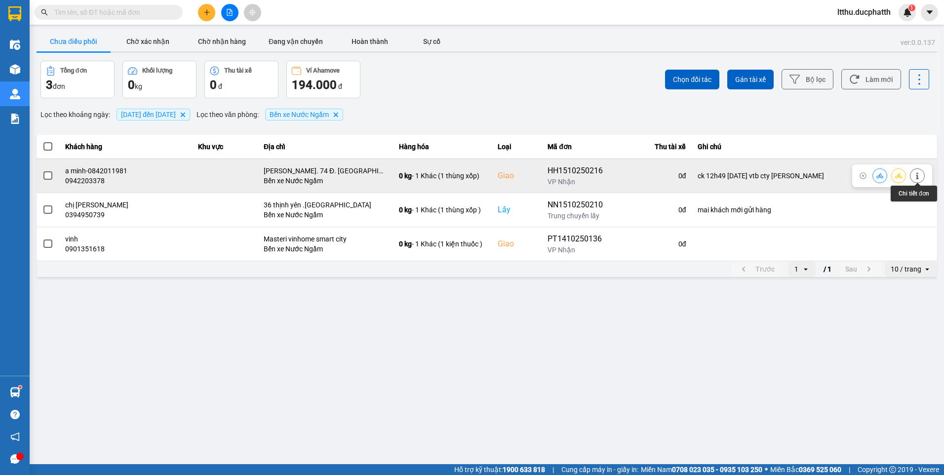
click at [916, 178] on icon at bounding box center [917, 175] width 7 height 7
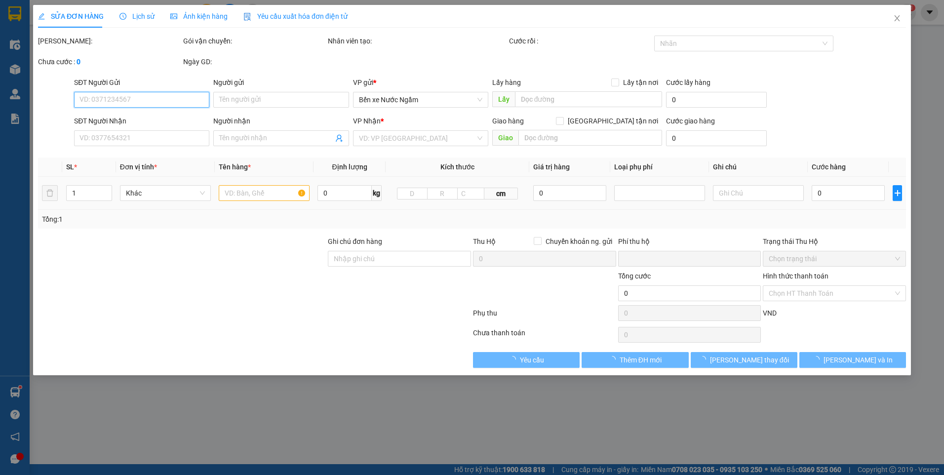
type input "0949895464"
type input "a kiên"
type input "0942203378"
type input "a minh-0842011981"
checkbox input "true"
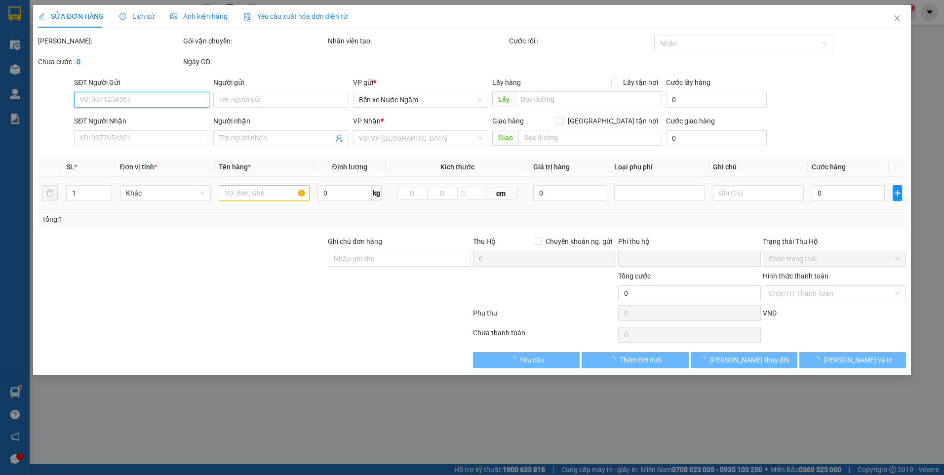
type input "[PERSON_NAME]. 74 Đ. [GEOGRAPHIC_DATA], [GEOGRAPHIC_DATA], [GEOGRAPHIC_DATA], […"
type input "ck 12h49 [DATE] vtb cty [PERSON_NAME]"
type input "0"
type input "150.000"
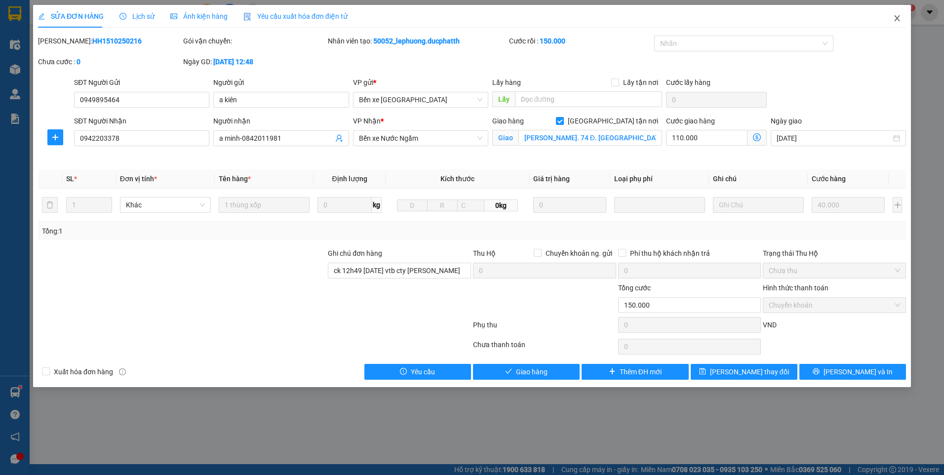
click at [894, 22] on icon "close" at bounding box center [897, 18] width 8 height 8
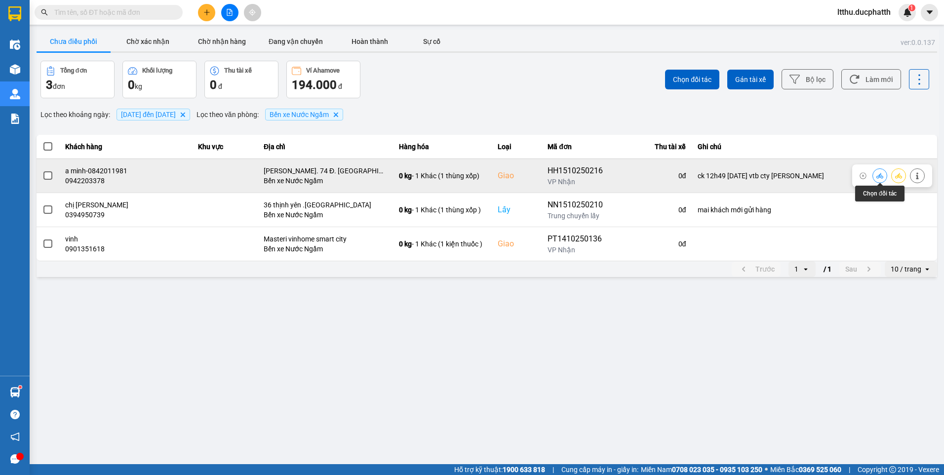
click at [875, 177] on button at bounding box center [880, 175] width 14 height 17
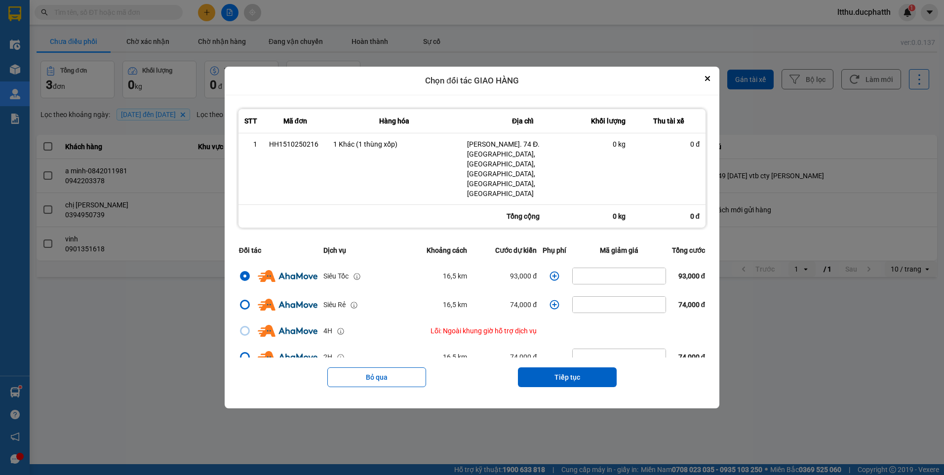
click at [550, 271] on icon "dialog" at bounding box center [555, 276] width 10 height 10
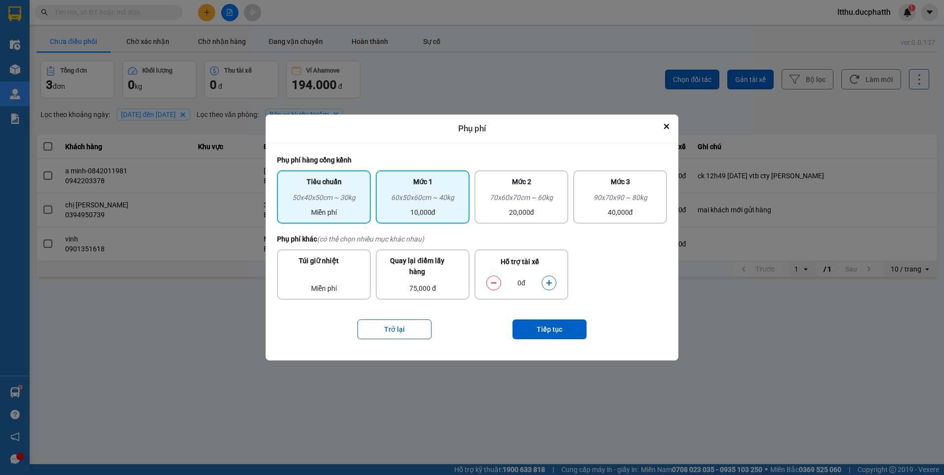
click at [420, 170] on div "Mức 1 60x50x60cm ~ 40kg 10,000đ" at bounding box center [423, 196] width 94 height 53
click at [548, 282] on icon "dialog" at bounding box center [548, 282] width 5 height 5
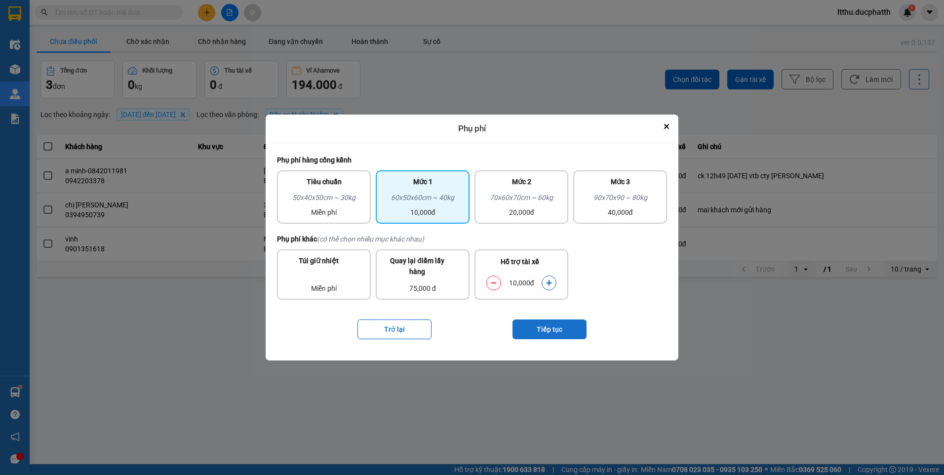
click at [552, 332] on button "Tiếp tục" at bounding box center [550, 330] width 74 height 20
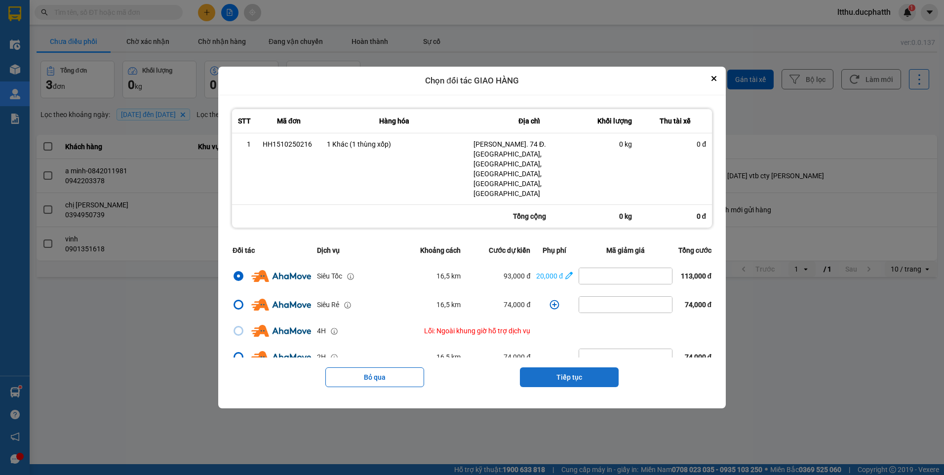
click at [568, 367] on button "Tiếp tục" at bounding box center [569, 377] width 99 height 20
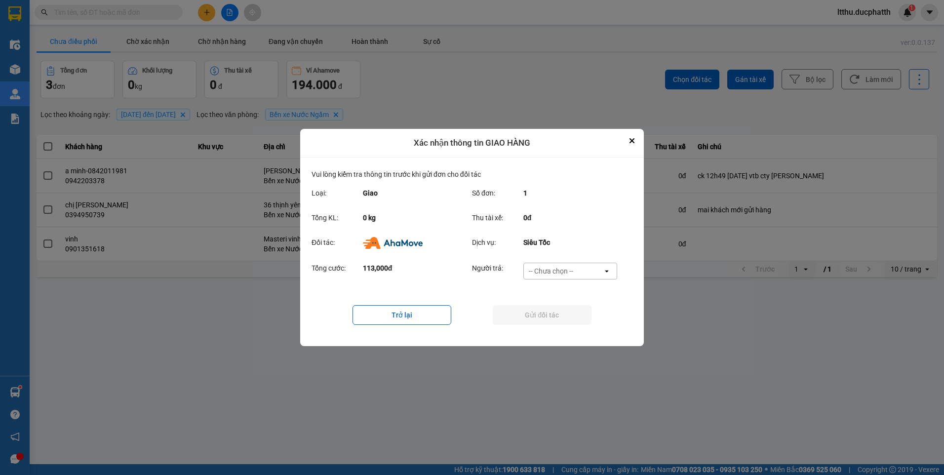
click at [566, 271] on div "-- Chưa chọn --" at bounding box center [551, 271] width 44 height 10
click at [552, 323] on span "Ví Ahamove" at bounding box center [551, 328] width 40 height 10
click at [555, 316] on button "Gửi đối tác" at bounding box center [542, 315] width 99 height 20
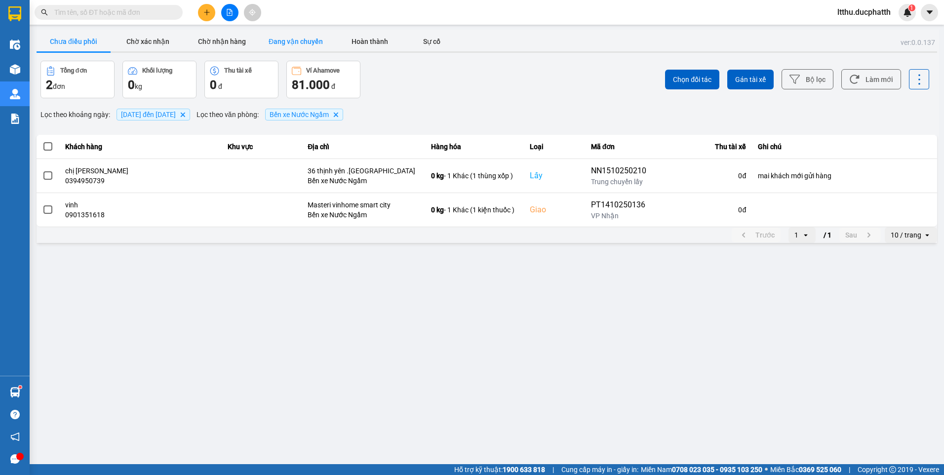
click at [290, 41] on button "Đang vận chuyển" at bounding box center [296, 42] width 74 height 20
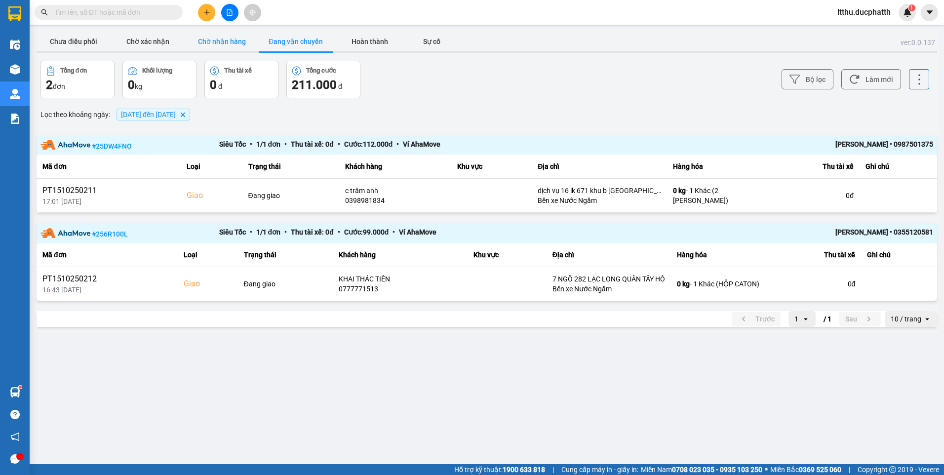
click at [219, 44] on button "Chờ nhận hàng" at bounding box center [222, 42] width 74 height 20
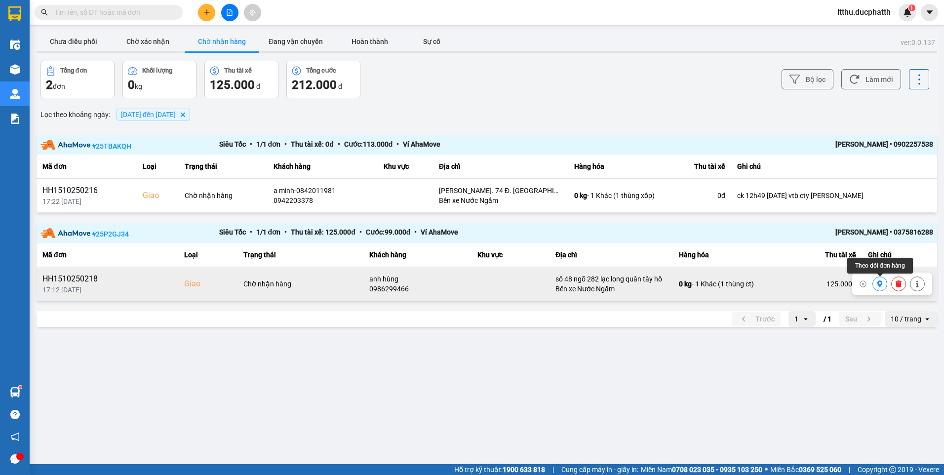
click at [881, 286] on icon at bounding box center [880, 283] width 7 height 7
click at [875, 285] on button at bounding box center [880, 284] width 14 height 17
click at [885, 287] on button at bounding box center [880, 284] width 14 height 17
click at [878, 282] on icon at bounding box center [880, 283] width 7 height 7
click at [878, 285] on icon at bounding box center [880, 283] width 7 height 7
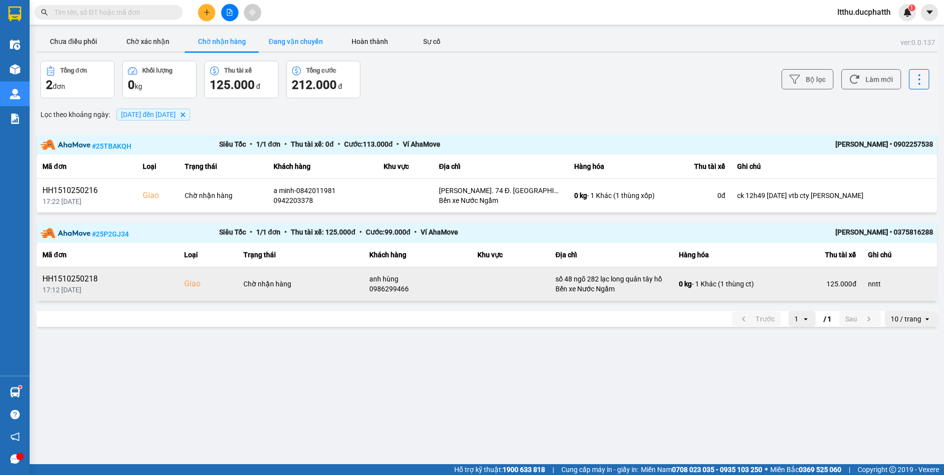
click at [289, 39] on button "Đang vận chuyển" at bounding box center [296, 42] width 74 height 20
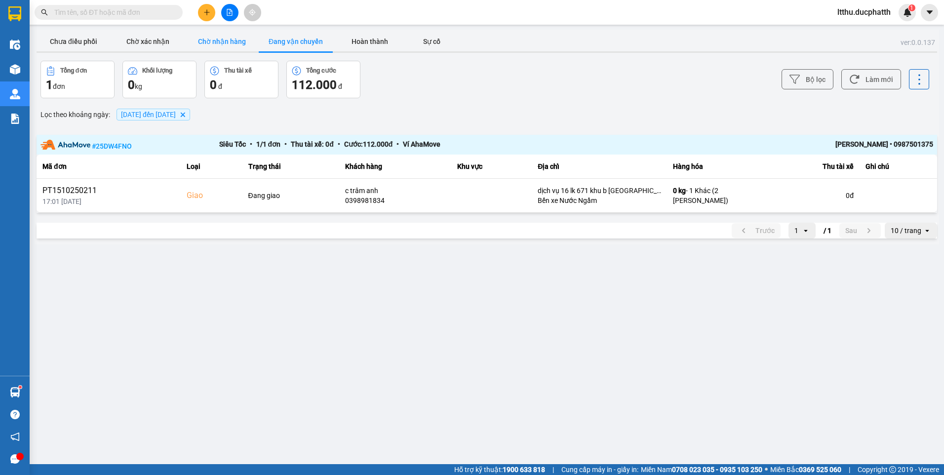
click at [238, 39] on button "Chờ nhận hàng" at bounding box center [222, 42] width 74 height 20
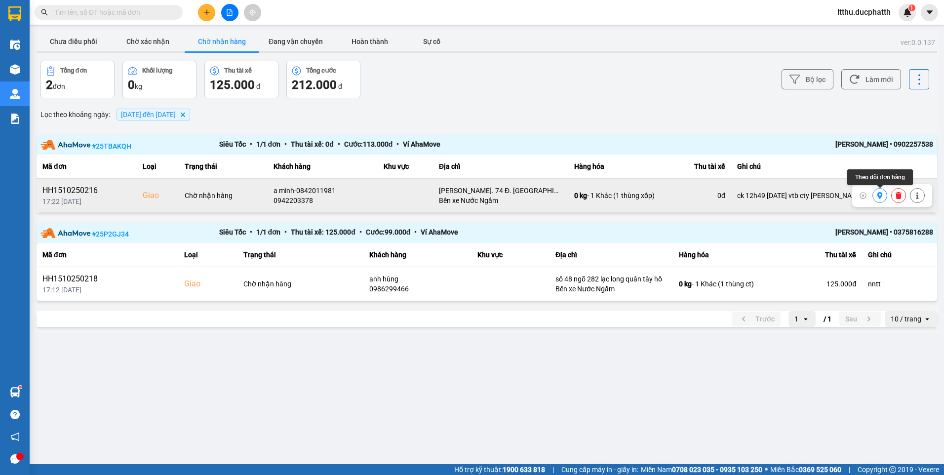
click at [880, 197] on icon at bounding box center [880, 195] width 5 height 7
click at [878, 199] on icon at bounding box center [880, 195] width 7 height 7
click at [876, 197] on button at bounding box center [880, 195] width 14 height 17
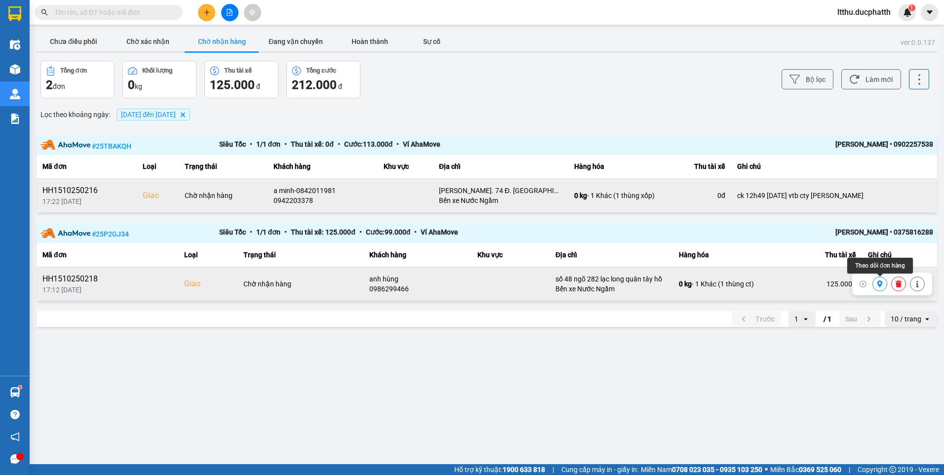
click at [875, 287] on button at bounding box center [880, 284] width 14 height 17
click at [137, 41] on button "Chờ xác nhận" at bounding box center [148, 42] width 74 height 20
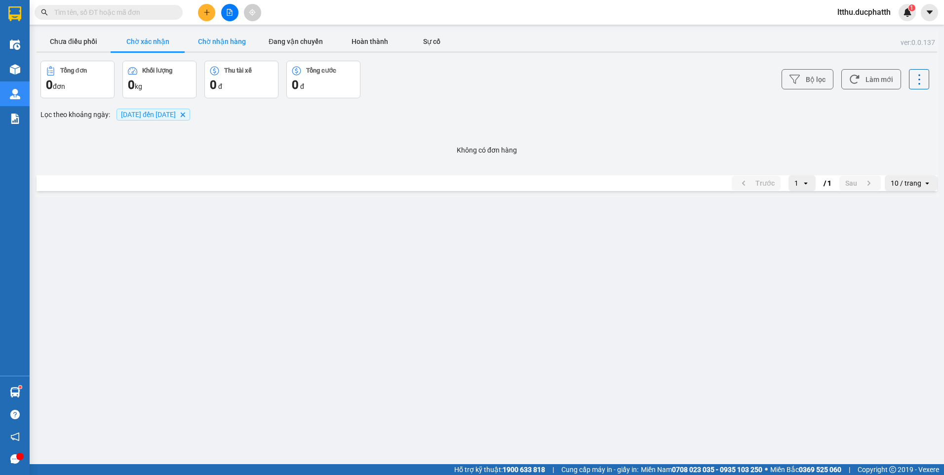
click at [227, 46] on button "Chờ nhận hàng" at bounding box center [222, 42] width 74 height 20
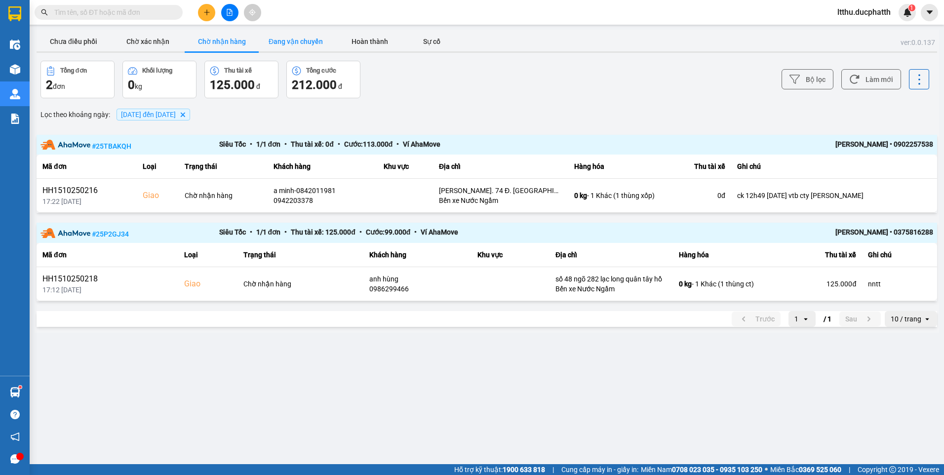
click at [308, 44] on button "Đang vận chuyển" at bounding box center [296, 42] width 74 height 20
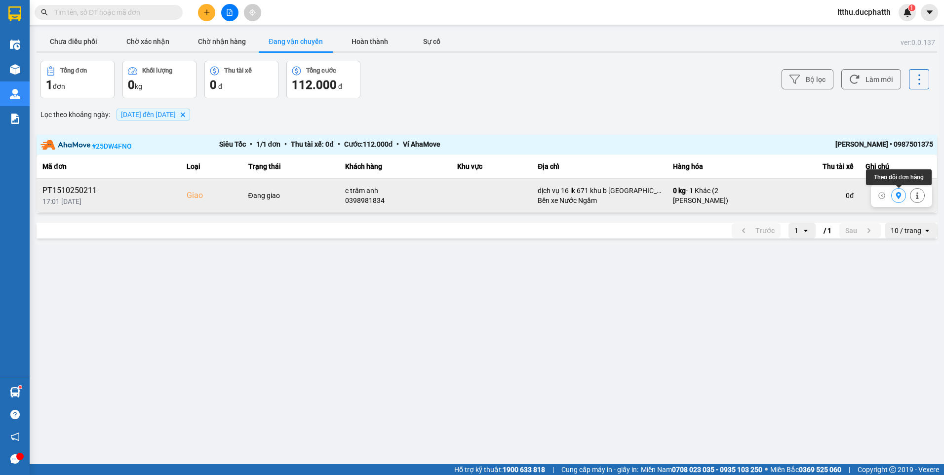
click at [897, 196] on icon at bounding box center [898, 195] width 5 height 7
click at [228, 33] on button "Chờ nhận hàng" at bounding box center [222, 42] width 74 height 20
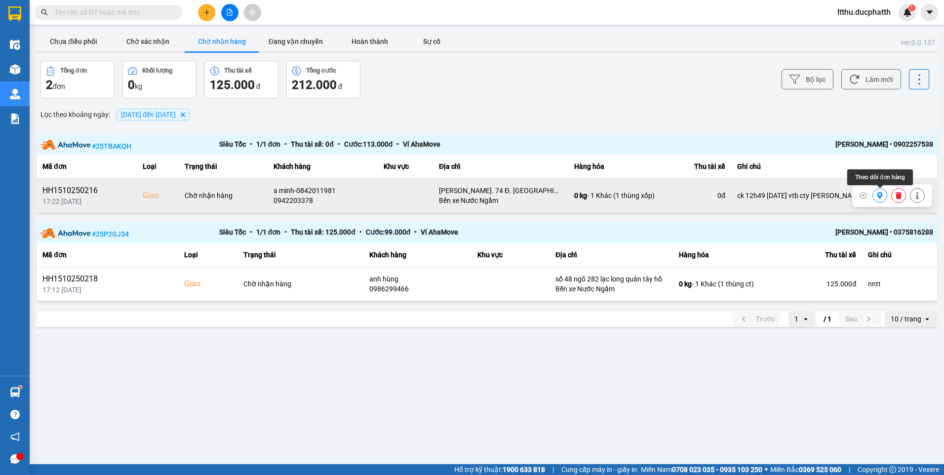
click at [875, 198] on button at bounding box center [880, 195] width 14 height 17
click at [71, 37] on button "Chưa điều phối" at bounding box center [74, 42] width 74 height 20
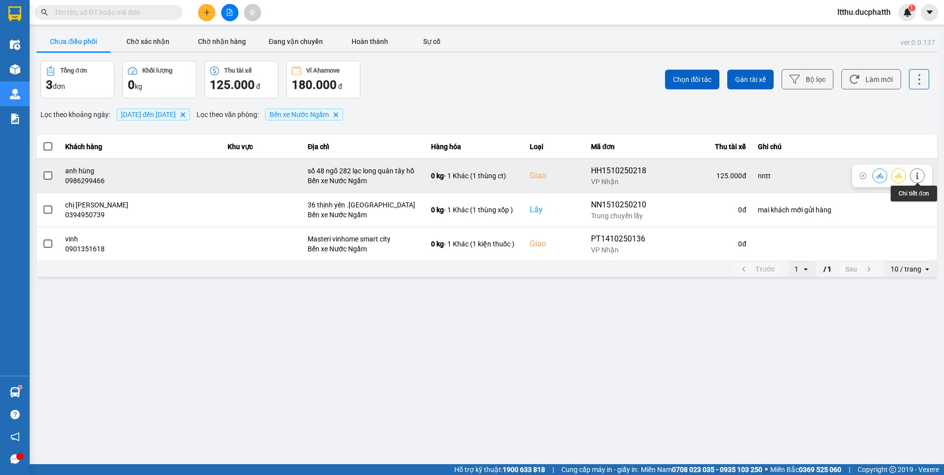
click at [920, 174] on icon at bounding box center [917, 175] width 7 height 7
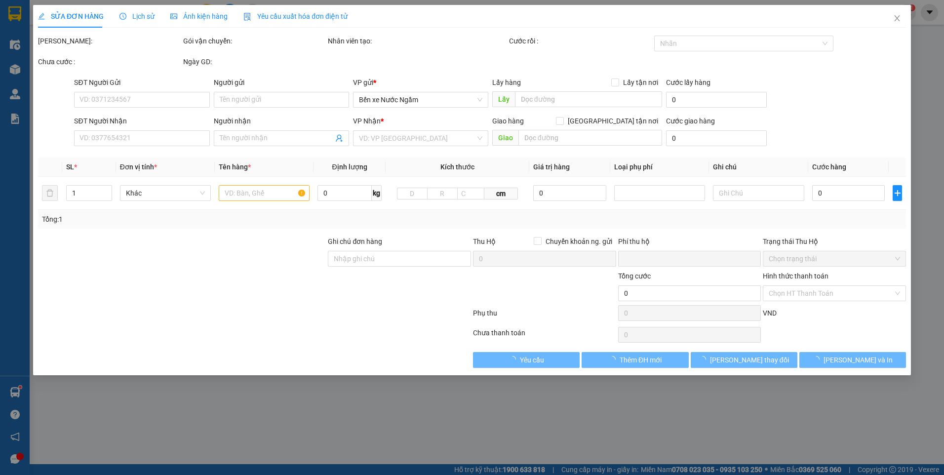
type input "0987955402"
type input "c hằng"
type input "0986299466"
type input "anh hùng"
checkbox input "true"
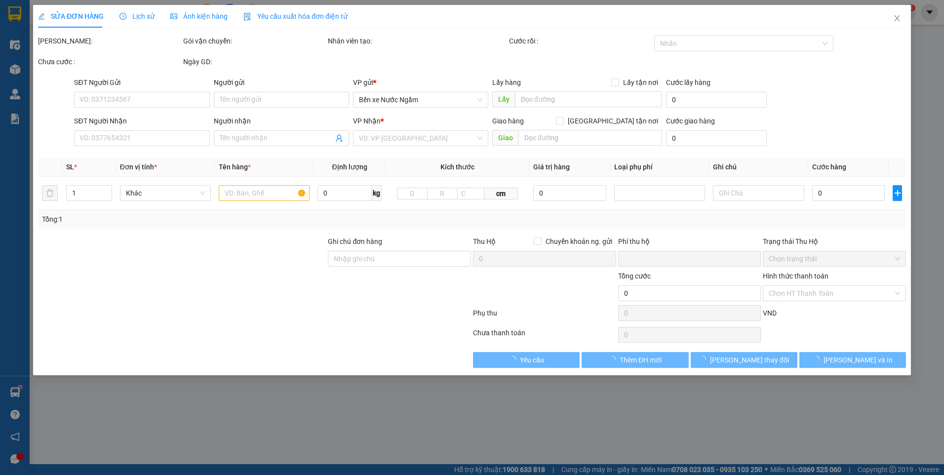
type input "số 48 ngõ 282 lạc long quân tây hồ"
type input "nntt"
type input "0"
type input "125.000"
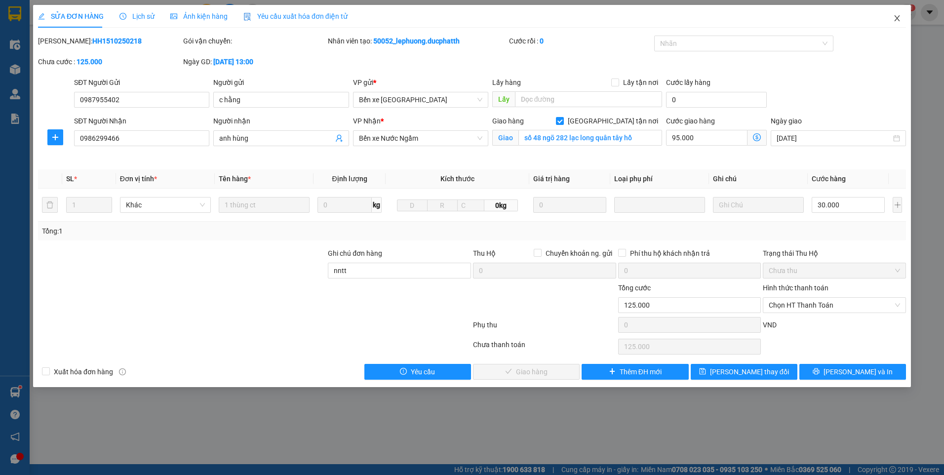
click at [899, 22] on icon "close" at bounding box center [897, 18] width 8 height 8
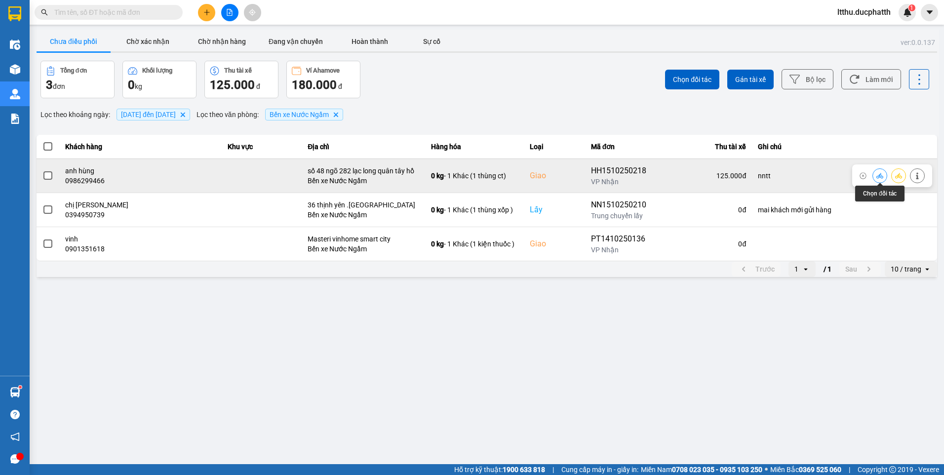
click at [880, 178] on icon at bounding box center [880, 175] width 7 height 7
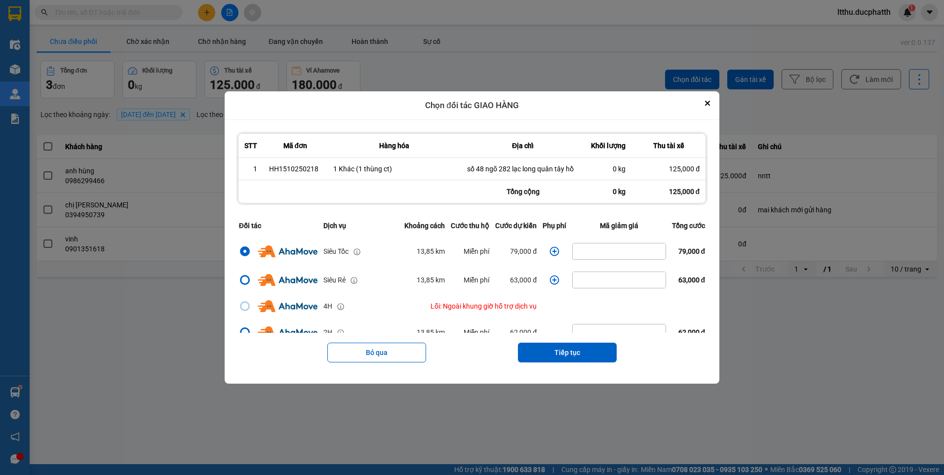
click at [550, 251] on icon "dialog" at bounding box center [554, 250] width 9 height 9
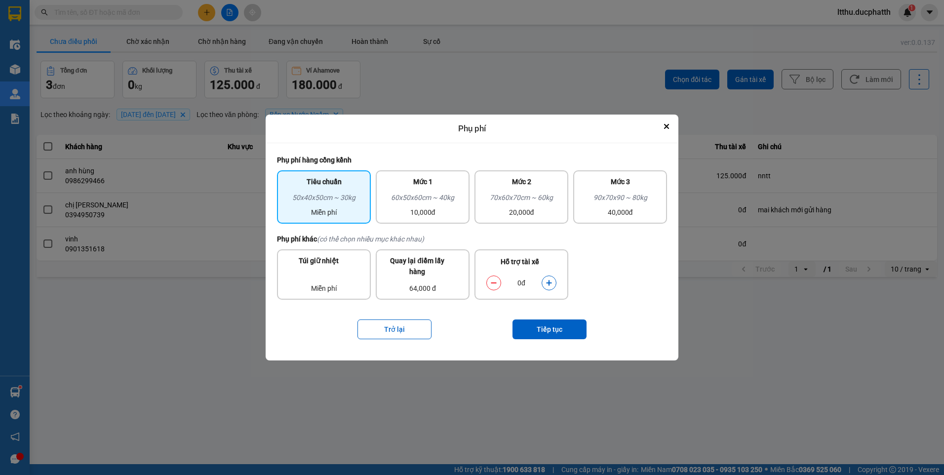
click at [550, 284] on icon "dialog" at bounding box center [549, 283] width 7 height 7
click at [437, 224] on div "Tiêu chuẩn 50x40x50cm ~ 30kg Miễn phí Mức 1 60x50x60cm ~ 40kg 10,000đ Mức 2 70x…" at bounding box center [472, 196] width 390 height 63
click at [434, 215] on div "10,000đ" at bounding box center [423, 212] width 82 height 11
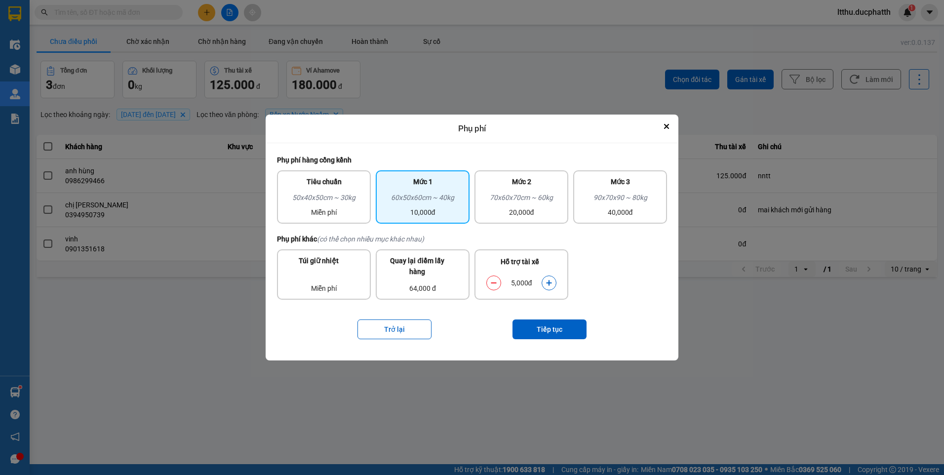
click at [547, 283] on icon "dialog" at bounding box center [549, 283] width 7 height 7
click at [558, 320] on button "Tiếp tục" at bounding box center [550, 330] width 74 height 20
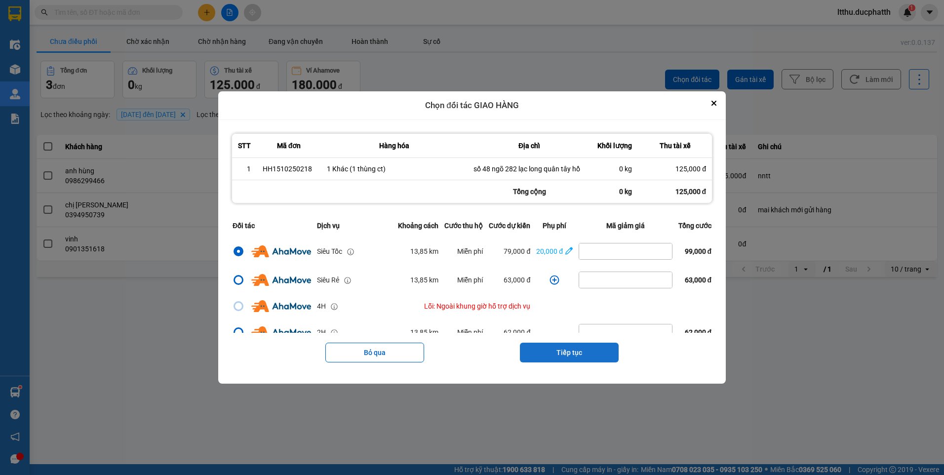
click at [574, 355] on button "Tiếp tục" at bounding box center [569, 353] width 99 height 20
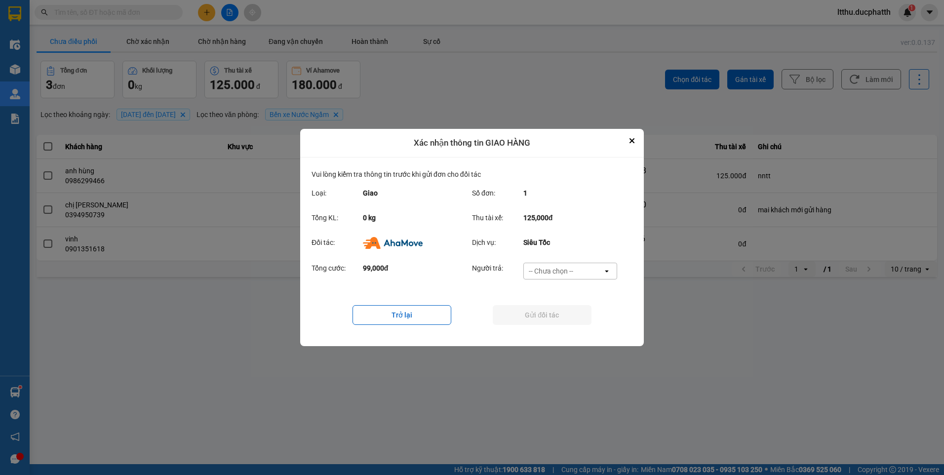
click at [558, 275] on div "-- Chưa chọn --" at bounding box center [551, 271] width 44 height 10
click at [555, 324] on span "Ví Ahamove" at bounding box center [551, 328] width 40 height 10
click at [568, 314] on button "Gửi đối tác" at bounding box center [542, 315] width 99 height 20
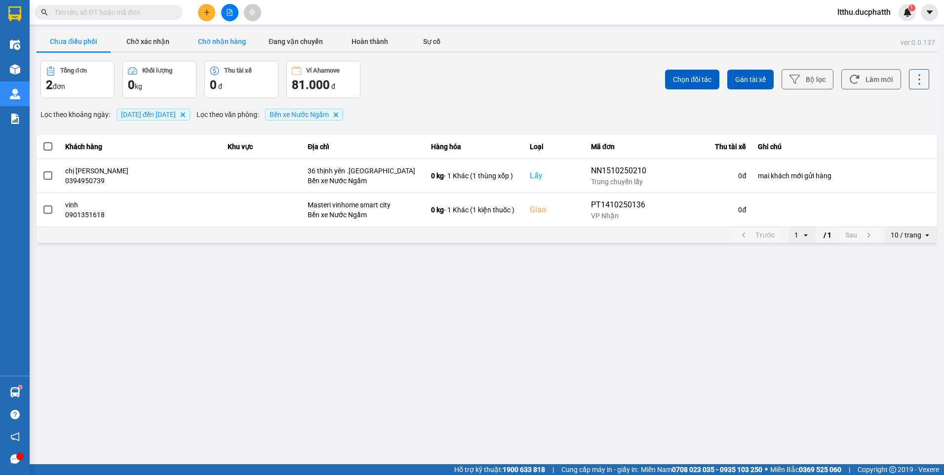
click at [203, 41] on button "Chờ nhận hàng" at bounding box center [222, 42] width 74 height 20
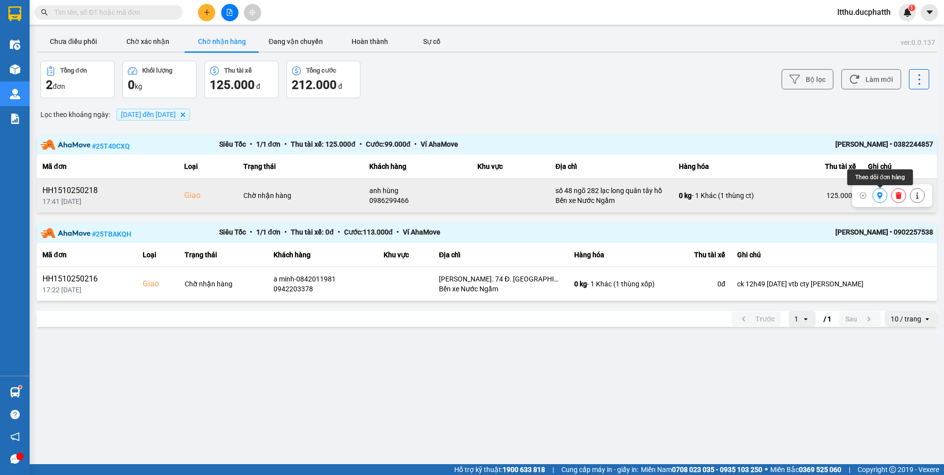
click at [880, 198] on icon at bounding box center [880, 195] width 5 height 7
click at [175, 37] on button "Chờ xác nhận" at bounding box center [148, 42] width 74 height 20
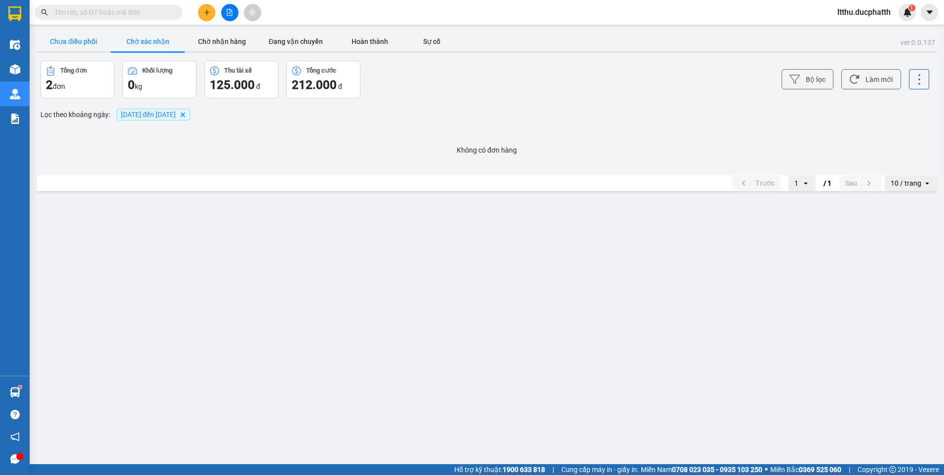
click at [91, 46] on button "Chưa điều phối" at bounding box center [74, 42] width 74 height 20
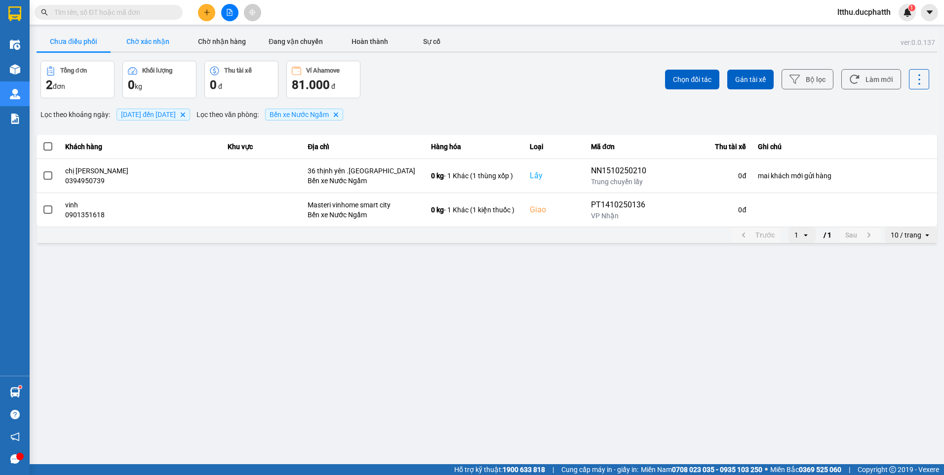
click at [161, 40] on button "Chờ xác nhận" at bounding box center [148, 42] width 74 height 20
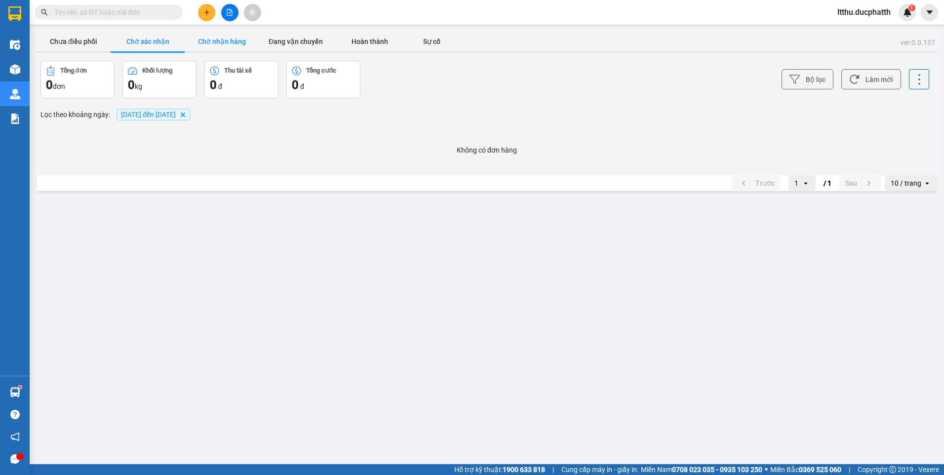
click at [220, 37] on button "Chờ nhận hàng" at bounding box center [222, 42] width 74 height 20
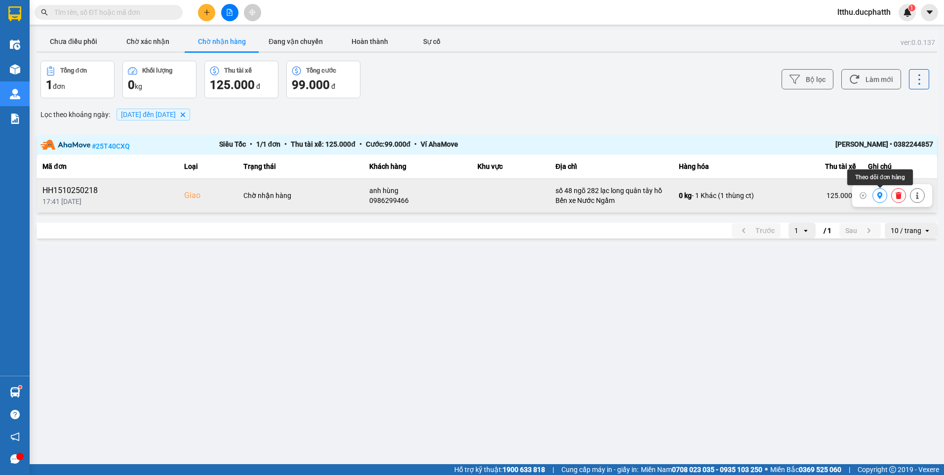
click at [881, 198] on icon at bounding box center [880, 195] width 7 height 7
click at [878, 201] on button at bounding box center [880, 195] width 14 height 17
click at [136, 38] on button "Chờ xác nhận" at bounding box center [148, 42] width 74 height 20
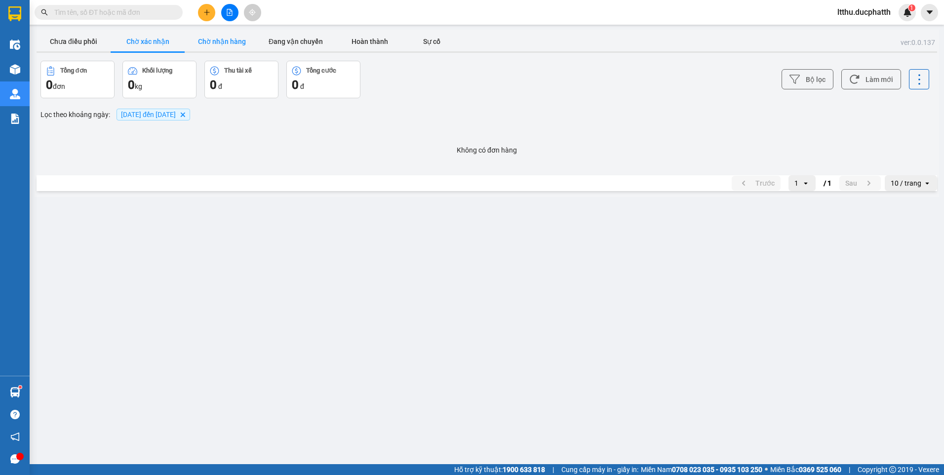
click at [216, 36] on button "Chờ nhận hàng" at bounding box center [222, 42] width 74 height 20
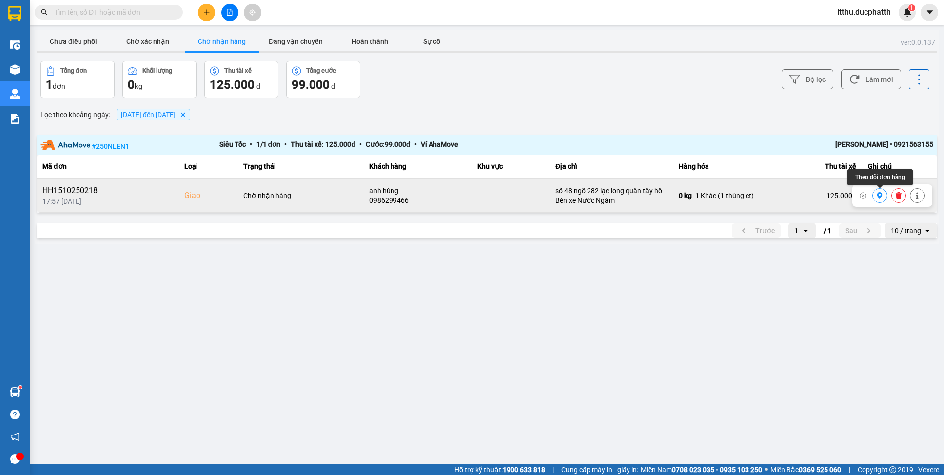
click at [879, 195] on icon at bounding box center [880, 195] width 7 height 7
click at [880, 196] on icon at bounding box center [880, 195] width 7 height 7
click at [76, 37] on button "Chưa điều phối" at bounding box center [74, 42] width 74 height 20
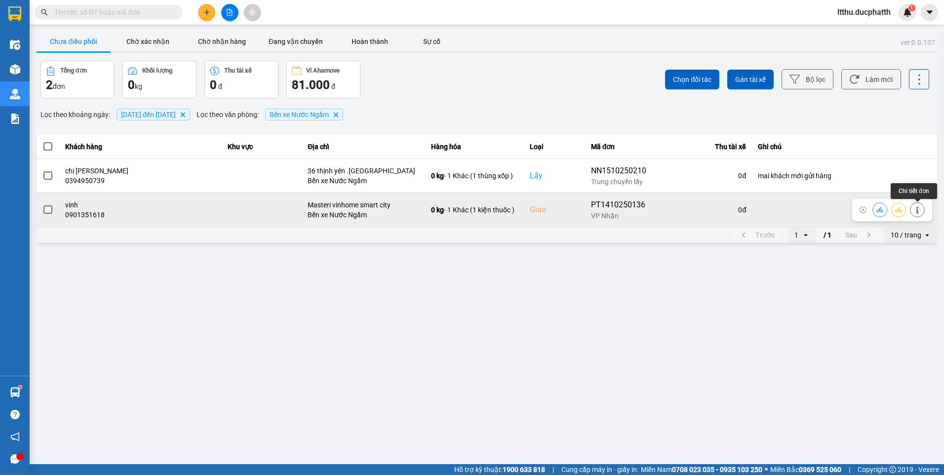
click at [916, 211] on icon at bounding box center [917, 209] width 7 height 7
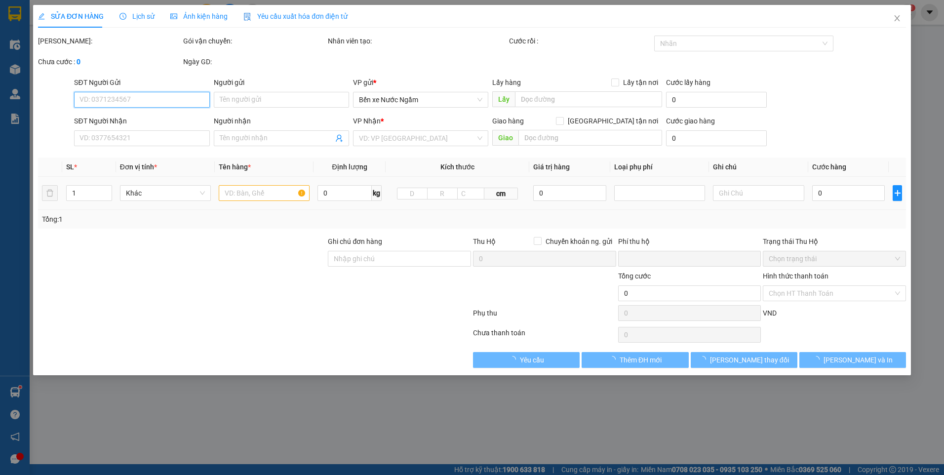
type input "0903481368"
type input "tuấn"
type input "0901351618"
type input "vinh"
checkbox input "true"
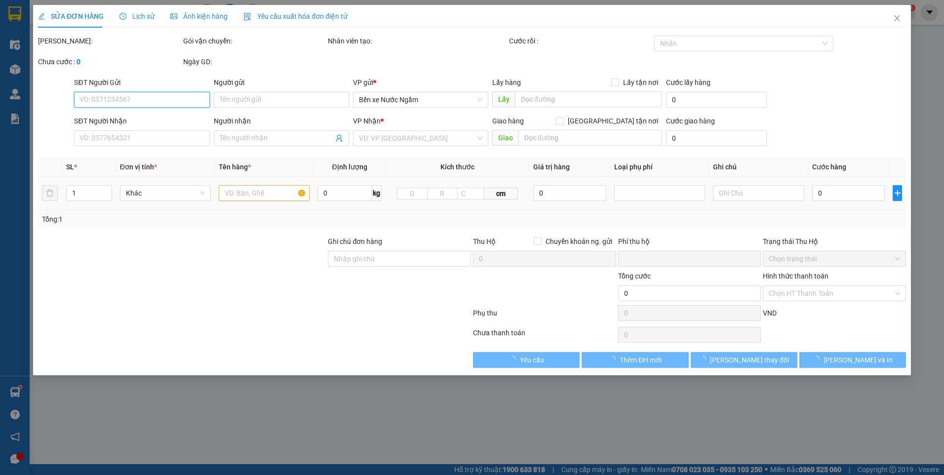
type input "Masteri vinhome smart city"
type input "0"
type input "170.000"
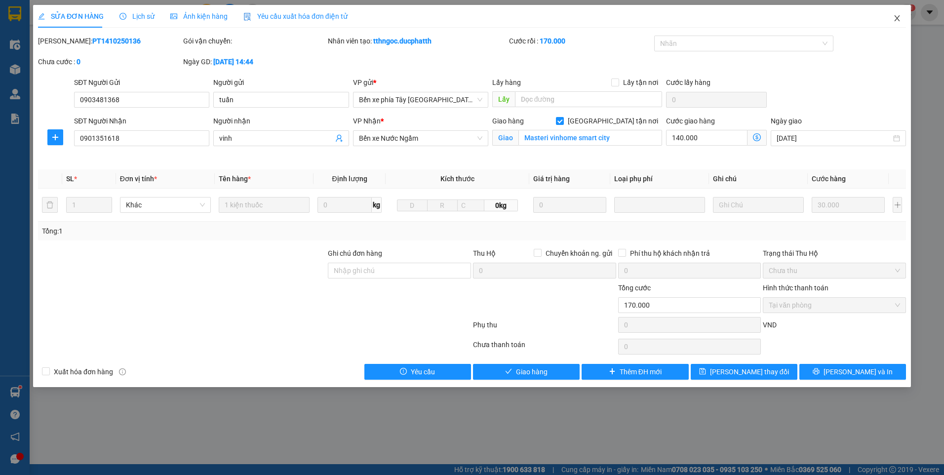
click at [898, 20] on icon "close" at bounding box center [896, 18] width 5 height 6
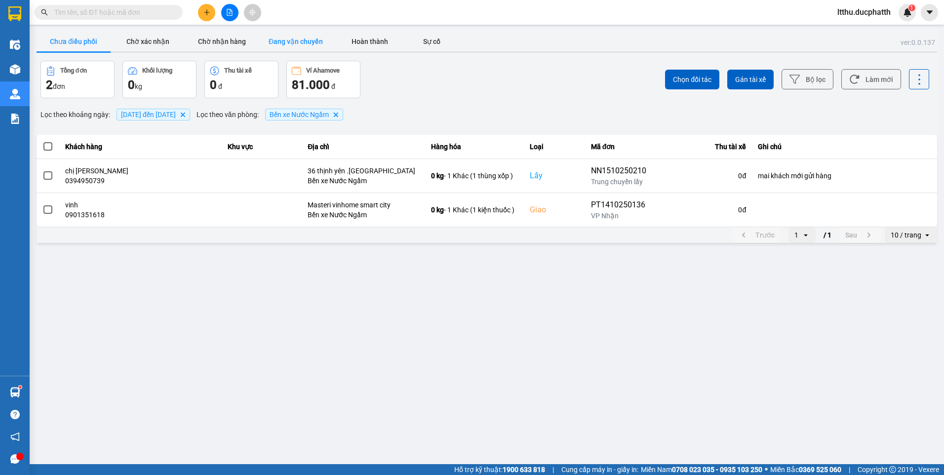
click at [275, 47] on button "Đang vận chuyển" at bounding box center [296, 42] width 74 height 20
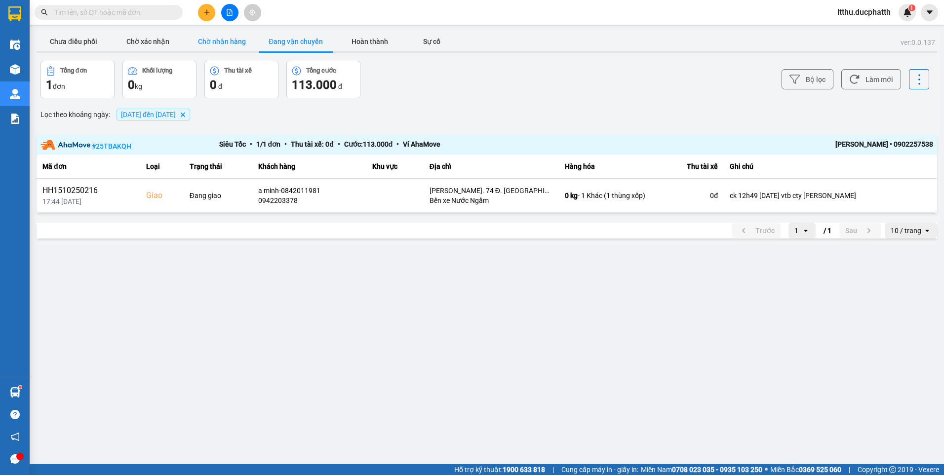
click at [223, 43] on button "Chờ nhận hàng" at bounding box center [222, 42] width 74 height 20
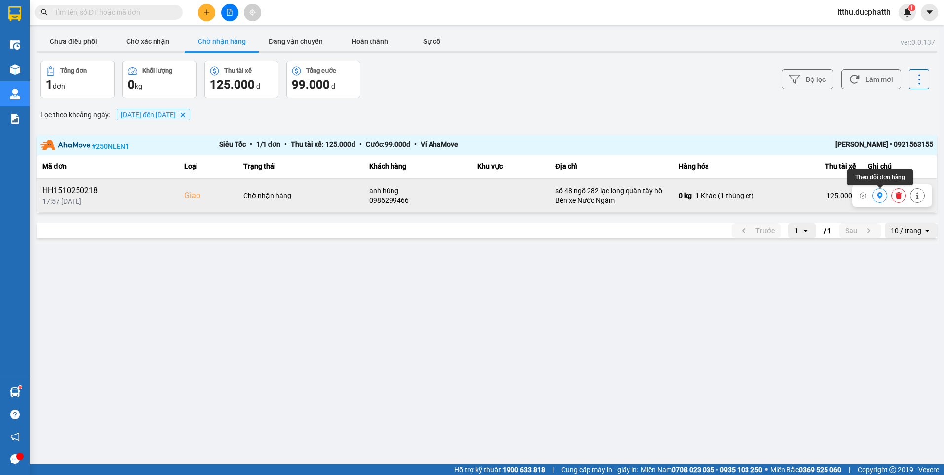
click at [879, 197] on icon at bounding box center [880, 195] width 5 height 7
click at [258, 46] on button "Chờ nhận hàng" at bounding box center [222, 42] width 74 height 20
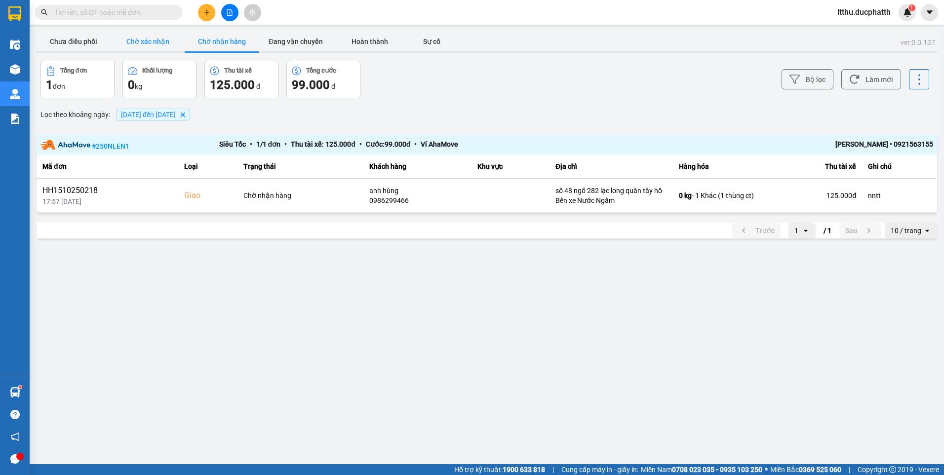
click at [166, 36] on button "Chờ xác nhận" at bounding box center [148, 42] width 74 height 20
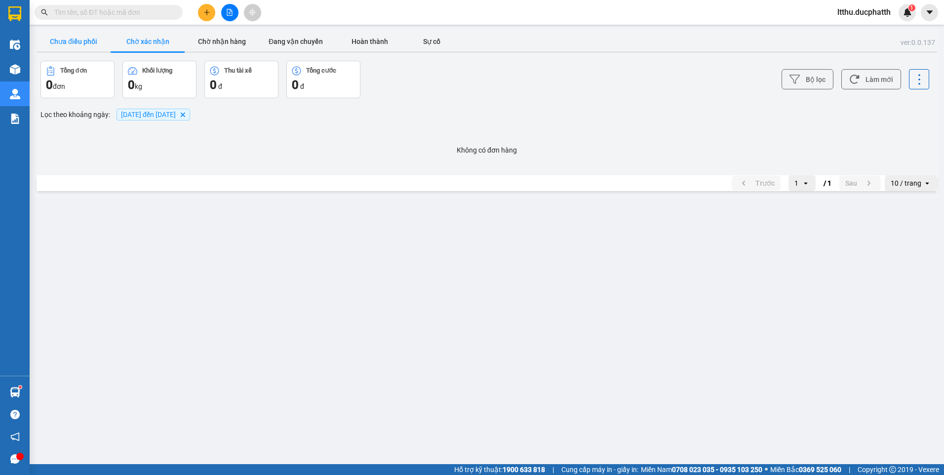
click at [101, 38] on button "Chưa điều phối" at bounding box center [74, 42] width 74 height 20
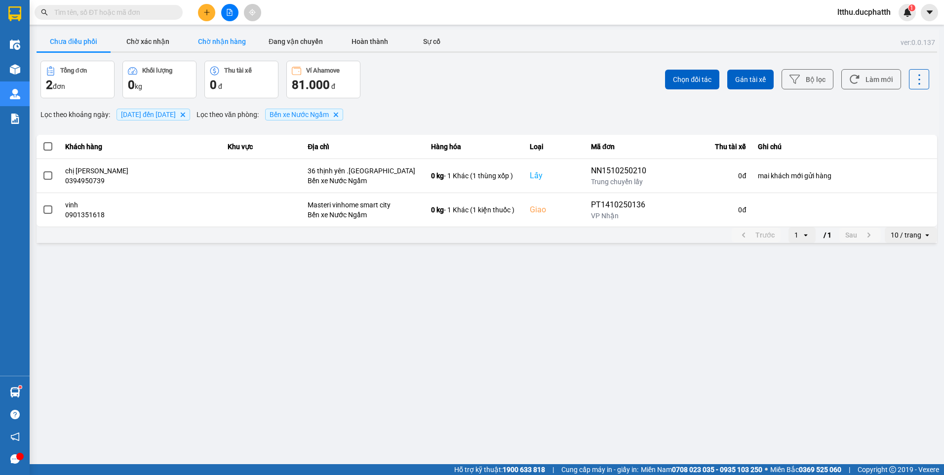
click at [218, 40] on button "Chờ nhận hàng" at bounding box center [222, 42] width 74 height 20
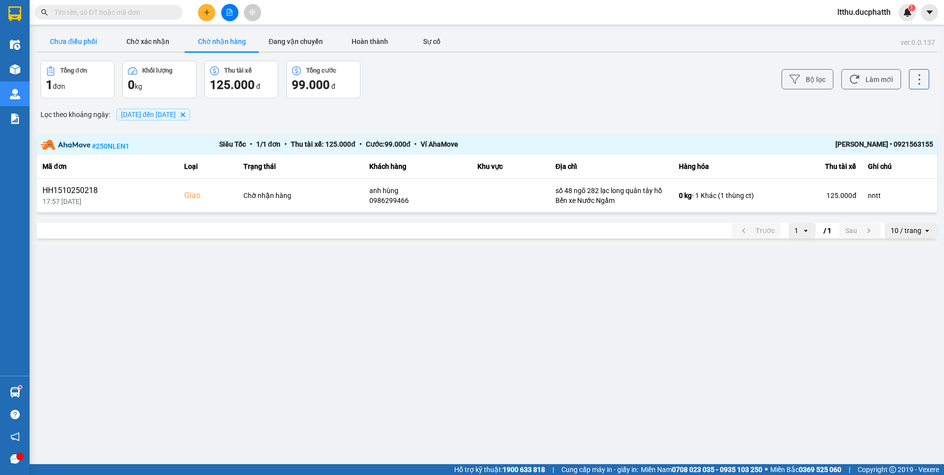
click at [54, 39] on button "Chưa điều phối" at bounding box center [74, 42] width 74 height 20
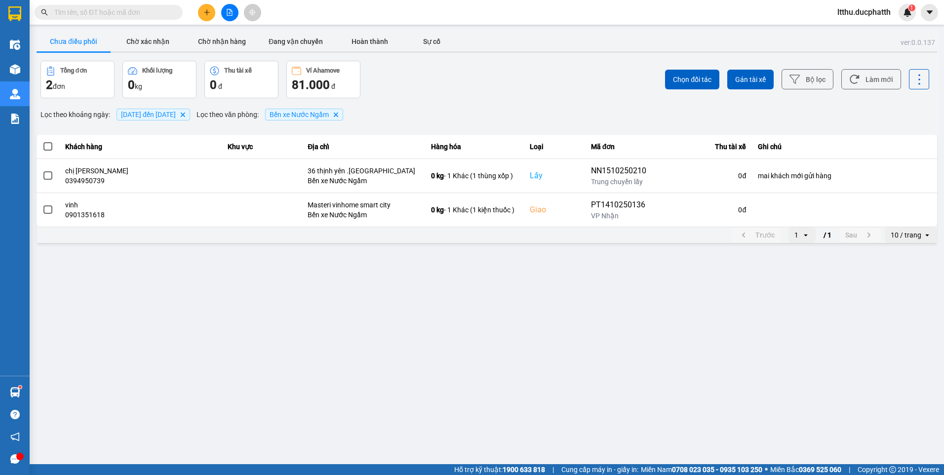
click at [100, 40] on button "Chưa điều phối" at bounding box center [74, 42] width 74 height 20
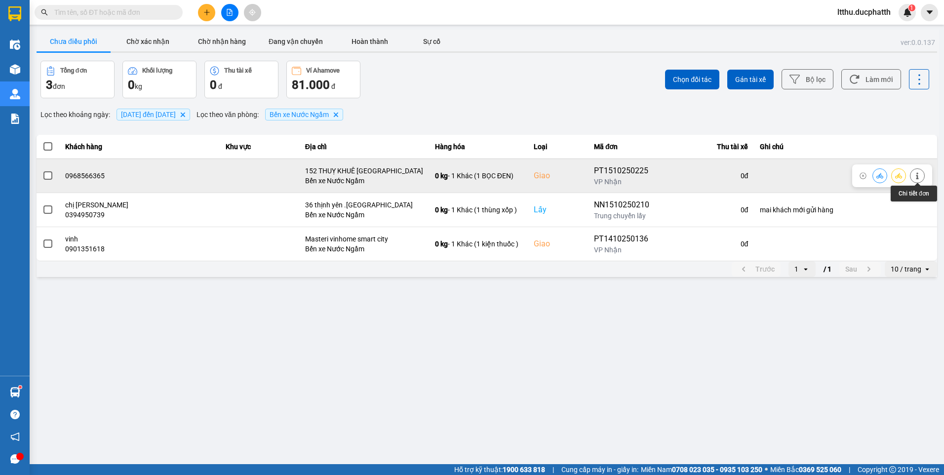
click at [922, 176] on button at bounding box center [918, 175] width 14 height 17
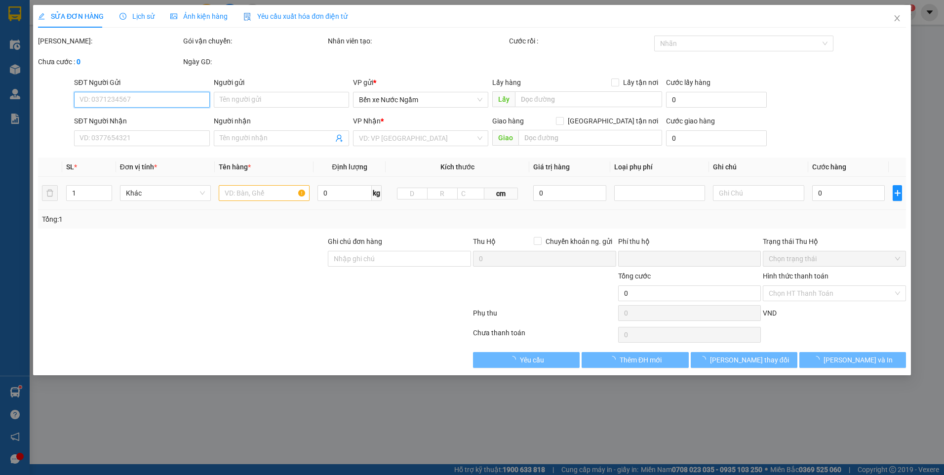
type input "0968196439"
type input "0968566365"
checkbox input "true"
type input "152 THUỴ KHUÊ [GEOGRAPHIC_DATA]"
type input "0"
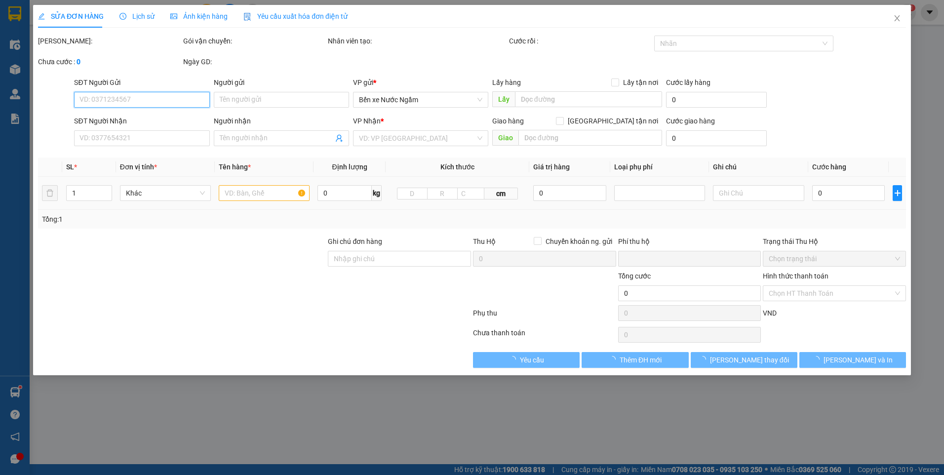
type input "120.000"
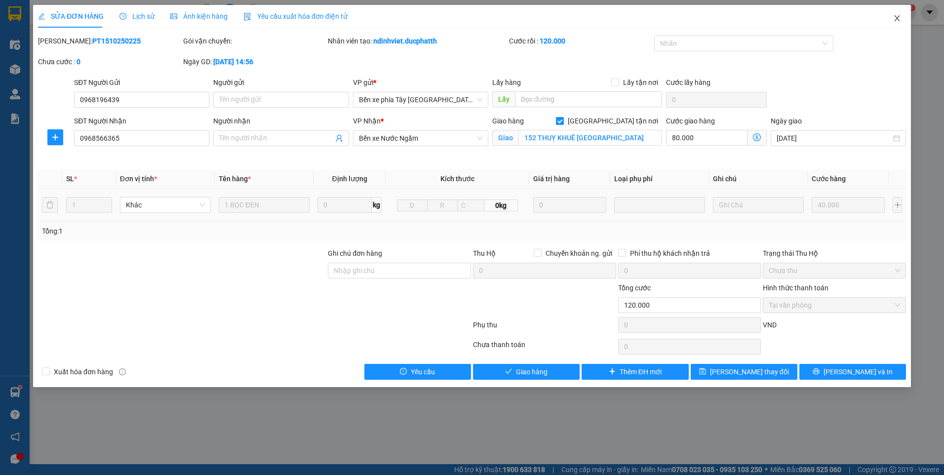
click at [897, 18] on icon "close" at bounding box center [896, 18] width 5 height 6
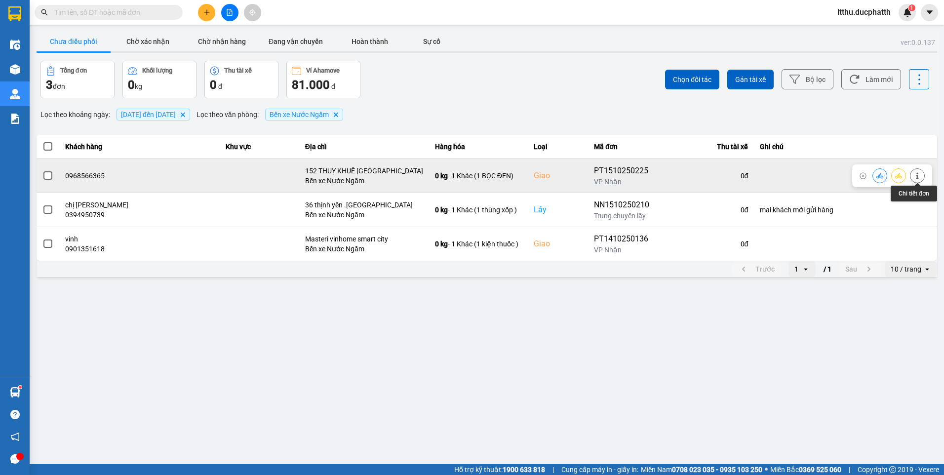
click at [920, 176] on icon at bounding box center [917, 175] width 7 height 7
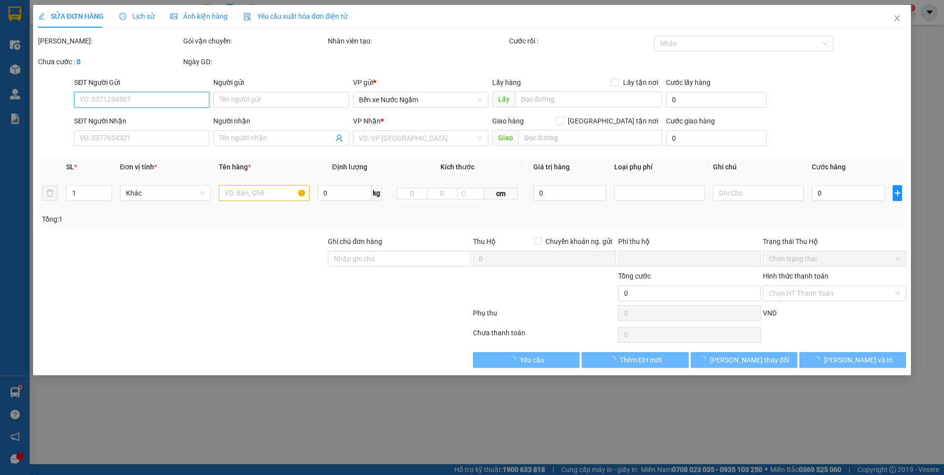
type input "0968196439"
type input "0968566365"
checkbox input "true"
type input "152 THUỴ KHUÊ [GEOGRAPHIC_DATA]"
type input "0"
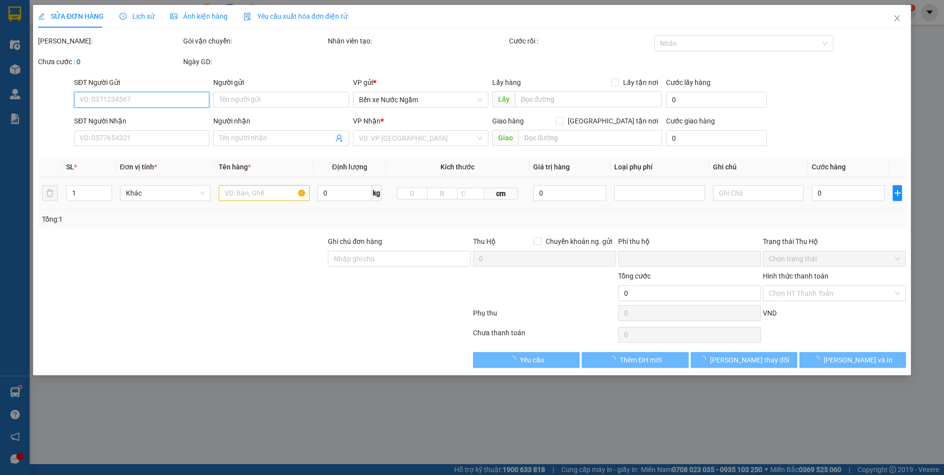
type input "120.000"
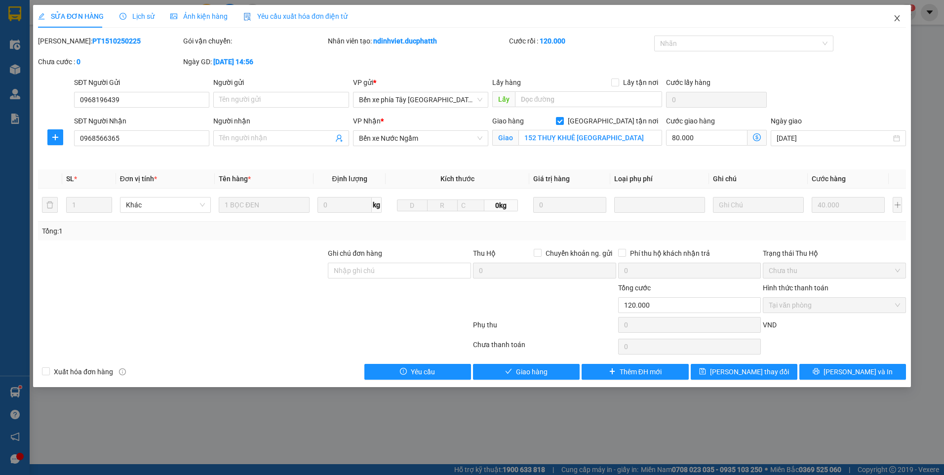
click at [897, 21] on icon "close" at bounding box center [897, 18] width 8 height 8
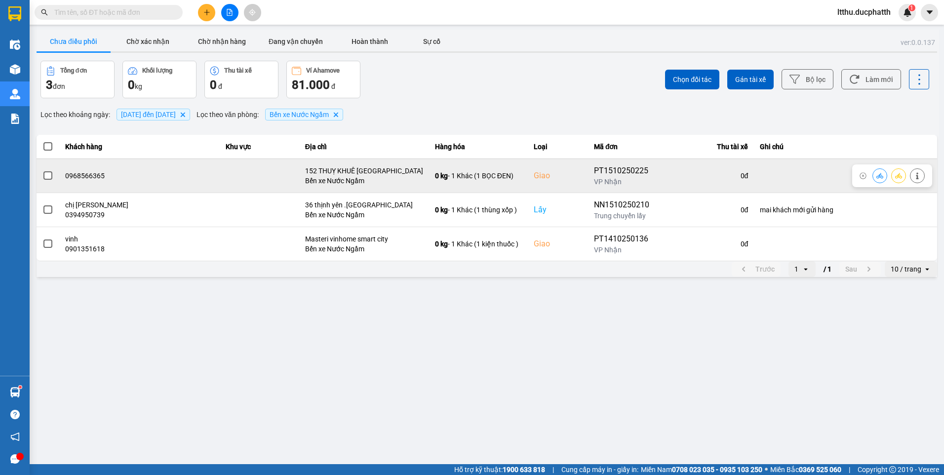
click at [883, 178] on button at bounding box center [880, 175] width 14 height 17
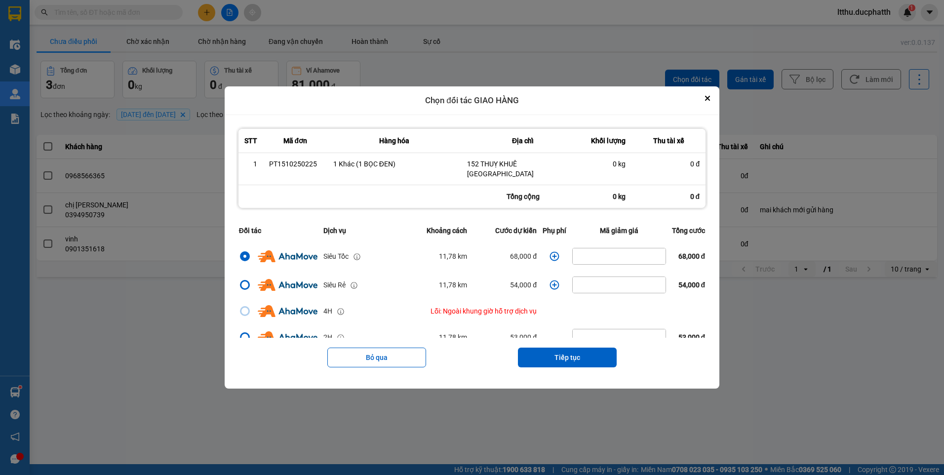
click at [550, 252] on icon "dialog" at bounding box center [555, 256] width 10 height 10
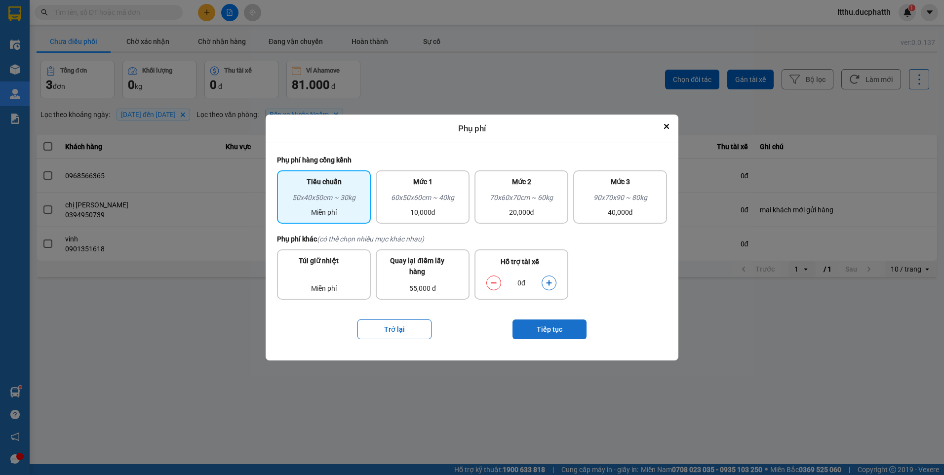
click at [560, 337] on button "Tiếp tục" at bounding box center [550, 330] width 74 height 20
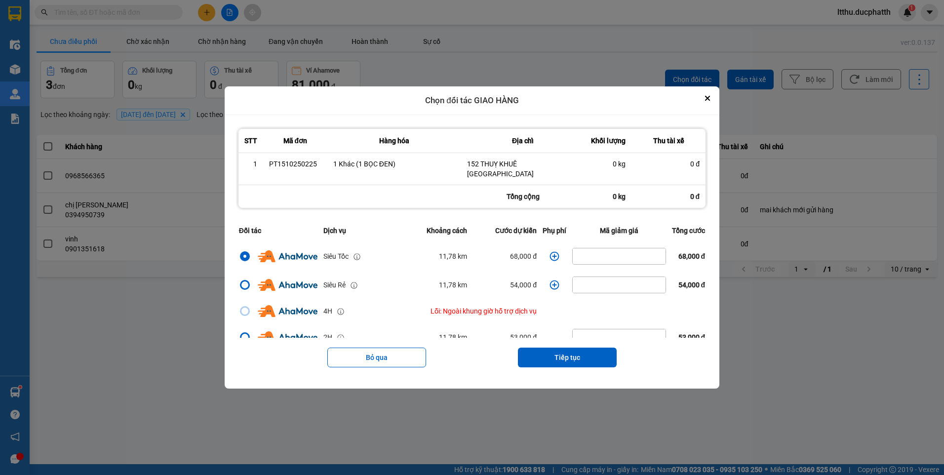
click at [552, 255] on icon "dialog" at bounding box center [555, 256] width 10 height 10
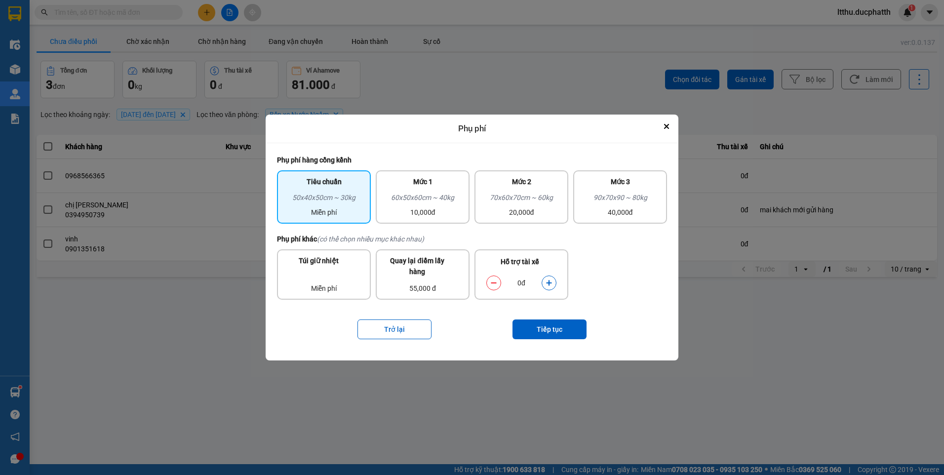
click at [546, 282] on icon "dialog" at bounding box center [549, 283] width 7 height 7
drag, startPoint x: 546, startPoint y: 282, endPoint x: 558, endPoint y: 329, distance: 48.3
click at [558, 329] on button "Tiếp tục" at bounding box center [550, 330] width 74 height 20
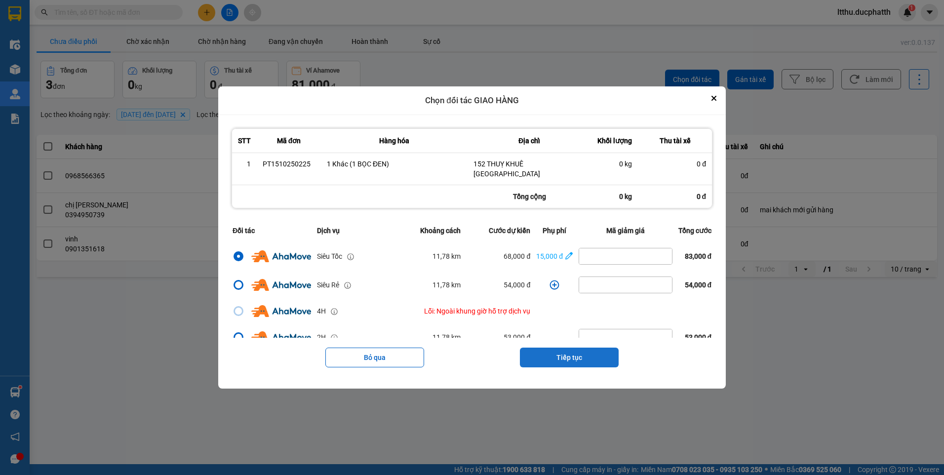
click at [550, 355] on button "Tiếp tục" at bounding box center [569, 358] width 99 height 20
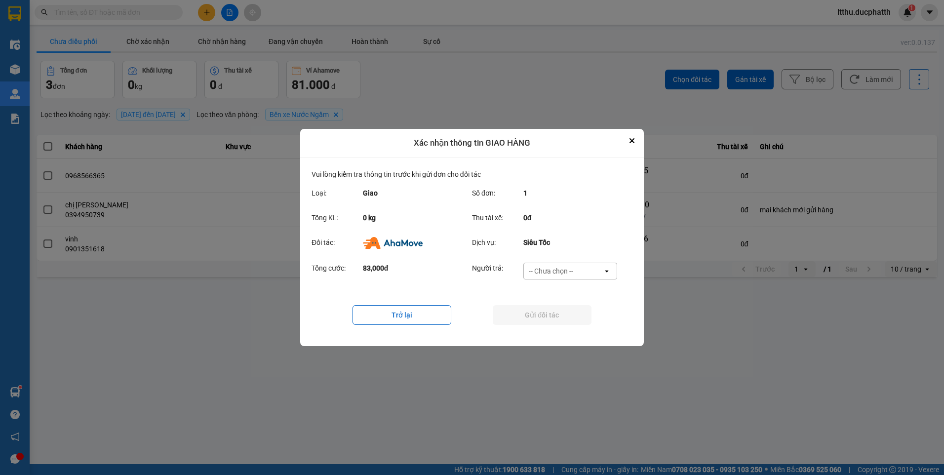
click at [555, 267] on div "-- Chưa chọn --" at bounding box center [551, 271] width 44 height 10
click at [552, 324] on span "Ví Ahamove" at bounding box center [551, 328] width 40 height 10
click at [552, 319] on button "Gửi đối tác" at bounding box center [542, 315] width 99 height 20
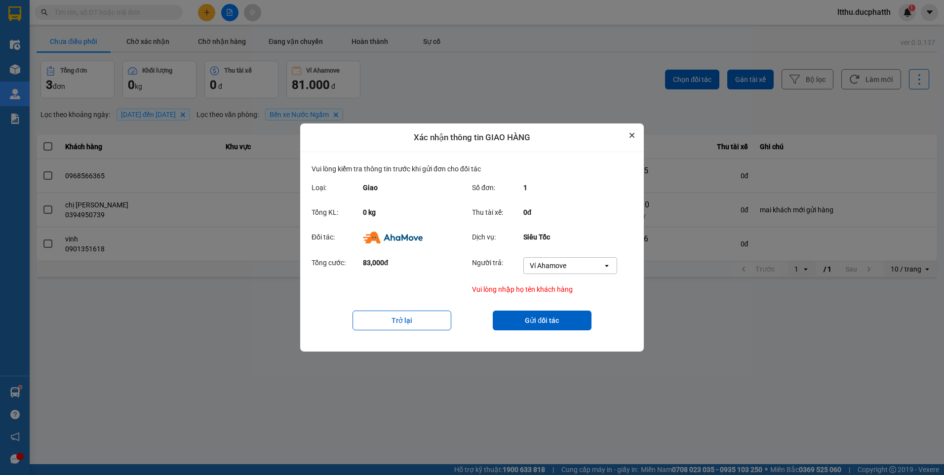
click at [633, 134] on icon "Close" at bounding box center [632, 135] width 4 height 4
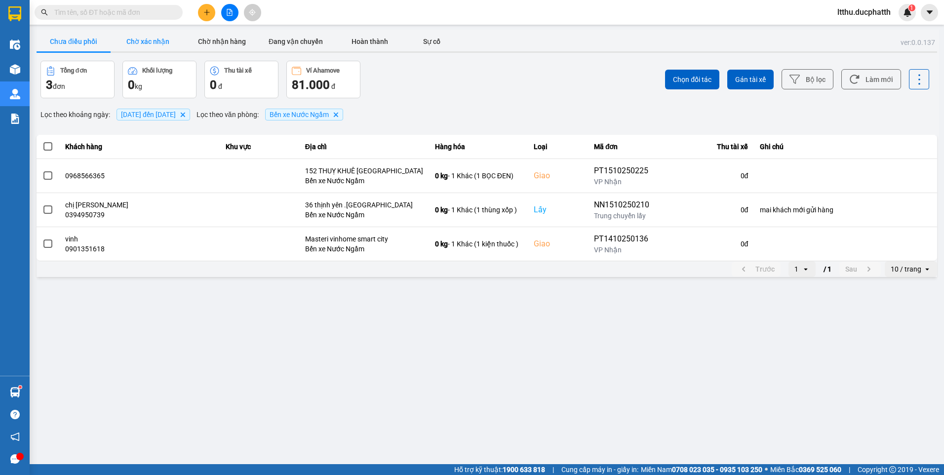
click at [140, 35] on button "Chờ xác nhận" at bounding box center [148, 42] width 74 height 20
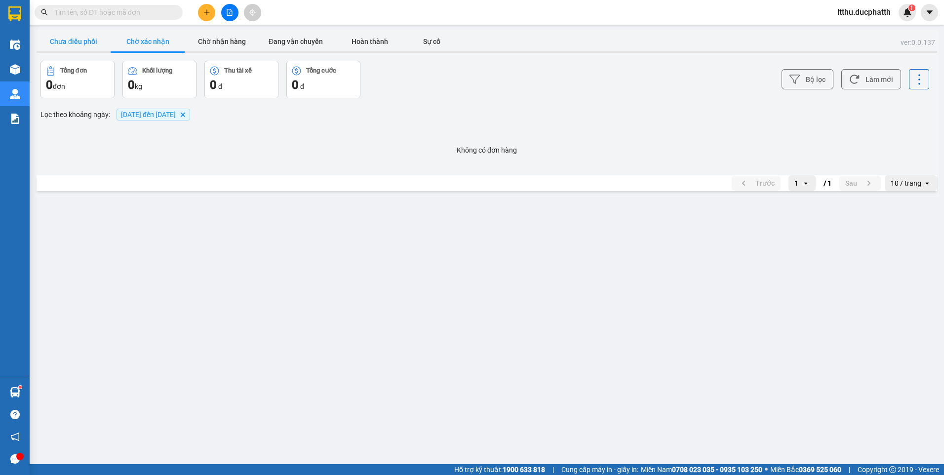
click at [71, 39] on button "Chưa điều phối" at bounding box center [74, 42] width 74 height 20
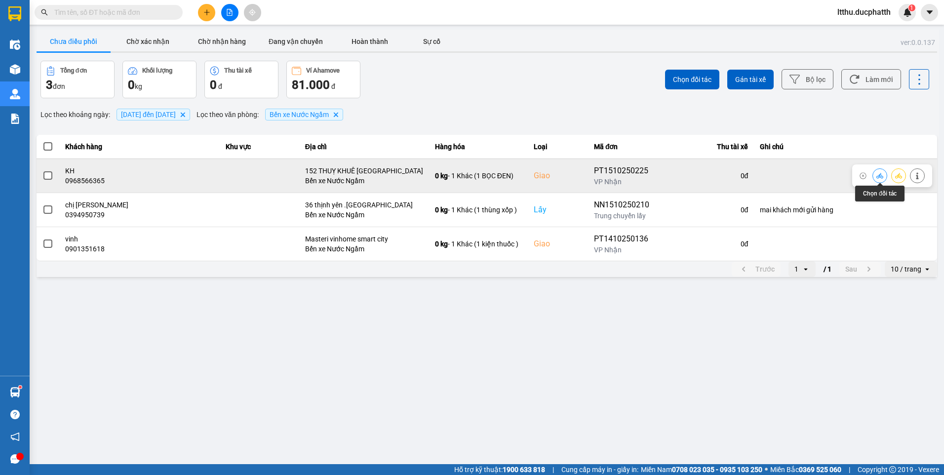
click at [882, 176] on icon at bounding box center [880, 175] width 7 height 5
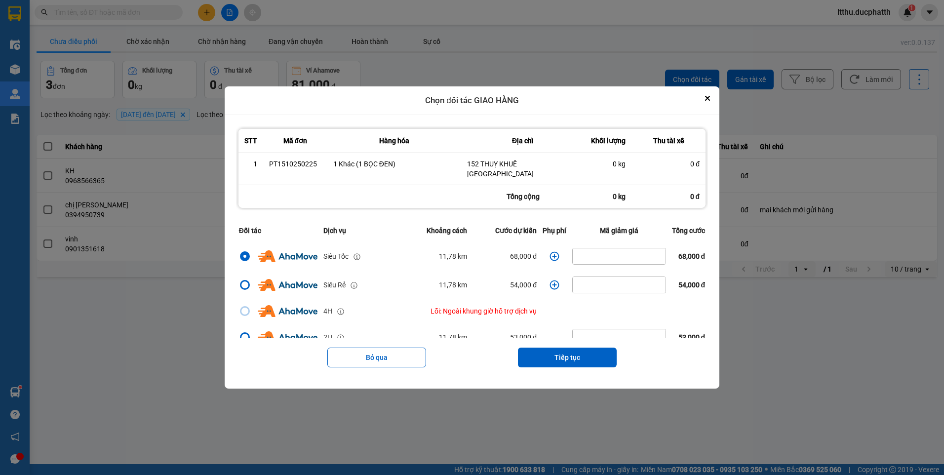
click at [550, 252] on icon "dialog" at bounding box center [555, 256] width 10 height 10
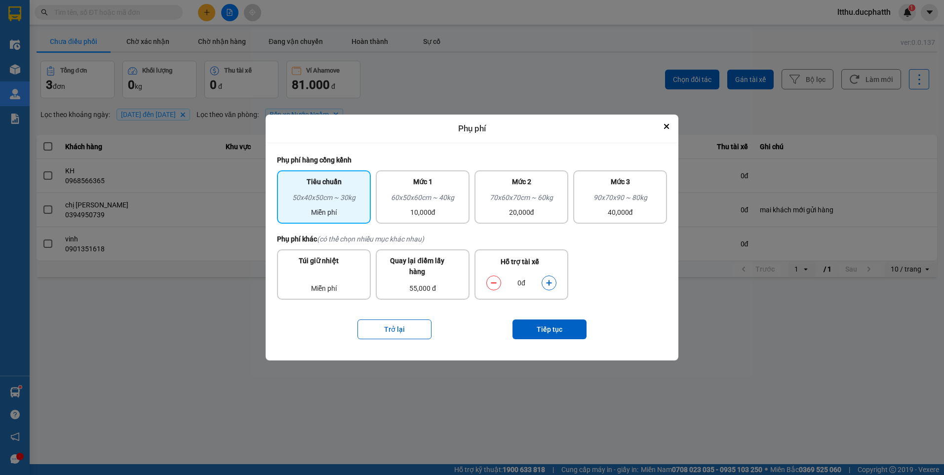
click at [551, 285] on icon "dialog" at bounding box center [549, 283] width 7 height 7
drag, startPoint x: 551, startPoint y: 285, endPoint x: 551, endPoint y: 292, distance: 6.4
click at [551, 285] on icon "dialog" at bounding box center [549, 283] width 7 height 7
click at [556, 331] on button "Tiếp tục" at bounding box center [550, 330] width 74 height 20
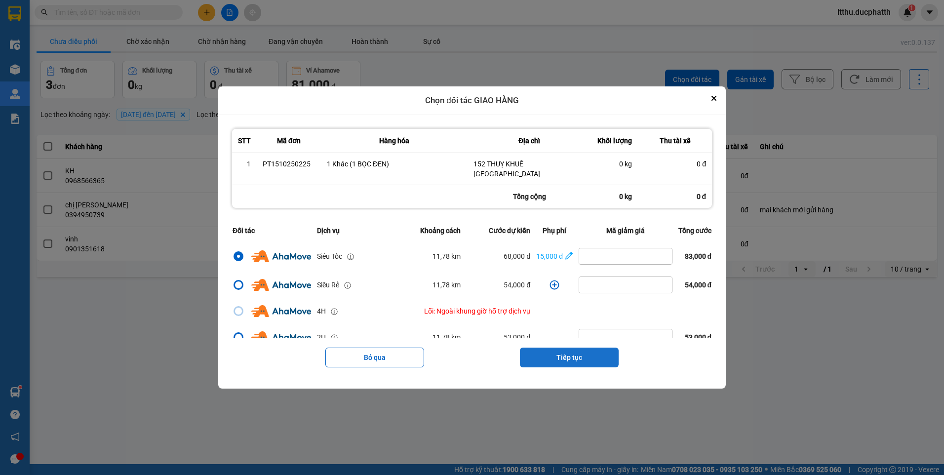
click at [585, 353] on button "Tiếp tục" at bounding box center [569, 358] width 99 height 20
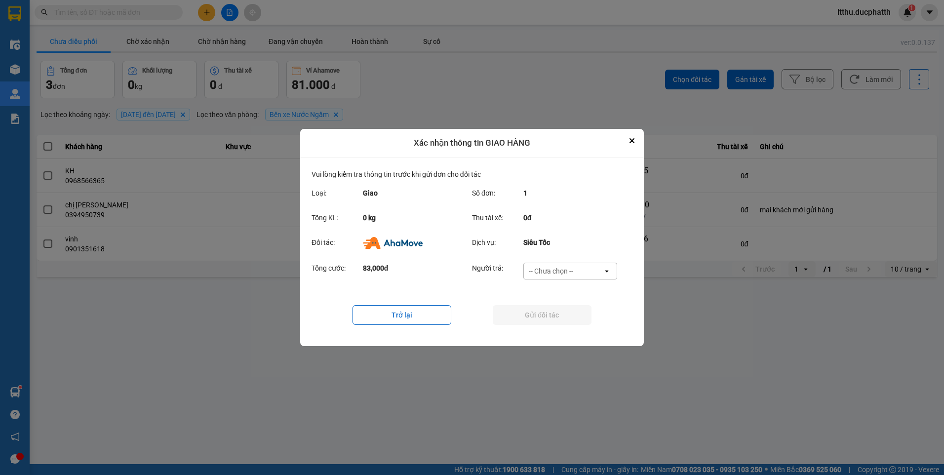
click at [571, 274] on div "-- Chưa chọn --" at bounding box center [551, 271] width 44 height 10
click at [565, 324] on span "Ví Ahamove" at bounding box center [551, 328] width 40 height 10
click at [553, 316] on button "Gửi đối tác" at bounding box center [542, 315] width 99 height 20
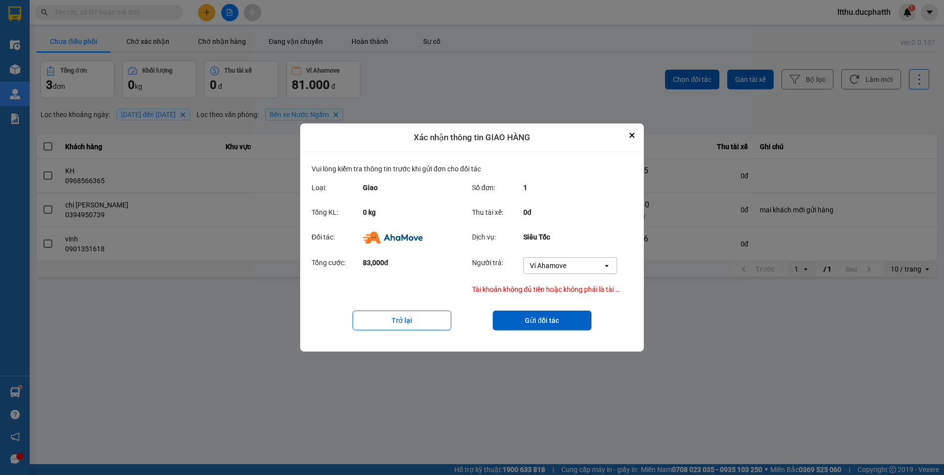
click at [527, 264] on div "Ví Ahamove" at bounding box center [563, 266] width 79 height 16
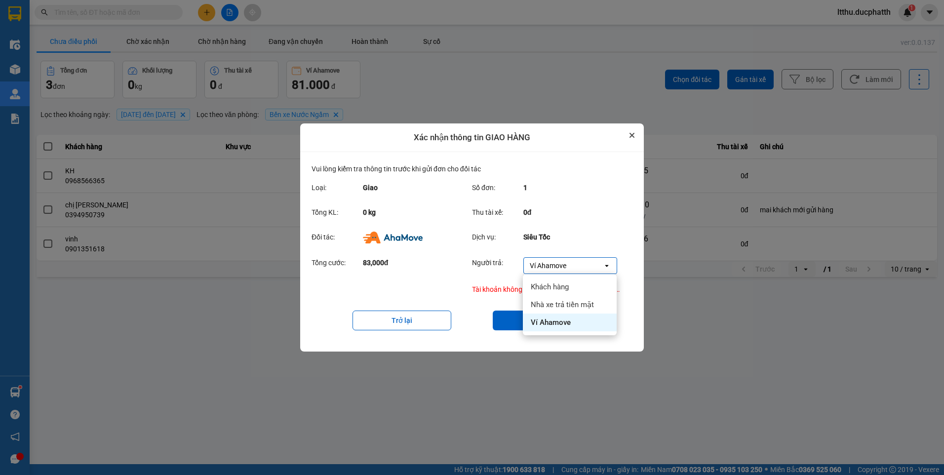
click at [635, 134] on button "Close" at bounding box center [632, 135] width 12 height 12
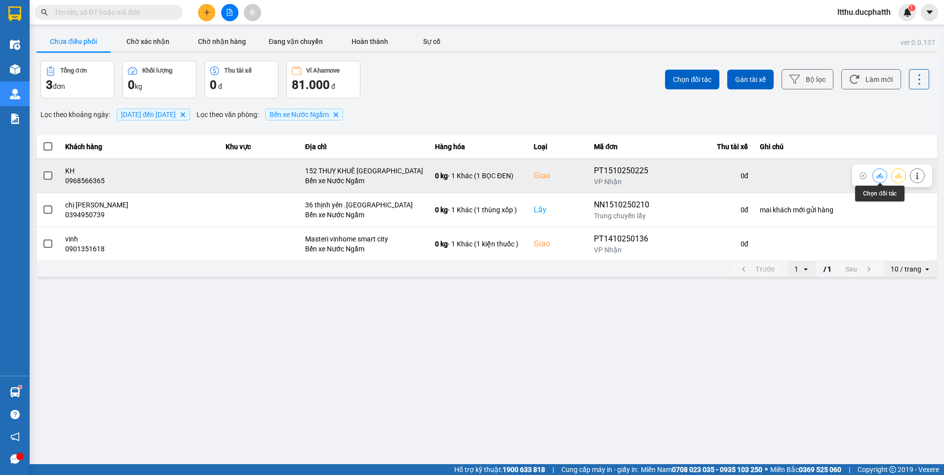
click at [881, 179] on icon at bounding box center [880, 175] width 7 height 7
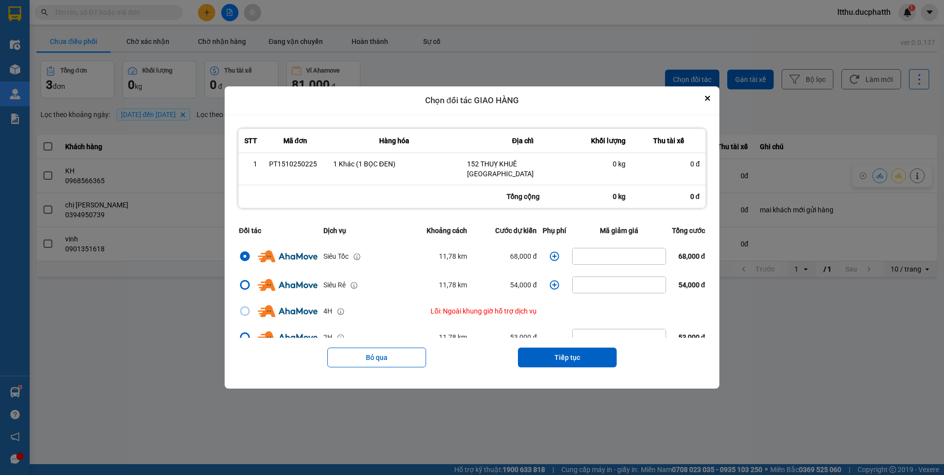
click at [553, 251] on icon "dialog" at bounding box center [555, 256] width 10 height 10
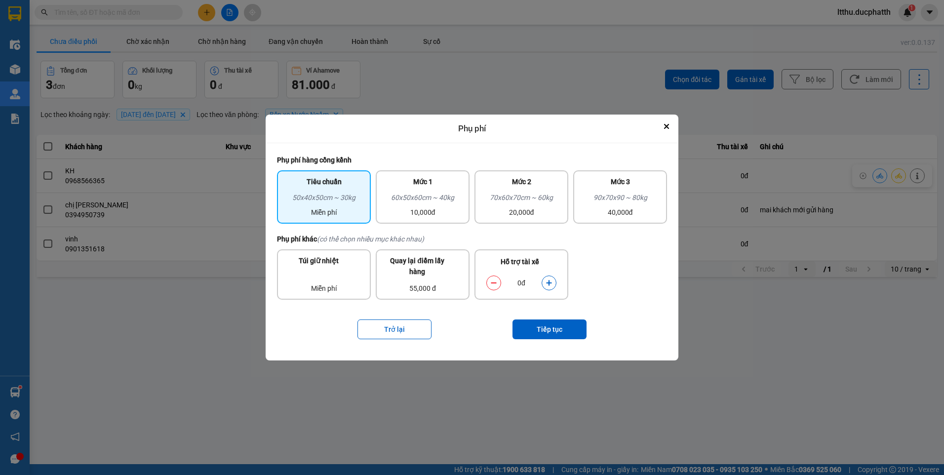
click at [550, 283] on icon "dialog" at bounding box center [548, 282] width 5 height 5
drag, startPoint x: 550, startPoint y: 283, endPoint x: 552, endPoint y: 329, distance: 46.0
click at [552, 329] on button "Tiếp tục" at bounding box center [550, 330] width 74 height 20
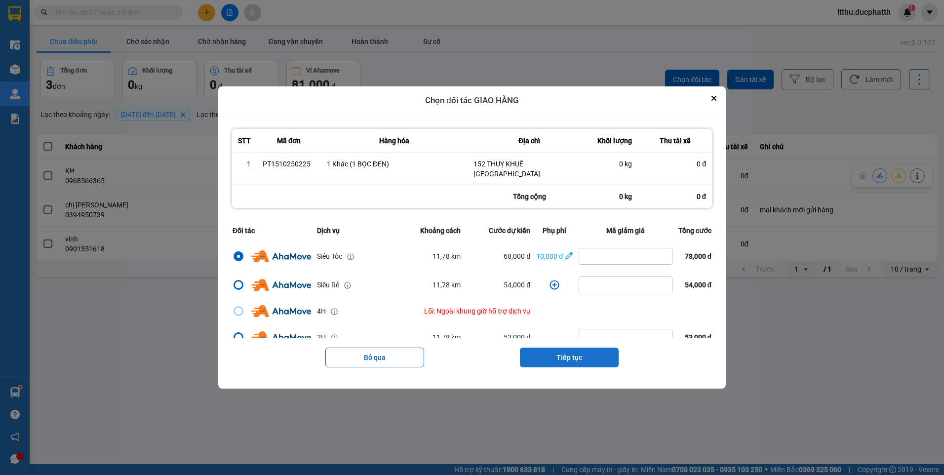
click at [565, 349] on button "Tiếp tục" at bounding box center [569, 358] width 99 height 20
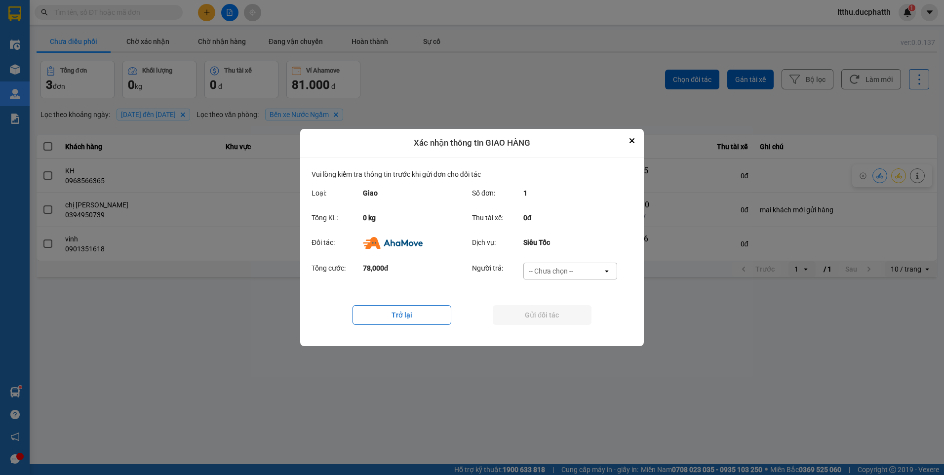
click at [558, 274] on div "-- Chưa chọn --" at bounding box center [551, 271] width 44 height 10
click at [549, 326] on span "Ví Ahamove" at bounding box center [551, 328] width 40 height 10
click at [533, 316] on button "Gửi đối tác" at bounding box center [542, 315] width 99 height 20
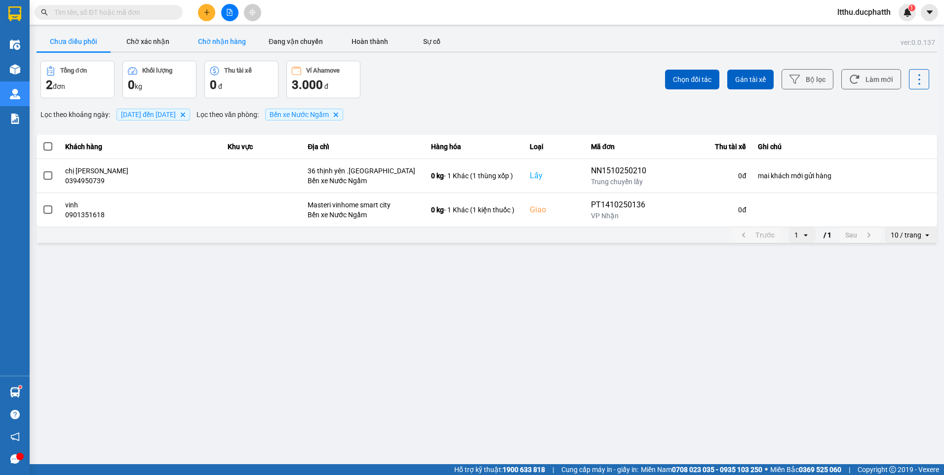
click at [227, 44] on button "Chờ nhận hàng" at bounding box center [222, 42] width 74 height 20
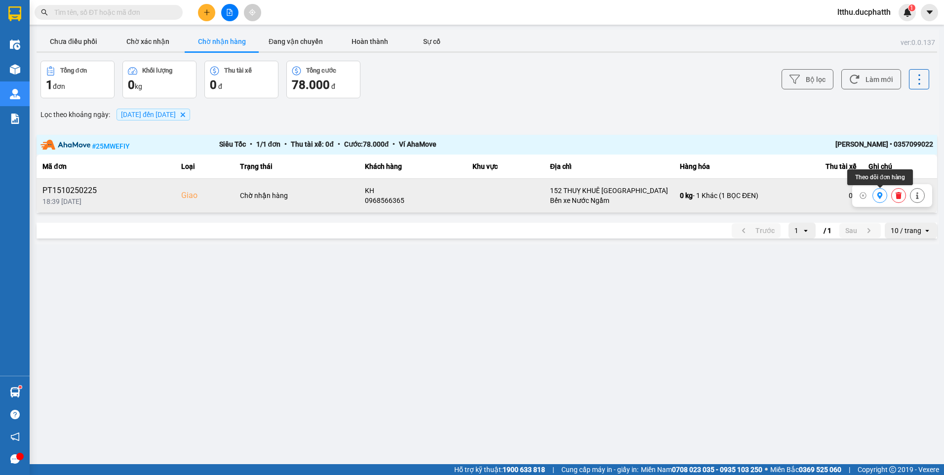
click at [880, 199] on icon at bounding box center [880, 195] width 5 height 7
click at [78, 42] on button "Chưa điều phối" at bounding box center [74, 42] width 74 height 20
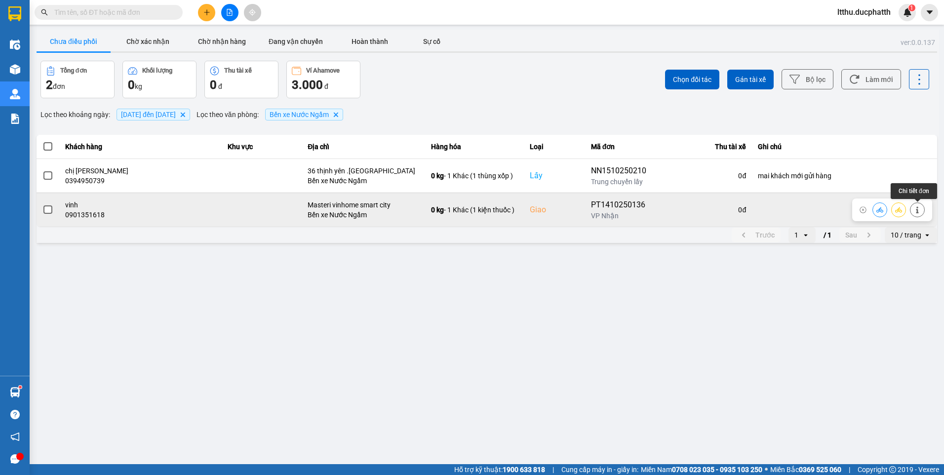
click at [920, 211] on icon at bounding box center [917, 209] width 7 height 7
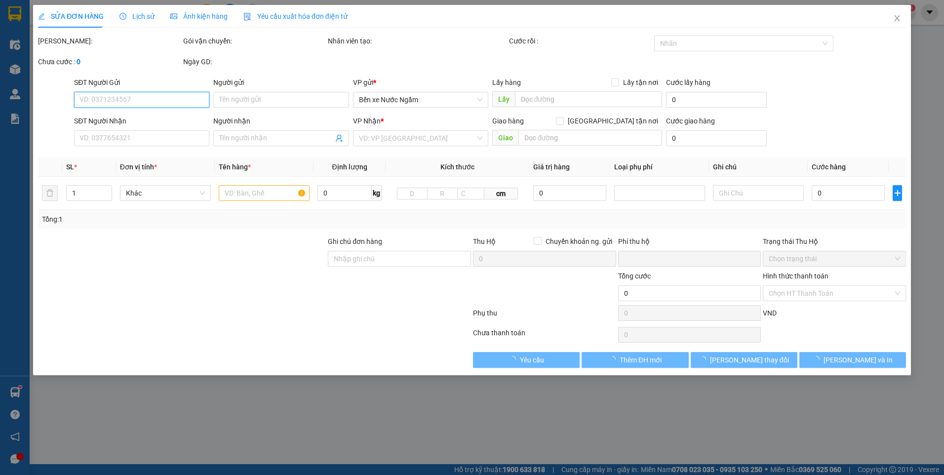
type input "0903481368"
type input "tuấn"
type input "0901351618"
type input "vinh"
checkbox input "true"
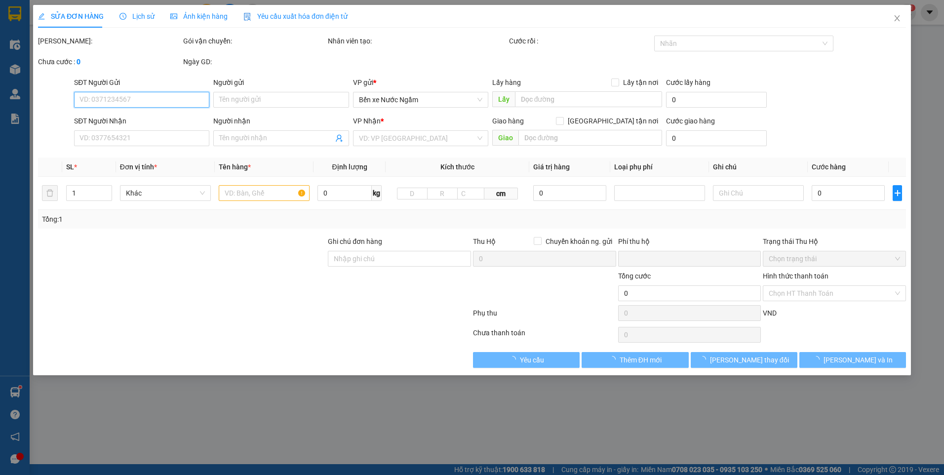
type input "Masteri vinhome smart city"
type input "0"
type input "170.000"
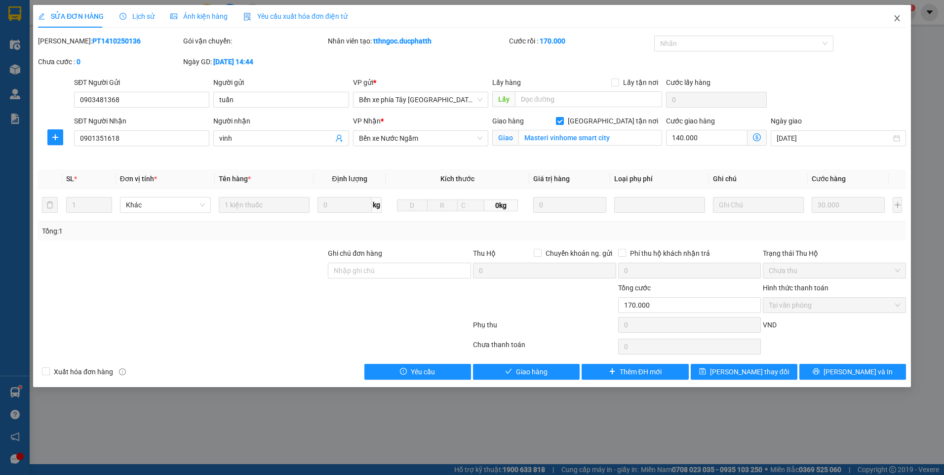
click at [898, 17] on icon "close" at bounding box center [897, 18] width 8 height 8
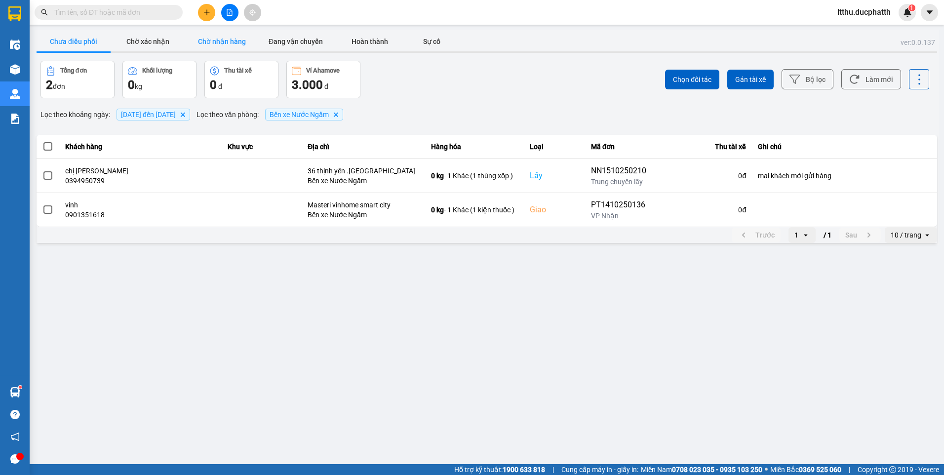
click at [248, 44] on button "Chờ nhận hàng" at bounding box center [222, 42] width 74 height 20
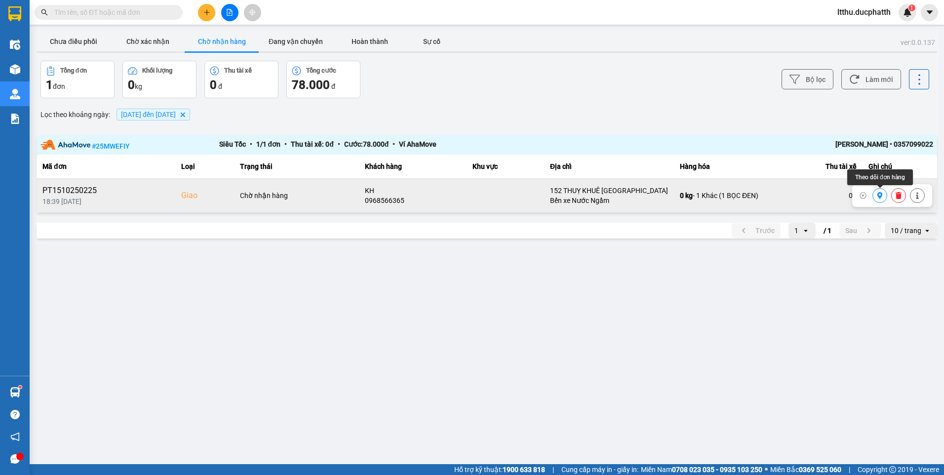
click at [882, 200] on button at bounding box center [880, 195] width 14 height 17
click at [294, 42] on button "Đang vận chuyển" at bounding box center [296, 42] width 74 height 20
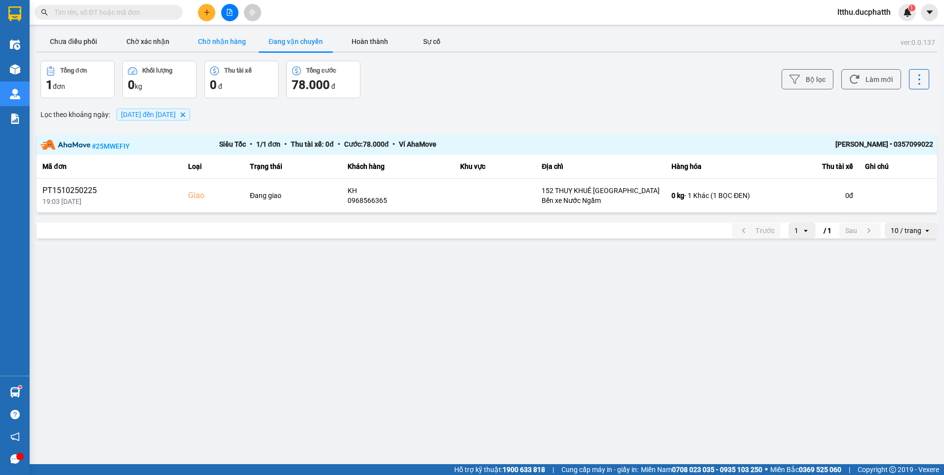
click at [212, 44] on button "Chờ nhận hàng" at bounding box center [222, 42] width 74 height 20
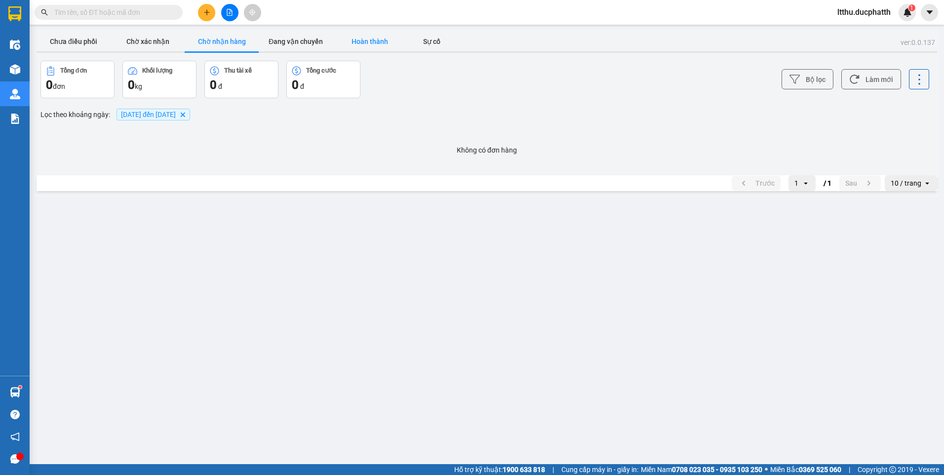
click at [377, 38] on button "Hoàn thành" at bounding box center [370, 42] width 74 height 20
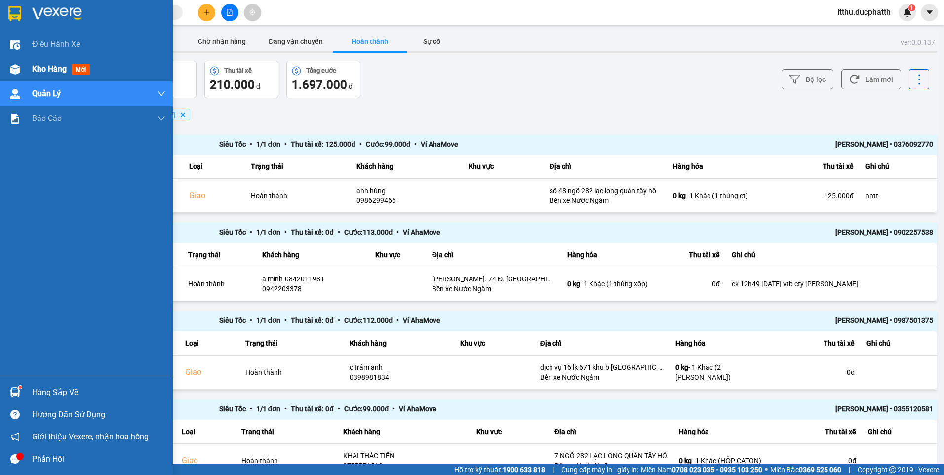
click at [44, 67] on span "Kho hàng" at bounding box center [49, 68] width 35 height 9
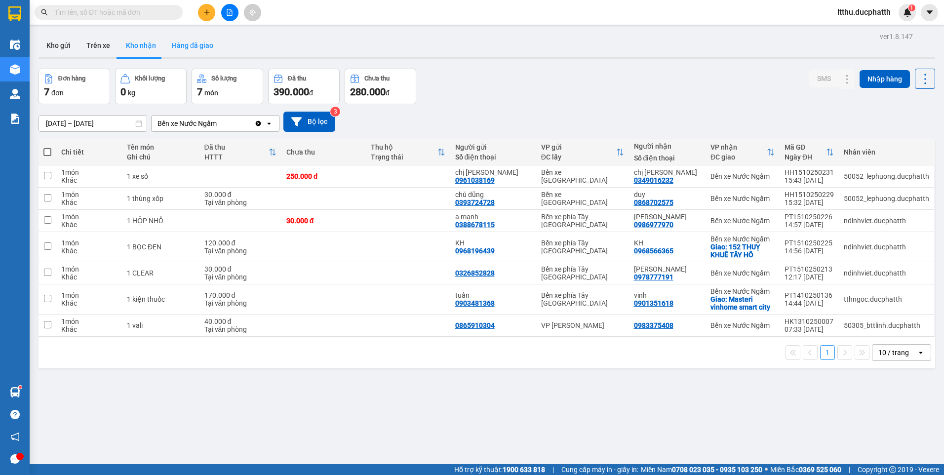
click at [182, 47] on button "Hàng đã giao" at bounding box center [192, 46] width 57 height 24
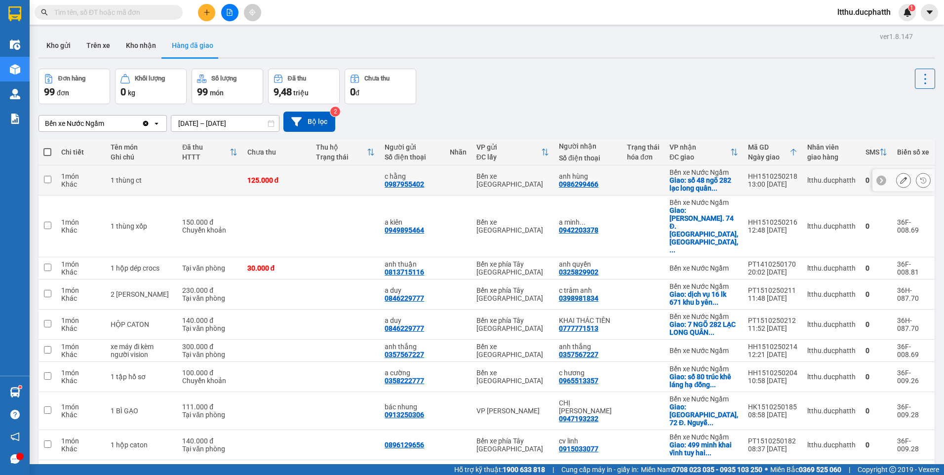
click at [900, 177] on icon at bounding box center [903, 180] width 7 height 7
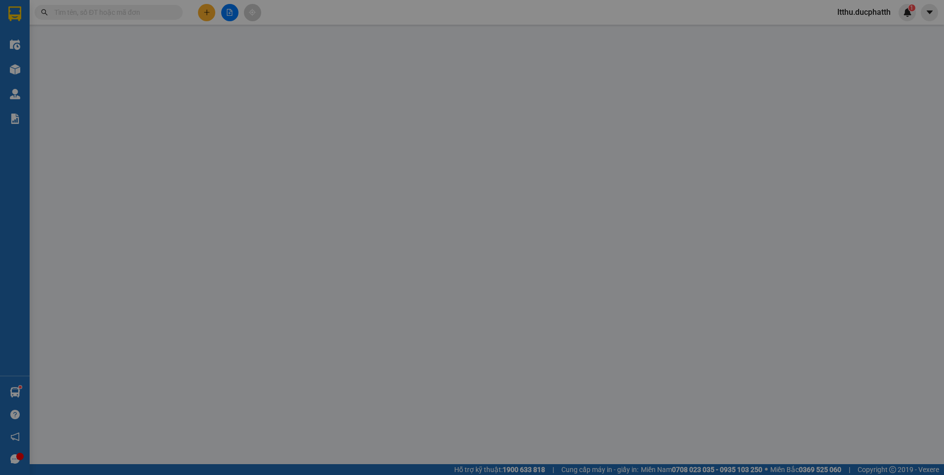
type input "0987955402"
type input "c hằng"
type input "0986299466"
type input "anh hùng"
checkbox input "true"
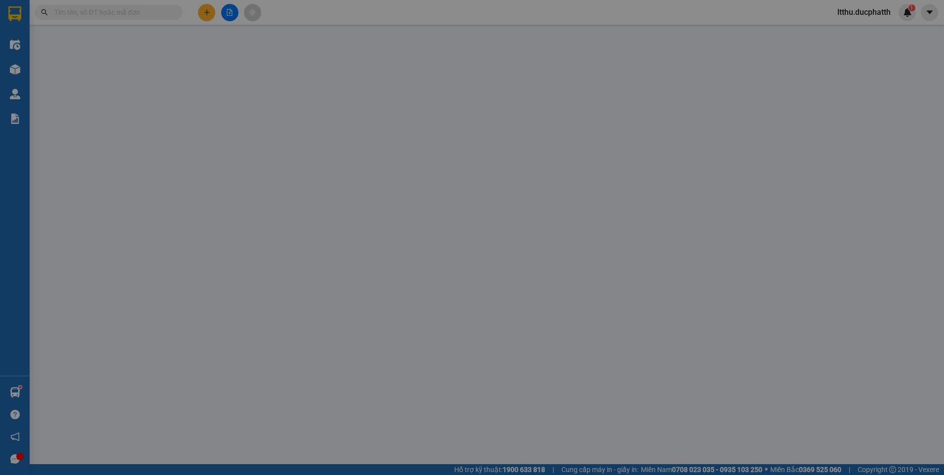
type input "số 48 ngõ 282 lạc long quân tây hồ"
type input "95.000"
type input "nntt"
type input "0"
type input "125.000"
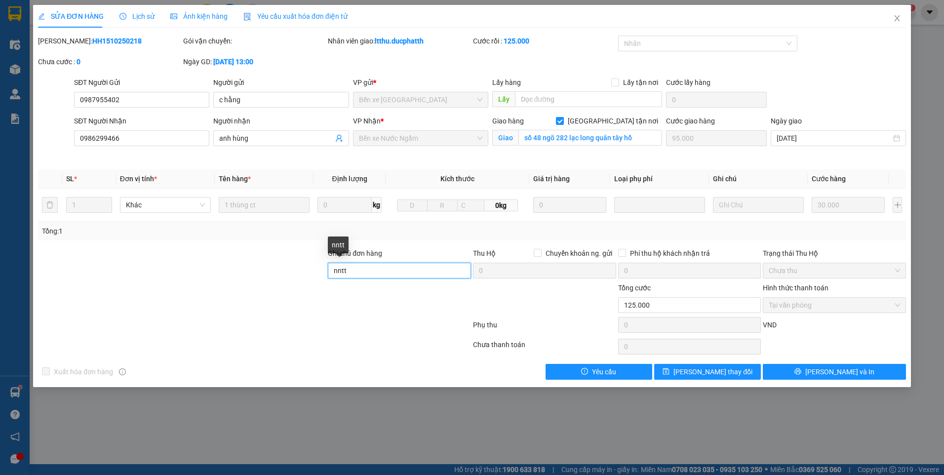
click at [351, 270] on input "nntt" at bounding box center [399, 271] width 143 height 16
type input "CK 15/10 LE TRUNG SON 18H18"
click at [722, 374] on span "[PERSON_NAME] thay đổi" at bounding box center [713, 371] width 79 height 11
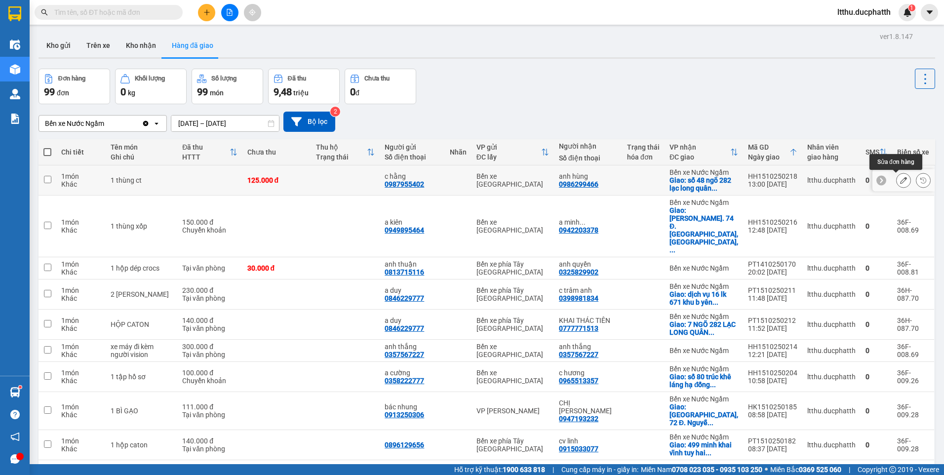
click at [897, 181] on button at bounding box center [904, 180] width 14 height 17
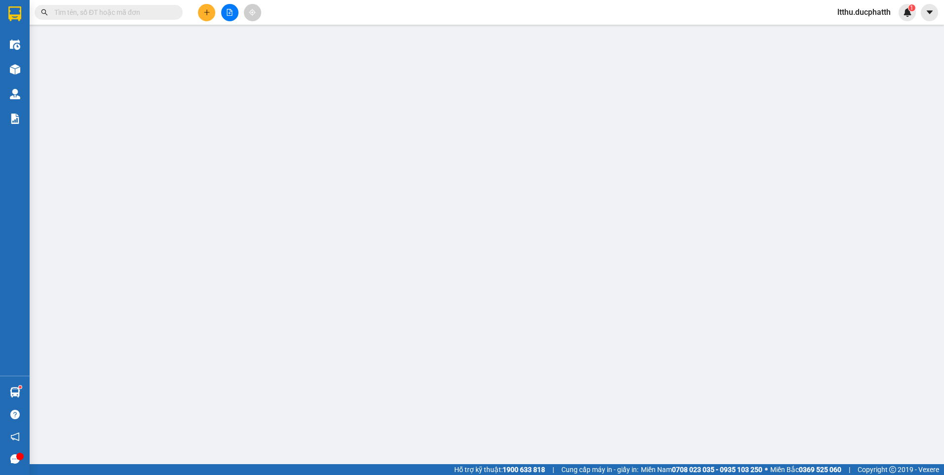
type input "0987955402"
type input "c hằng"
type input "0986299466"
type input "anh hùng"
checkbox input "true"
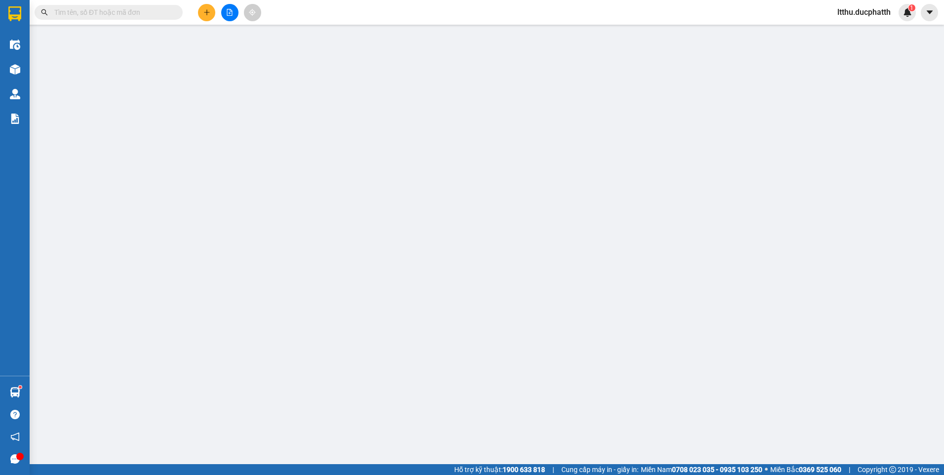
type input "số 48 ngõ 282 lạc long quân tây hồ"
type input "95.000"
type input "CK 15/10 LE TRUNG SON 18H18"
type input "0"
type input "125.000"
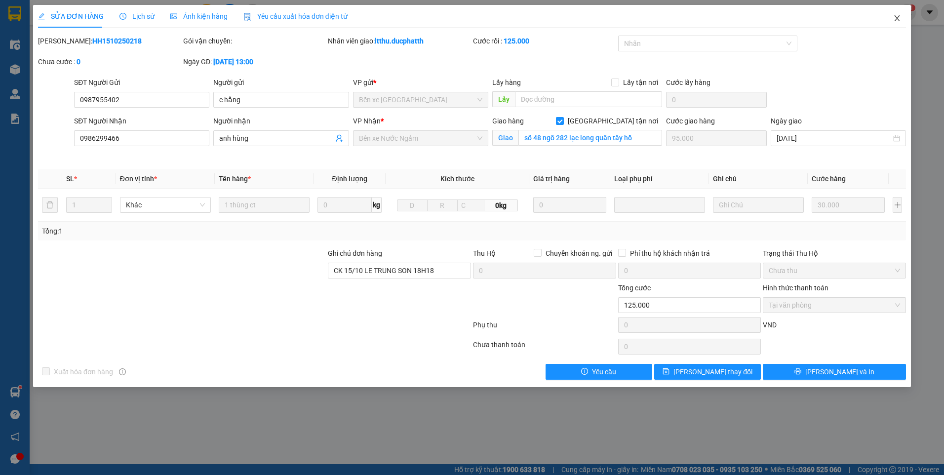
click at [900, 17] on icon "close" at bounding box center [897, 18] width 8 height 8
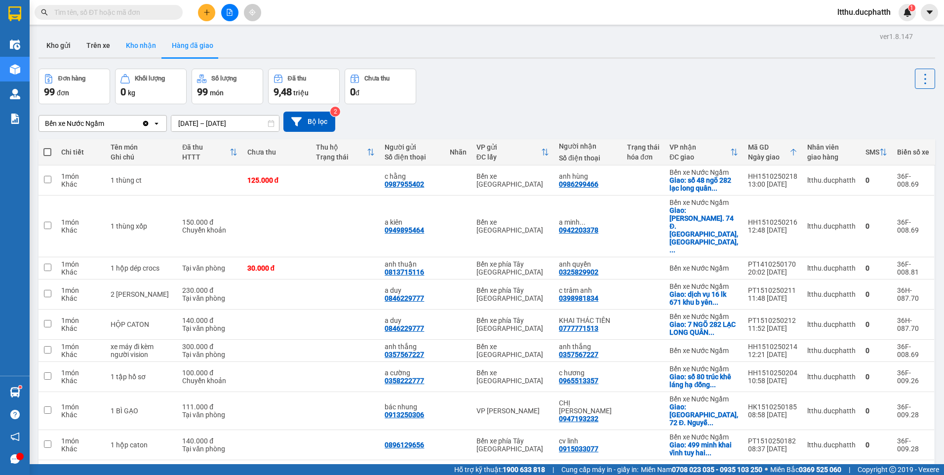
click at [151, 46] on button "Kho nhận" at bounding box center [141, 46] width 46 height 24
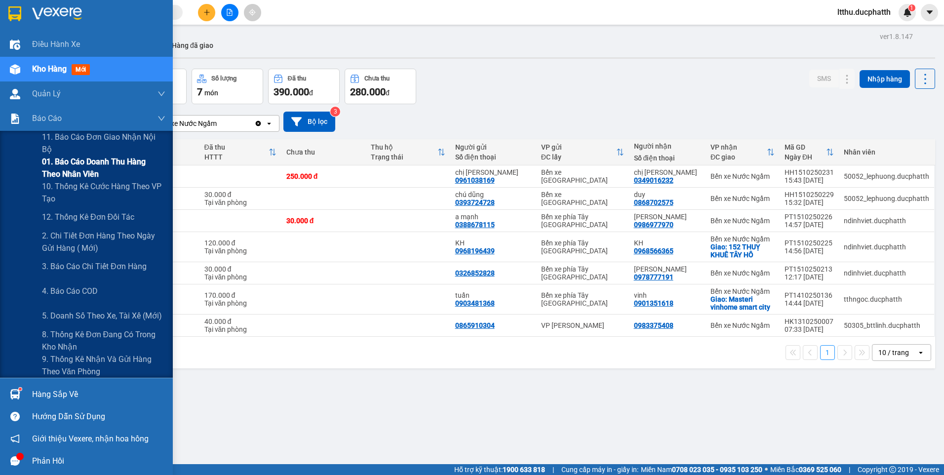
click at [83, 160] on span "01. Báo cáo doanh thu hàng theo nhân viên" at bounding box center [103, 168] width 123 height 25
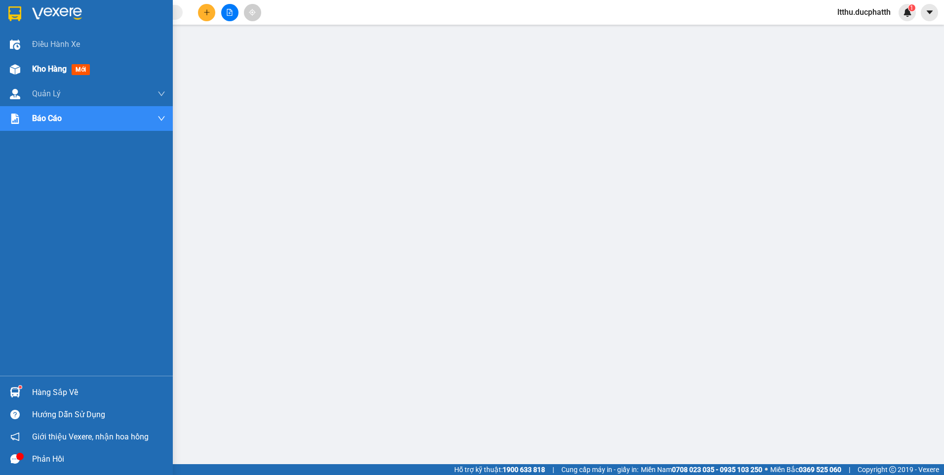
click at [70, 70] on div "Kho hàng mới" at bounding box center [63, 69] width 62 height 12
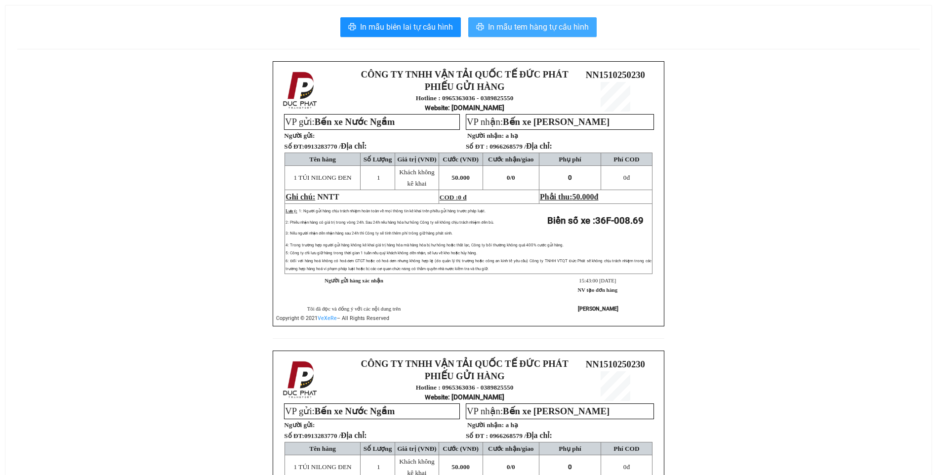
click at [548, 29] on span "In mẫu tem hàng tự cấu hình" at bounding box center [538, 27] width 101 height 12
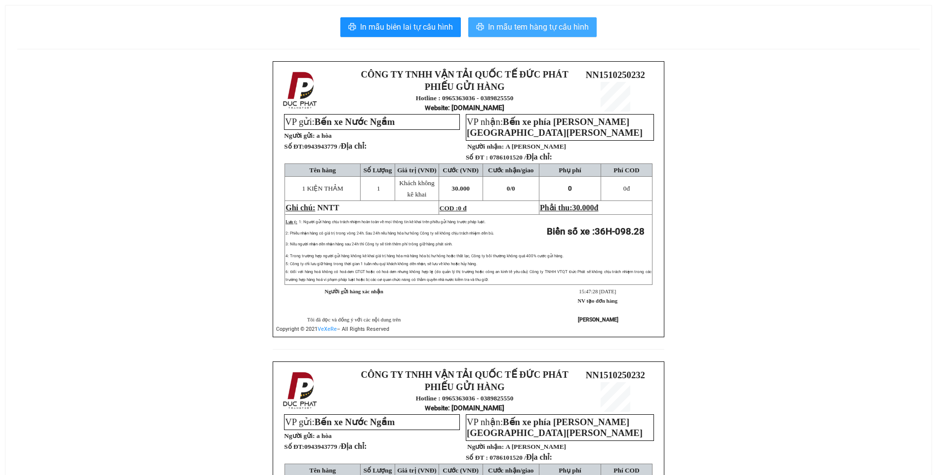
click at [546, 27] on span "In mẫu tem hàng tự cấu hình" at bounding box center [538, 27] width 101 height 12
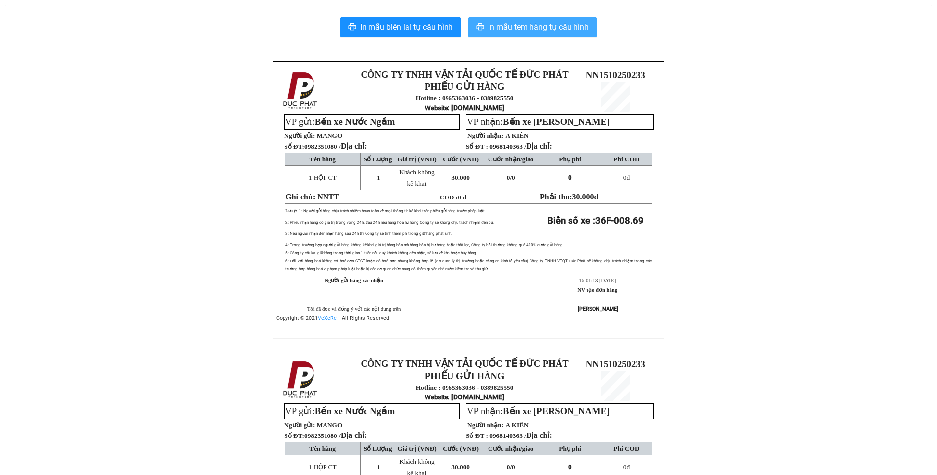
click at [553, 31] on span "In mẫu tem hàng tự cấu hình" at bounding box center [538, 27] width 101 height 12
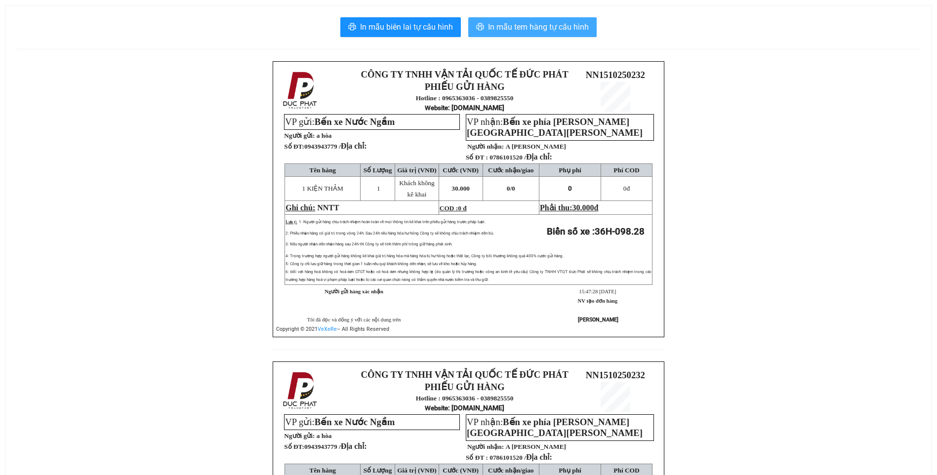
click at [507, 27] on span "In mẫu tem hàng tự cấu hình" at bounding box center [538, 27] width 101 height 12
click at [540, 34] on button "In mẫu tem hàng tự cấu hình" at bounding box center [532, 27] width 128 height 20
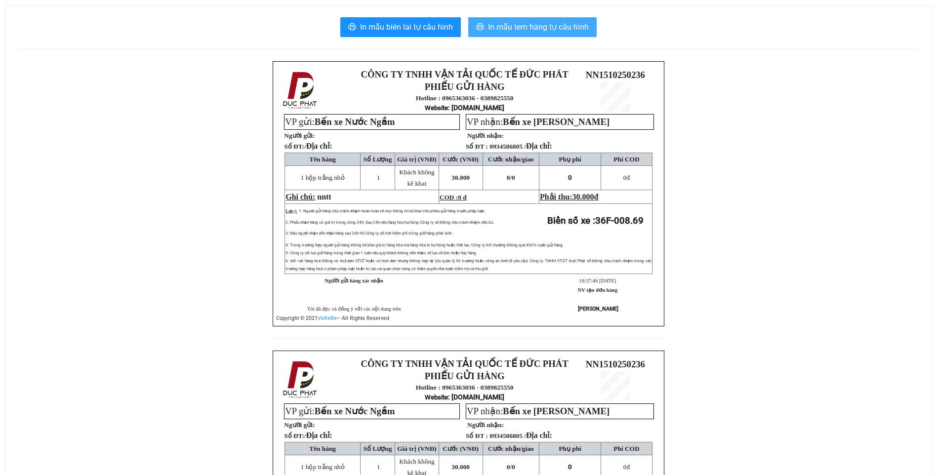
click at [516, 28] on span "In mẫu tem hàng tự cấu hình" at bounding box center [538, 27] width 101 height 12
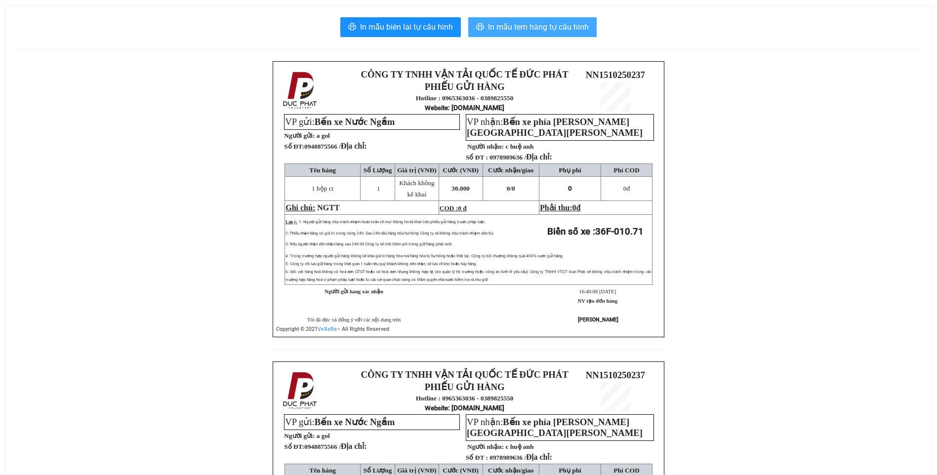
click at [553, 34] on button "In mẫu tem hàng tự cấu hình" at bounding box center [532, 27] width 128 height 20
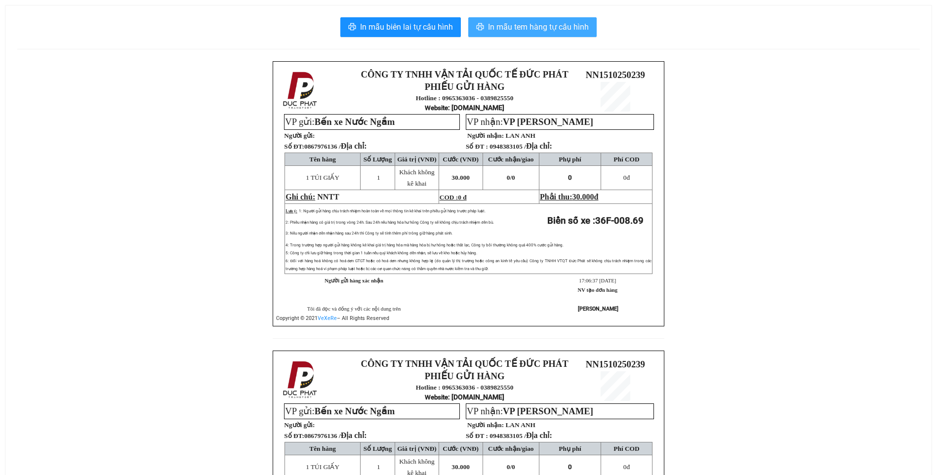
click at [564, 23] on span "In mẫu tem hàng tự cấu hình" at bounding box center [538, 27] width 101 height 12
drag, startPoint x: 535, startPoint y: 27, endPoint x: 520, endPoint y: 45, distance: 23.8
click at [536, 27] on span "In mẫu tem hàng tự cấu hình" at bounding box center [538, 27] width 101 height 12
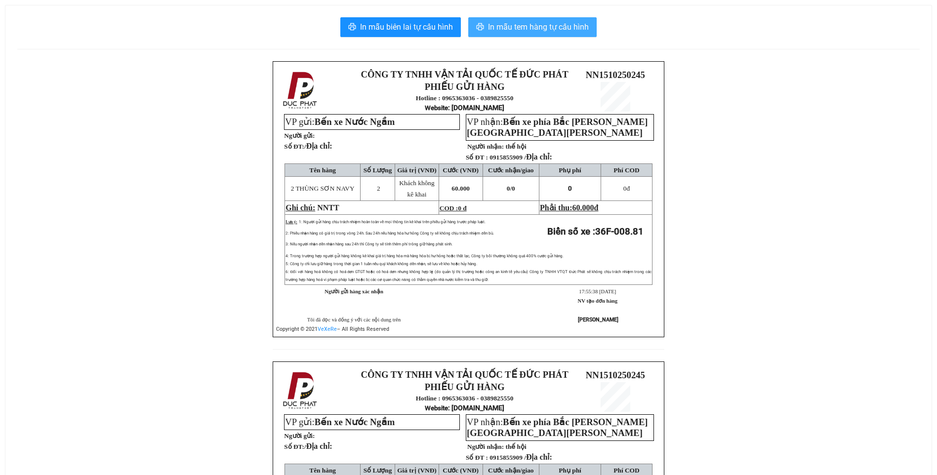
click at [537, 24] on span "In mẫu tem hàng tự cấu hình" at bounding box center [538, 27] width 101 height 12
click at [533, 27] on span "In mẫu tem hàng tự cấu hình" at bounding box center [538, 27] width 101 height 12
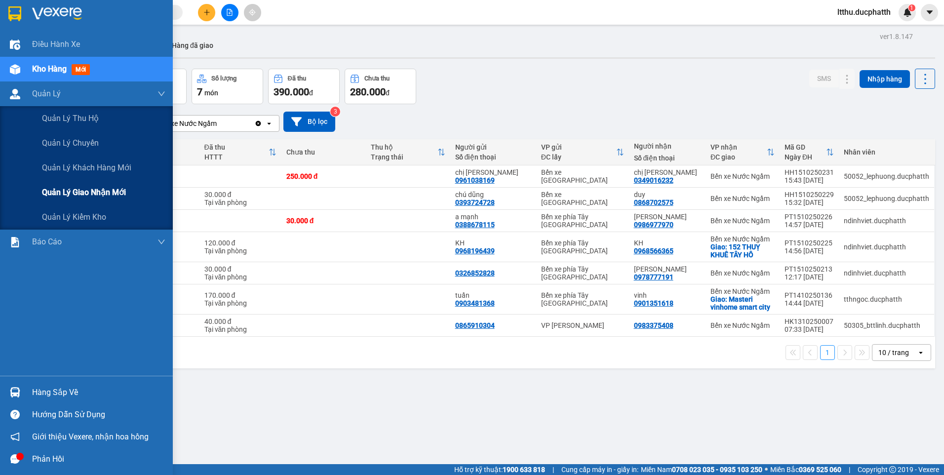
click at [72, 191] on span "Quản lý giao nhận mới" at bounding box center [84, 192] width 84 height 12
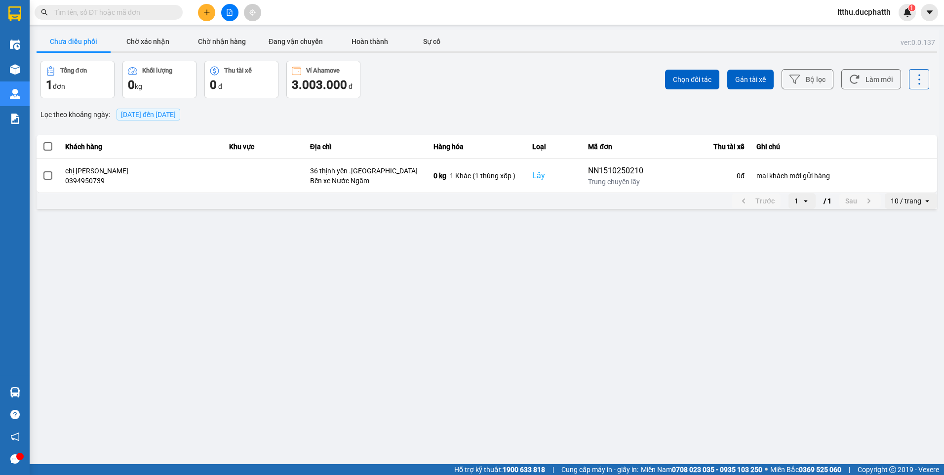
click at [127, 113] on span "[DATE] đến [DATE]" at bounding box center [148, 115] width 55 height 8
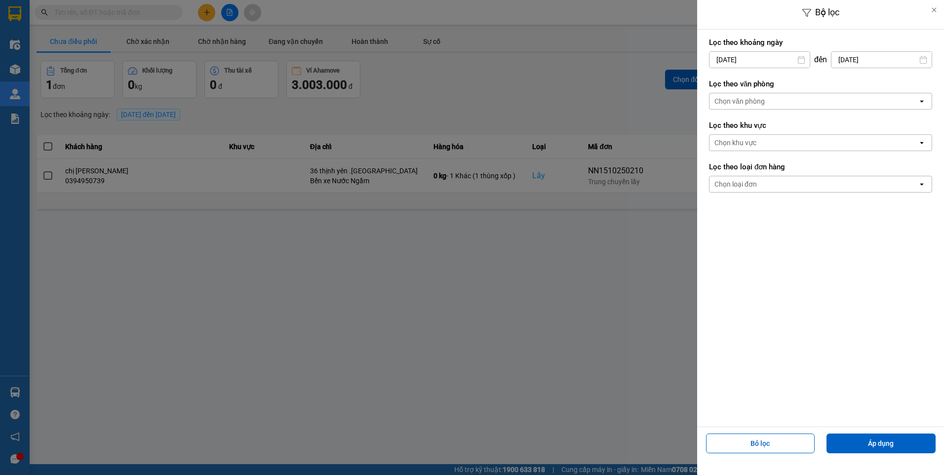
click at [744, 67] on input "[DATE]" at bounding box center [760, 60] width 100 height 16
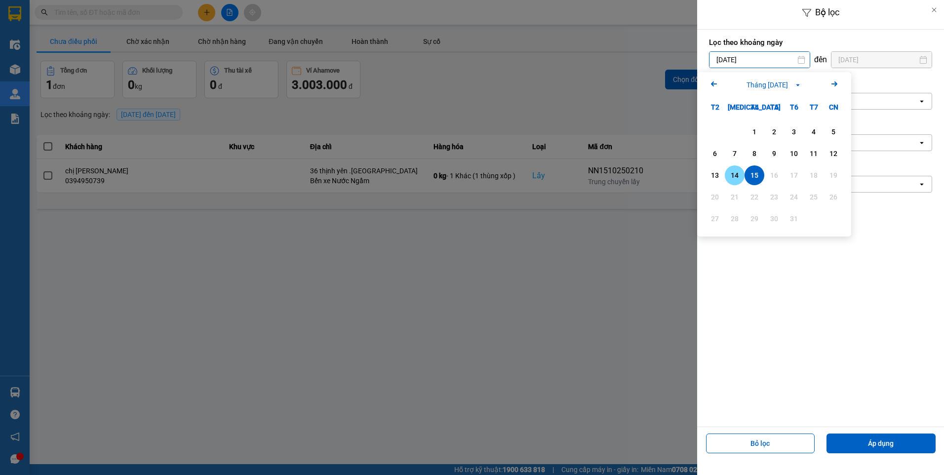
click at [732, 173] on div "14" at bounding box center [735, 175] width 14 height 12
type input "[DATE]"
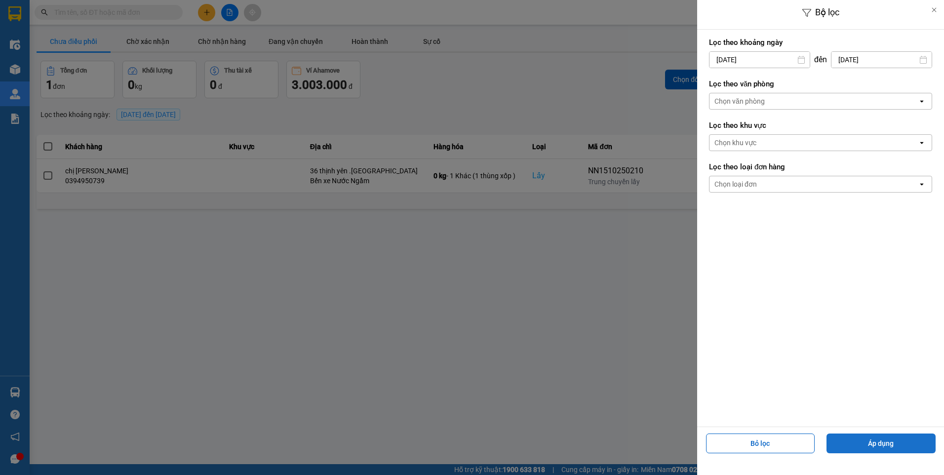
click at [890, 441] on button "Áp dụng" at bounding box center [881, 444] width 109 height 20
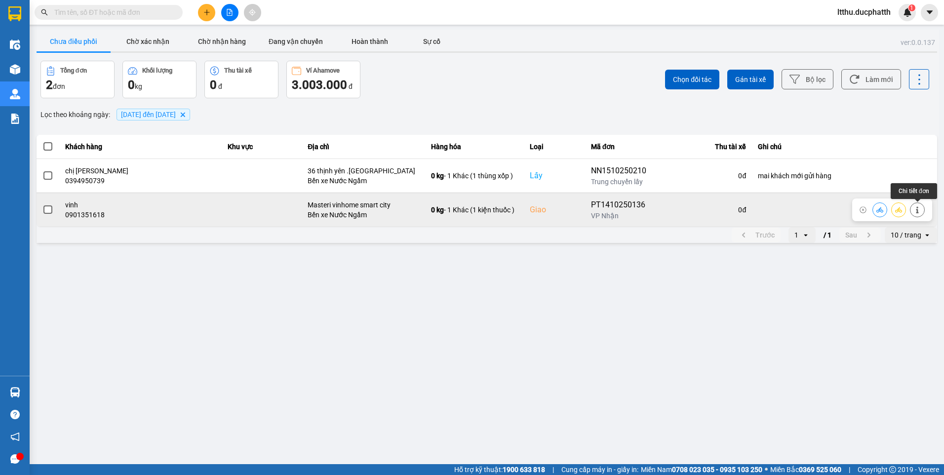
click at [917, 214] on button at bounding box center [918, 209] width 14 height 17
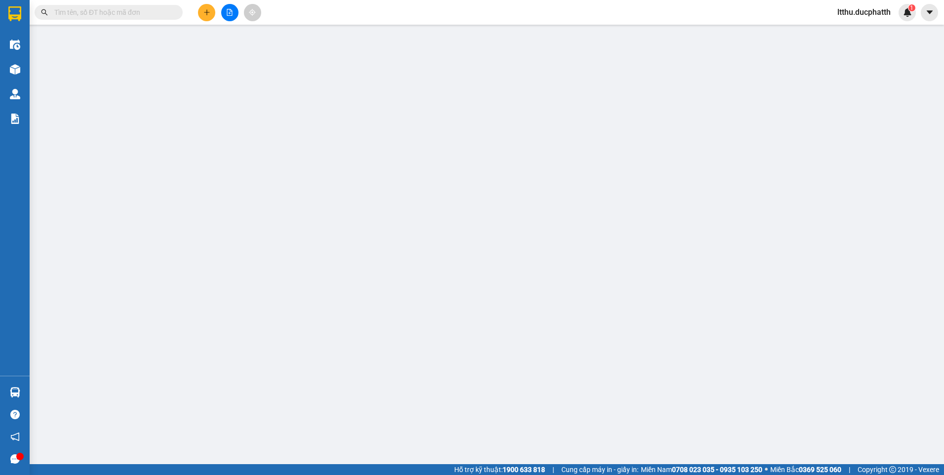
type input "0903481368"
type input "tuấn"
type input "0901351618"
type input "vinh"
checkbox input "true"
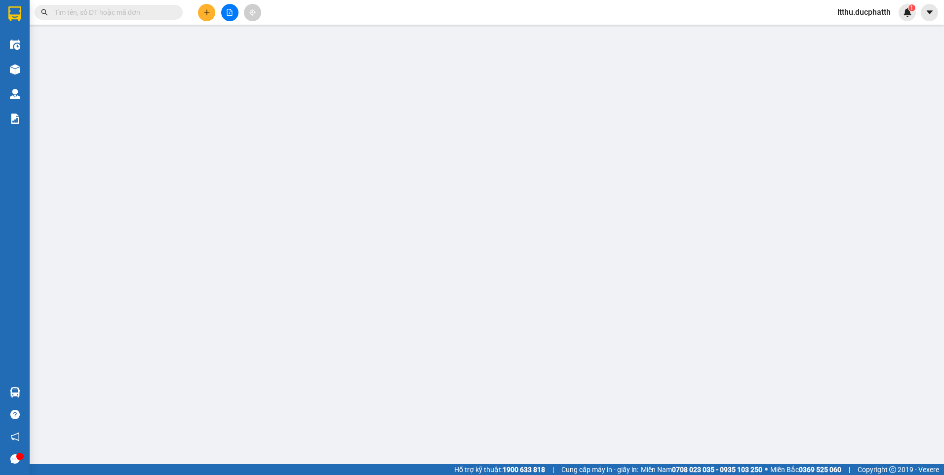
type input "Masteri vinhome smart city"
type input "0"
type input "170.000"
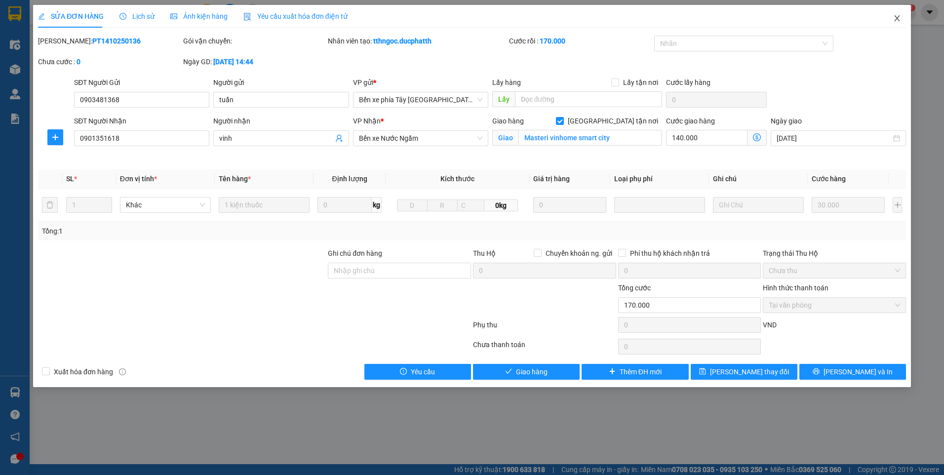
click at [892, 21] on span "Close" at bounding box center [897, 19] width 28 height 28
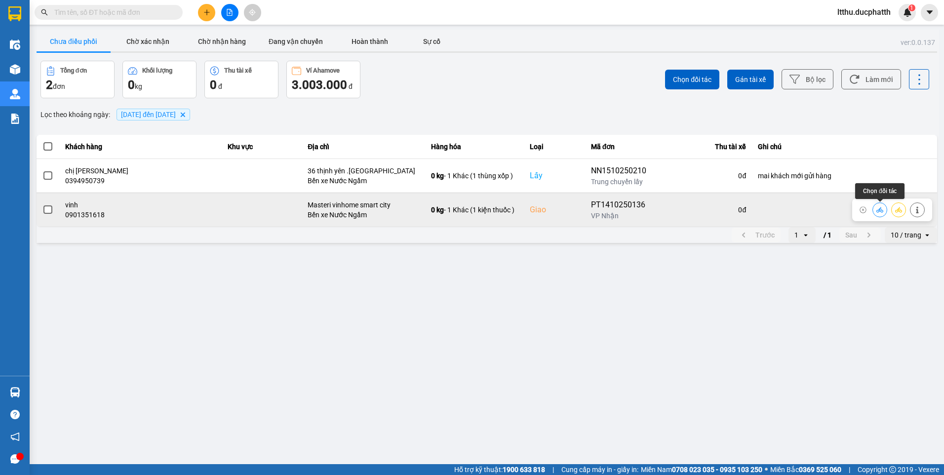
click at [881, 209] on icon at bounding box center [880, 209] width 7 height 5
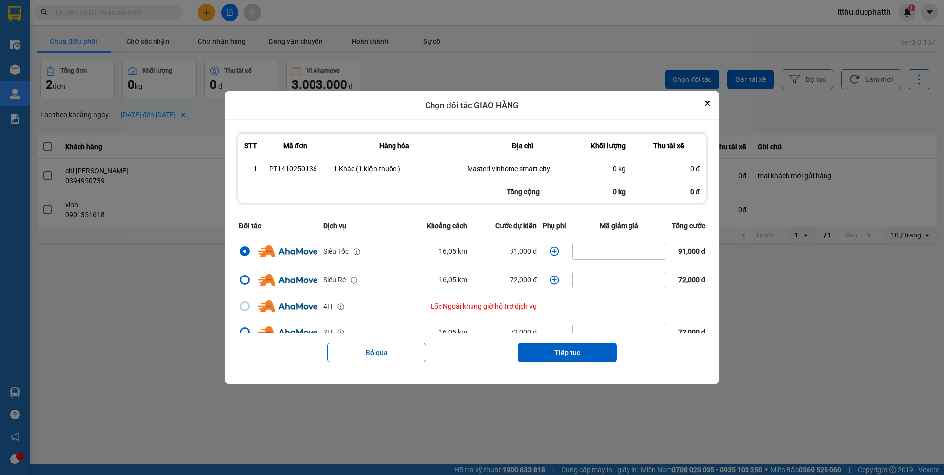
click at [553, 252] on icon "dialog" at bounding box center [555, 251] width 10 height 10
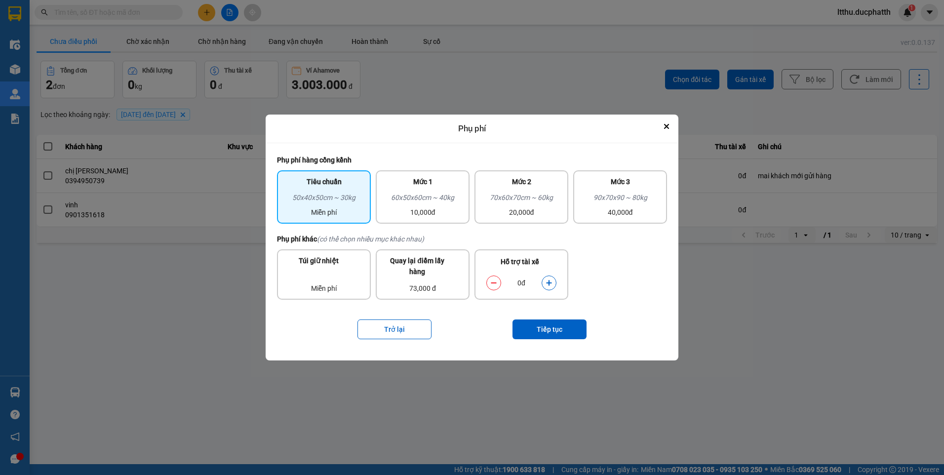
click at [547, 284] on icon "dialog" at bounding box center [549, 283] width 7 height 7
drag, startPoint x: 547, startPoint y: 284, endPoint x: 557, endPoint y: 332, distance: 49.0
click at [557, 332] on button "Tiếp tục" at bounding box center [550, 330] width 74 height 20
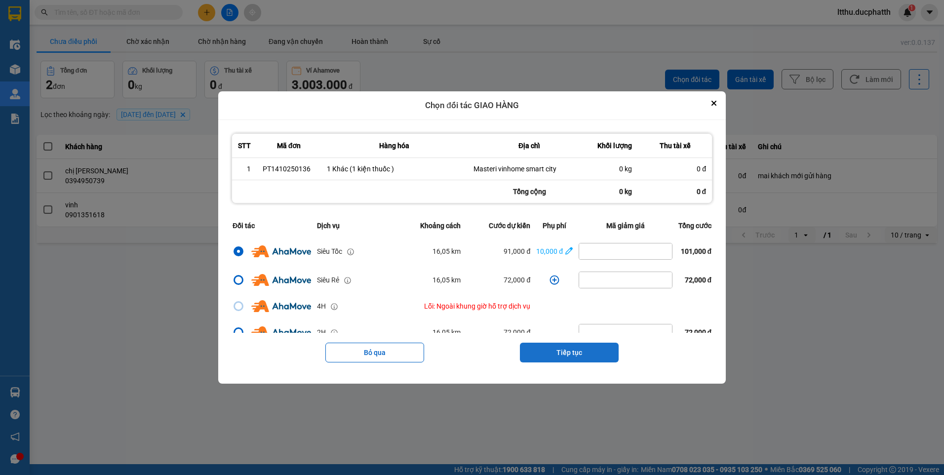
click at [566, 352] on button "Tiếp tục" at bounding box center [569, 353] width 99 height 20
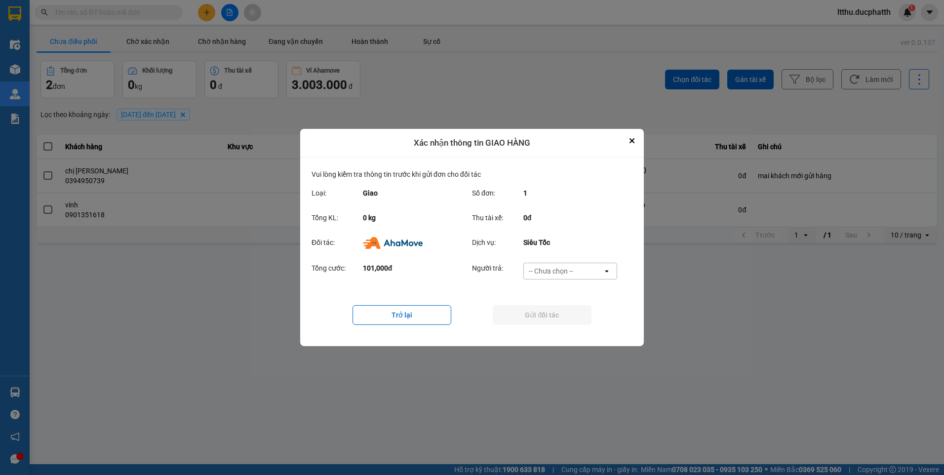
click at [562, 272] on div "-- Chưa chọn --" at bounding box center [551, 271] width 44 height 10
click at [558, 328] on span "Ví Ahamove" at bounding box center [551, 328] width 40 height 10
click at [575, 317] on button "Gửi đối tác" at bounding box center [542, 315] width 99 height 20
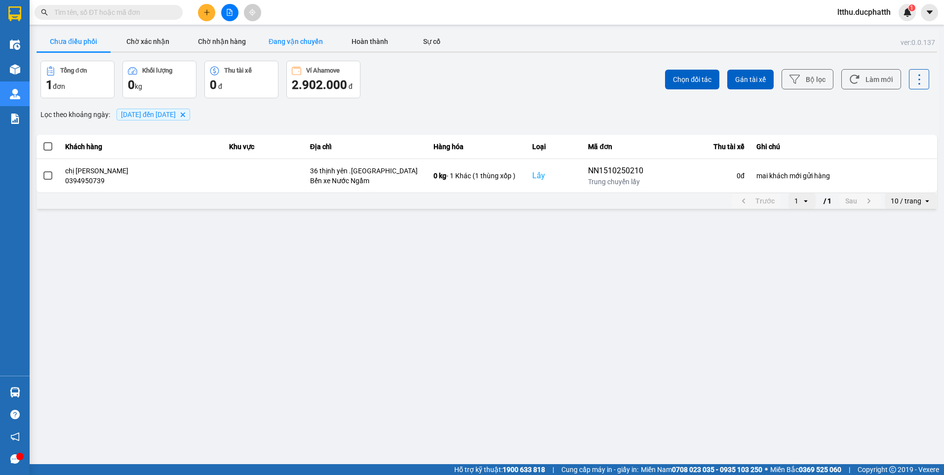
click at [321, 42] on button "Đang vận chuyển" at bounding box center [296, 42] width 74 height 20
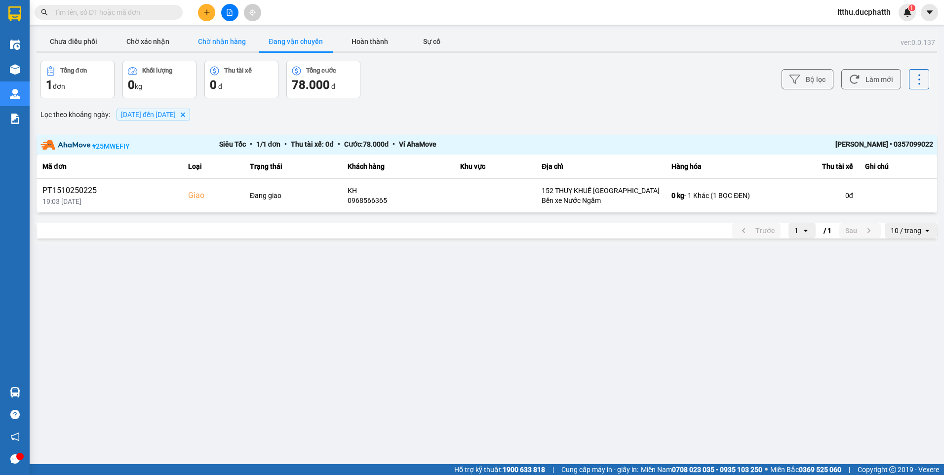
click at [227, 41] on button "Chờ nhận hàng" at bounding box center [222, 42] width 74 height 20
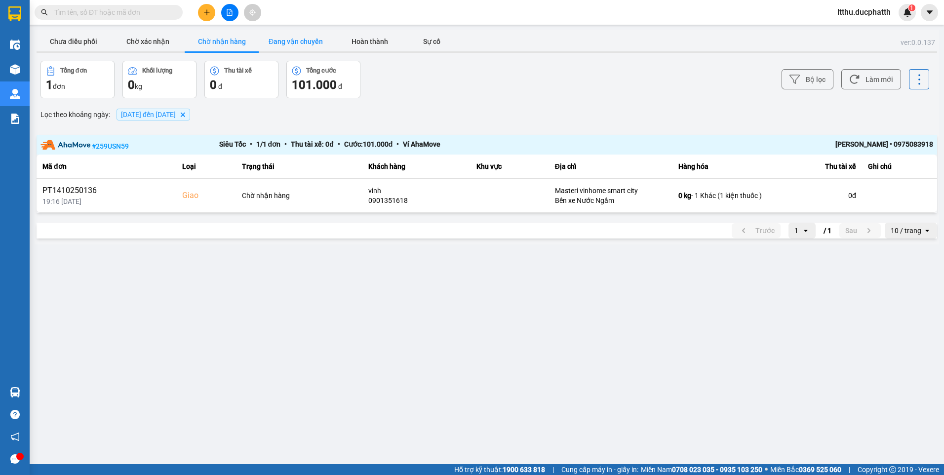
click at [289, 44] on button "Đang vận chuyển" at bounding box center [296, 42] width 74 height 20
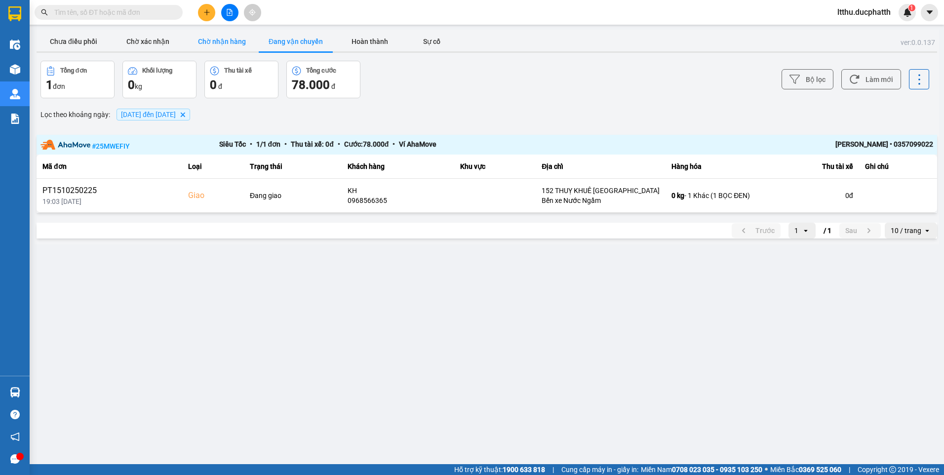
click at [241, 44] on button "Chờ nhận hàng" at bounding box center [222, 42] width 74 height 20
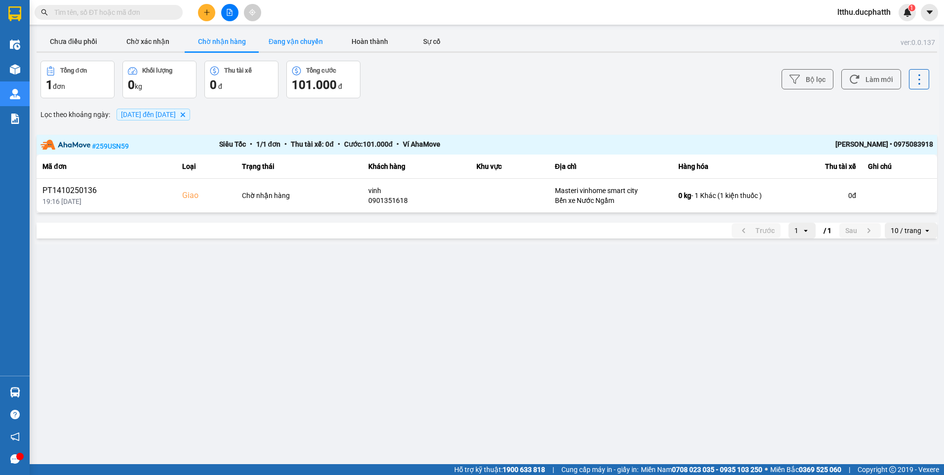
click at [307, 48] on button "Đang vận chuyển" at bounding box center [296, 42] width 74 height 20
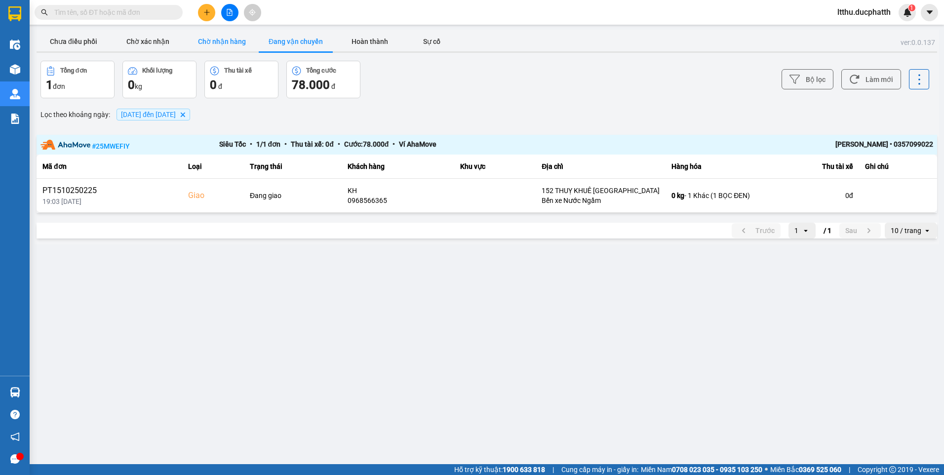
click at [240, 44] on button "Chờ nhận hàng" at bounding box center [222, 42] width 74 height 20
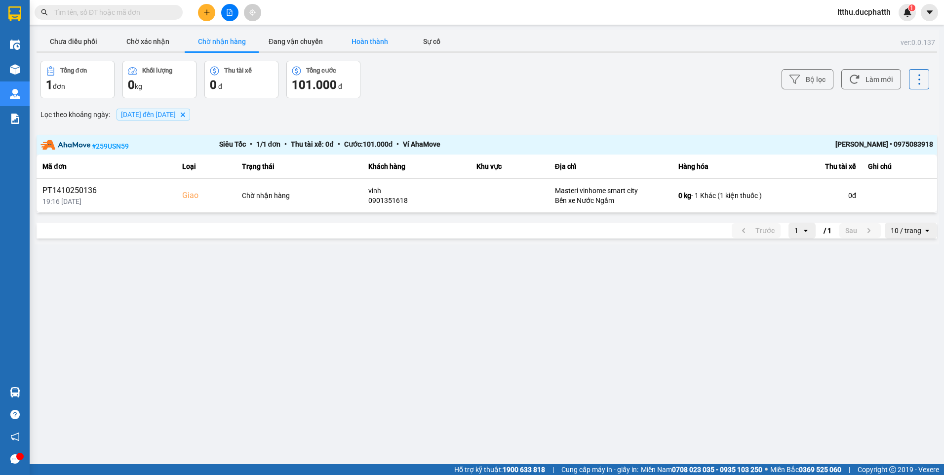
click at [367, 43] on button "Hoàn thành" at bounding box center [370, 42] width 74 height 20
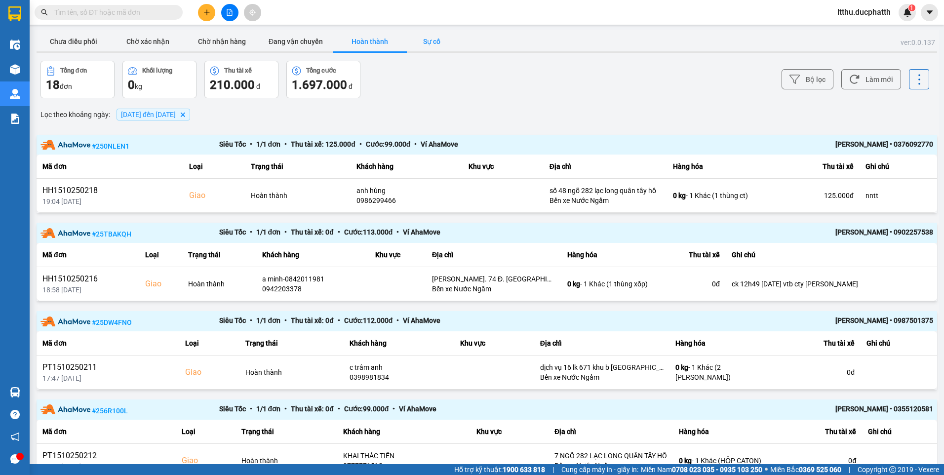
click at [432, 39] on button "Sự cố" at bounding box center [431, 42] width 49 height 20
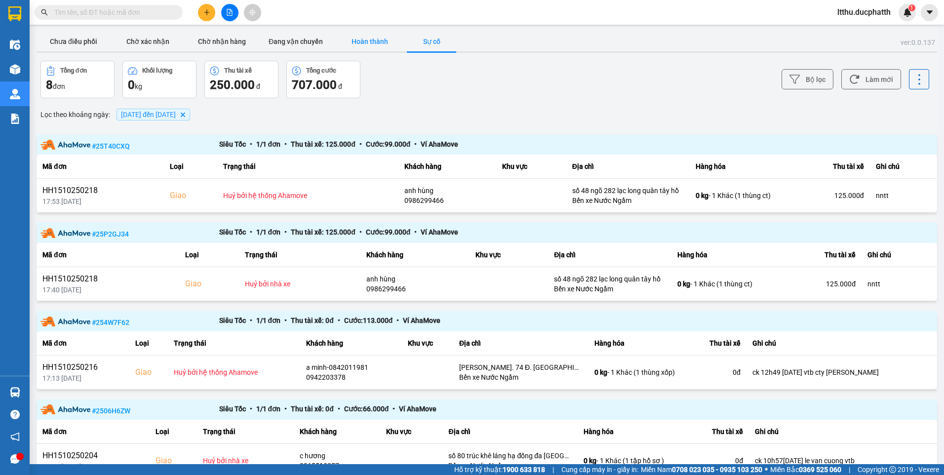
click at [379, 41] on button "Hoàn thành" at bounding box center [370, 42] width 74 height 20
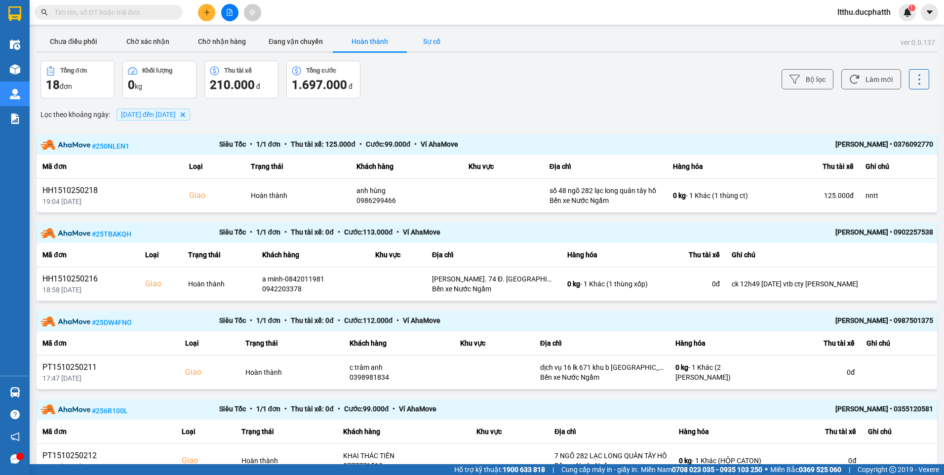
click at [432, 40] on button "Sự cố" at bounding box center [431, 42] width 49 height 20
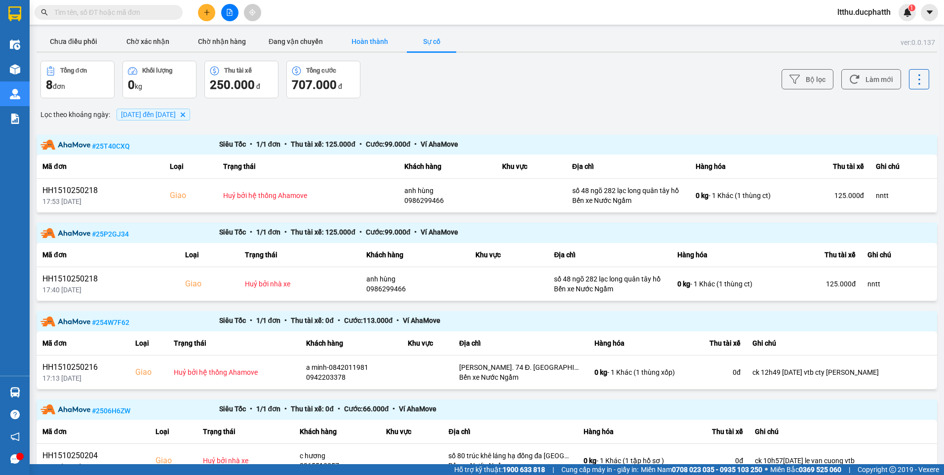
click at [363, 45] on button "Hoàn thành" at bounding box center [370, 42] width 74 height 20
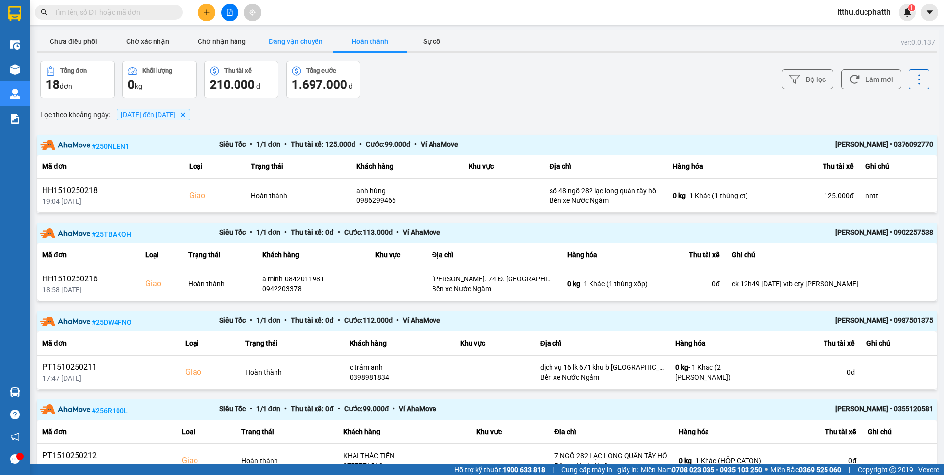
click at [273, 42] on button "Đang vận chuyển" at bounding box center [296, 42] width 74 height 20
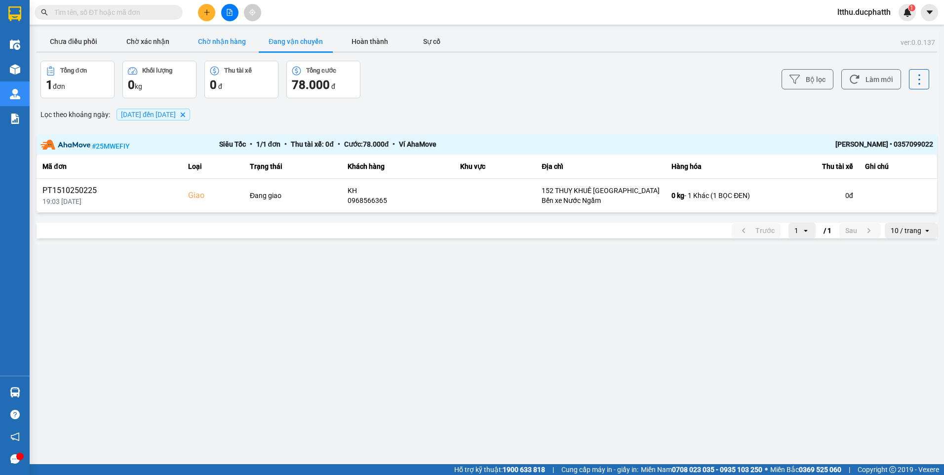
click at [216, 45] on button "Chờ nhận hàng" at bounding box center [222, 42] width 74 height 20
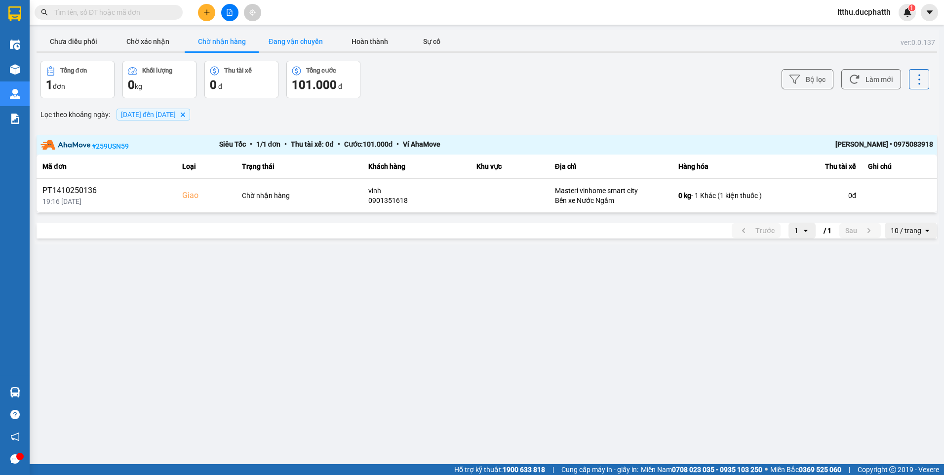
click at [300, 39] on button "Đang vận chuyển" at bounding box center [296, 42] width 74 height 20
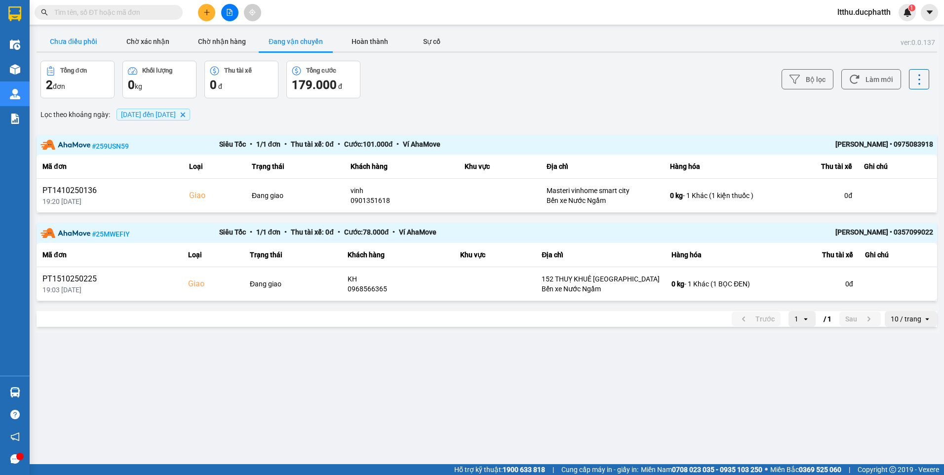
click at [84, 42] on button "Chưa điều phối" at bounding box center [74, 42] width 74 height 20
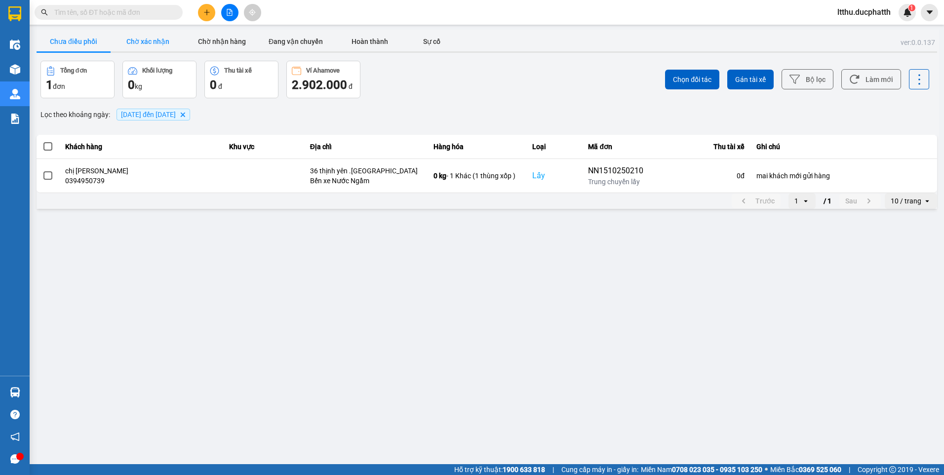
click at [173, 38] on button "Chờ xác nhận" at bounding box center [148, 42] width 74 height 20
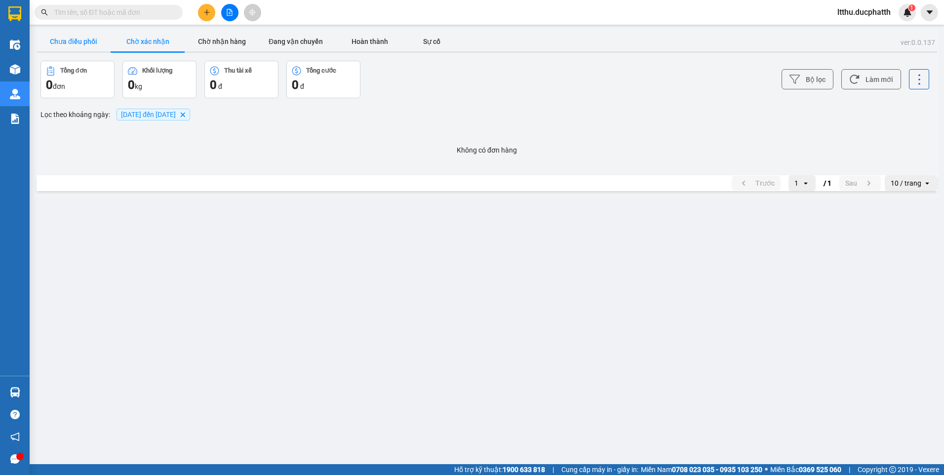
click at [50, 42] on button "Chưa điều phối" at bounding box center [74, 42] width 74 height 20
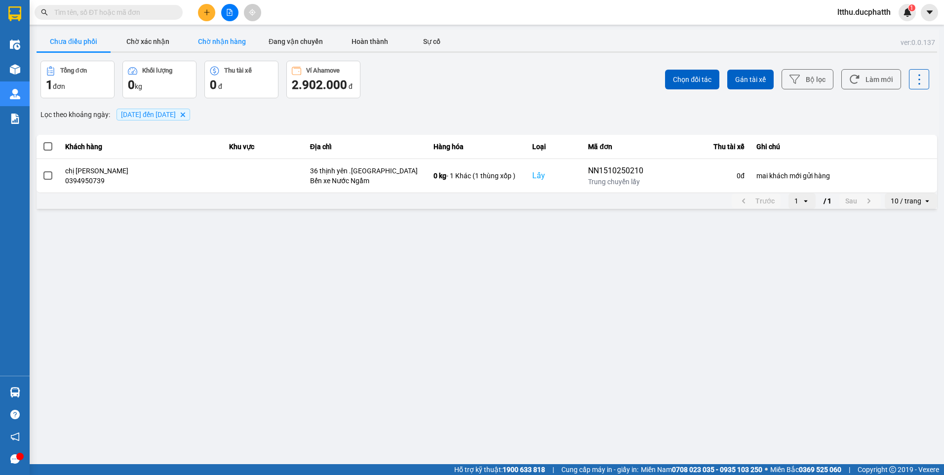
click at [243, 39] on button "Chờ nhận hàng" at bounding box center [222, 42] width 74 height 20
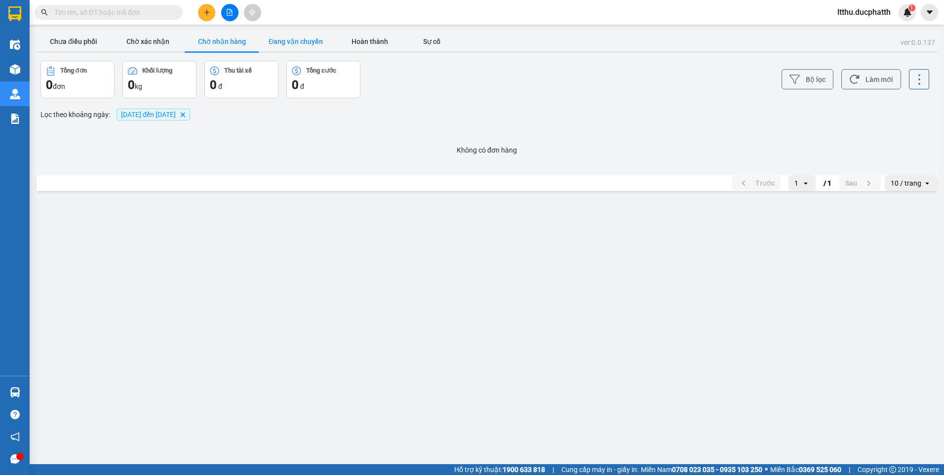
click at [306, 46] on button "Đang vận chuyển" at bounding box center [296, 42] width 74 height 20
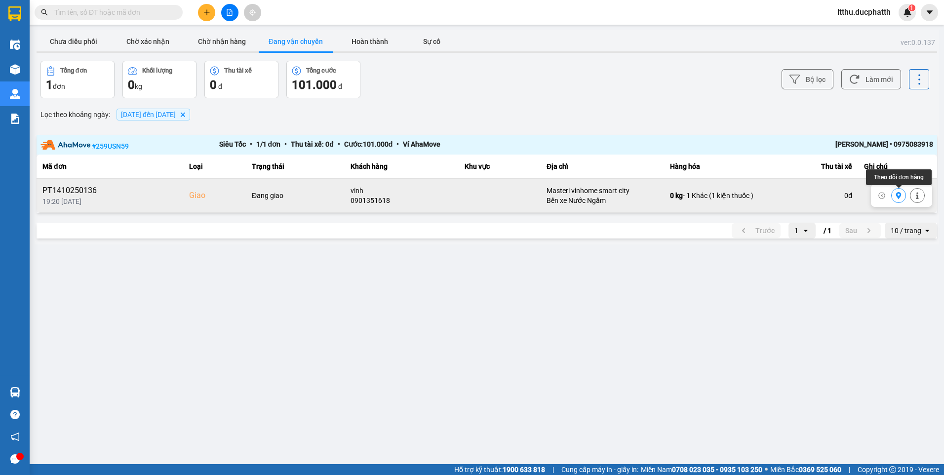
click at [896, 195] on icon at bounding box center [898, 195] width 7 height 7
click at [230, 40] on button "Chờ nhận hàng" at bounding box center [222, 42] width 74 height 20
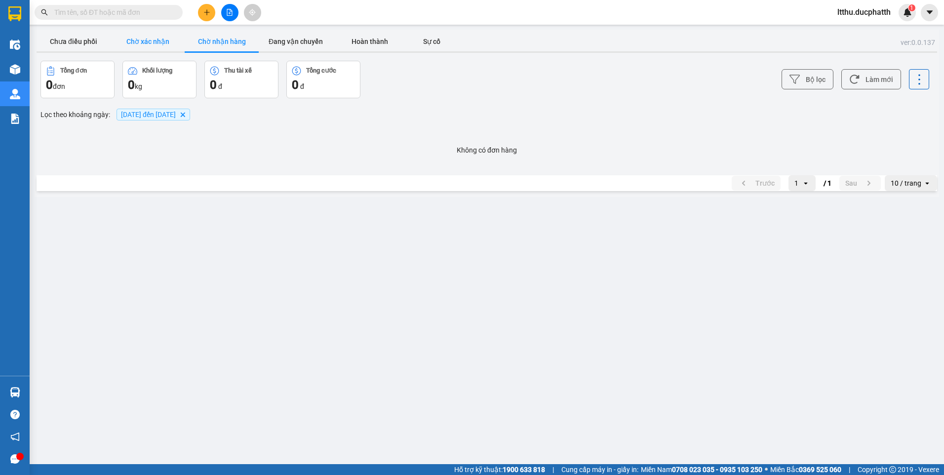
click at [160, 40] on button "Chờ xác nhận" at bounding box center [148, 42] width 74 height 20
click at [278, 41] on button "Đang vận chuyển" at bounding box center [296, 42] width 74 height 20
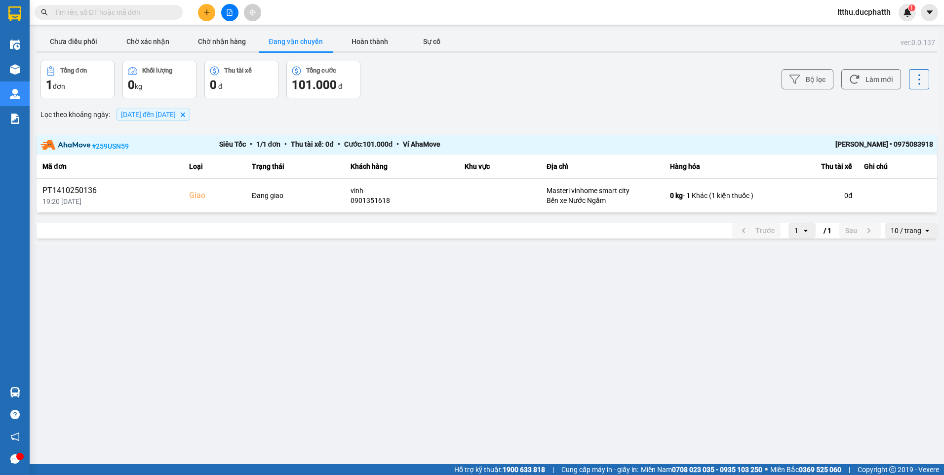
click at [867, 14] on span "ltthu.ducphatth" at bounding box center [864, 12] width 69 height 12
click at [864, 35] on span "Đăng xuất" at bounding box center [868, 30] width 50 height 11
